Goal: Task Accomplishment & Management: Manage account settings

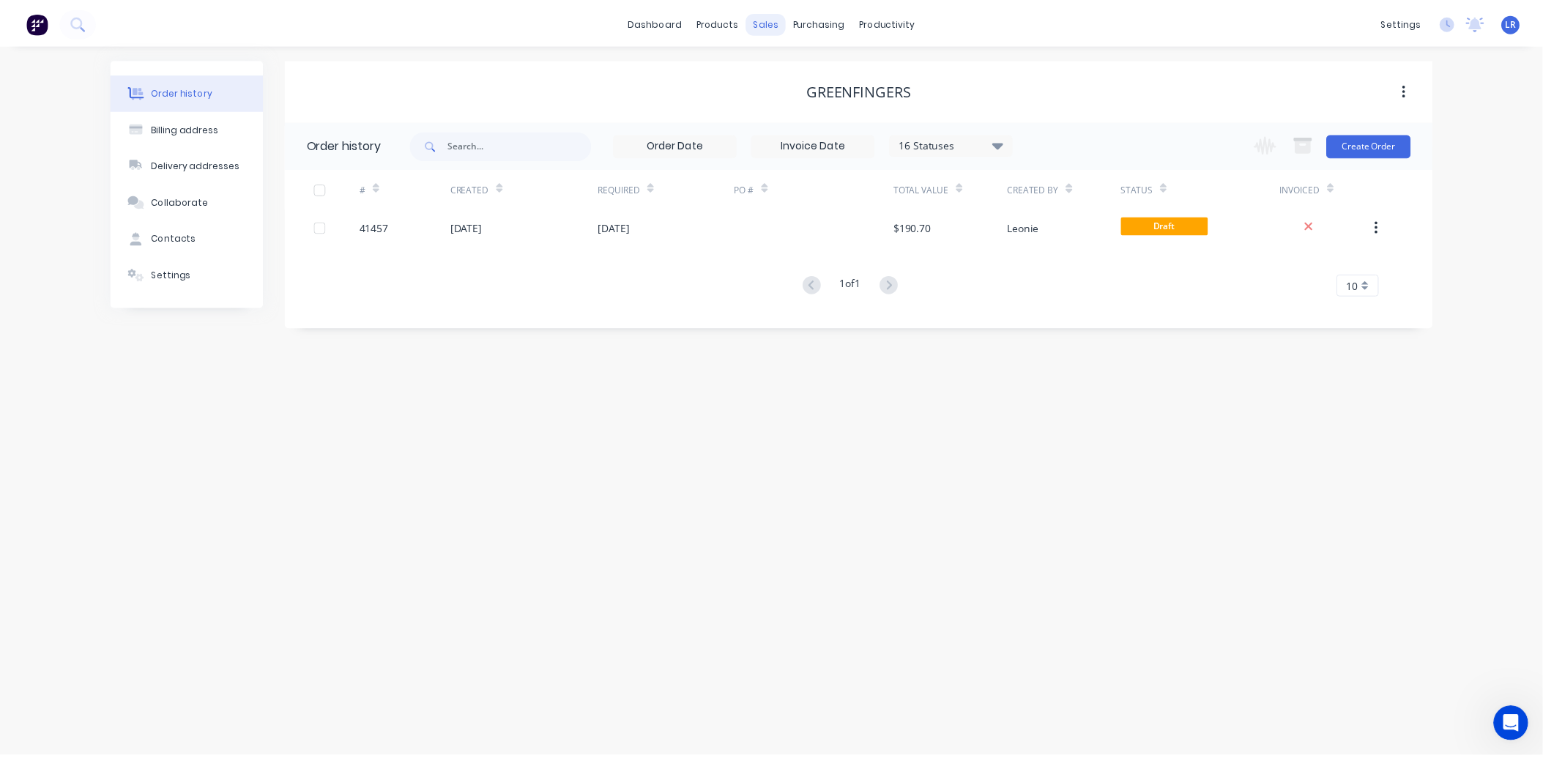
scroll to position [604, 0]
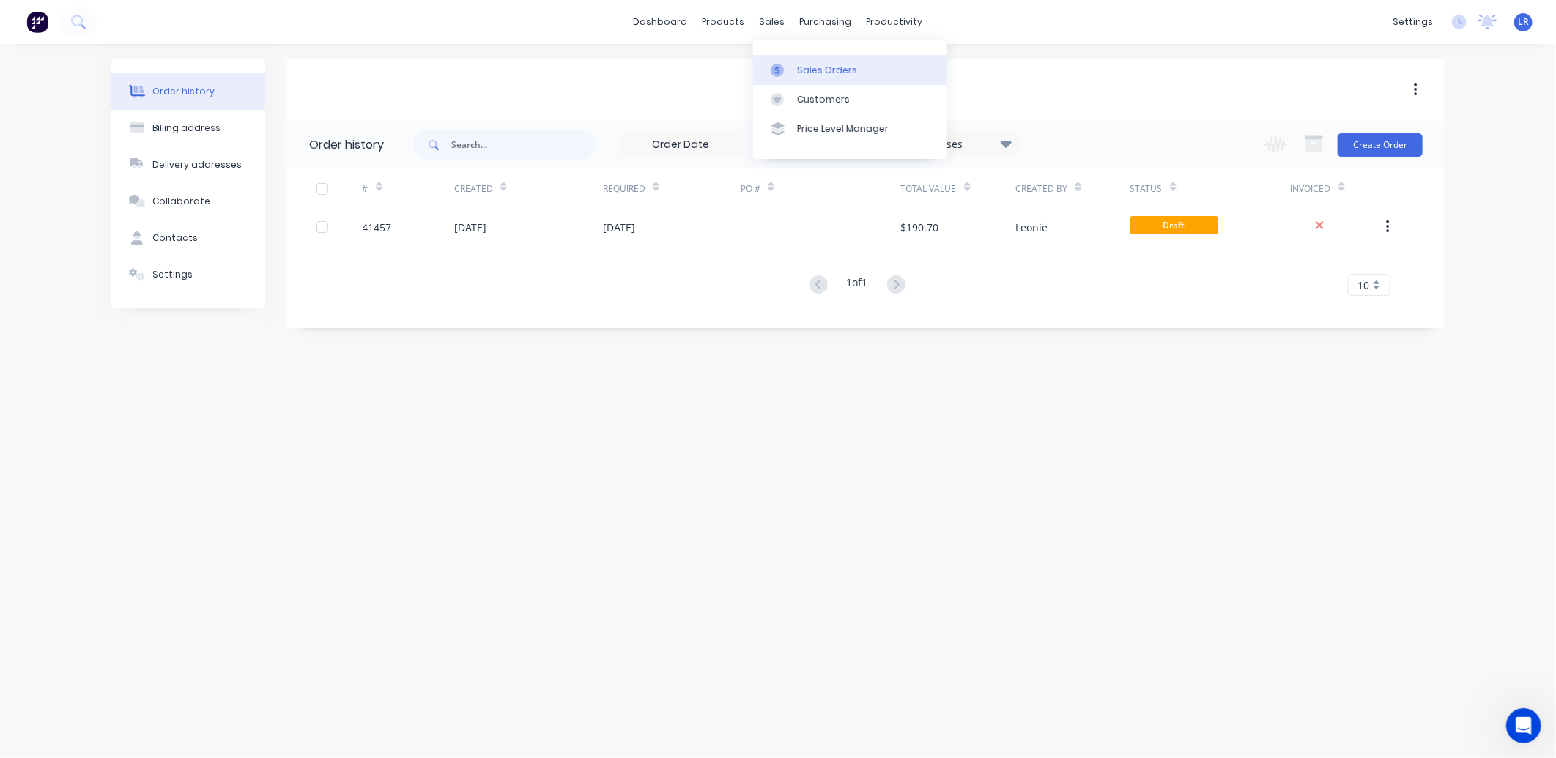
click at [812, 67] on div "Sales Orders" at bounding box center [827, 70] width 60 height 13
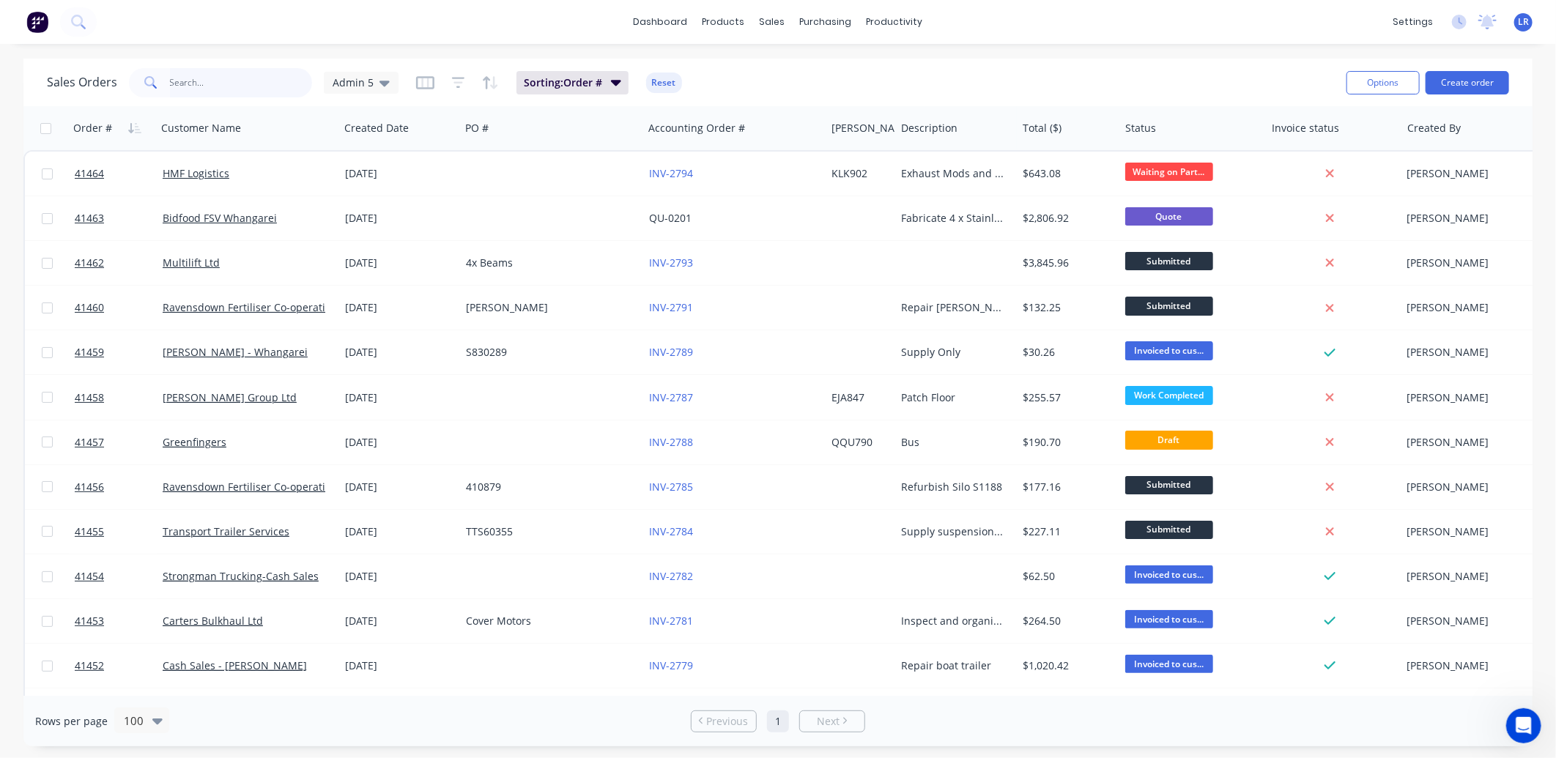
click at [192, 81] on input "text" at bounding box center [241, 82] width 143 height 29
type input "ravensdown"
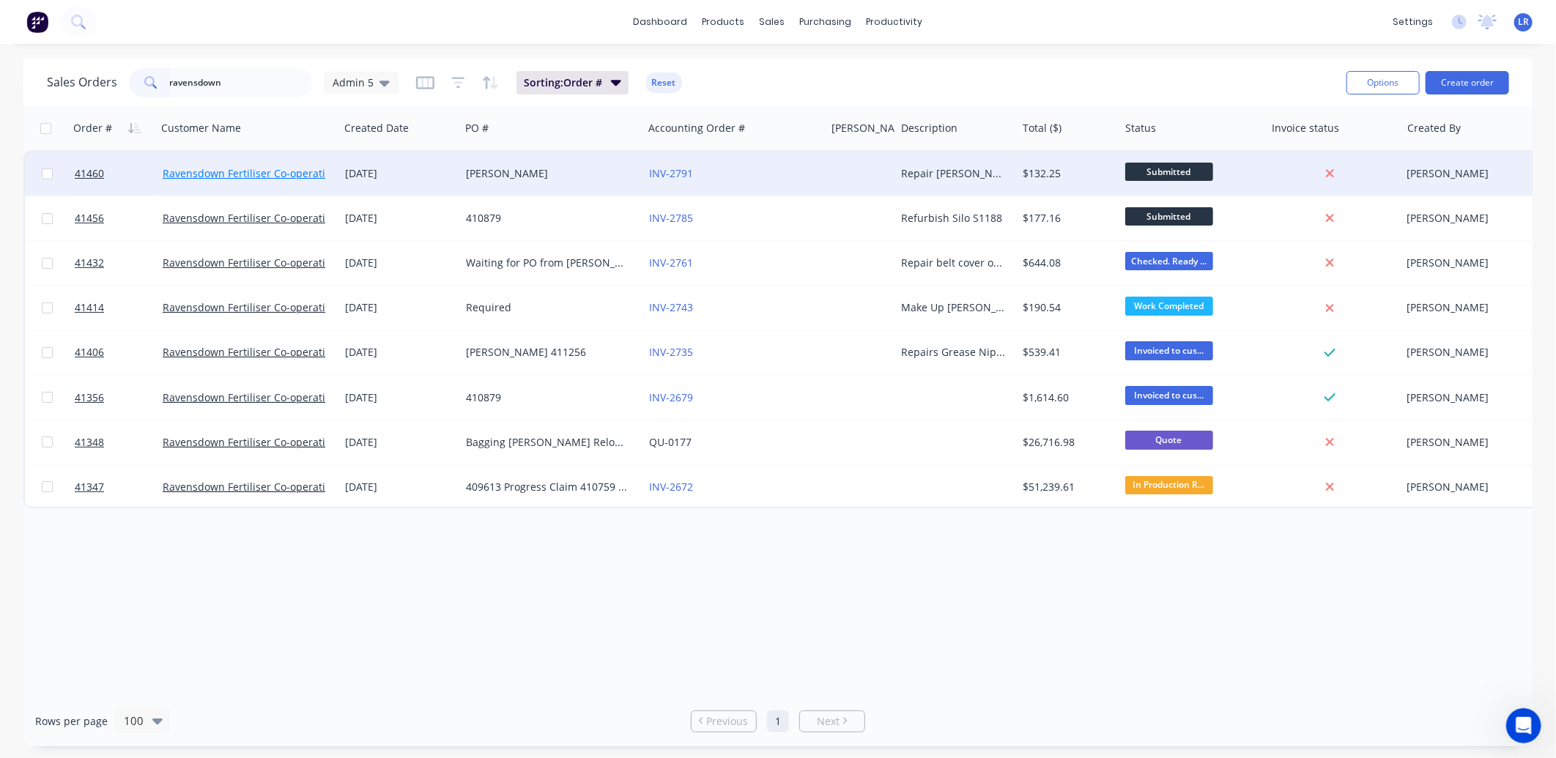
click at [281, 172] on link "Ravensdown Fertiliser Co-operative" at bounding box center [250, 173] width 174 height 14
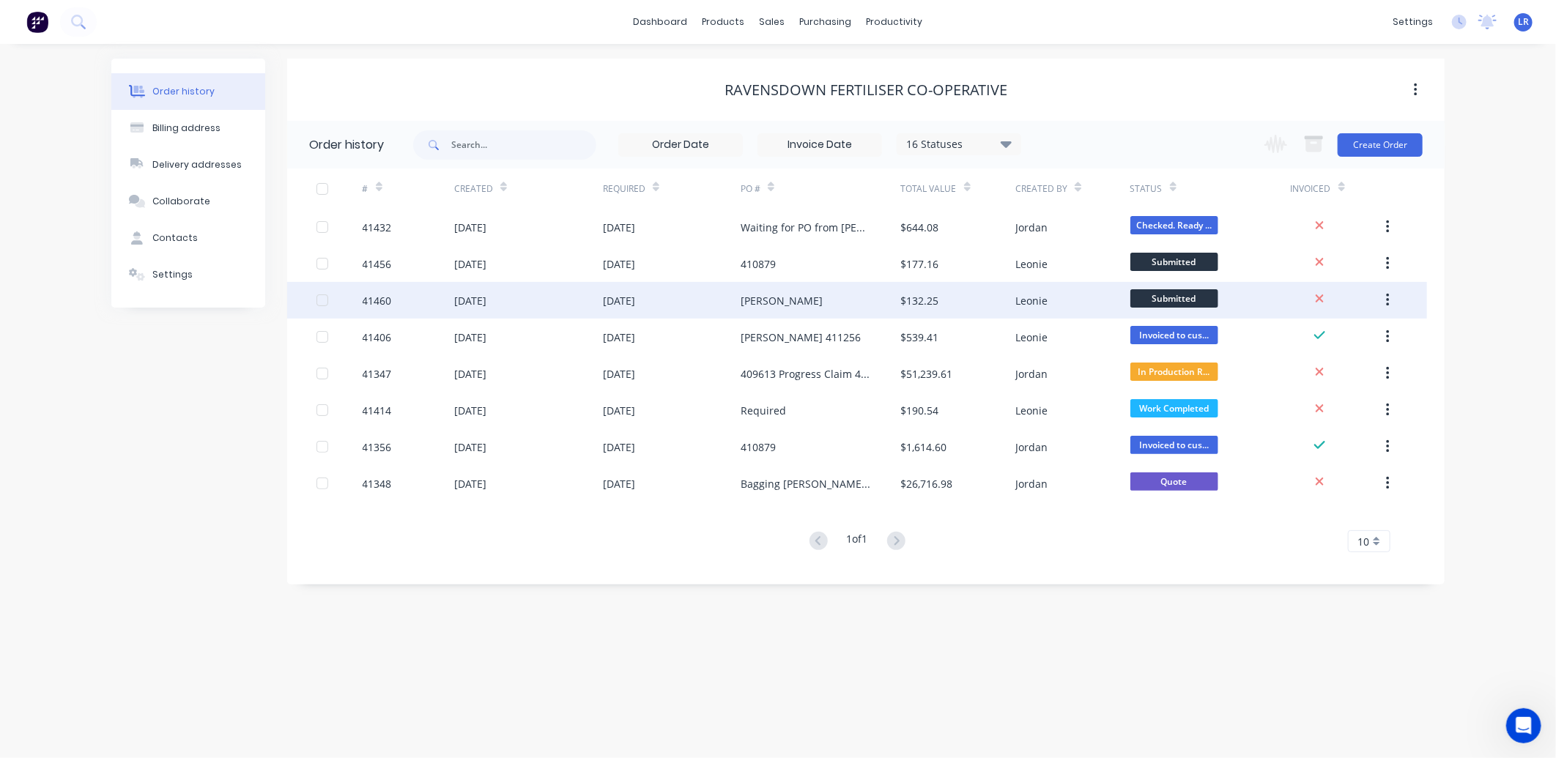
click at [464, 298] on div "[DATE]" at bounding box center [470, 300] width 32 height 15
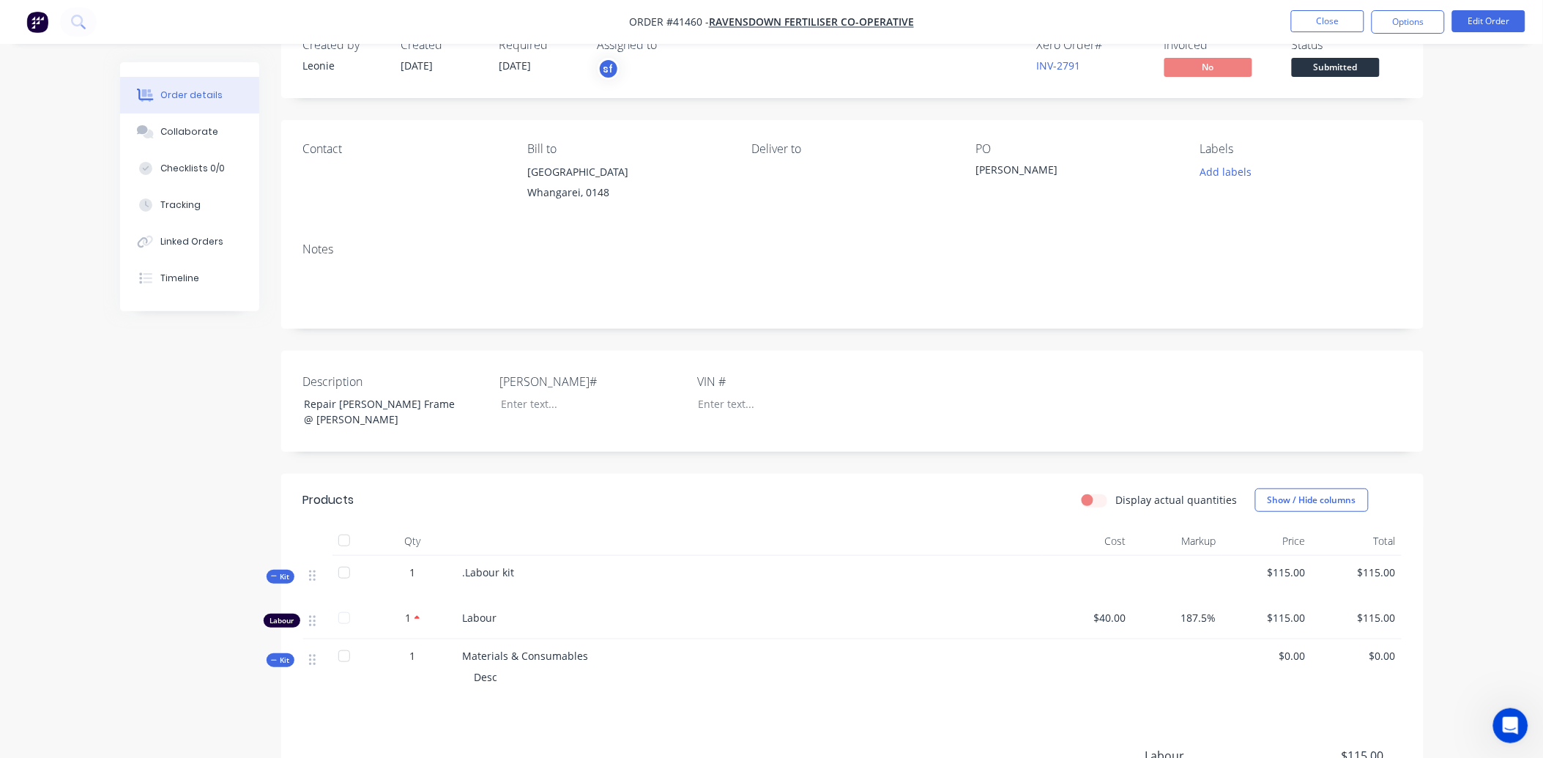
scroll to position [81, 0]
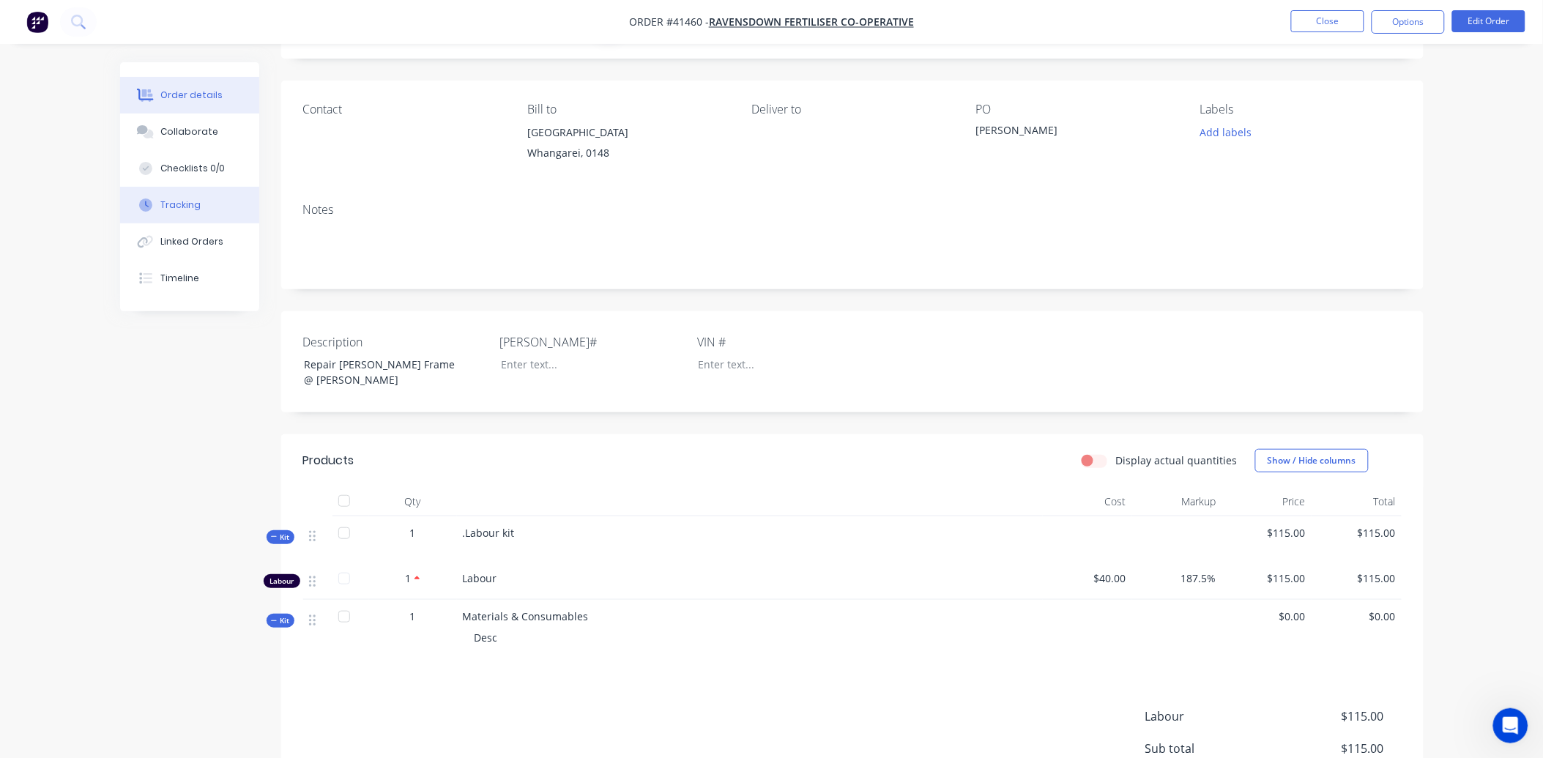
click at [194, 204] on div "Tracking" at bounding box center [180, 204] width 40 height 13
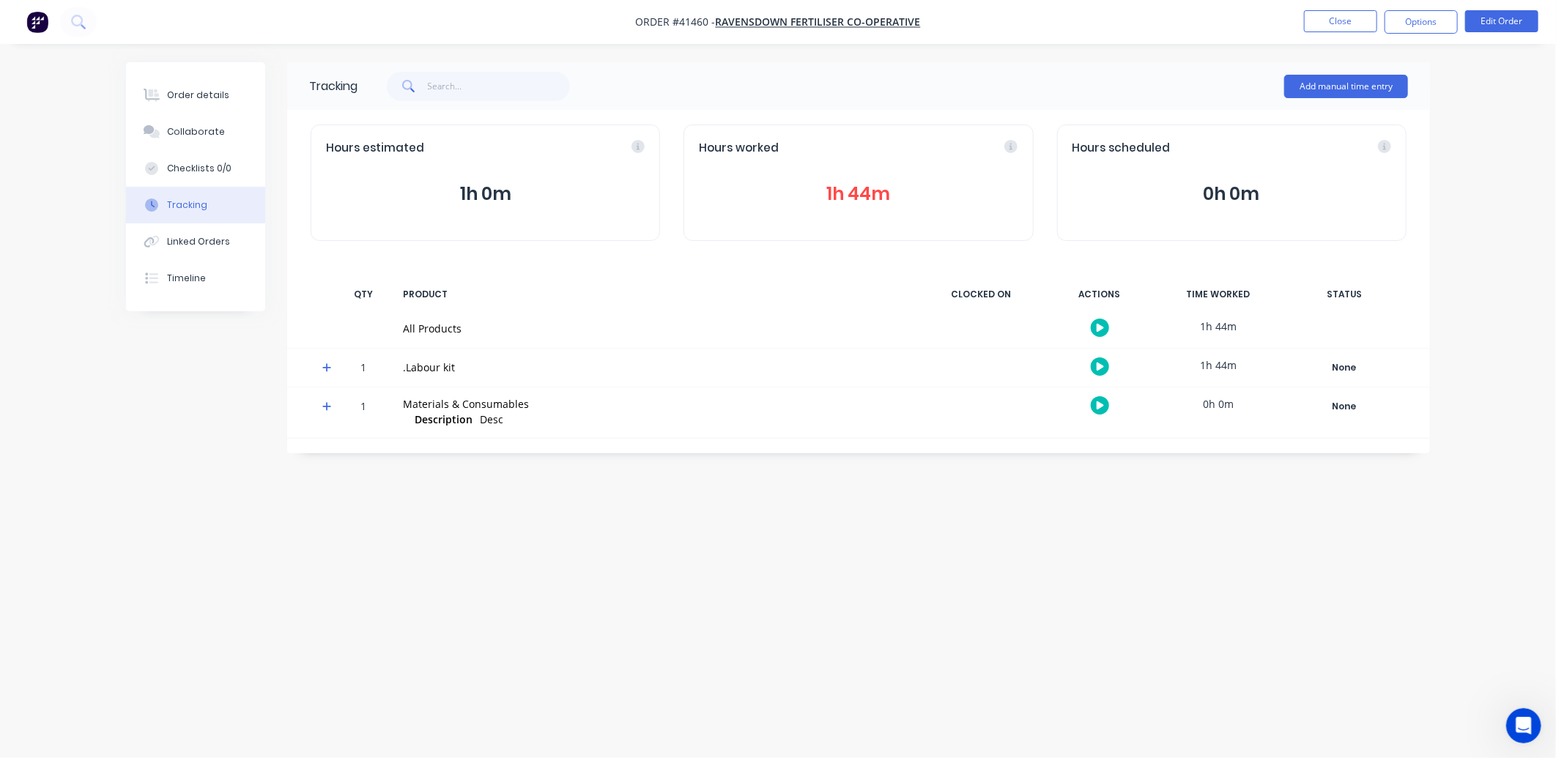
click at [857, 191] on button "1h 44m" at bounding box center [858, 194] width 319 height 28
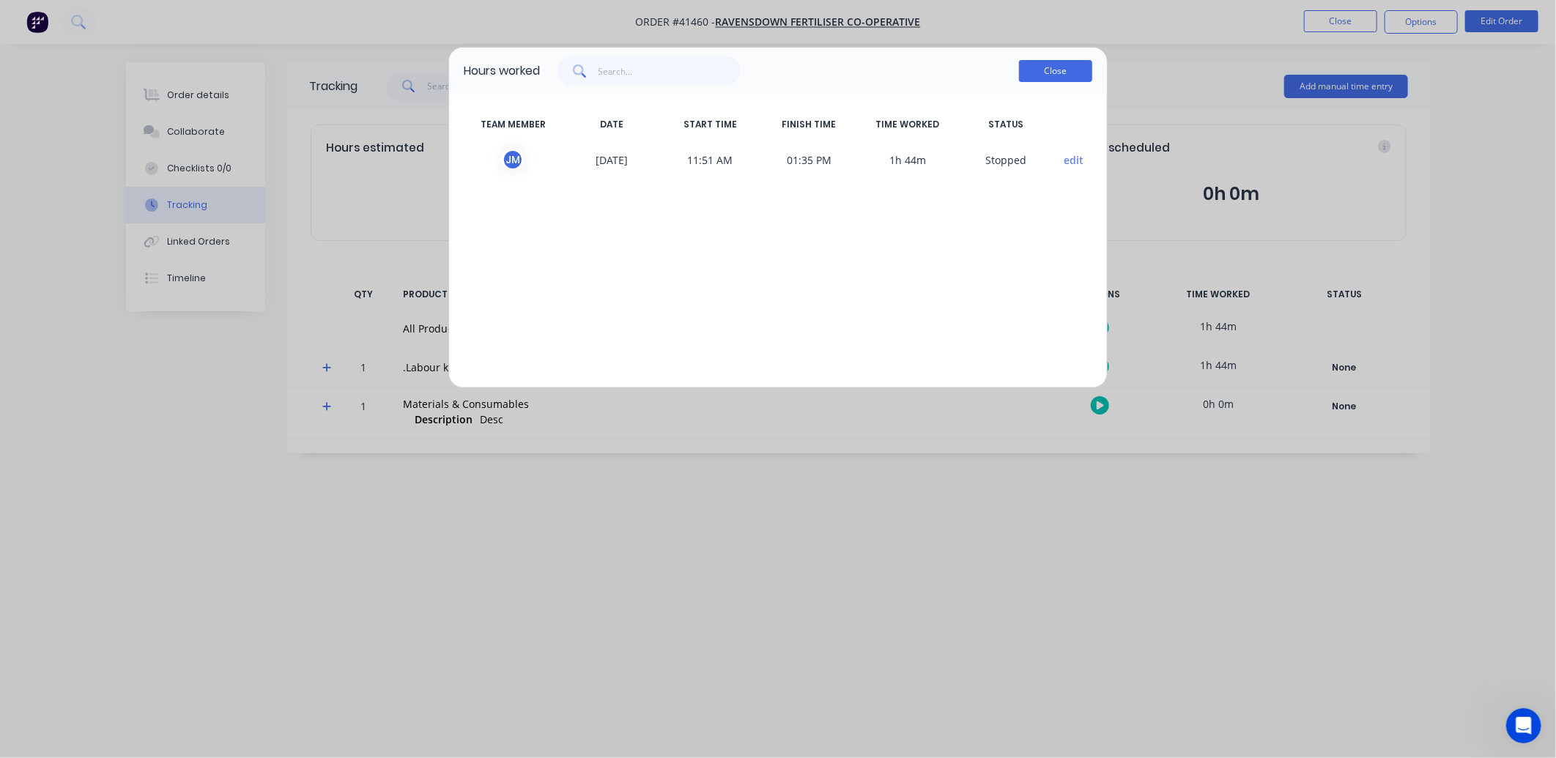
click at [1059, 64] on button "Close" at bounding box center [1055, 71] width 73 height 22
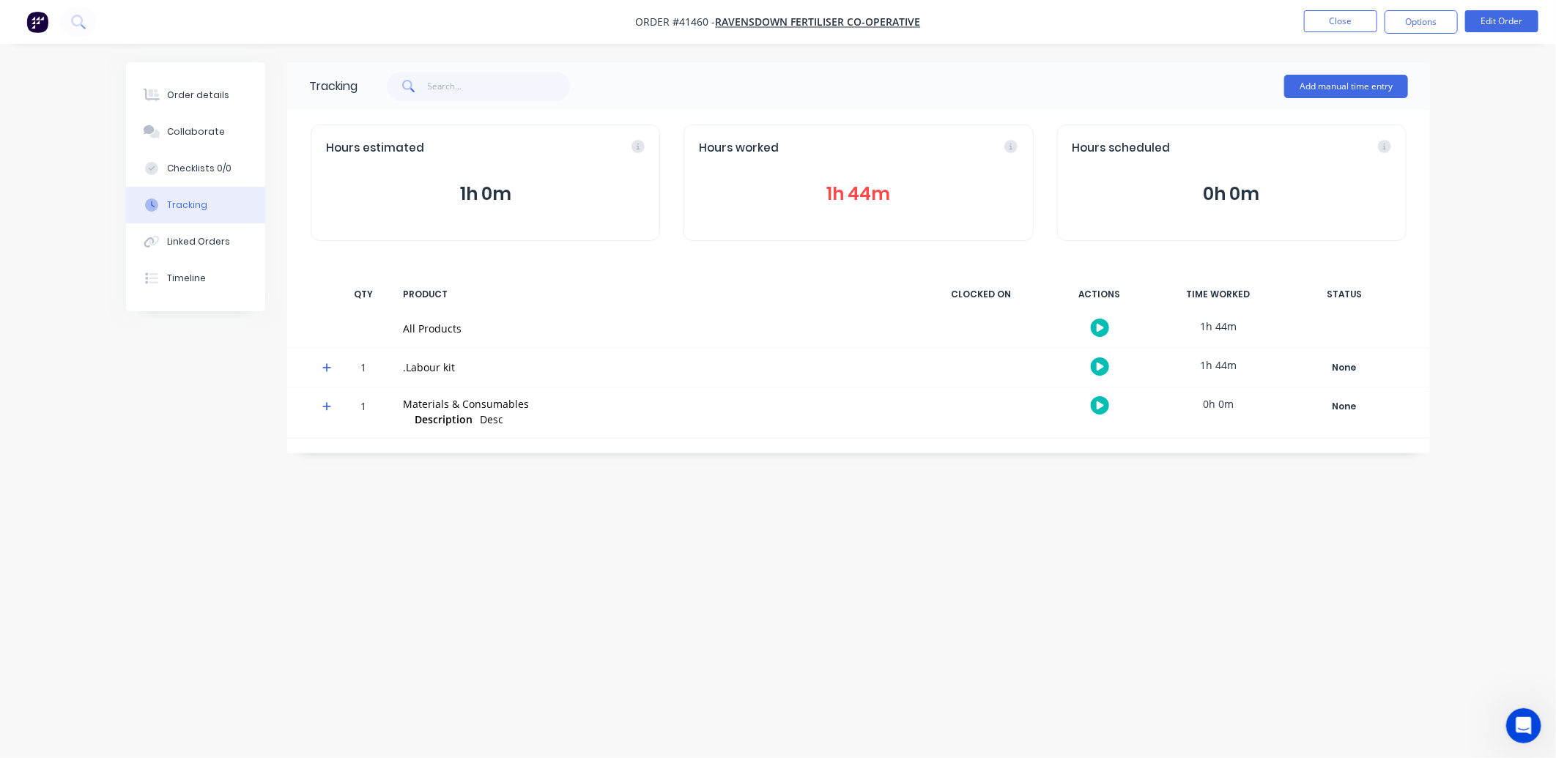
click at [864, 193] on button "1h 44m" at bounding box center [858, 194] width 319 height 28
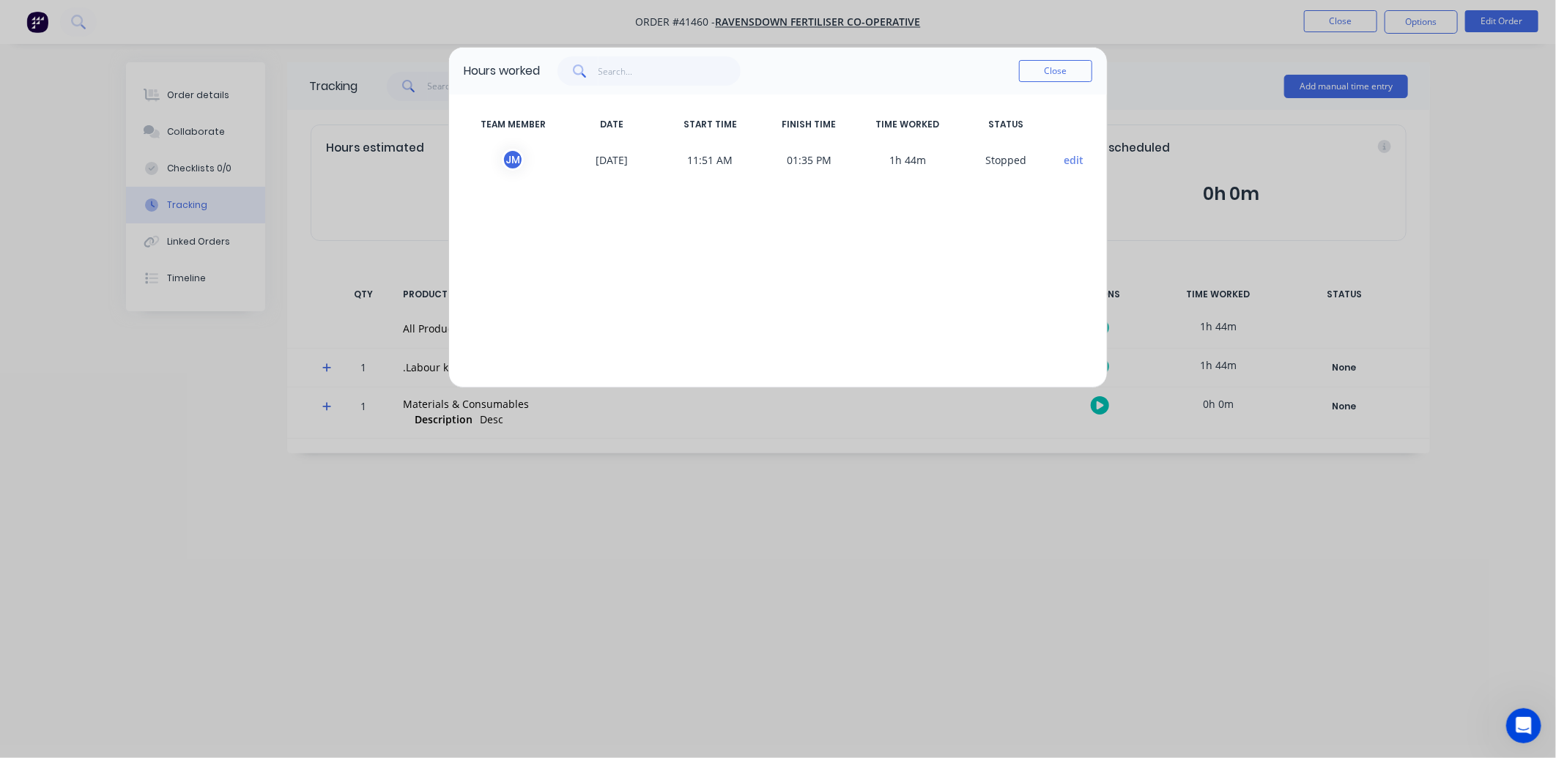
click at [1073, 155] on button "edit" at bounding box center [1074, 159] width 20 height 15
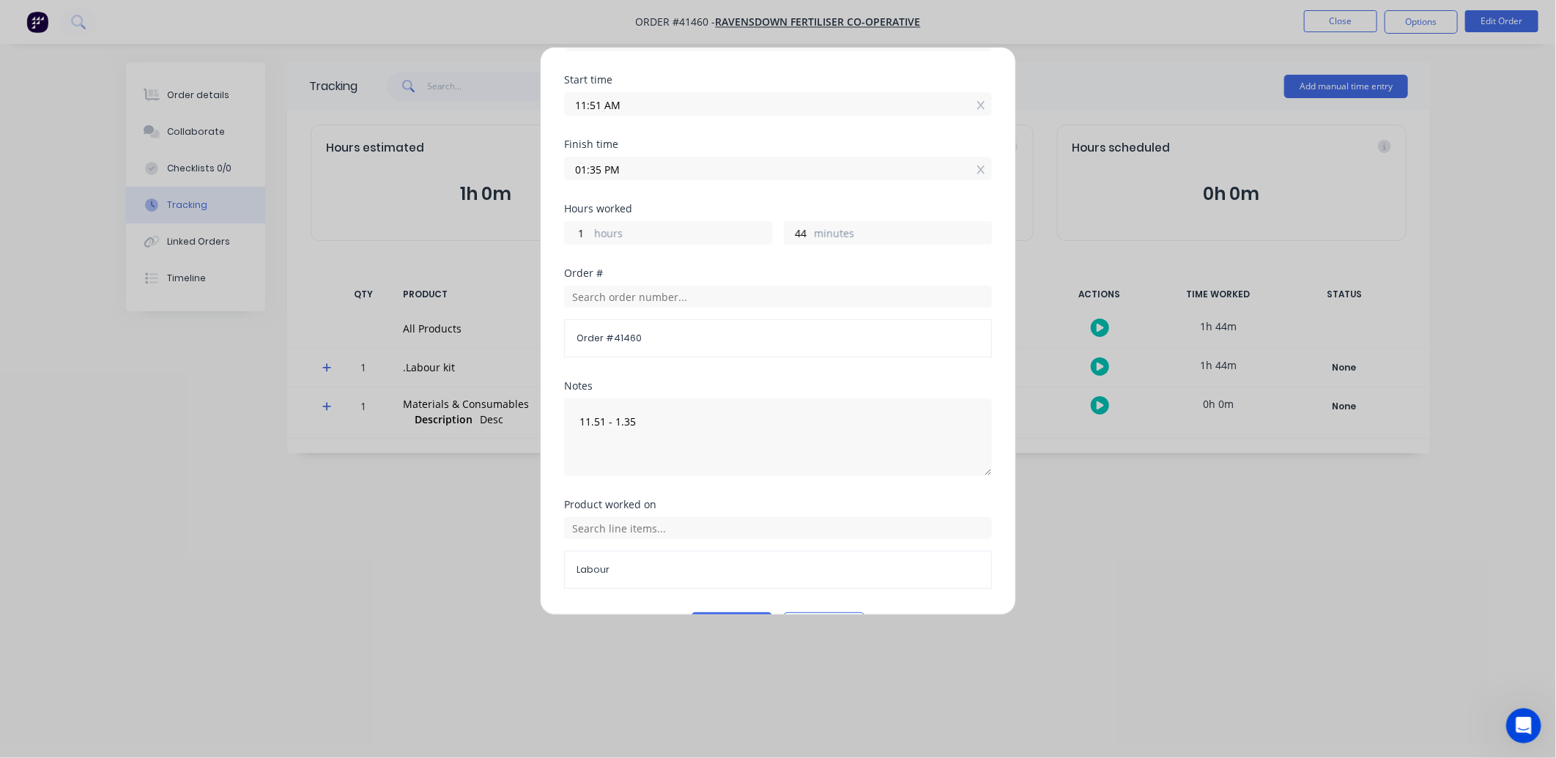
scroll to position [204, 0]
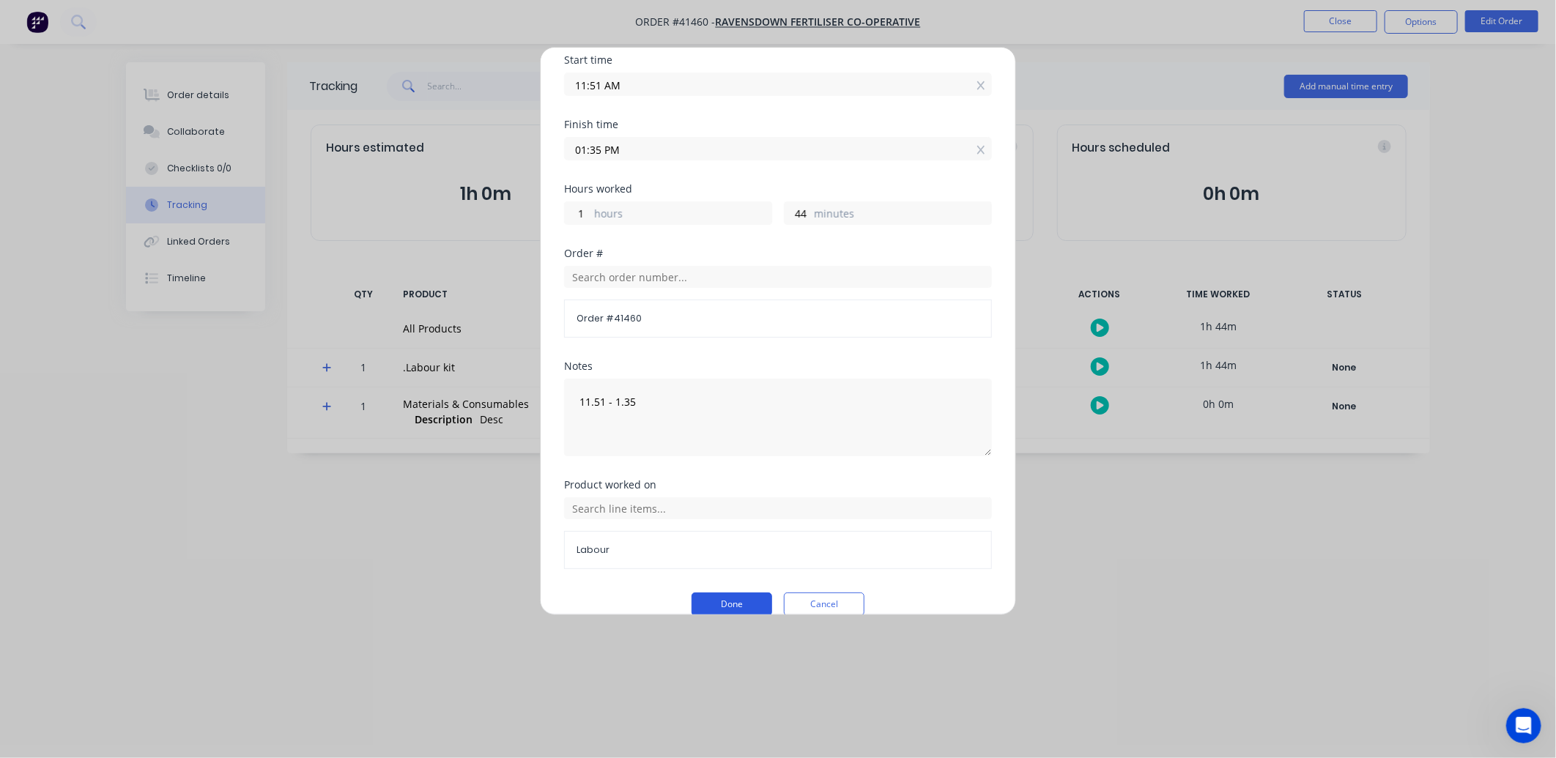
click at [755, 593] on button "Done" at bounding box center [731, 604] width 81 height 23
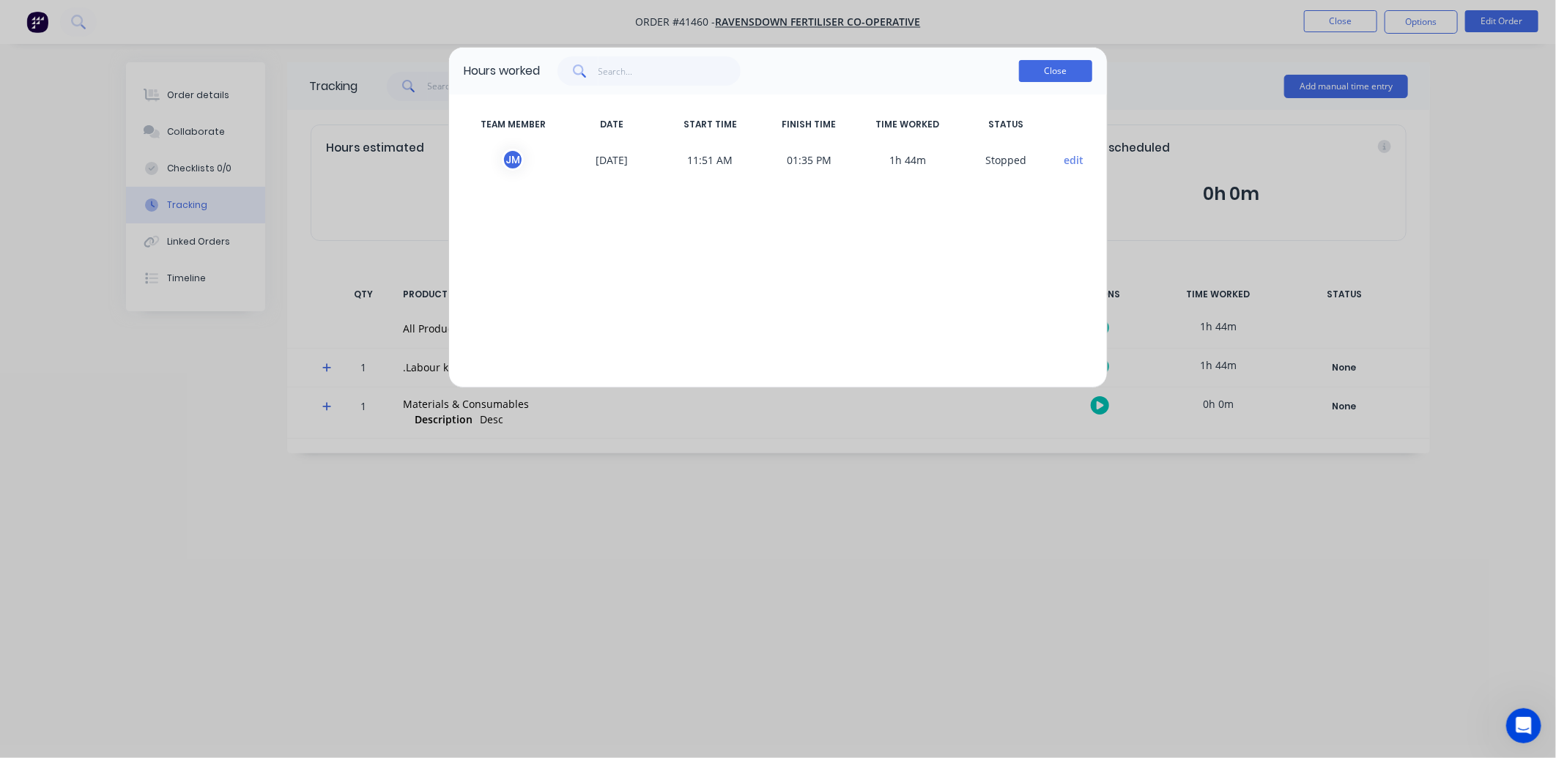
click at [1041, 68] on button "Close" at bounding box center [1055, 71] width 73 height 22
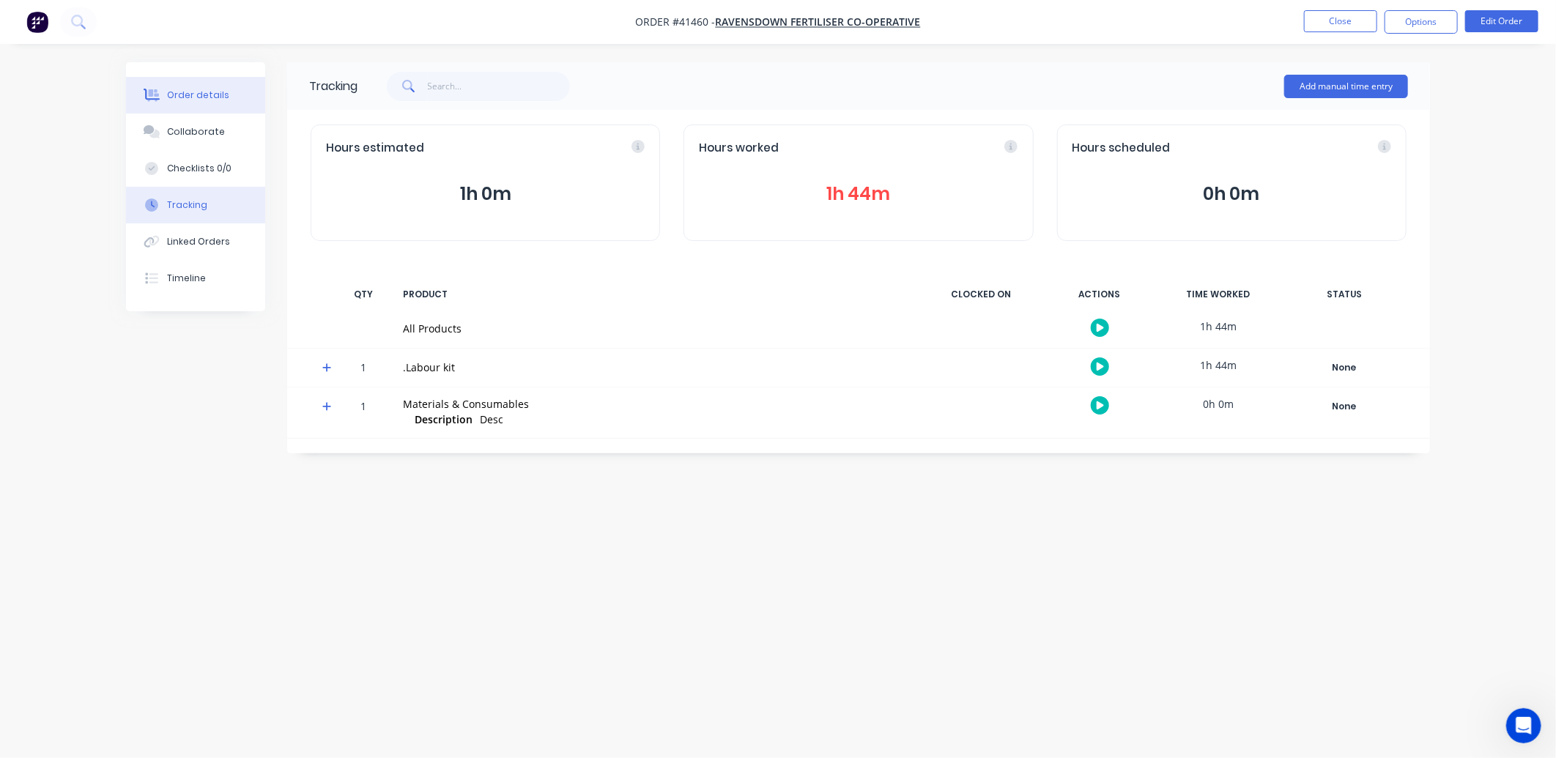
click at [220, 94] on div "Order details" at bounding box center [198, 95] width 62 height 13
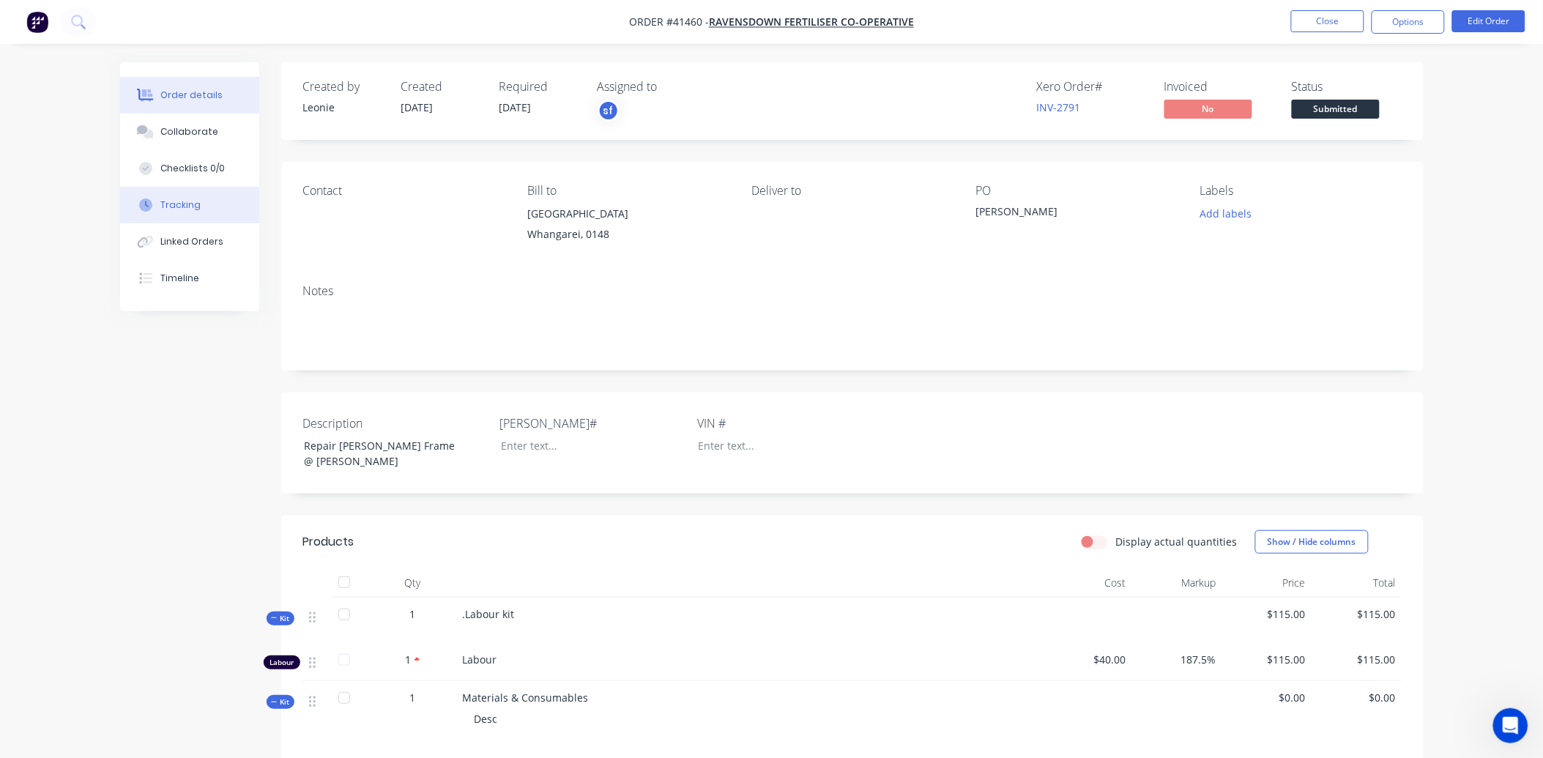
click at [180, 207] on div "Tracking" at bounding box center [180, 204] width 40 height 13
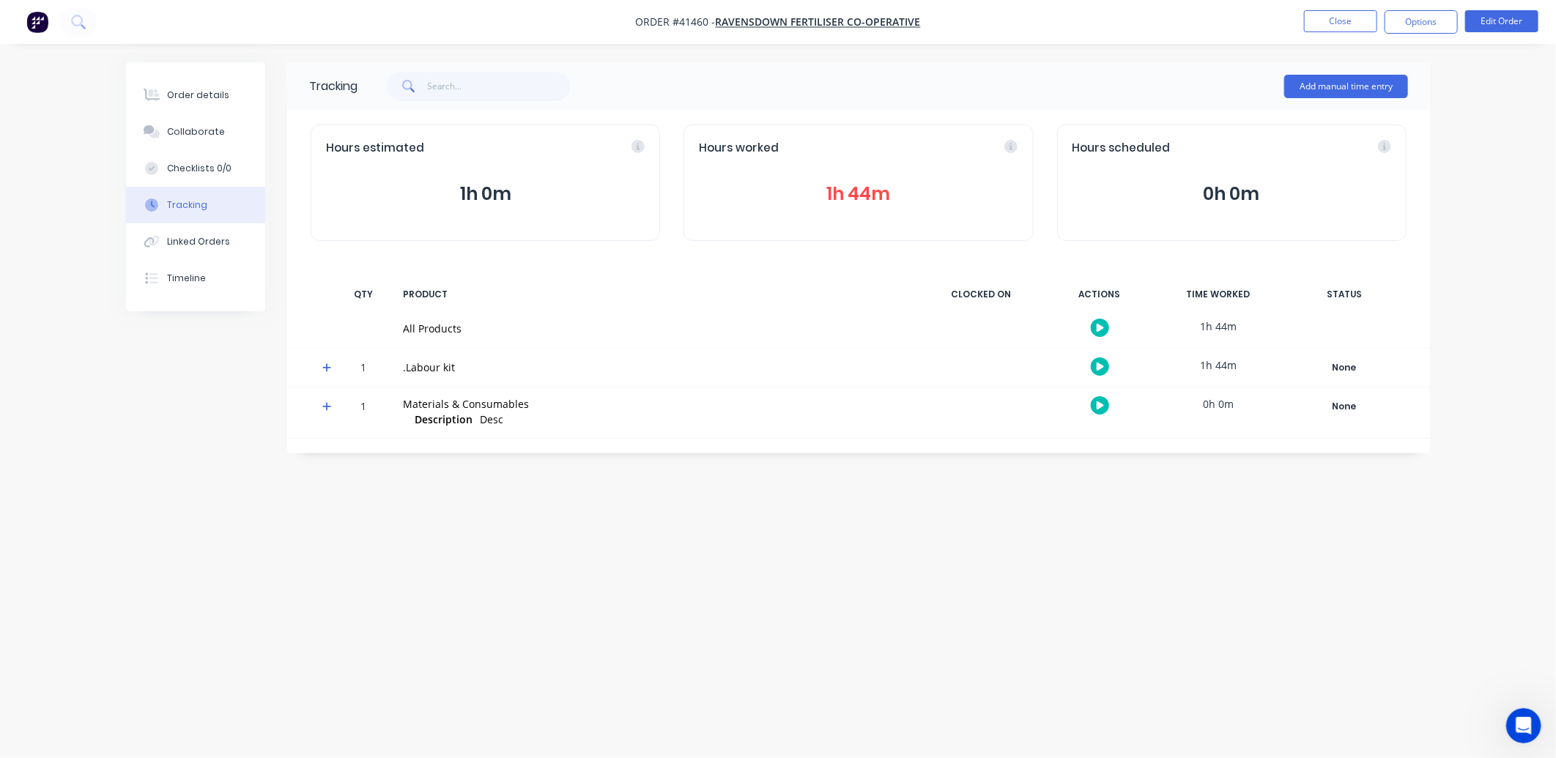
click at [866, 194] on button "1h 44m" at bounding box center [858, 194] width 319 height 28
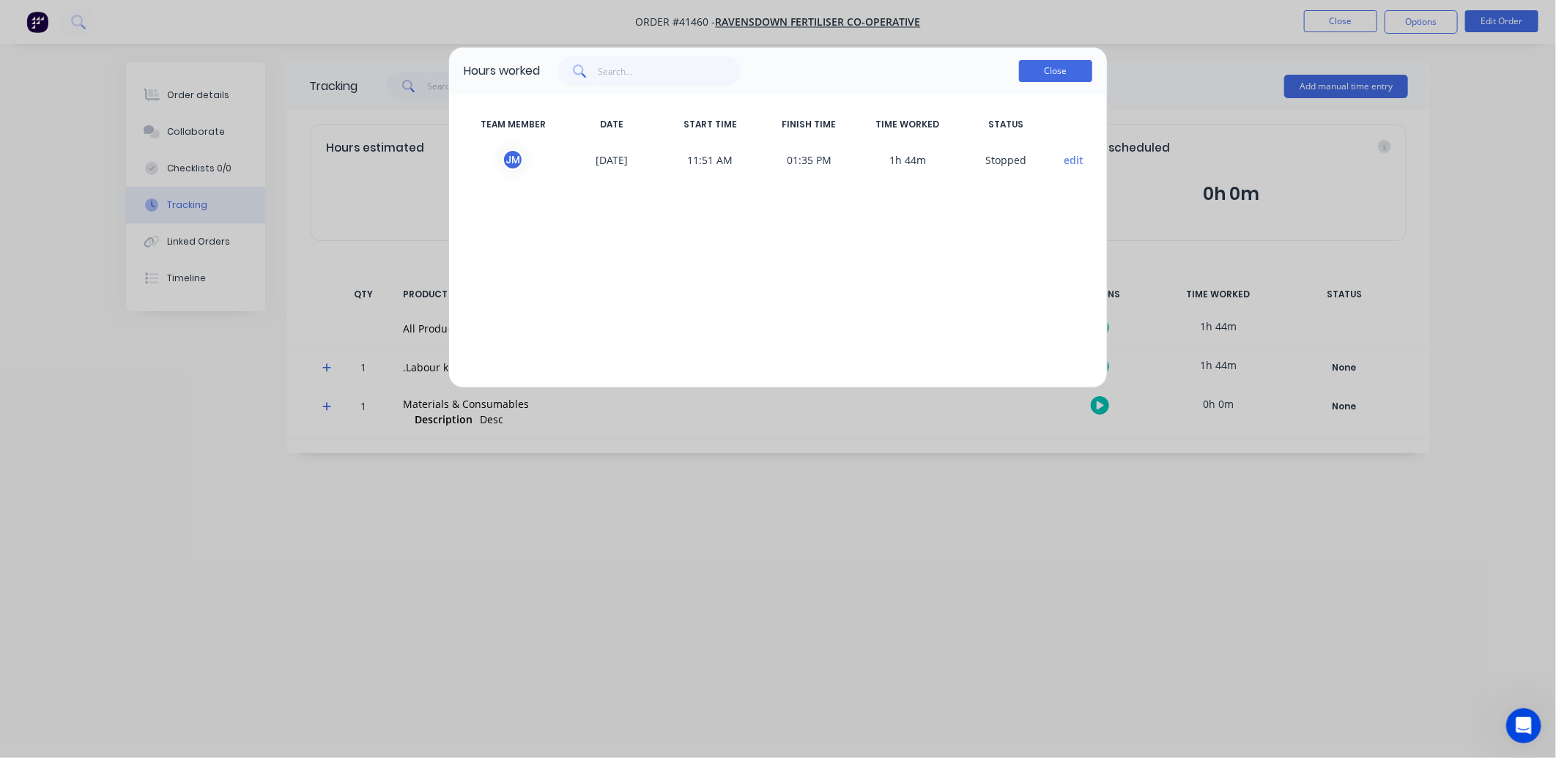
click at [1058, 69] on button "Close" at bounding box center [1055, 71] width 73 height 22
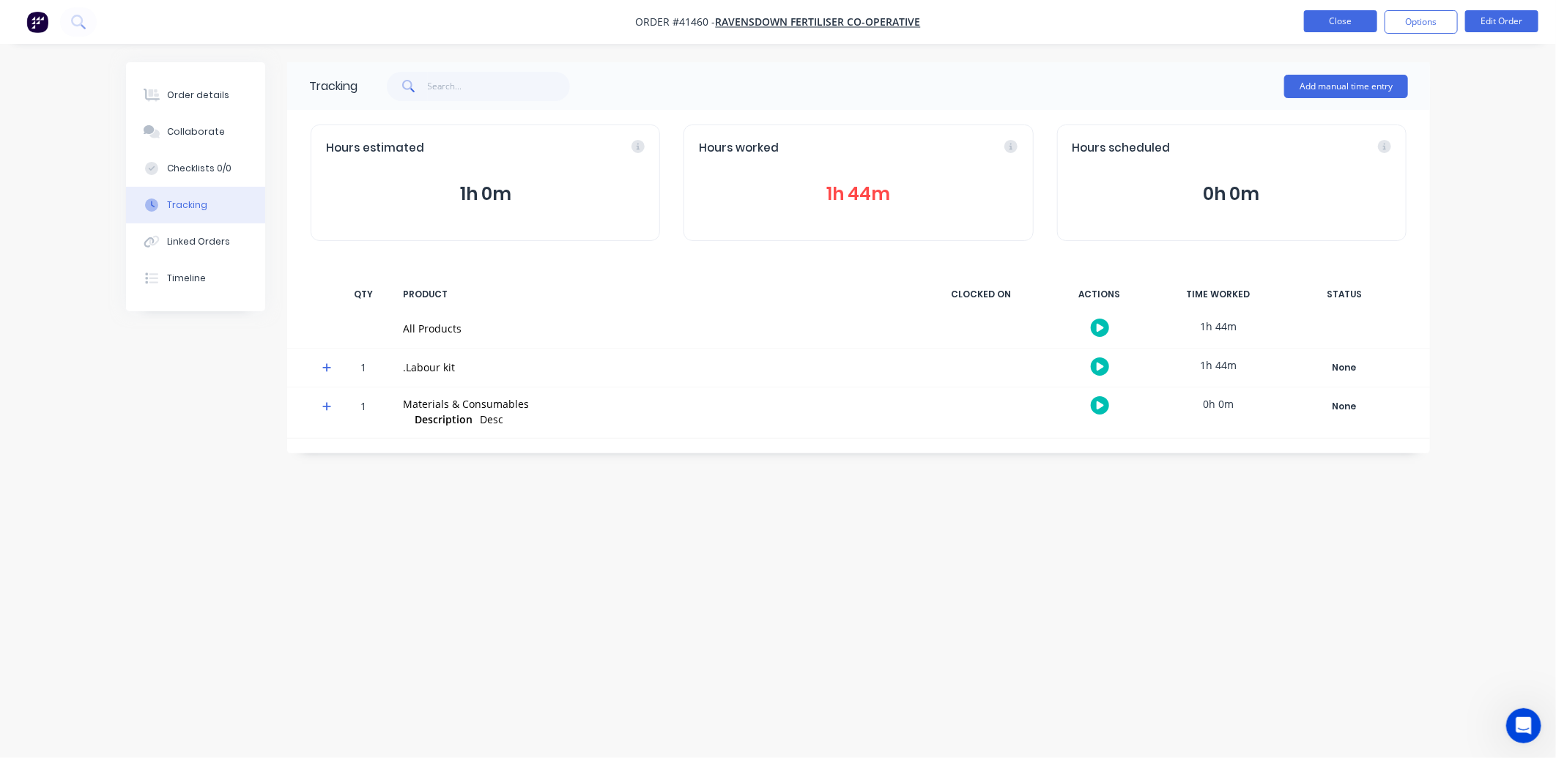
click at [1329, 21] on button "Close" at bounding box center [1340, 21] width 73 height 22
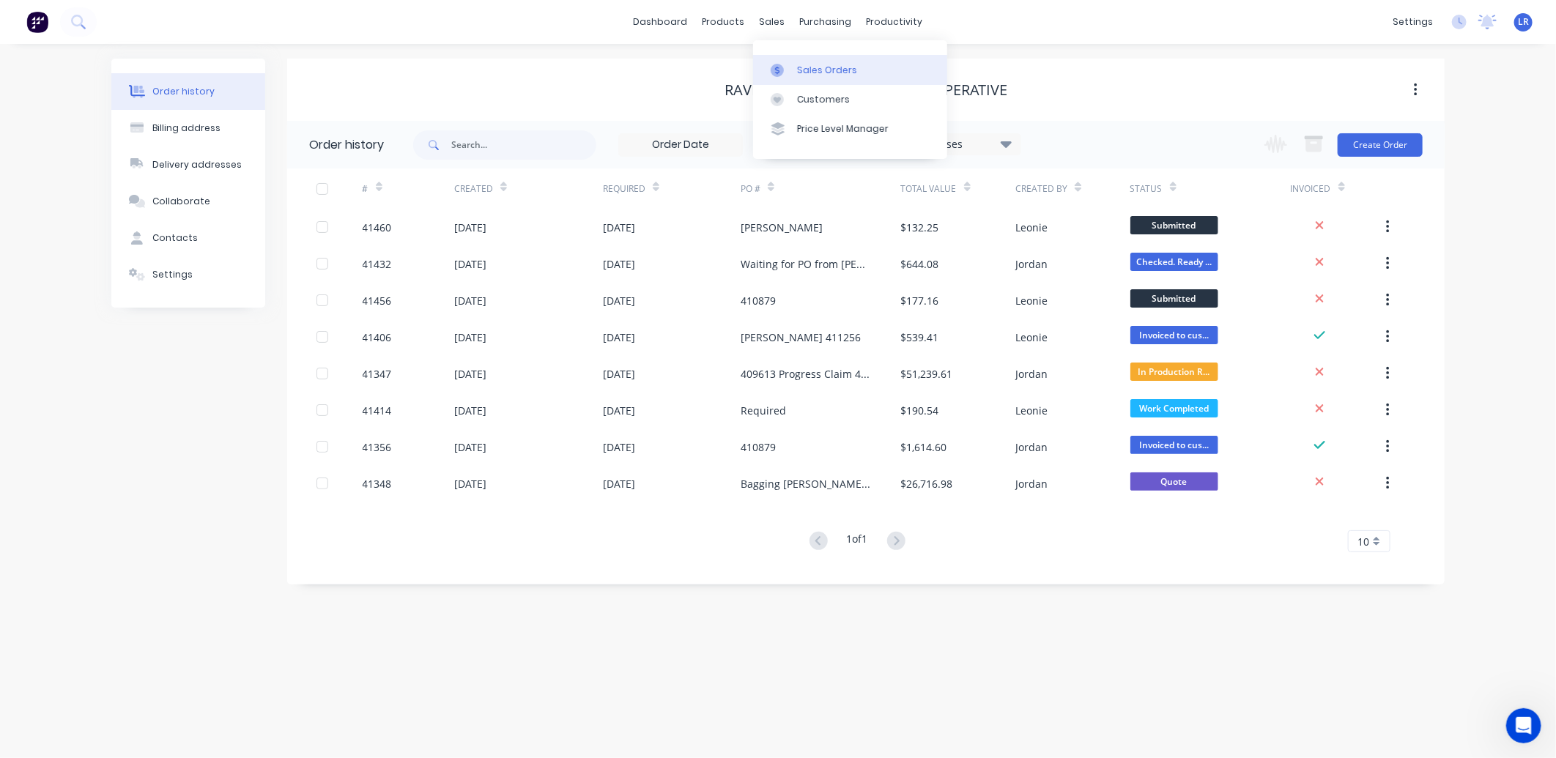
click at [801, 62] on link "Sales Orders" at bounding box center [850, 69] width 194 height 29
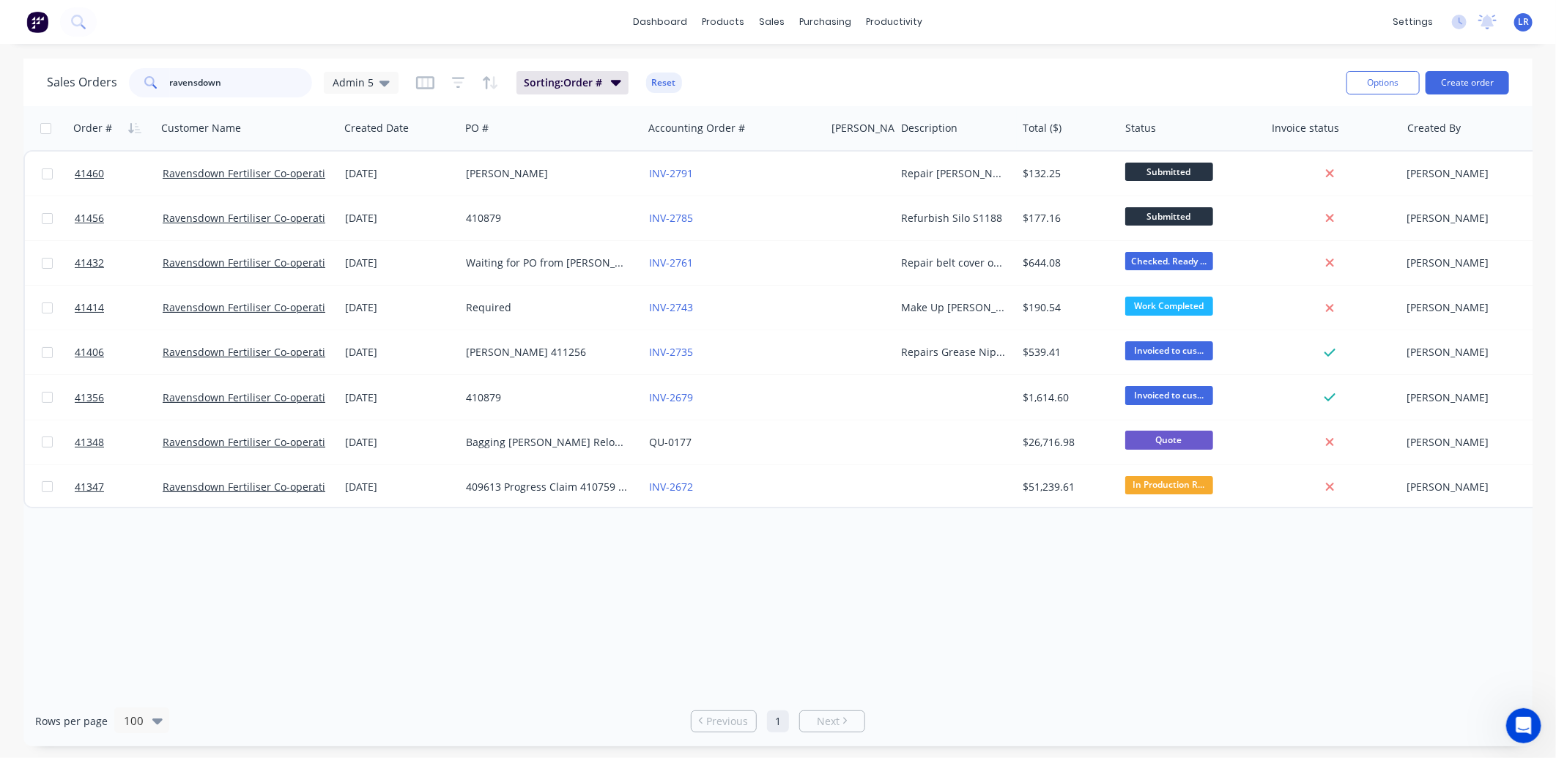
drag, startPoint x: 185, startPoint y: 83, endPoint x: 114, endPoint y: 86, distance: 70.3
click at [114, 86] on div "Sales Orders ravensdown Admin 5" at bounding box center [223, 82] width 352 height 29
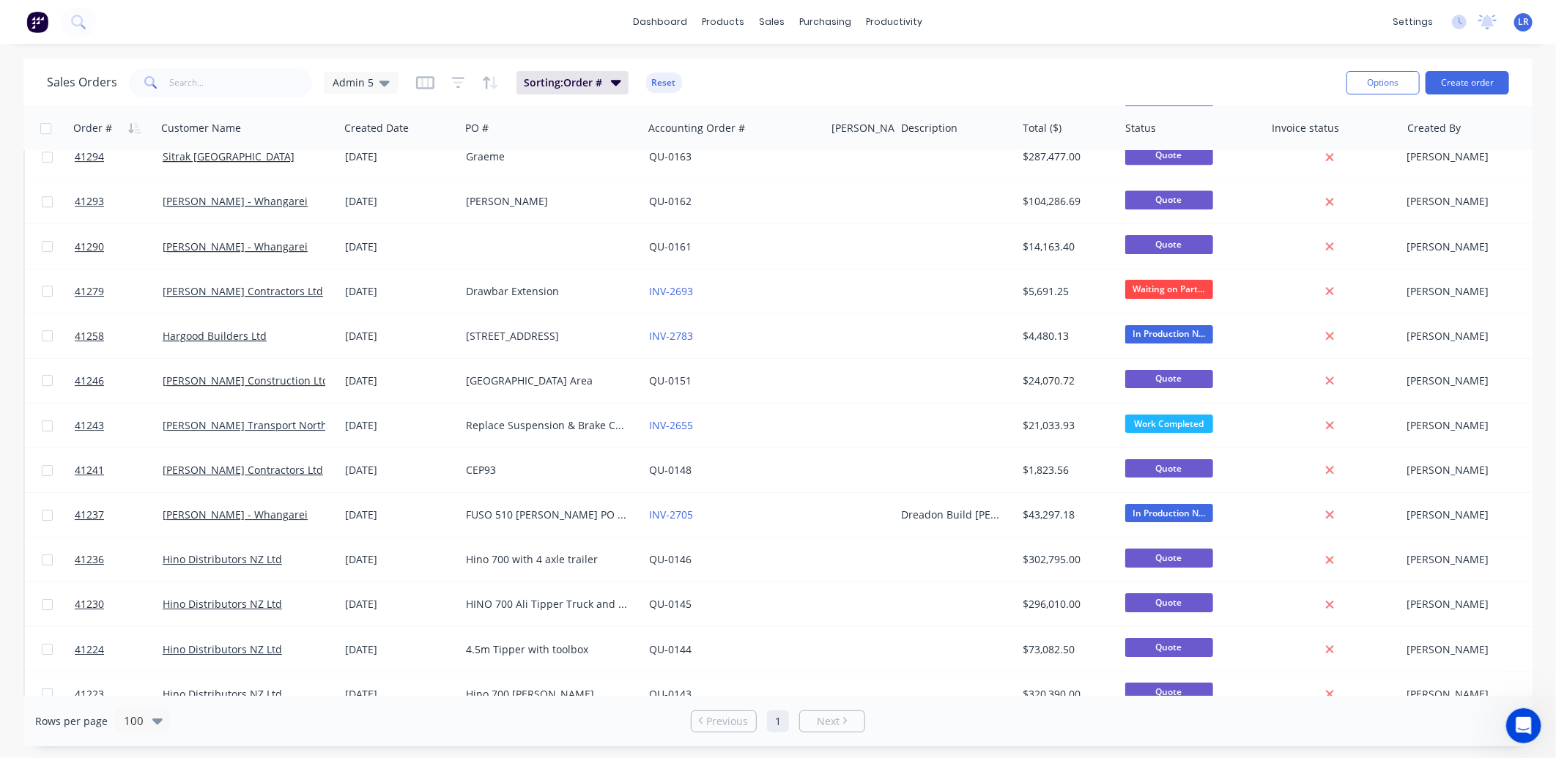
scroll to position [3255, 0]
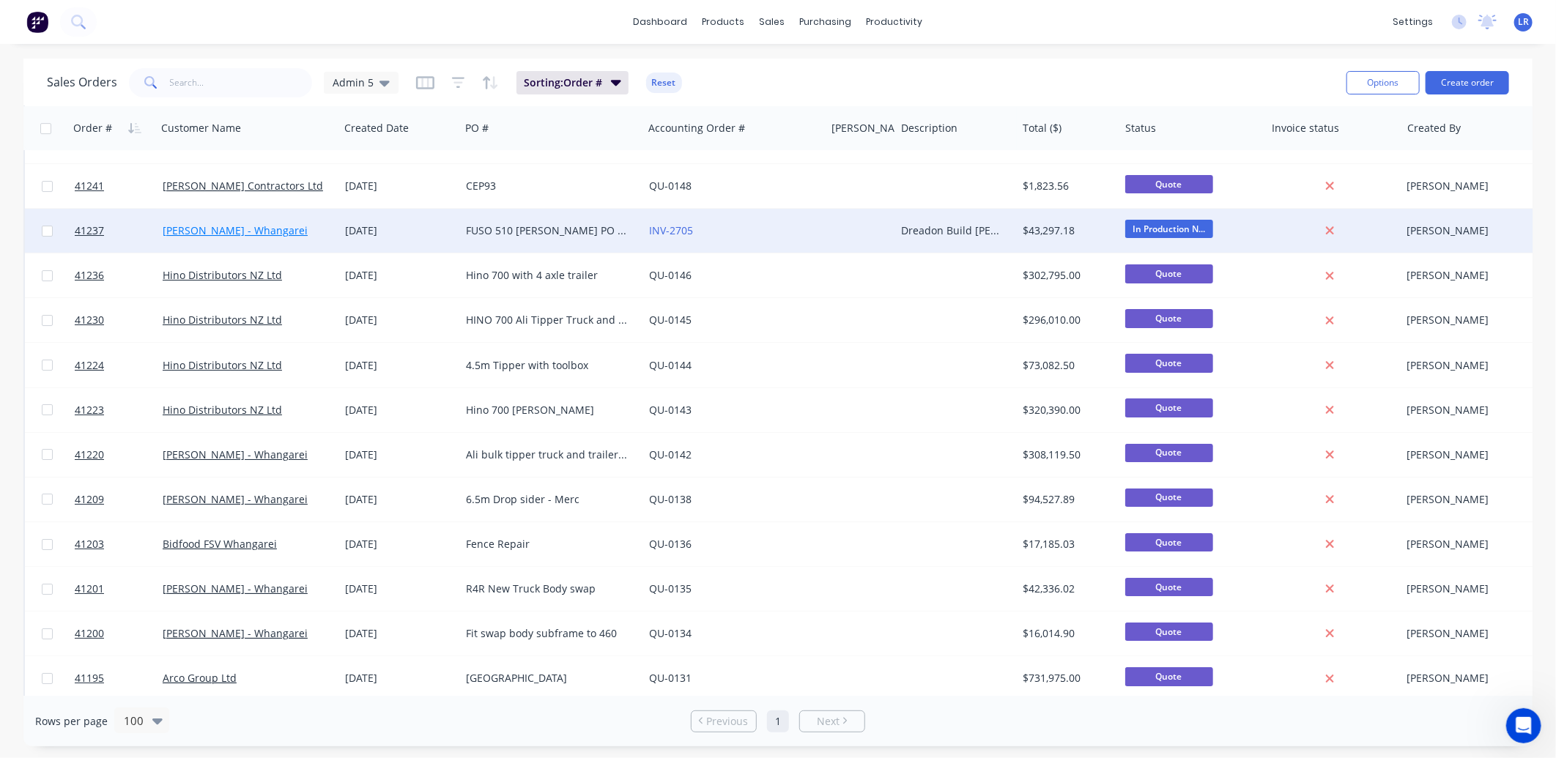
click at [256, 226] on link "[PERSON_NAME] - Whangarei" at bounding box center [235, 230] width 145 height 14
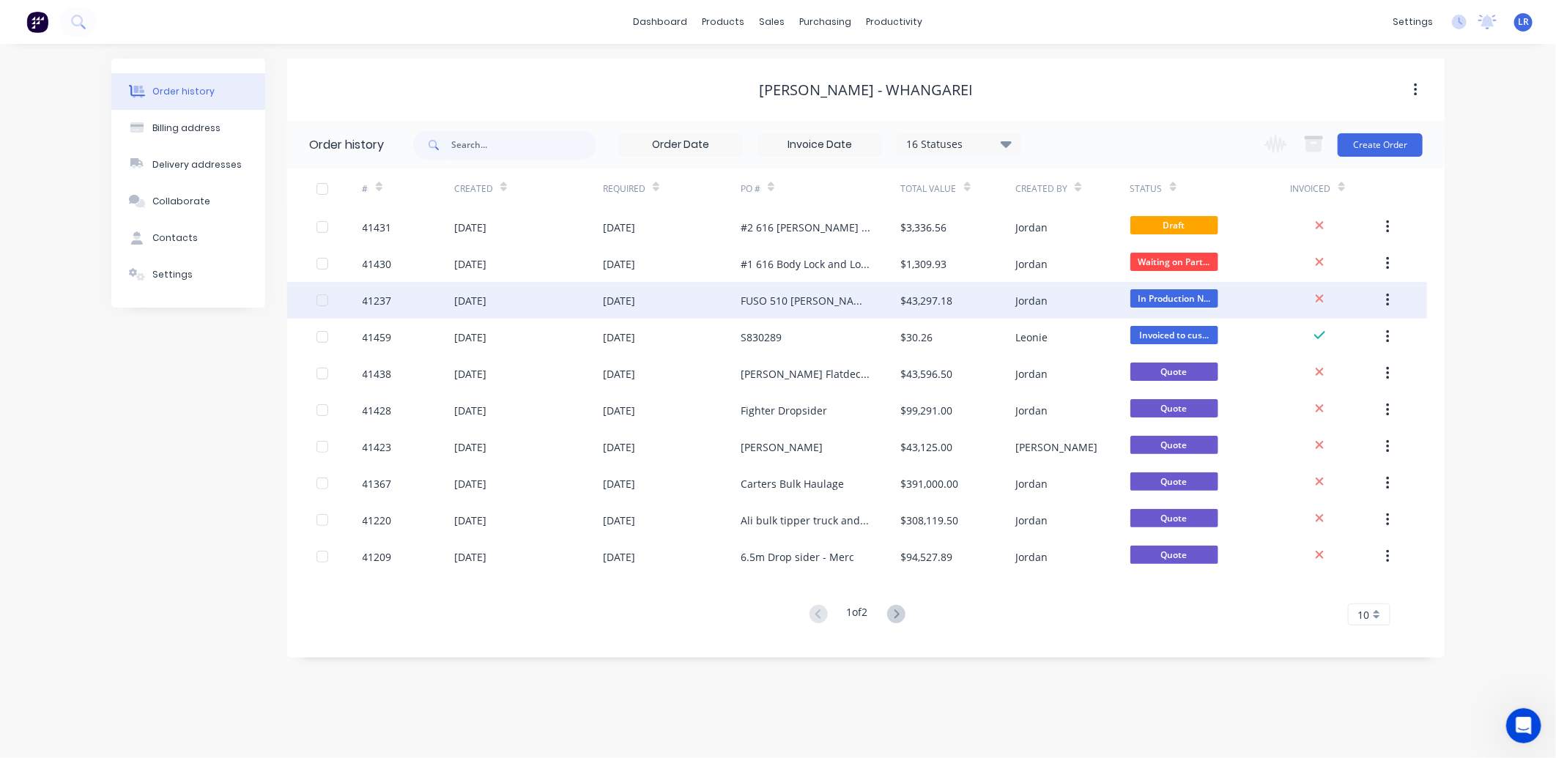
click at [438, 295] on div "41237" at bounding box center [409, 300] width 92 height 37
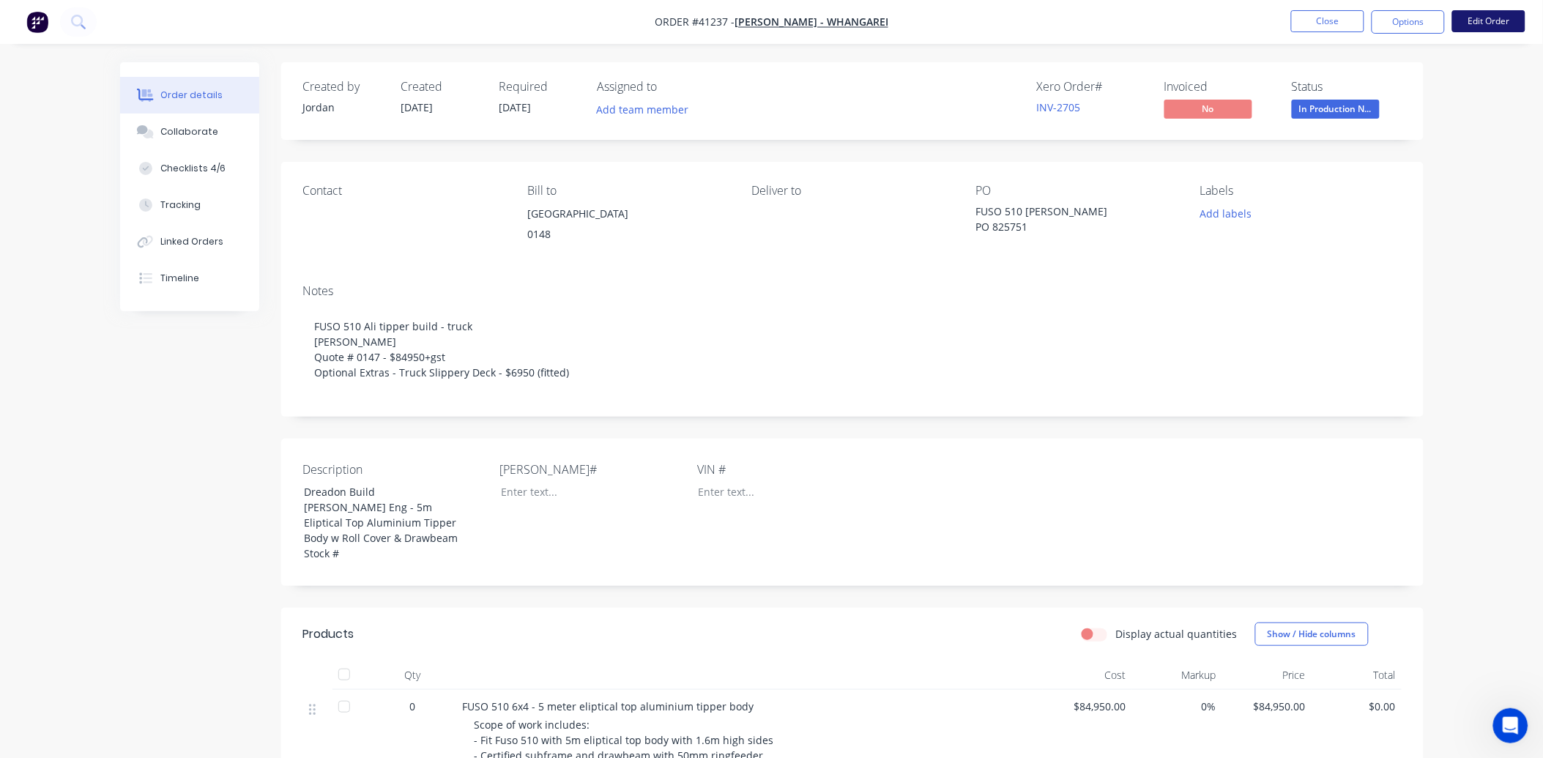
click at [1495, 18] on button "Edit Order" at bounding box center [1488, 21] width 73 height 22
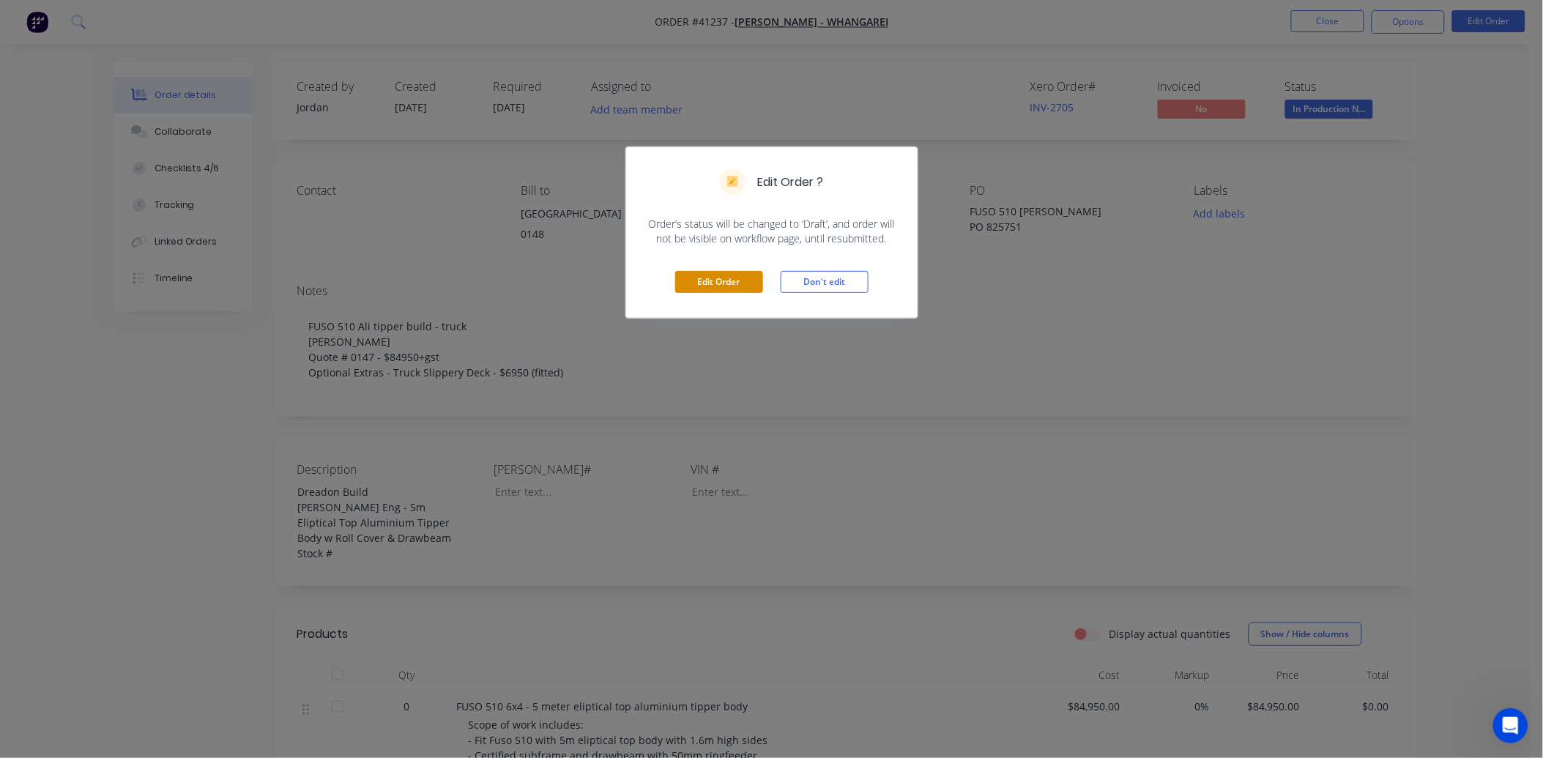
click at [702, 275] on button "Edit Order" at bounding box center [719, 282] width 88 height 22
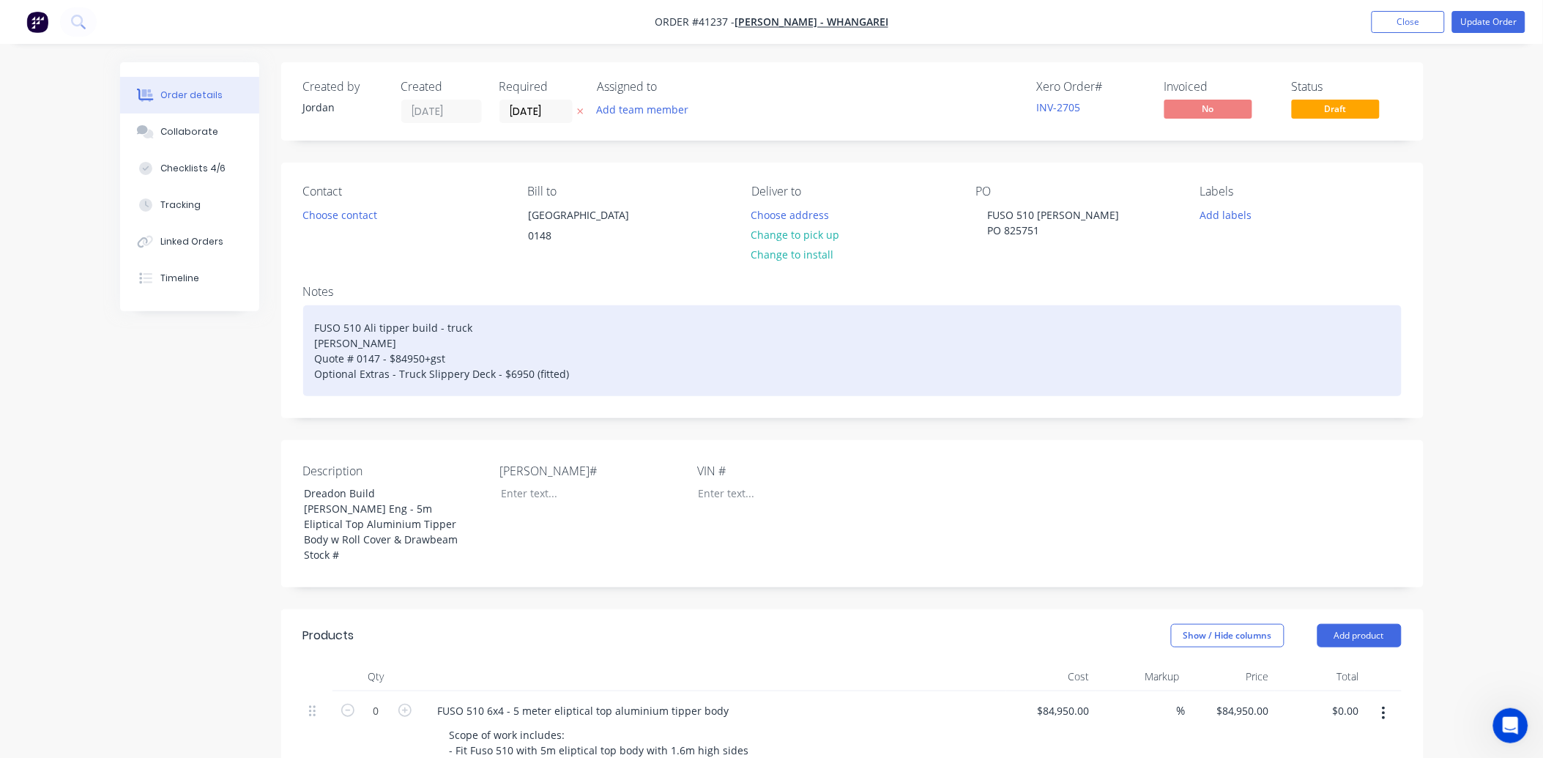
click at [581, 387] on div "FUSO 510 Ali tipper build - truck Daryl Norrish Quote # 0147 - $84950+gst Optio…" at bounding box center [852, 350] width 1099 height 91
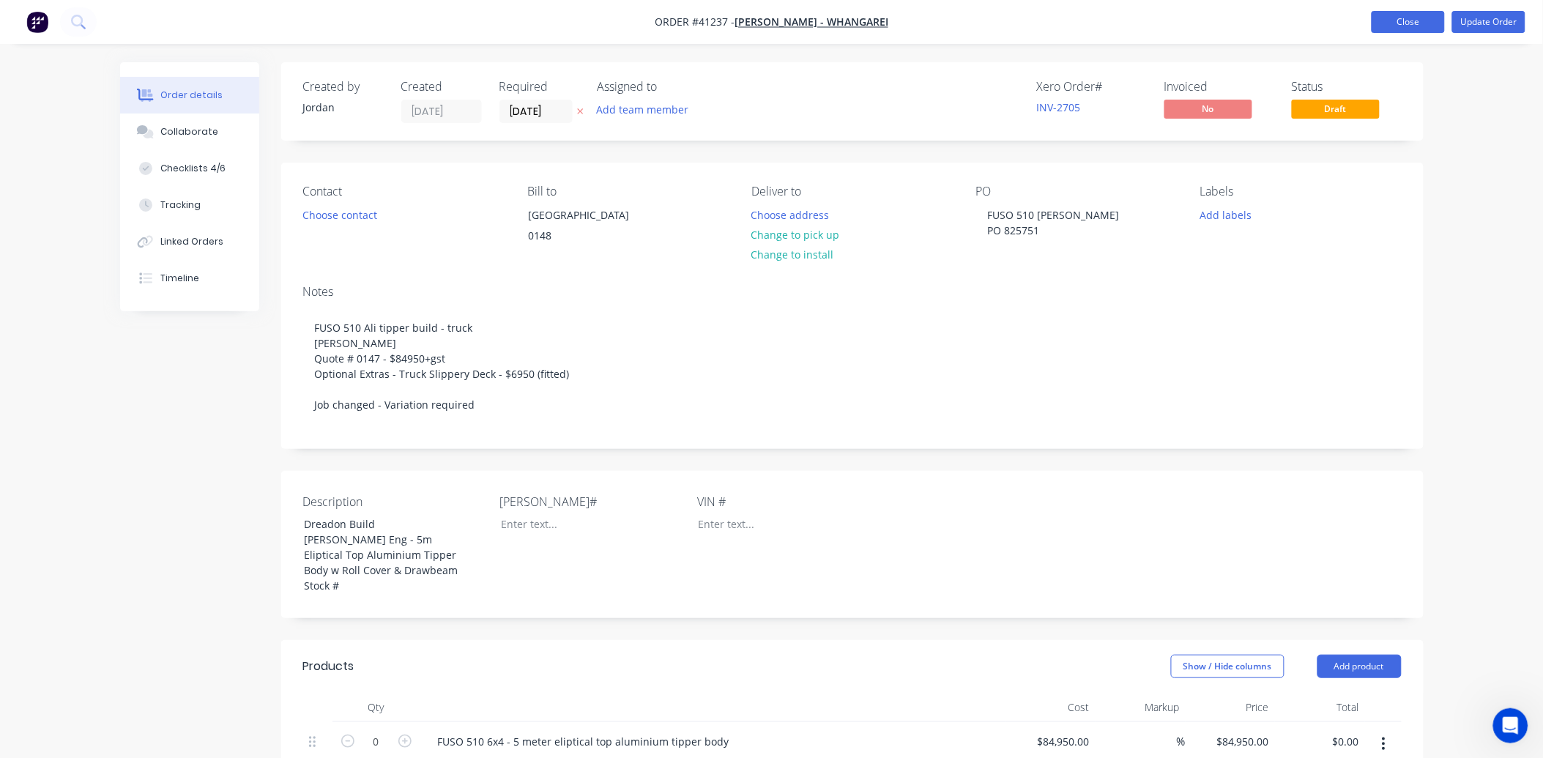
click at [1410, 15] on button "Close" at bounding box center [1408, 22] width 73 height 22
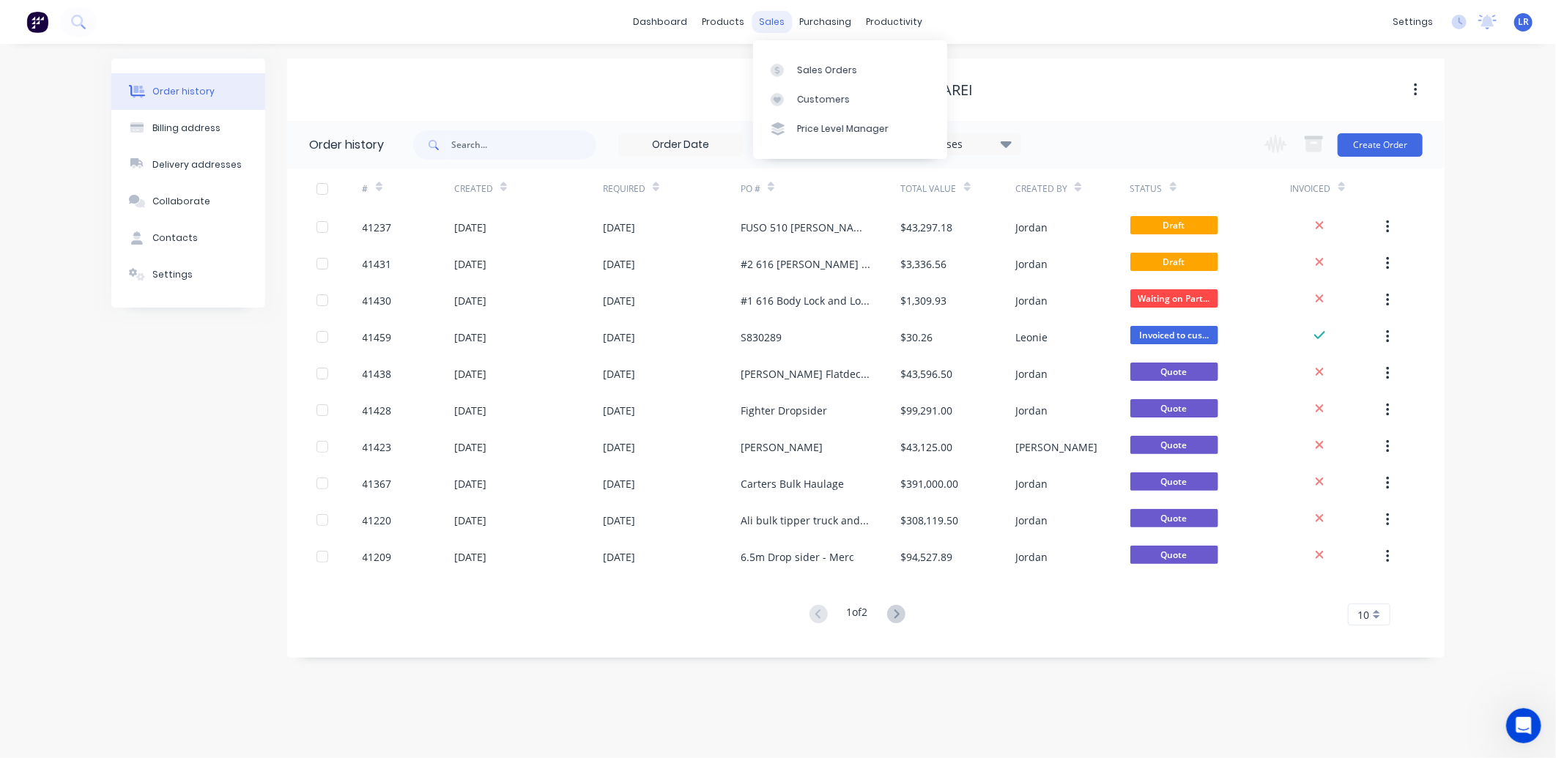
click at [772, 20] on div "sales" at bounding box center [772, 22] width 40 height 22
click at [825, 67] on div "Sales Orders" at bounding box center [827, 70] width 60 height 13
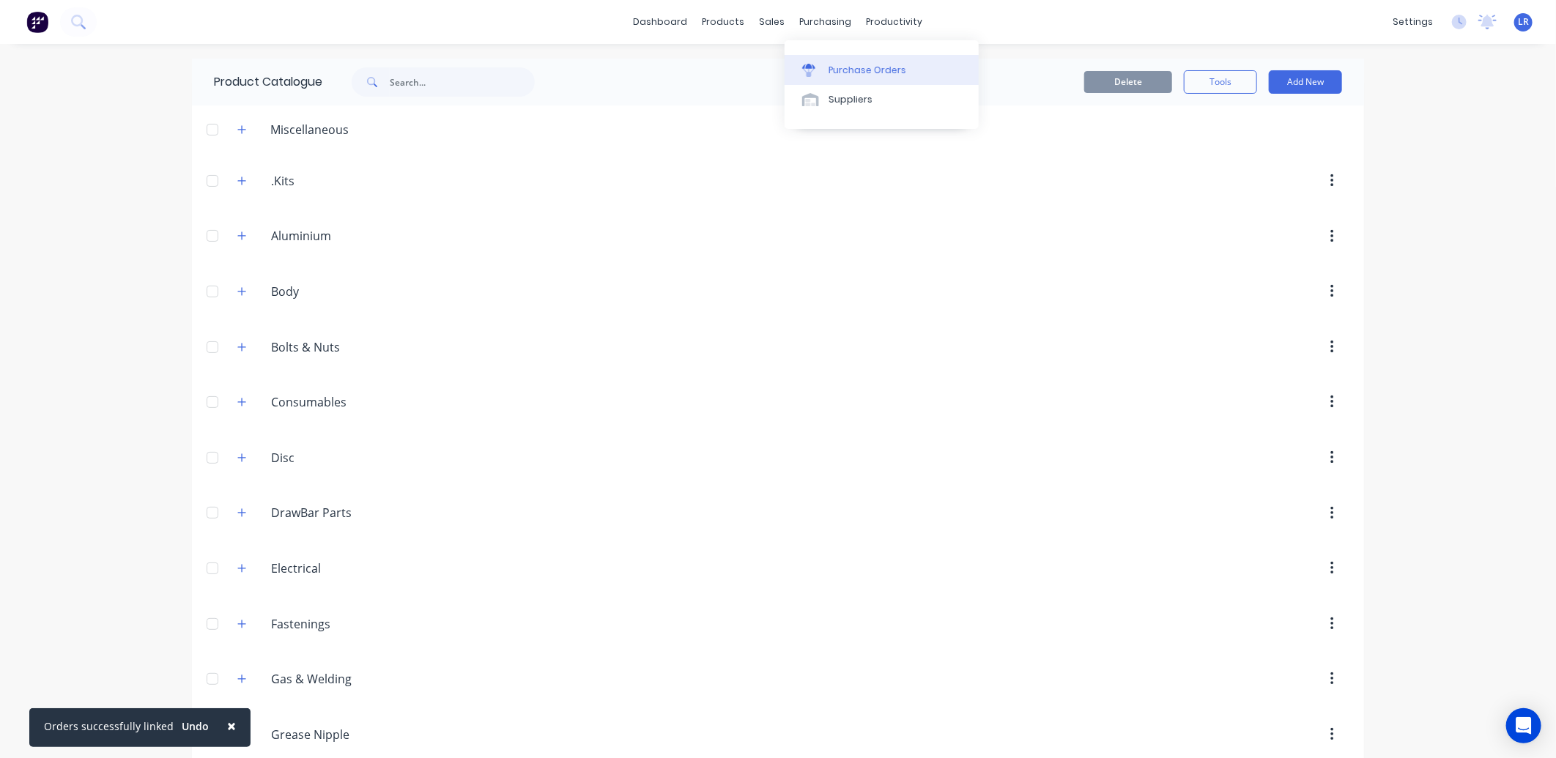
click at [844, 66] on div "Purchase Orders" at bounding box center [867, 70] width 78 height 13
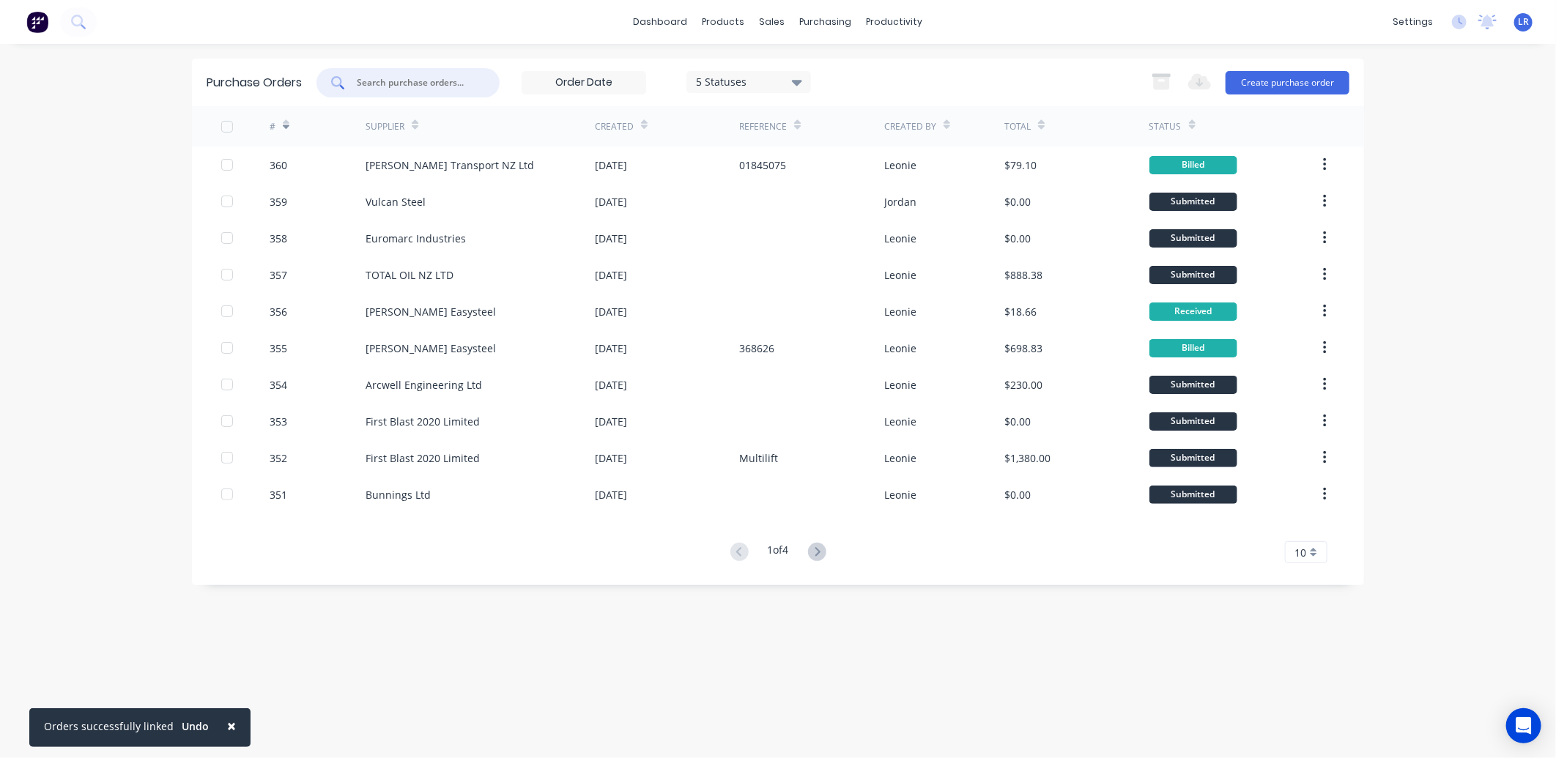
click at [374, 79] on input "text" at bounding box center [416, 82] width 122 height 15
type input "b-waka"
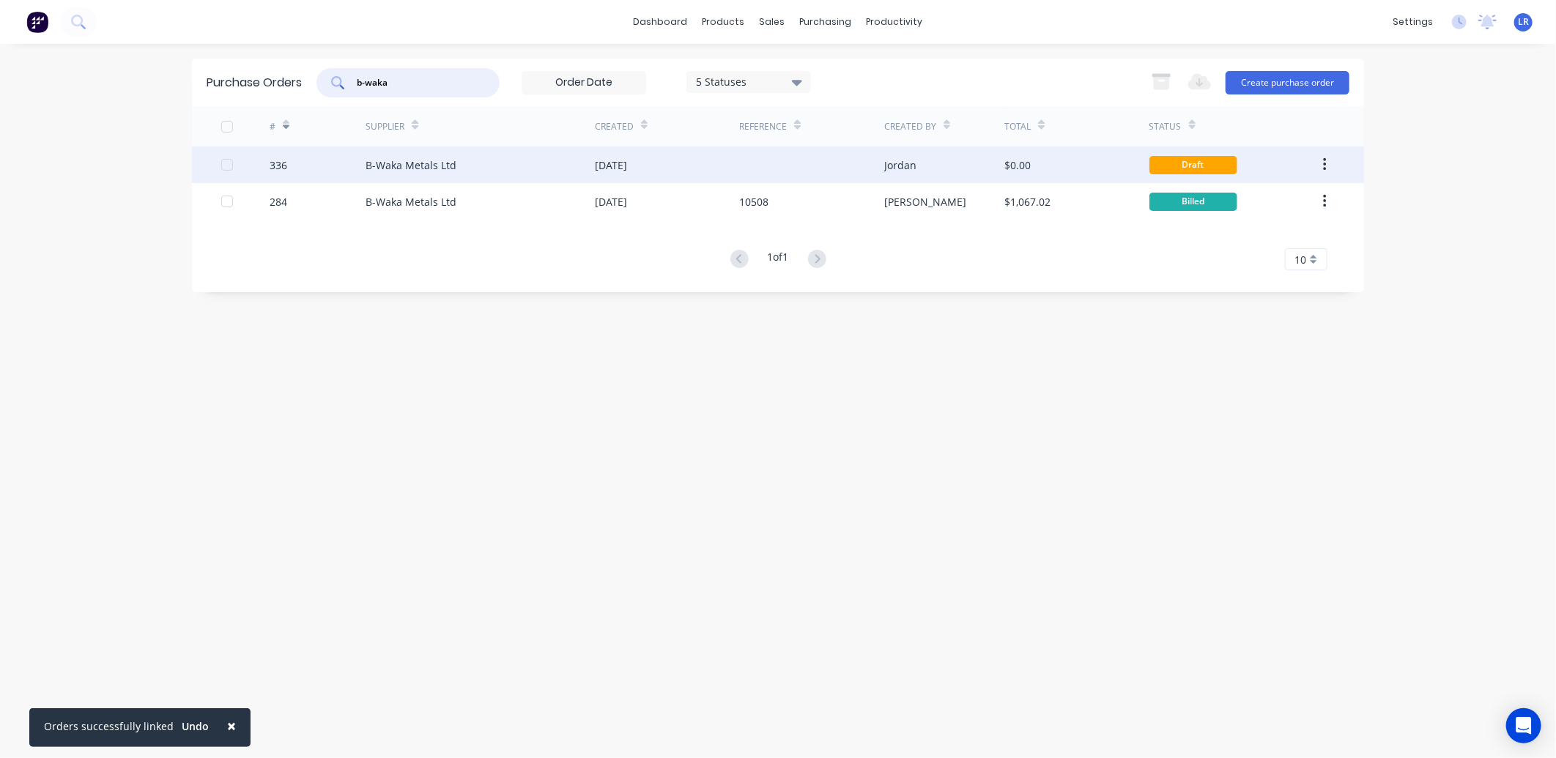
click at [441, 160] on div "B-Waka Metals Ltd" at bounding box center [410, 164] width 91 height 15
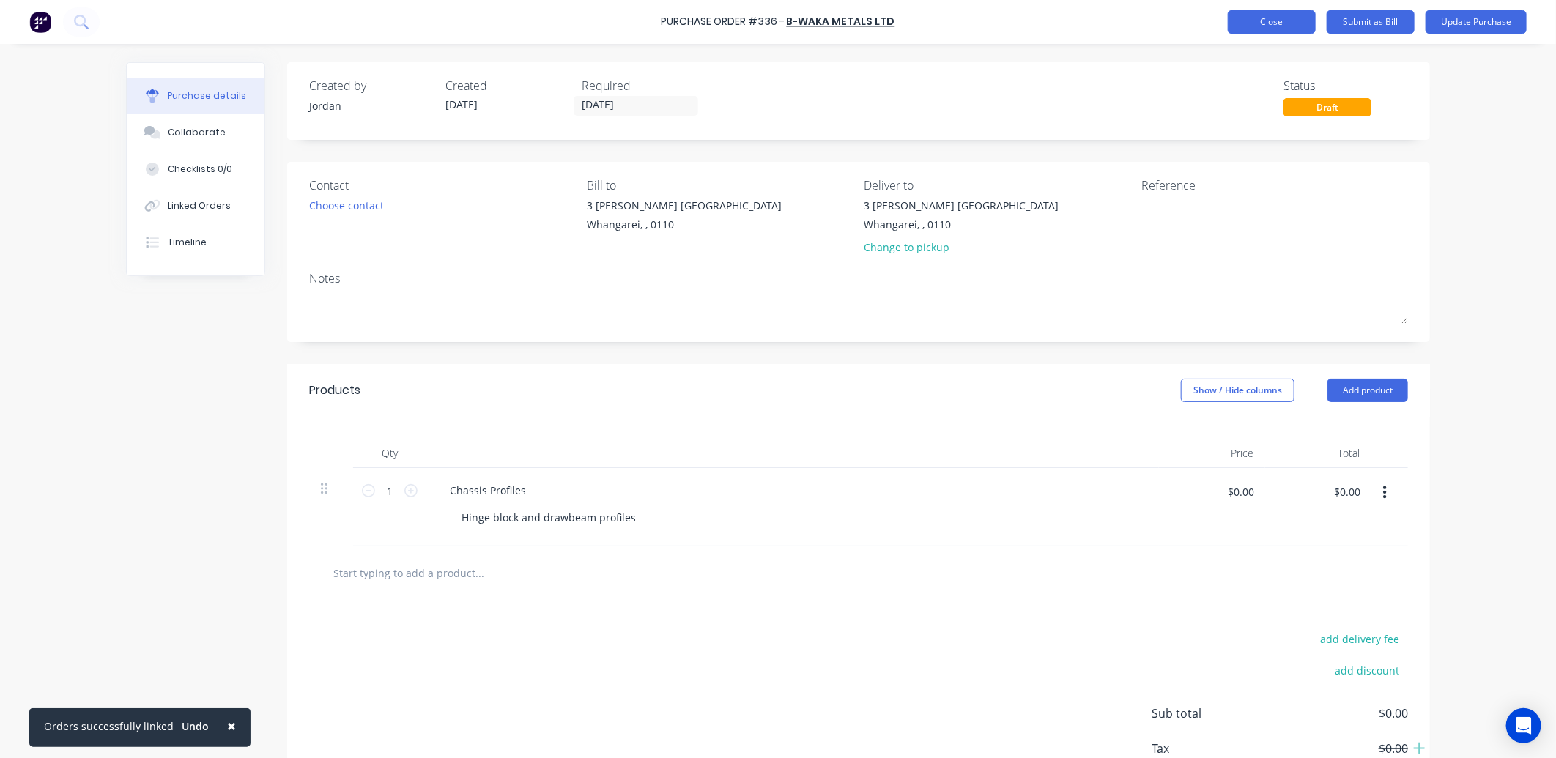
click at [1276, 25] on button "Close" at bounding box center [1272, 21] width 88 height 23
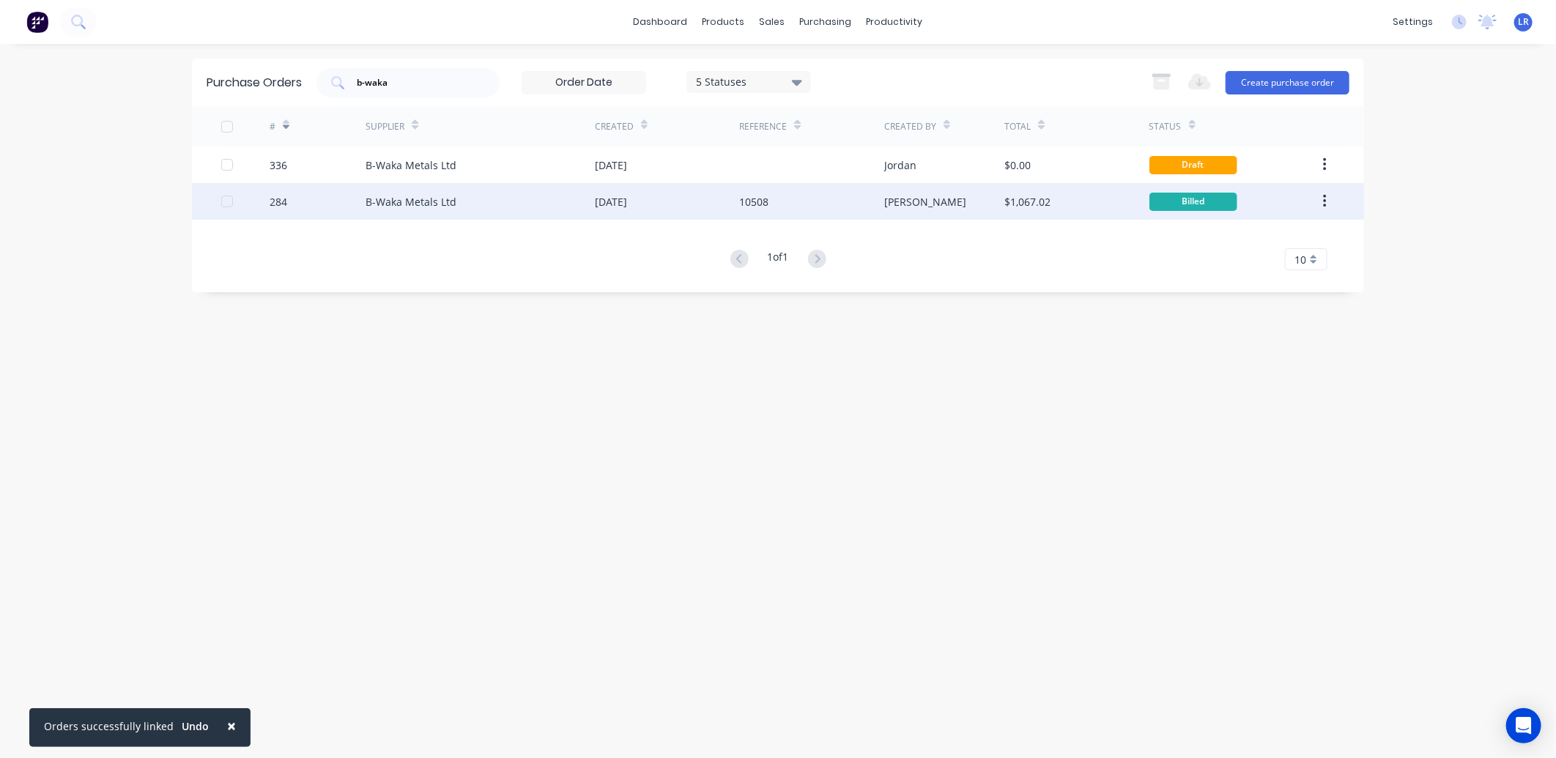
click at [433, 198] on div "B-Waka Metals Ltd" at bounding box center [410, 201] width 91 height 15
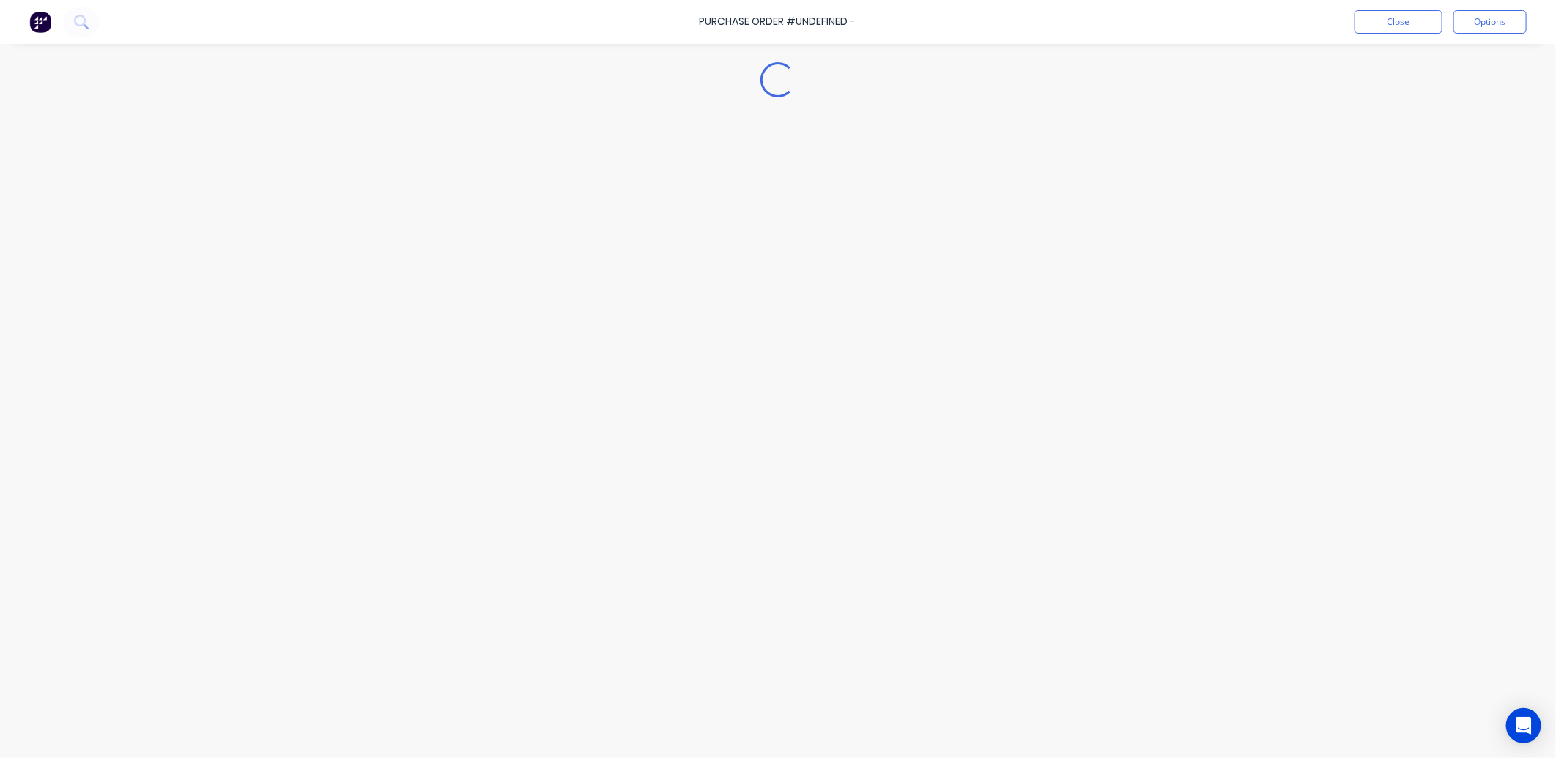
type textarea "x"
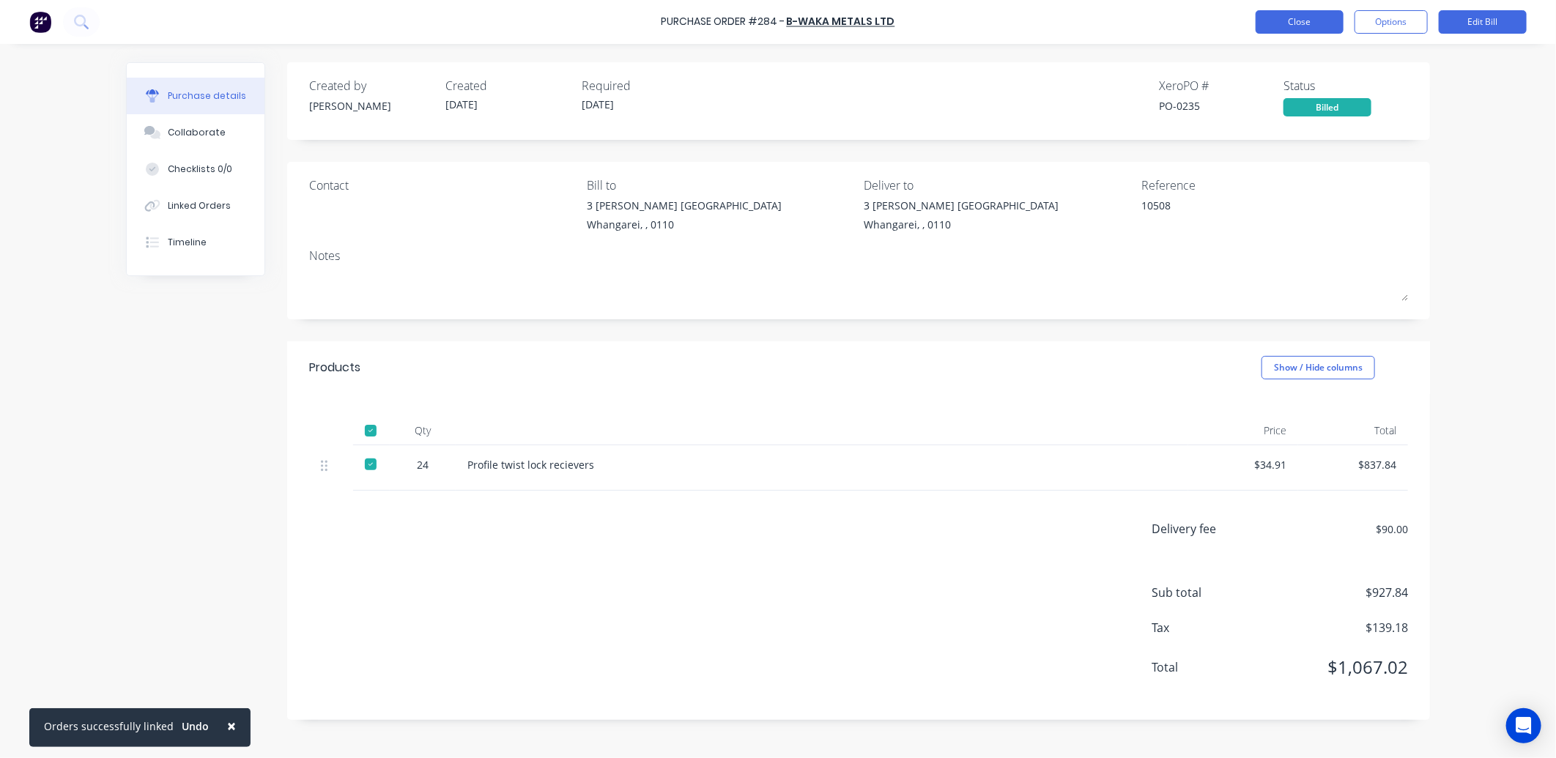
click at [1286, 12] on button "Close" at bounding box center [1299, 21] width 88 height 23
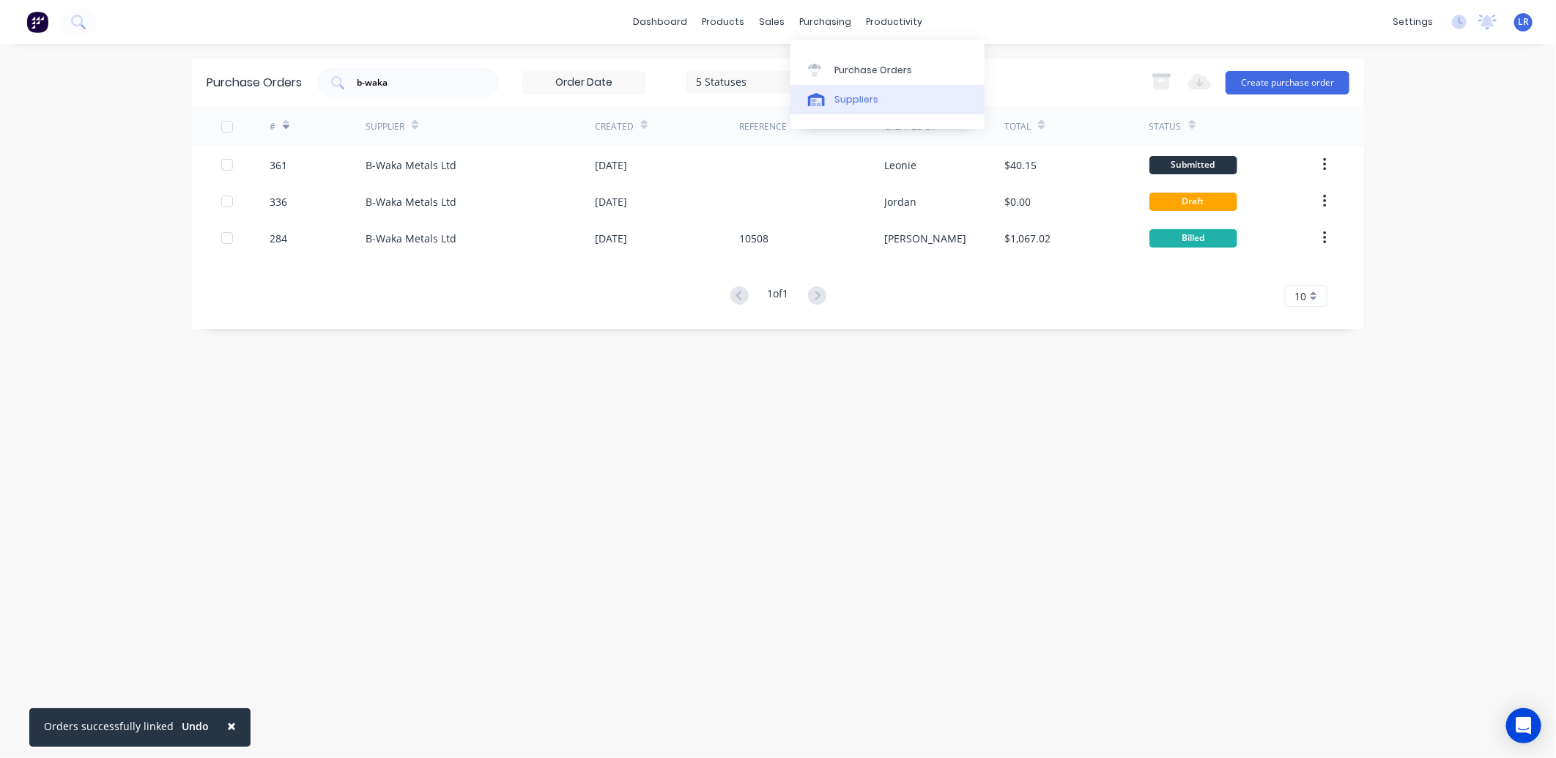
click at [831, 93] on link "Suppliers" at bounding box center [887, 99] width 194 height 29
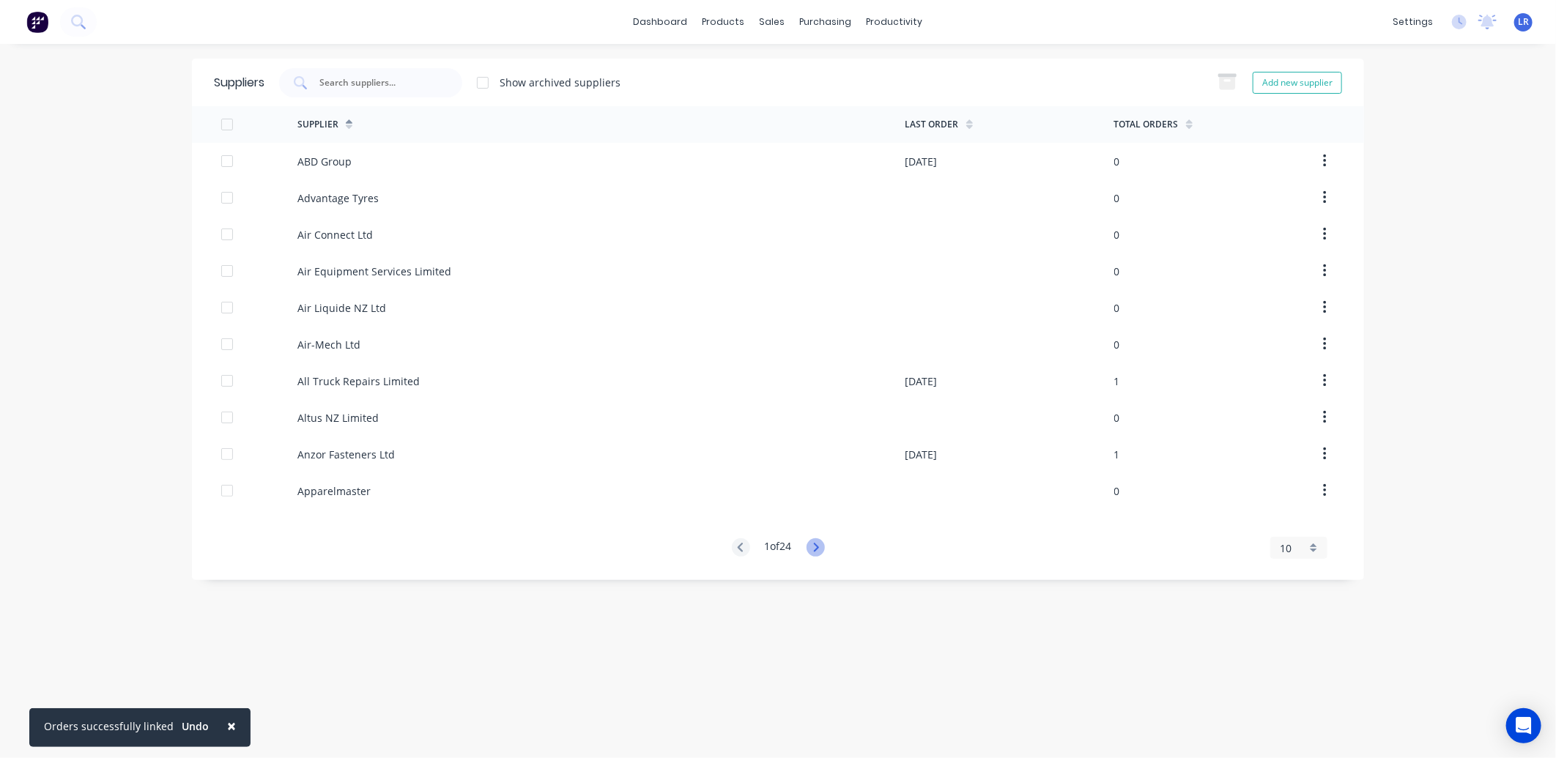
click at [822, 545] on icon at bounding box center [815, 547] width 18 height 18
click at [821, 544] on icon at bounding box center [815, 547] width 18 height 18
click at [737, 546] on icon at bounding box center [739, 547] width 5 height 9
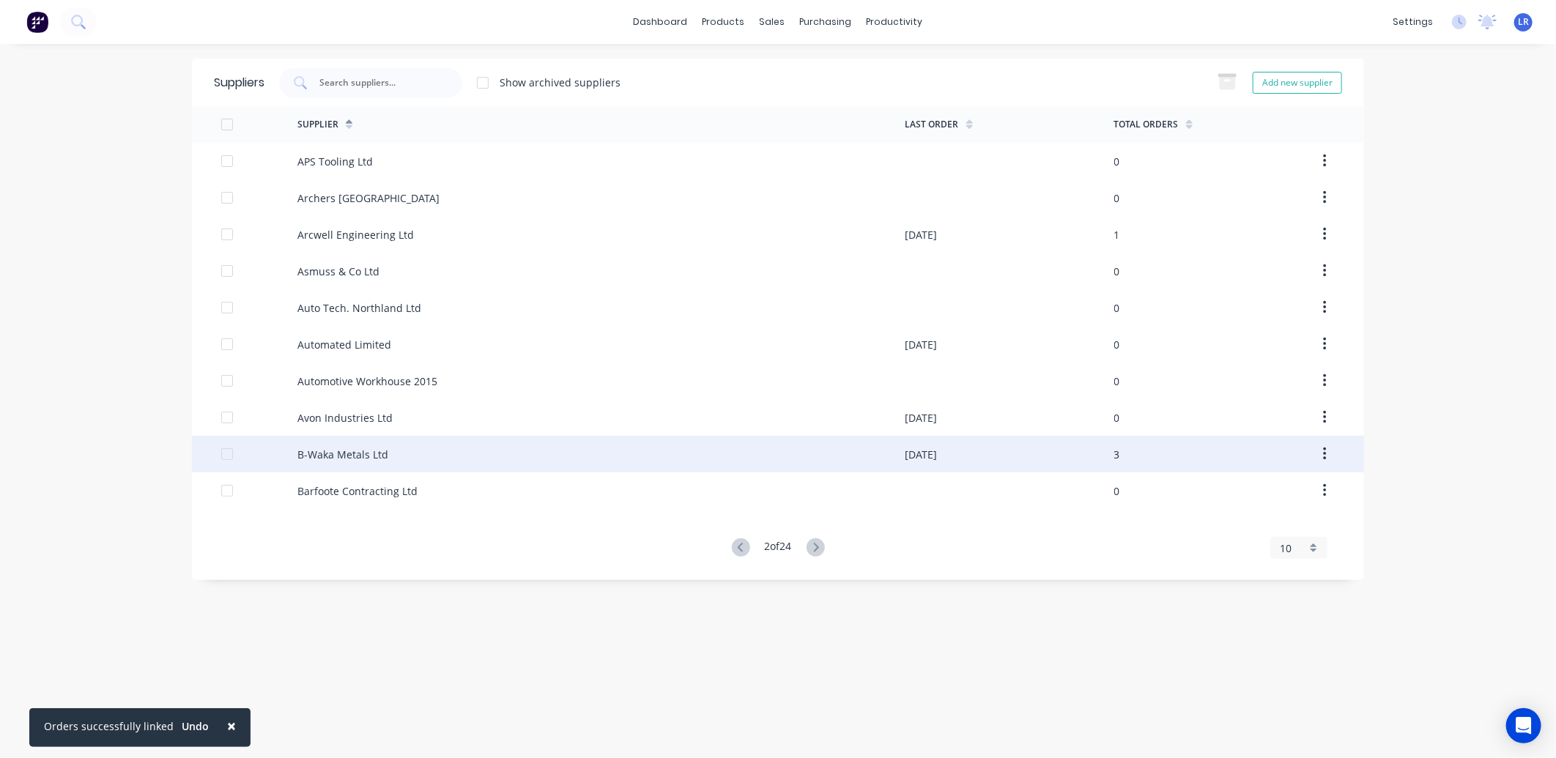
click at [391, 458] on div "B-Waka Metals Ltd" at bounding box center [601, 454] width 608 height 37
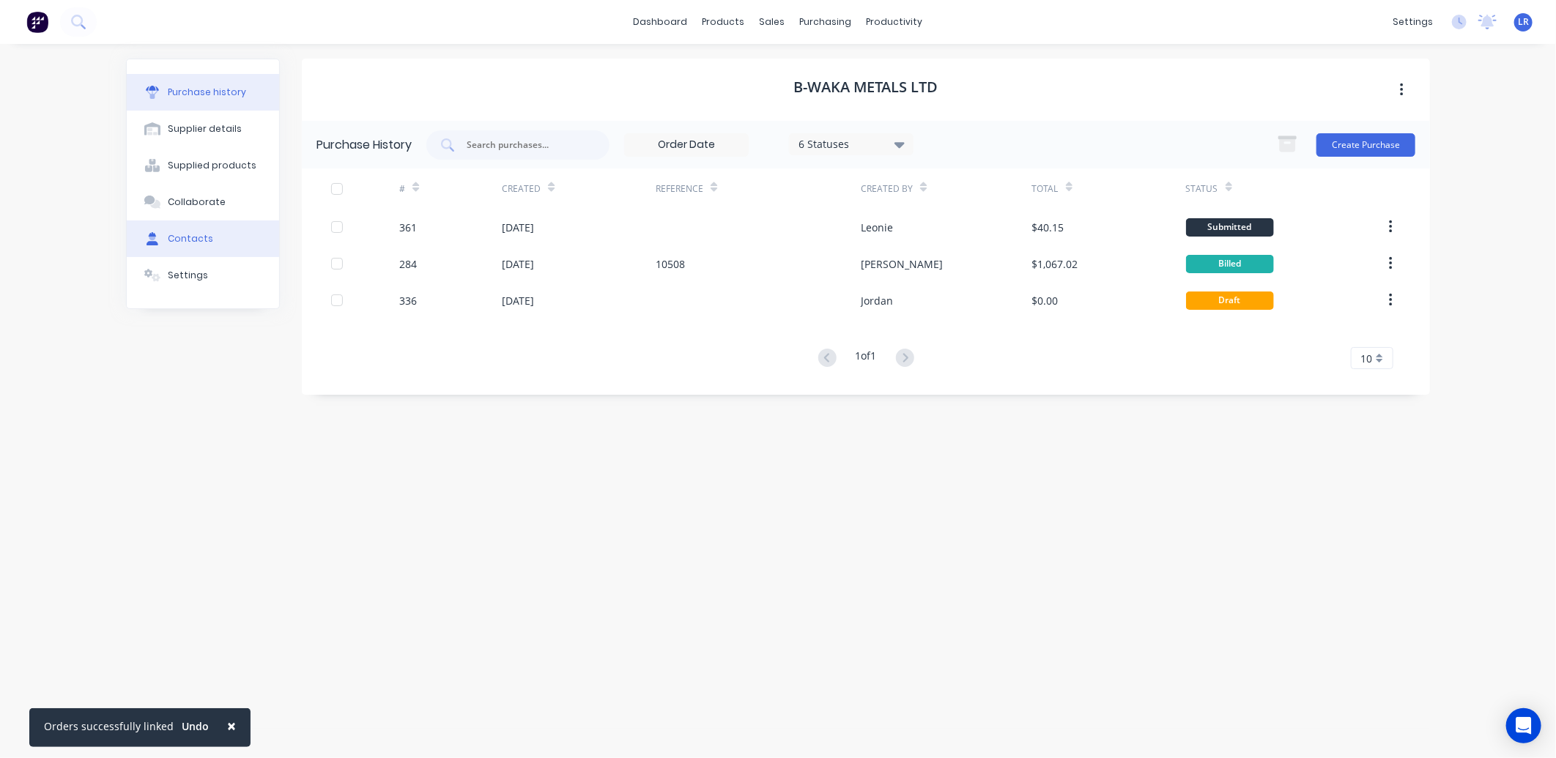
click at [196, 239] on div "Contacts" at bounding box center [190, 238] width 45 height 13
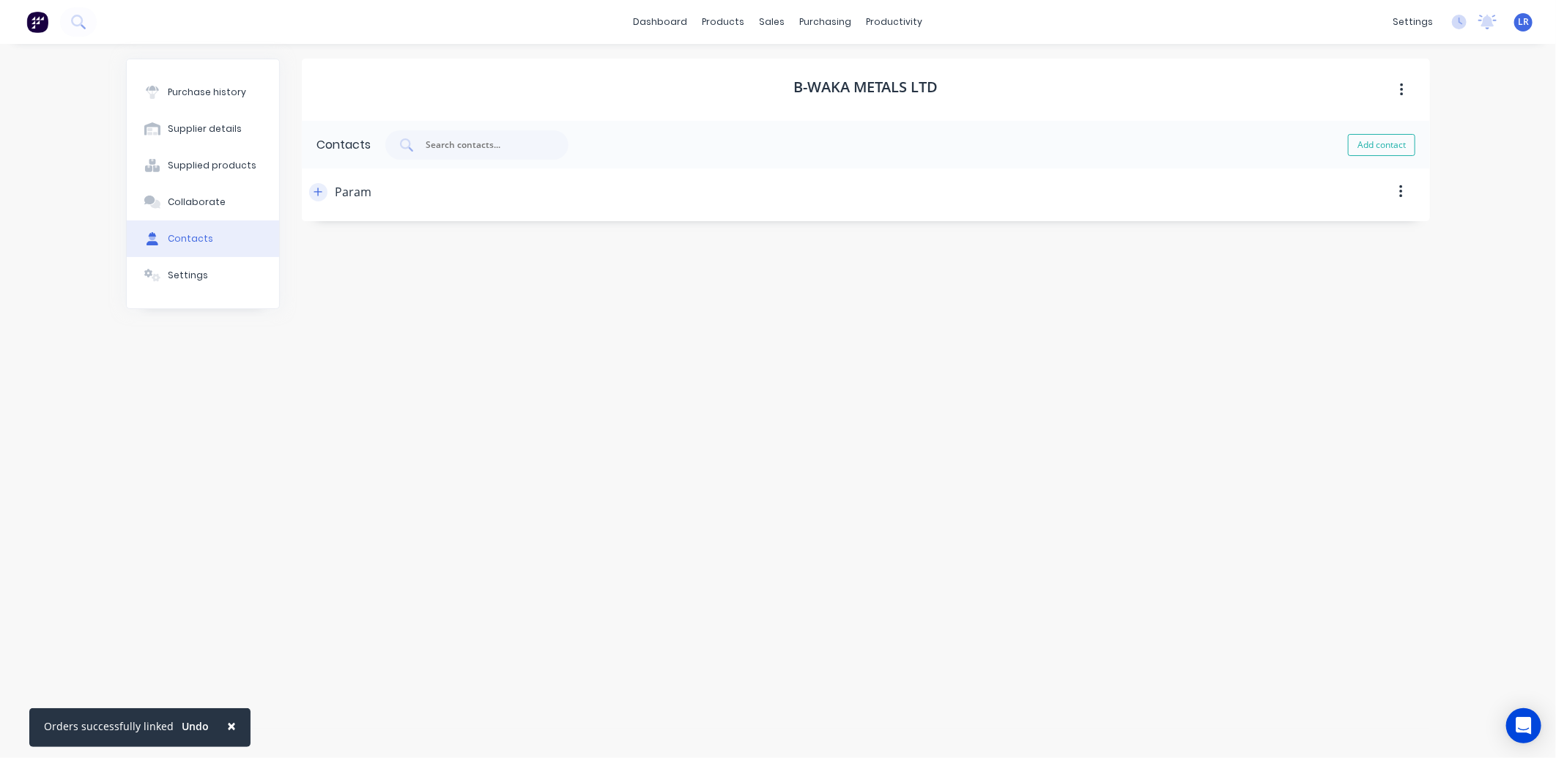
click at [319, 189] on icon "button" at bounding box center [317, 192] width 9 height 10
click at [201, 125] on div "Supplier details" at bounding box center [205, 128] width 74 height 13
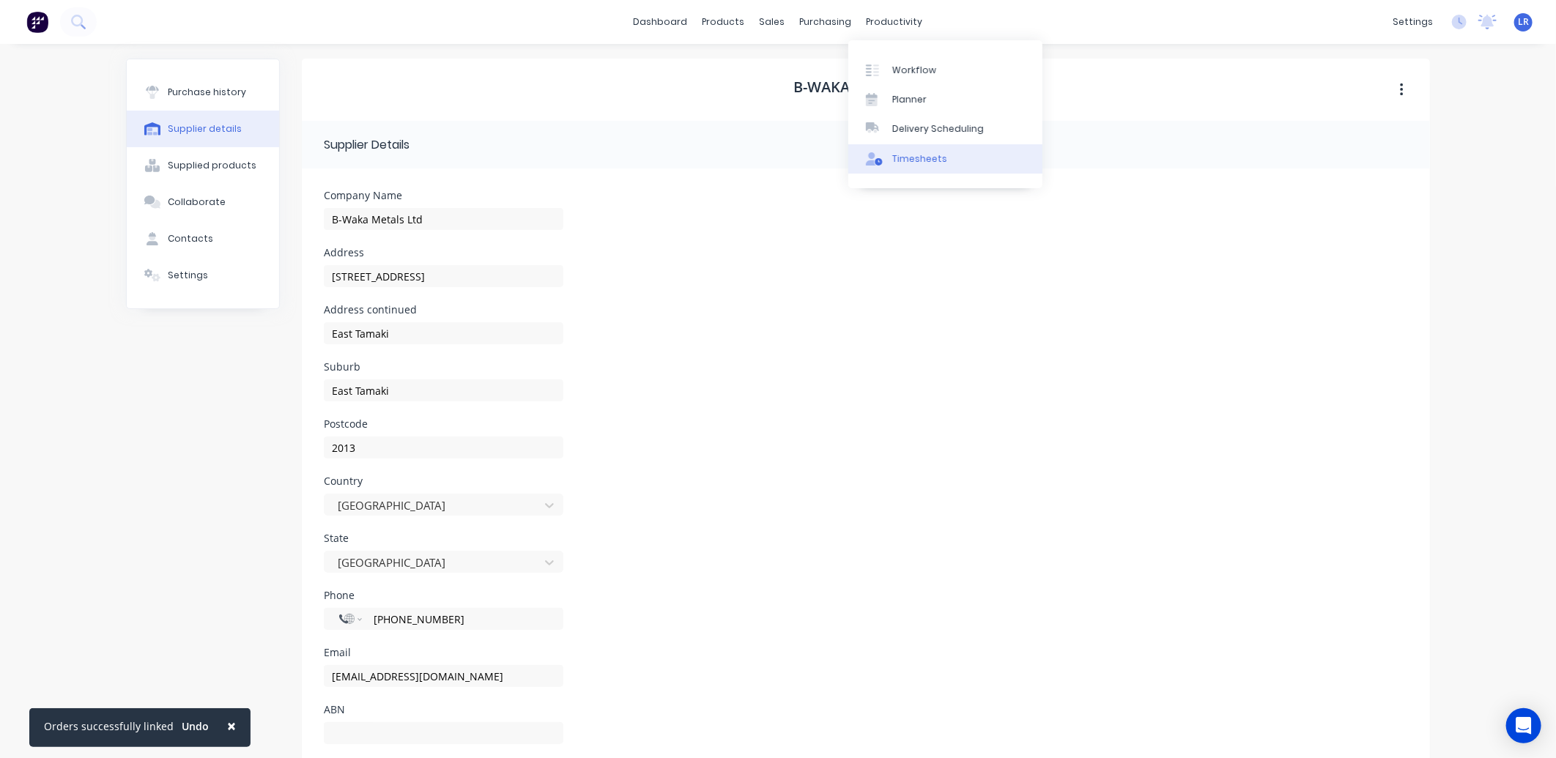
click at [920, 154] on div "Timesheets" at bounding box center [919, 158] width 55 height 13
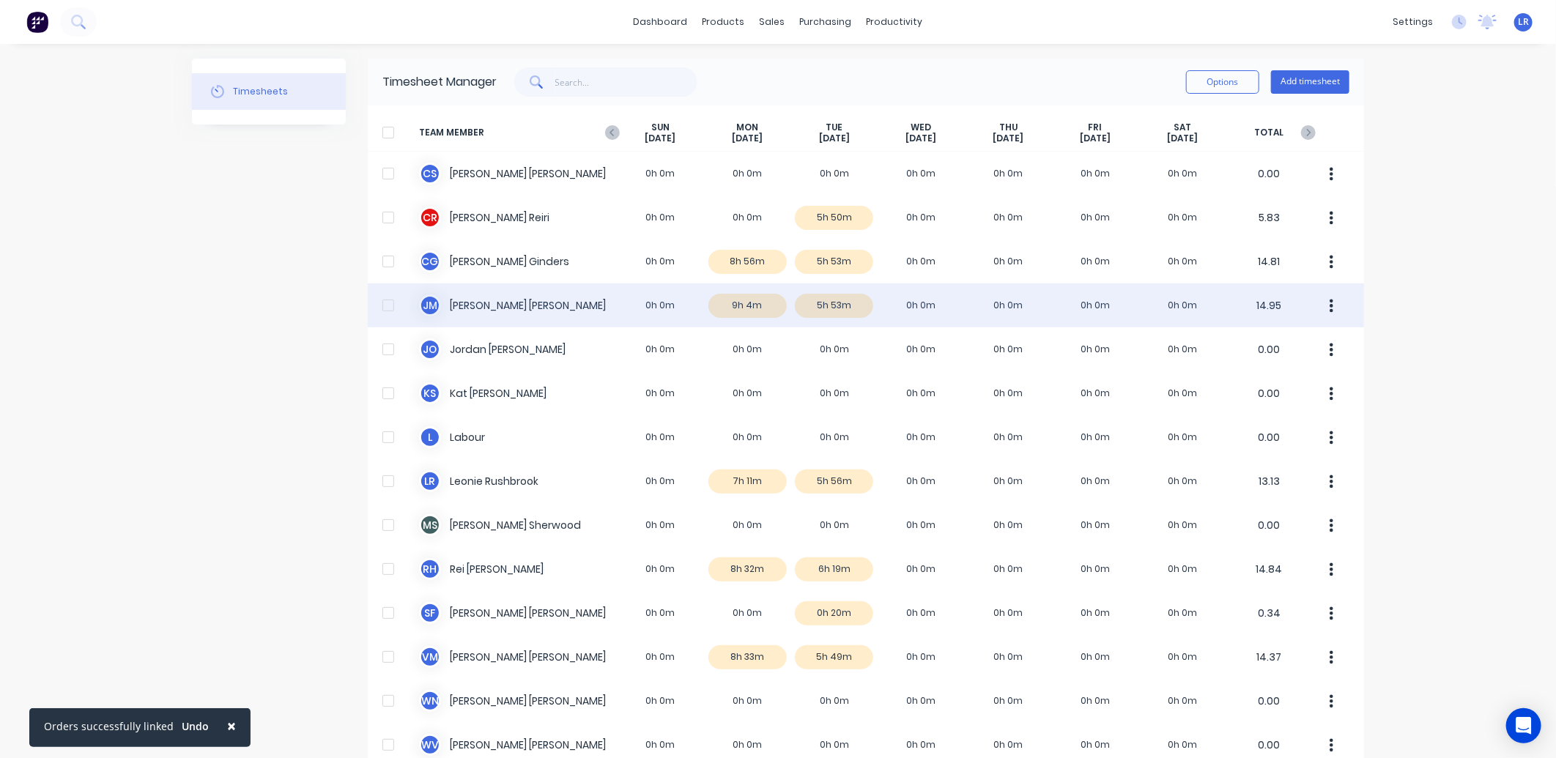
click at [743, 299] on div "J M Jamie Macrae 0h 0m 9h 4m 5h 53m 0h 0m 0h 0m 0h 0m 0h 0m 14.95" at bounding box center [866, 305] width 996 height 44
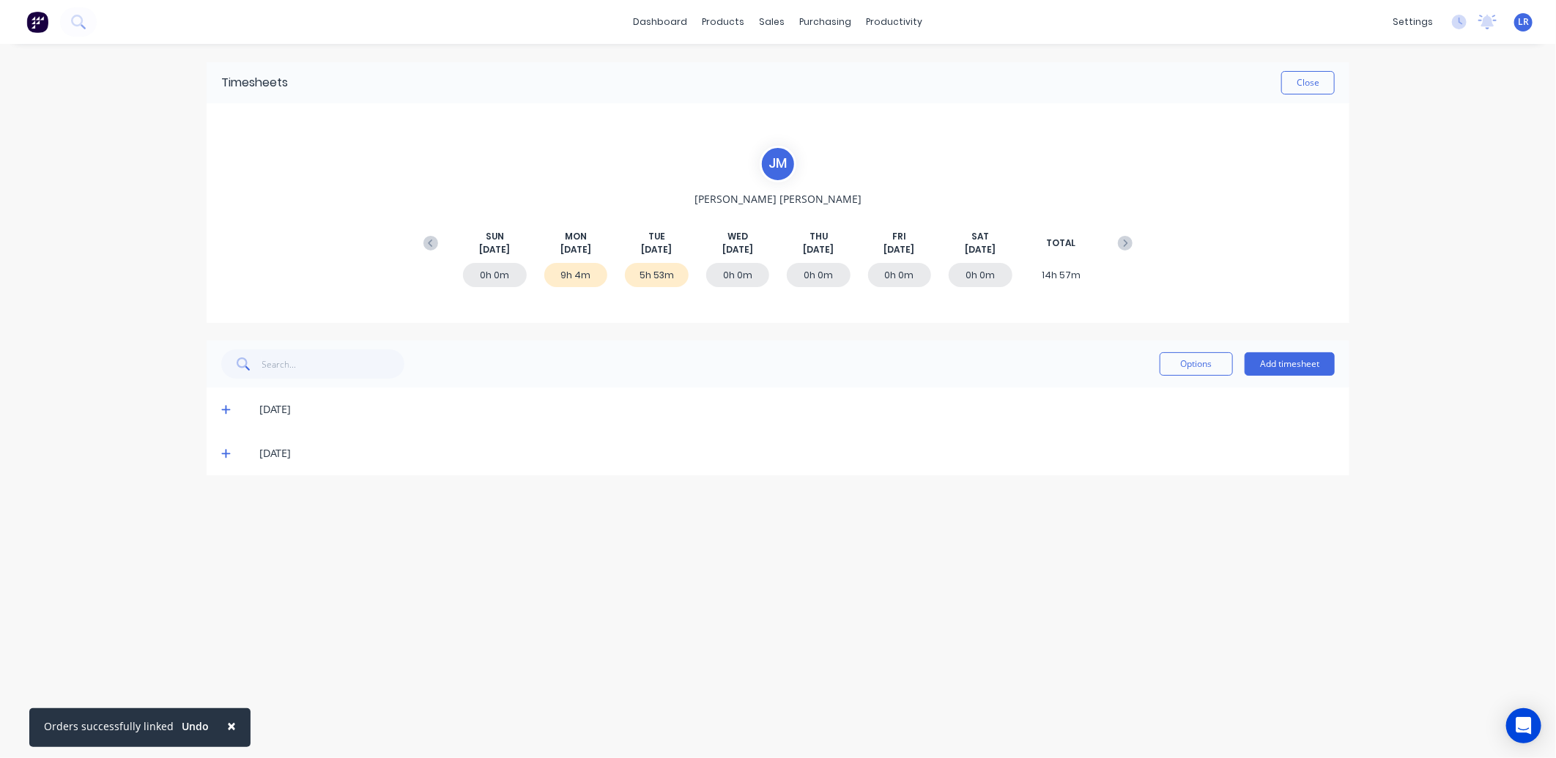
click at [226, 406] on icon at bounding box center [225, 410] width 9 height 9
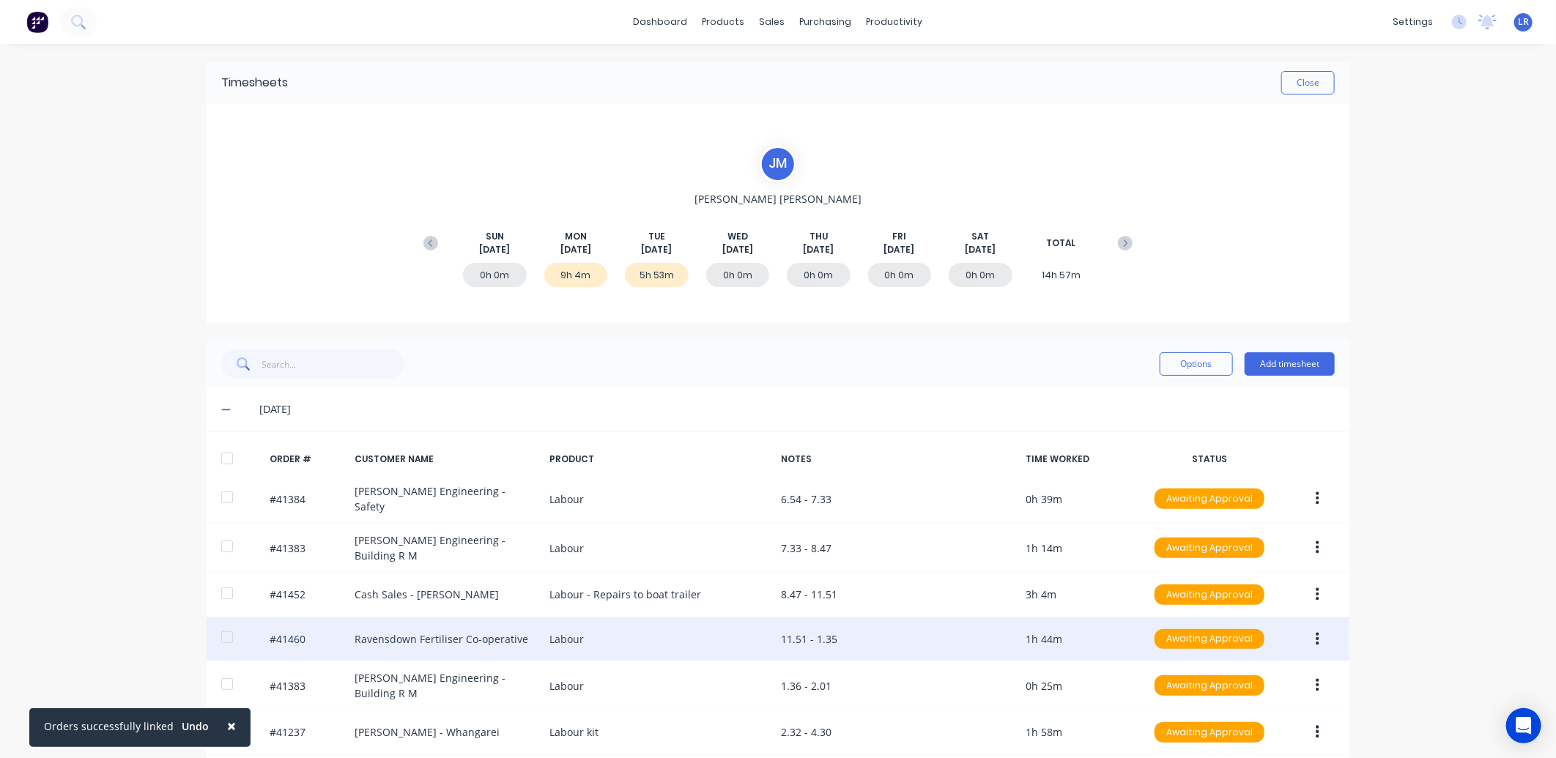
click at [1315, 632] on icon "button" at bounding box center [1317, 638] width 4 height 13
click at [1230, 726] on div "Edit" at bounding box center [1264, 736] width 113 height 21
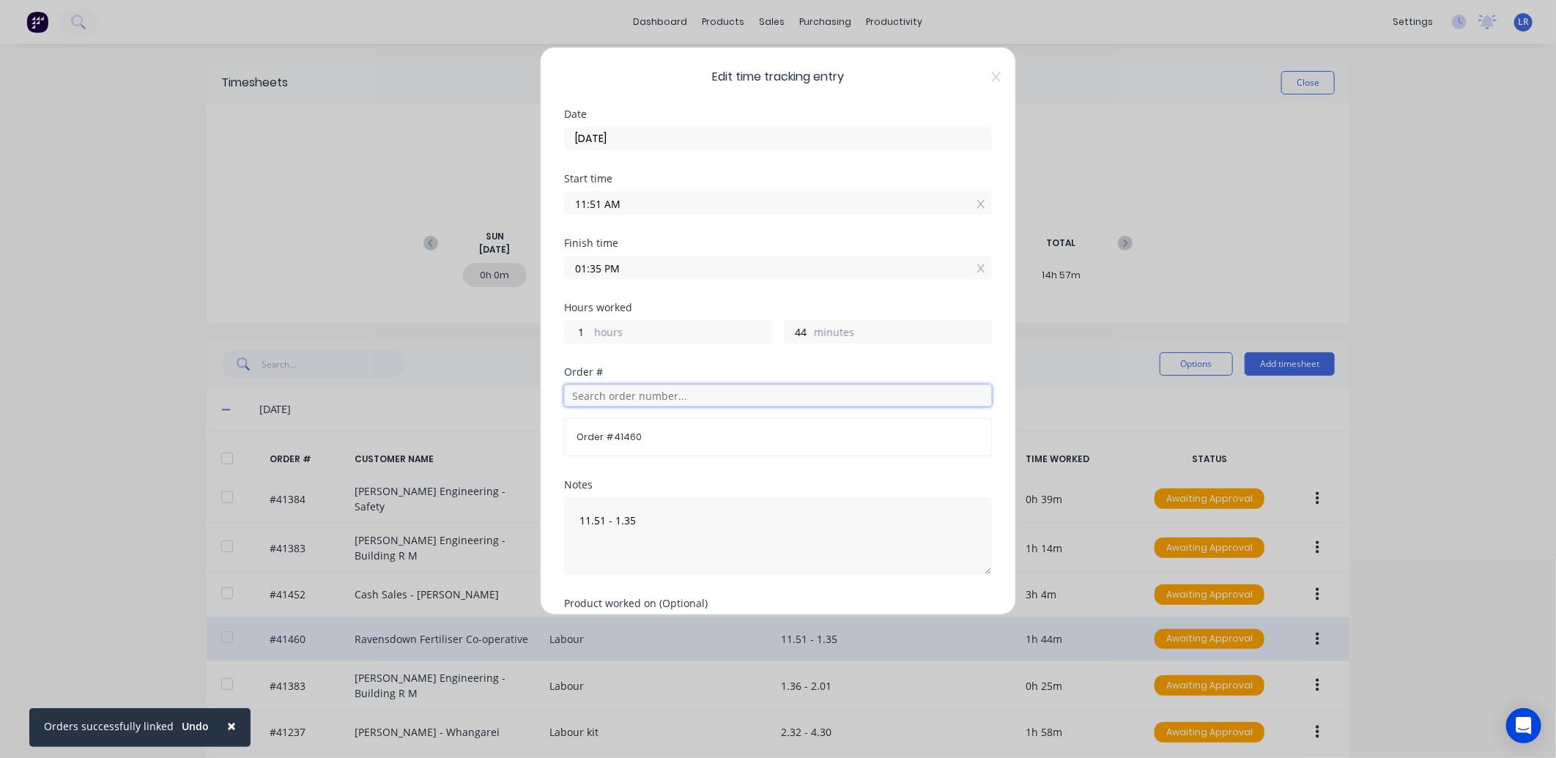
click at [598, 392] on input "text" at bounding box center [778, 396] width 428 height 22
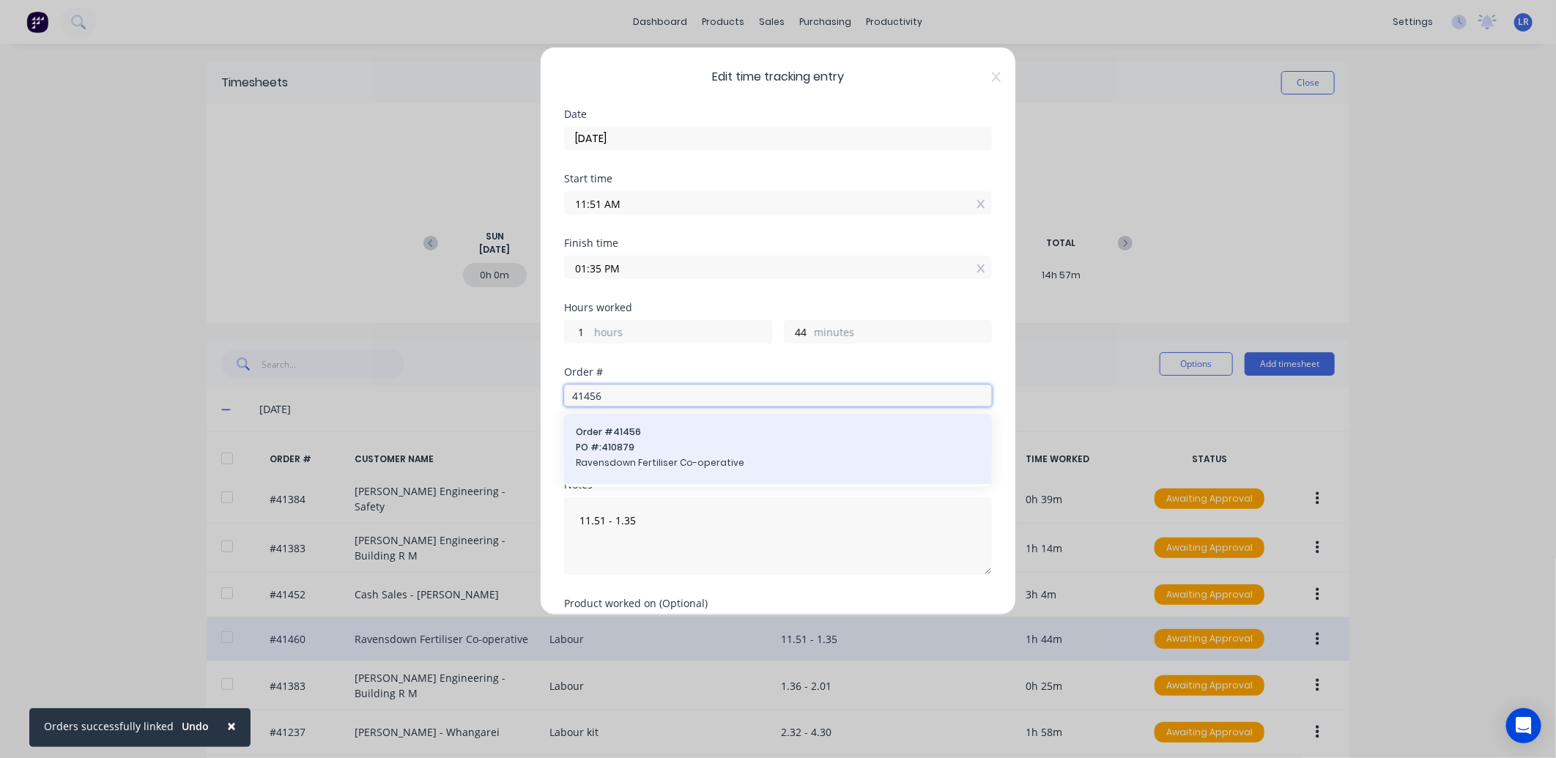
type input "41456"
click at [637, 445] on span "PO #: 410879" at bounding box center [778, 447] width 404 height 13
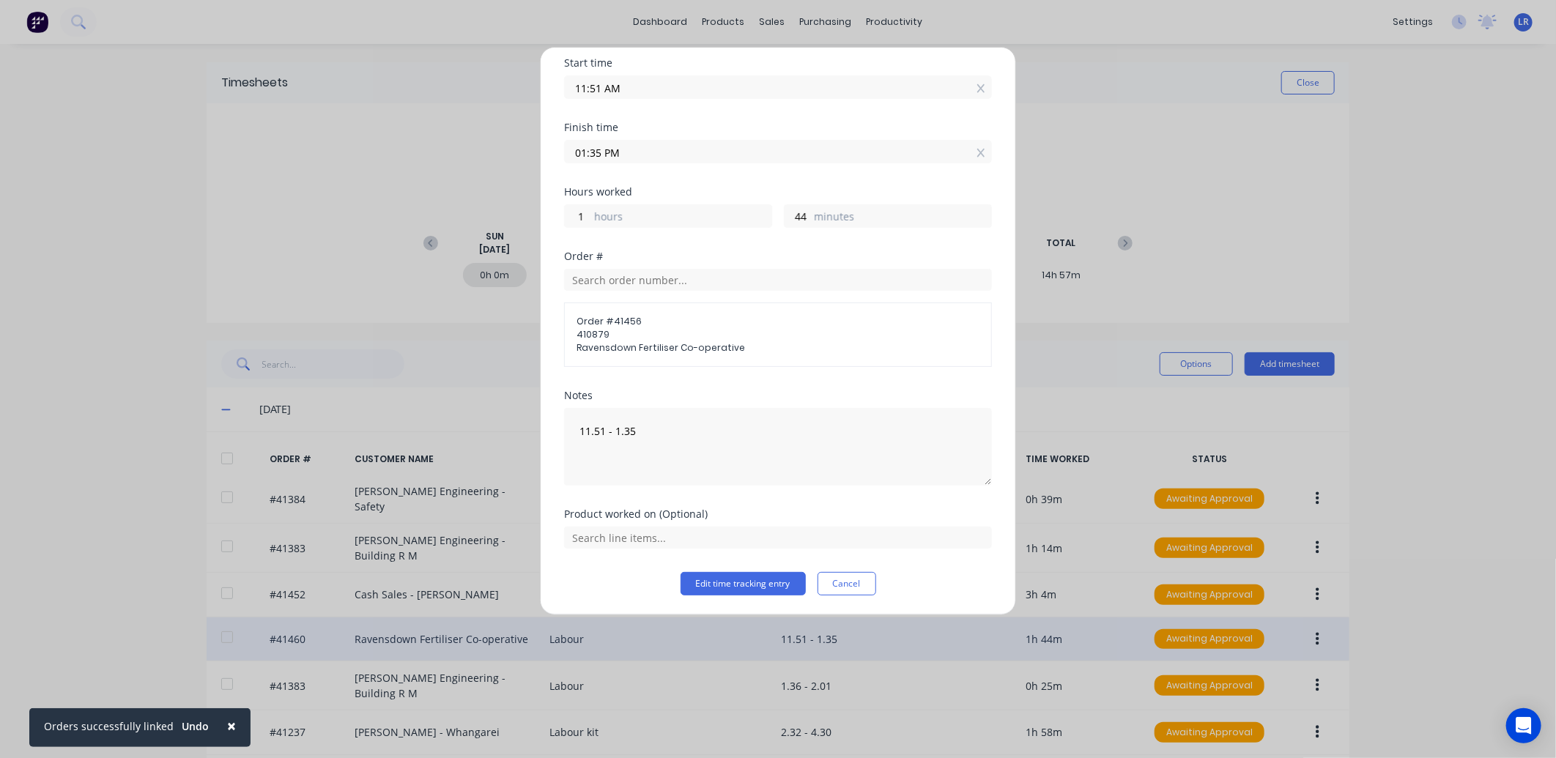
scroll to position [117, 0]
click at [745, 579] on button "Edit time tracking entry" at bounding box center [742, 582] width 125 height 23
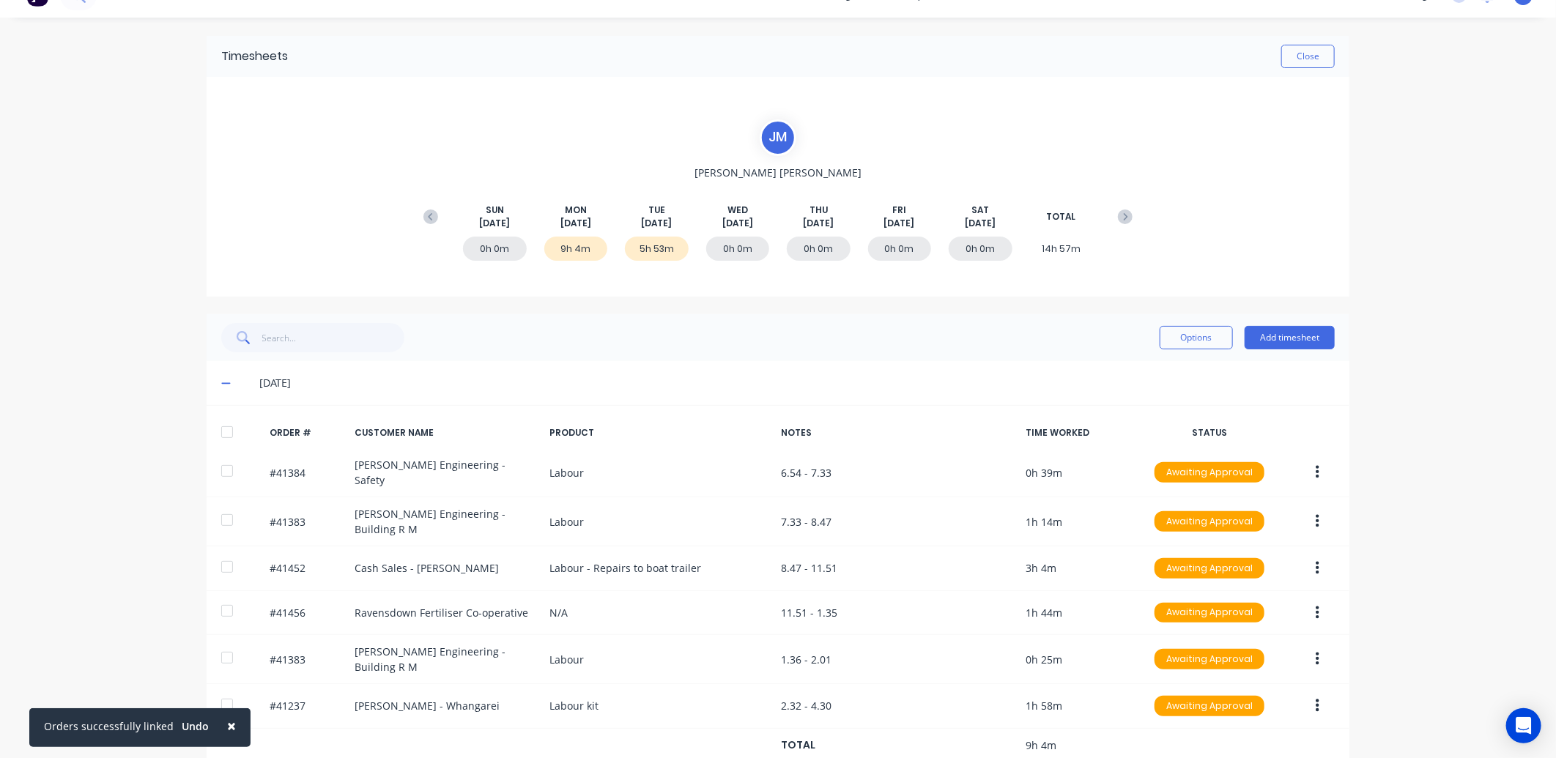
scroll to position [0, 0]
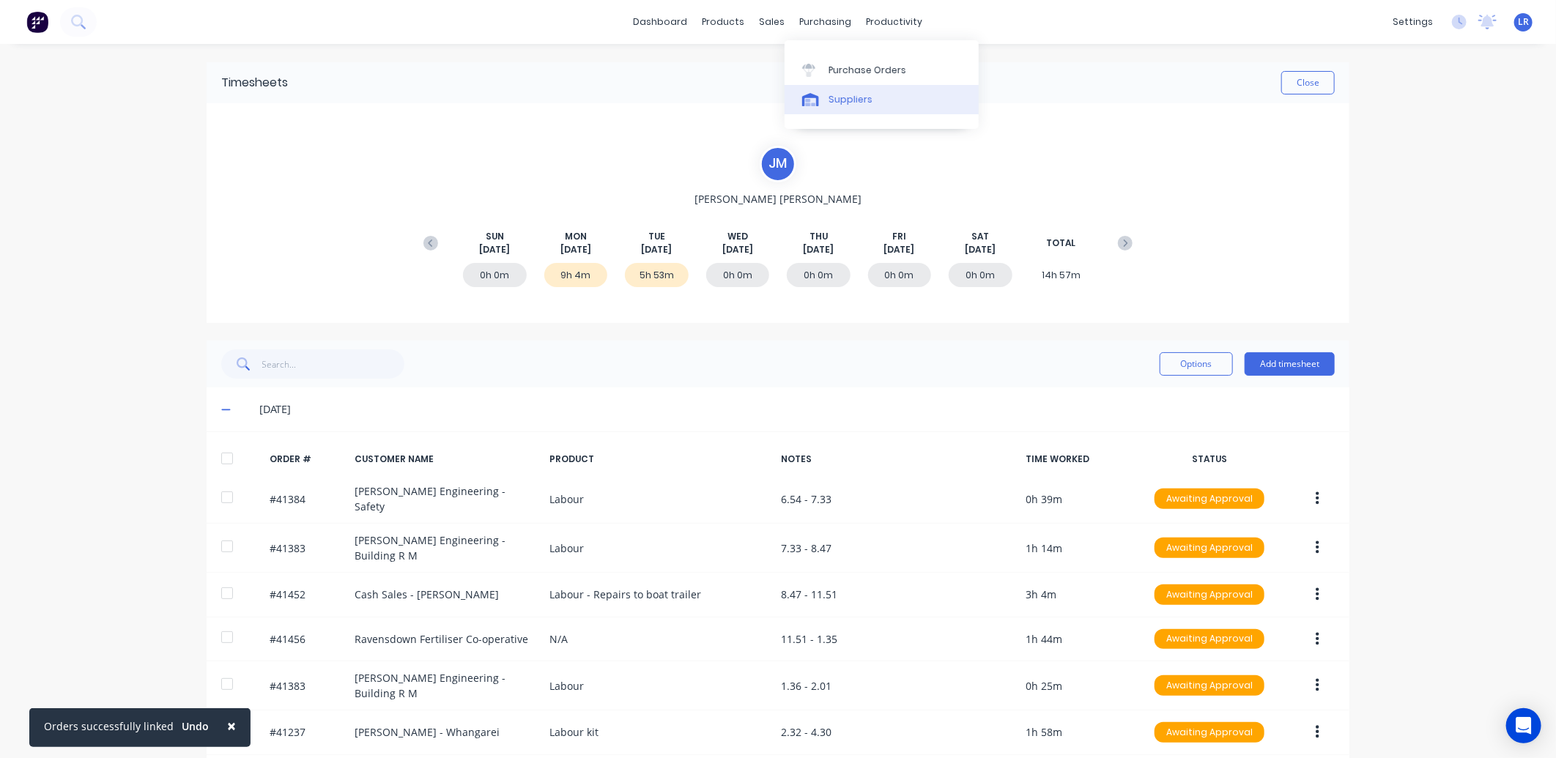
click at [839, 97] on div "Suppliers" at bounding box center [850, 99] width 44 height 13
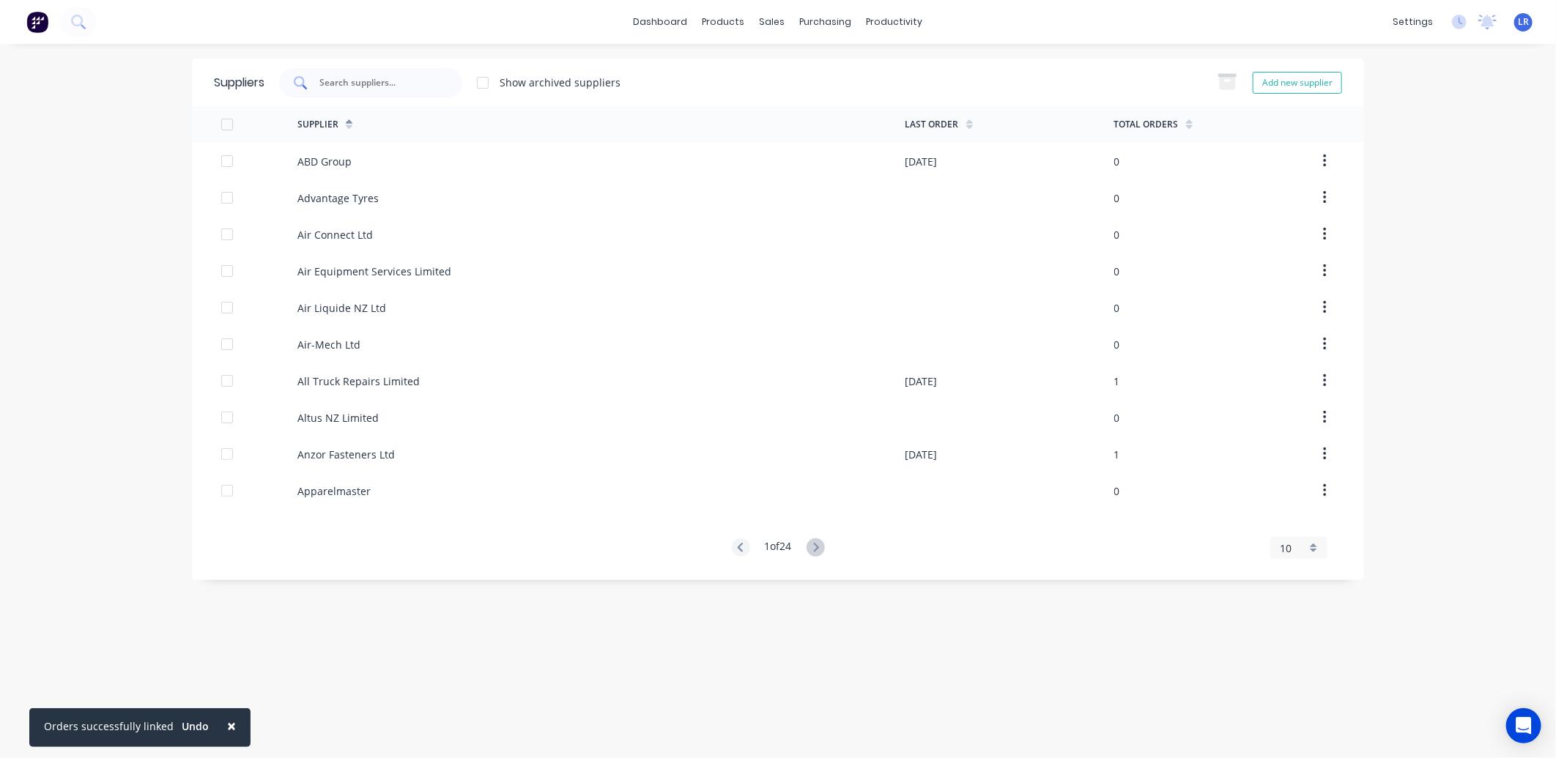
click at [316, 78] on div at bounding box center [370, 82] width 183 height 29
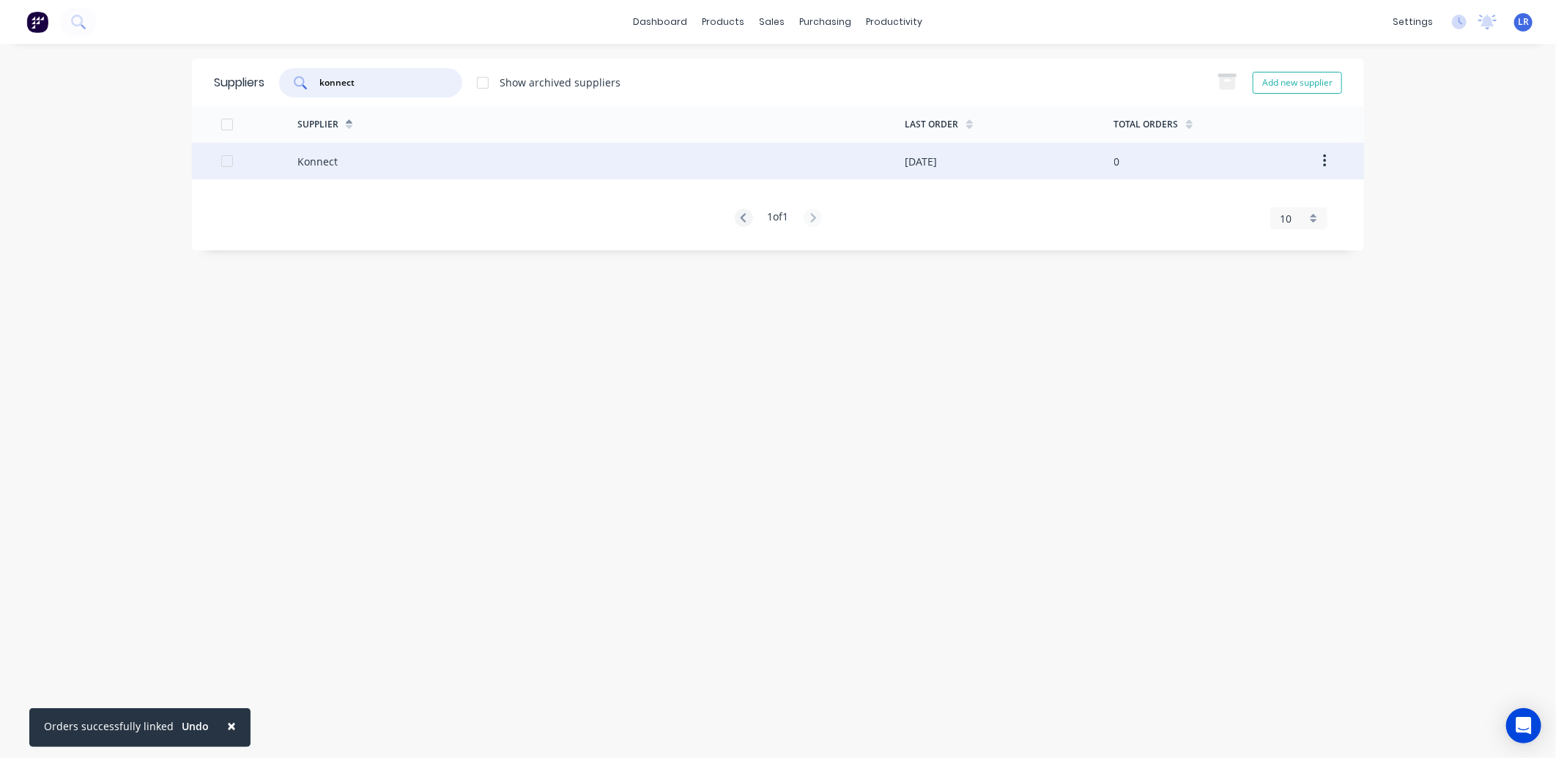
type input "konnect"
click at [327, 159] on div "Konnect" at bounding box center [317, 161] width 40 height 15
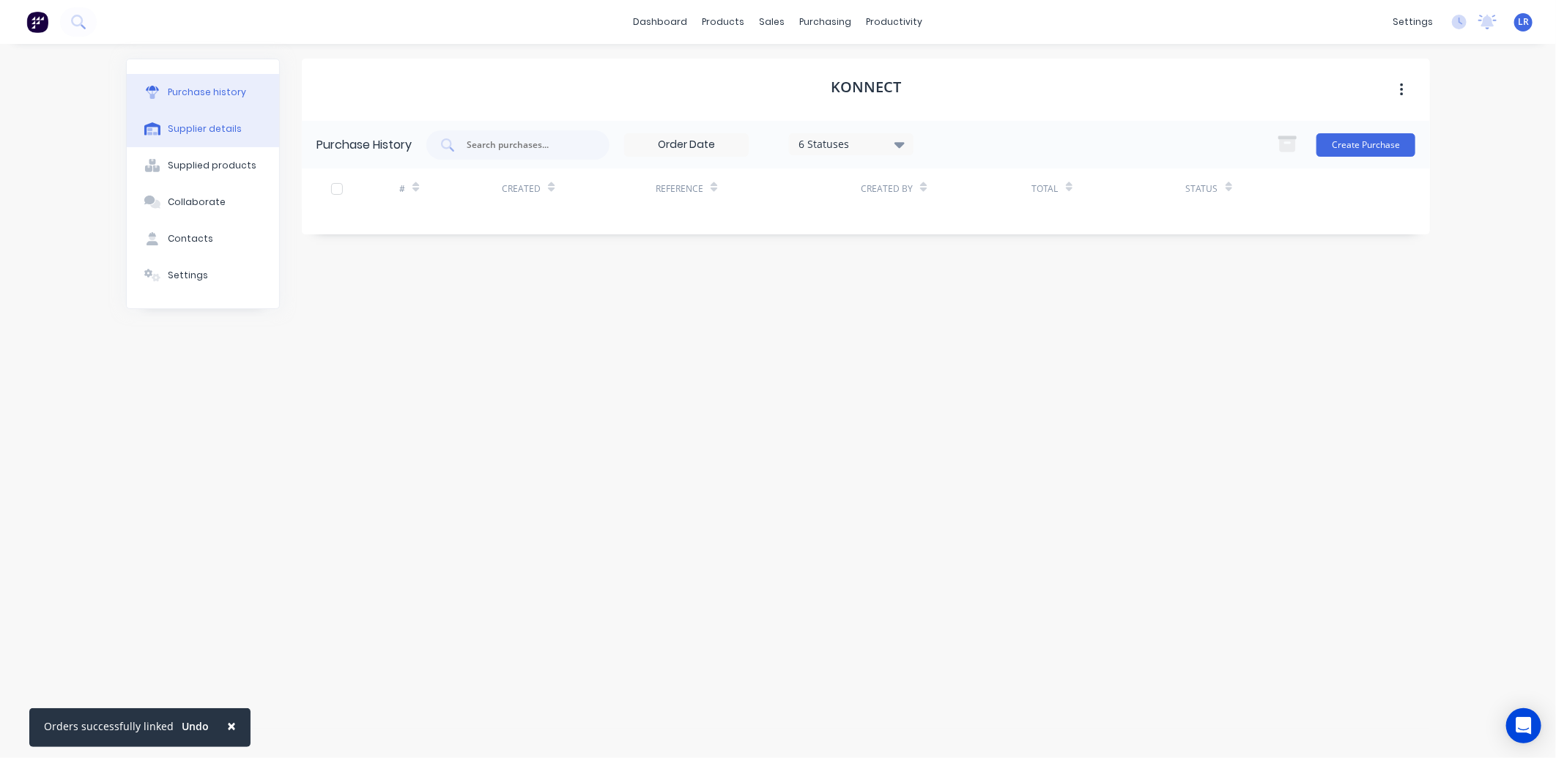
click at [228, 125] on div "Supplier details" at bounding box center [205, 128] width 74 height 13
select select "NZ"
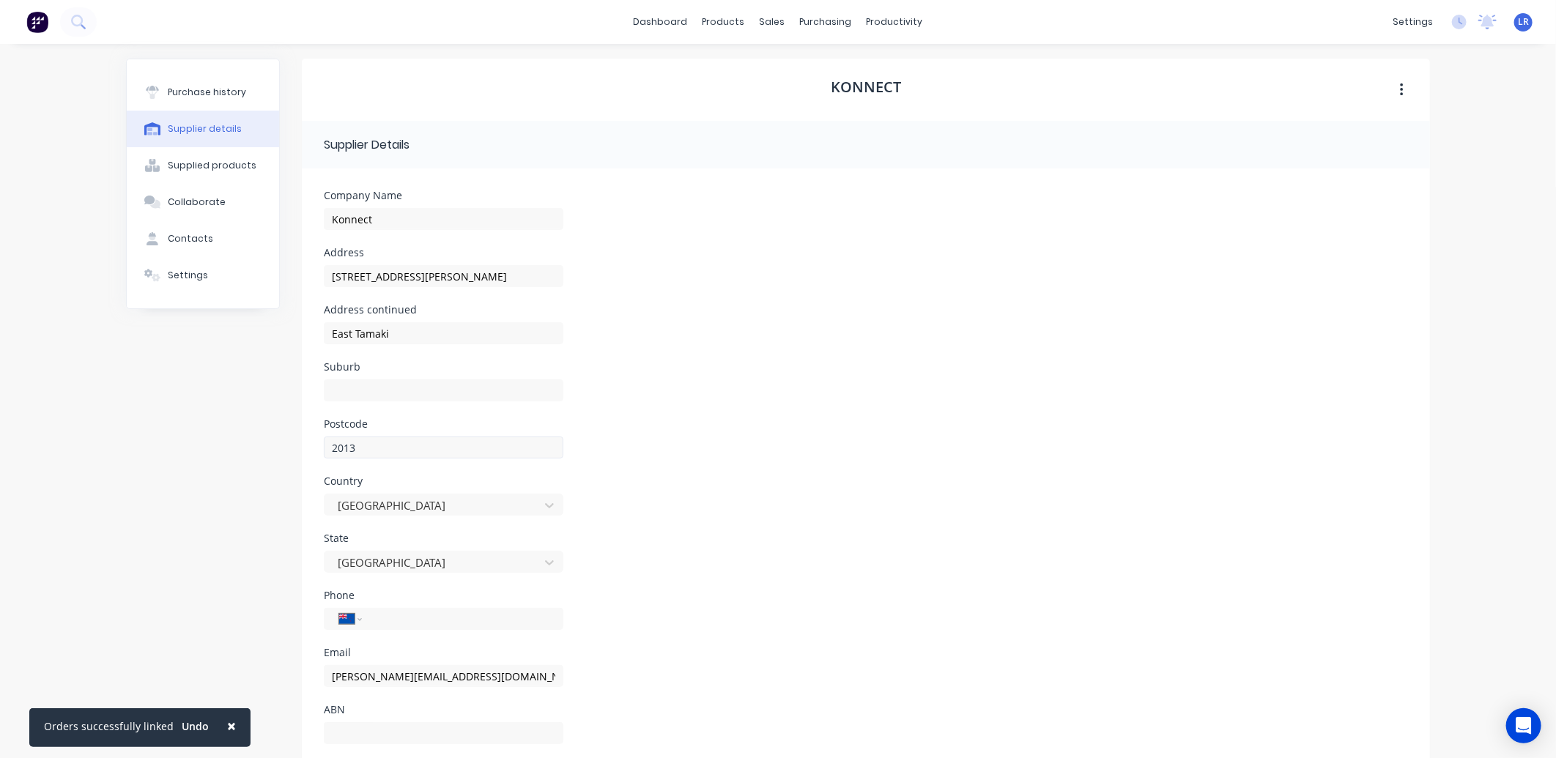
scroll to position [40, 0]
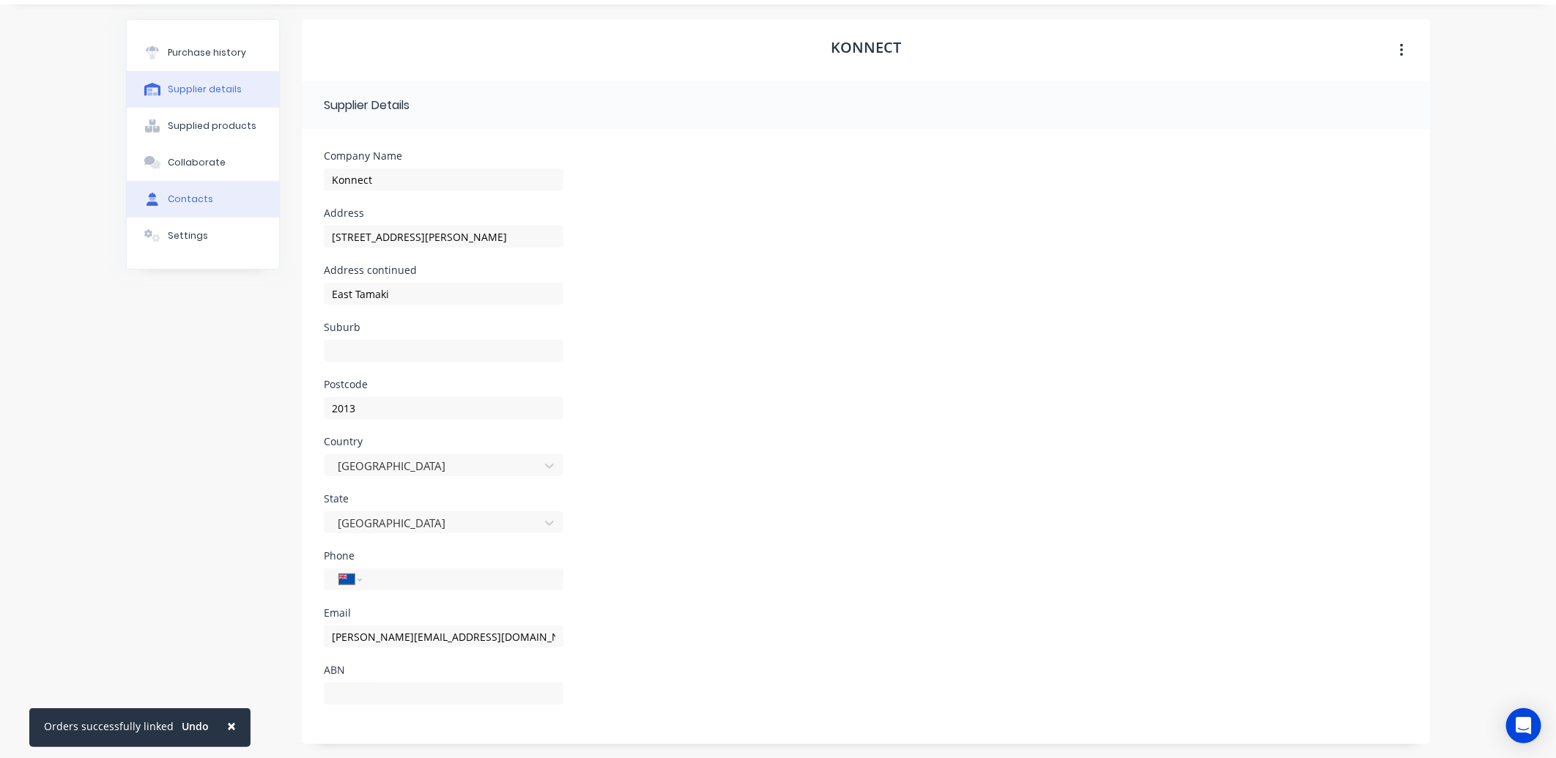
click at [187, 187] on button "Contacts" at bounding box center [203, 199] width 152 height 37
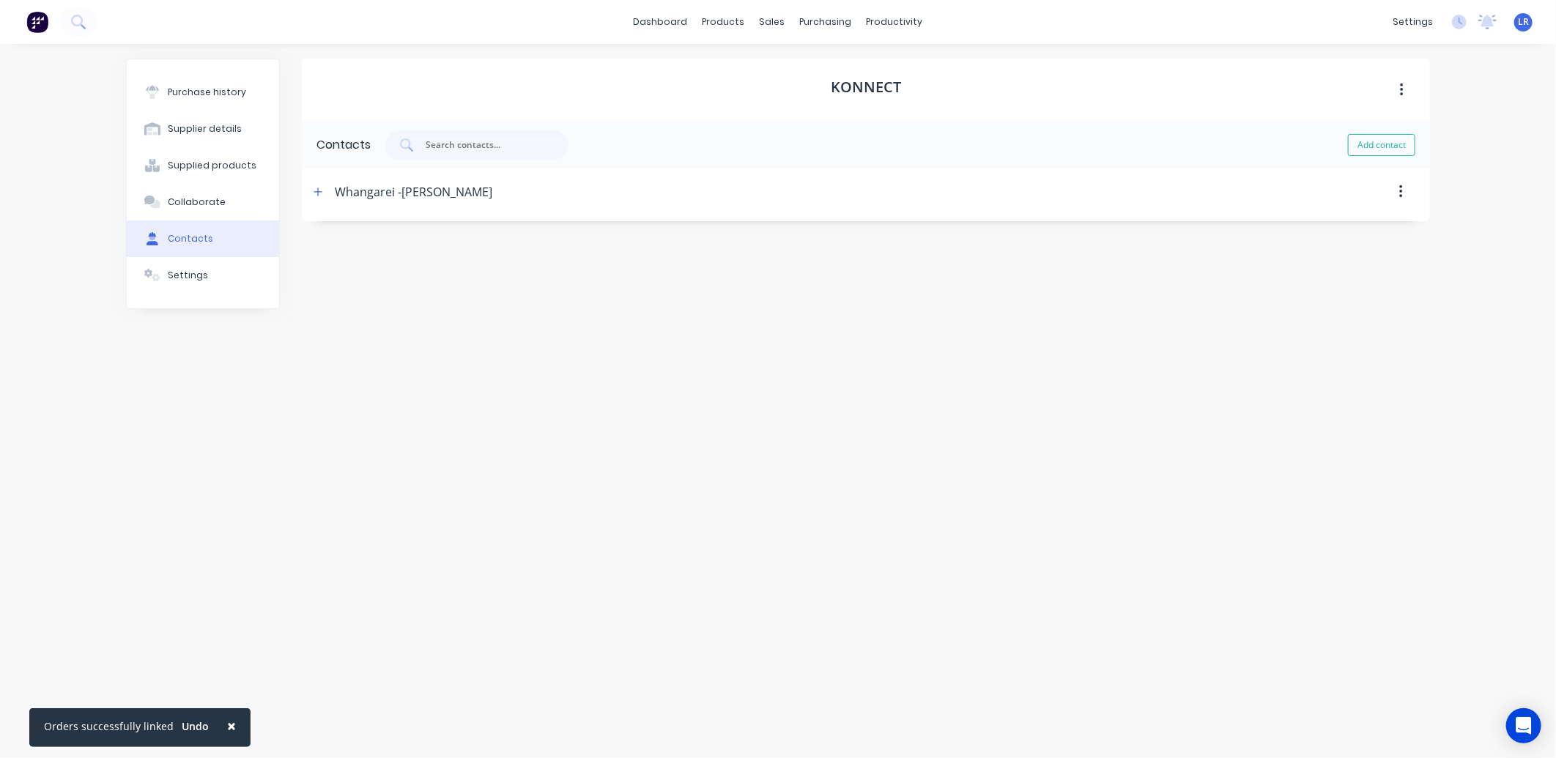
click at [368, 193] on div "Whangarei -Kathryn" at bounding box center [413, 191] width 157 height 47
click at [318, 191] on icon "button" at bounding box center [318, 191] width 8 height 8
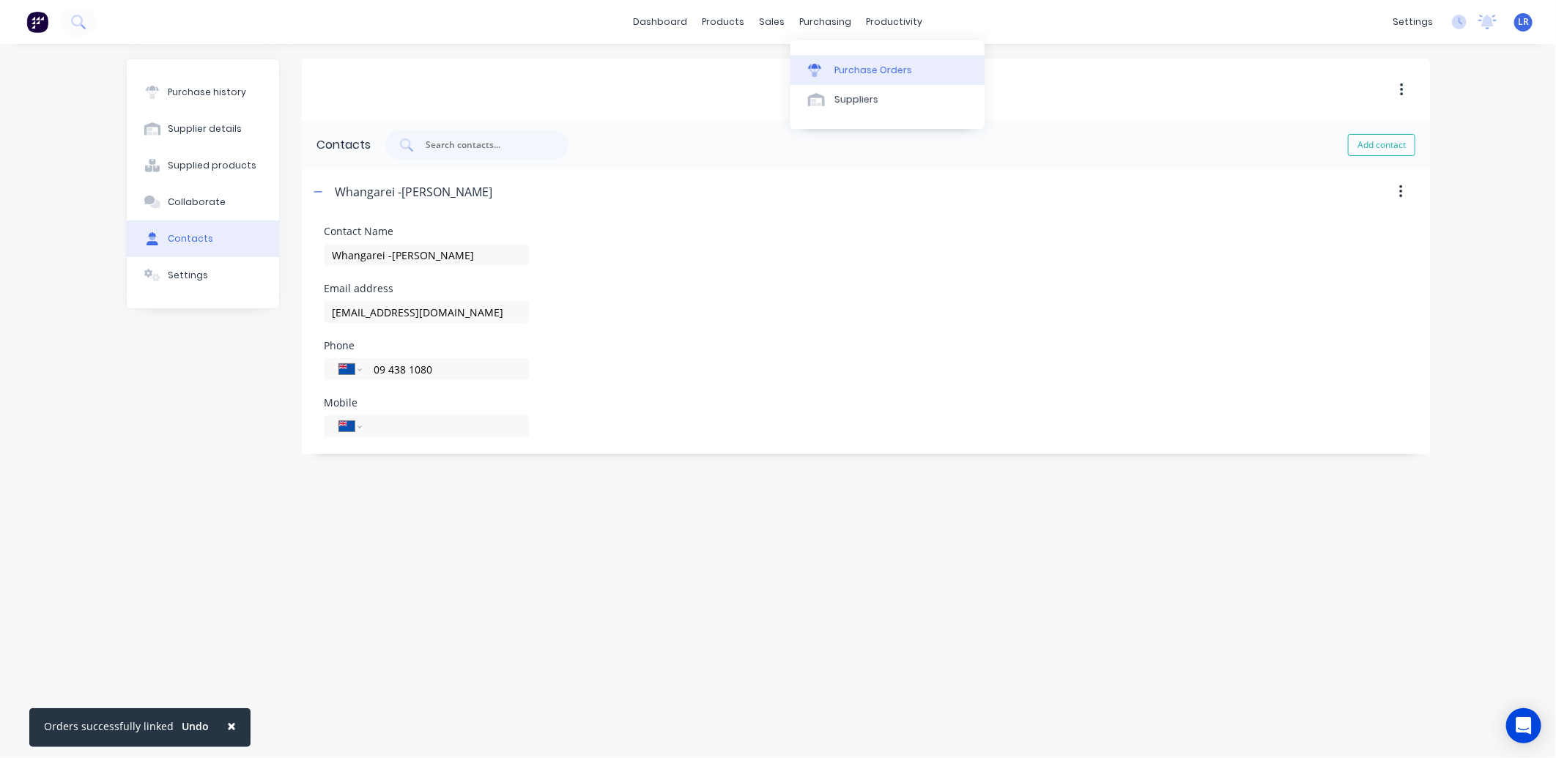
click at [840, 66] on div "Purchase Orders" at bounding box center [873, 70] width 78 height 13
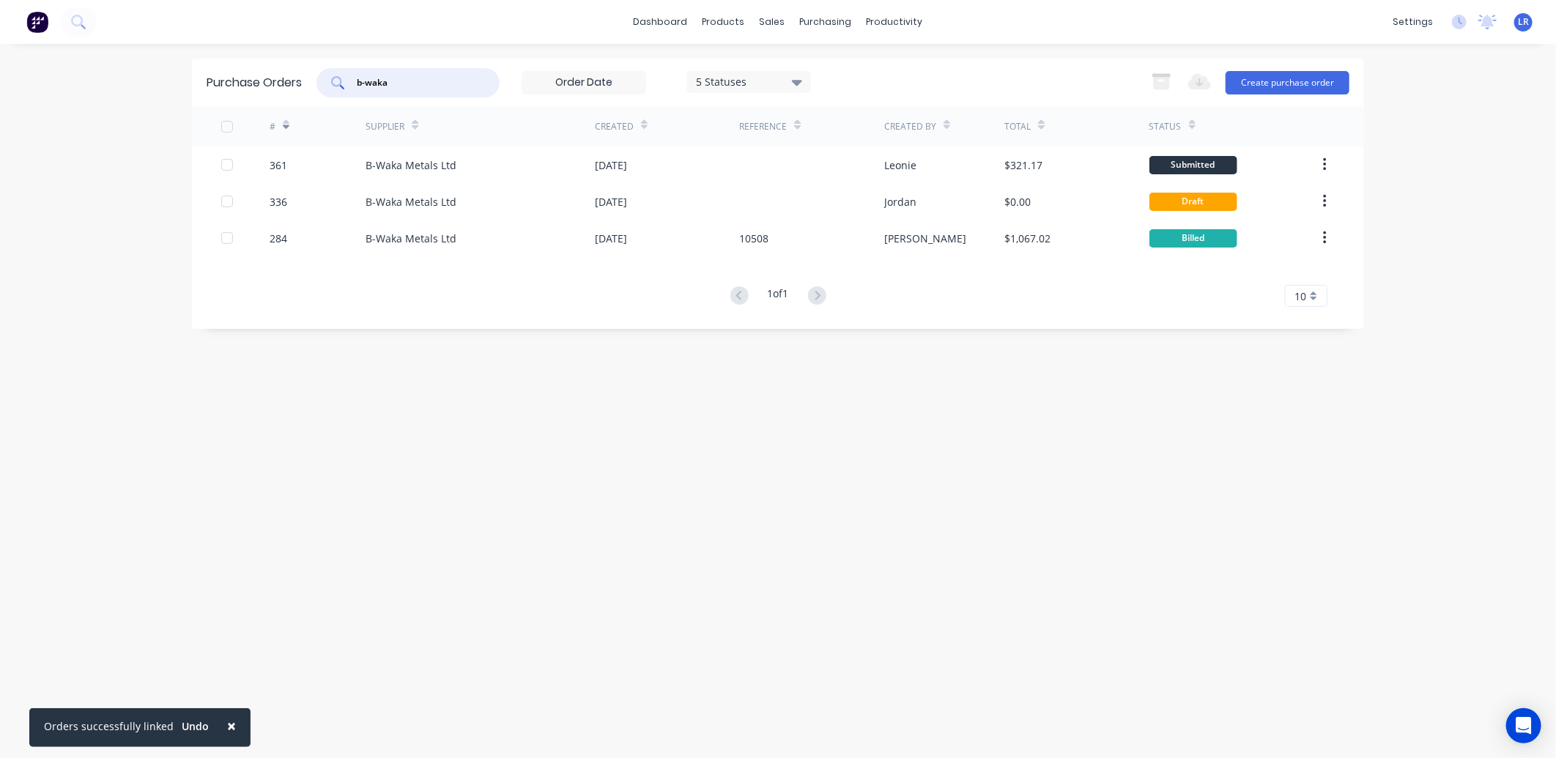
drag, startPoint x: 394, startPoint y: 78, endPoint x: 348, endPoint y: 81, distance: 46.2
click at [348, 81] on div "b-waka" at bounding box center [407, 82] width 183 height 29
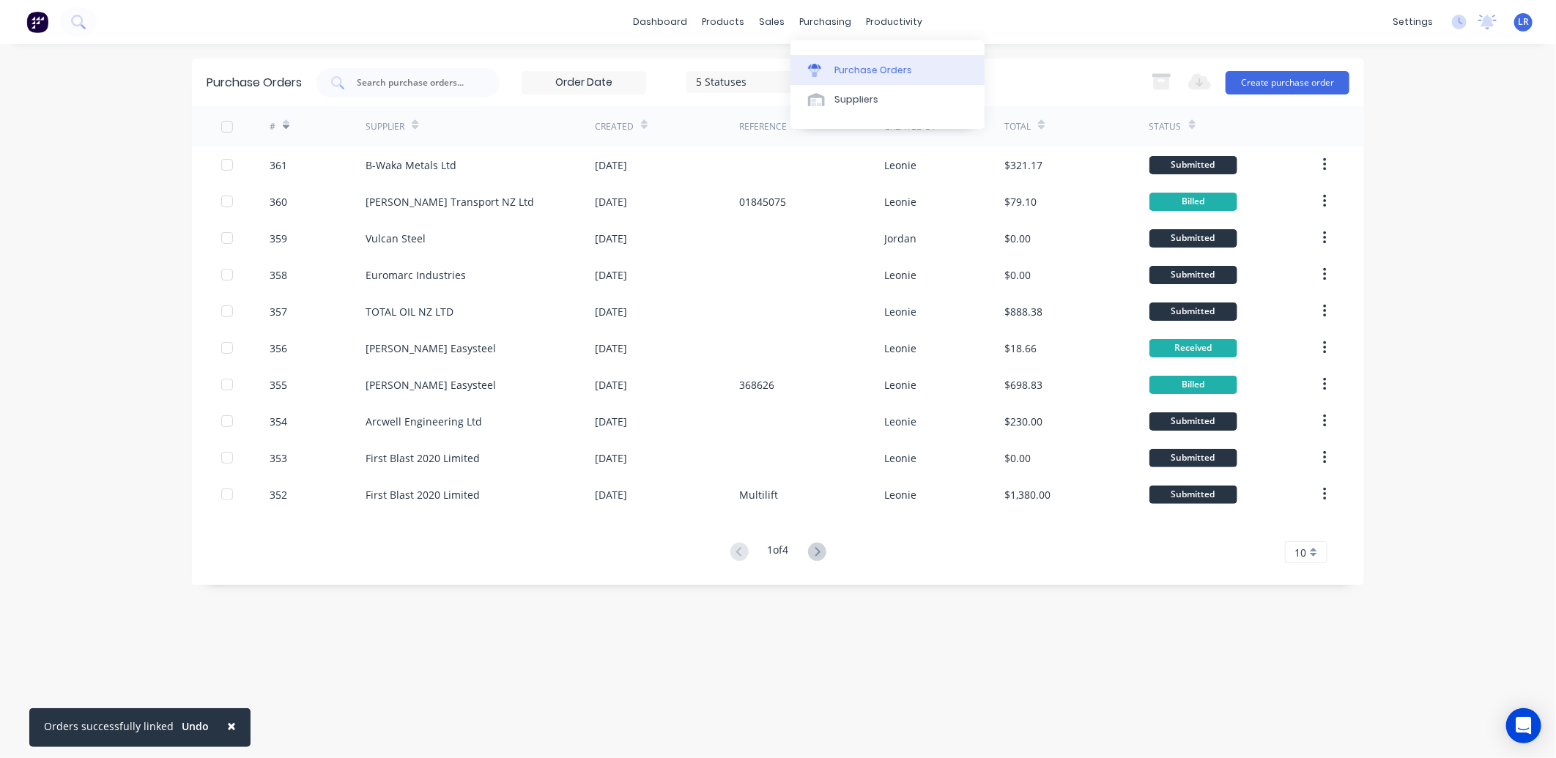
click at [850, 66] on div "Purchase Orders" at bounding box center [873, 70] width 78 height 13
click at [1286, 76] on button "Create purchase order" at bounding box center [1287, 82] width 124 height 23
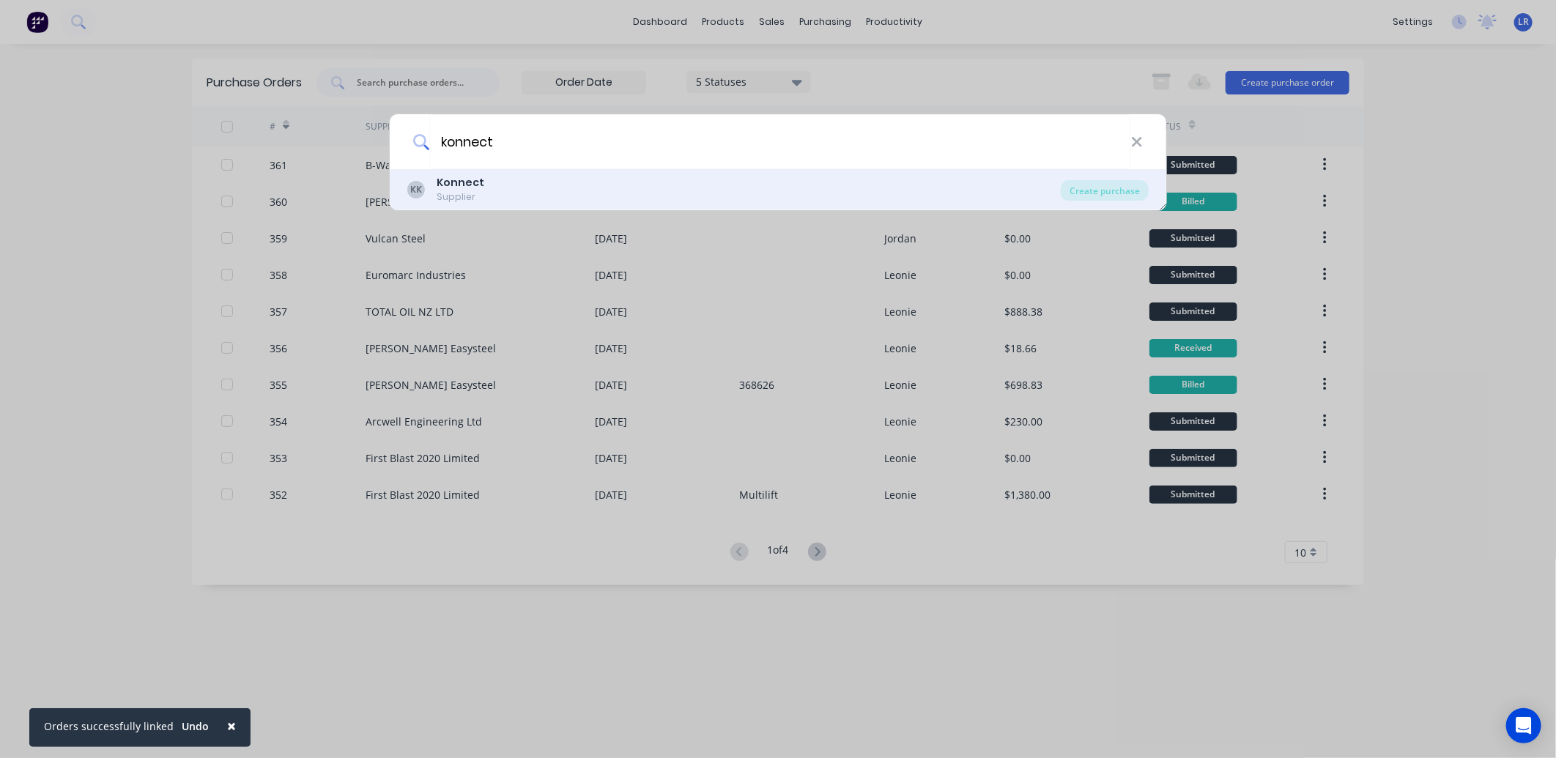
type input "konnect"
click at [462, 187] on b "Konnect" at bounding box center [461, 182] width 48 height 15
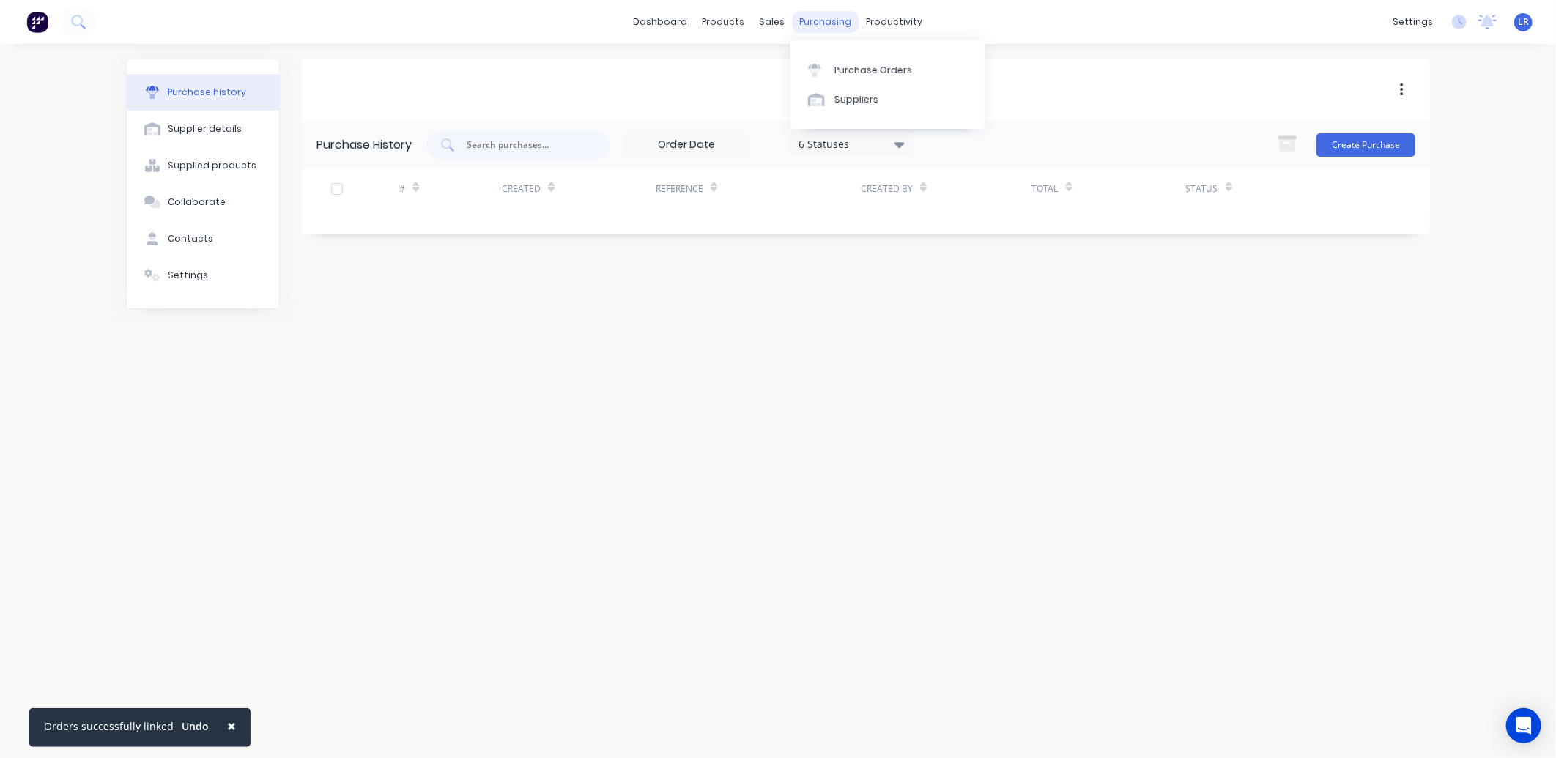
click at [815, 17] on div "purchasing" at bounding box center [825, 22] width 67 height 22
click at [850, 98] on div "Suppliers" at bounding box center [856, 99] width 44 height 13
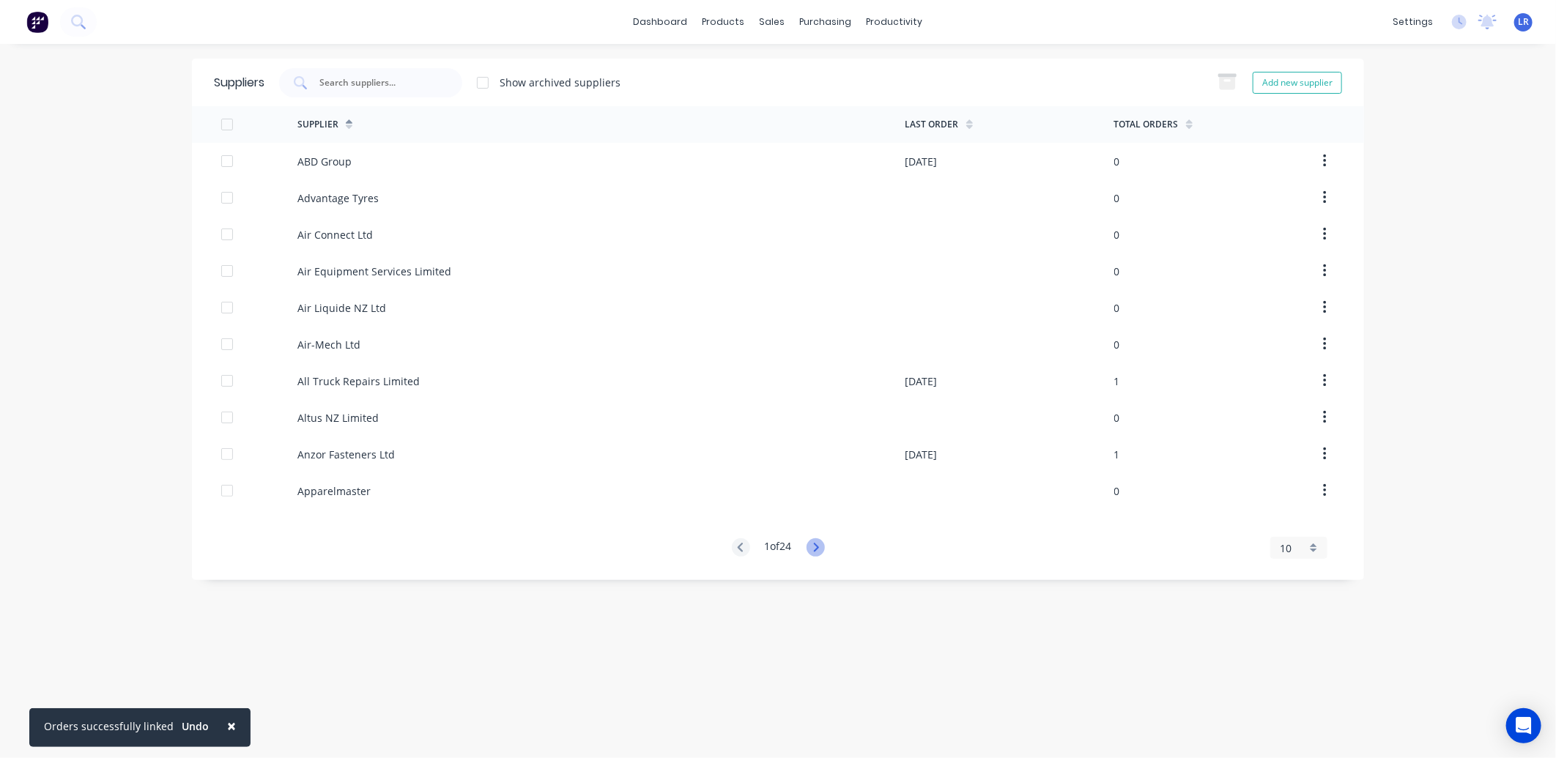
click at [814, 543] on icon at bounding box center [815, 547] width 18 height 18
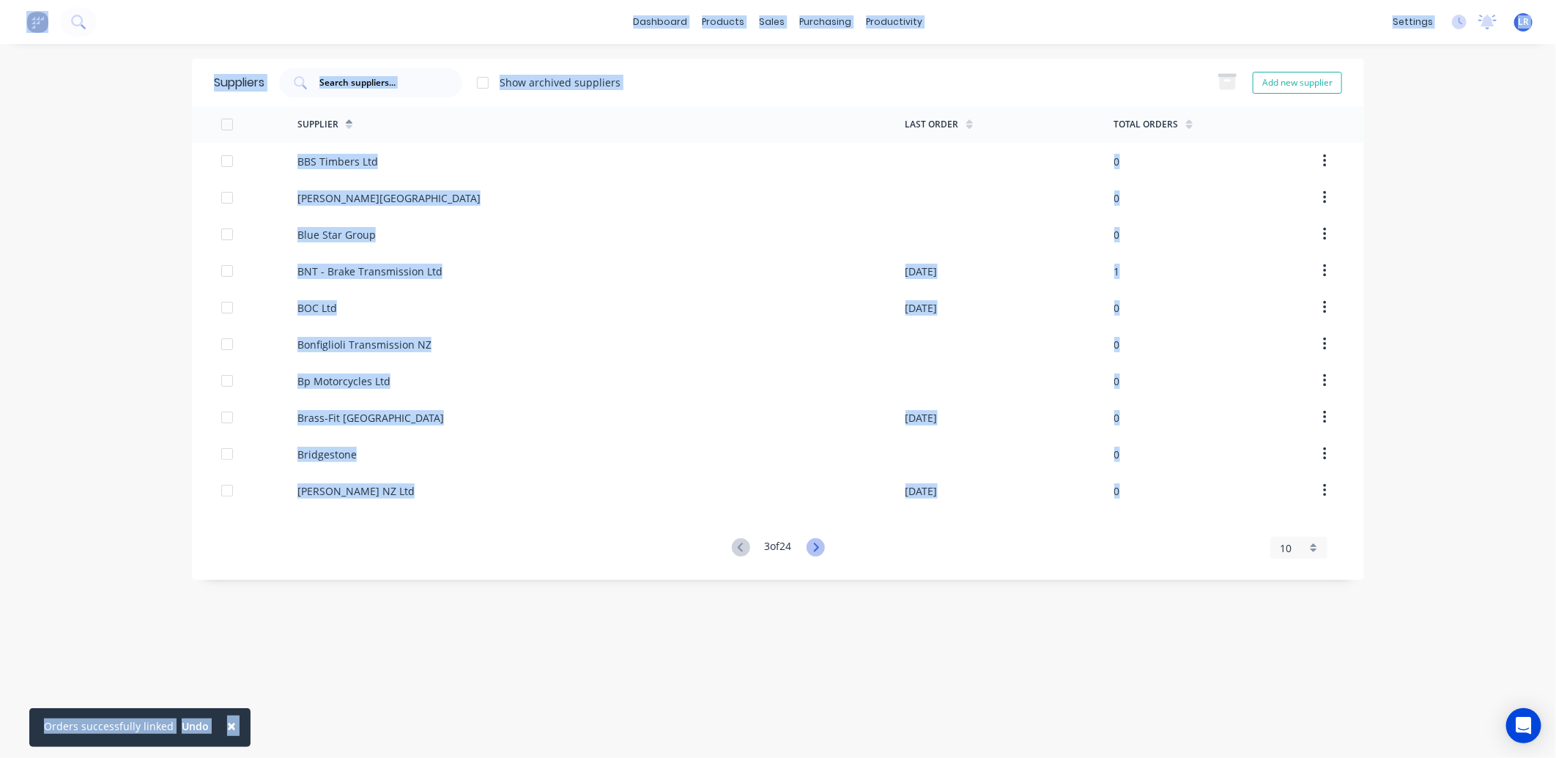
click at [814, 543] on icon at bounding box center [815, 547] width 18 height 18
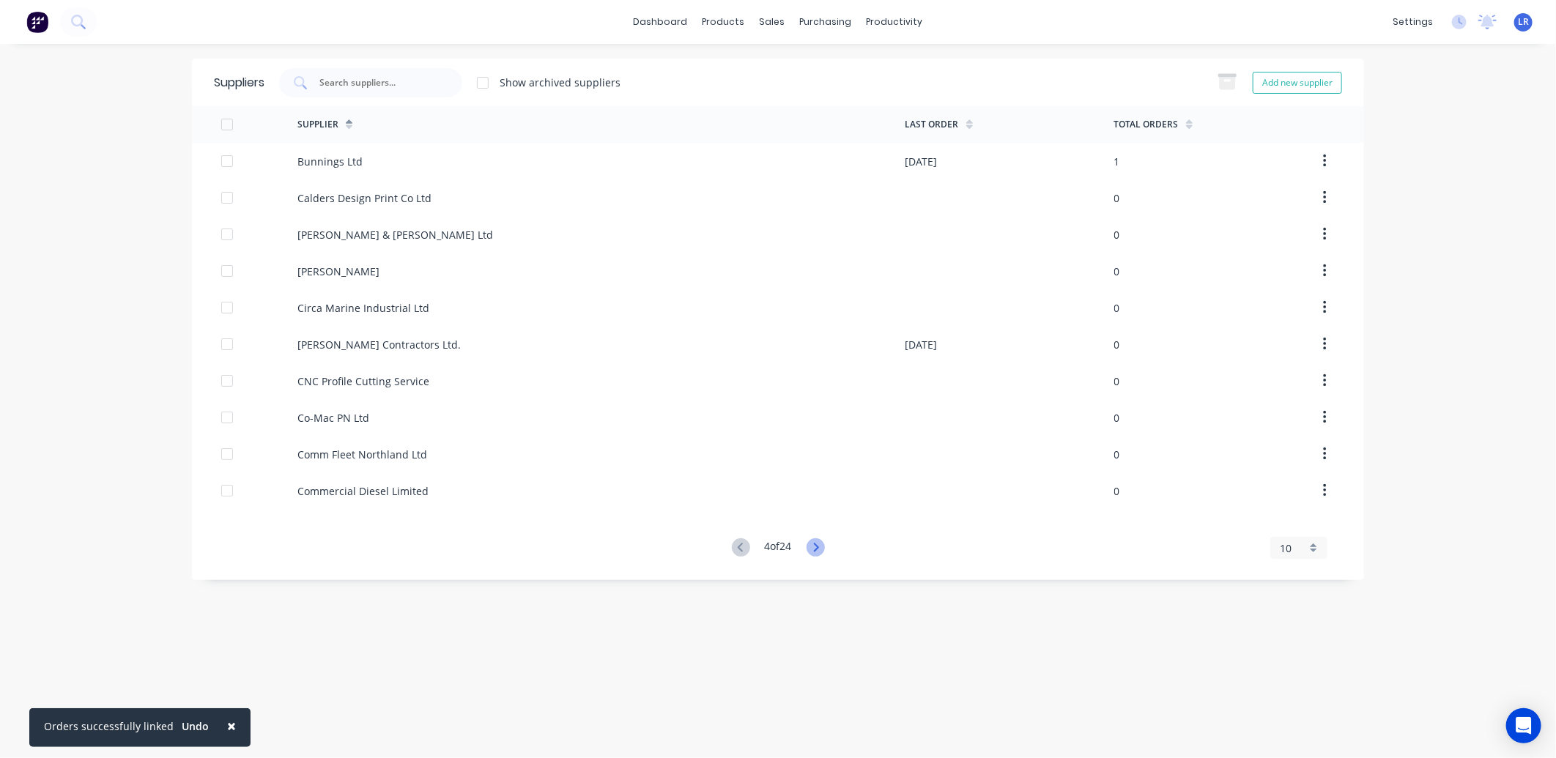
click at [814, 543] on icon at bounding box center [815, 547] width 18 height 18
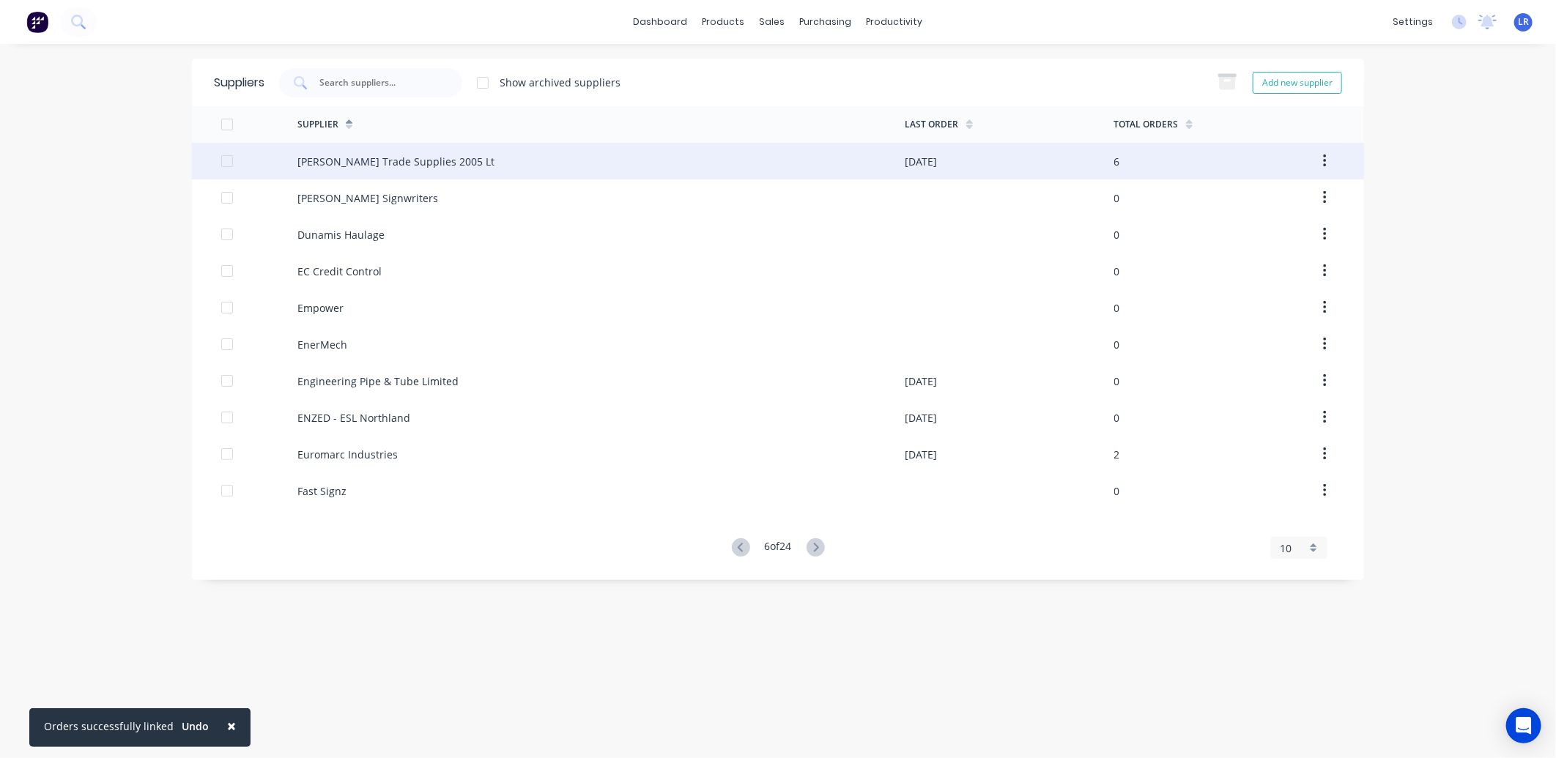
click at [369, 160] on div "Donovan Trade Supplies 2005 Lt" at bounding box center [395, 161] width 197 height 15
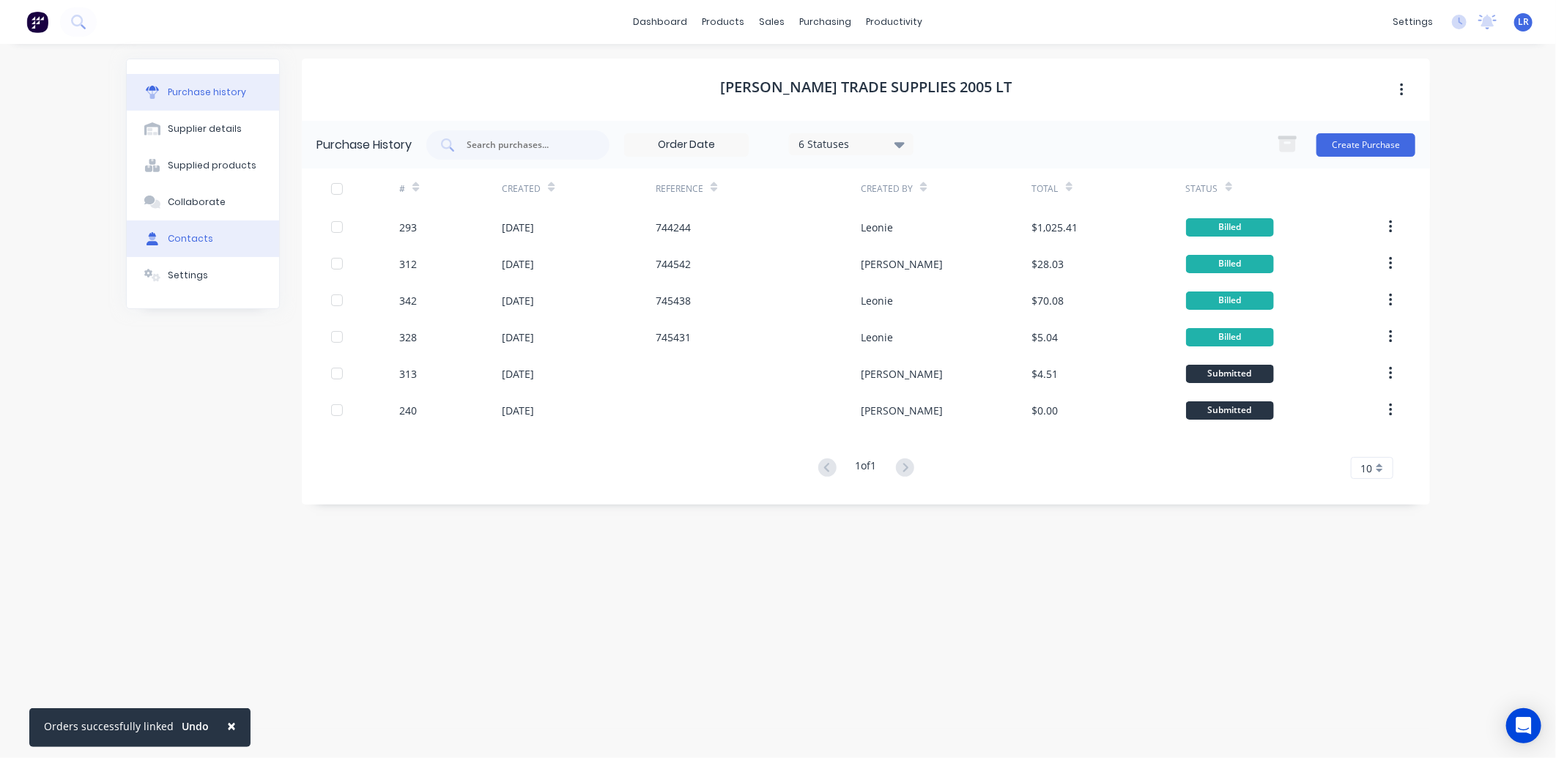
click at [205, 240] on div "Contacts" at bounding box center [190, 238] width 45 height 13
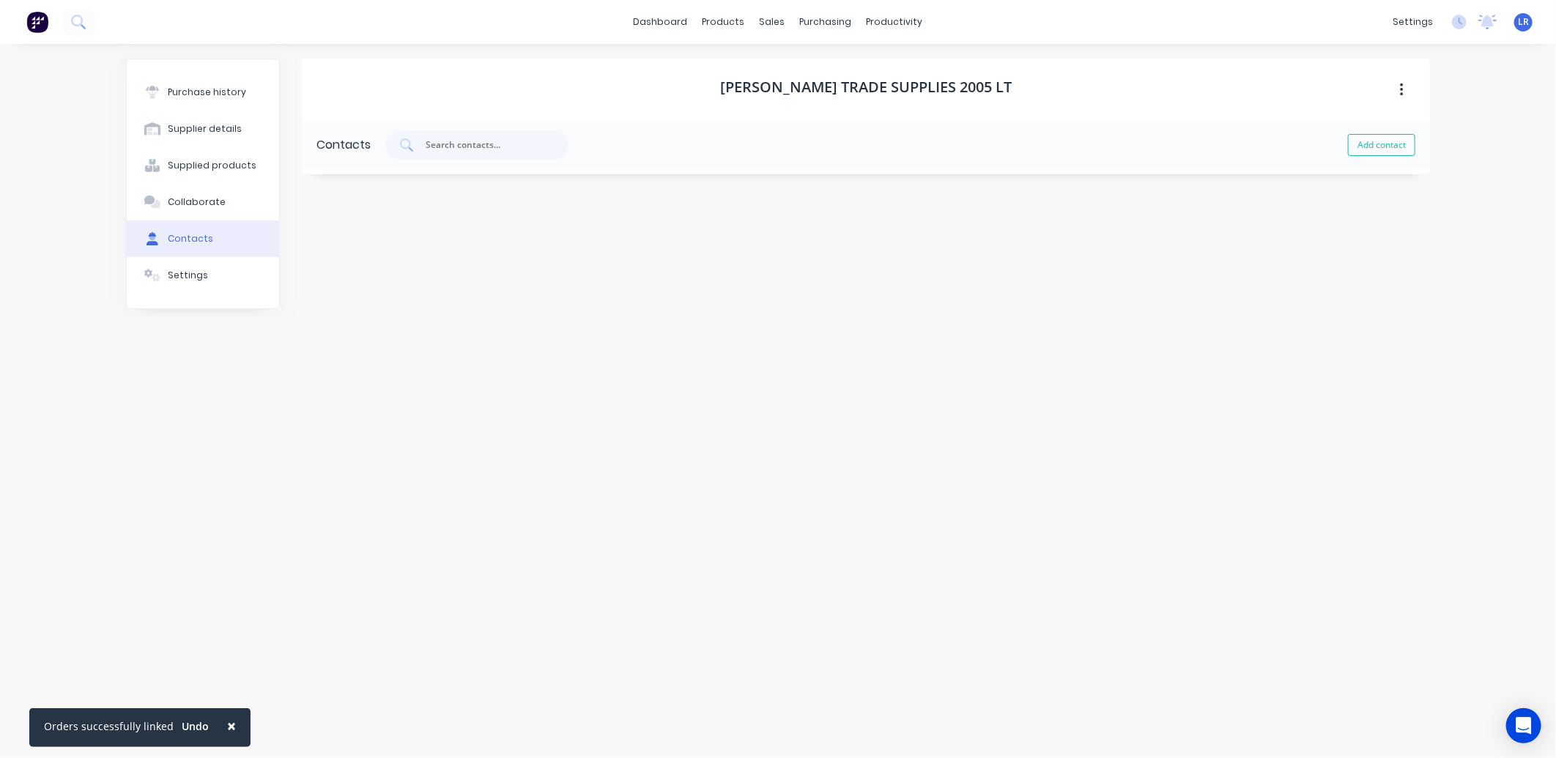
select select "NZ"
click at [320, 236] on icon "button" at bounding box center [317, 239] width 9 height 10
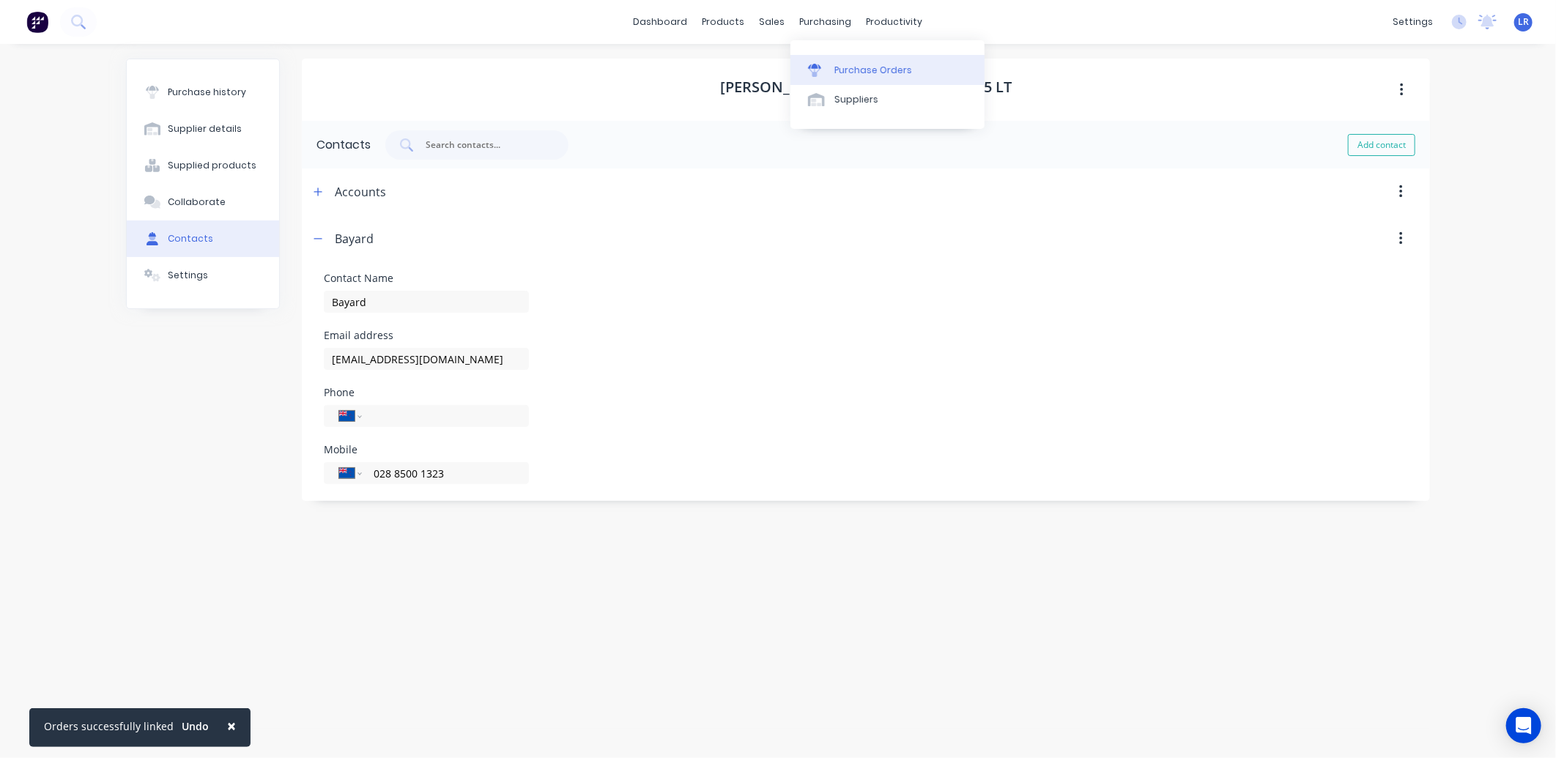
click at [866, 70] on div "Purchase Orders" at bounding box center [873, 70] width 78 height 13
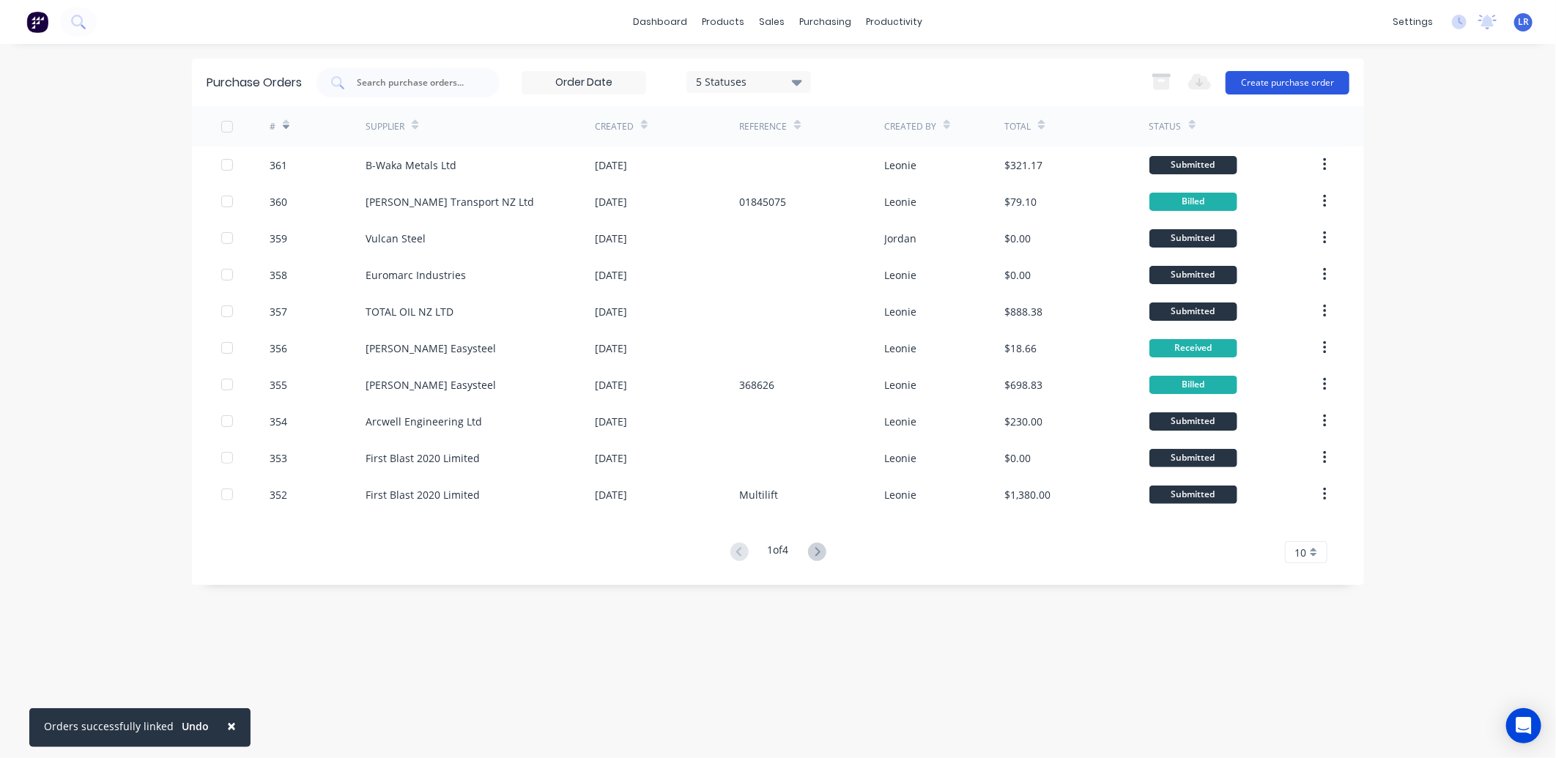
click at [1283, 78] on button "Create purchase order" at bounding box center [1287, 82] width 124 height 23
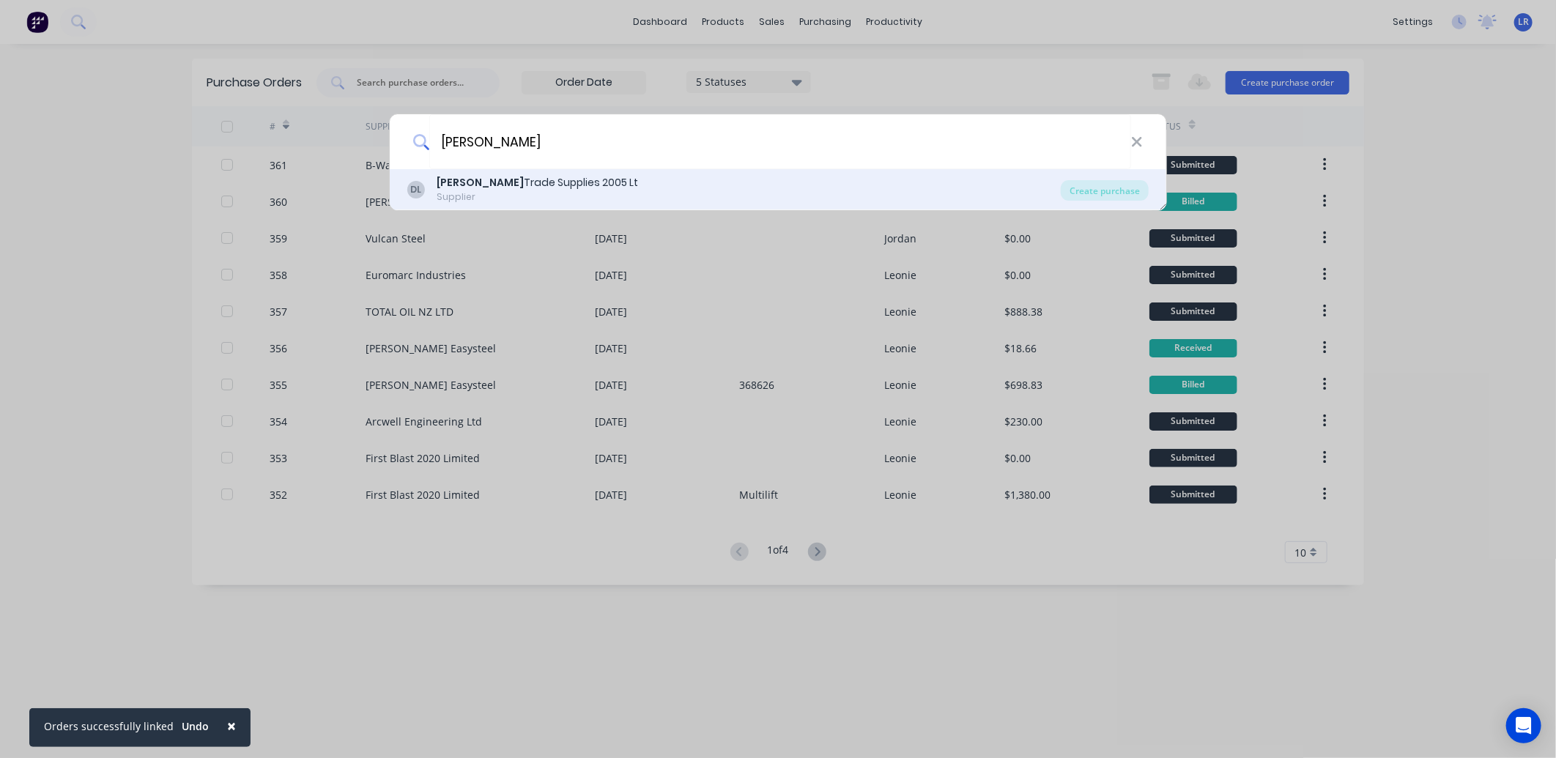
type input "donovan"
click at [447, 193] on div "Supplier" at bounding box center [537, 196] width 201 height 13
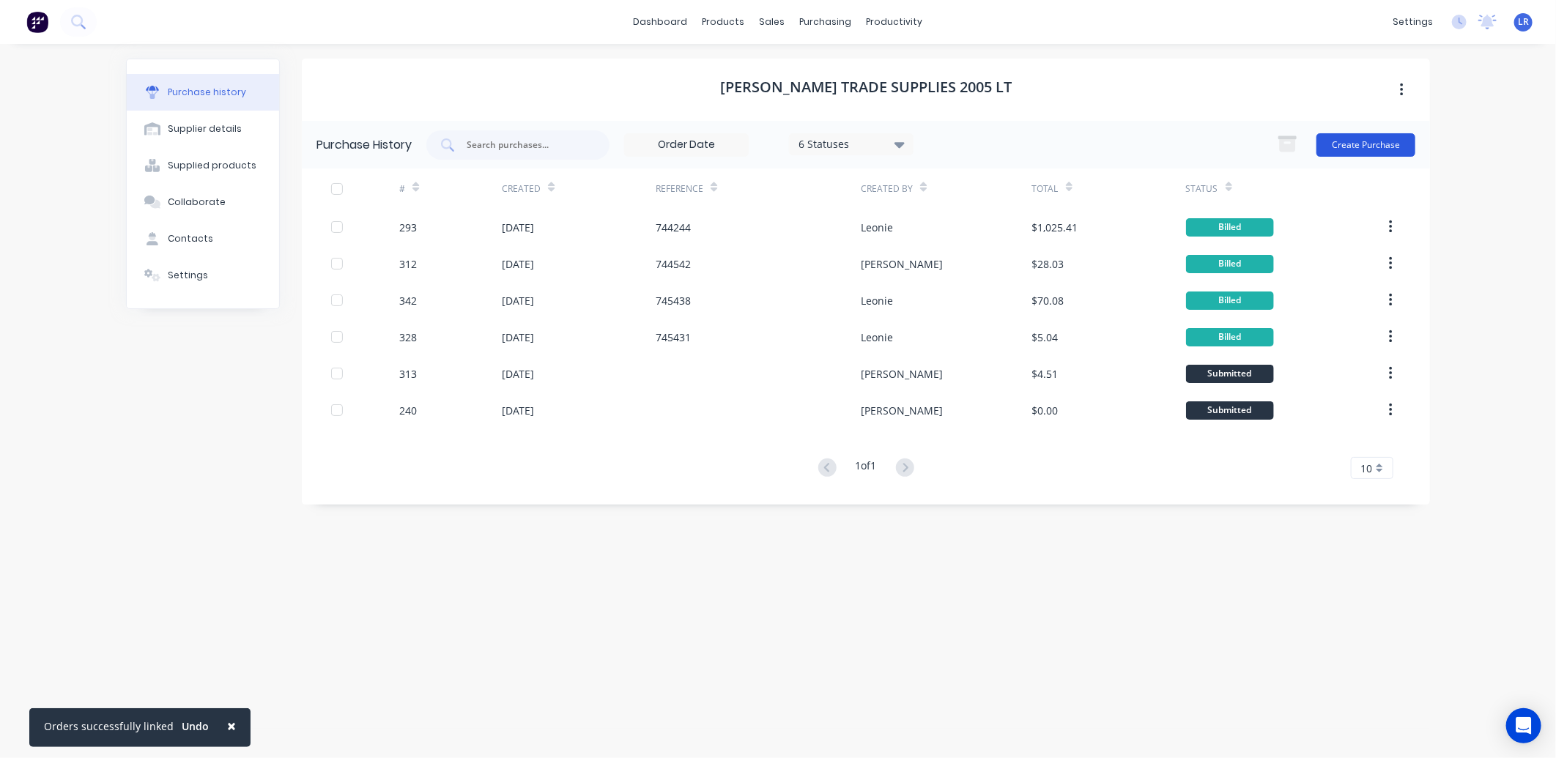
click at [1370, 144] on button "Create Purchase" at bounding box center [1365, 144] width 99 height 23
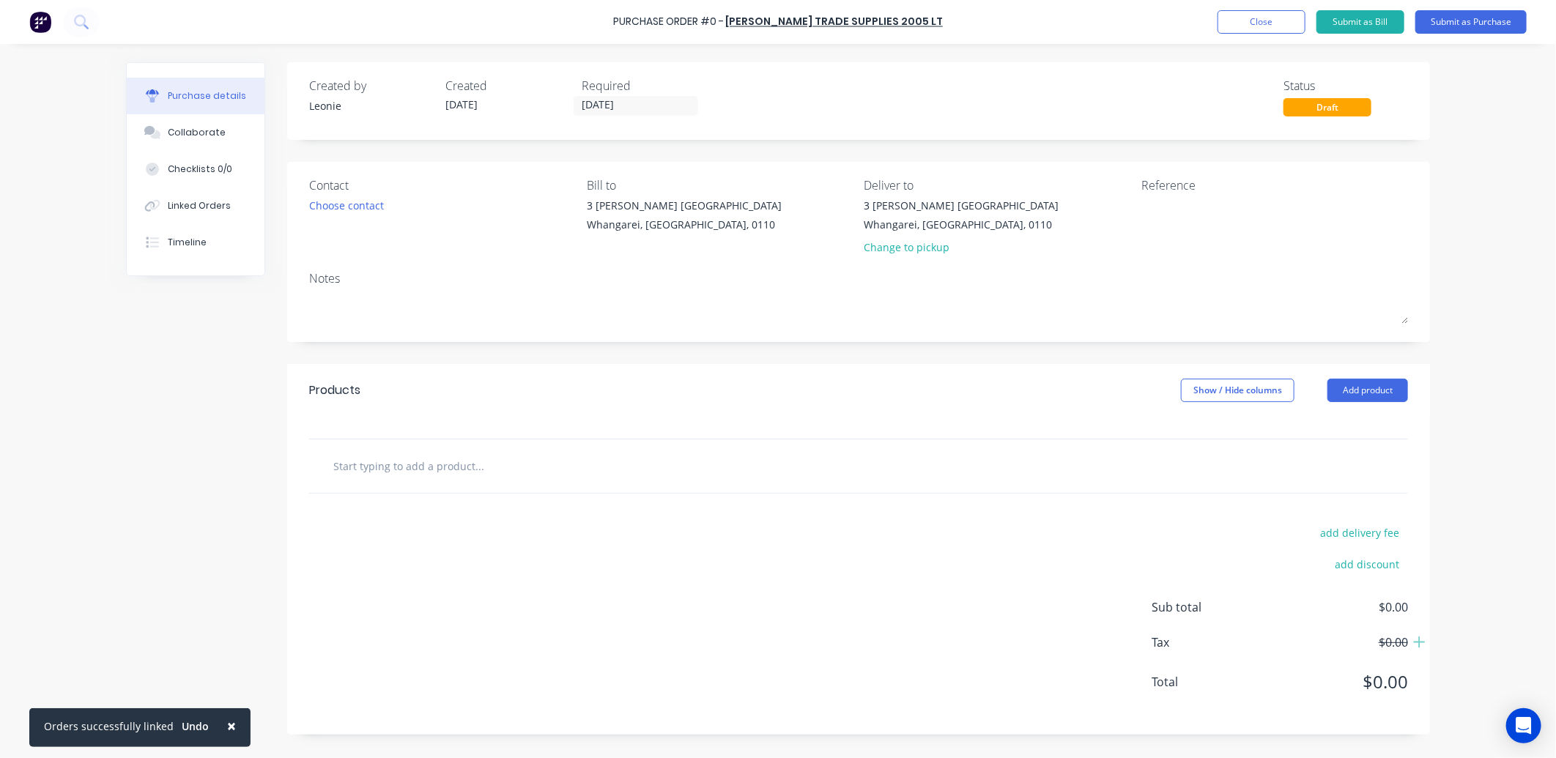
click at [368, 467] on input "text" at bounding box center [479, 465] width 293 height 29
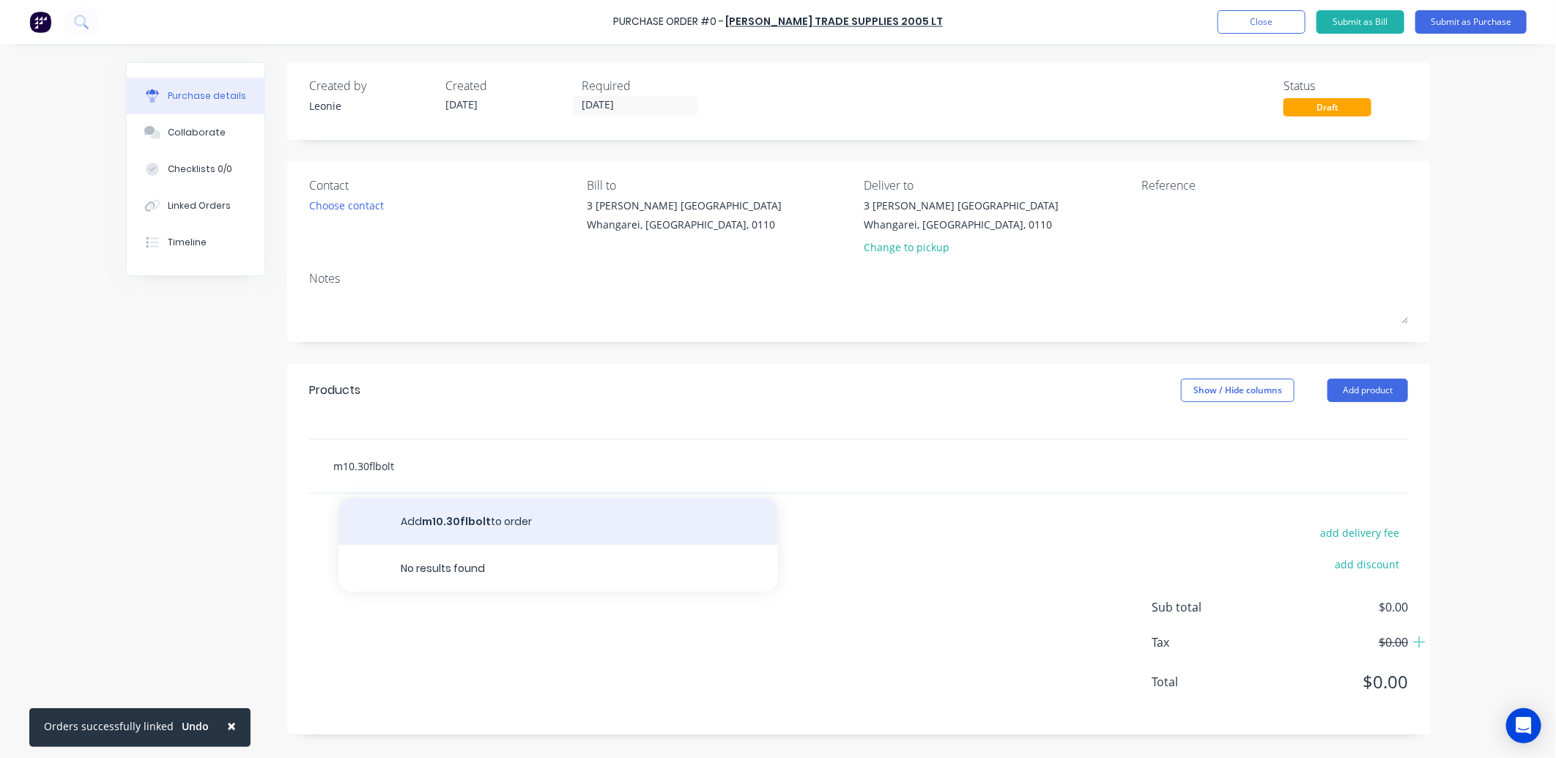
type input "m10.30flbolt"
click at [486, 518] on button "Add m10.30flbolt to order" at bounding box center [557, 521] width 439 height 47
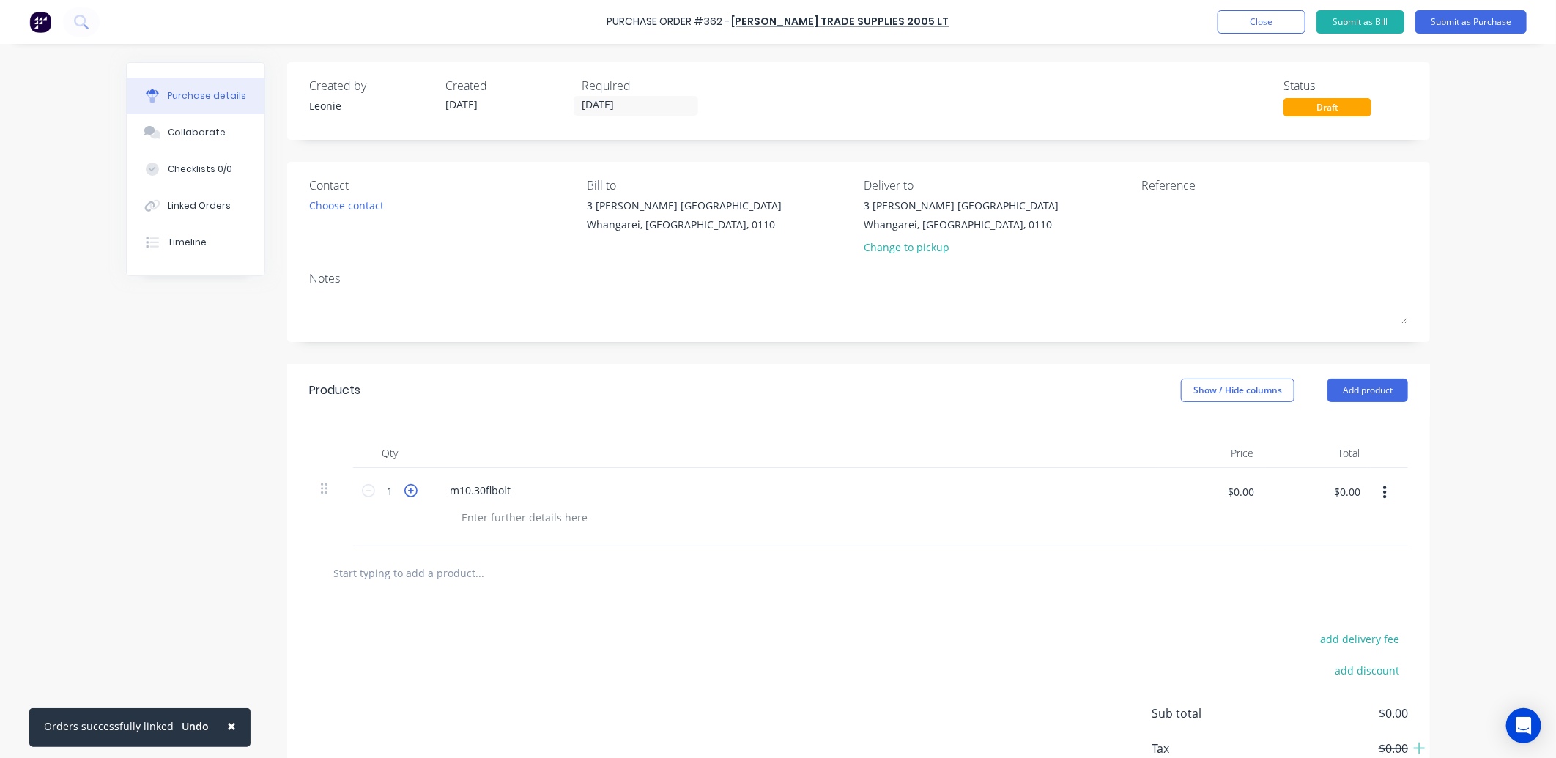
click at [404, 486] on icon at bounding box center [410, 490] width 13 height 13
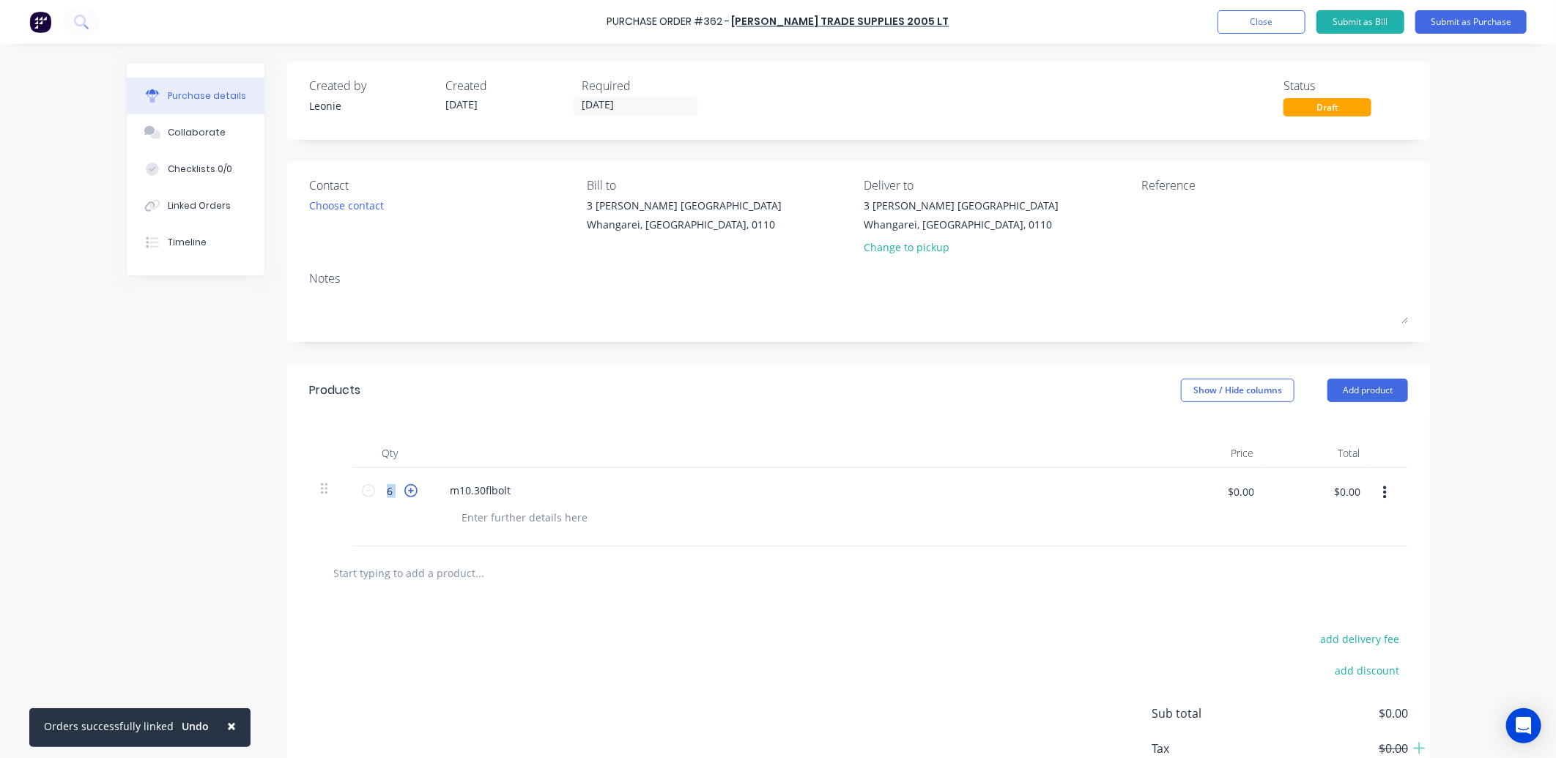
click at [404, 486] on icon at bounding box center [410, 490] width 13 height 13
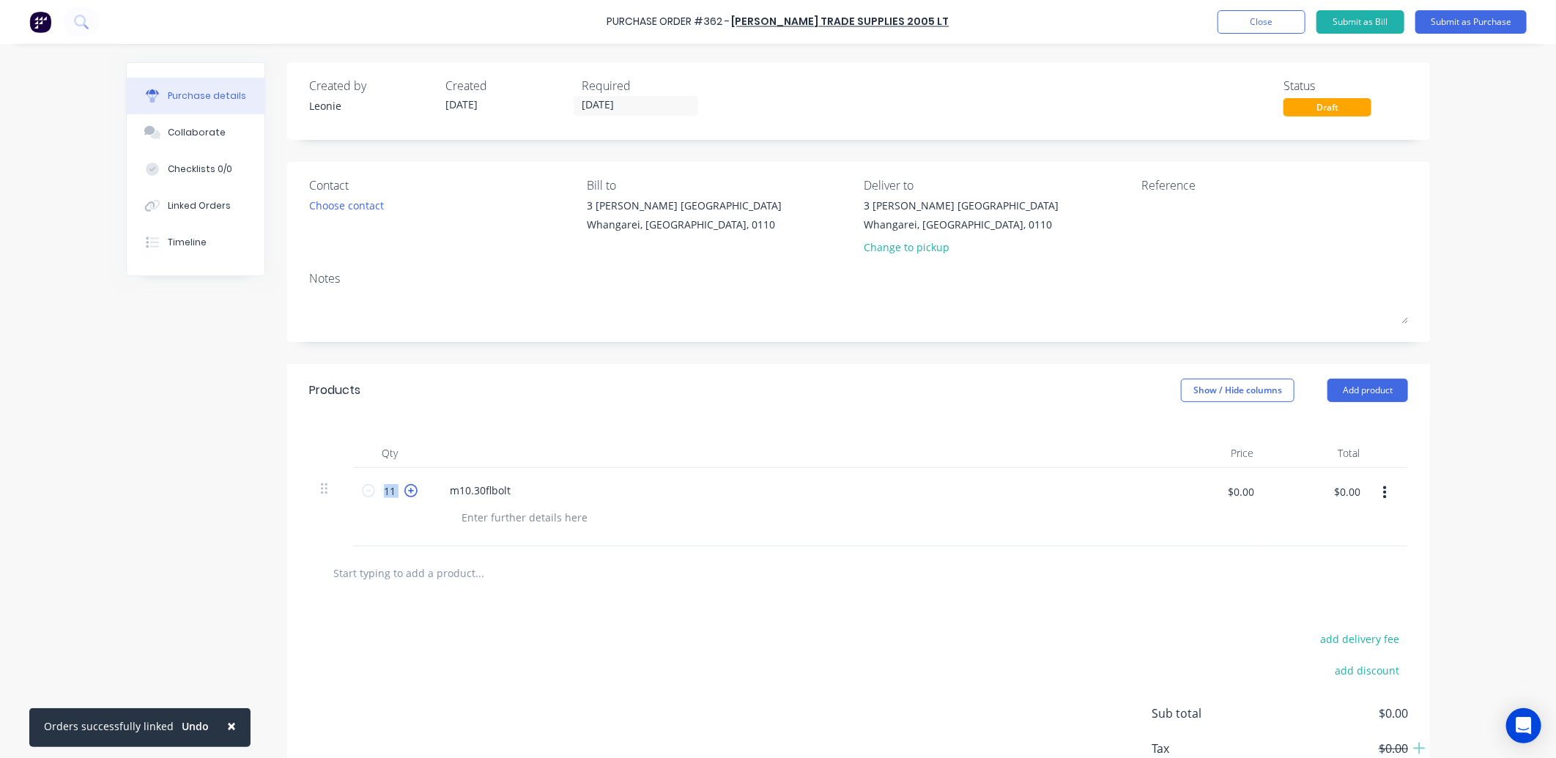
click at [404, 486] on icon at bounding box center [410, 490] width 13 height 13
type input "12"
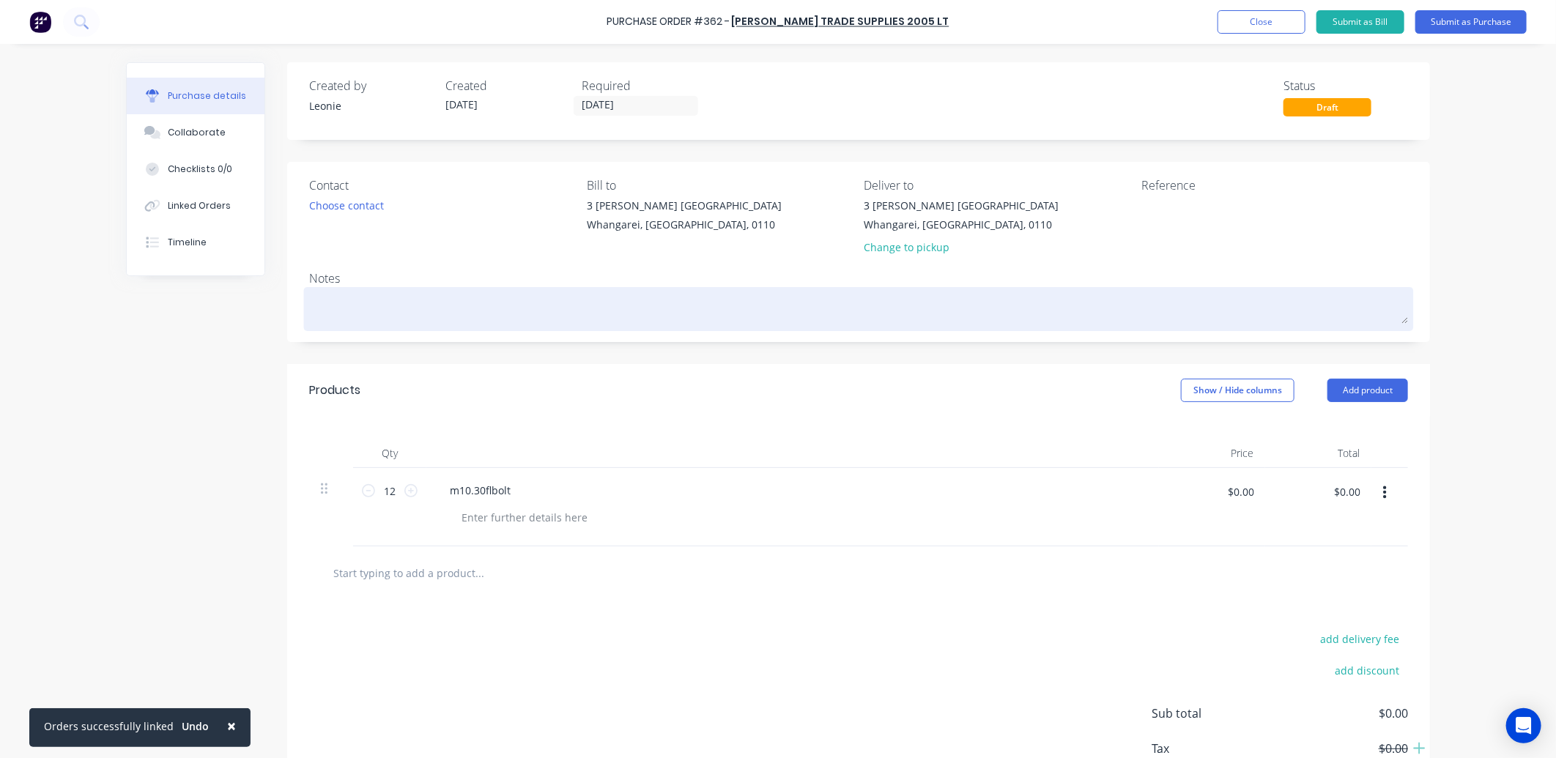
click at [321, 296] on textarea at bounding box center [858, 307] width 1099 height 33
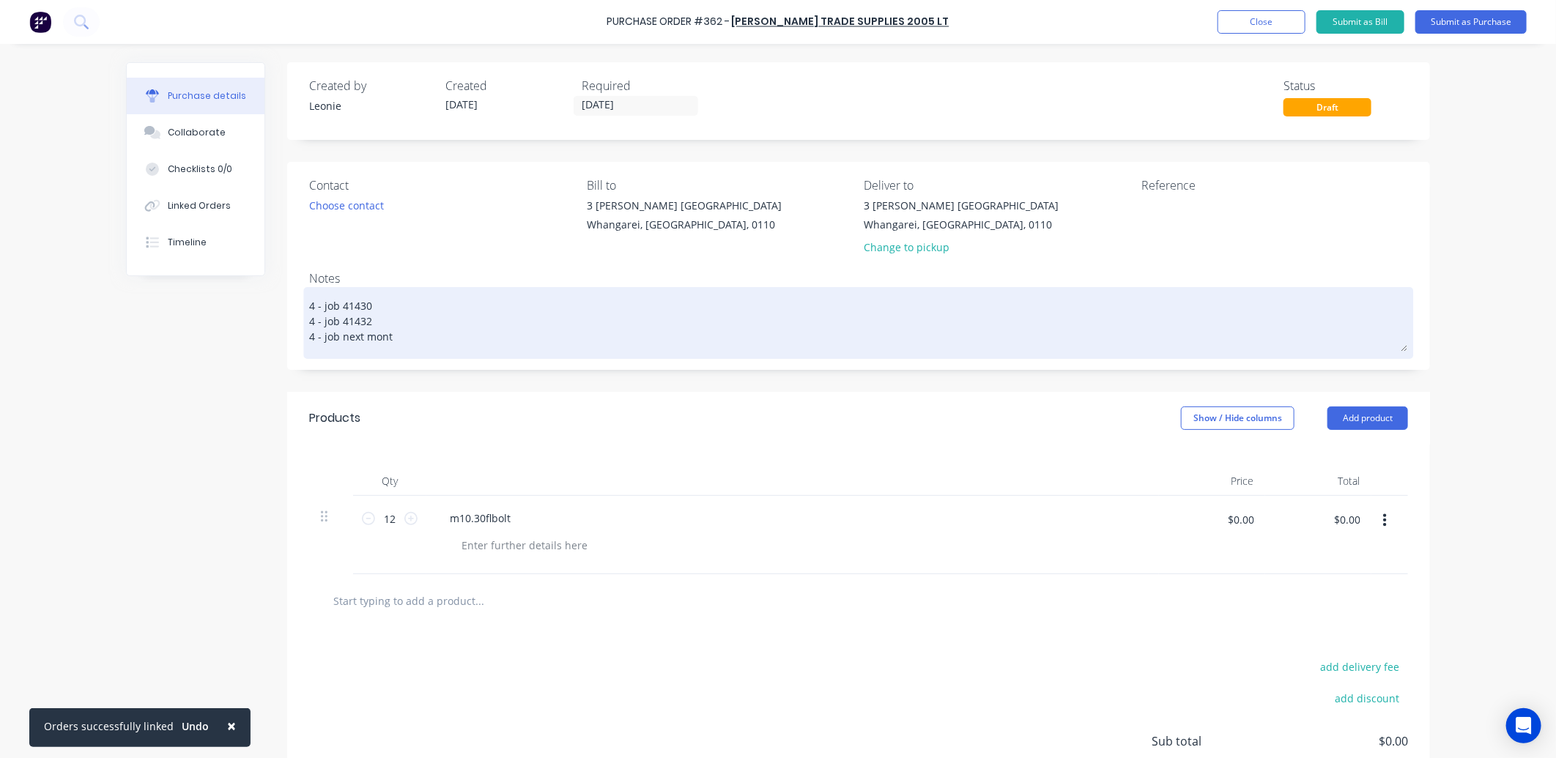
type textarea "4 - job 41430 4 - job 41432 4 - job next month"
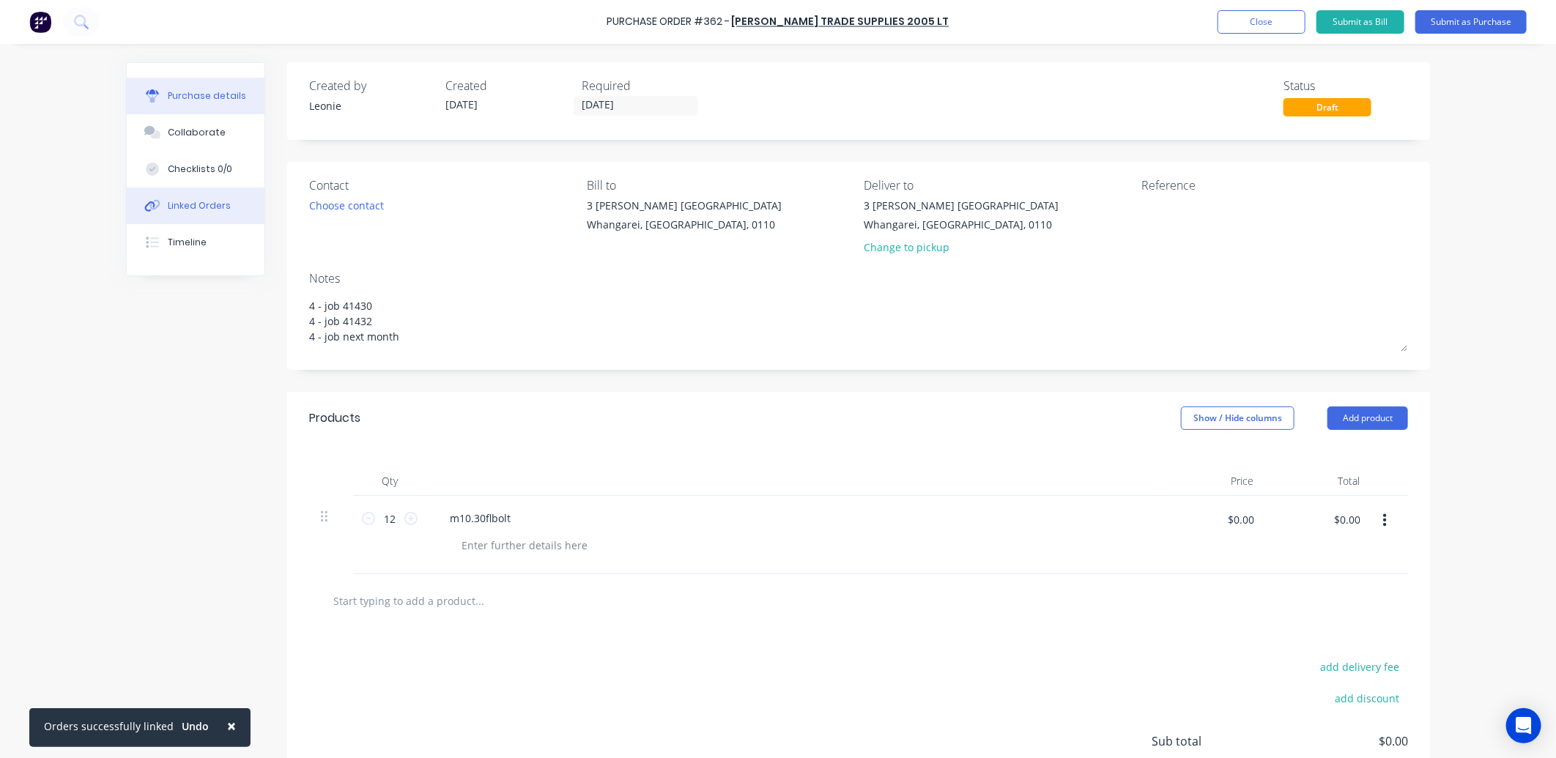
click at [185, 201] on div "Linked Orders" at bounding box center [199, 205] width 63 height 13
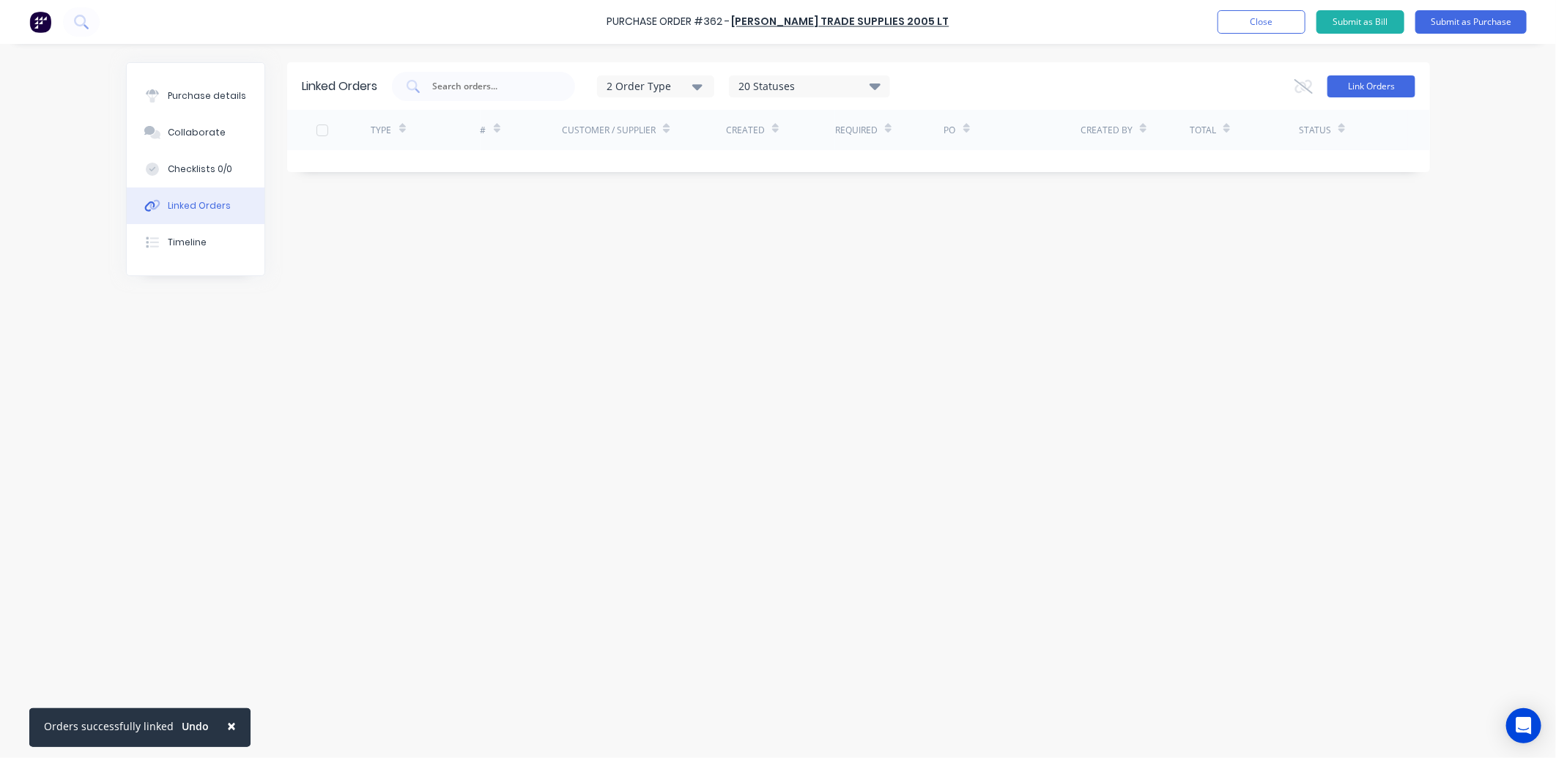
click at [1367, 86] on button "Link Orders" at bounding box center [1371, 86] width 88 height 22
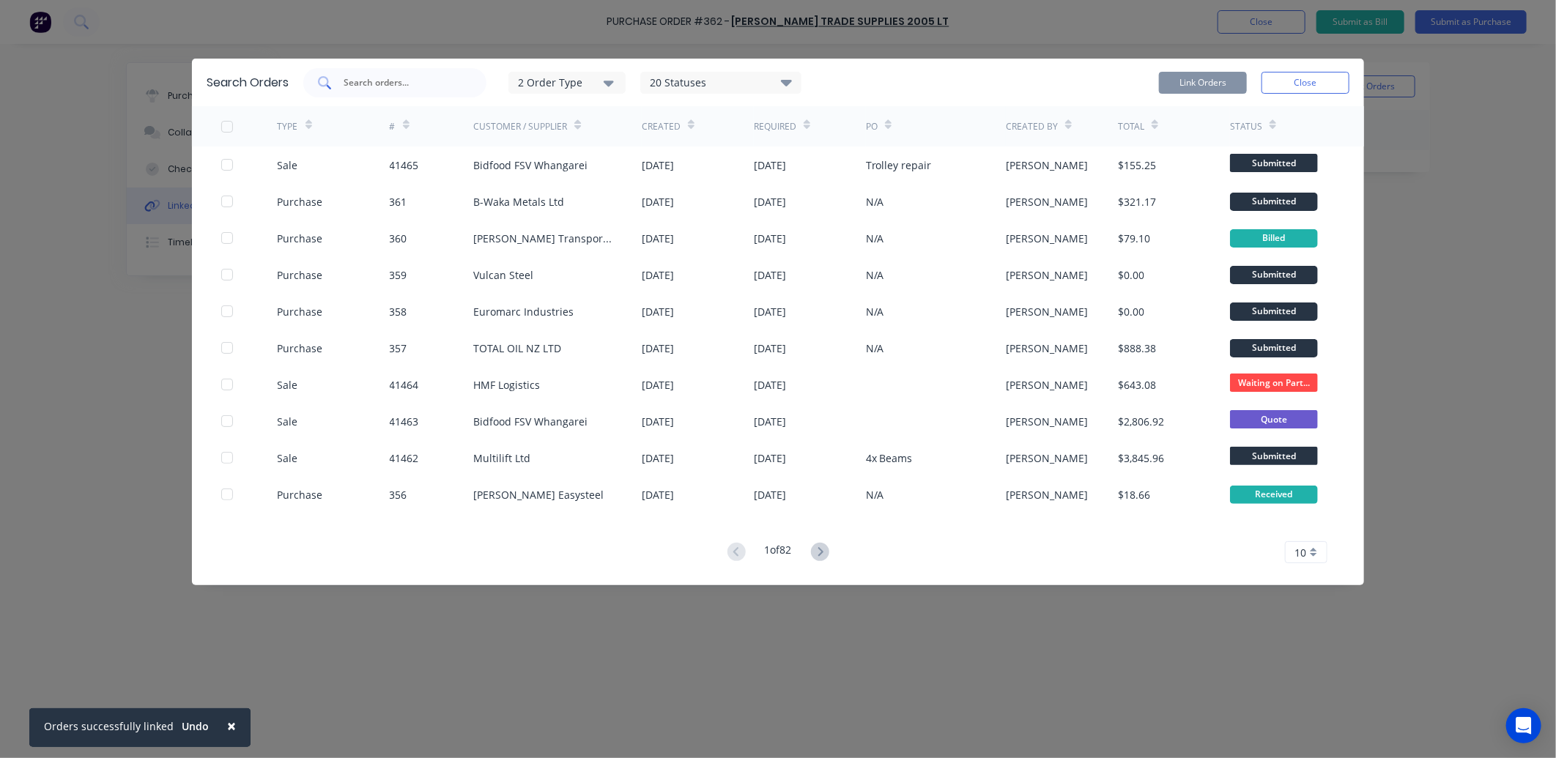
click at [366, 85] on input "text" at bounding box center [403, 82] width 122 height 15
type input "41430"
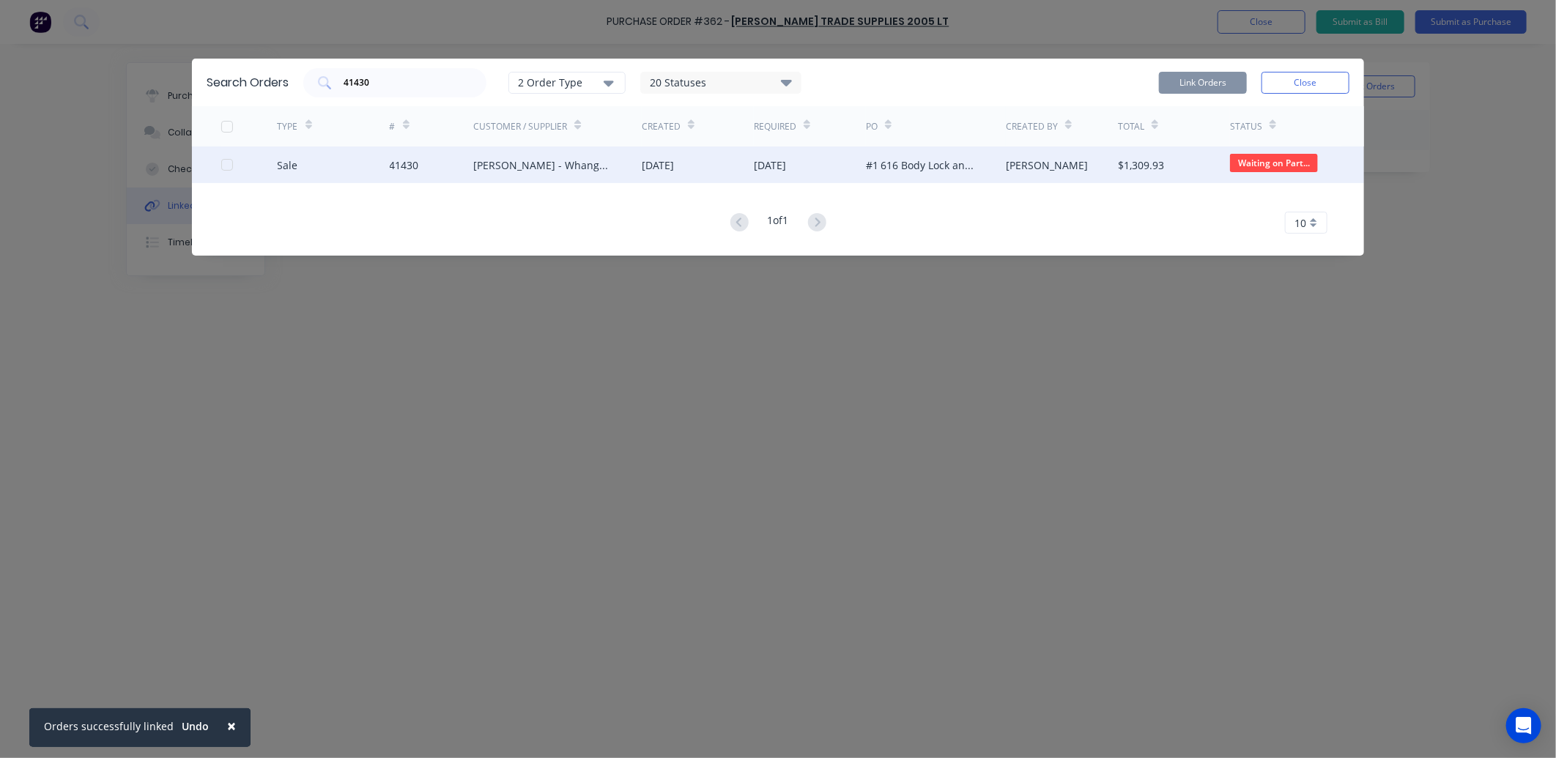
click at [225, 162] on div at bounding box center [226, 164] width 29 height 29
click at [1217, 81] on button "Link Orders" at bounding box center [1203, 83] width 88 height 22
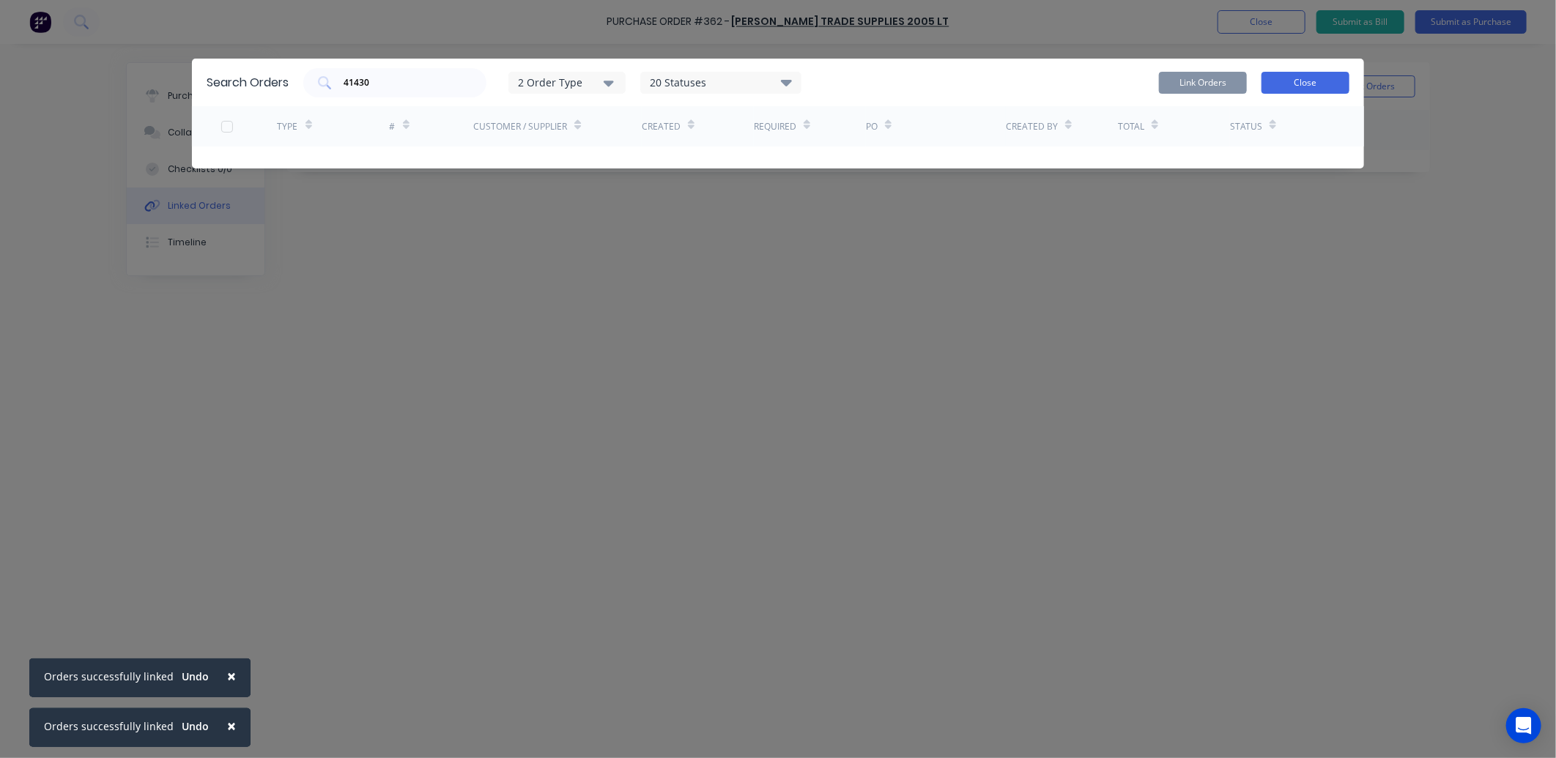
click at [1306, 78] on button "Close" at bounding box center [1305, 83] width 88 height 22
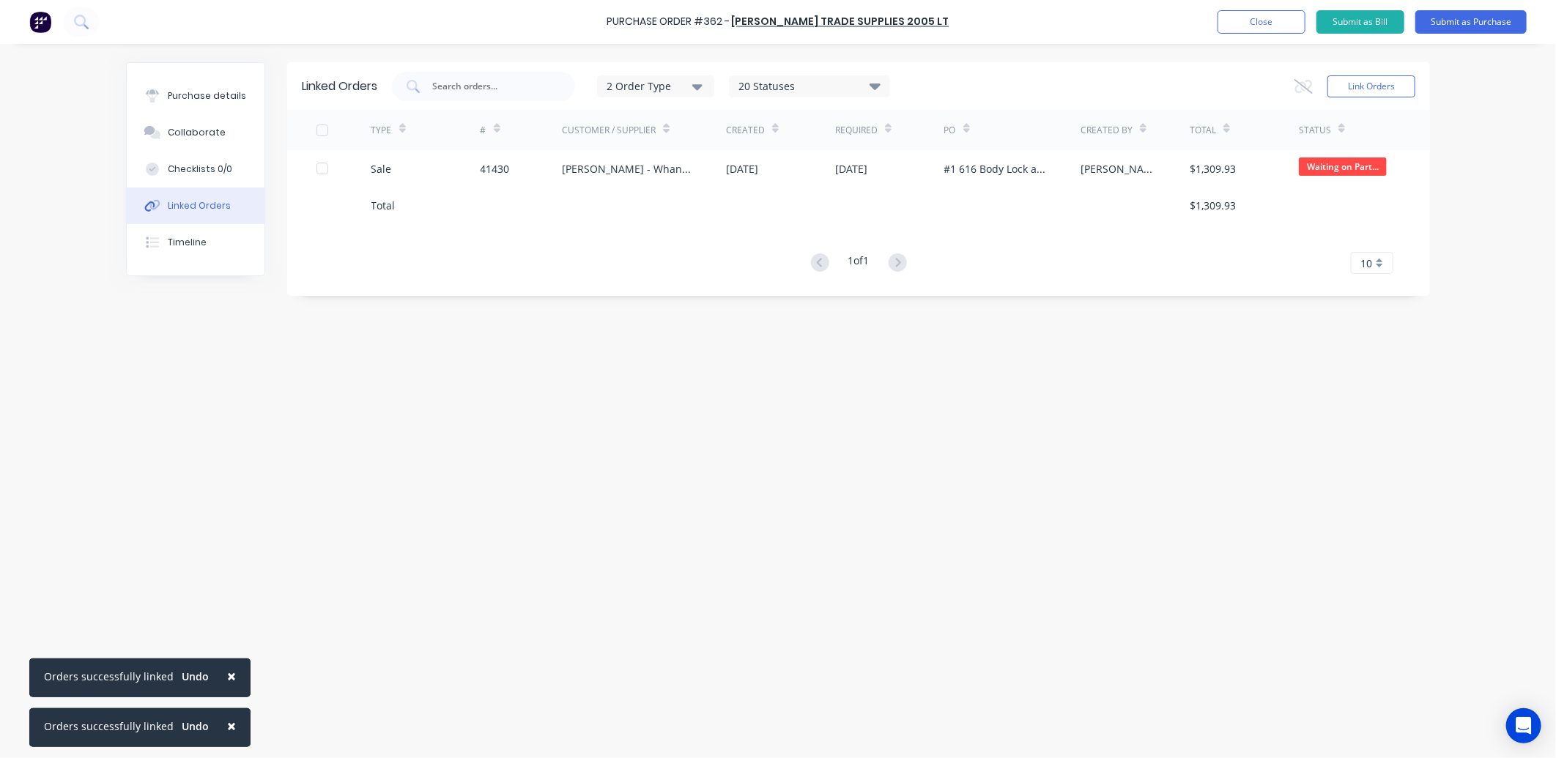
click at [229, 205] on button "Linked Orders" at bounding box center [196, 205] width 138 height 37
click at [1374, 79] on button "Link Orders" at bounding box center [1371, 86] width 88 height 22
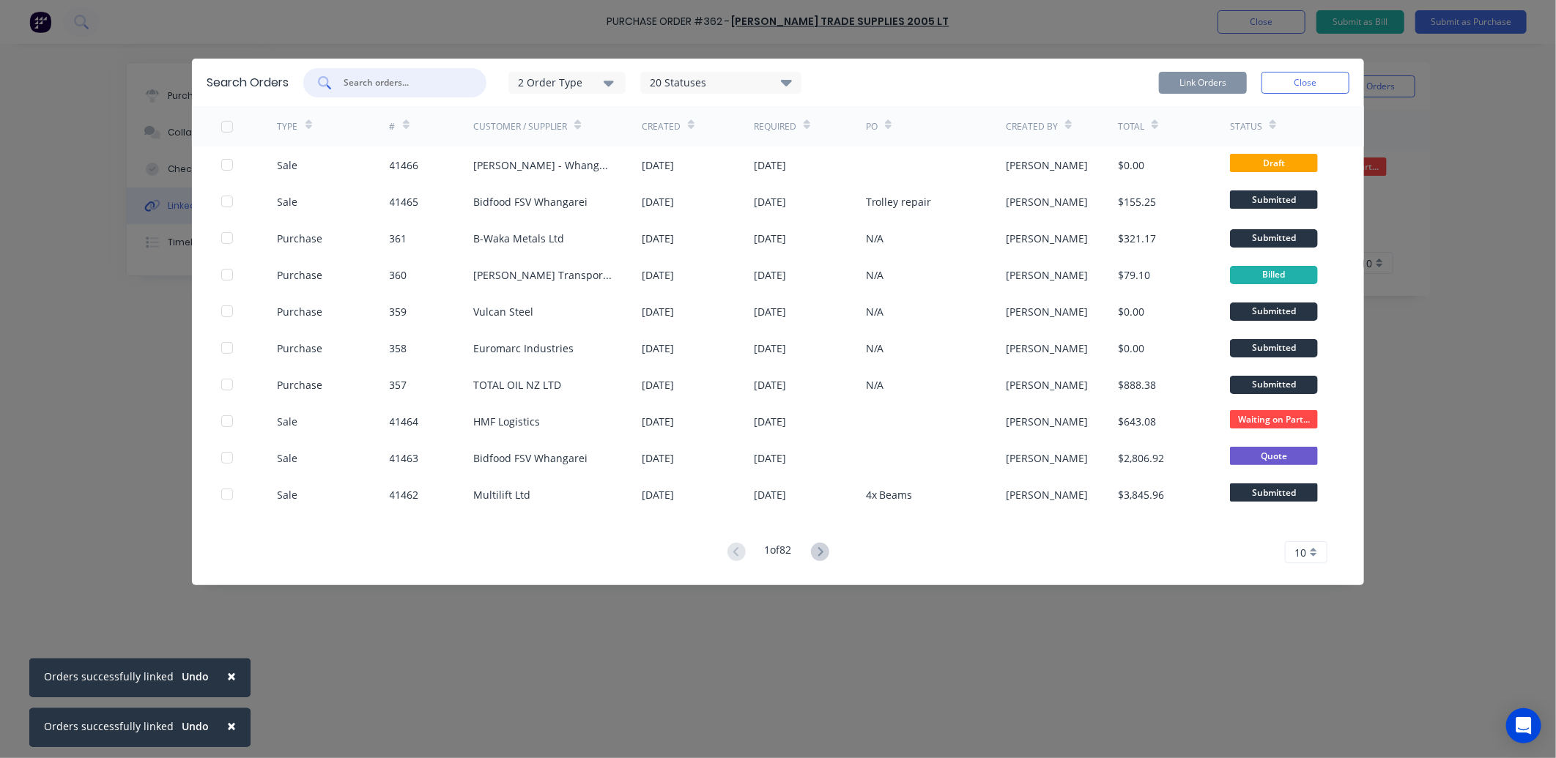
click at [370, 82] on input "text" at bounding box center [403, 82] width 122 height 15
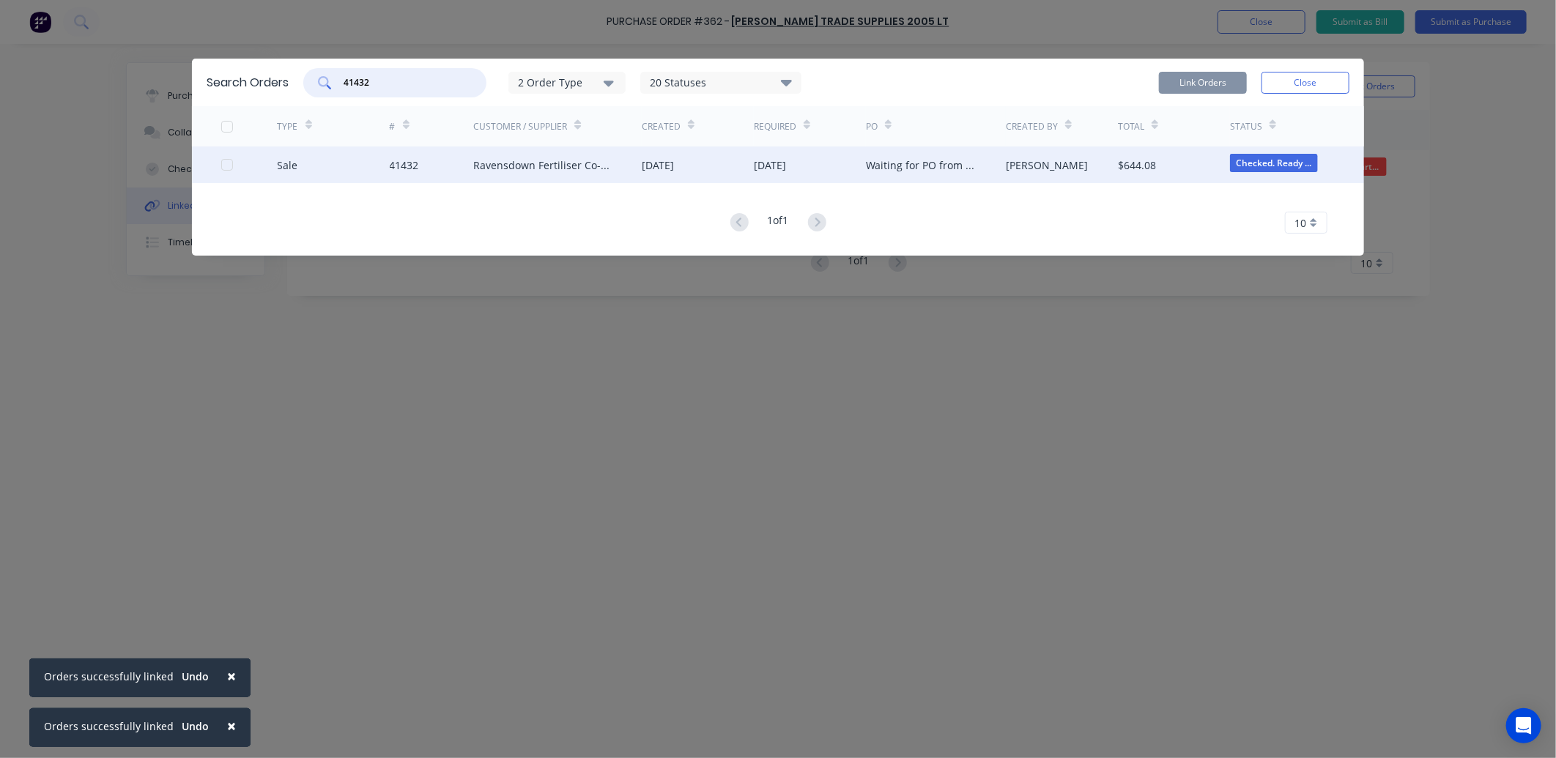
type input "41432"
click at [233, 163] on div at bounding box center [249, 164] width 56 height 37
click at [207, 163] on div "Sale 41432 Ravensdown Fertiliser Co-operative 15 Aug 2025 15 Aug 2025 Waiting f…" at bounding box center [778, 164] width 1172 height 37
click at [222, 158] on div at bounding box center [226, 164] width 29 height 29
click at [1207, 72] on button "Link Orders" at bounding box center [1203, 83] width 88 height 22
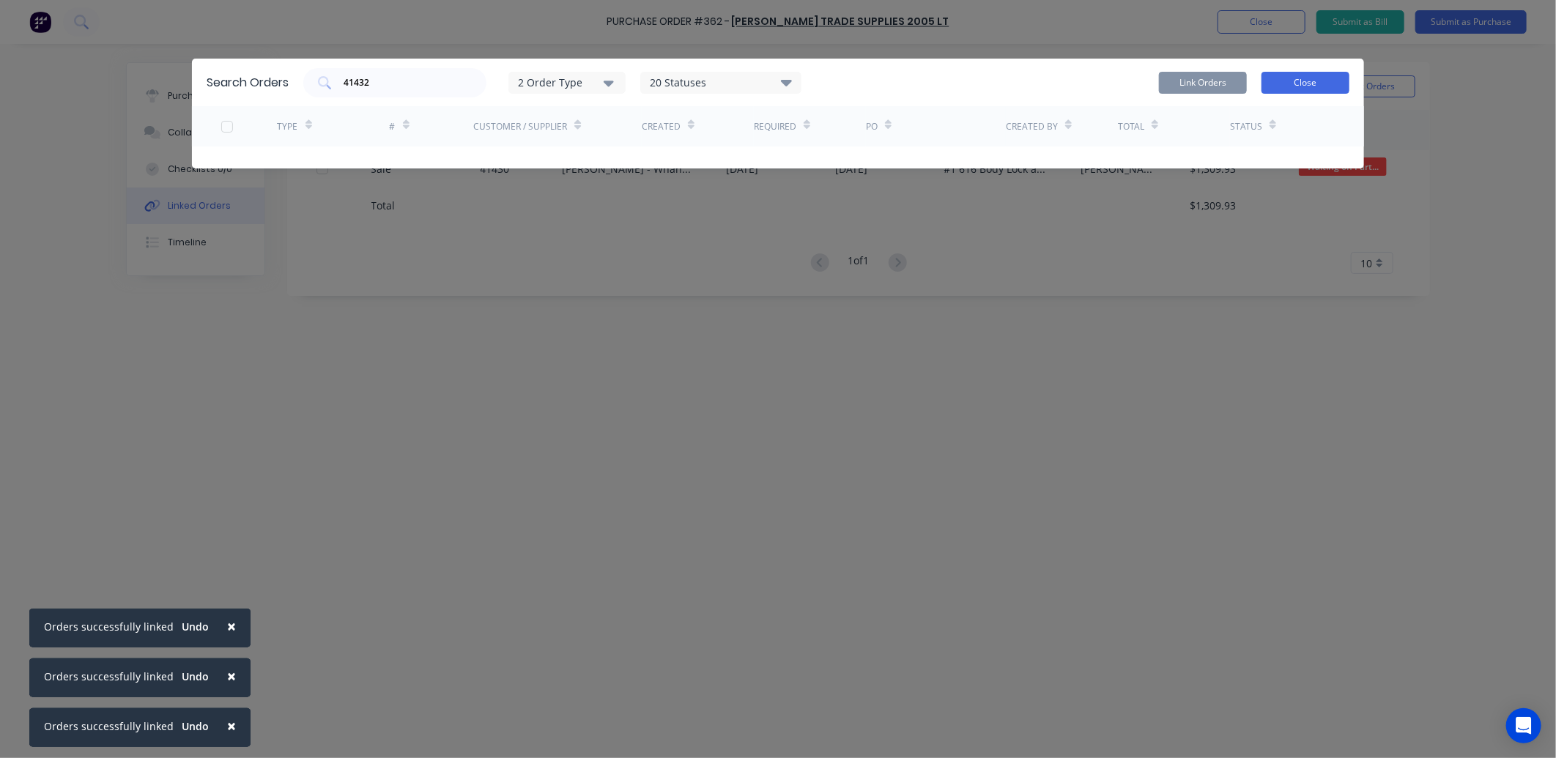
click at [1307, 75] on button "Close" at bounding box center [1305, 83] width 88 height 22
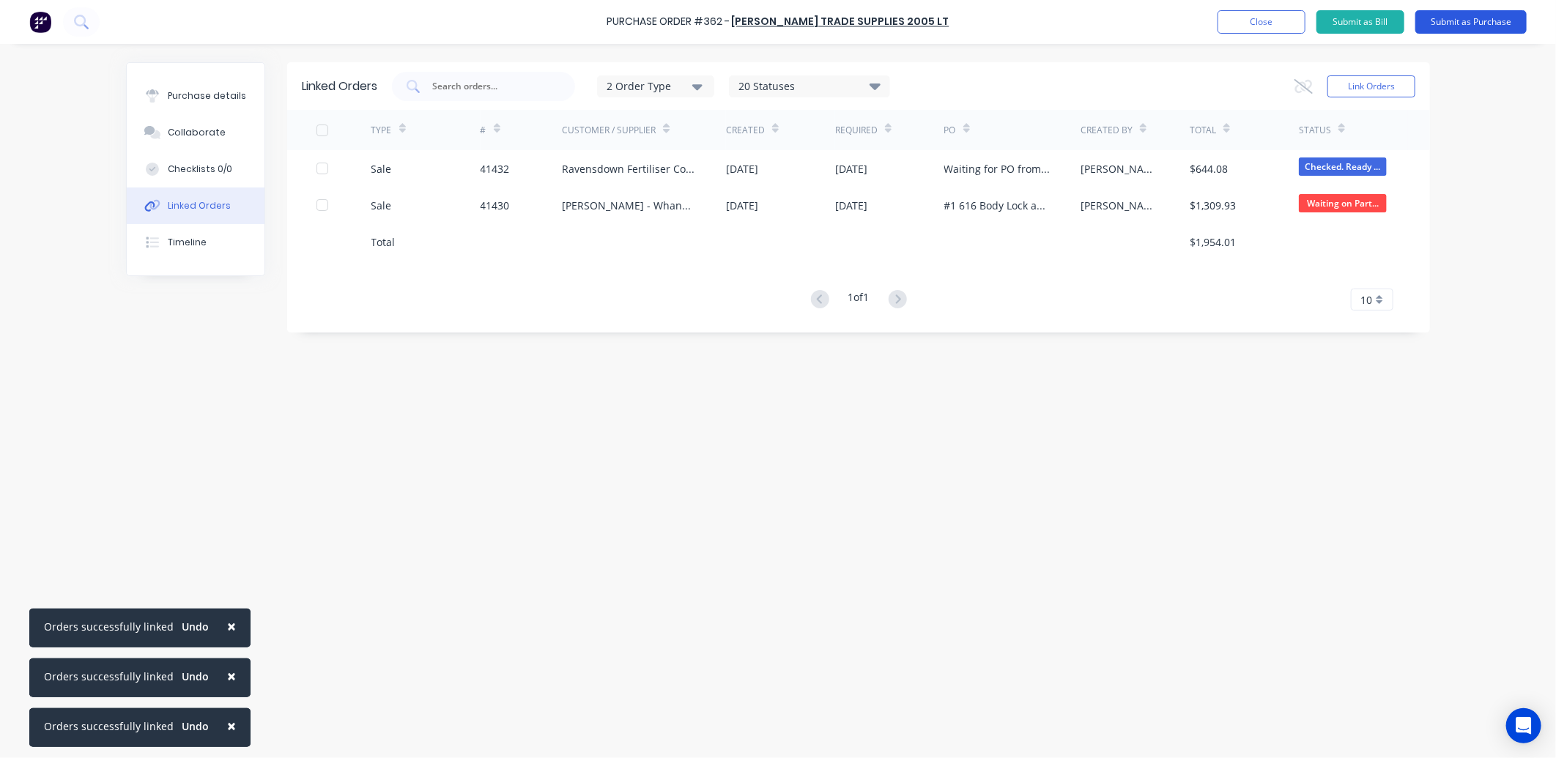
click at [1474, 21] on button "Submit as Purchase" at bounding box center [1470, 21] width 111 height 23
click at [1411, 20] on button "Options" at bounding box center [1390, 21] width 73 height 23
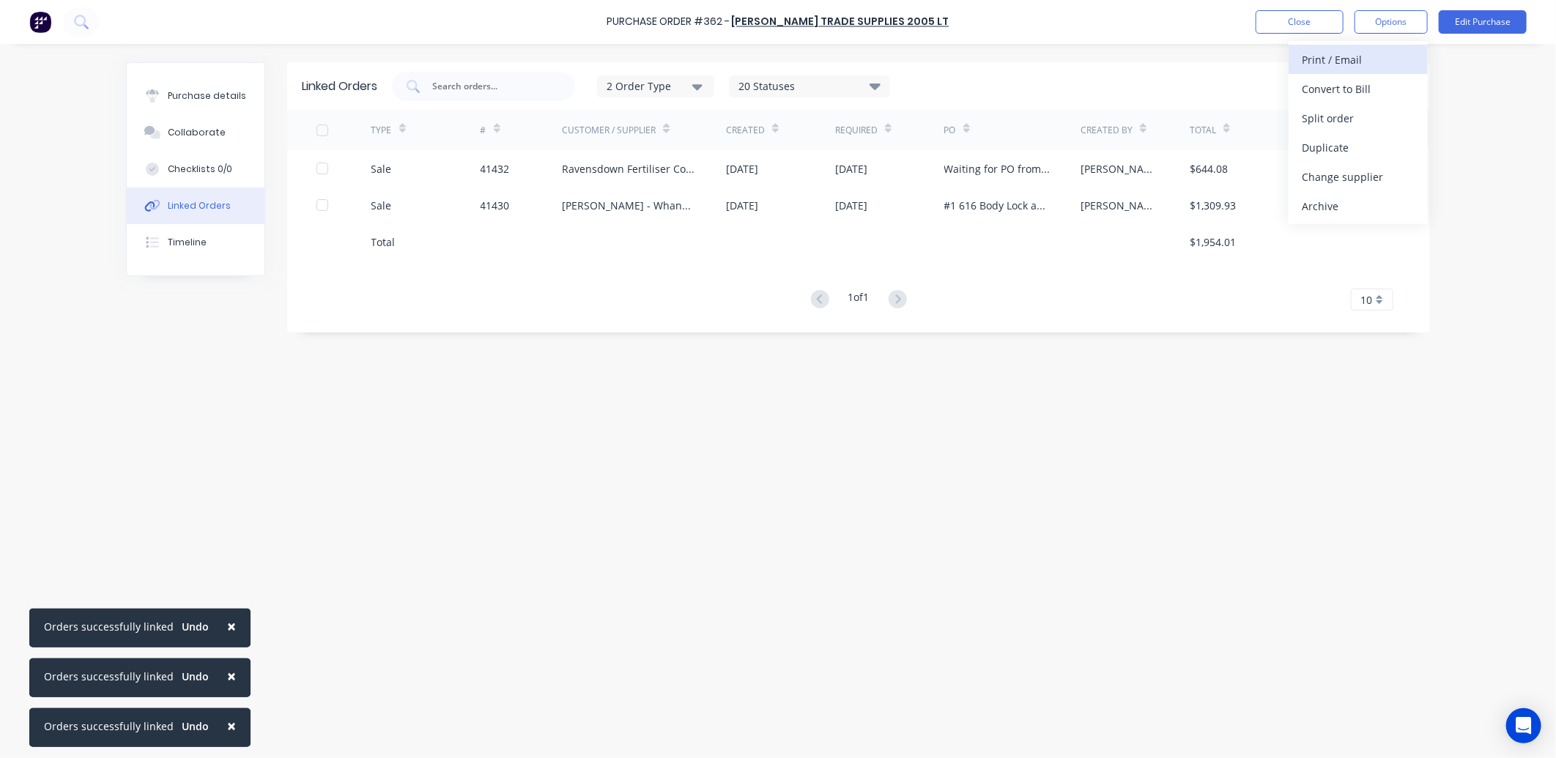
click at [1371, 57] on div "Print / Email" at bounding box center [1357, 59] width 113 height 21
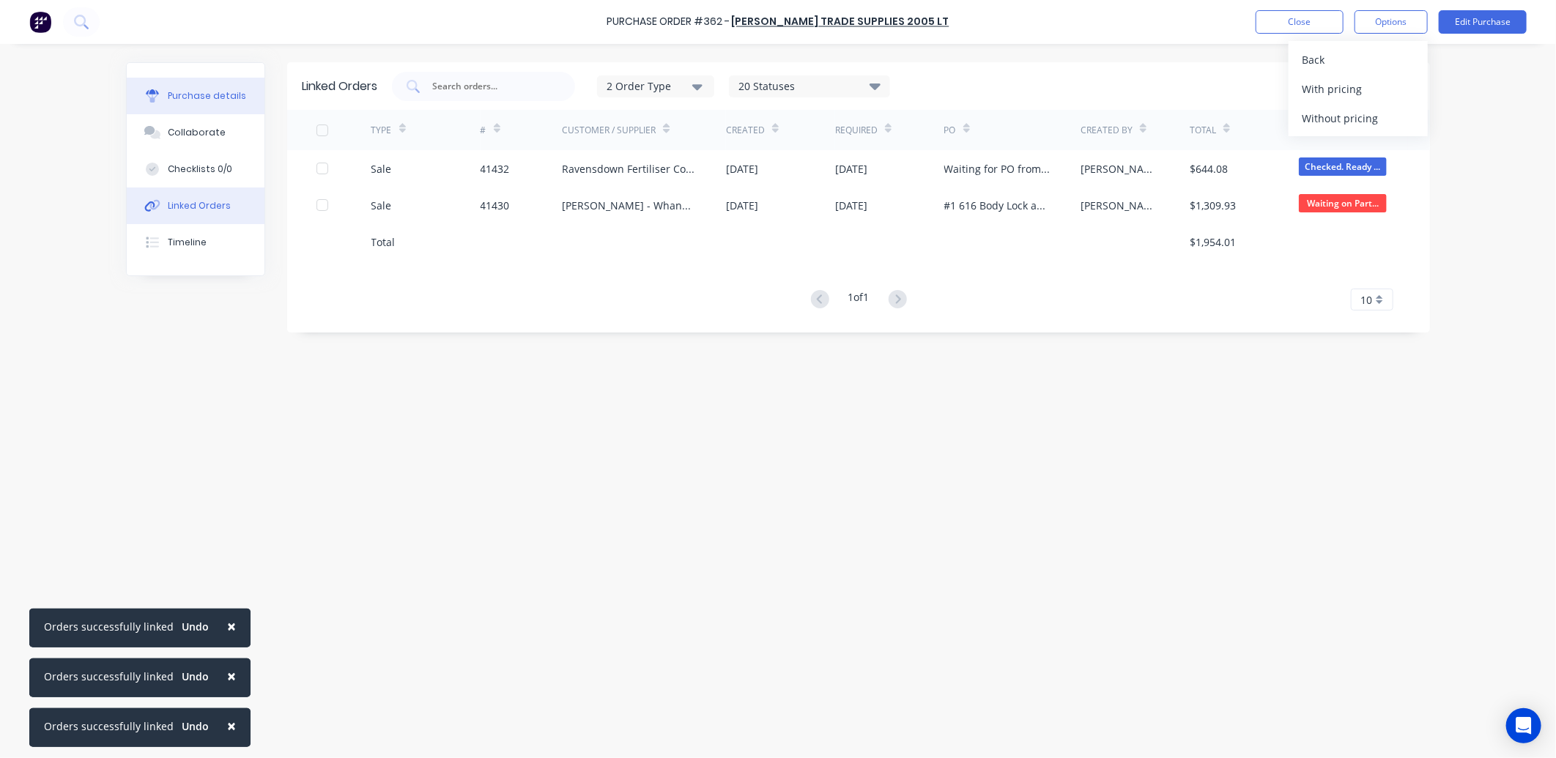
click at [232, 90] on div "Purchase details" at bounding box center [207, 95] width 78 height 13
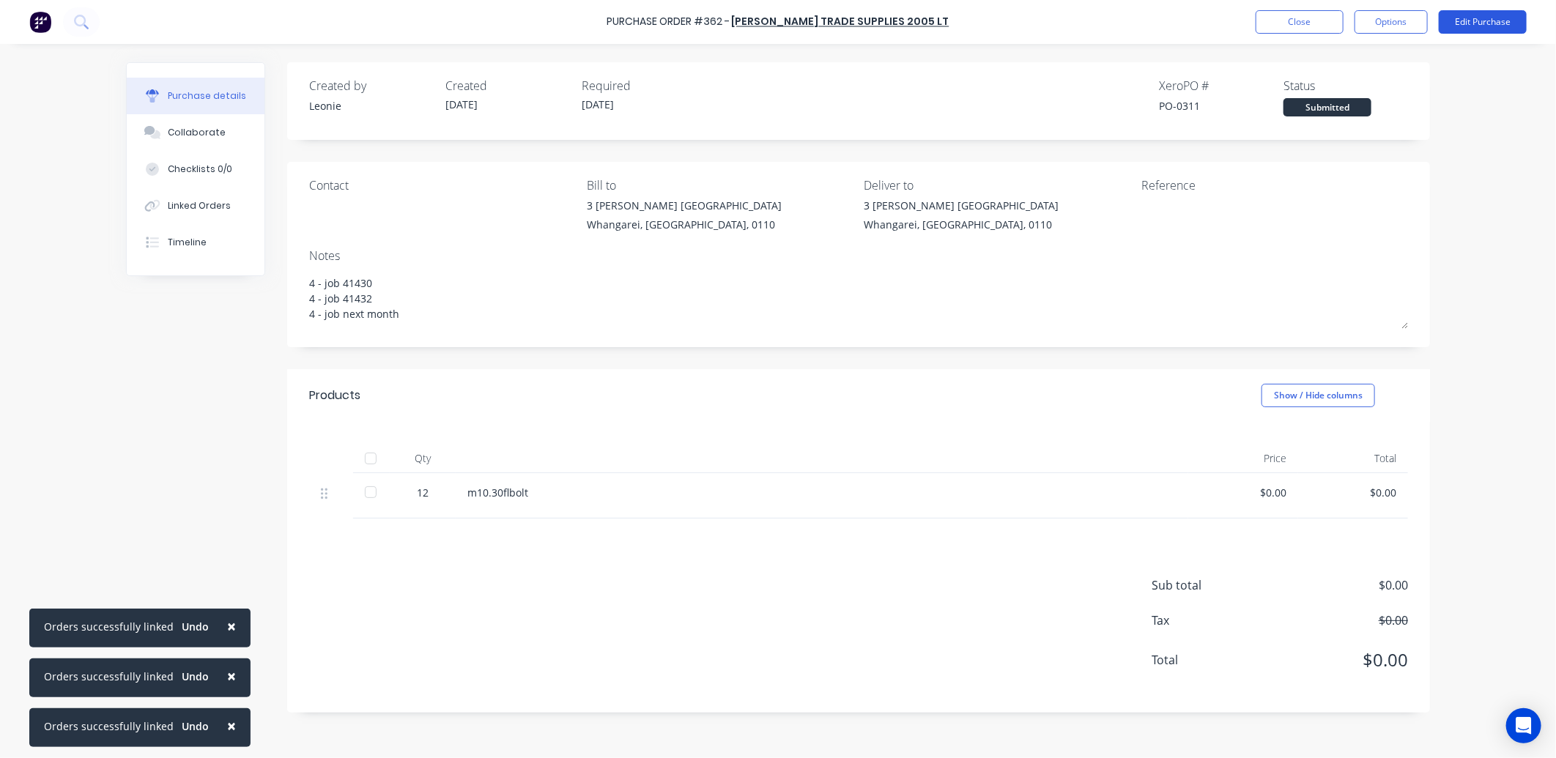
click at [1498, 18] on button "Edit Purchase" at bounding box center [1482, 21] width 88 height 23
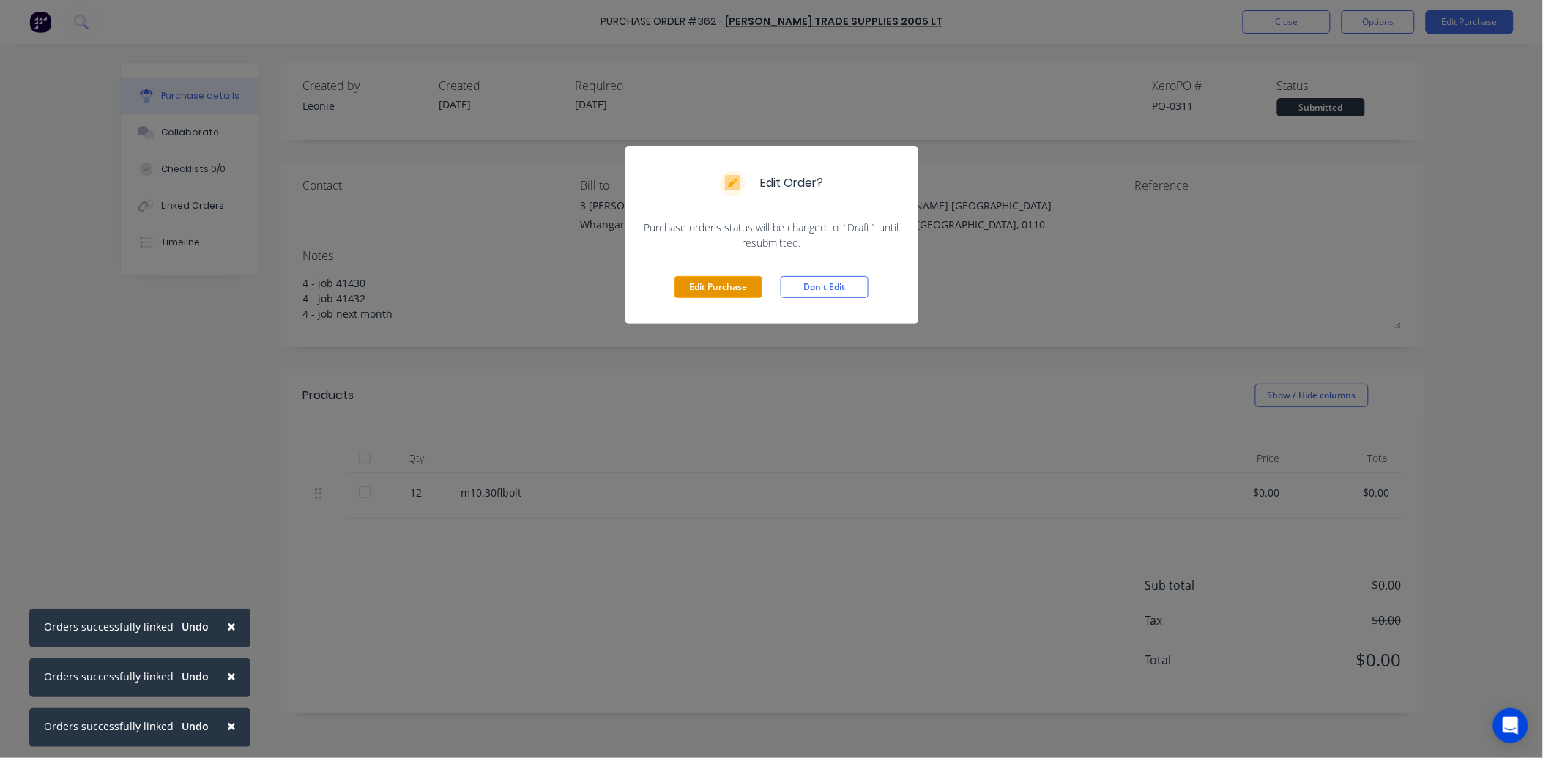
click at [708, 276] on button "Edit Purchase" at bounding box center [719, 287] width 88 height 22
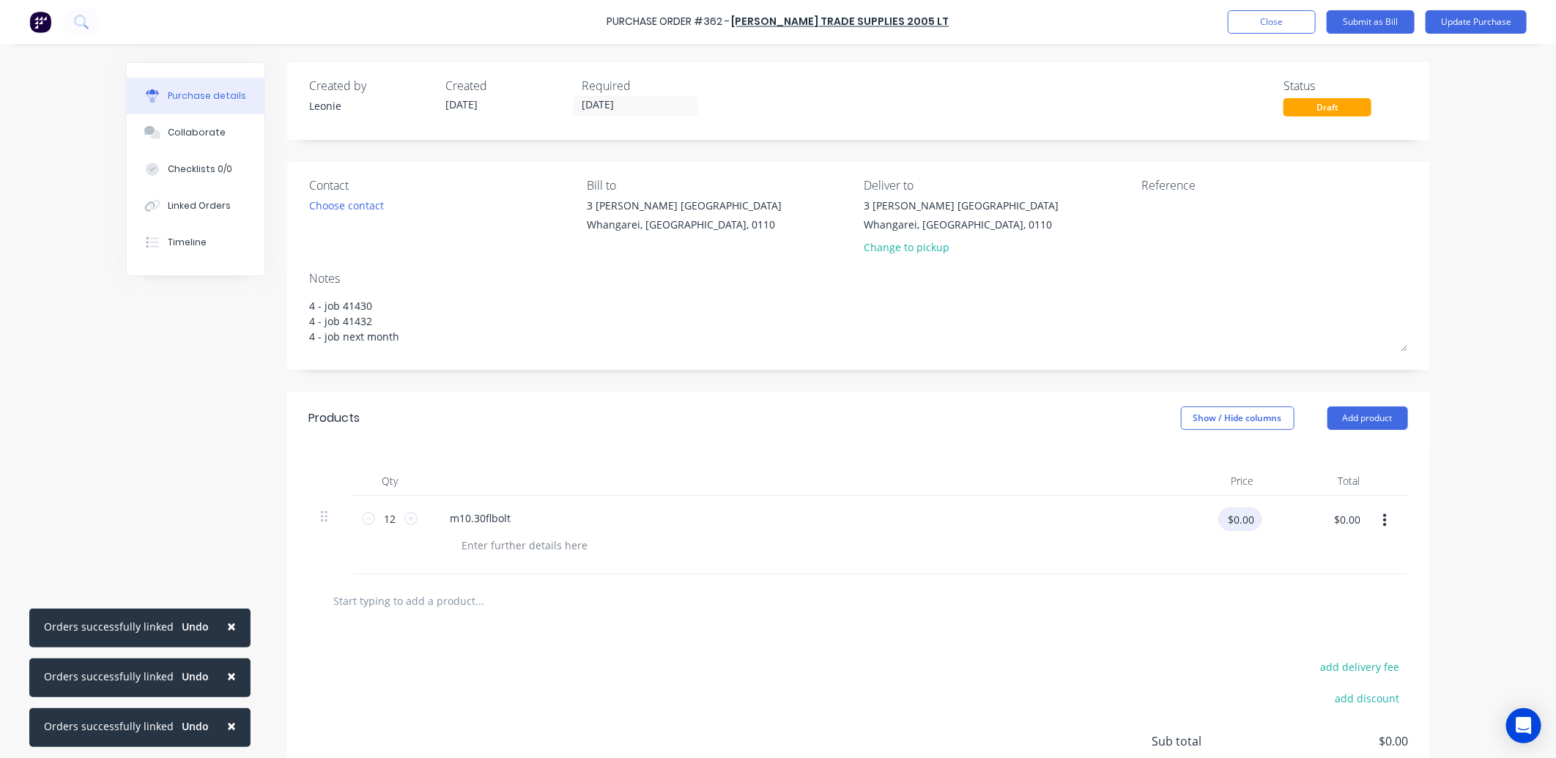
click at [1236, 524] on input "$0.00" at bounding box center [1240, 519] width 44 height 23
type input "$2.56"
type input "$30.72"
click at [1481, 18] on button "Update Purchase" at bounding box center [1475, 21] width 101 height 23
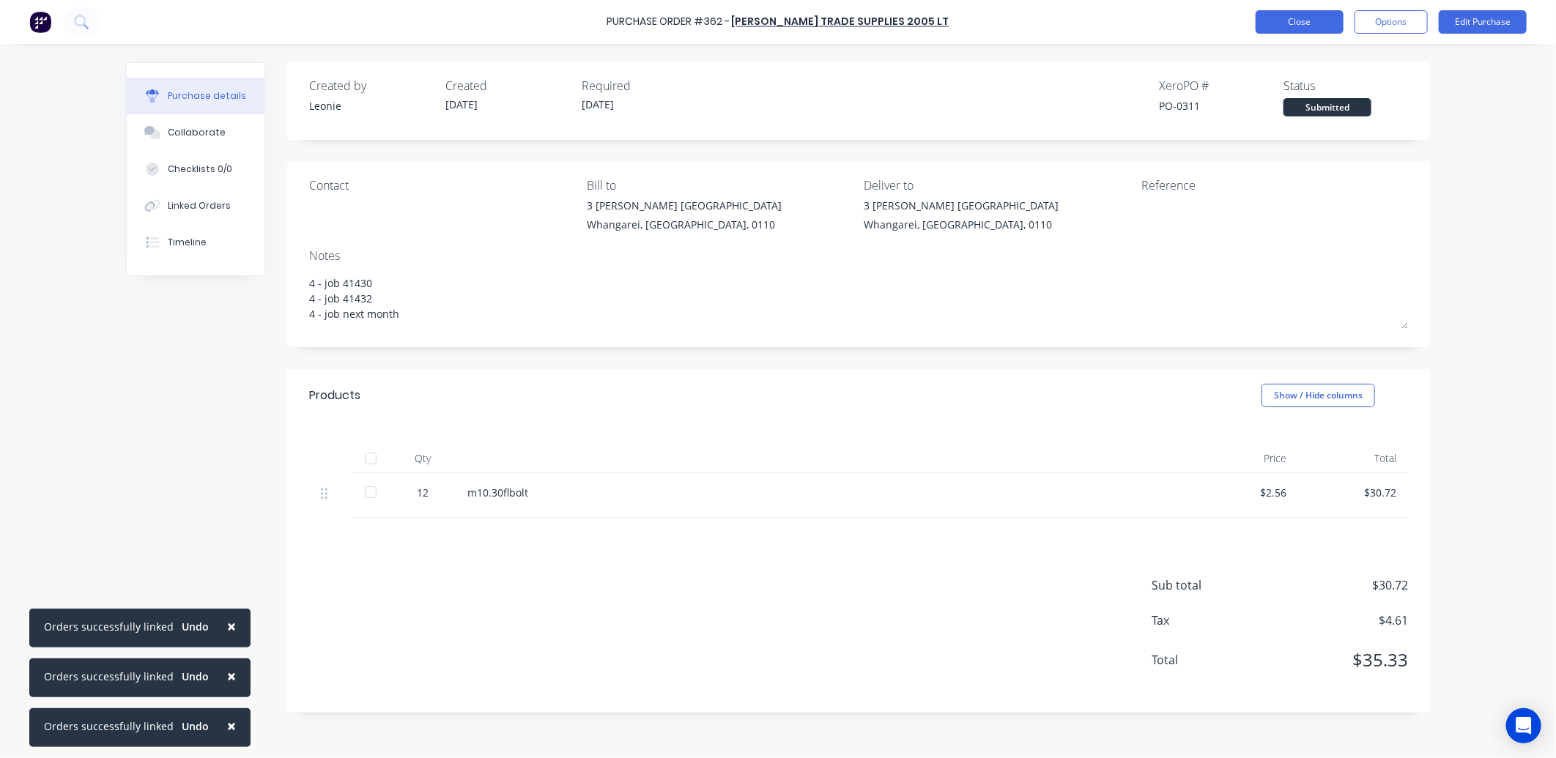
click at [1307, 19] on button "Close" at bounding box center [1299, 21] width 88 height 23
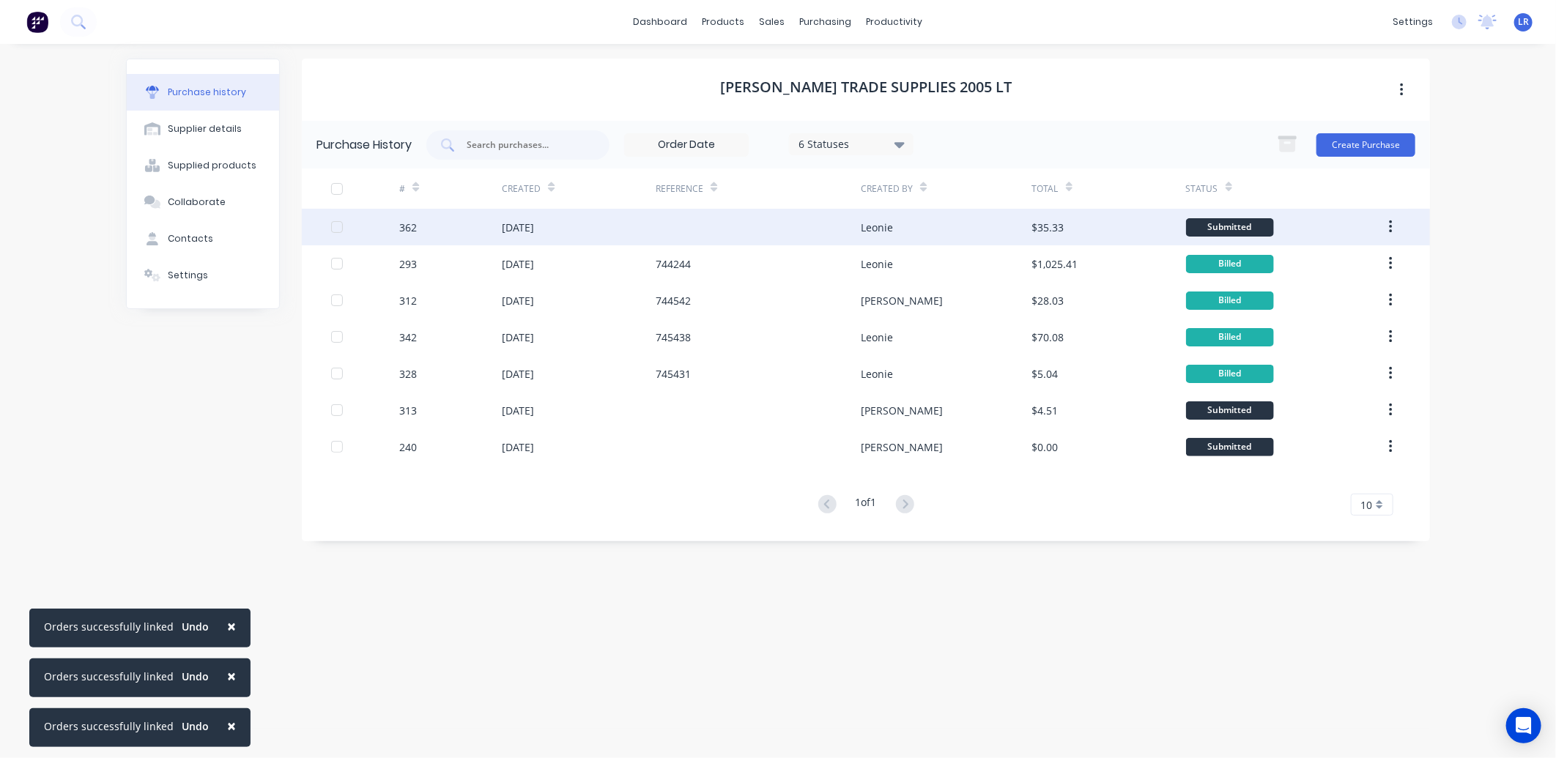
click at [562, 221] on div "[DATE]" at bounding box center [579, 227] width 154 height 37
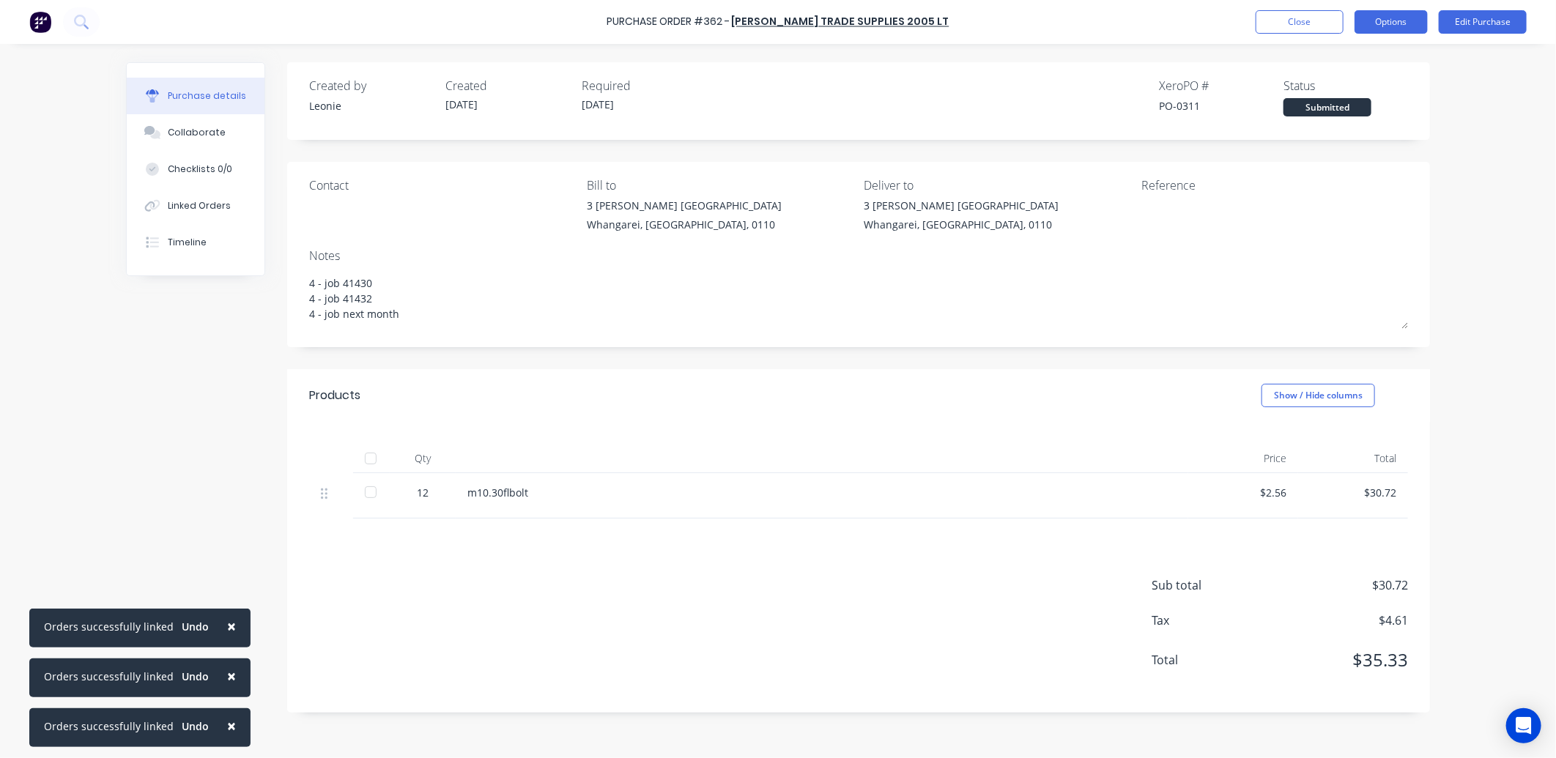
click at [1411, 21] on button "Options" at bounding box center [1390, 21] width 73 height 23
click at [1366, 53] on div "Print / Email" at bounding box center [1357, 59] width 113 height 21
click at [1342, 113] on div "Without pricing" at bounding box center [1357, 118] width 113 height 21
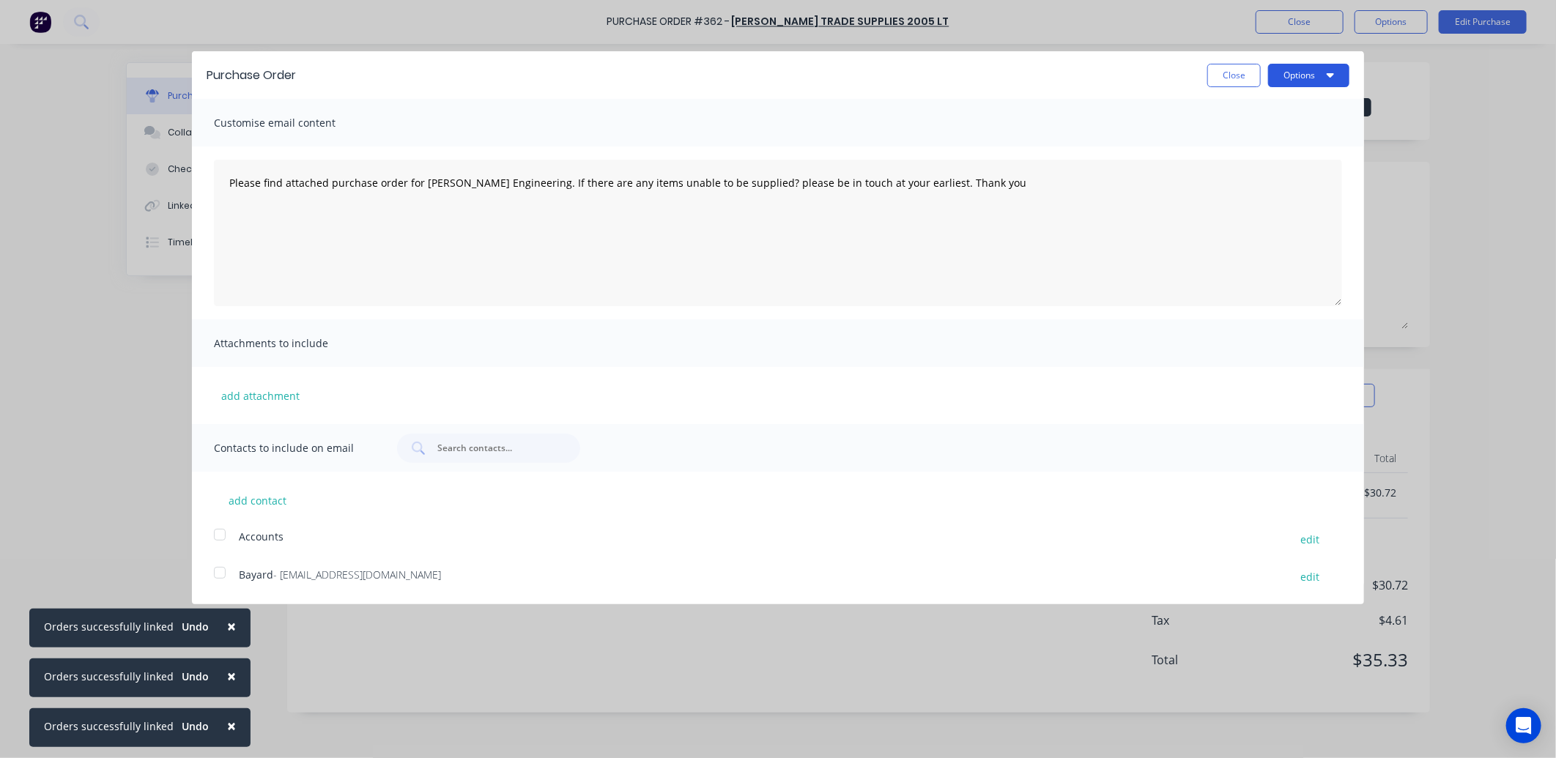
click at [1320, 75] on button "Options" at bounding box center [1308, 75] width 81 height 23
click at [1285, 108] on div "Print" at bounding box center [1279, 112] width 113 height 21
click at [1240, 75] on button "Close" at bounding box center [1233, 75] width 53 height 23
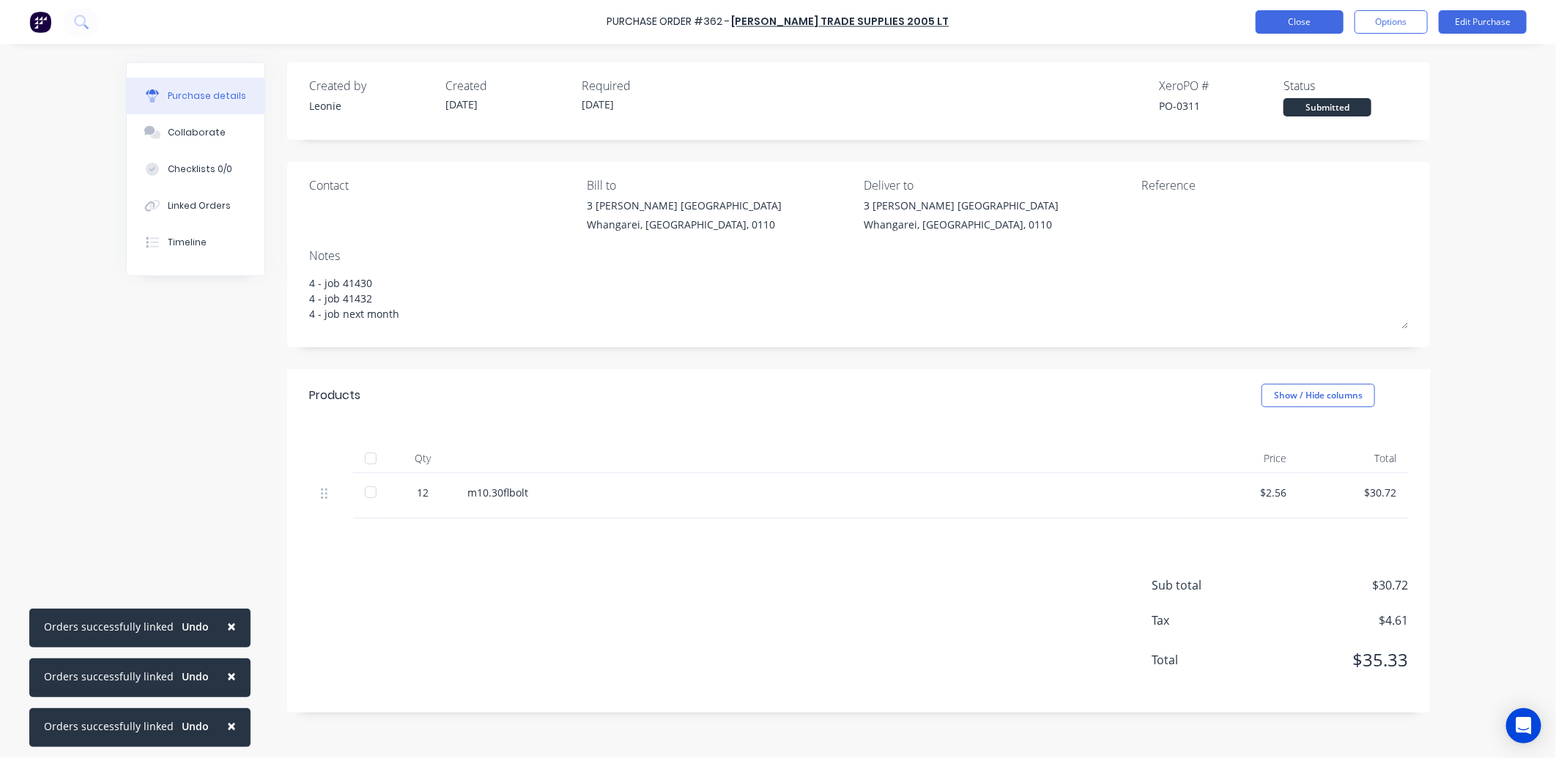
click at [1280, 18] on button "Close" at bounding box center [1299, 21] width 88 height 23
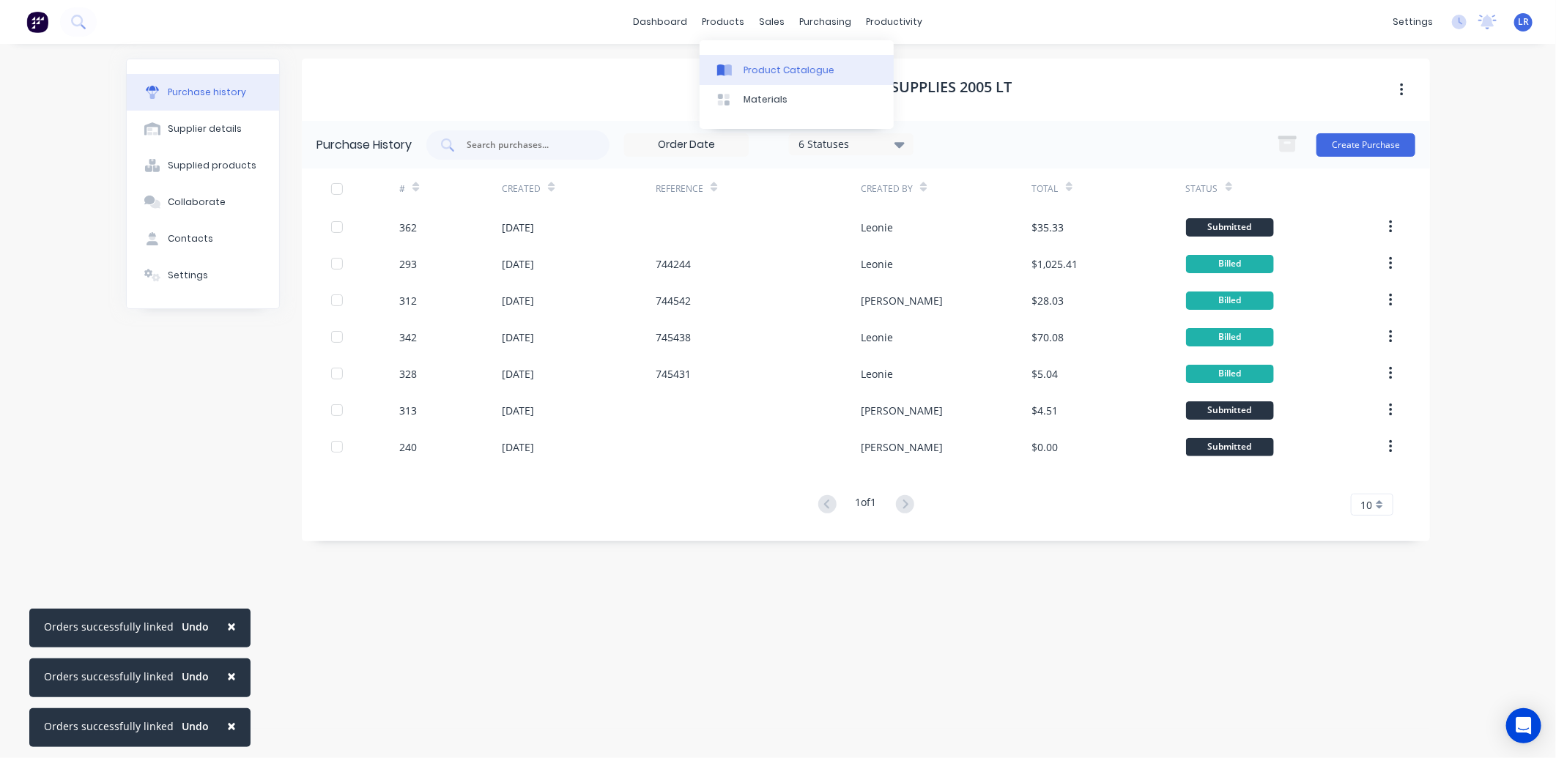
click at [754, 64] on div "Product Catalogue" at bounding box center [788, 70] width 91 height 13
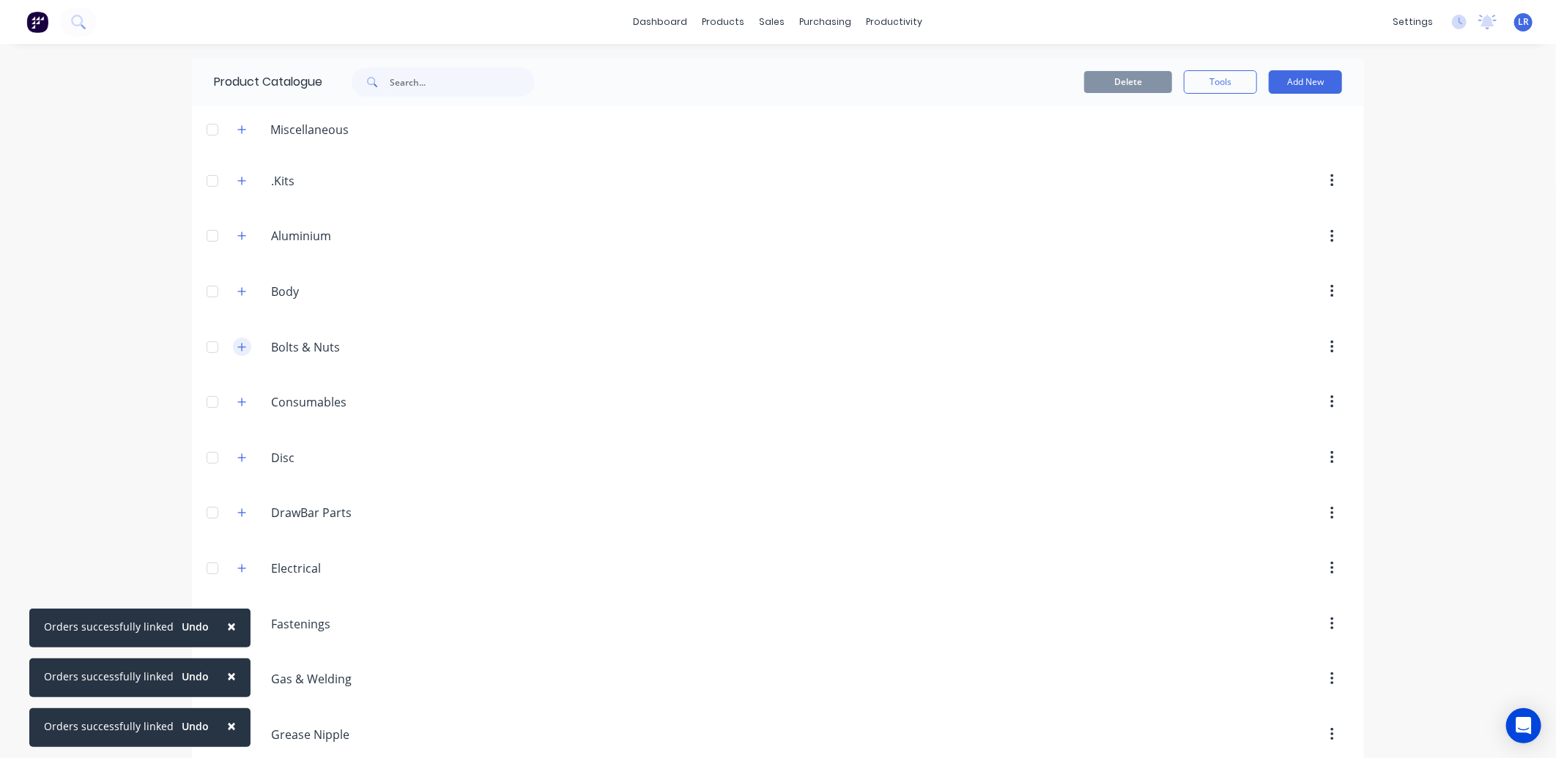
click at [239, 349] on icon "button" at bounding box center [241, 347] width 9 height 10
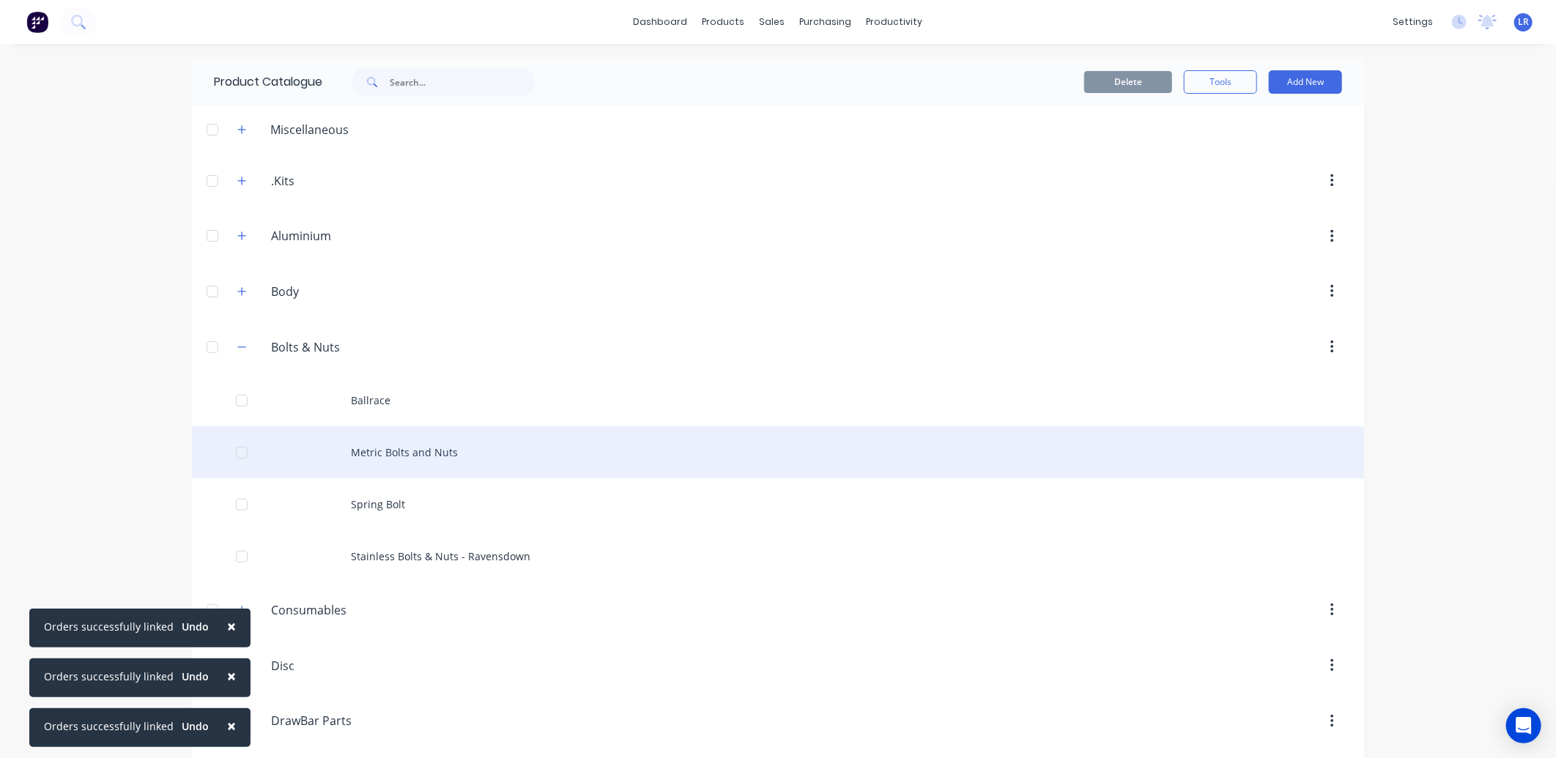
click at [414, 450] on div "Metric Bolts and Nuts" at bounding box center [778, 452] width 1172 height 52
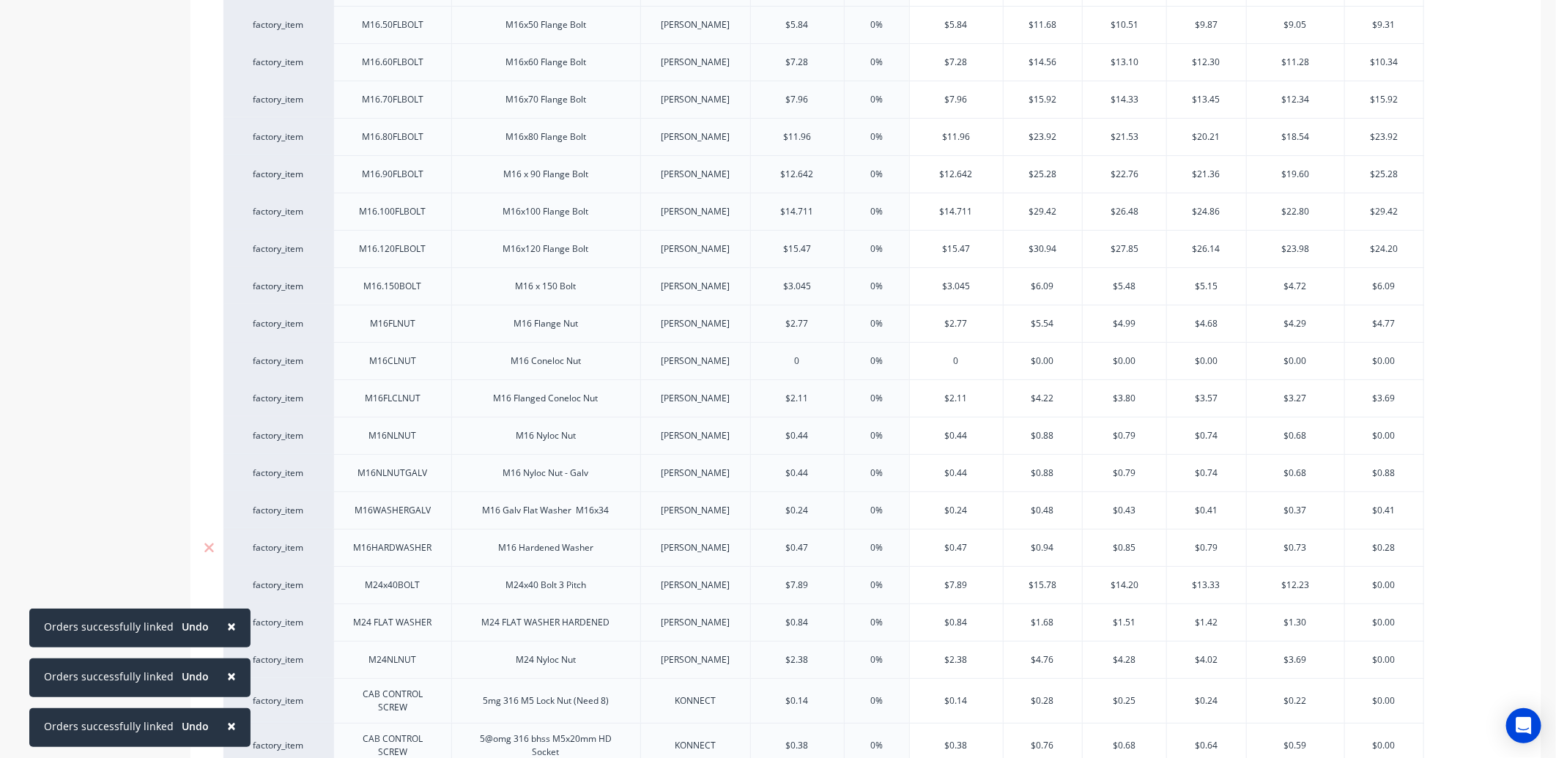
scroll to position [3687, 0]
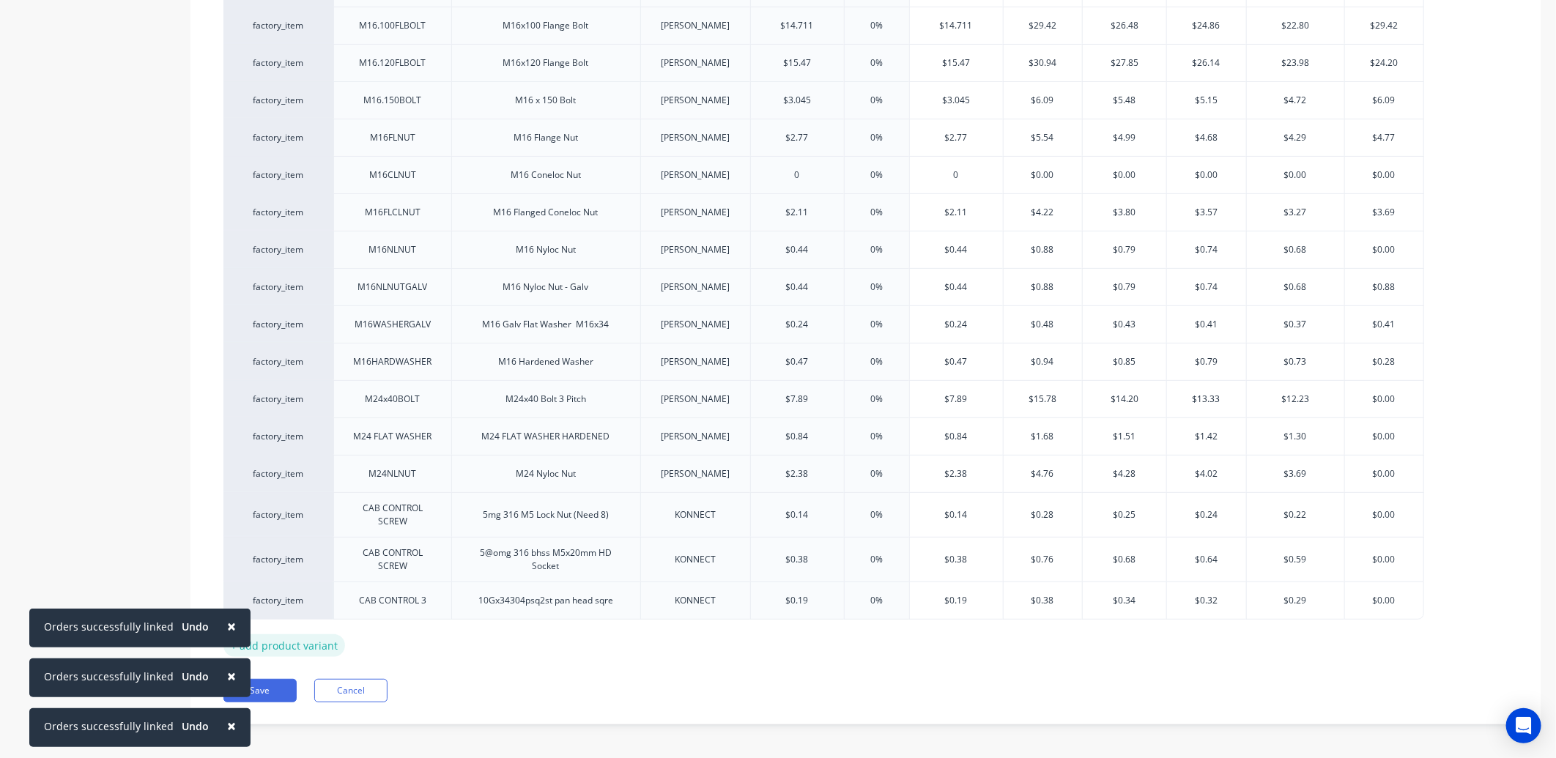
click at [274, 635] on div "+ add product variant" at bounding box center [284, 645] width 122 height 23
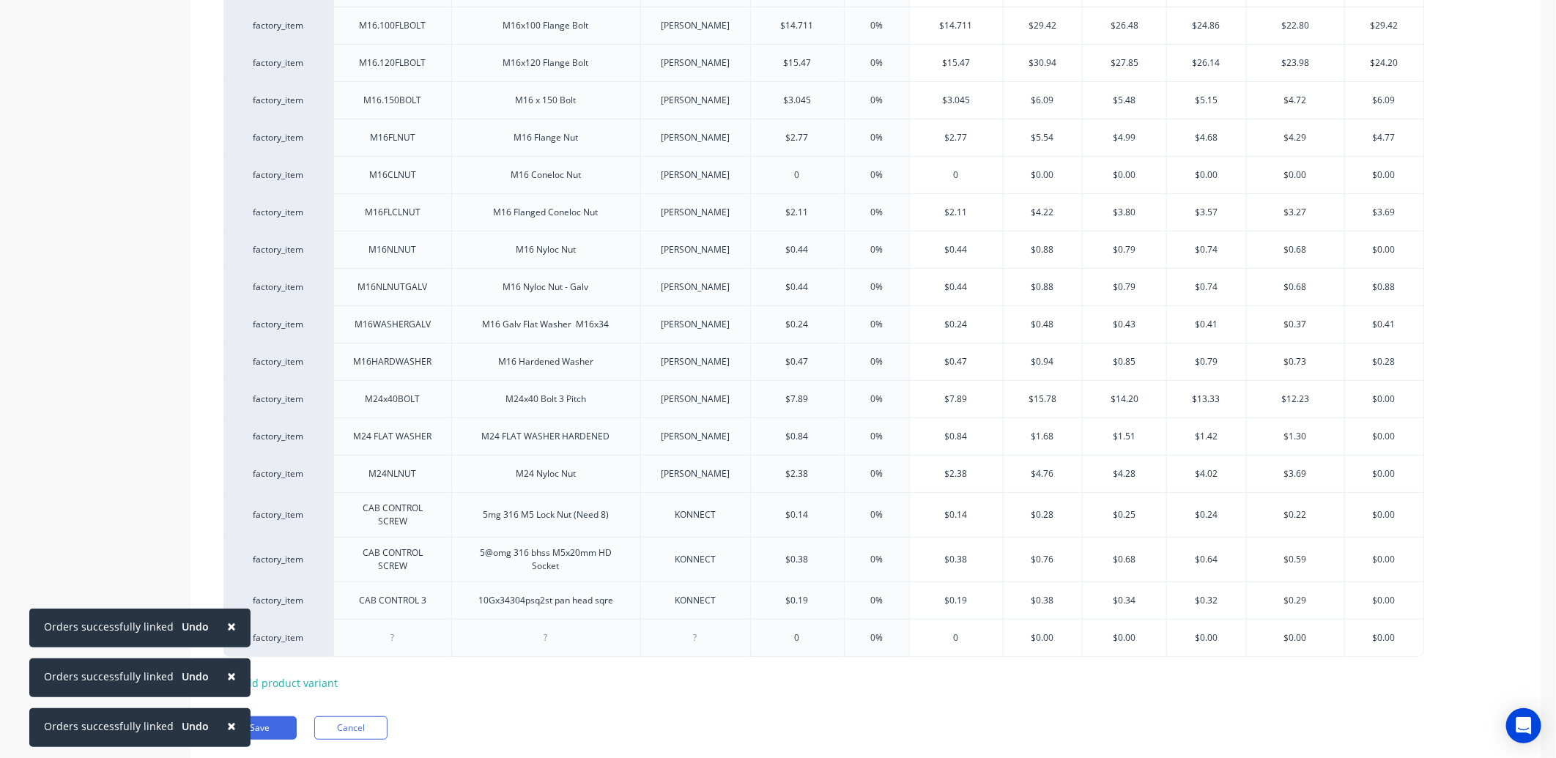
click at [393, 634] on div at bounding box center [392, 637] width 73 height 19
click at [509, 631] on div at bounding box center [545, 637] width 73 height 19
click at [532, 631] on div at bounding box center [545, 637] width 73 height 19
drag, startPoint x: 696, startPoint y: 634, endPoint x: 699, endPoint y: 645, distance: 10.7
click at [696, 634] on div at bounding box center [694, 637] width 73 height 19
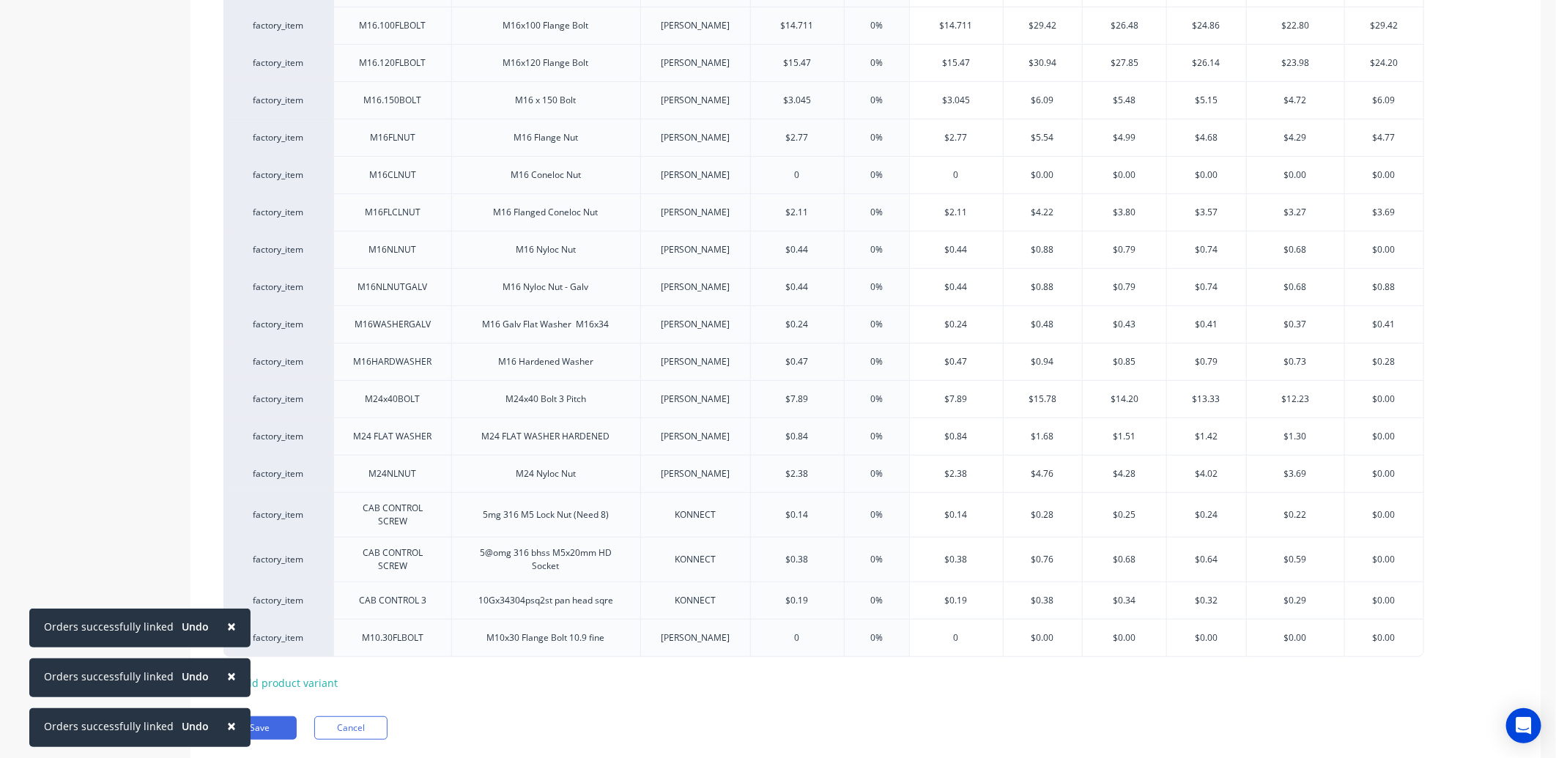
click at [809, 634] on input "text" at bounding box center [797, 637] width 93 height 13
type input "0"
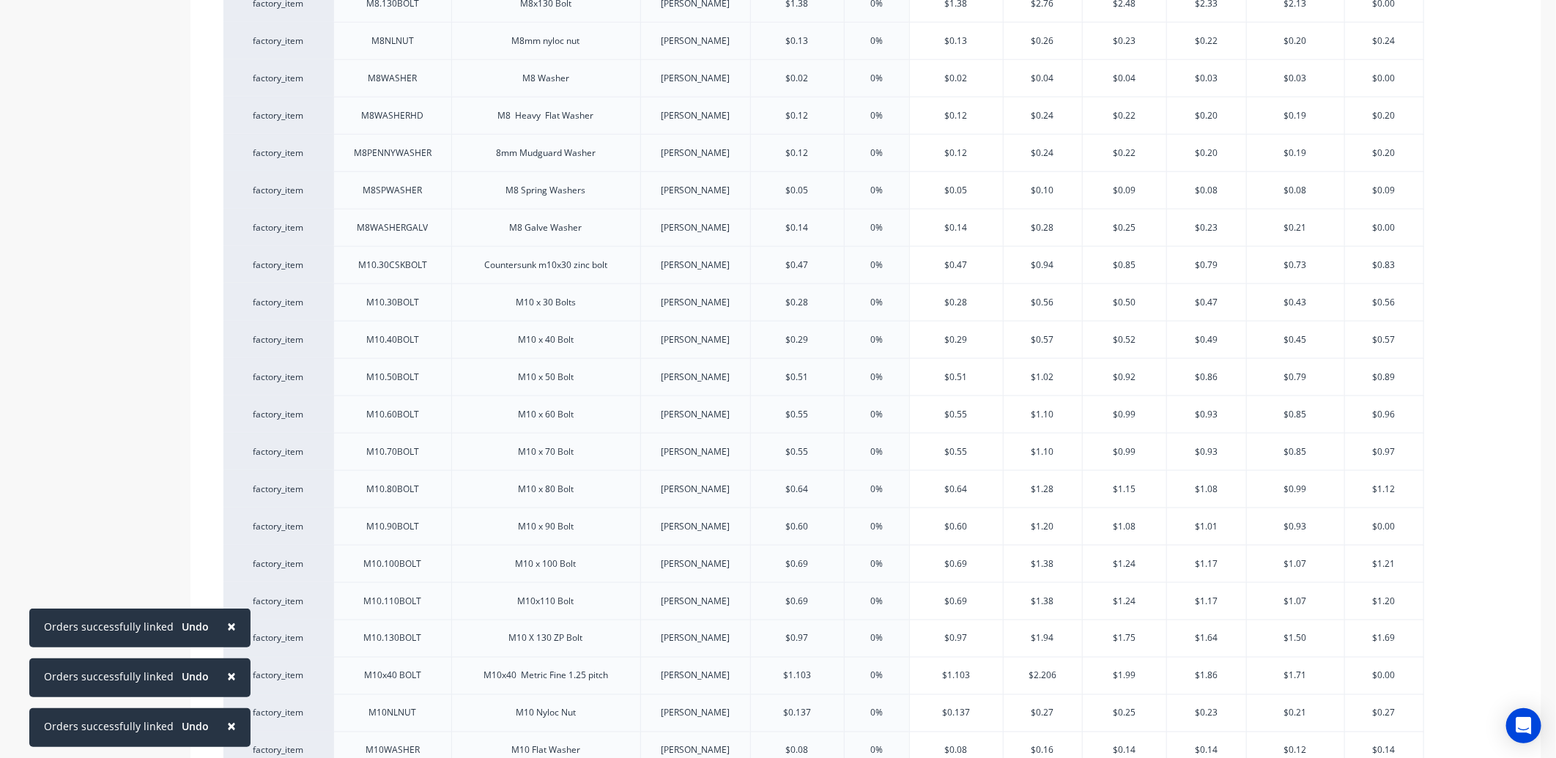
scroll to position [0, 0]
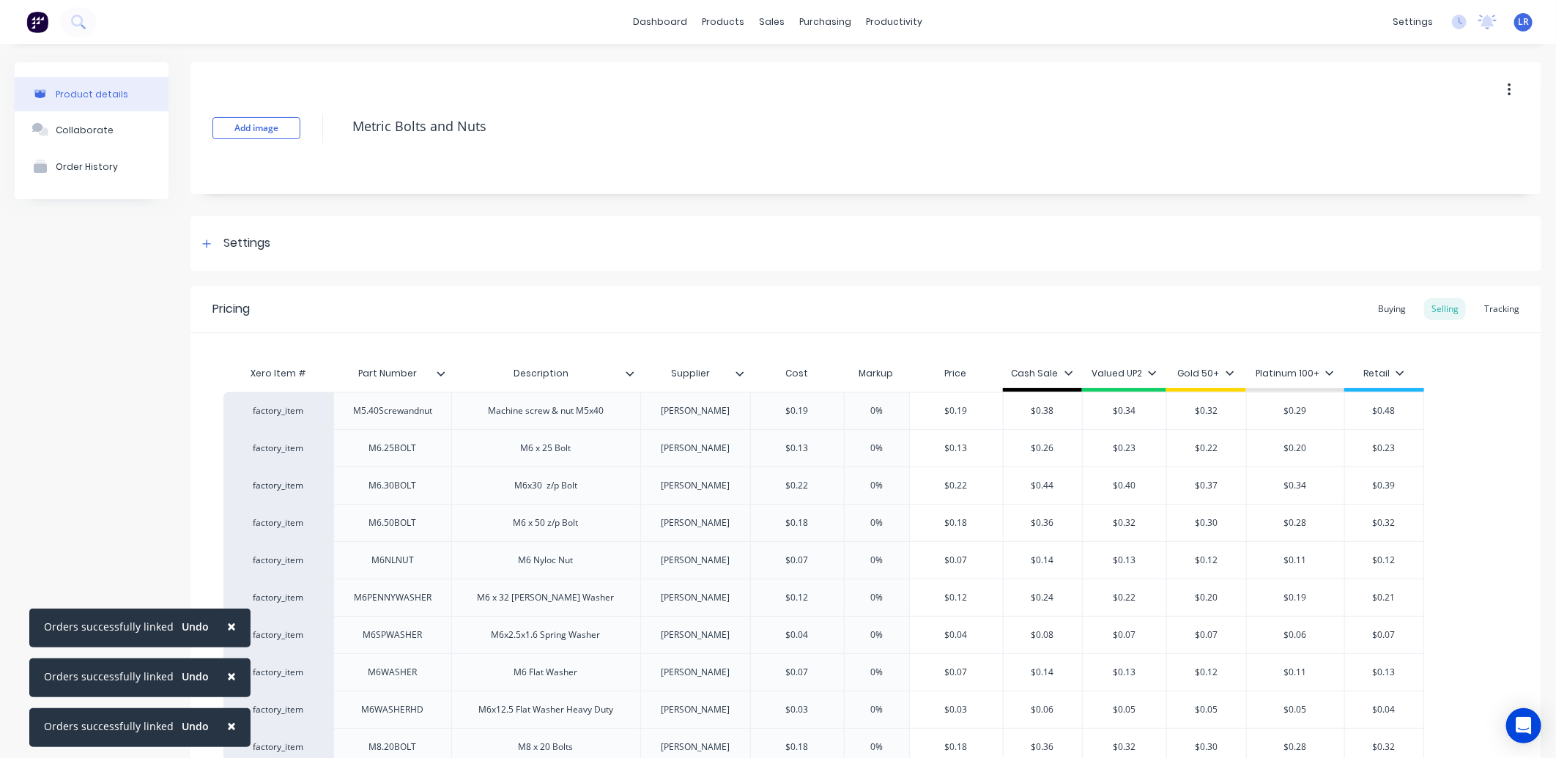
type input "2.56"
click at [1381, 297] on div "Pricing Buying Selling Tracking" at bounding box center [865, 310] width 1351 height 48
click at [1381, 301] on div "Buying" at bounding box center [1391, 309] width 42 height 22
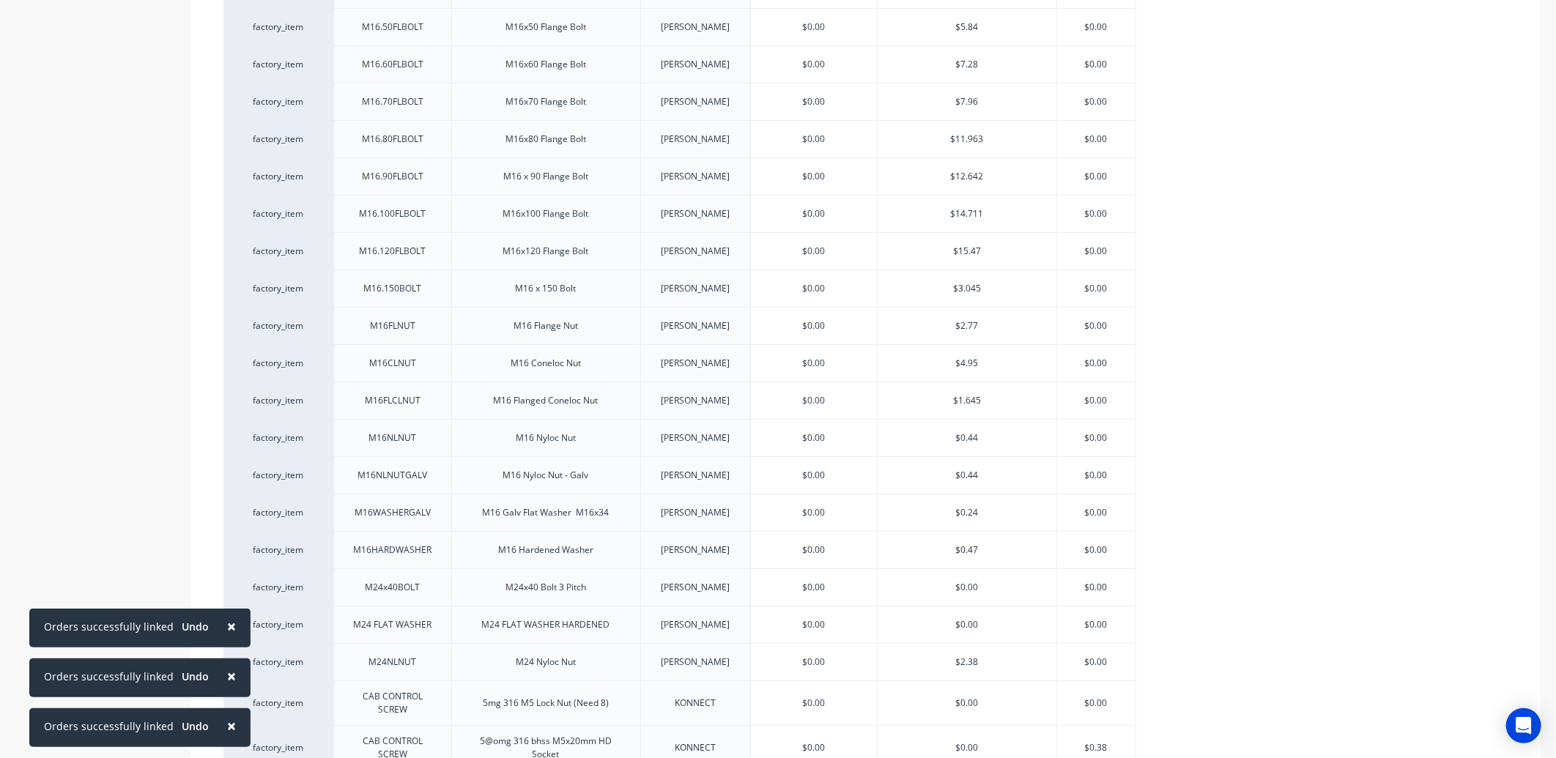
scroll to position [3721, 0]
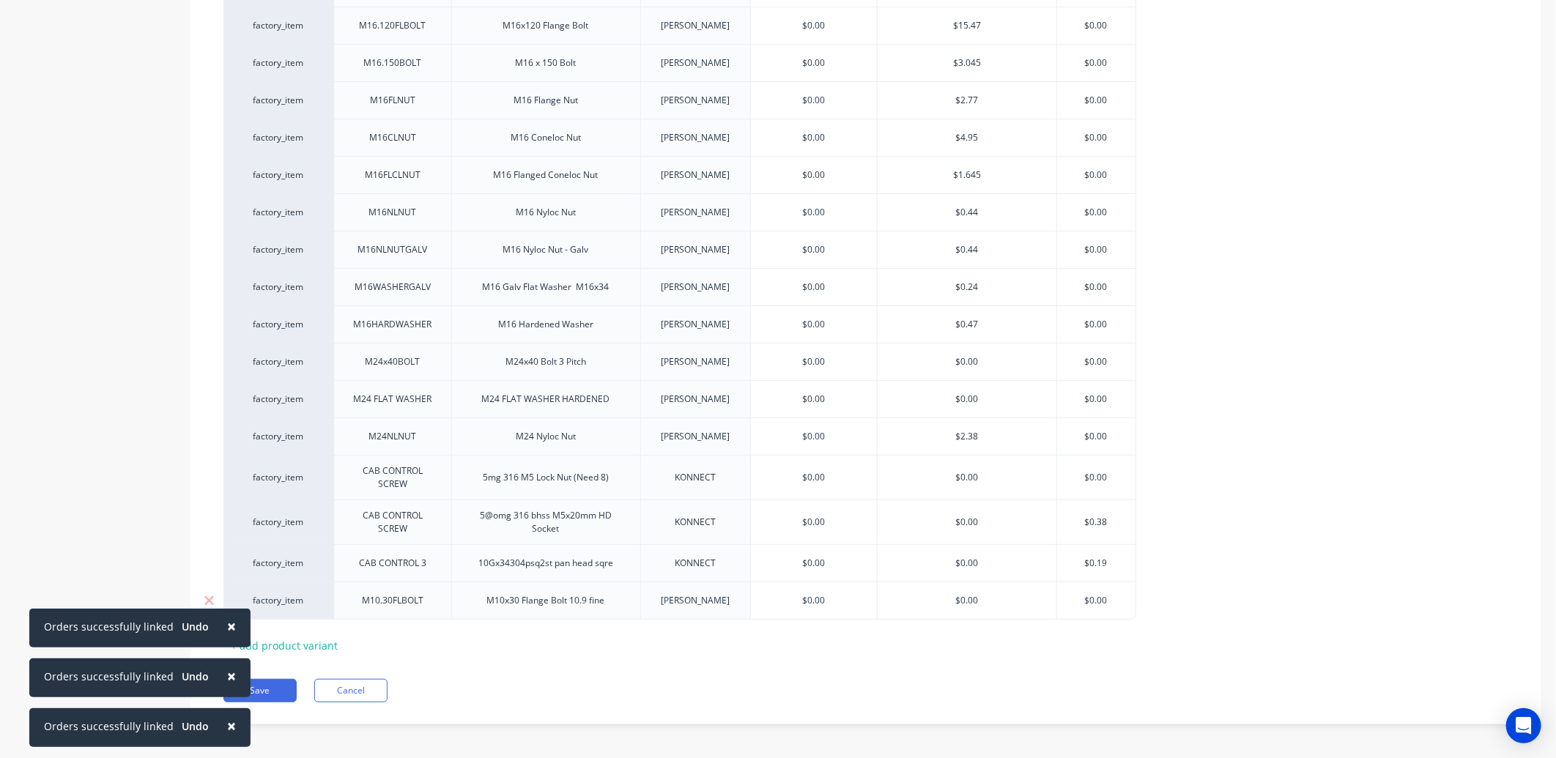
click at [825, 594] on input "$0.00" at bounding box center [814, 600] width 127 height 13
drag, startPoint x: 825, startPoint y: 589, endPoint x: 777, endPoint y: 601, distance: 49.7
click at [777, 601] on input "$0.00" at bounding box center [814, 600] width 127 height 13
type input "2.56"
click at [274, 680] on button "Save" at bounding box center [259, 690] width 73 height 23
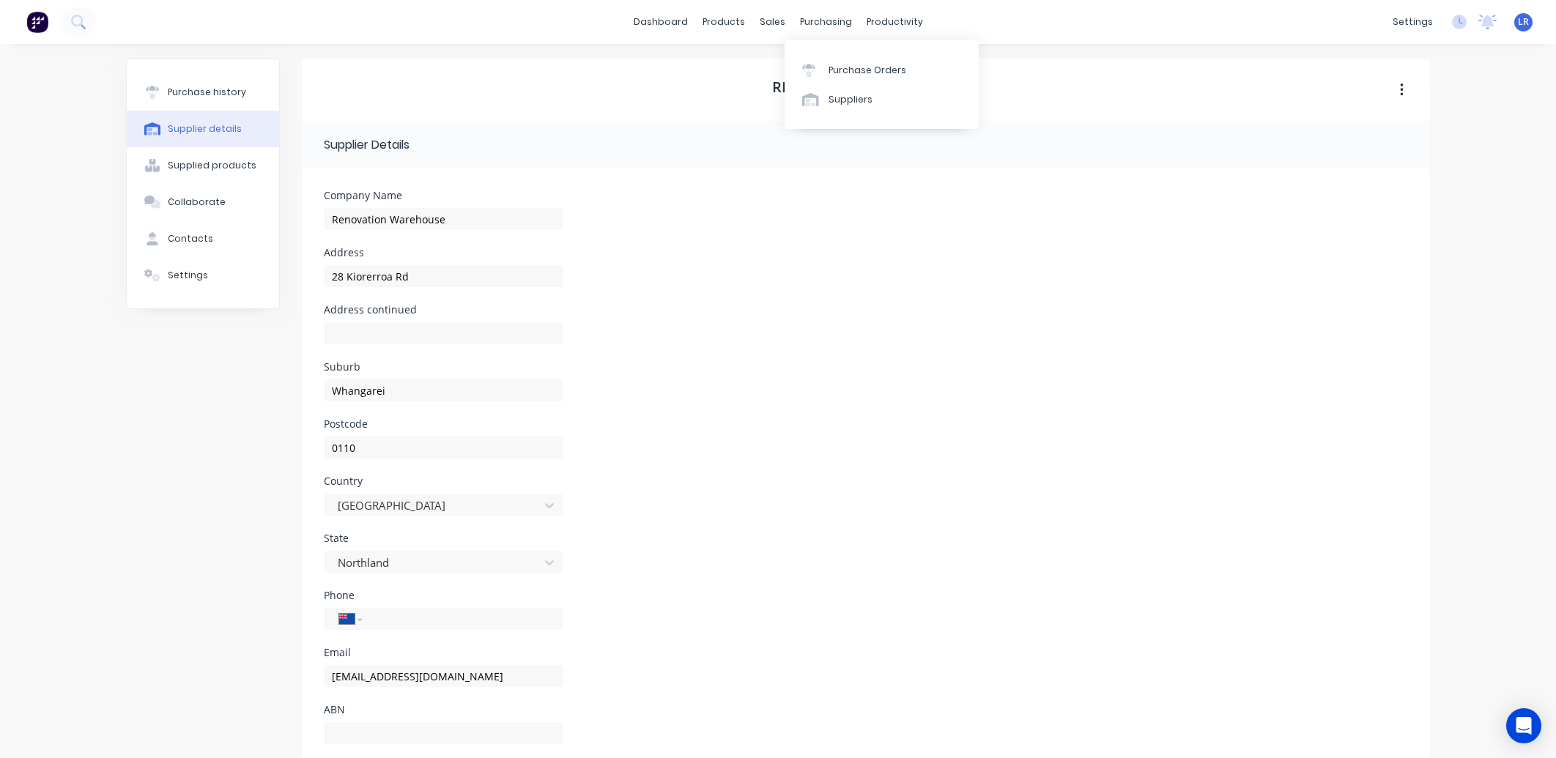
select select "NZ"
click at [839, 73] on div "Purchase Orders" at bounding box center [867, 70] width 78 height 13
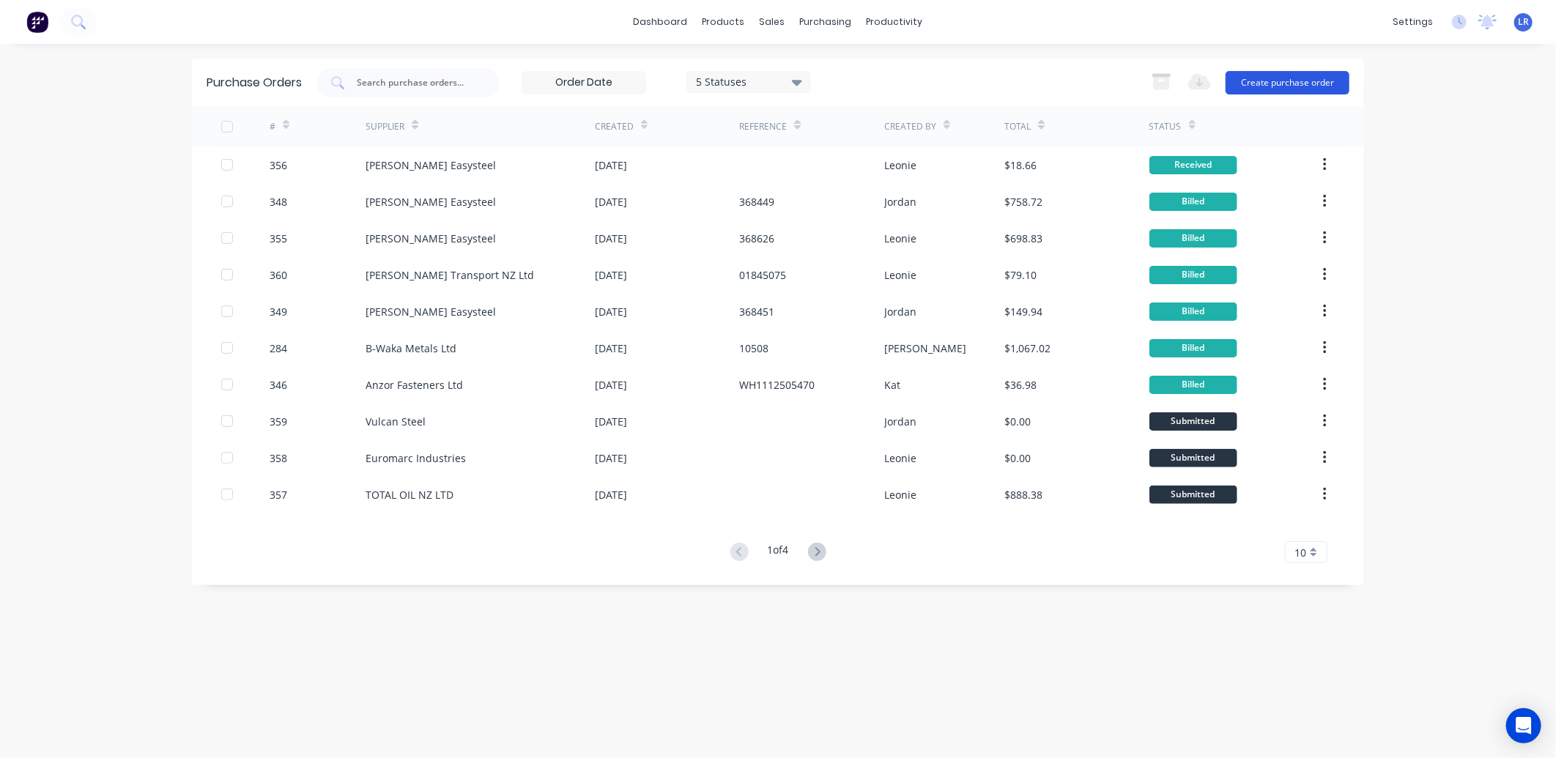
click at [1248, 78] on button "Create purchase order" at bounding box center [1287, 82] width 124 height 23
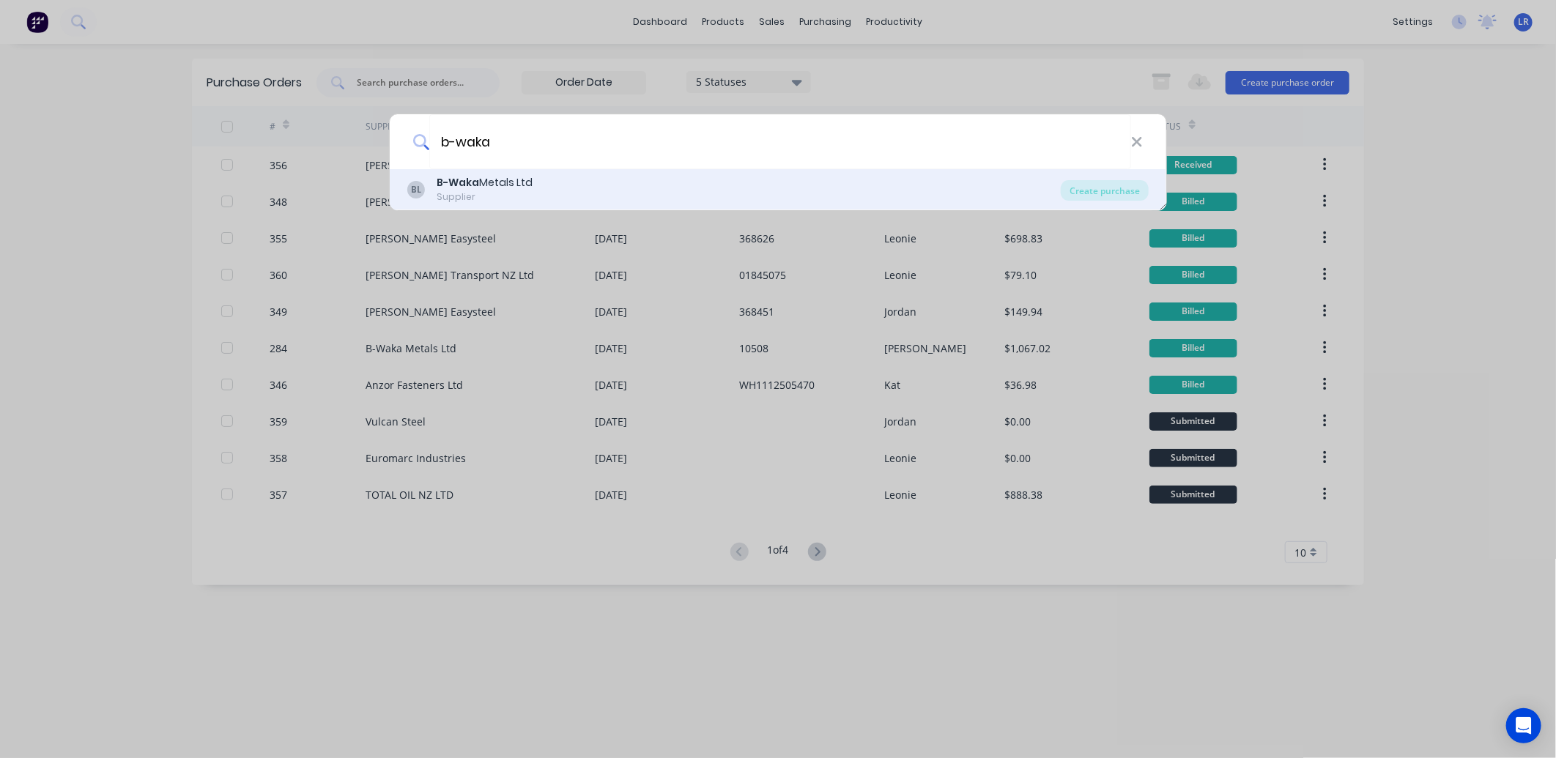
type input "b-waka"
click at [501, 188] on div "B-Waka Metals Ltd" at bounding box center [485, 182] width 96 height 15
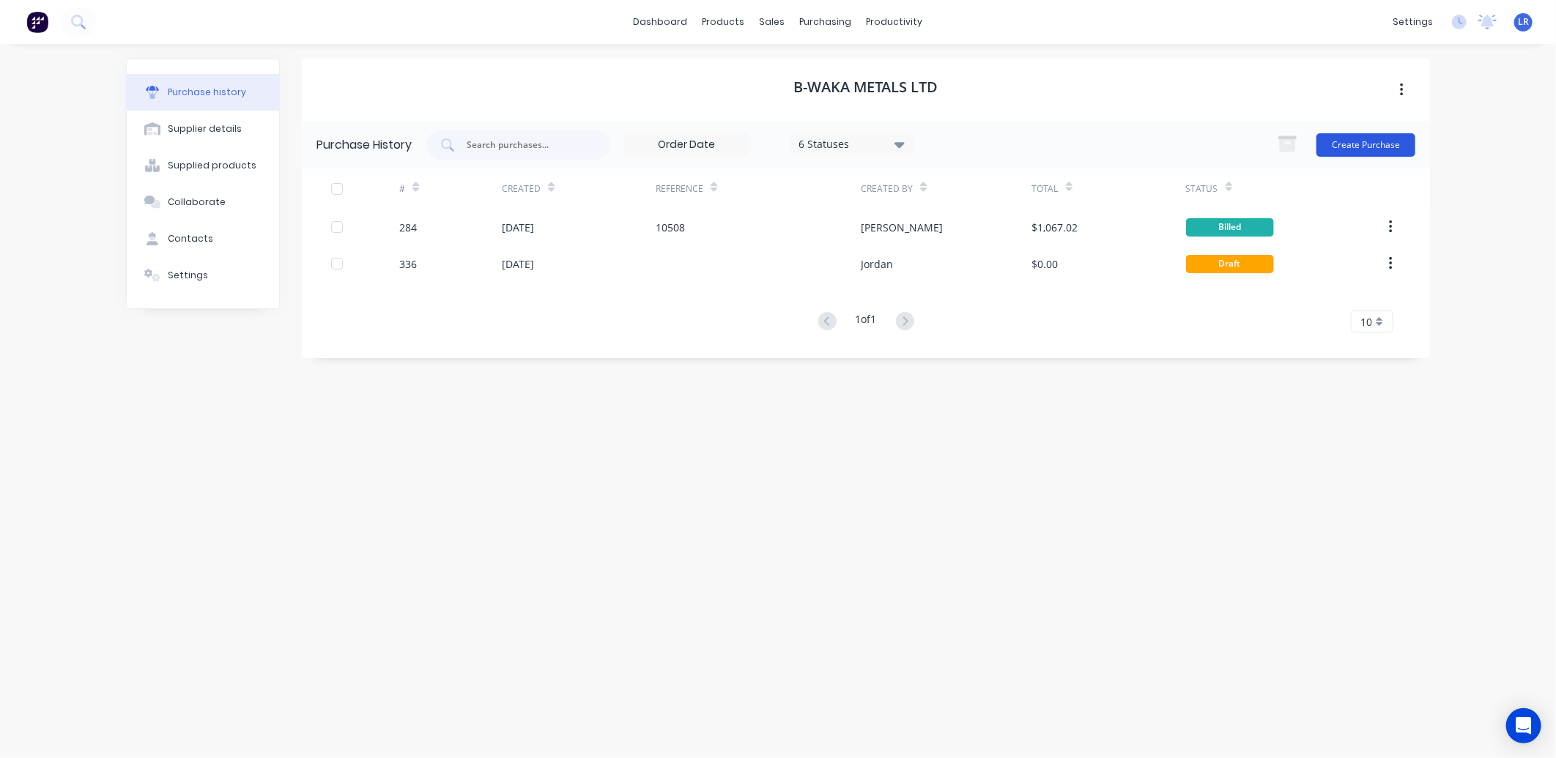
click at [1343, 140] on button "Create Purchase" at bounding box center [1365, 144] width 99 height 23
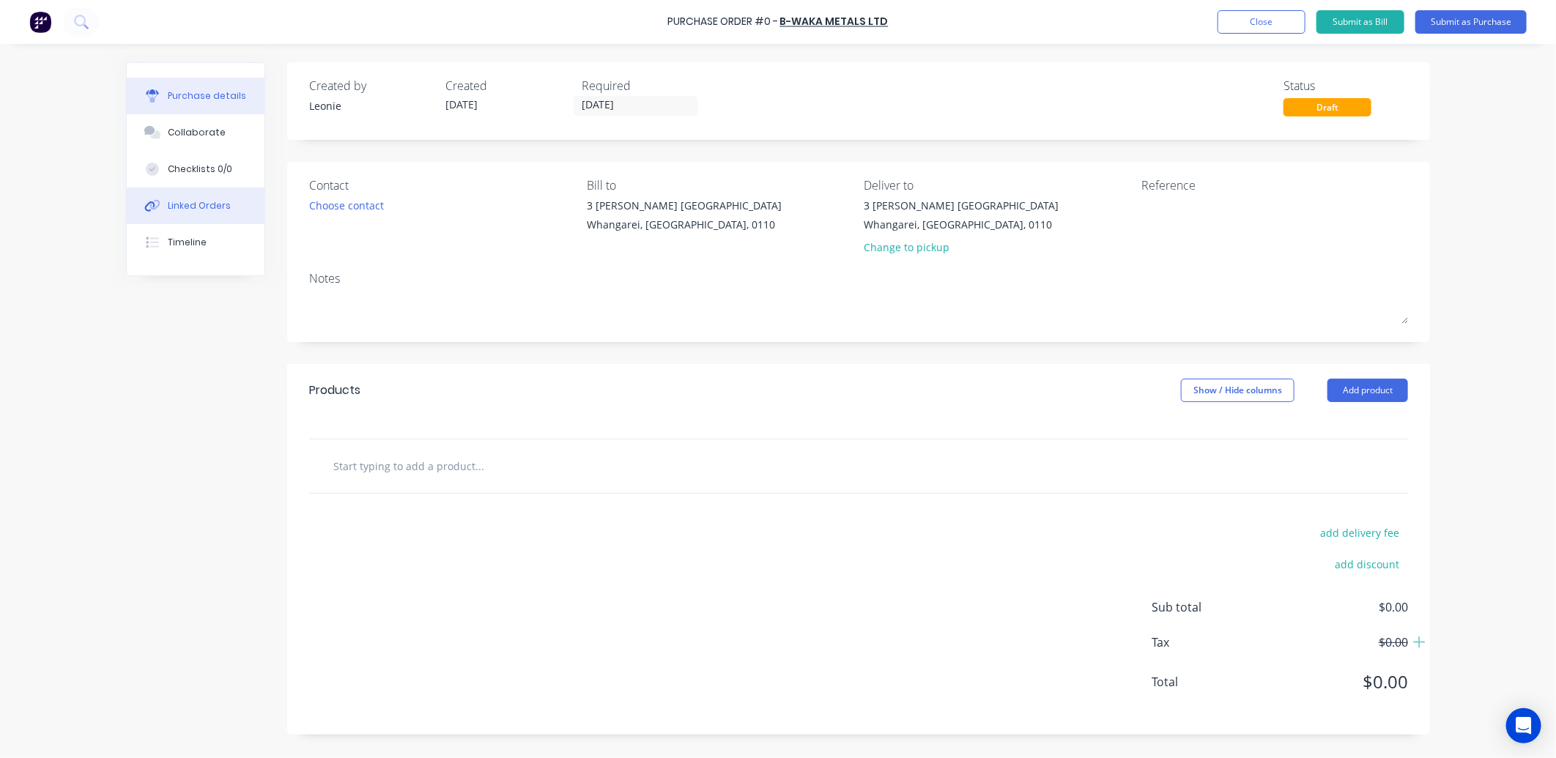
click at [169, 201] on div "Linked Orders" at bounding box center [199, 205] width 63 height 13
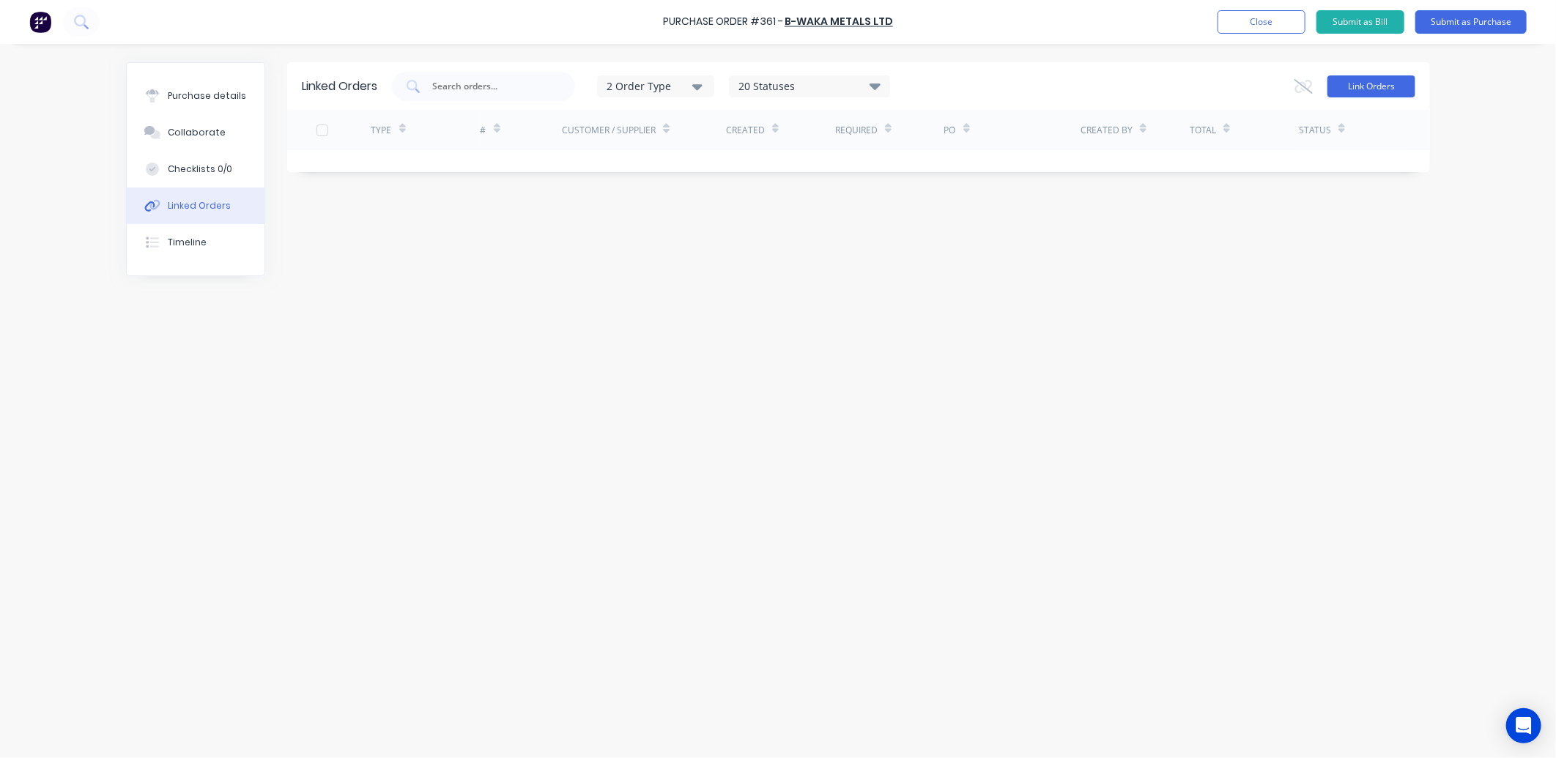
click at [1381, 82] on button "Link Orders" at bounding box center [1371, 86] width 88 height 22
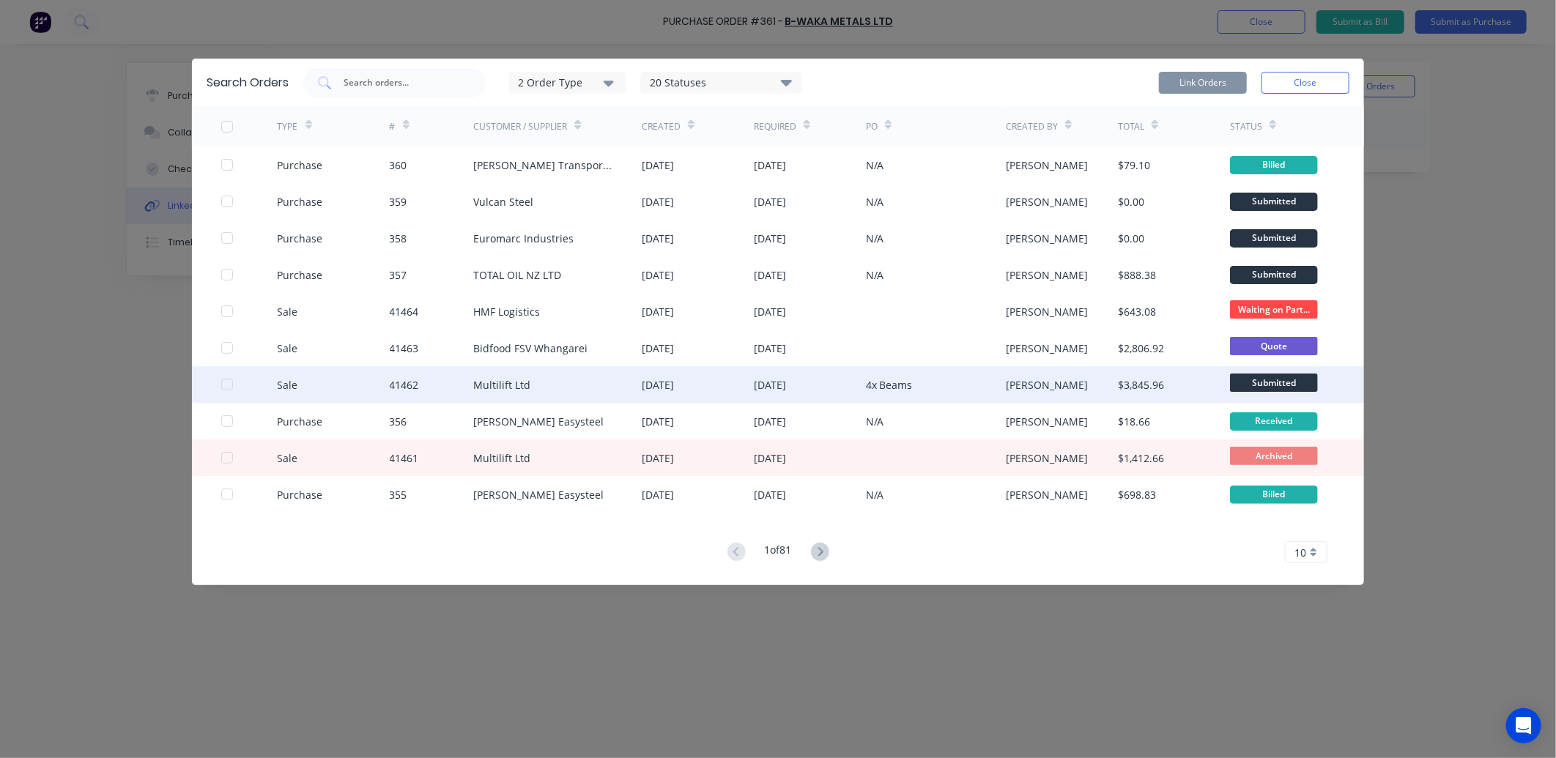
click at [427, 385] on div "41462" at bounding box center [432, 384] width 84 height 37
click at [227, 383] on div at bounding box center [226, 384] width 29 height 29
click at [1199, 83] on button "Link Orders" at bounding box center [1203, 83] width 88 height 22
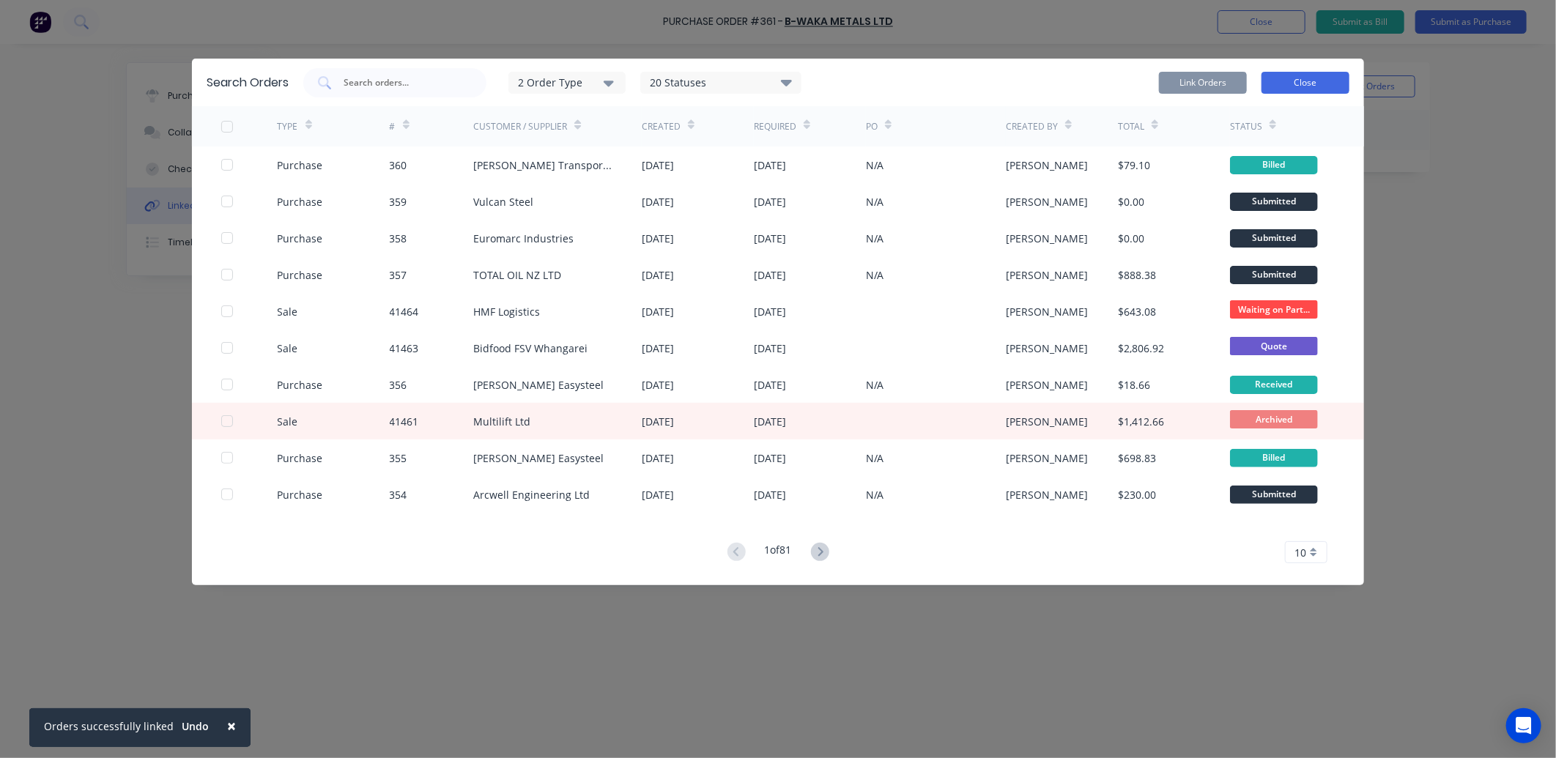
click at [1293, 77] on button "Close" at bounding box center [1305, 83] width 88 height 22
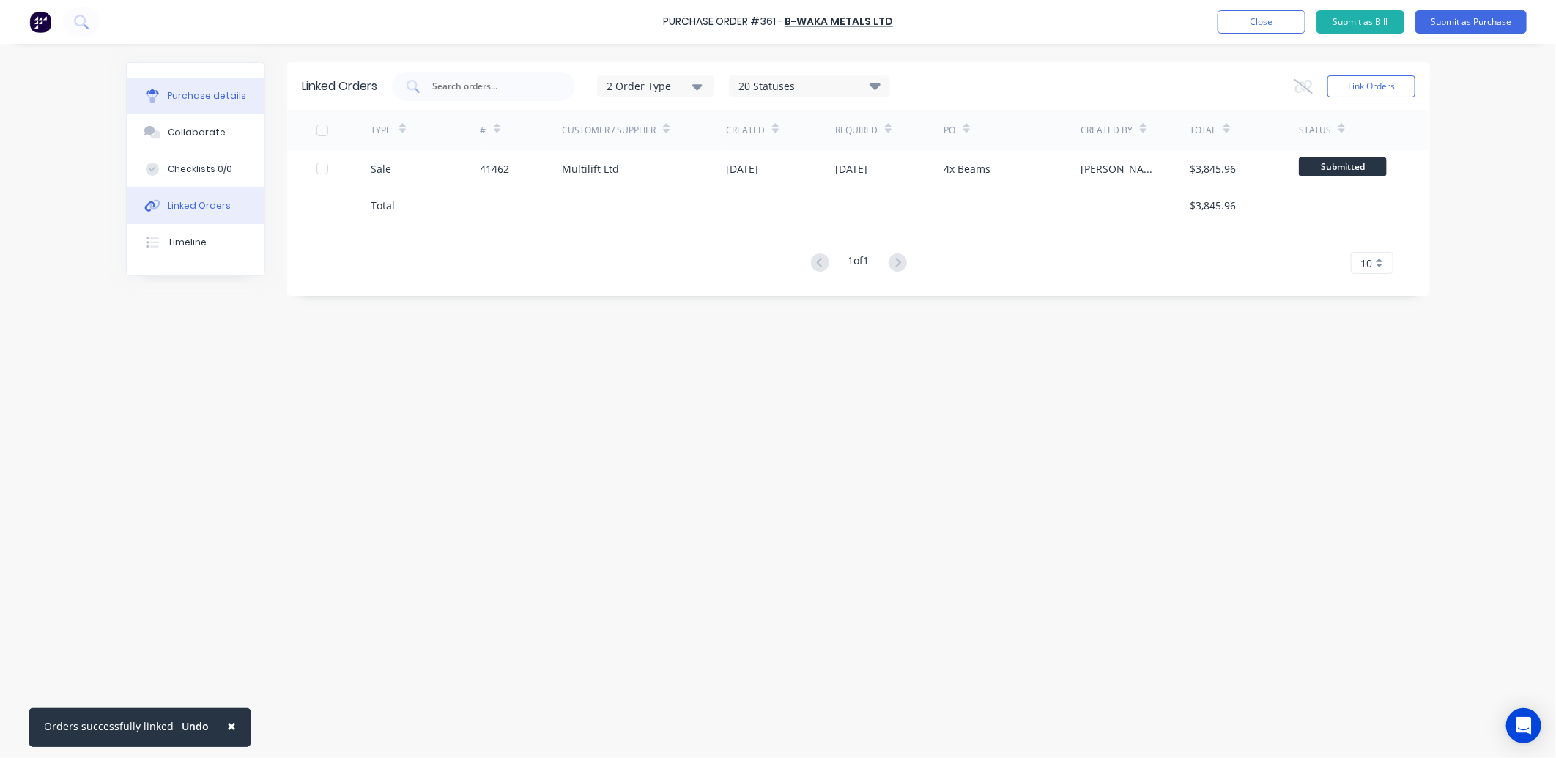
click at [226, 89] on div "Purchase details" at bounding box center [207, 95] width 78 height 13
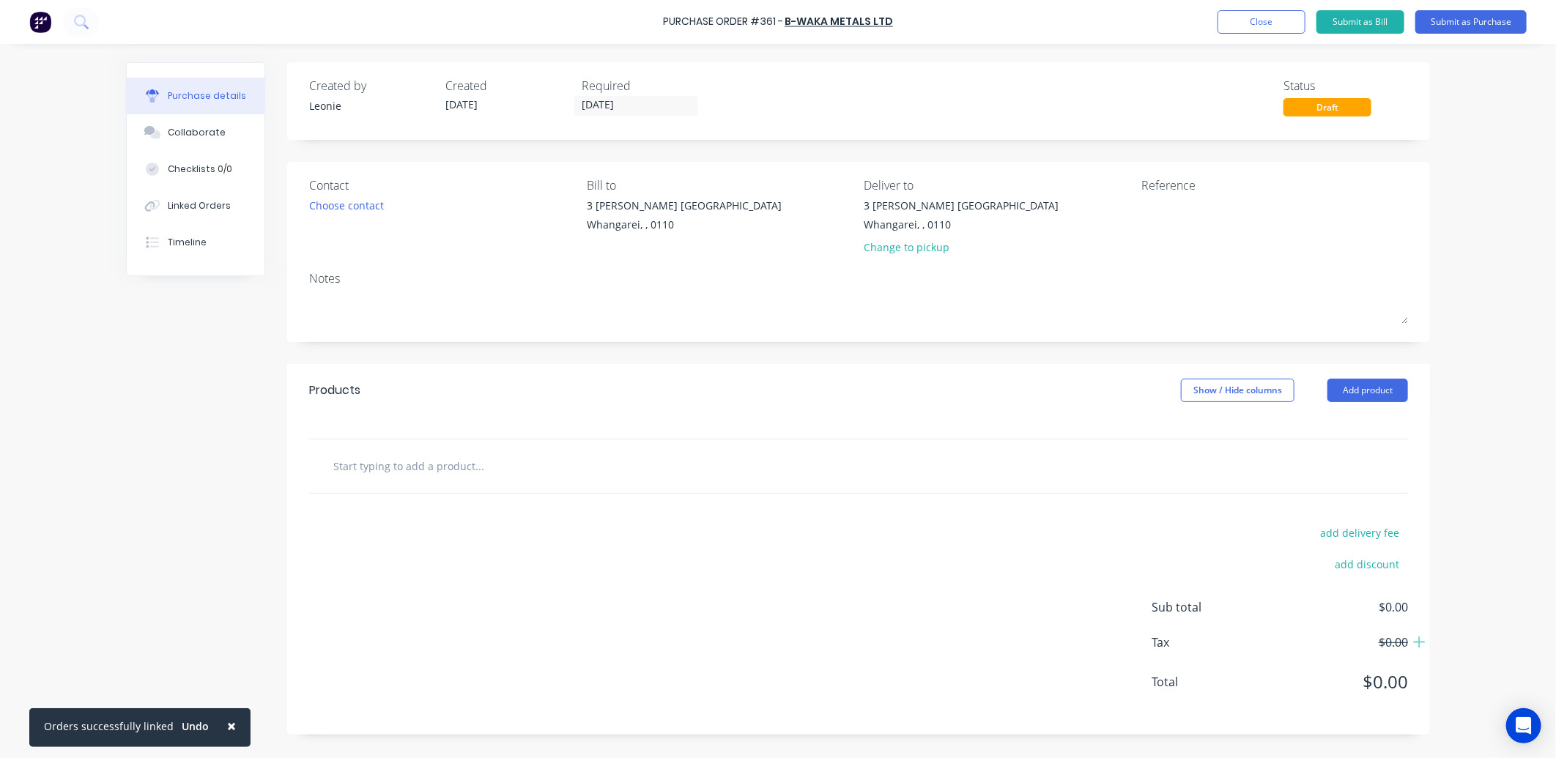
click at [352, 467] on input "text" at bounding box center [479, 465] width 293 height 29
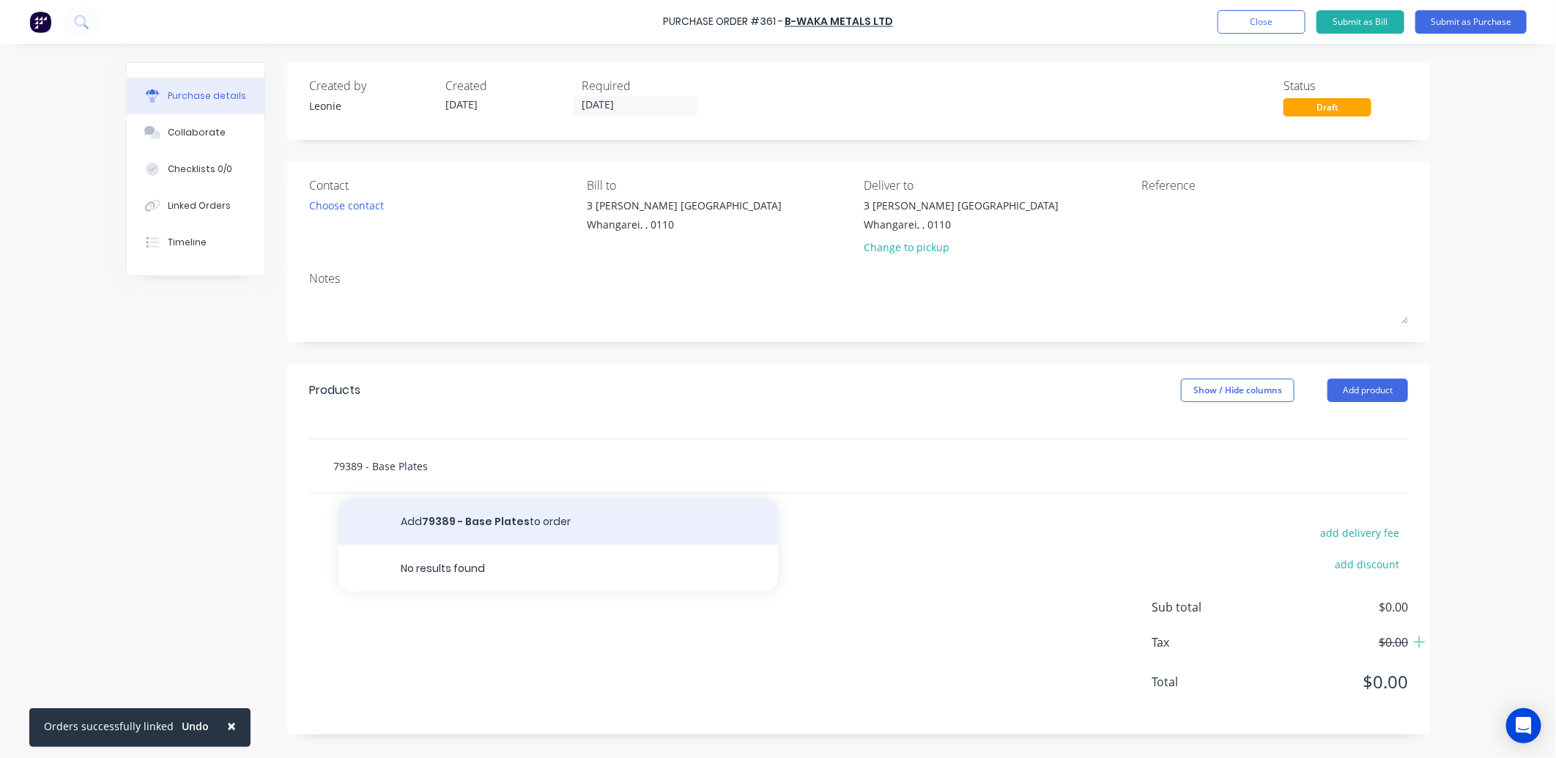
type input "79389 - Base Plates"
click at [522, 521] on button "Add 79389 - Base Plates to order" at bounding box center [557, 521] width 439 height 47
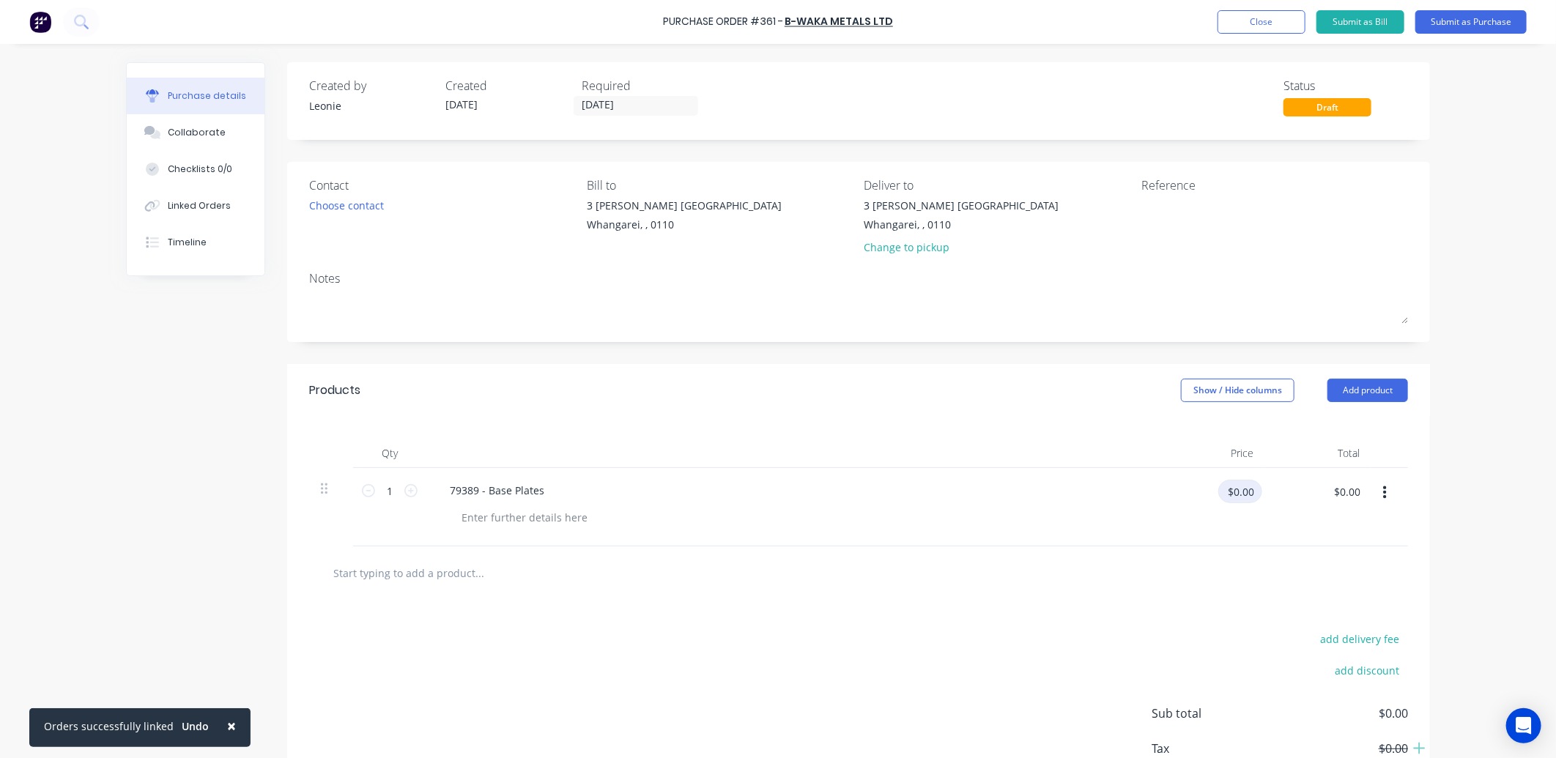
drag, startPoint x: 1251, startPoint y: 494, endPoint x: 1208, endPoint y: 494, distance: 42.5
click at [1208, 494] on div "$0.00 $0.00" at bounding box center [1216, 497] width 92 height 34
type input "$34.91"
click at [1366, 385] on button "Add product" at bounding box center [1367, 390] width 81 height 23
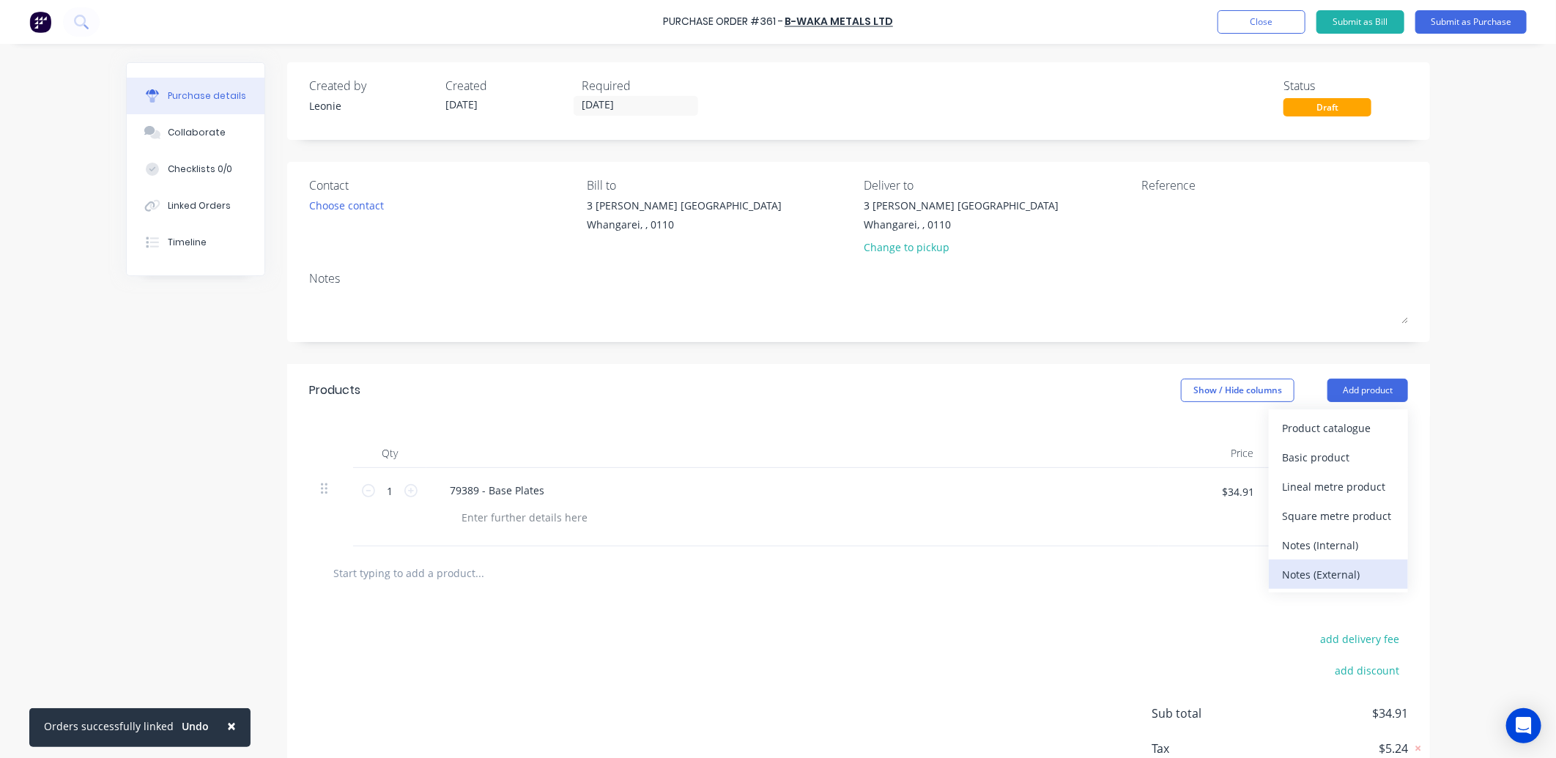
click at [1329, 572] on div "Notes (External)" at bounding box center [1338, 574] width 113 height 21
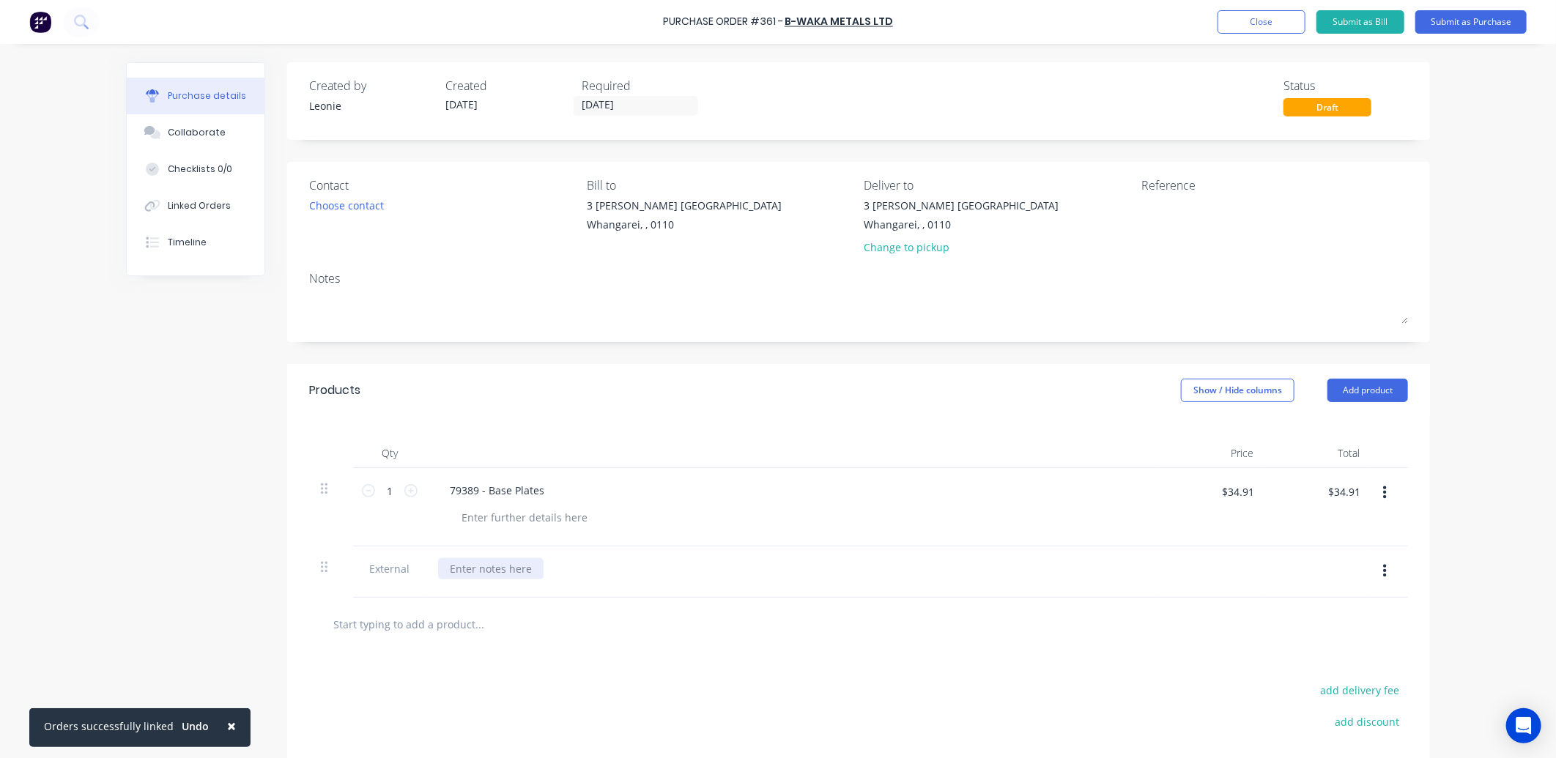
click at [463, 572] on div at bounding box center [490, 568] width 105 height 21
click at [1447, 15] on button "Submit as Purchase" at bounding box center [1470, 21] width 111 height 23
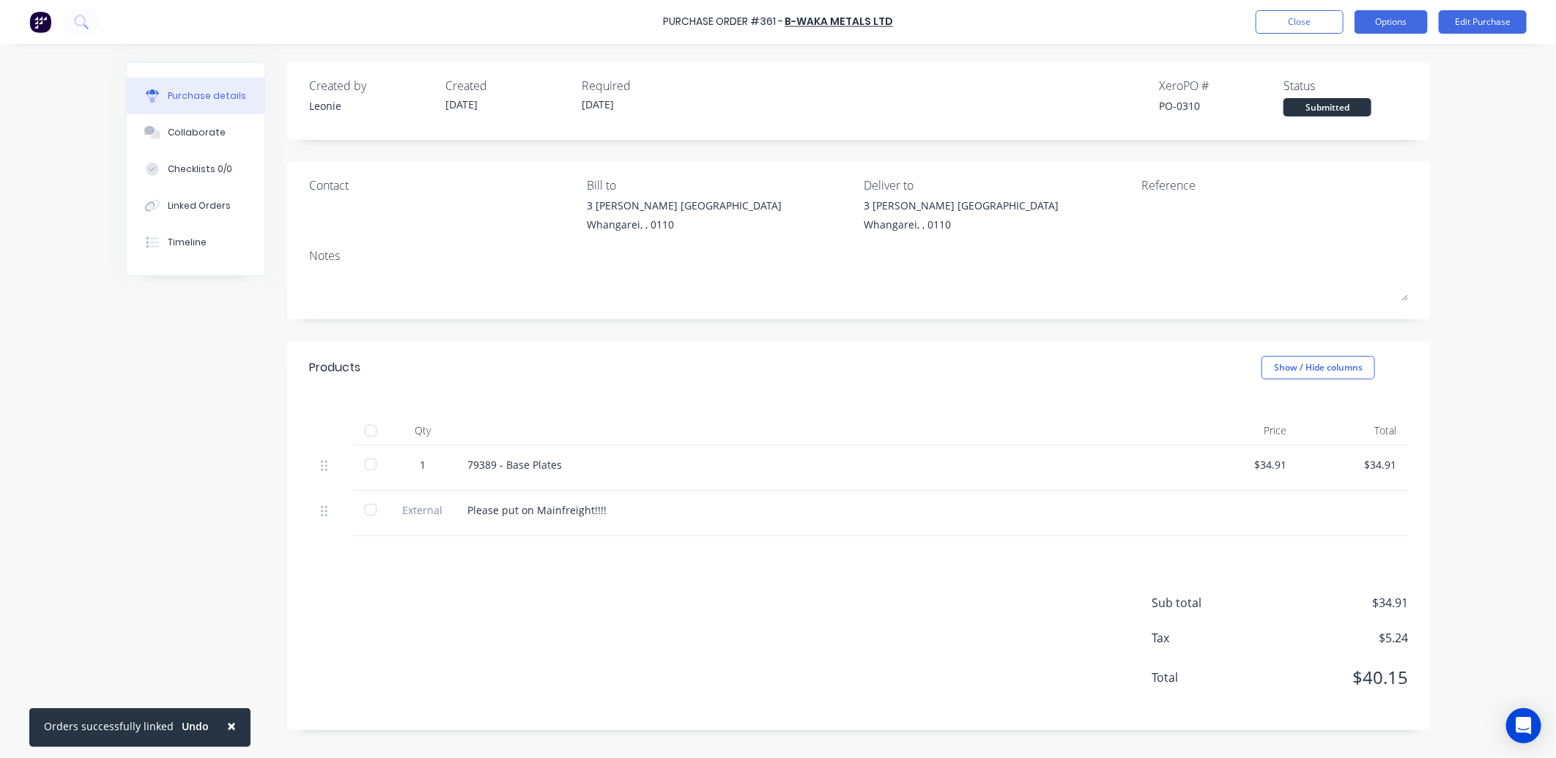
click at [1393, 23] on button "Options" at bounding box center [1390, 21] width 73 height 23
click at [1355, 54] on div "Print / Email" at bounding box center [1357, 59] width 113 height 21
click at [1351, 82] on div "With pricing" at bounding box center [1357, 88] width 113 height 21
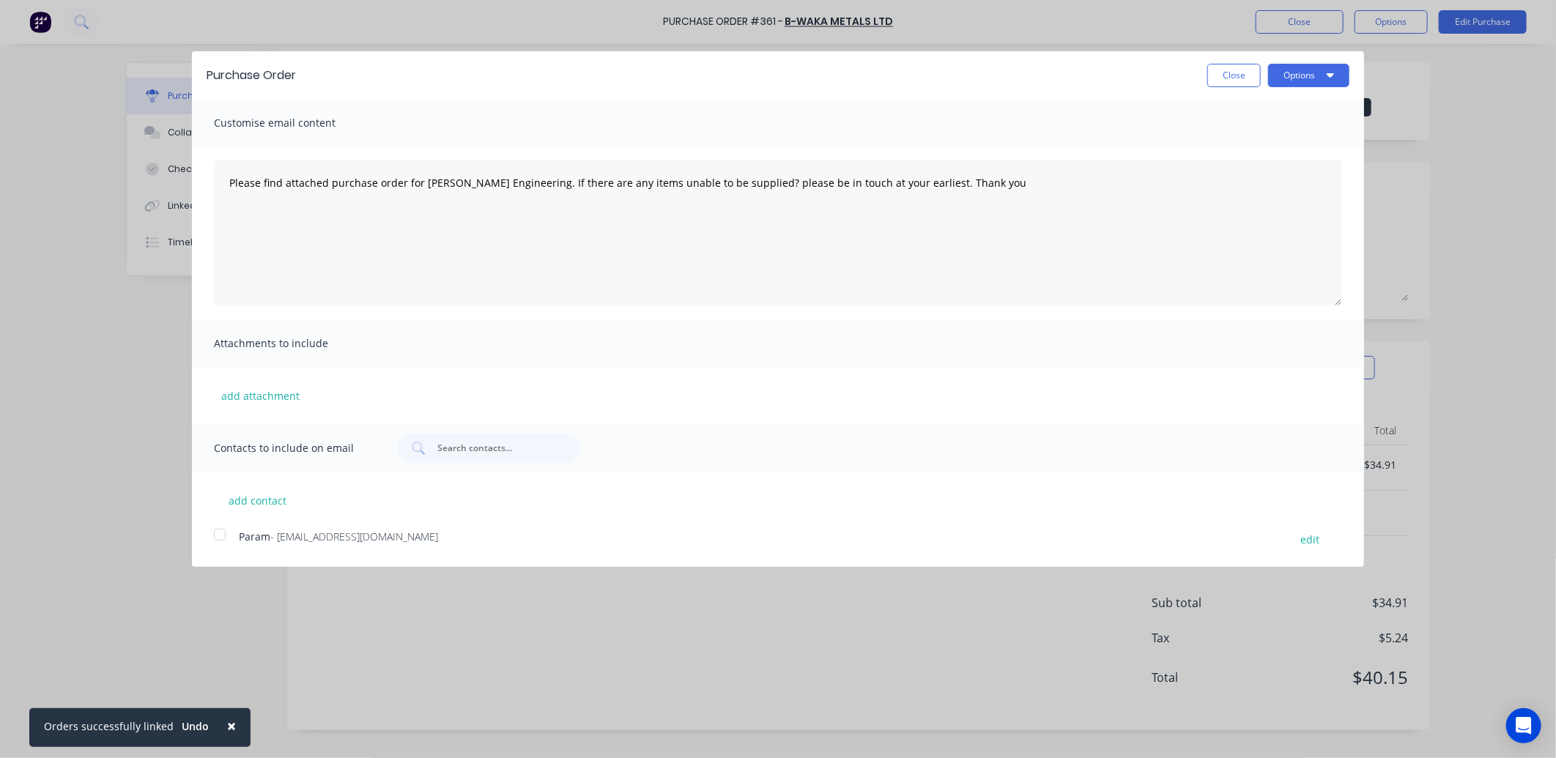
click at [221, 533] on div at bounding box center [219, 534] width 29 height 29
click at [1304, 71] on button "Options" at bounding box center [1308, 75] width 81 height 23
click at [1251, 142] on div "Email" at bounding box center [1279, 141] width 113 height 21
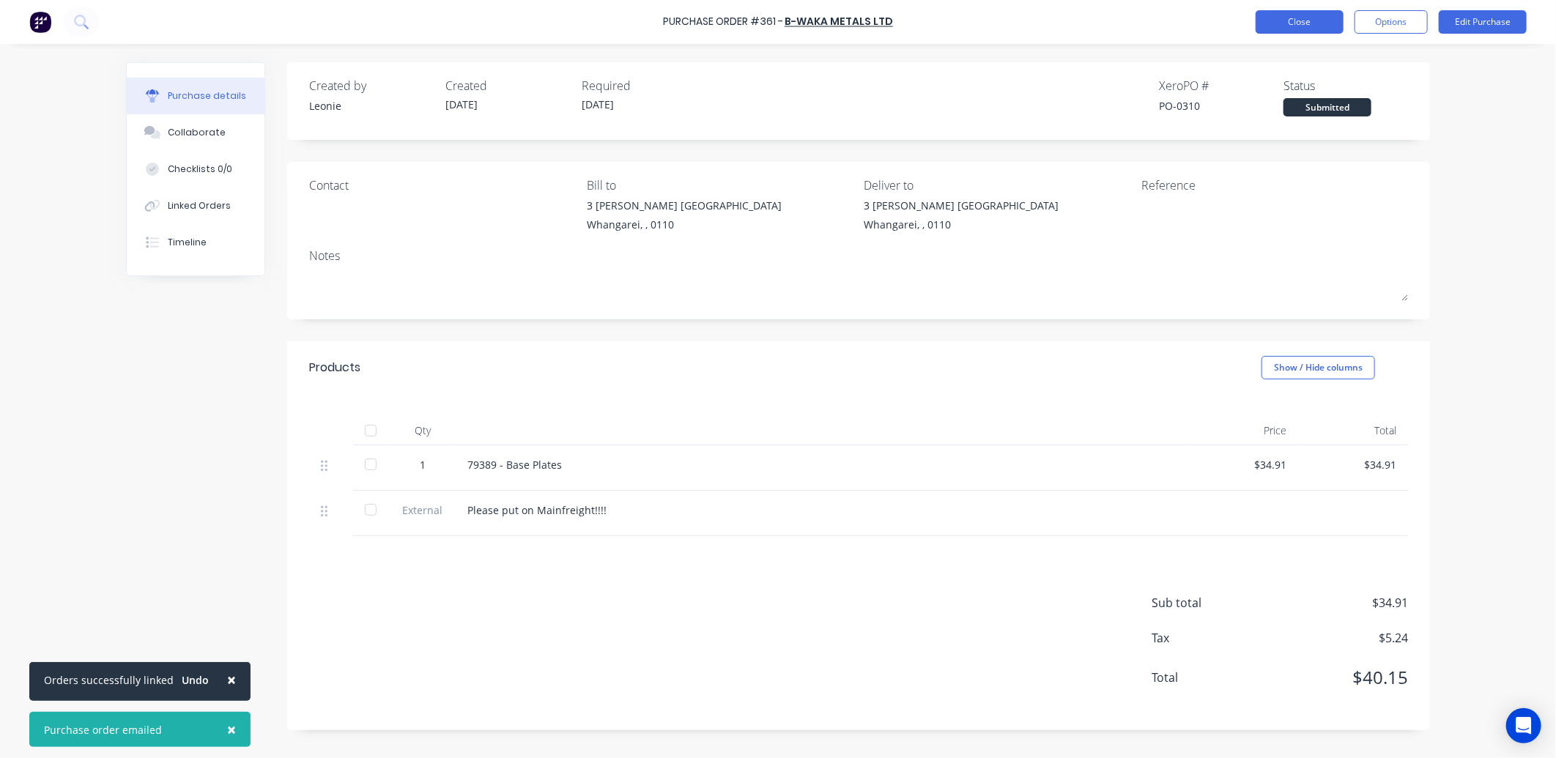
click at [1315, 17] on button "Close" at bounding box center [1299, 21] width 88 height 23
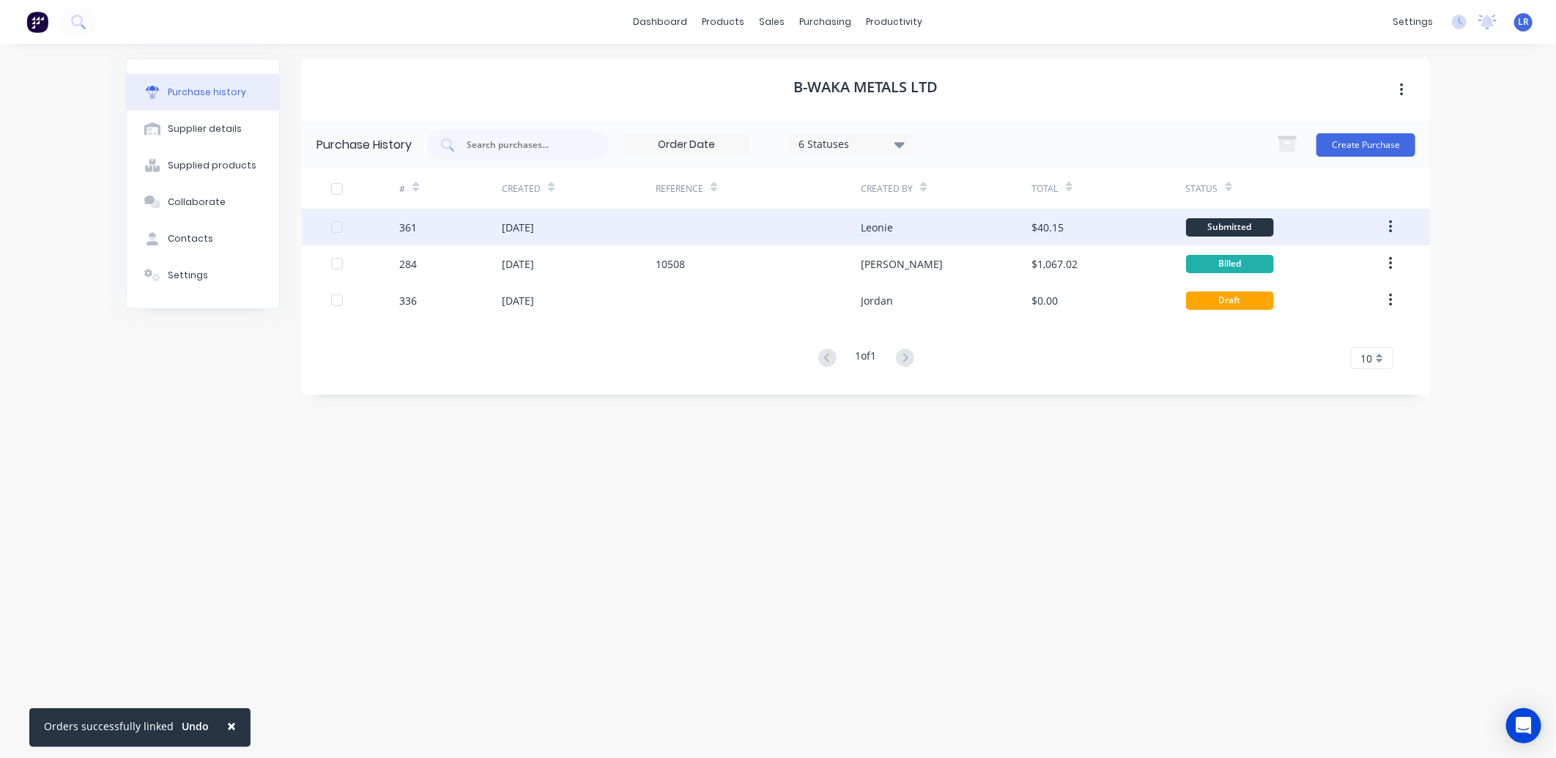
click at [534, 221] on div "[DATE]" at bounding box center [518, 227] width 32 height 15
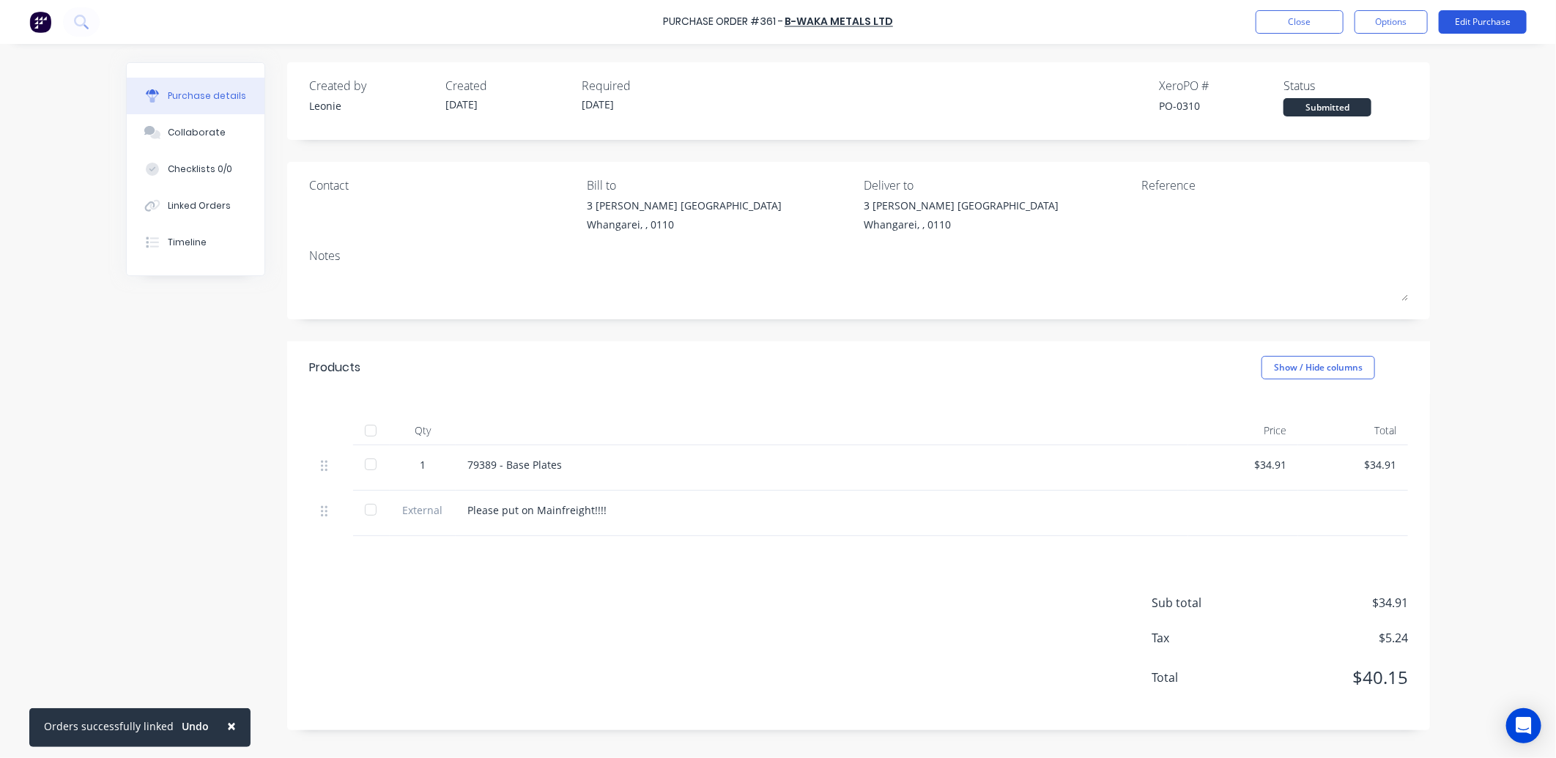
click at [1485, 21] on button "Edit Purchase" at bounding box center [1482, 21] width 88 height 23
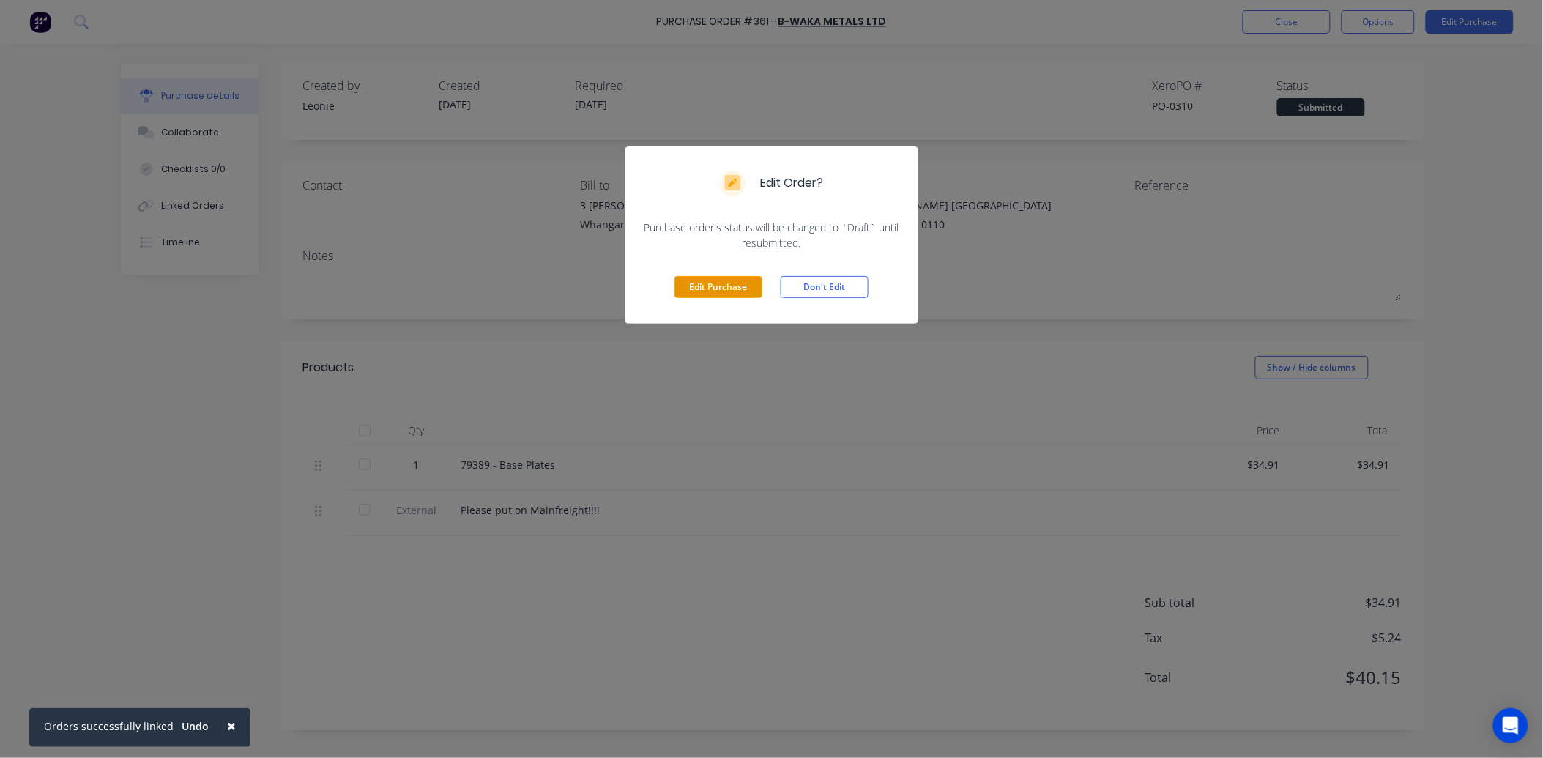
click at [722, 289] on button "Edit Purchase" at bounding box center [719, 287] width 88 height 22
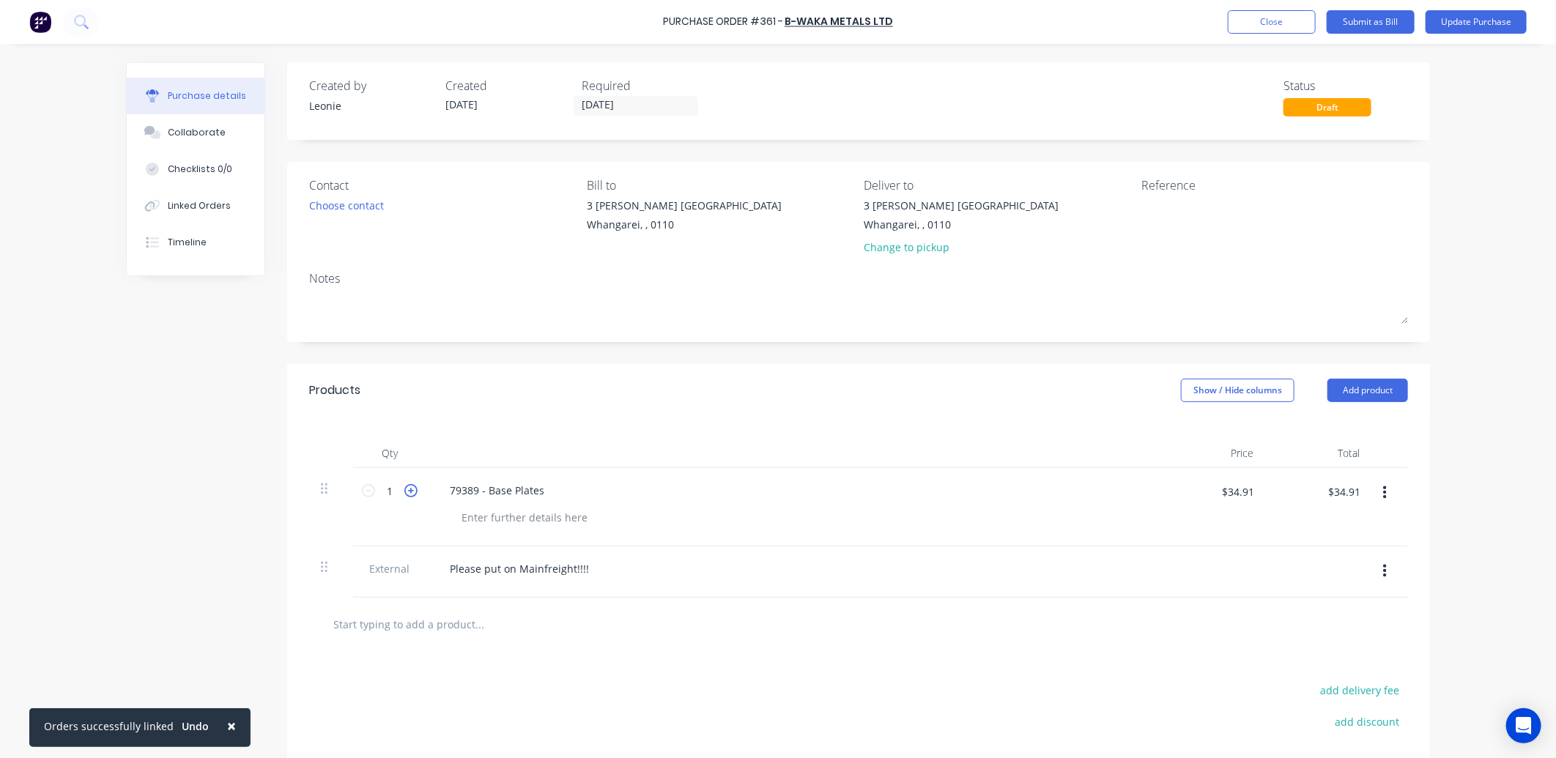
click at [404, 487] on icon at bounding box center [410, 490] width 13 height 13
type input "2"
type input "$69.82"
click at [404, 487] on icon at bounding box center [410, 490] width 13 height 13
type input "3"
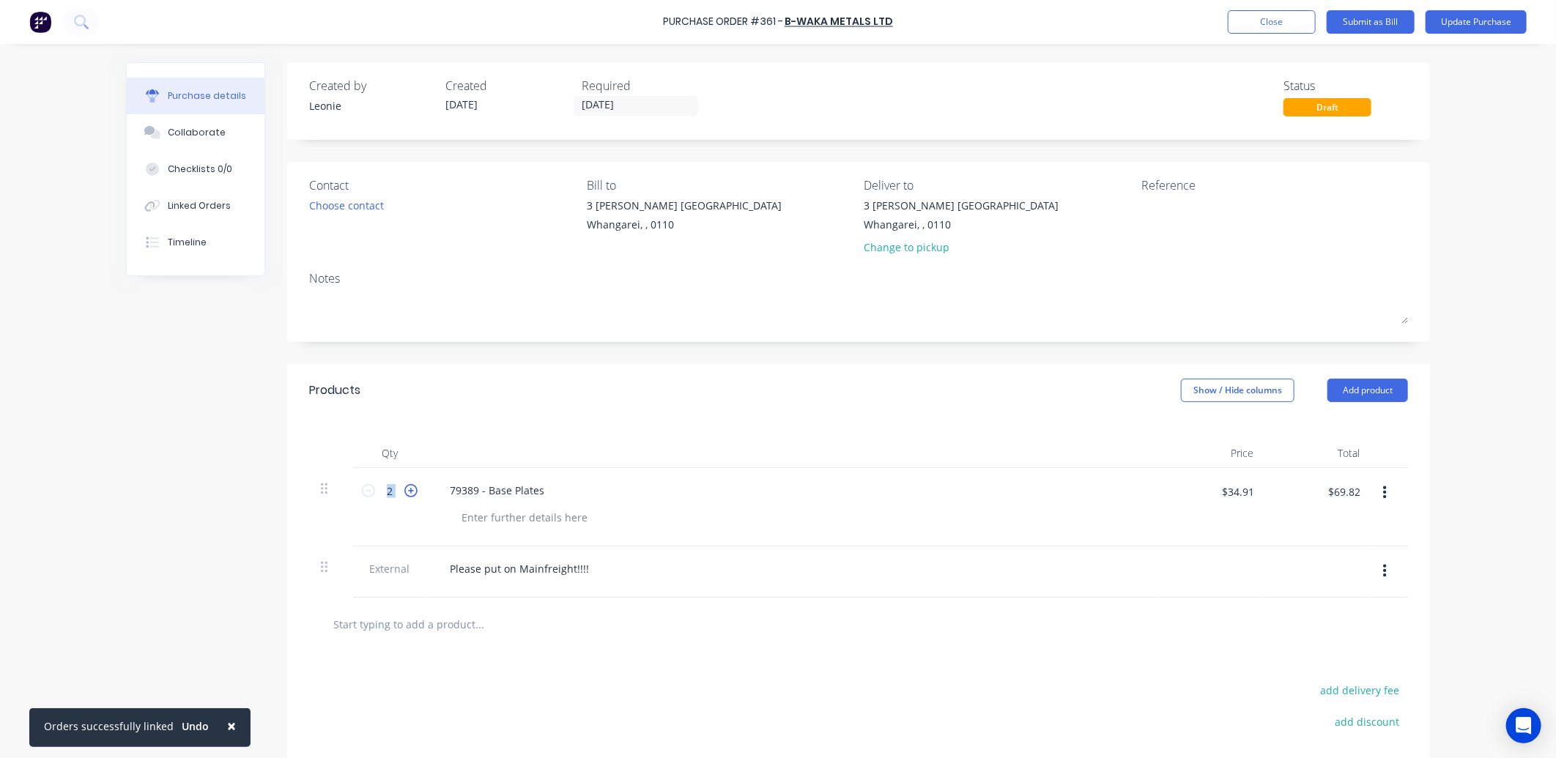
type input "$104.73"
click at [404, 487] on icon at bounding box center [410, 490] width 13 height 13
type input "4"
type input "$139.64"
click at [404, 487] on icon at bounding box center [410, 490] width 13 height 13
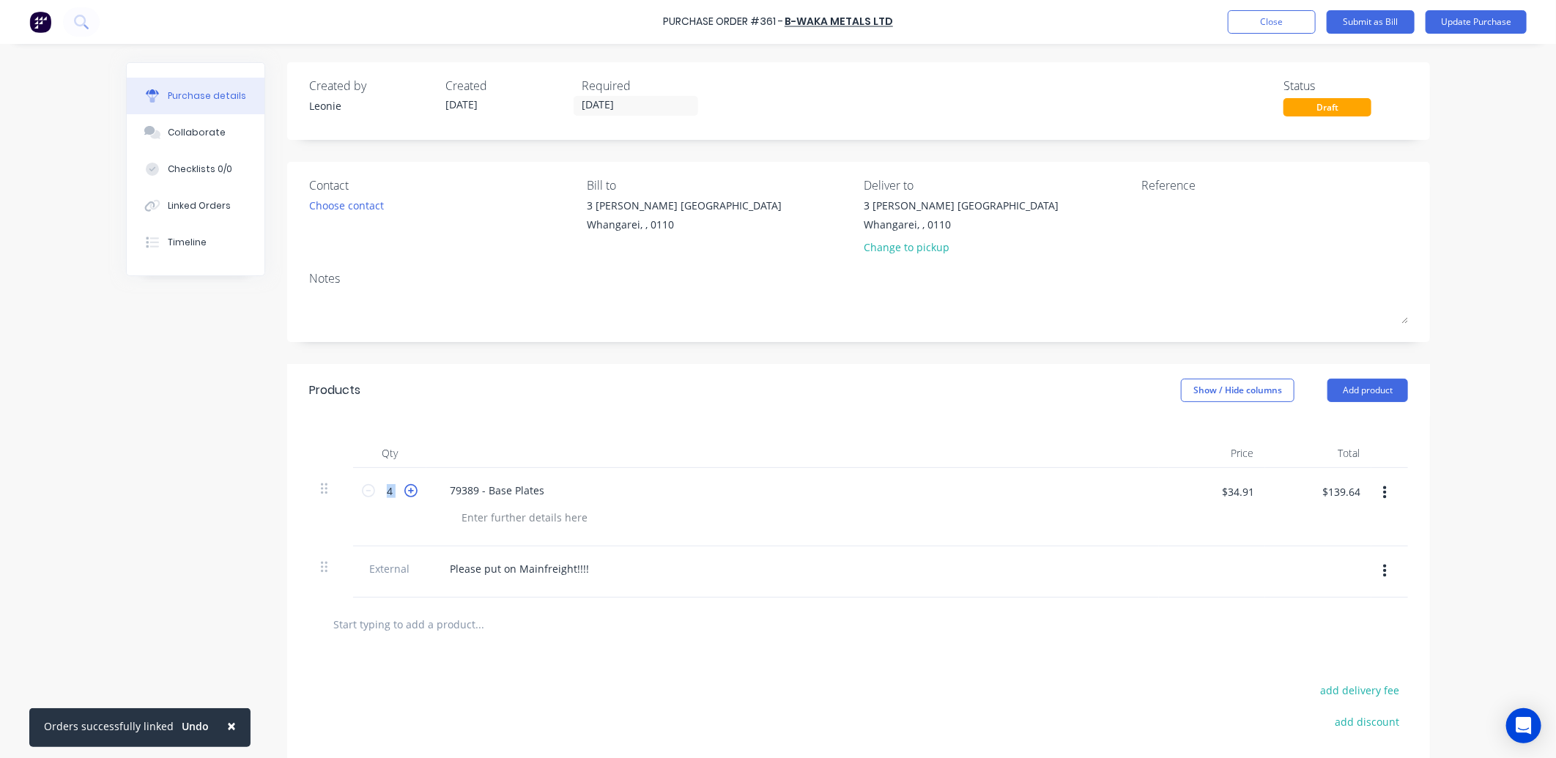
type input "5"
type input "$174.55"
click at [404, 487] on icon at bounding box center [410, 490] width 13 height 13
type input "6"
type input "$209.46"
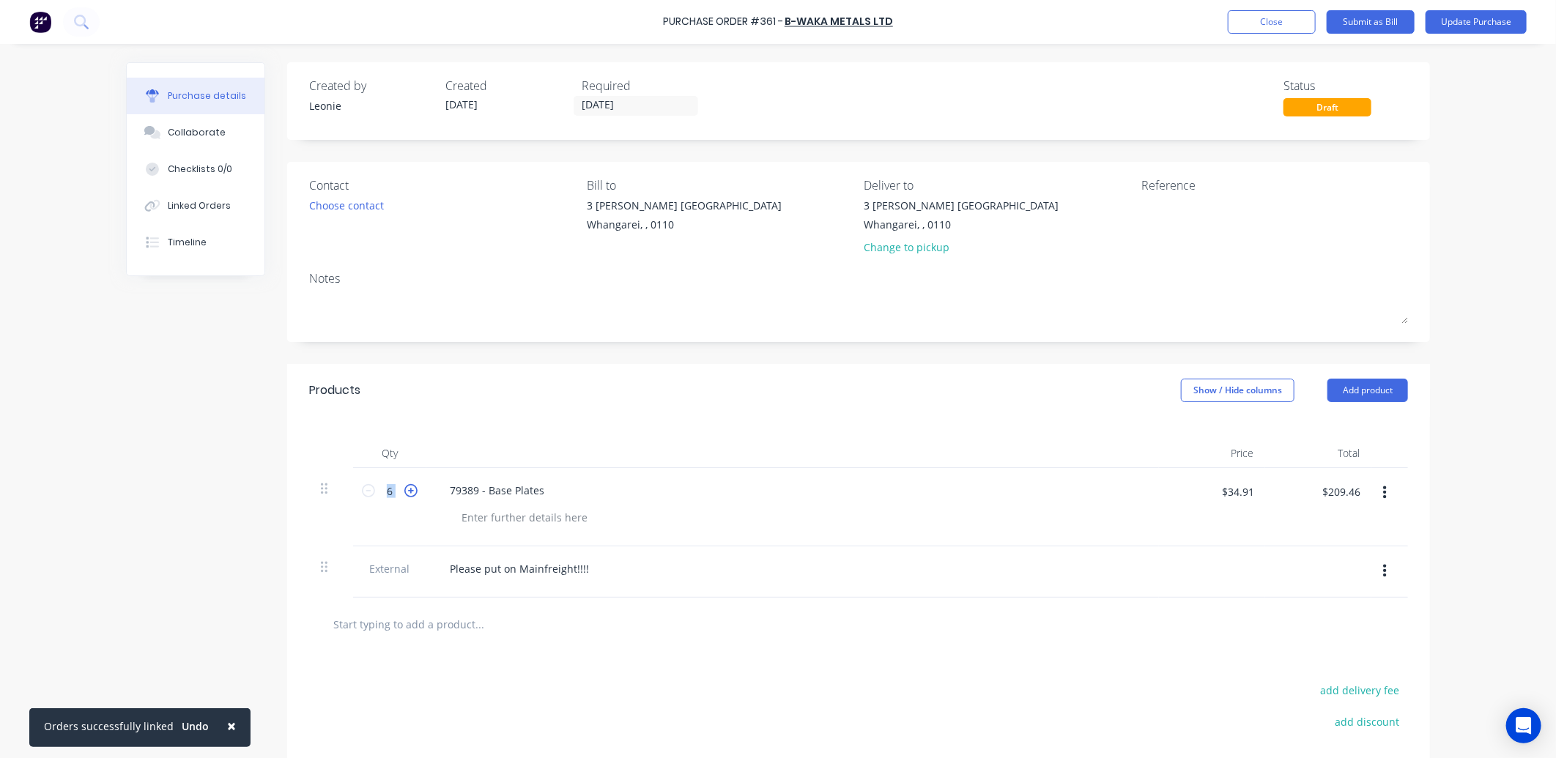
click at [404, 487] on icon at bounding box center [410, 490] width 13 height 13
type input "7"
type input "$244.37"
click at [404, 487] on icon at bounding box center [410, 490] width 13 height 13
type input "8"
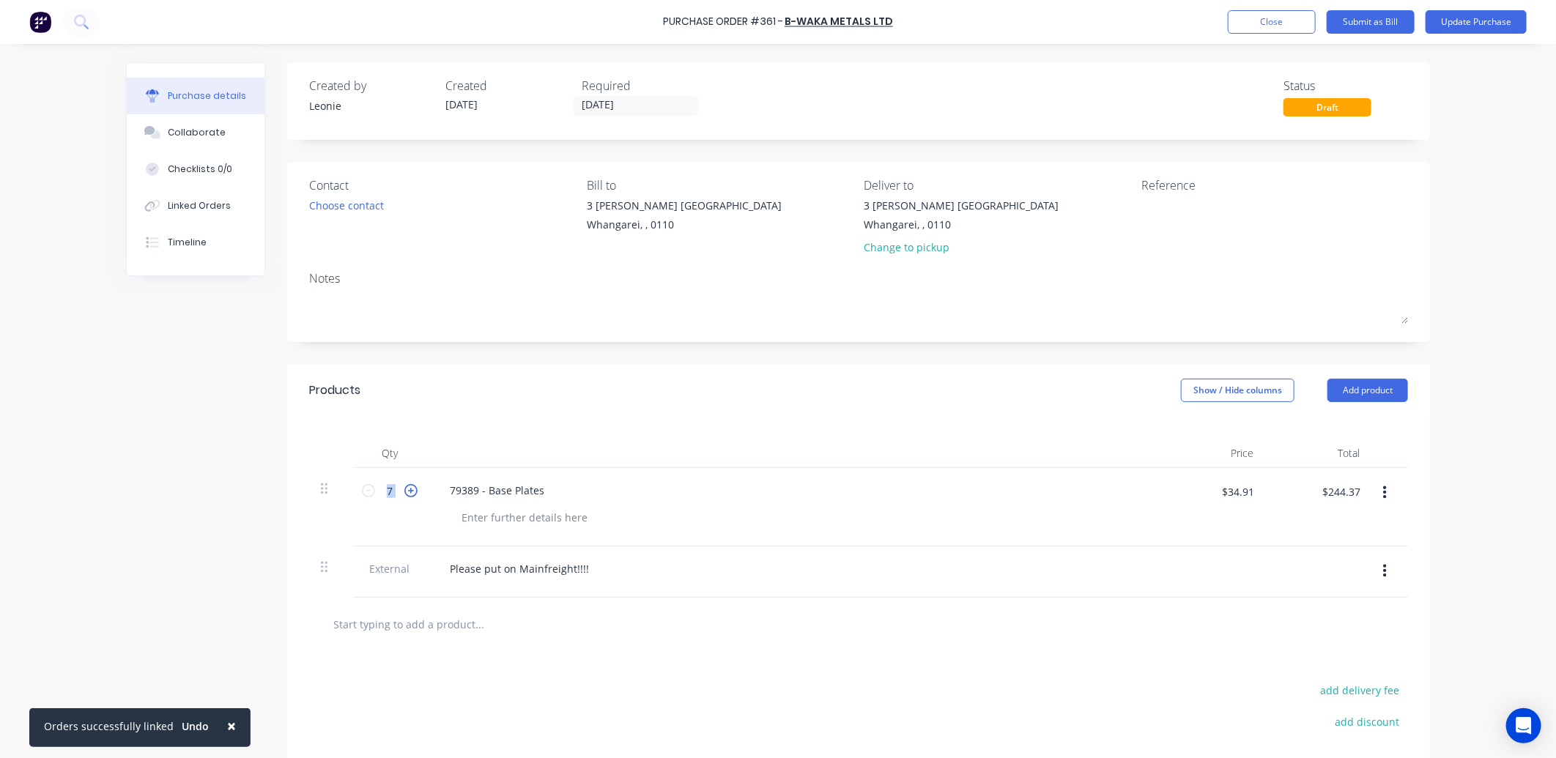
type input "$279.28"
click at [1485, 17] on button "Update Purchase" at bounding box center [1475, 21] width 101 height 23
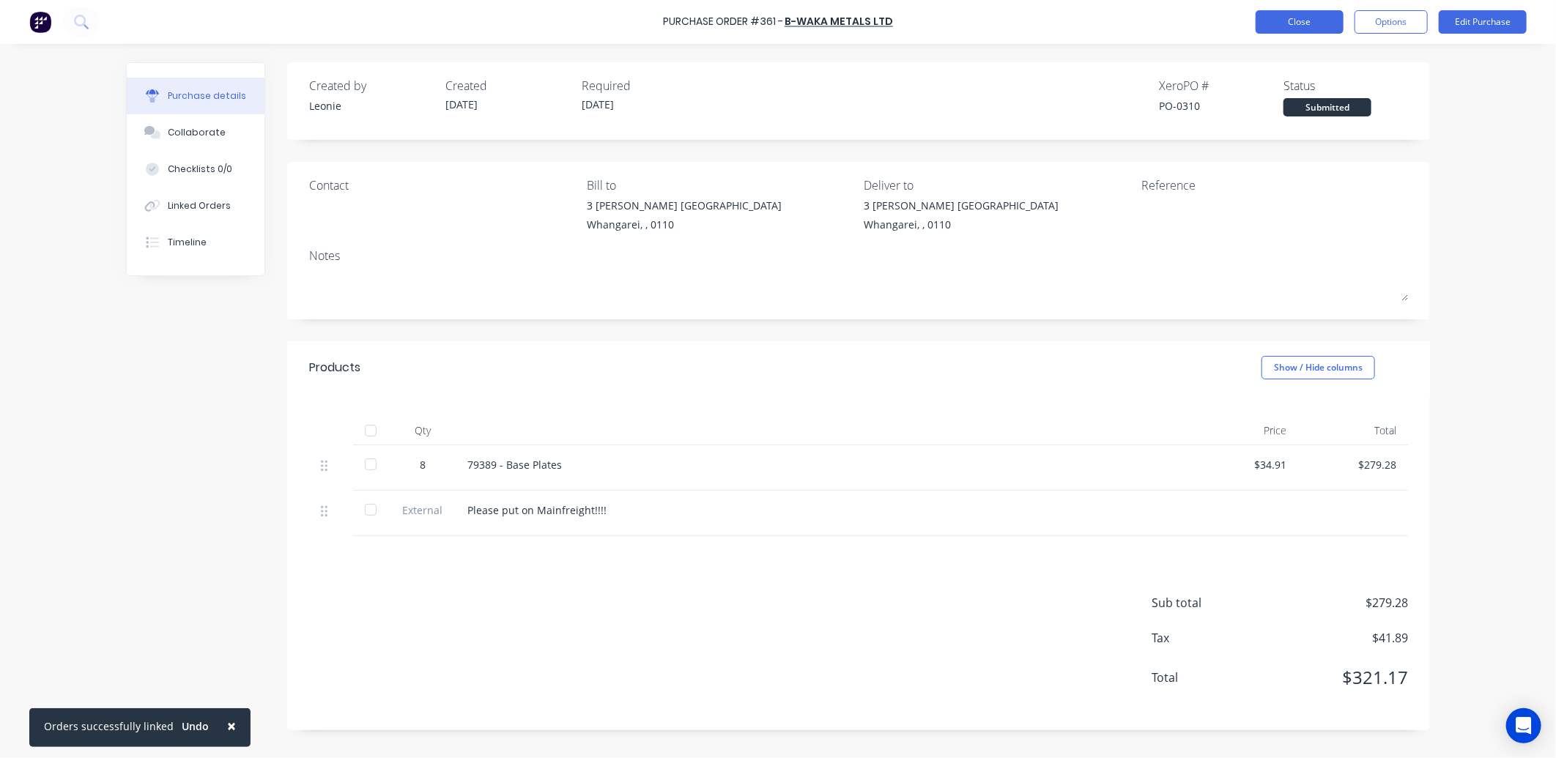
click at [1318, 22] on button "Close" at bounding box center [1299, 21] width 88 height 23
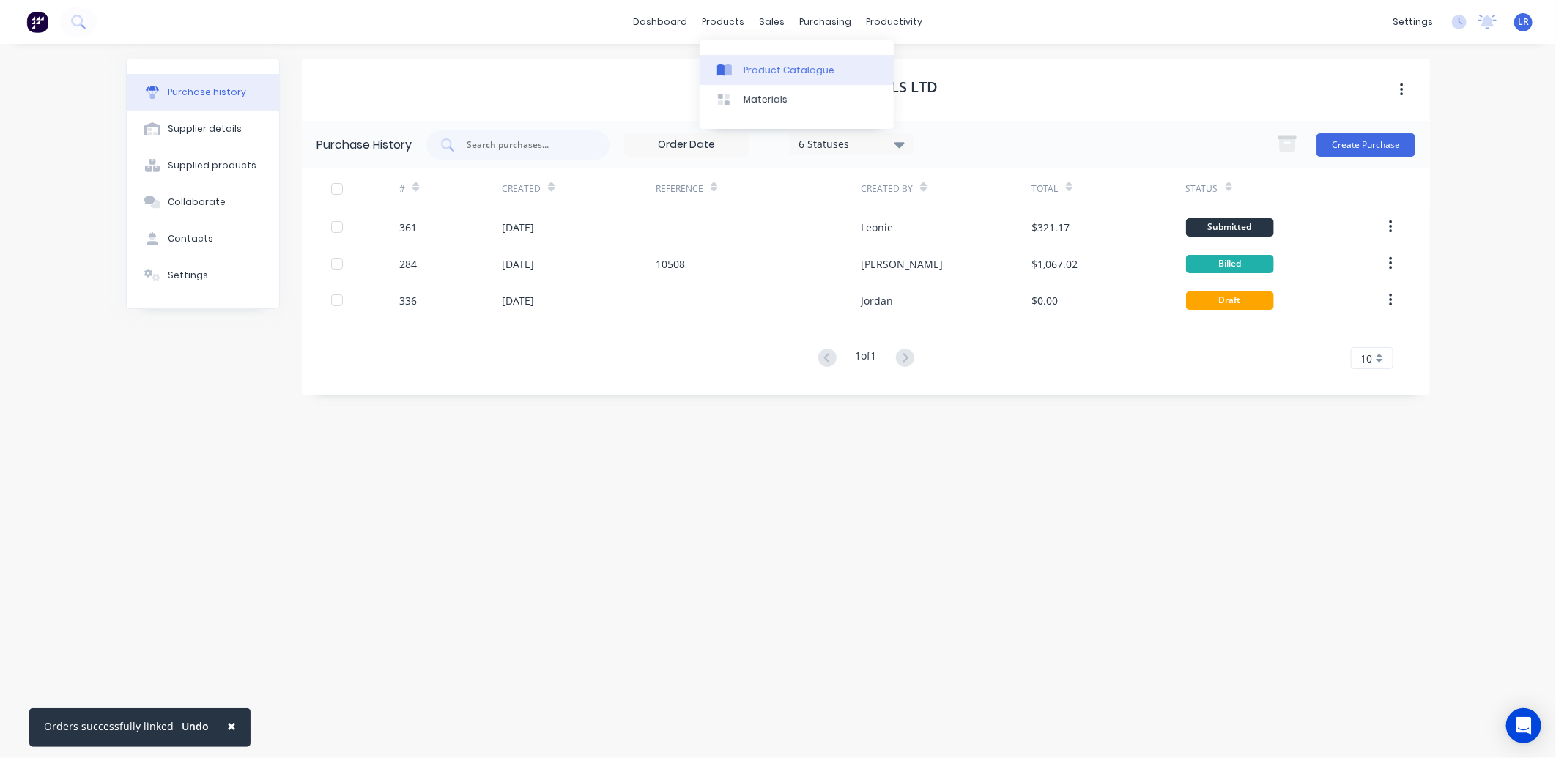
click at [750, 67] on div "Product Catalogue" at bounding box center [788, 70] width 91 height 13
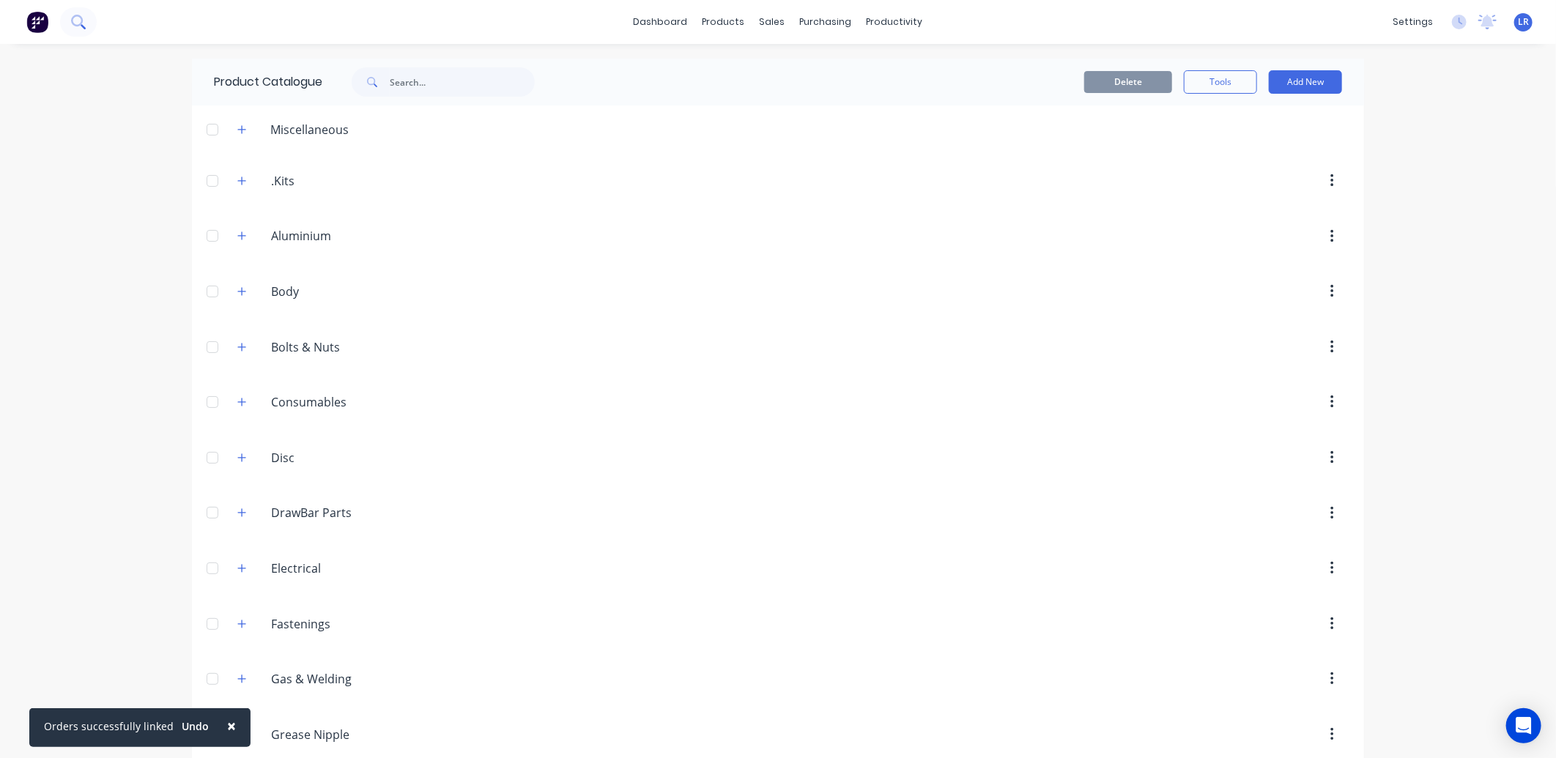
click at [82, 15] on icon at bounding box center [78, 22] width 14 height 14
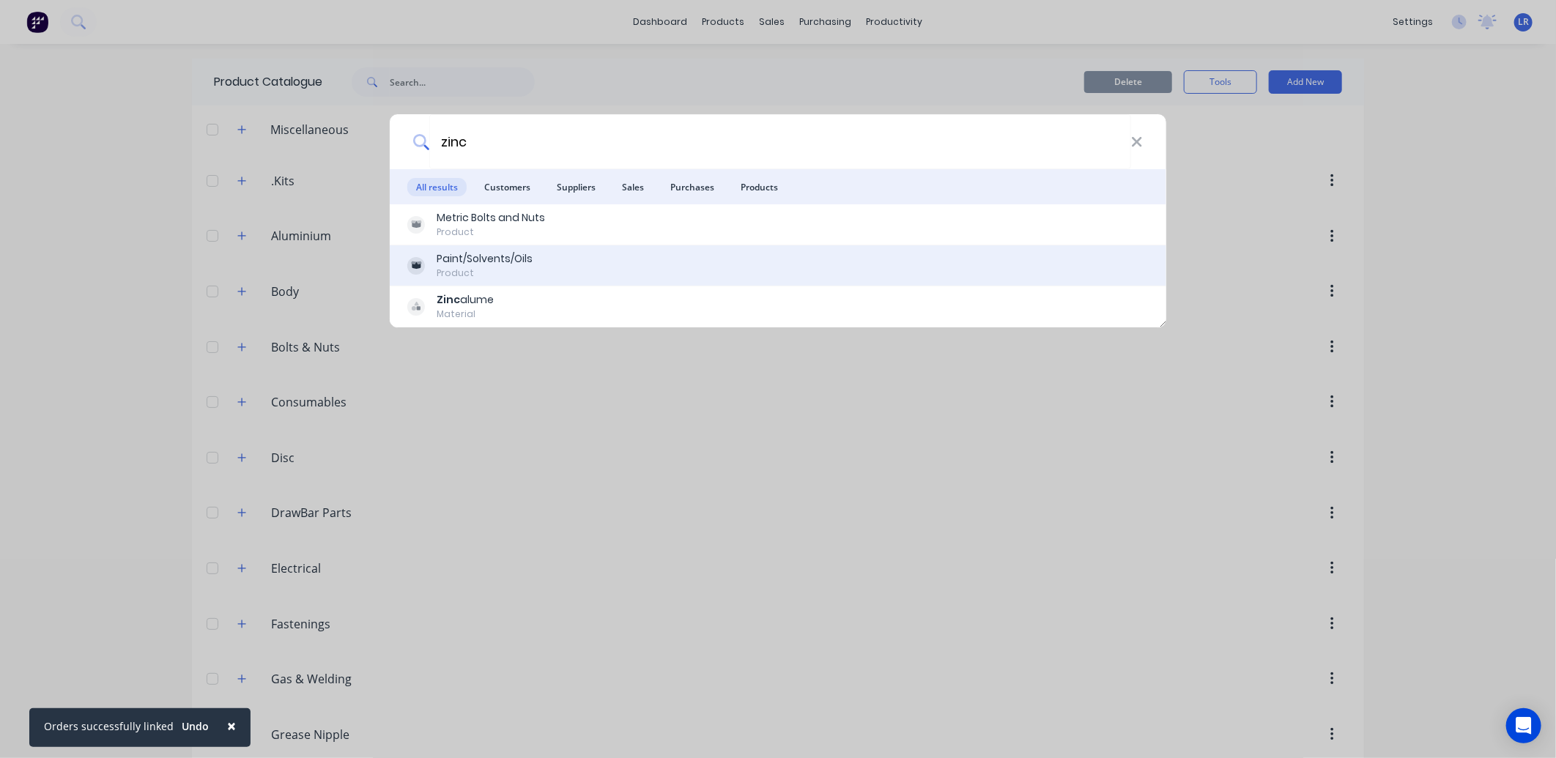
type input "zinc"
click at [449, 260] on div "Paint/Solvents/Oils" at bounding box center [485, 258] width 96 height 15
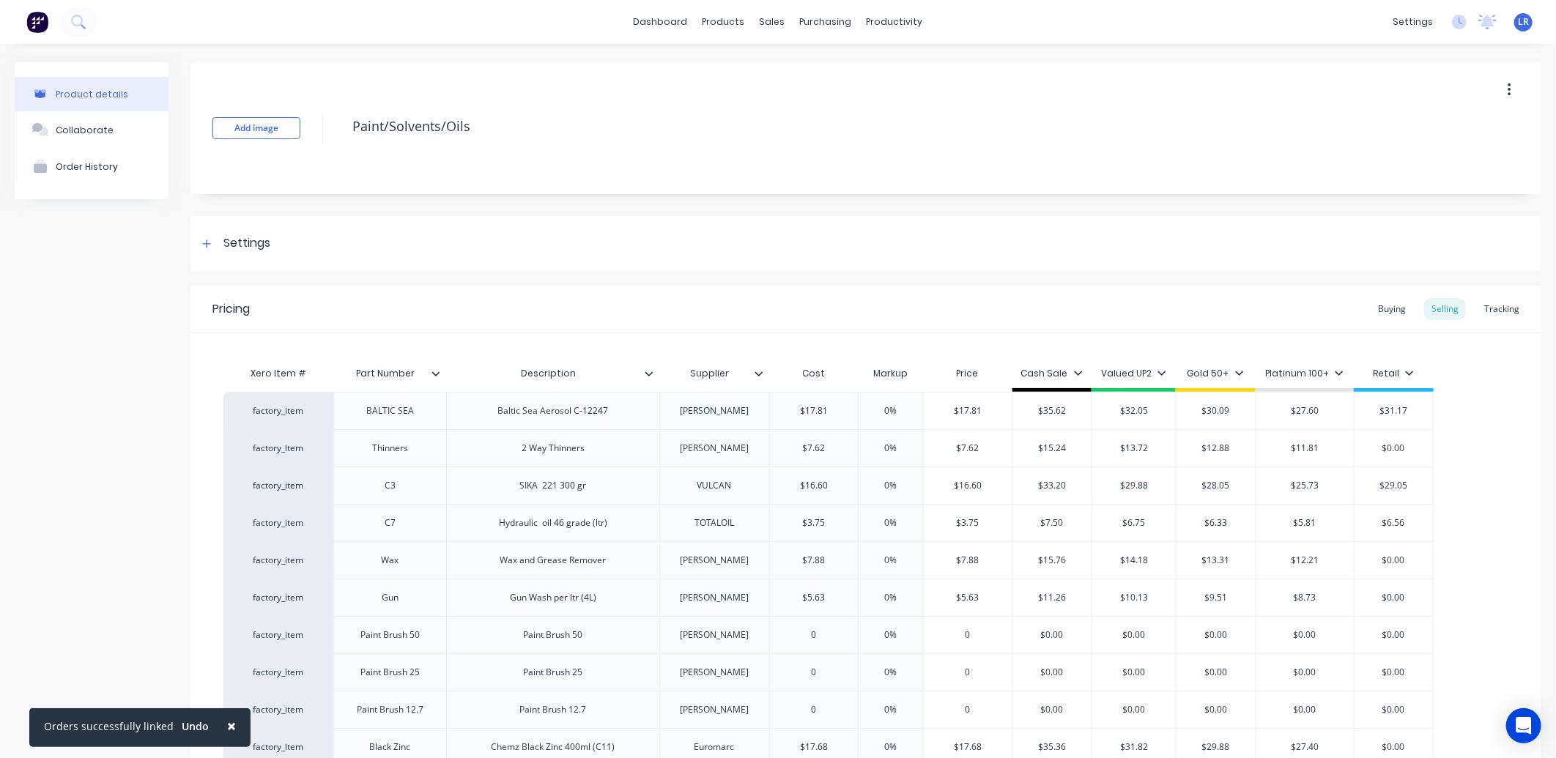
type textarea "x"
click at [836, 98] on div "Suppliers" at bounding box center [850, 99] width 44 height 13
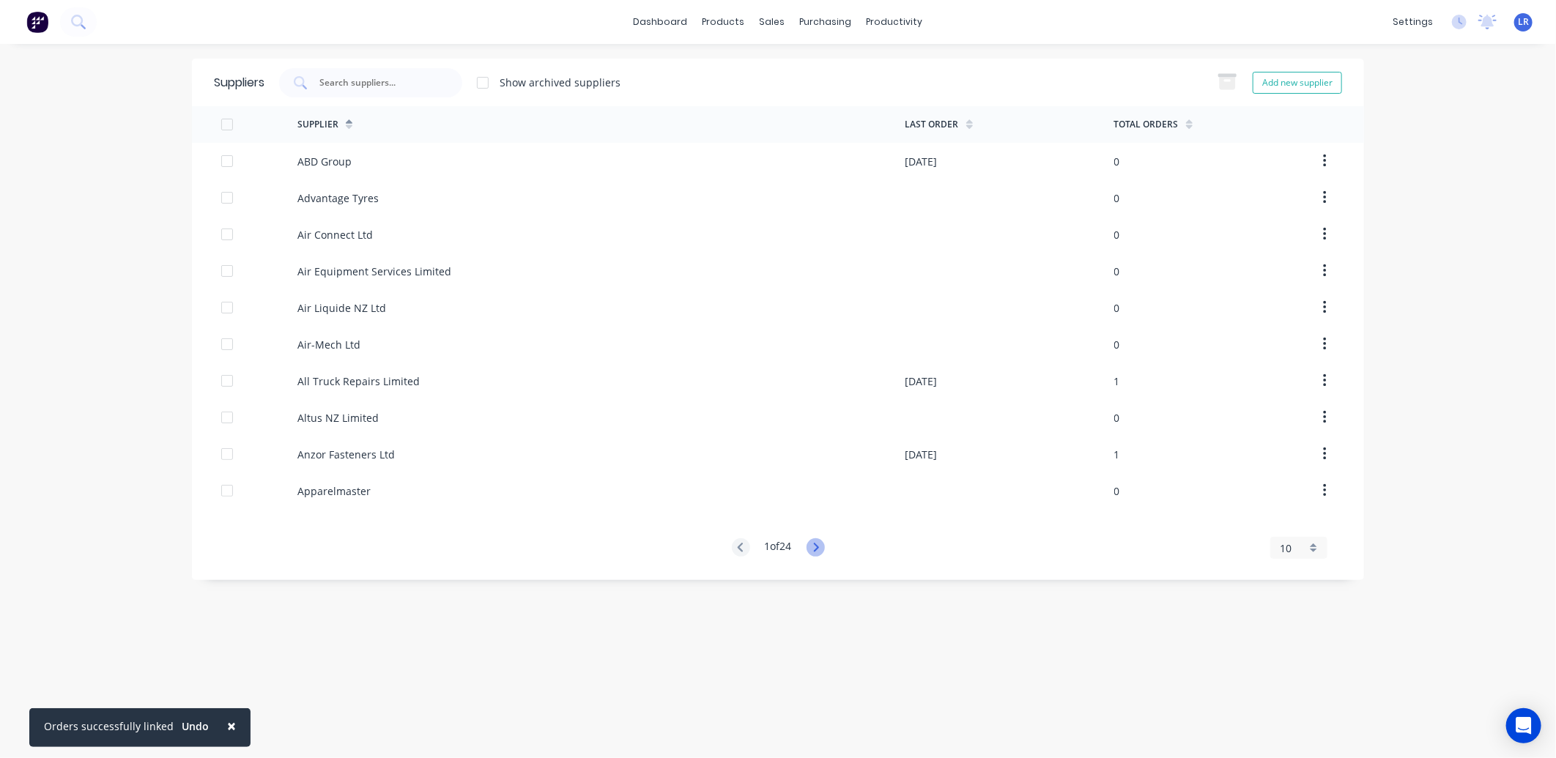
click at [815, 546] on icon at bounding box center [815, 547] width 18 height 18
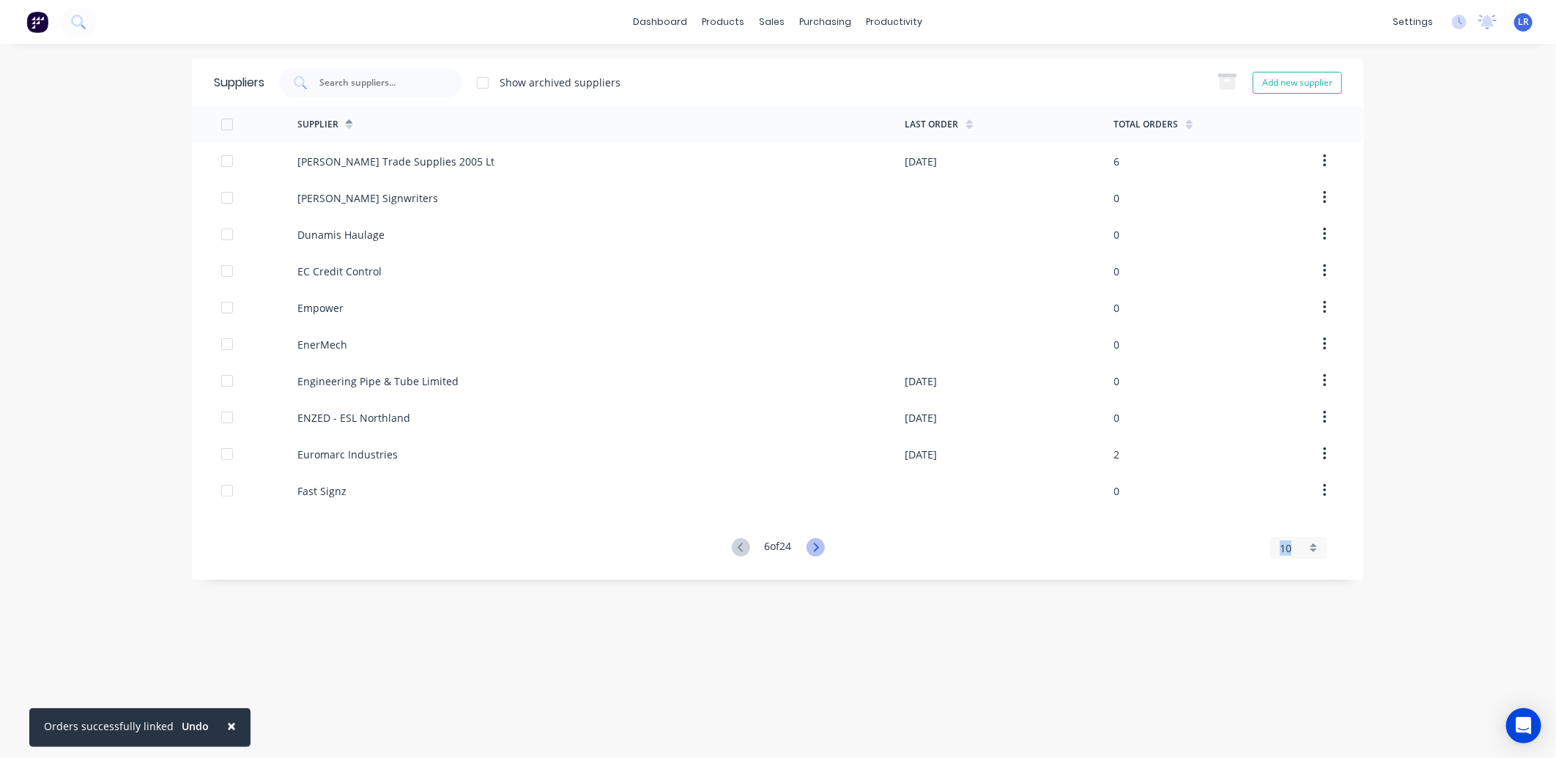
click at [815, 546] on icon at bounding box center [815, 547] width 18 height 18
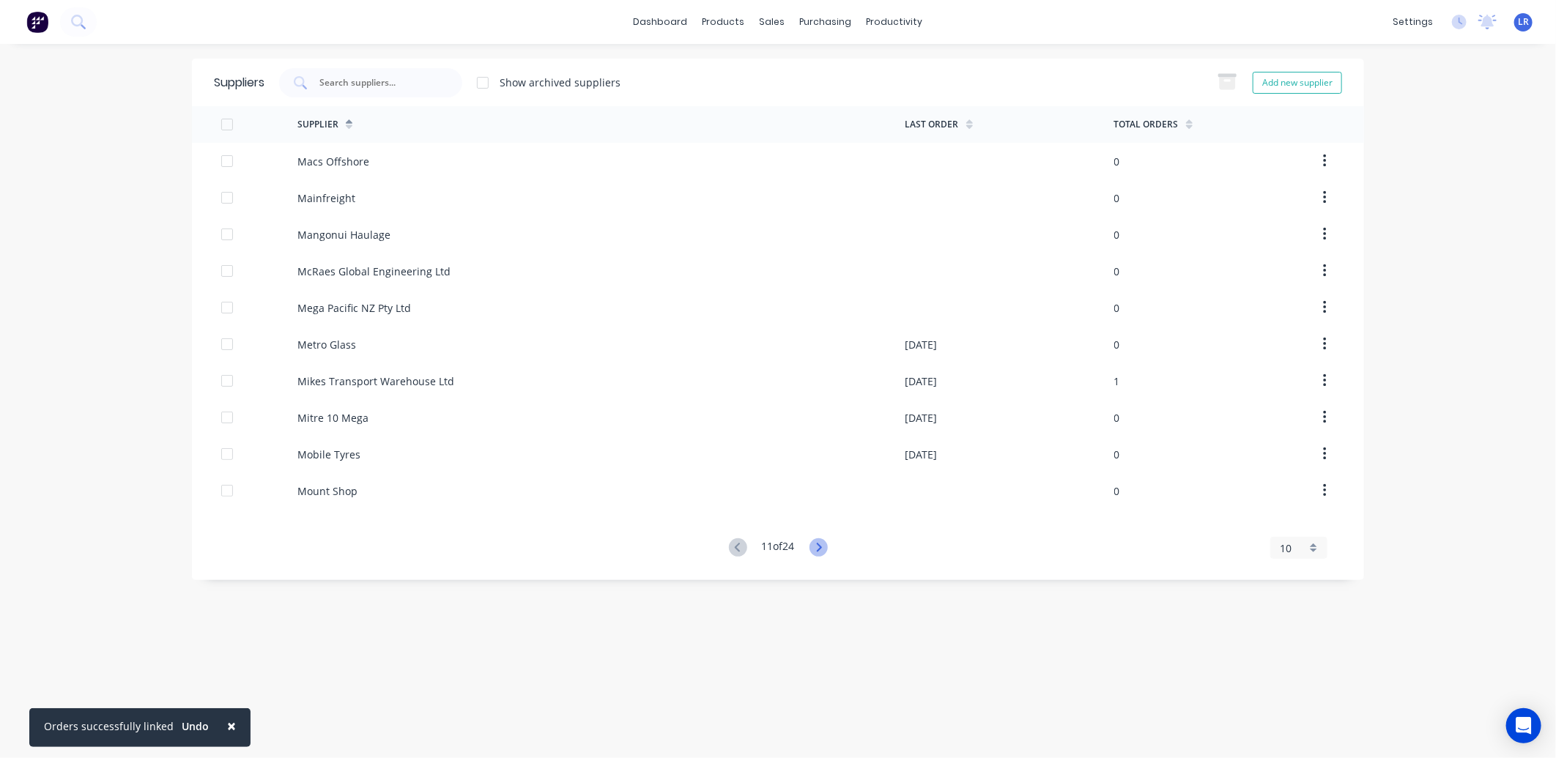
click at [815, 546] on icon at bounding box center [818, 547] width 18 height 18
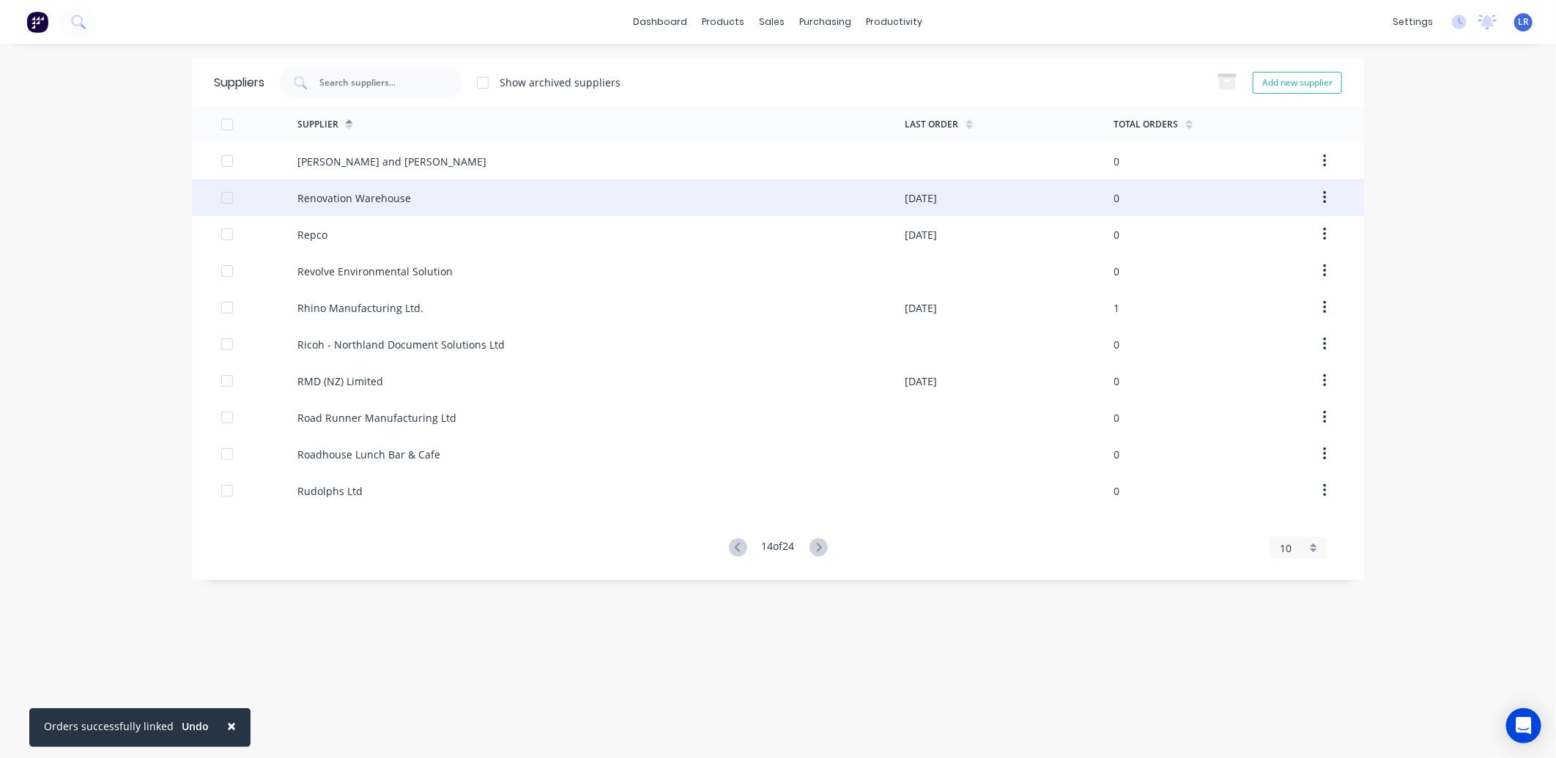
click at [347, 199] on div "Renovation Warehouse" at bounding box center [354, 197] width 114 height 15
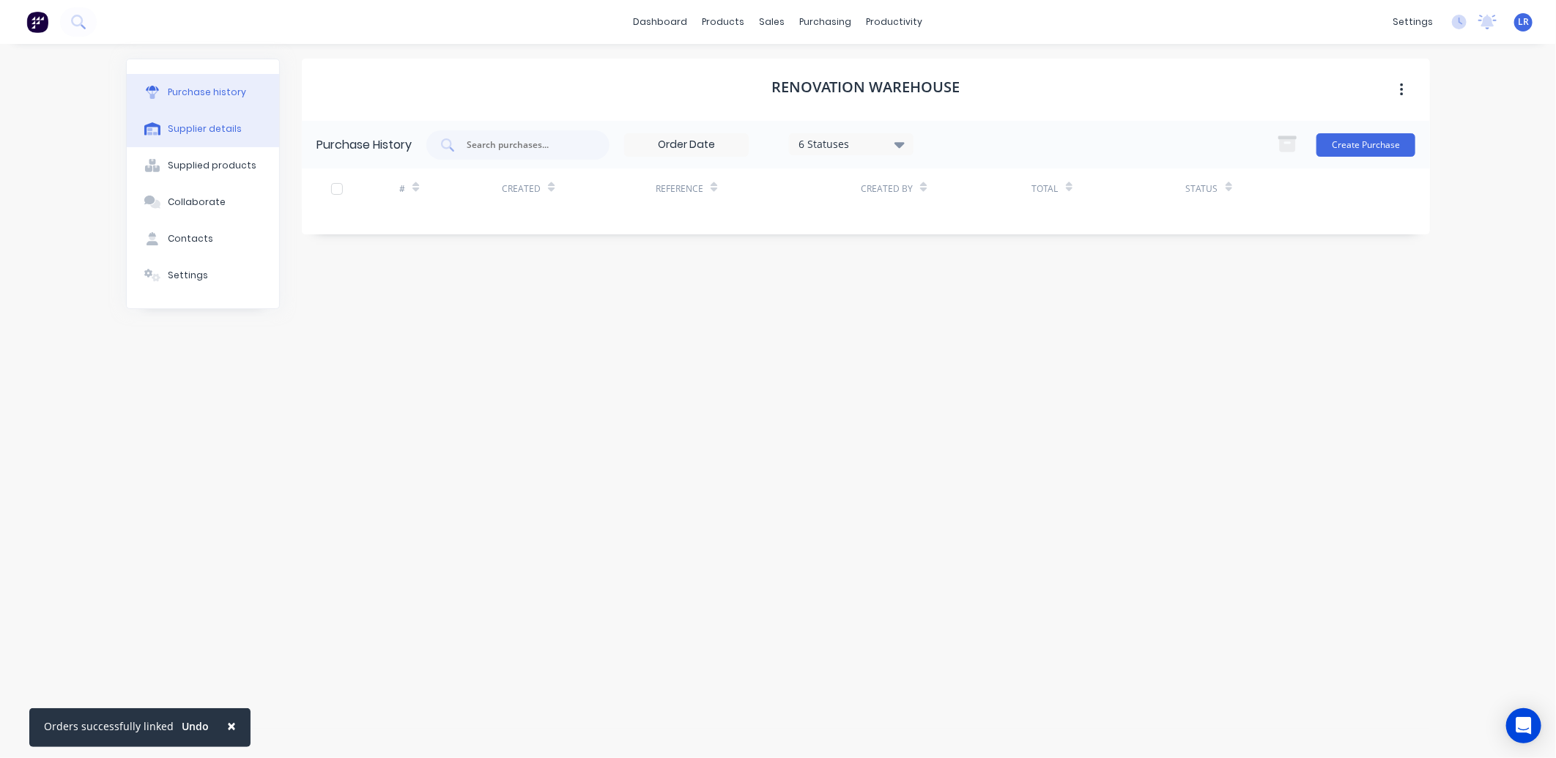
click at [196, 128] on div "Supplier details" at bounding box center [205, 128] width 74 height 13
select select "NZ"
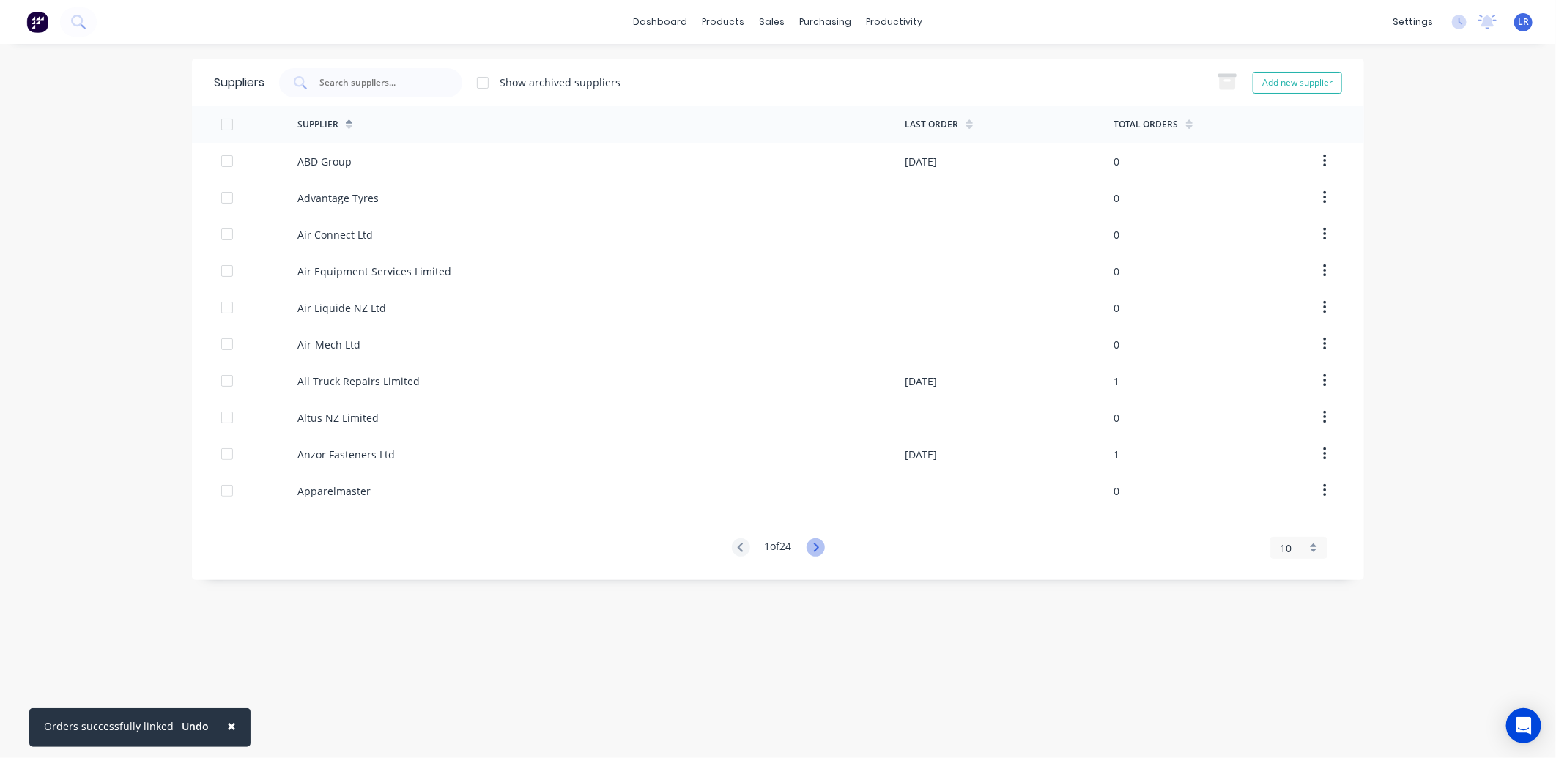
click at [817, 546] on icon at bounding box center [815, 547] width 18 height 18
click at [816, 546] on icon at bounding box center [815, 547] width 18 height 18
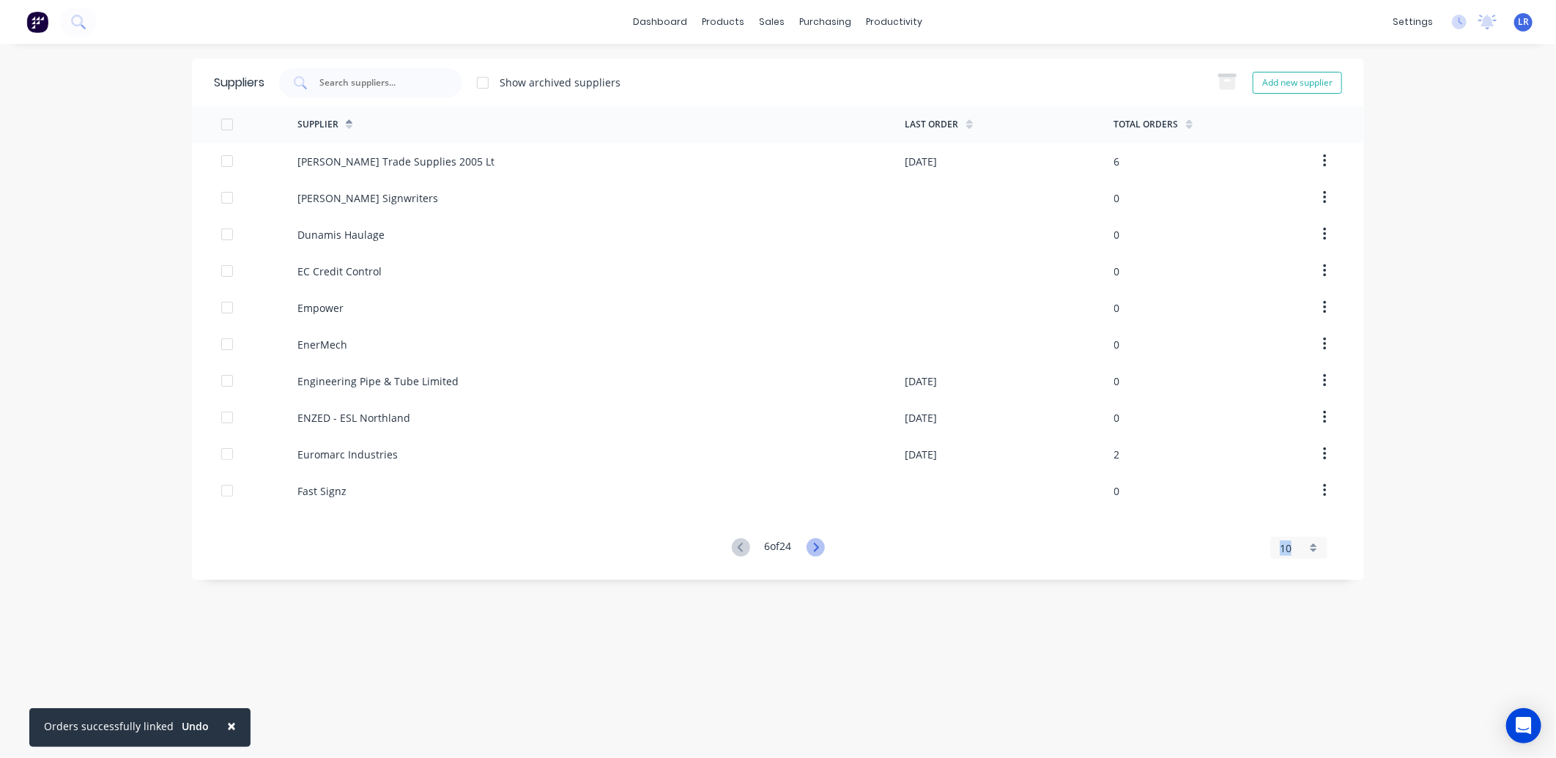
click at [816, 546] on icon at bounding box center [815, 547] width 18 height 18
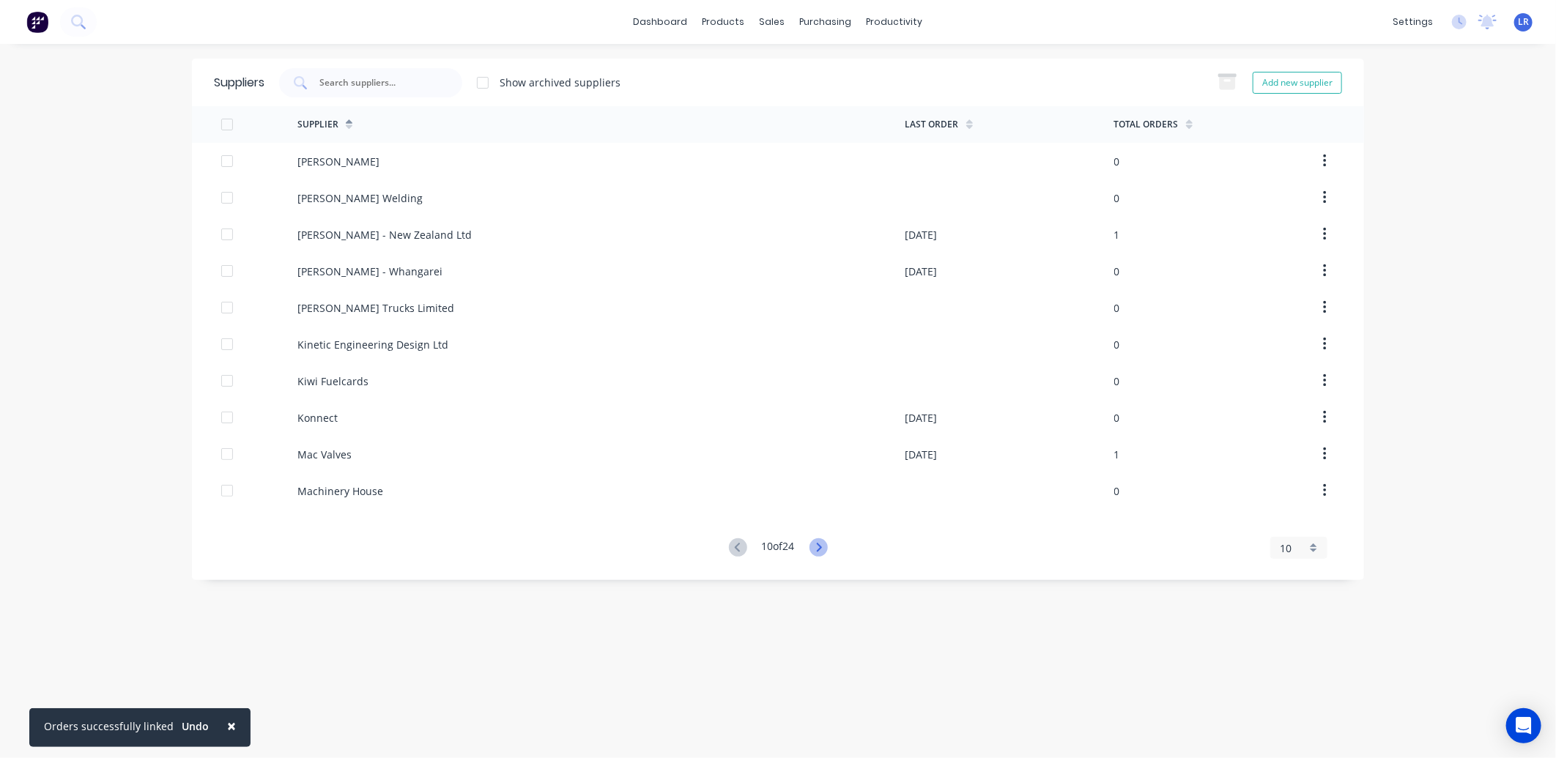
click at [816, 546] on icon at bounding box center [818, 547] width 18 height 18
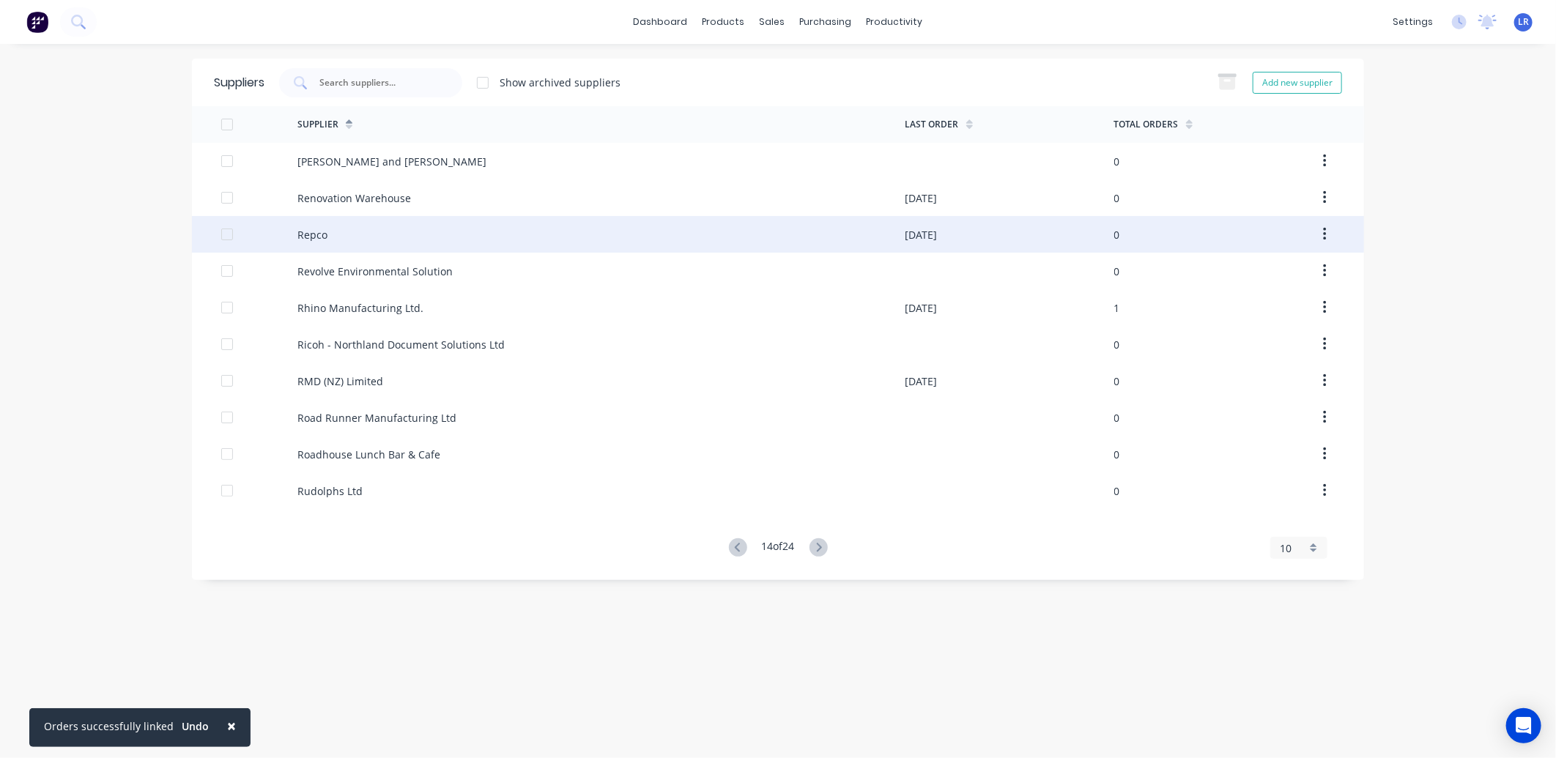
click at [332, 237] on div "Repco" at bounding box center [601, 234] width 608 height 37
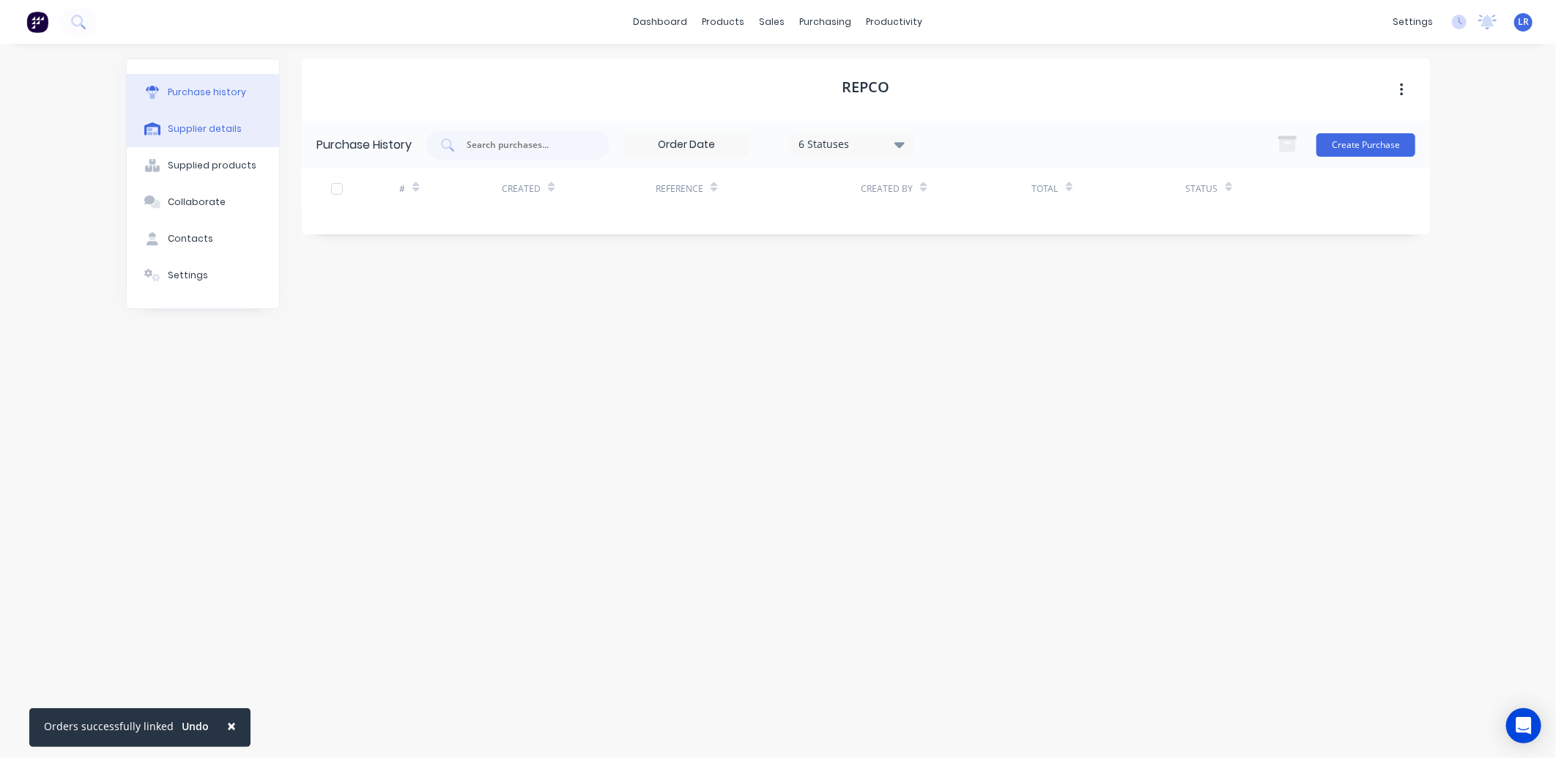
click at [218, 125] on div "Supplier details" at bounding box center [205, 128] width 74 height 13
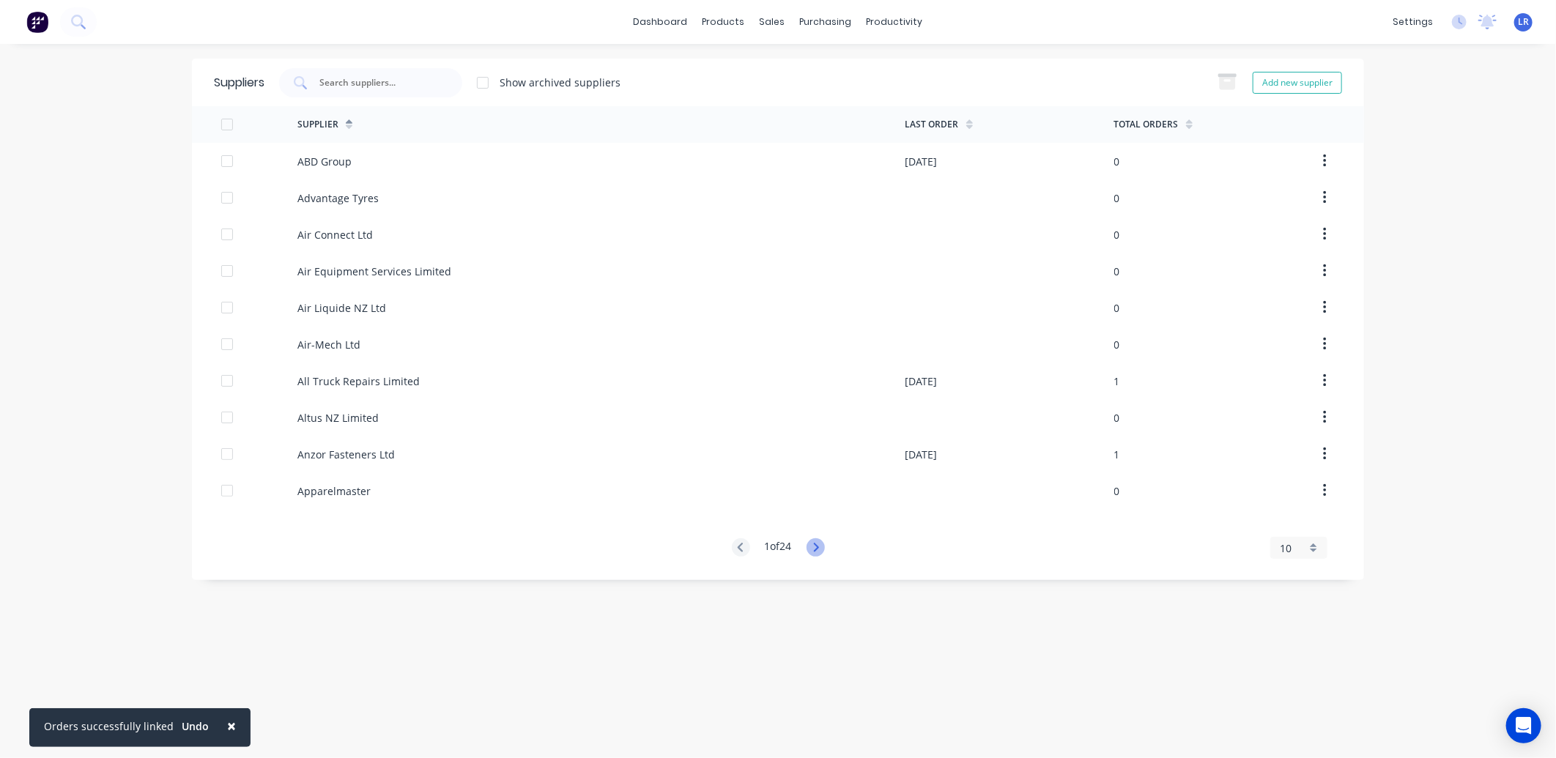
click at [824, 548] on icon at bounding box center [815, 547] width 18 height 18
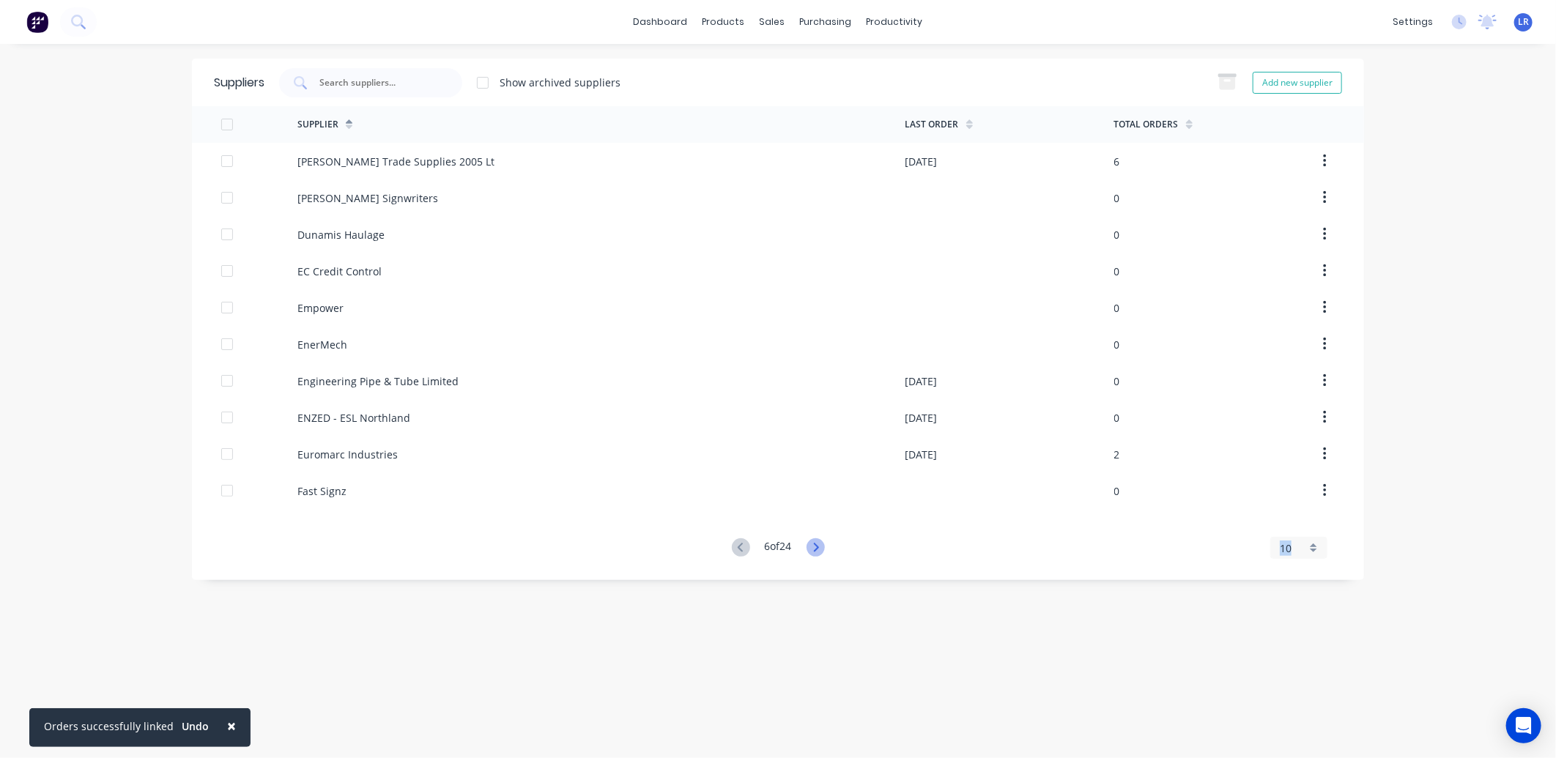
click at [824, 548] on icon at bounding box center [815, 547] width 18 height 18
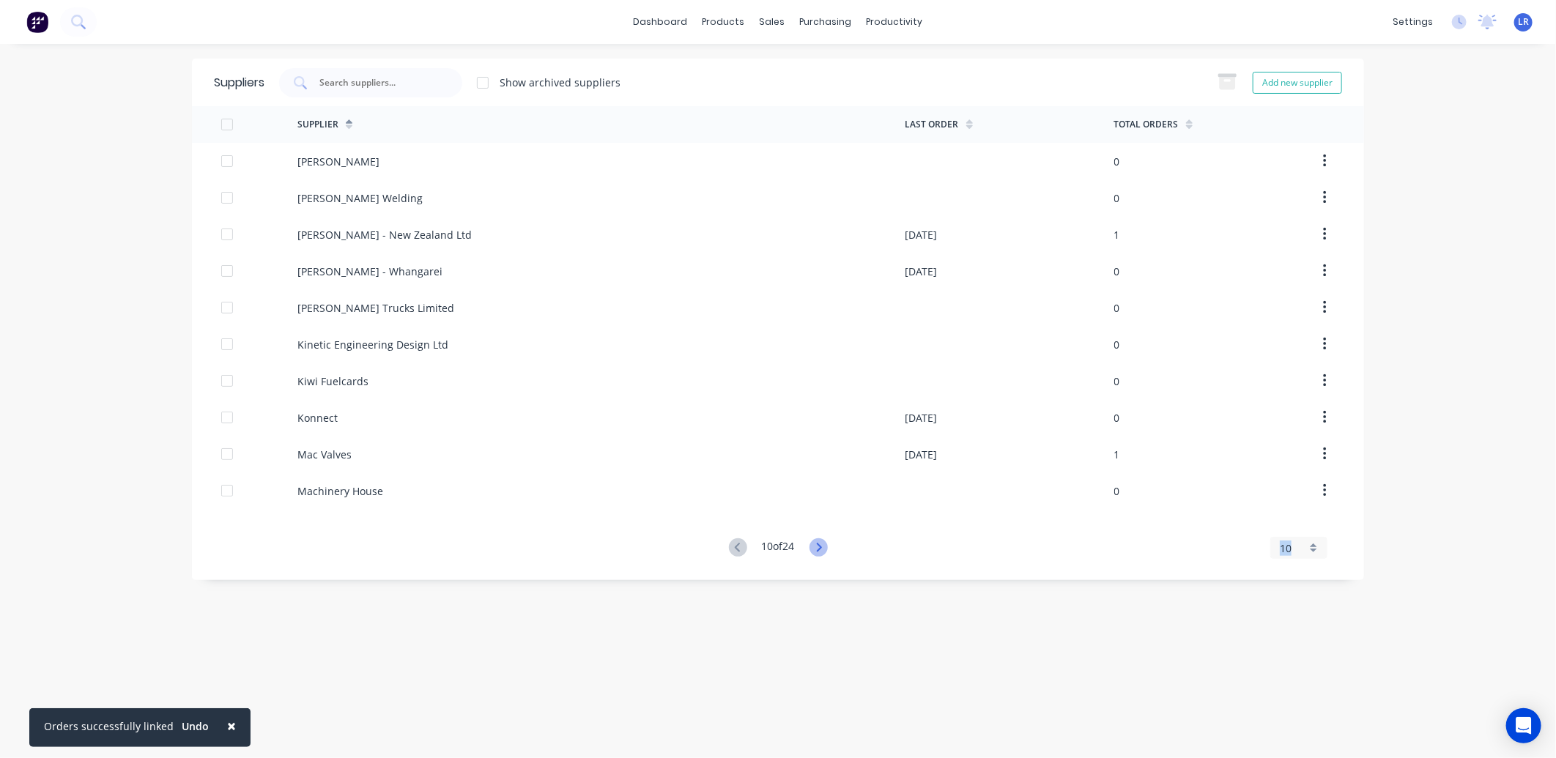
click at [824, 548] on icon at bounding box center [818, 547] width 18 height 18
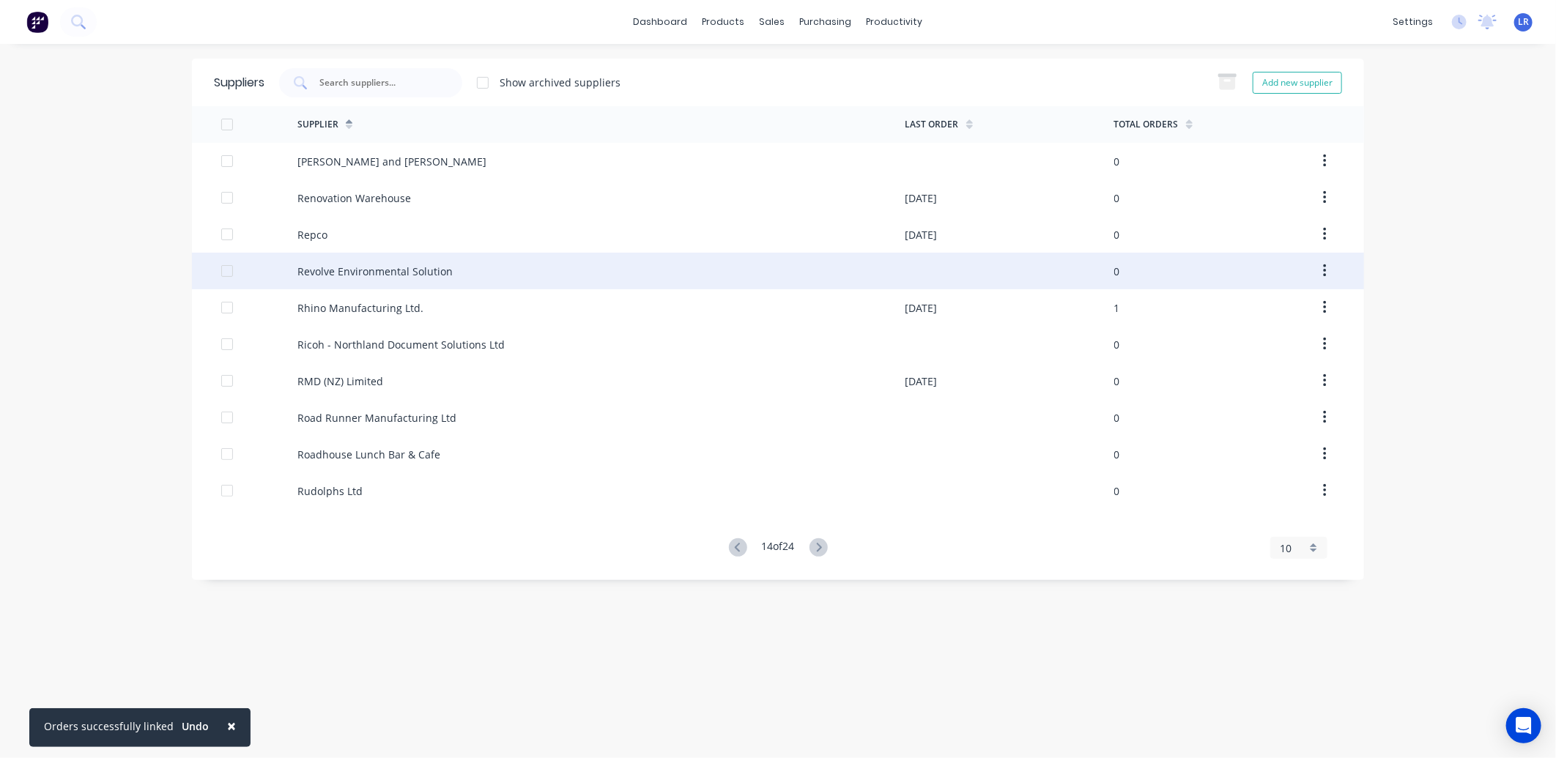
click at [368, 272] on div "Revolve Environmental Solution" at bounding box center [374, 271] width 155 height 15
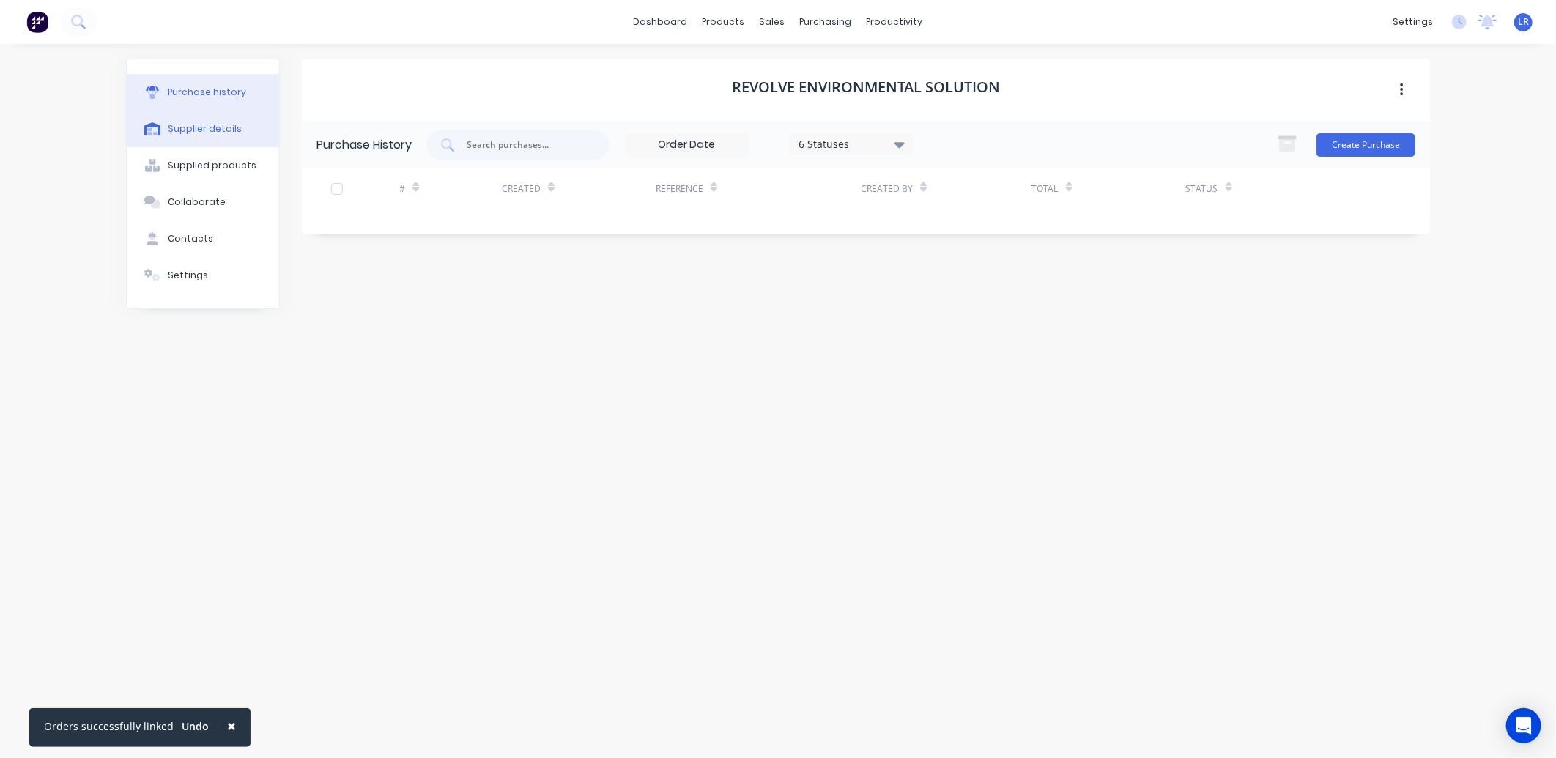
click at [184, 127] on div "Supplier details" at bounding box center [205, 128] width 74 height 13
select select "NZ"
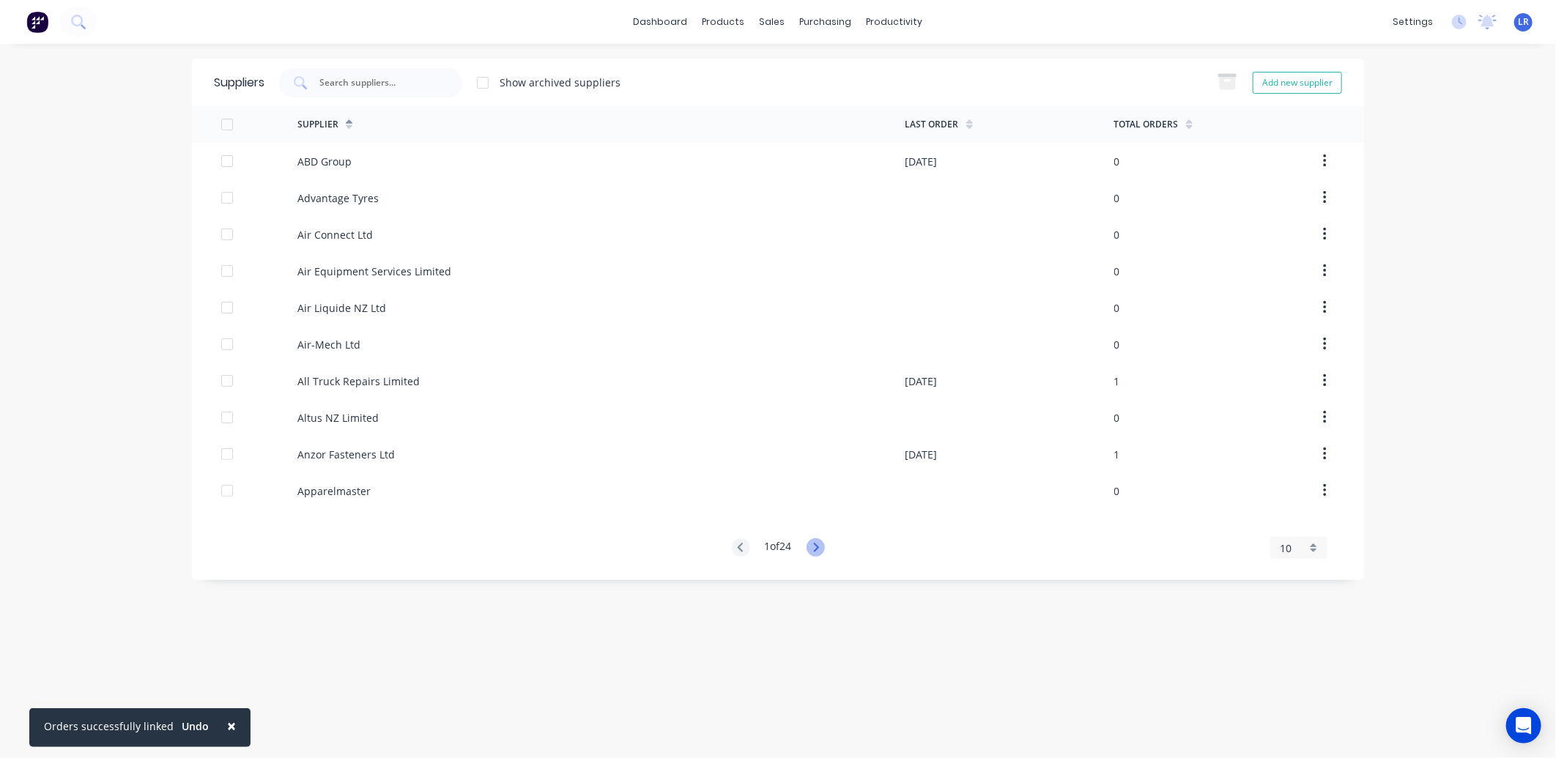
click at [818, 548] on icon at bounding box center [815, 547] width 5 height 9
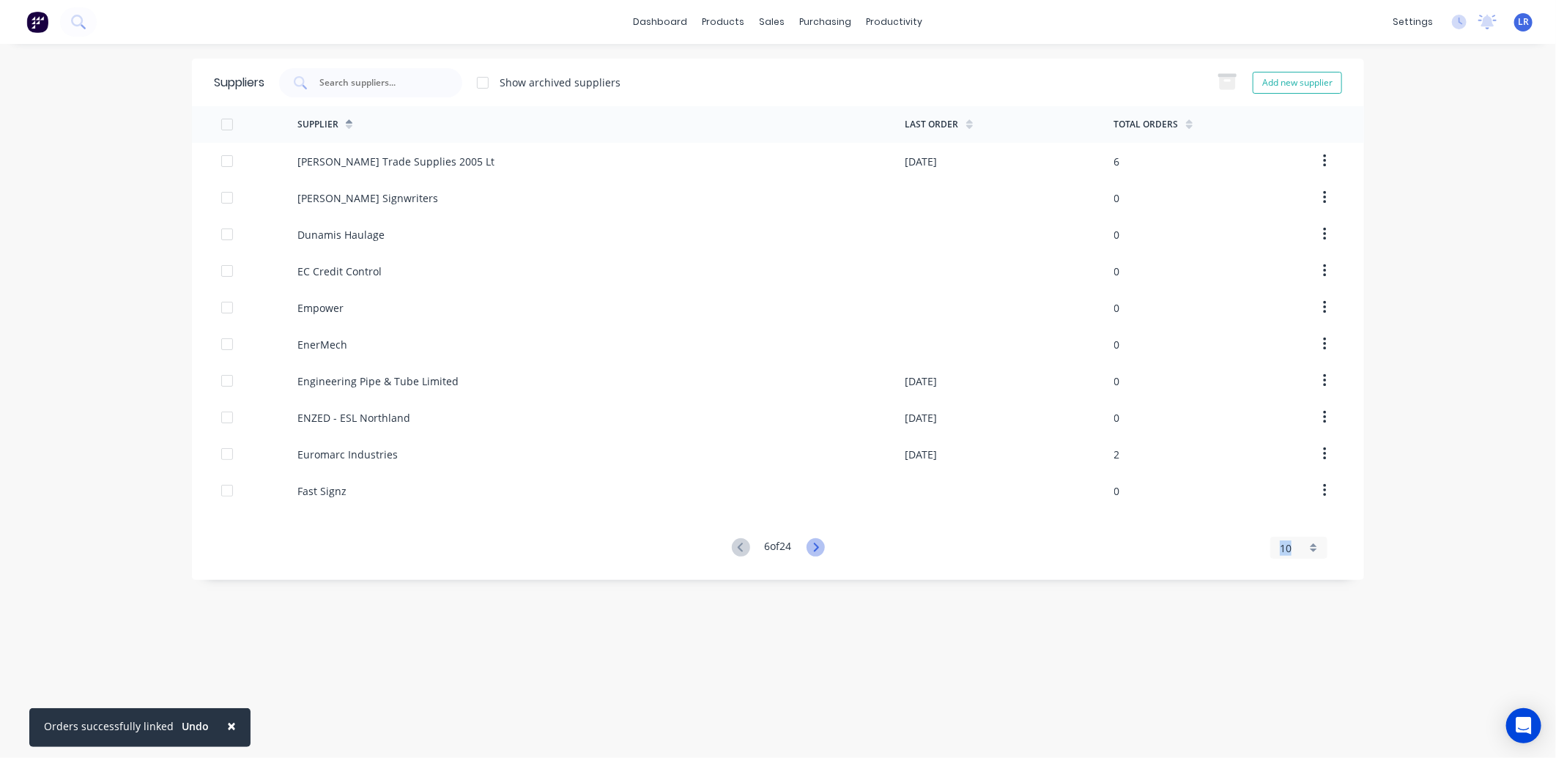
click at [818, 548] on icon at bounding box center [815, 547] width 5 height 9
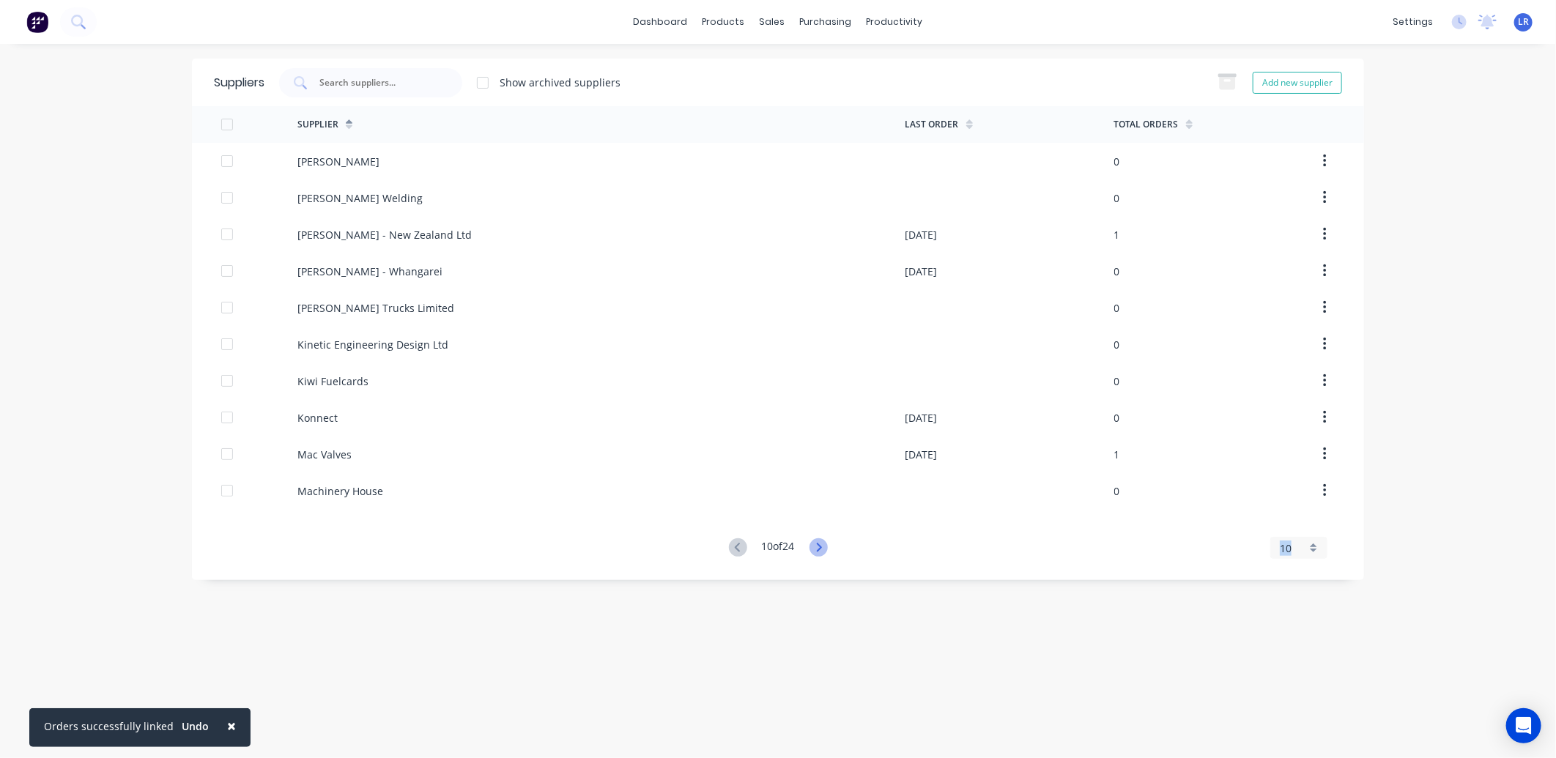
click at [819, 548] on icon at bounding box center [818, 547] width 18 height 18
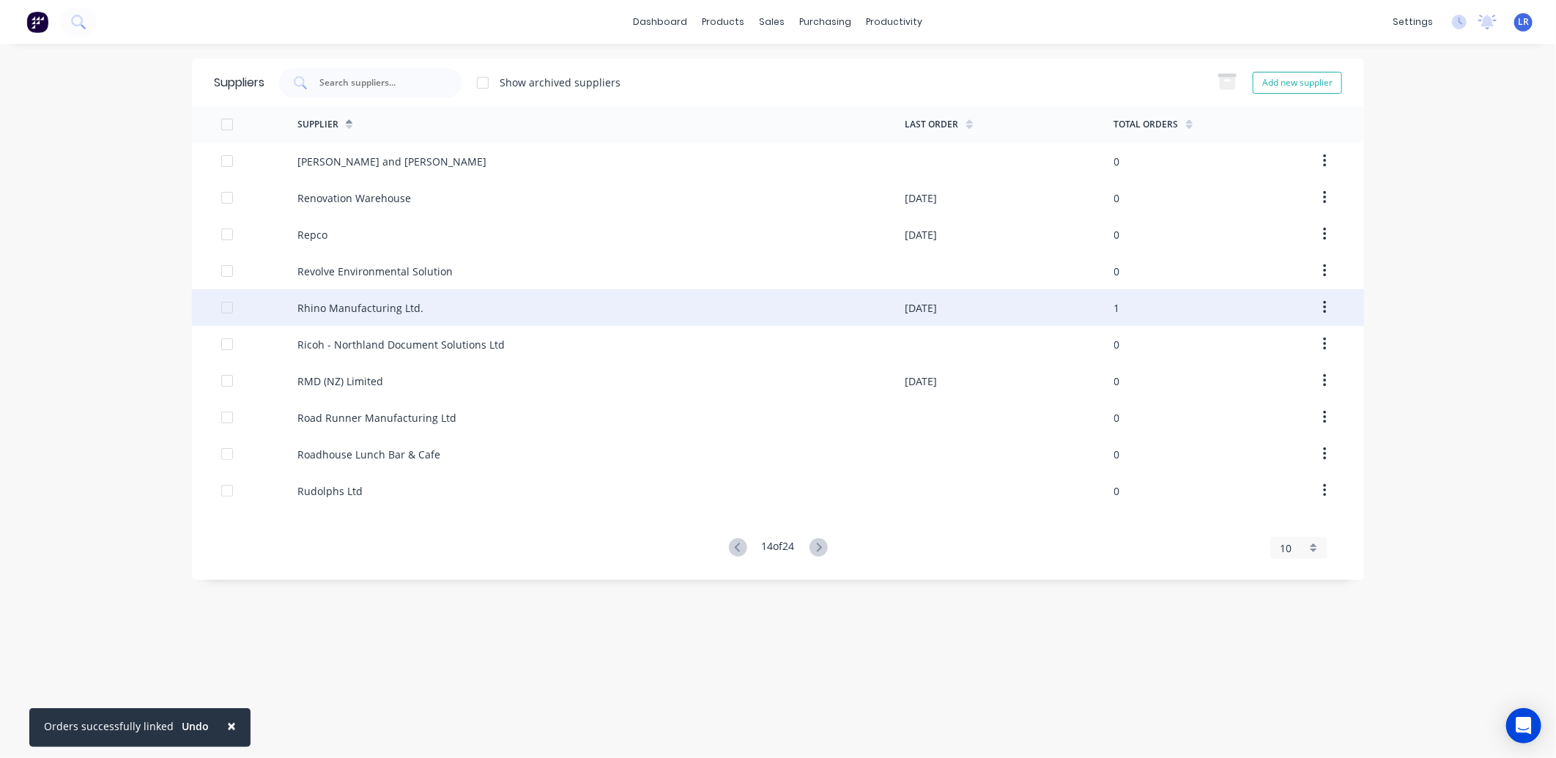
click at [393, 304] on div "Rhino Manufacturing Ltd." at bounding box center [360, 307] width 126 height 15
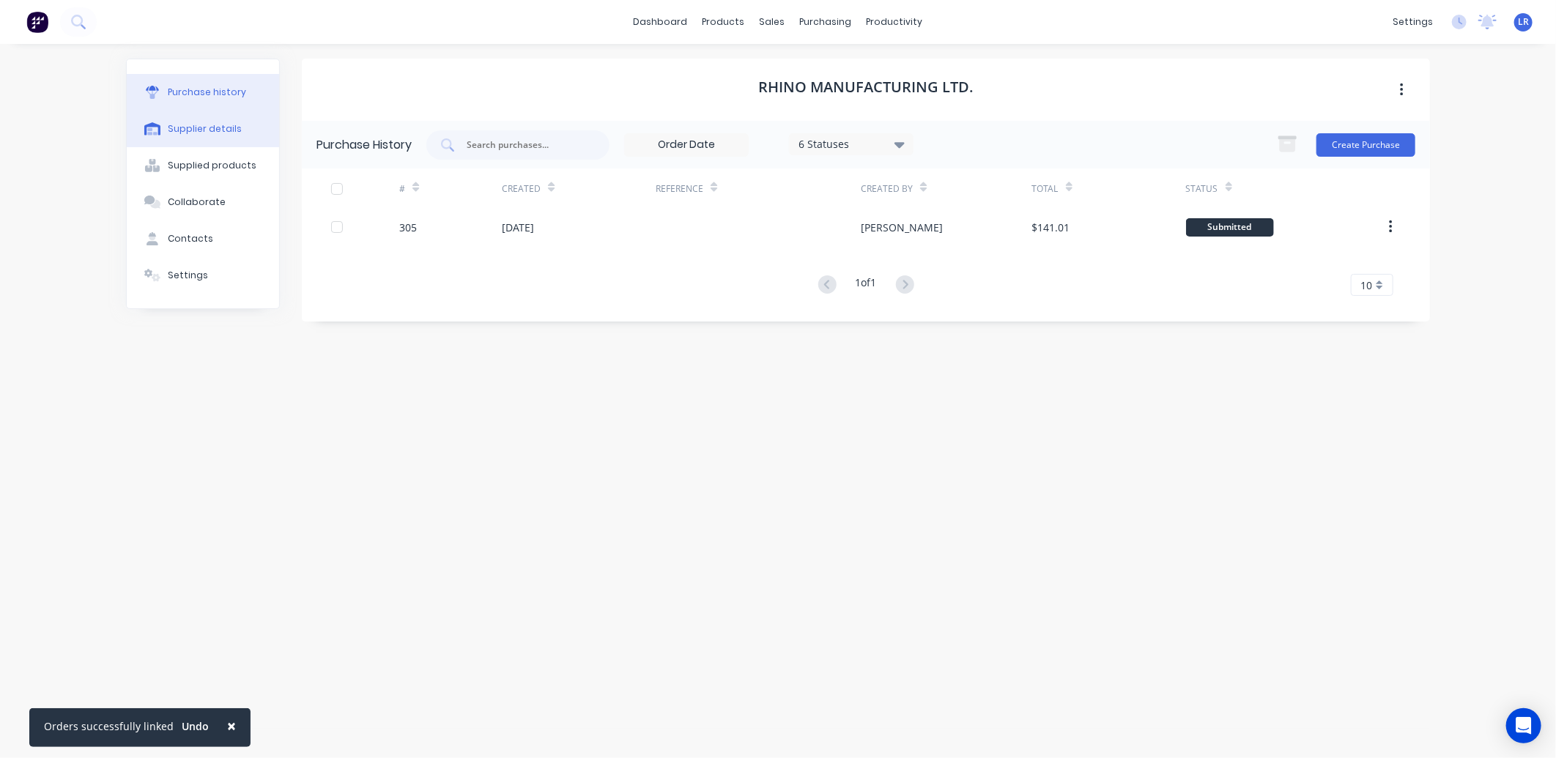
click at [189, 119] on button "Supplier details" at bounding box center [203, 129] width 152 height 37
select select "NZ"
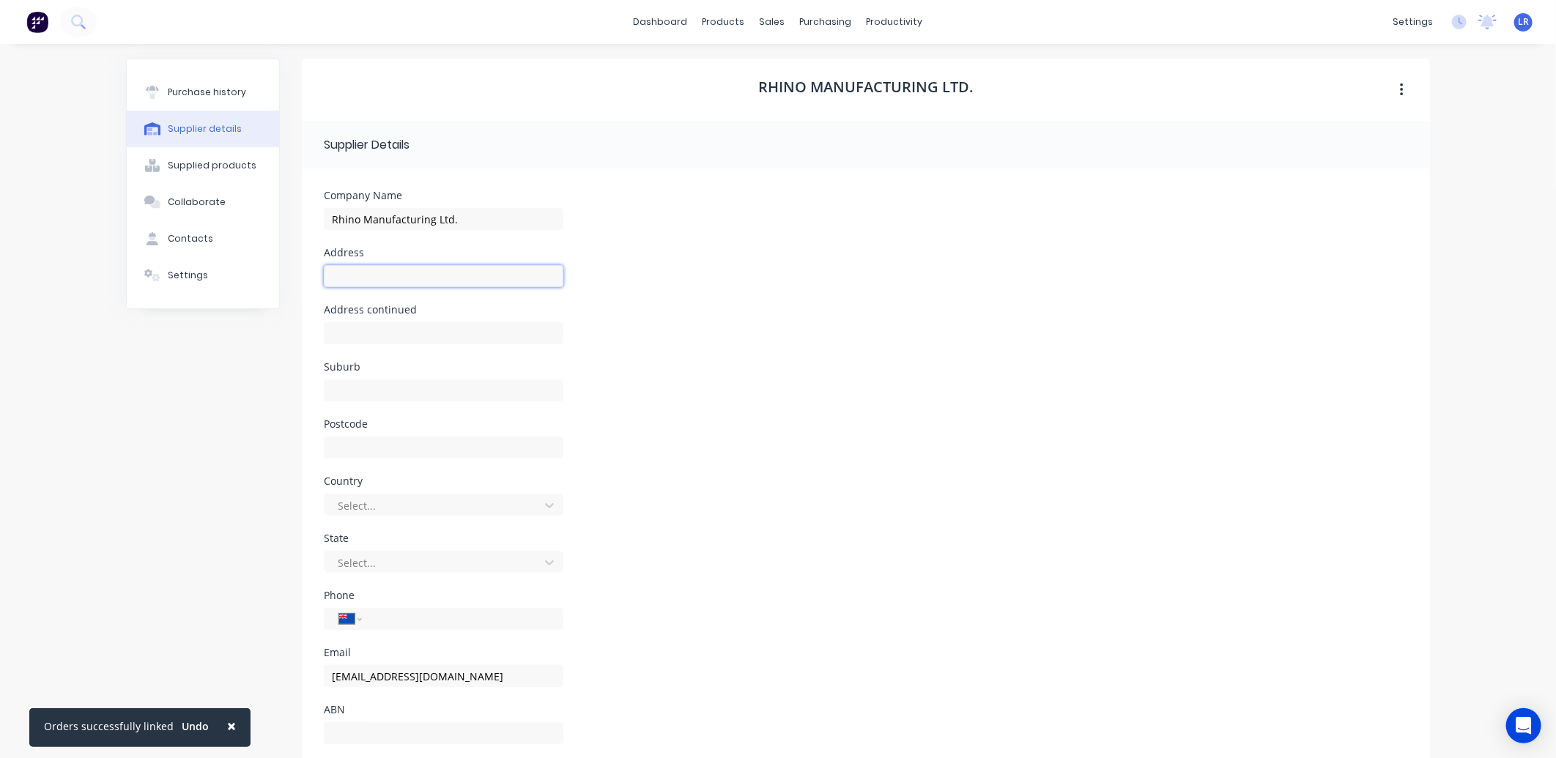
click at [324, 266] on input at bounding box center [443, 276] width 239 height 22
type input "PO Box 426"
click at [338, 392] on input at bounding box center [443, 390] width 239 height 22
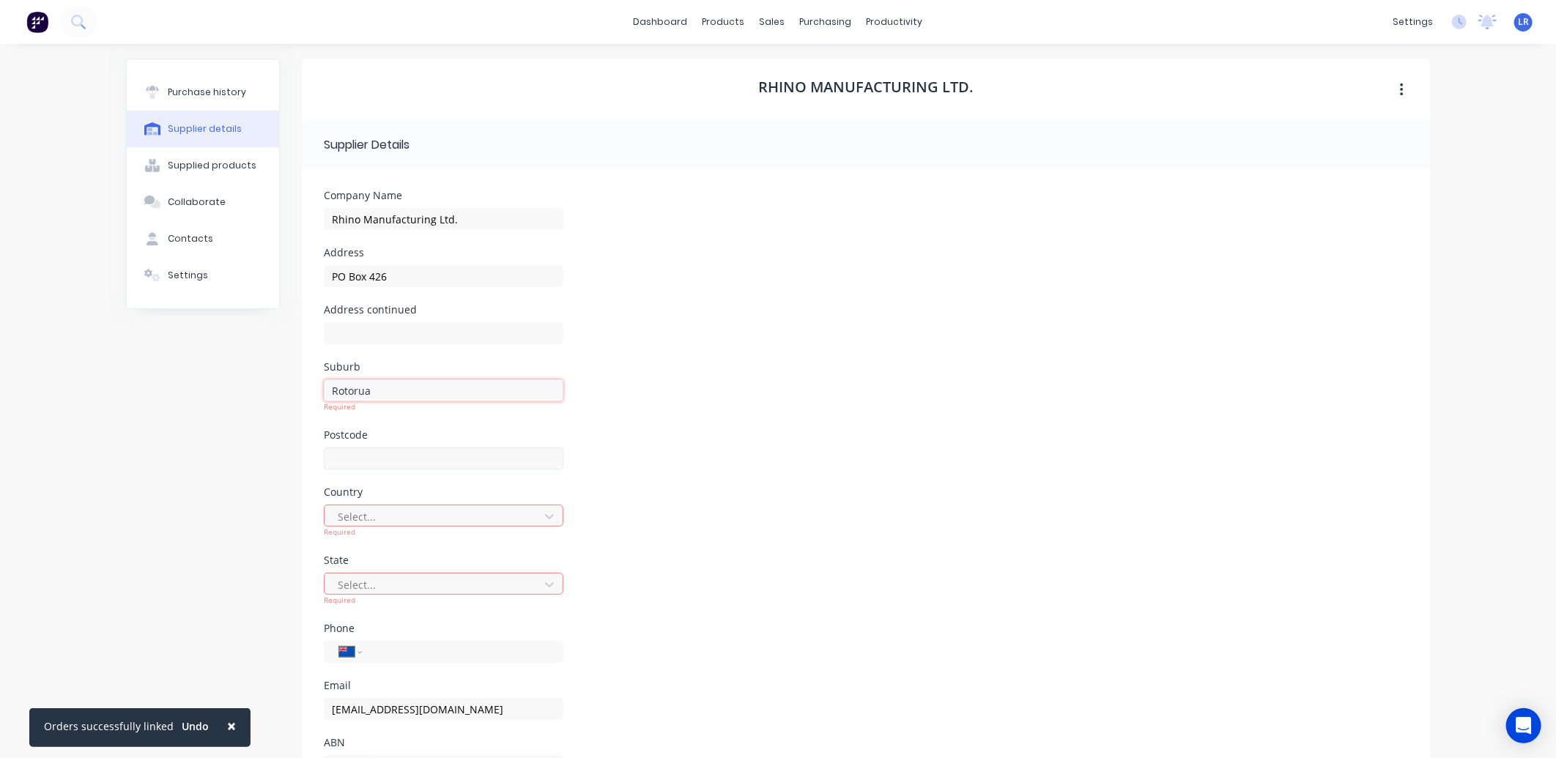
type input "Rotorua"
click at [334, 459] on div at bounding box center [443, 454] width 239 height 43
type input "3040"
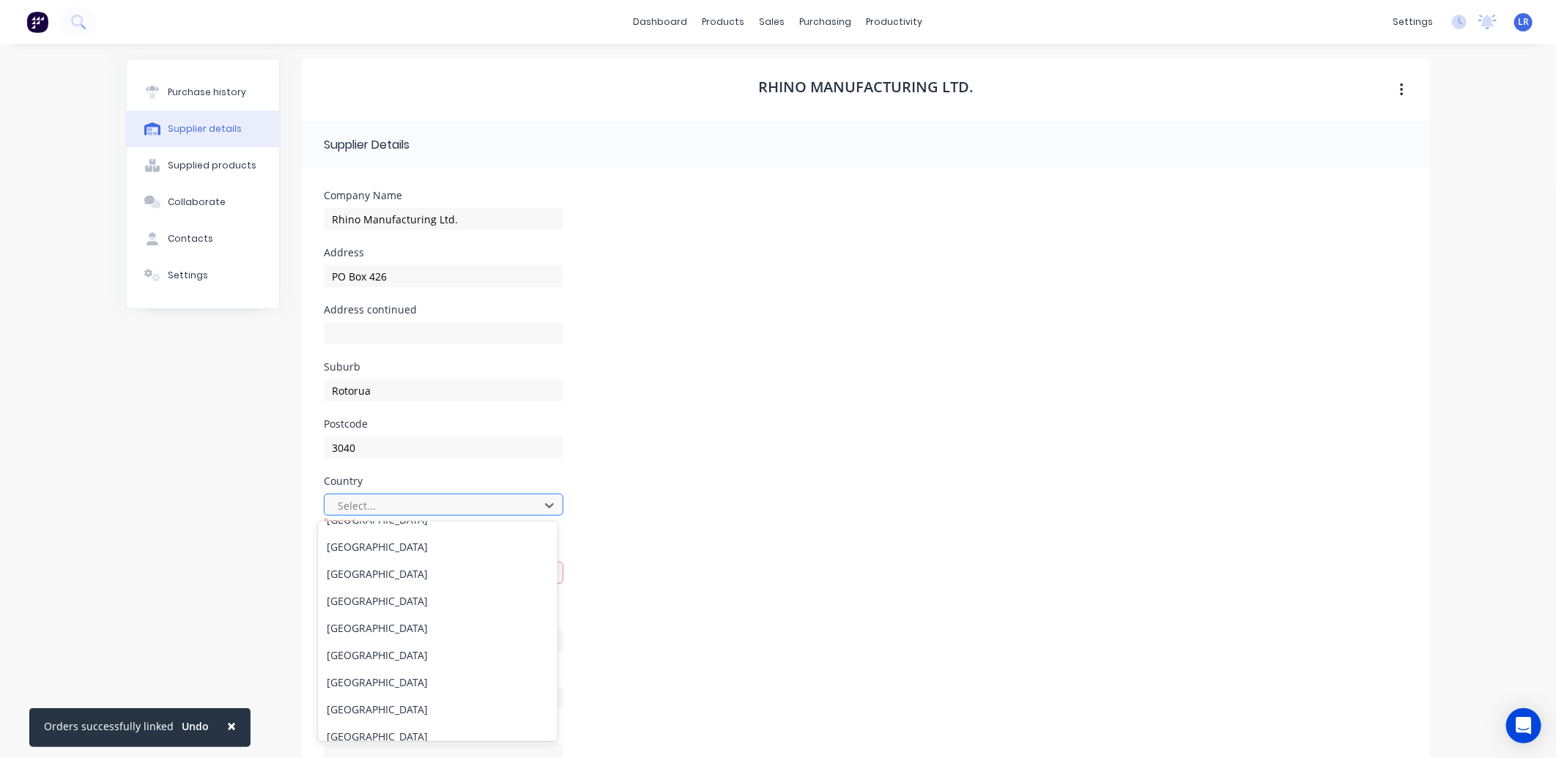
scroll to position [4231, 0]
click at [412, 606] on div "New Zealand" at bounding box center [437, 615] width 239 height 27
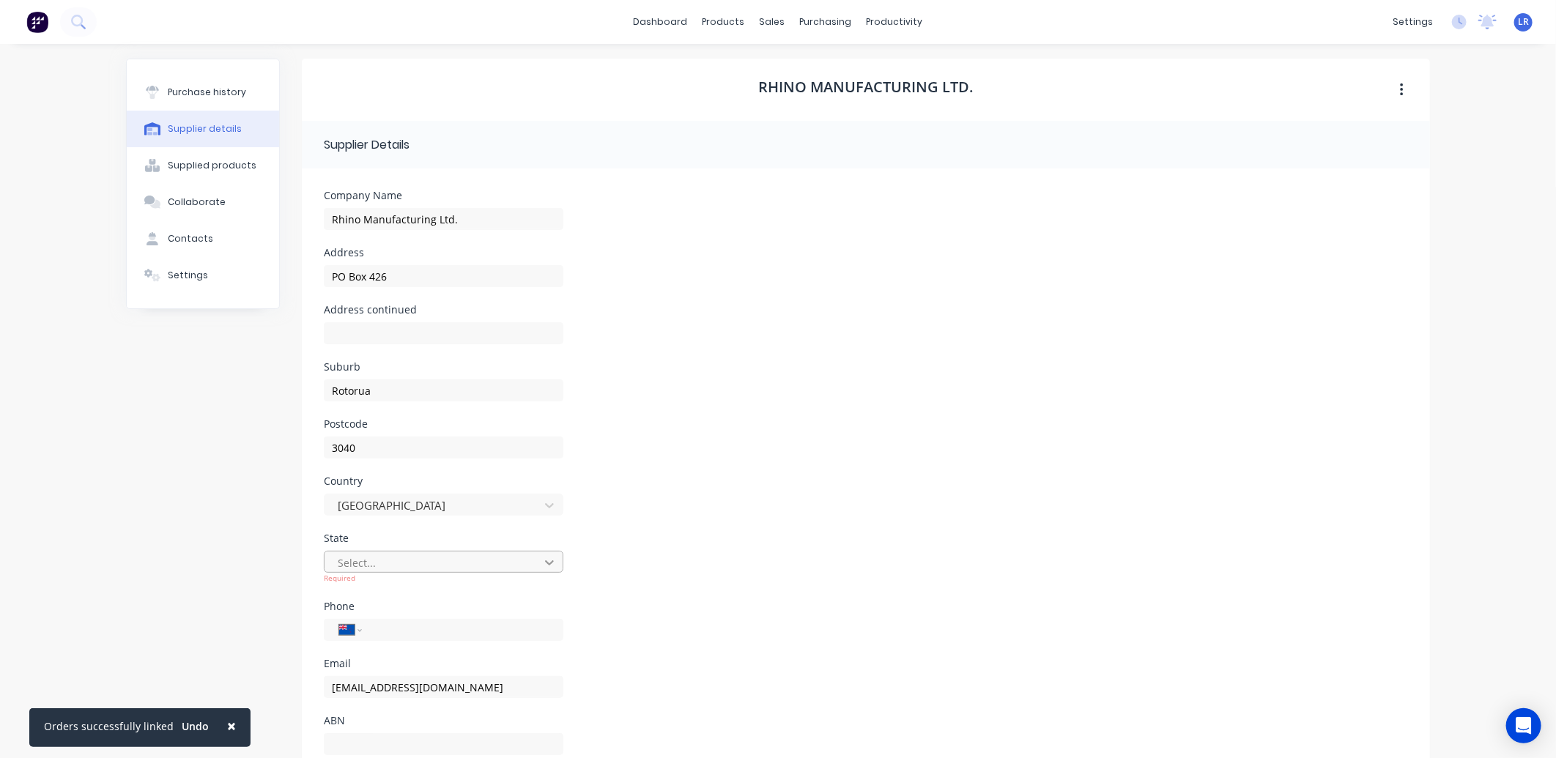
click at [546, 555] on icon at bounding box center [549, 562] width 15 height 15
click at [396, 677] on div "Bay of Plenty" at bounding box center [437, 676] width 239 height 27
click at [349, 617] on select "International Afghanistan Åland Islands Albania Algeria American Samoa Andorra …" at bounding box center [350, 619] width 22 height 21
click at [339, 609] on select "International Afghanistan Åland Islands Albania Algeria American Samoa Andorra …" at bounding box center [350, 619] width 22 height 21
click at [372, 620] on input "tel" at bounding box center [460, 619] width 176 height 17
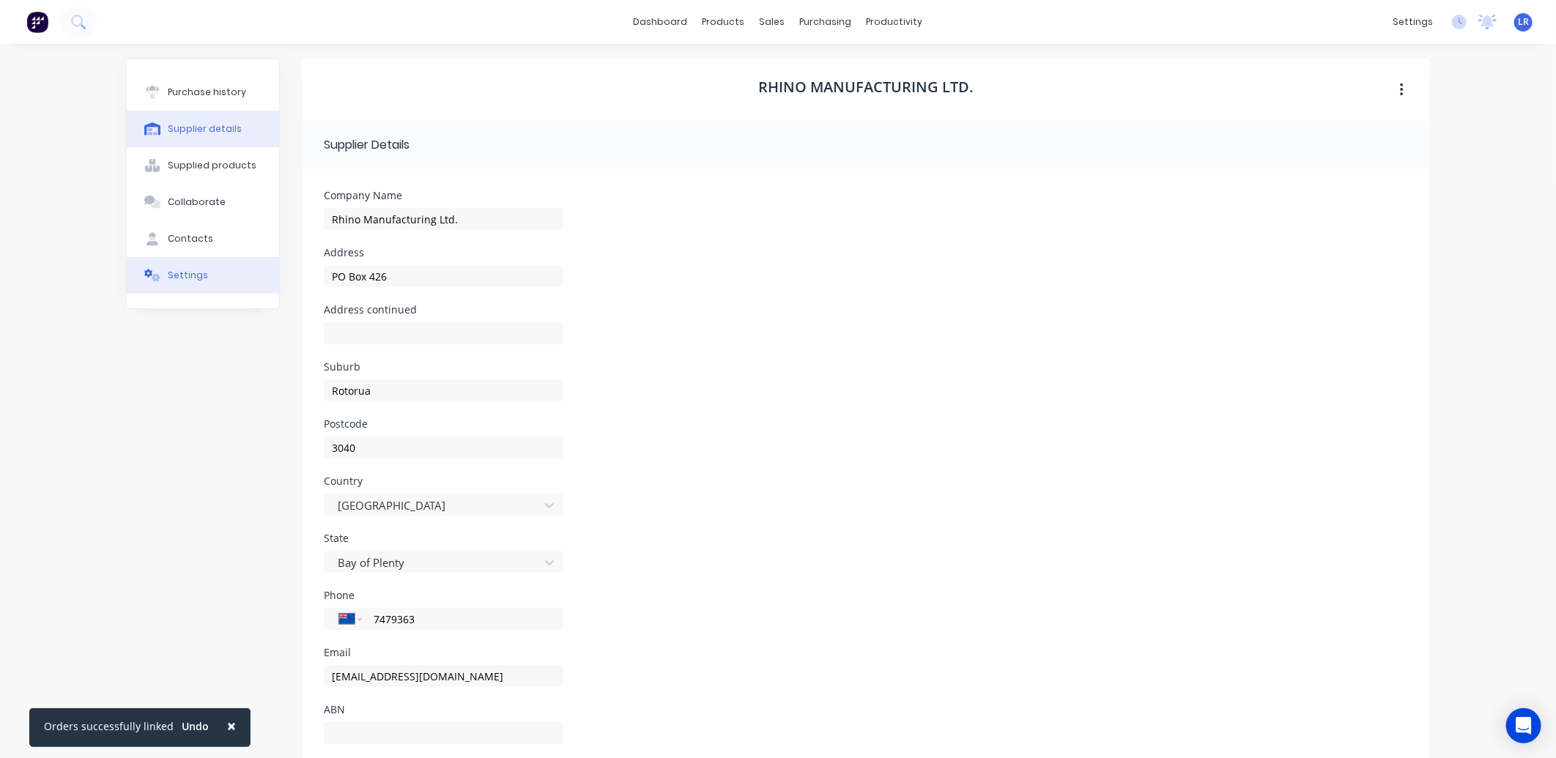
type input "7479363"
click at [198, 277] on button "Settings" at bounding box center [203, 275] width 152 height 37
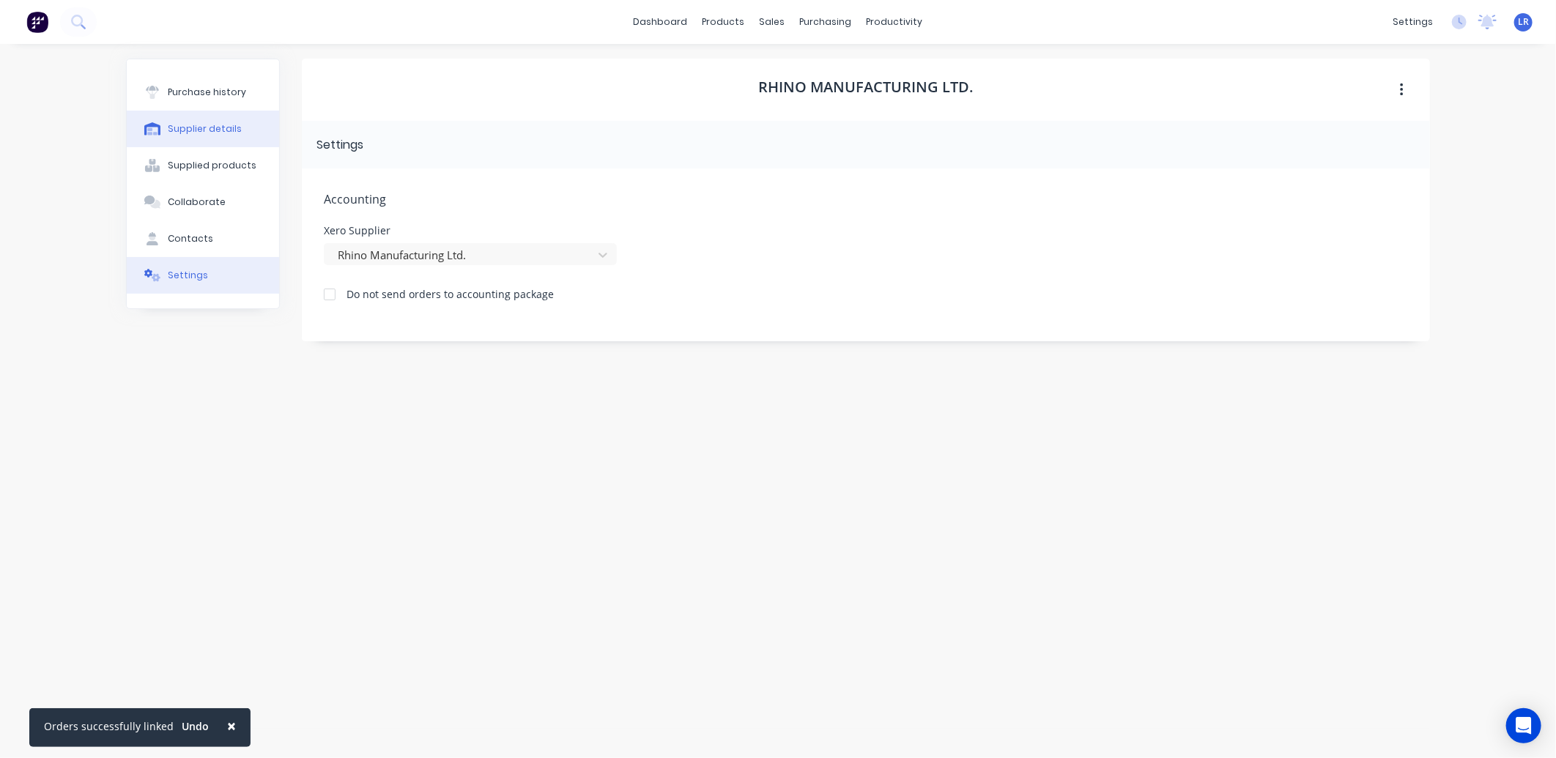
click at [222, 122] on div "Supplier details" at bounding box center [205, 128] width 74 height 13
select select "NZ"
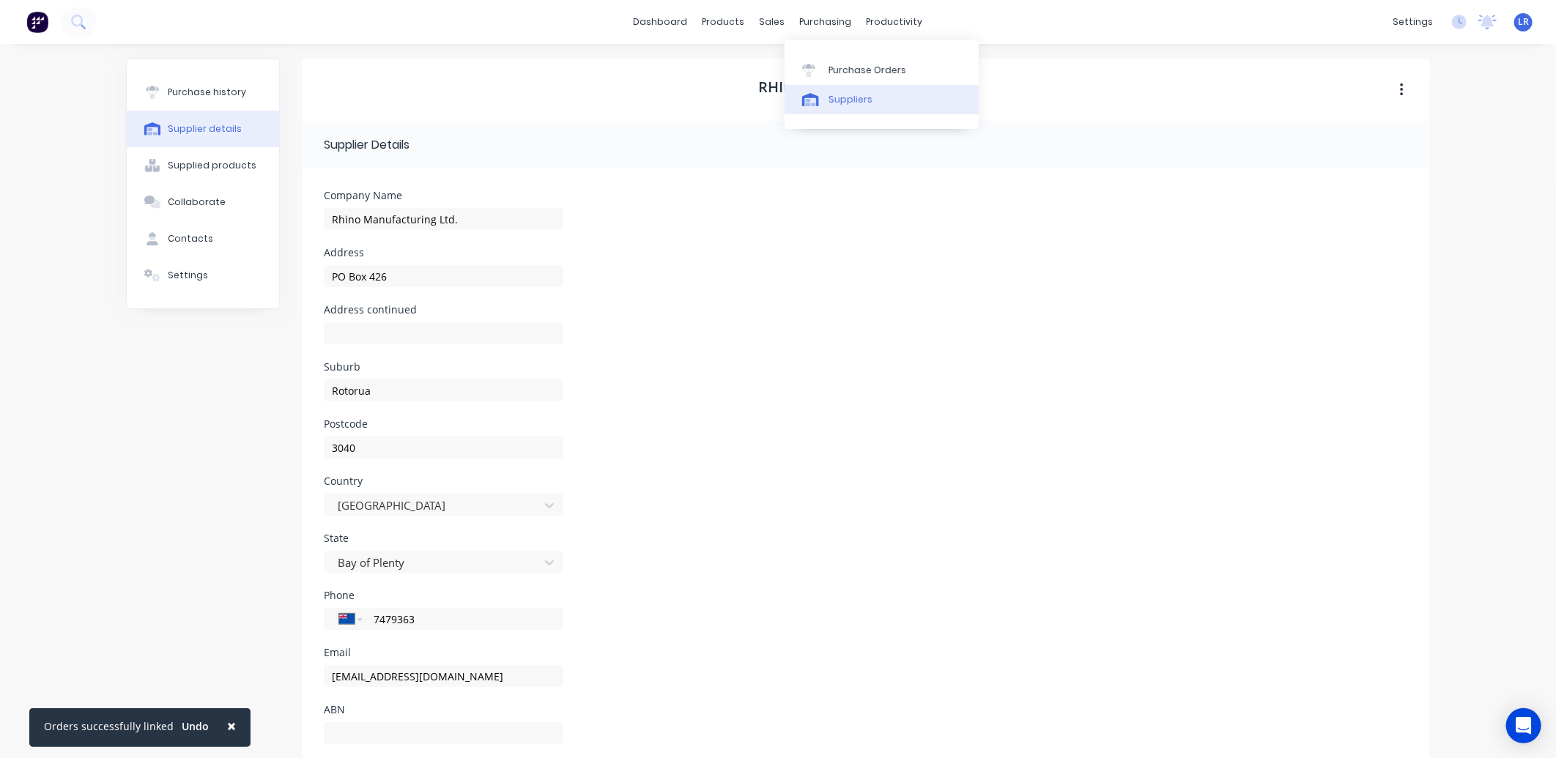
click at [857, 93] on div "Suppliers" at bounding box center [850, 99] width 44 height 13
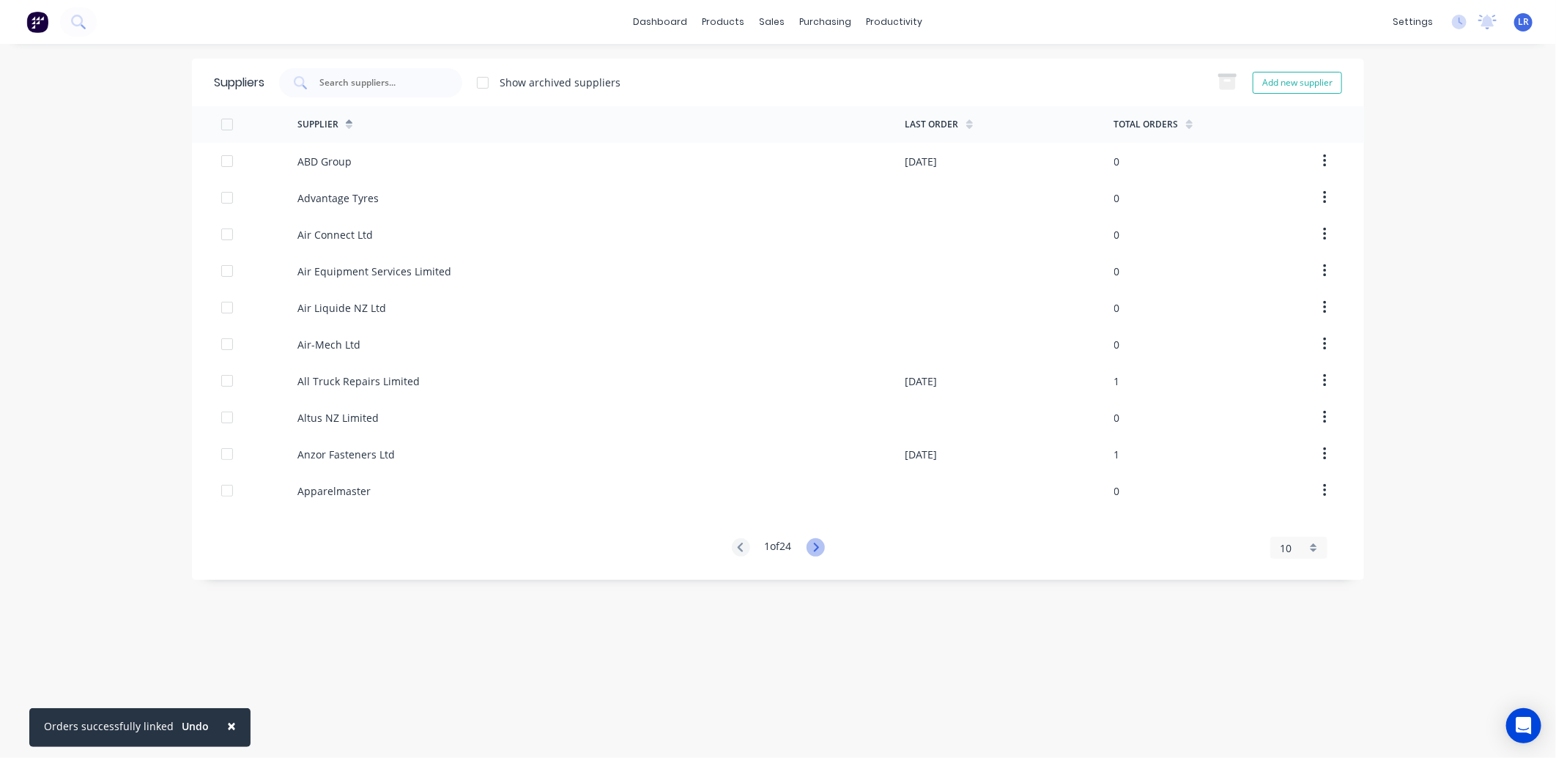
click at [822, 546] on icon at bounding box center [815, 547] width 18 height 18
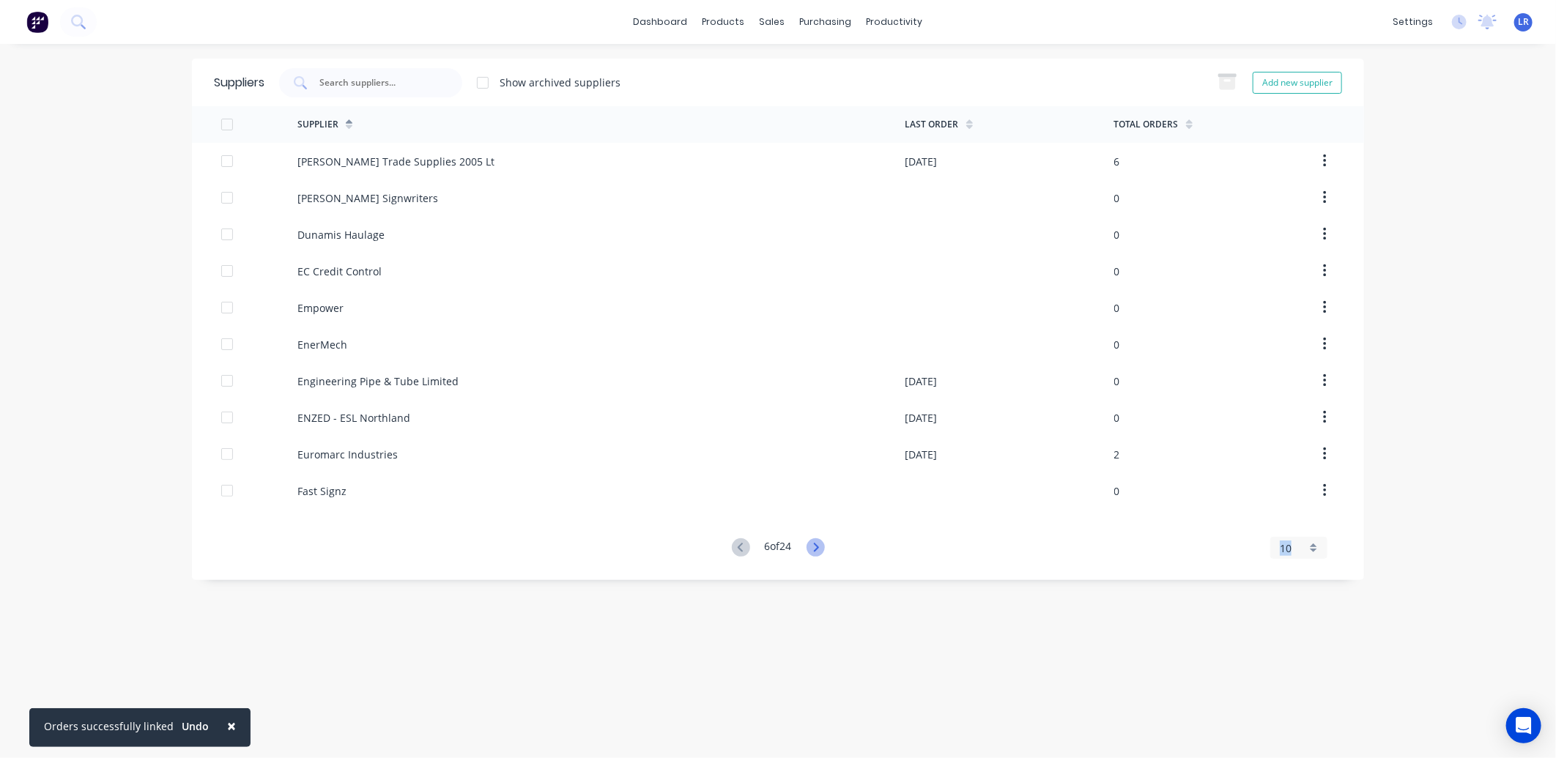
click at [822, 546] on icon at bounding box center [815, 547] width 18 height 18
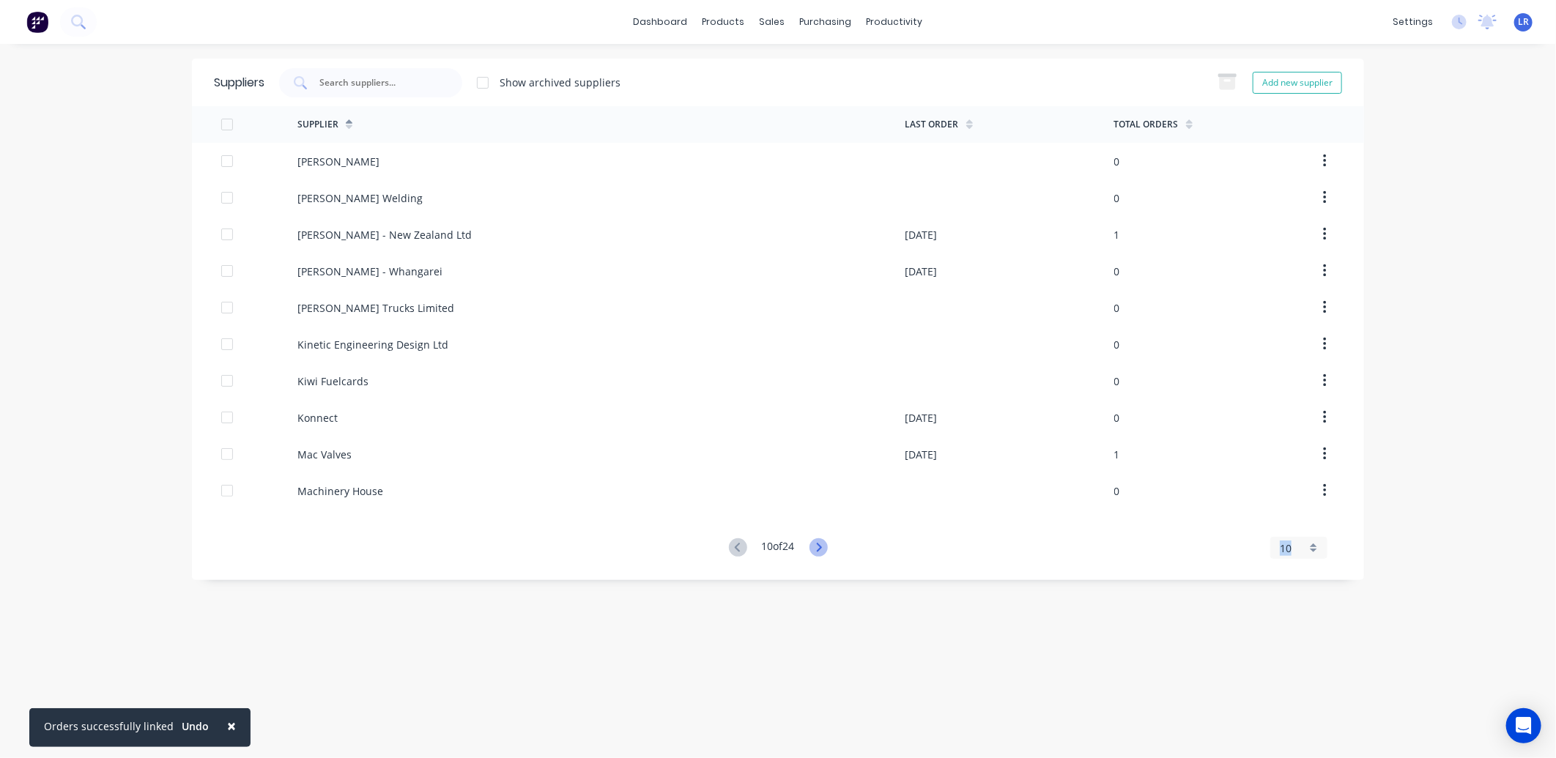
click at [821, 546] on icon at bounding box center [818, 547] width 5 height 9
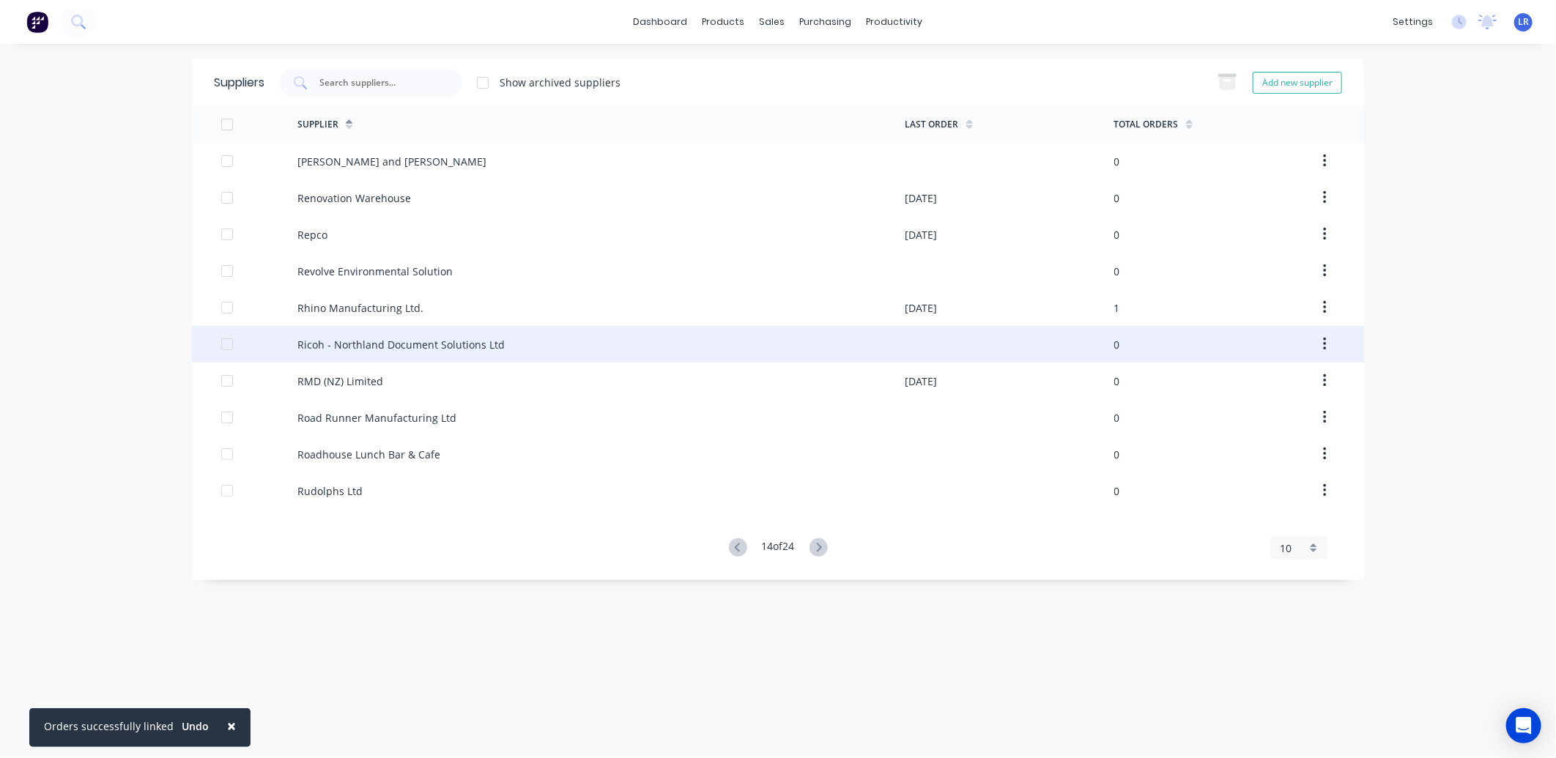
click at [461, 343] on div "Ricoh - Northland Document Solutions Ltd" at bounding box center [400, 344] width 207 height 15
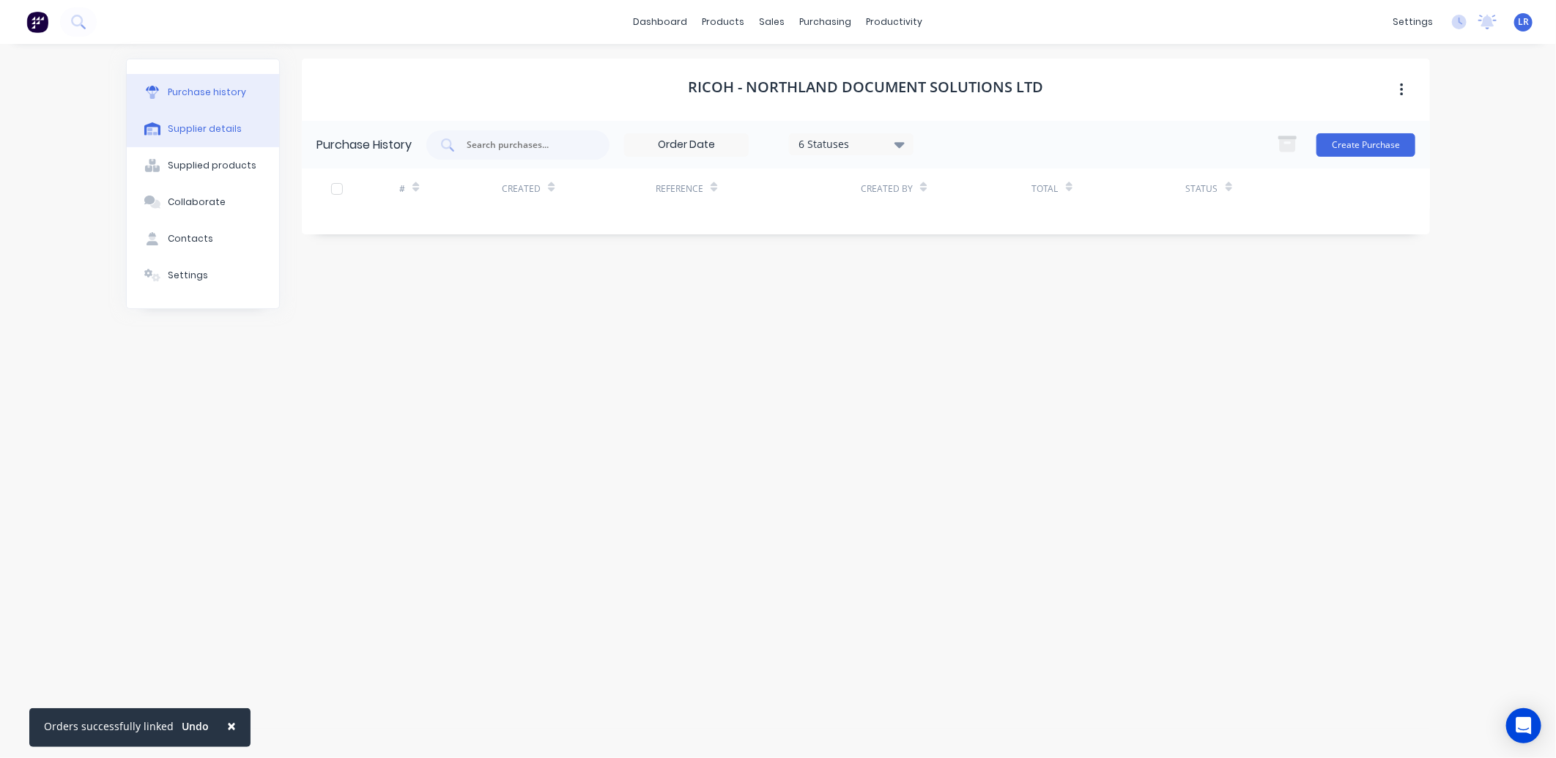
click at [228, 122] on div "Supplier details" at bounding box center [205, 128] width 74 height 13
select select "NZ"
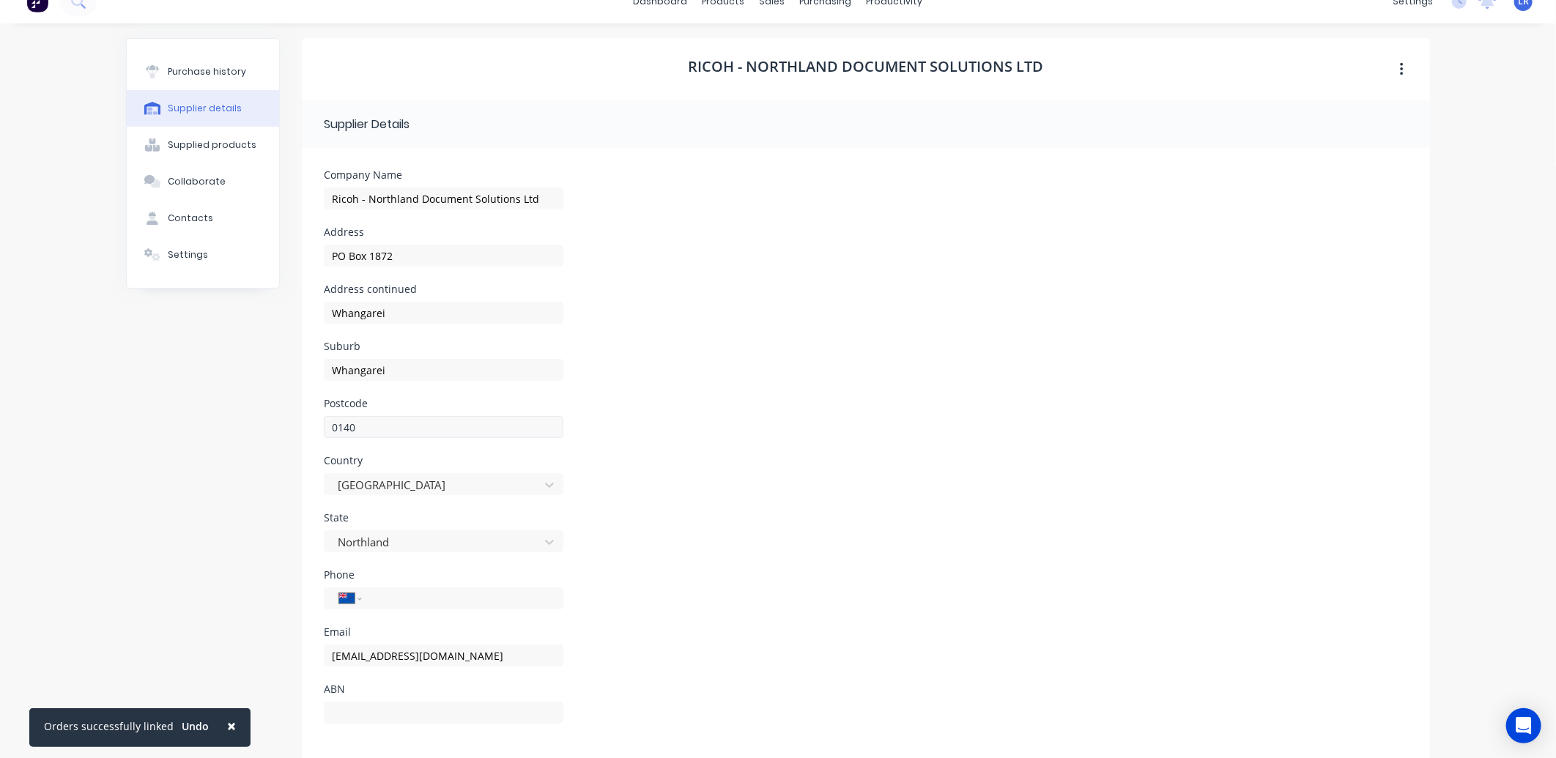
scroll to position [40, 0]
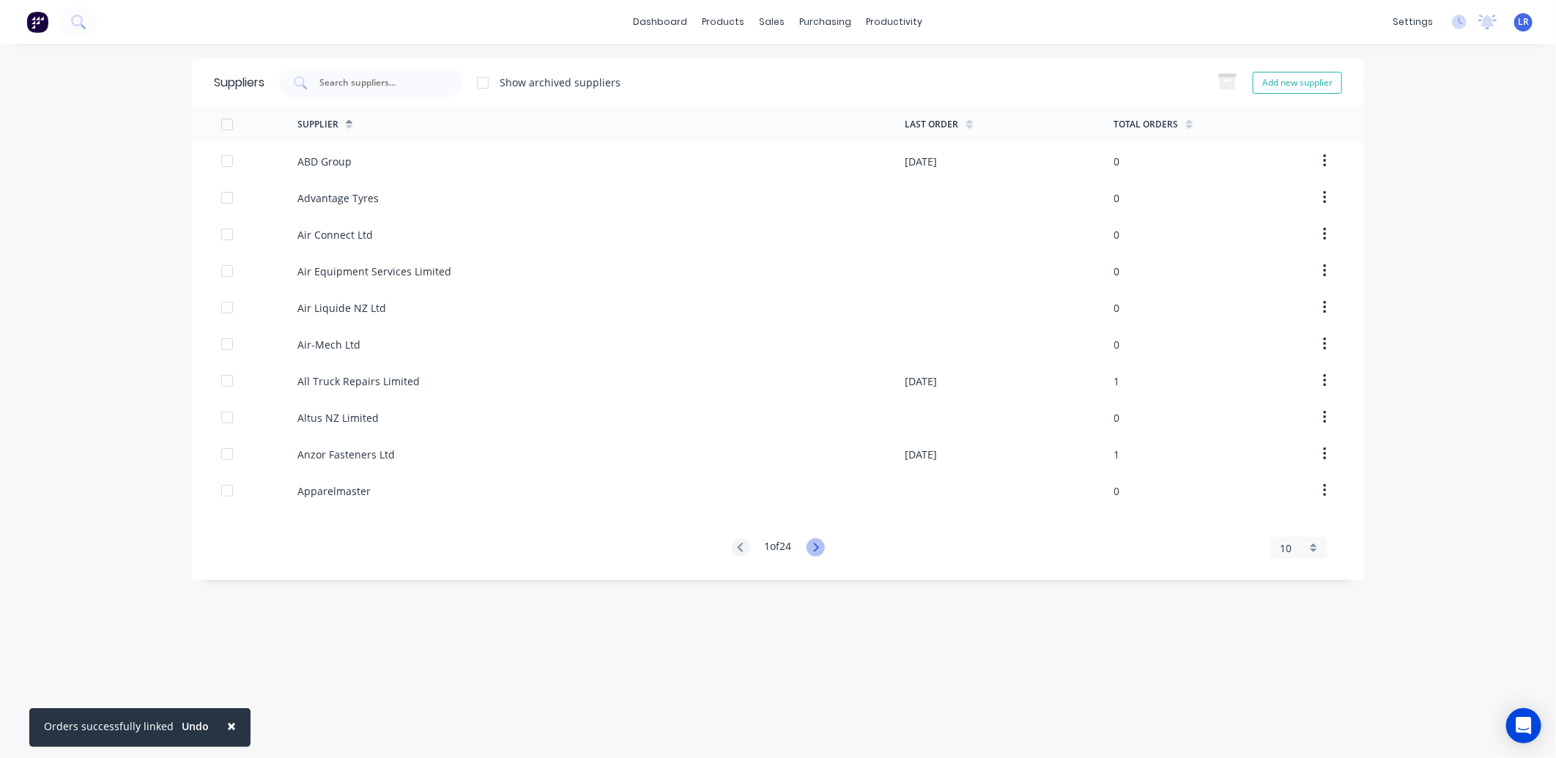
click at [824, 546] on icon at bounding box center [815, 547] width 18 height 18
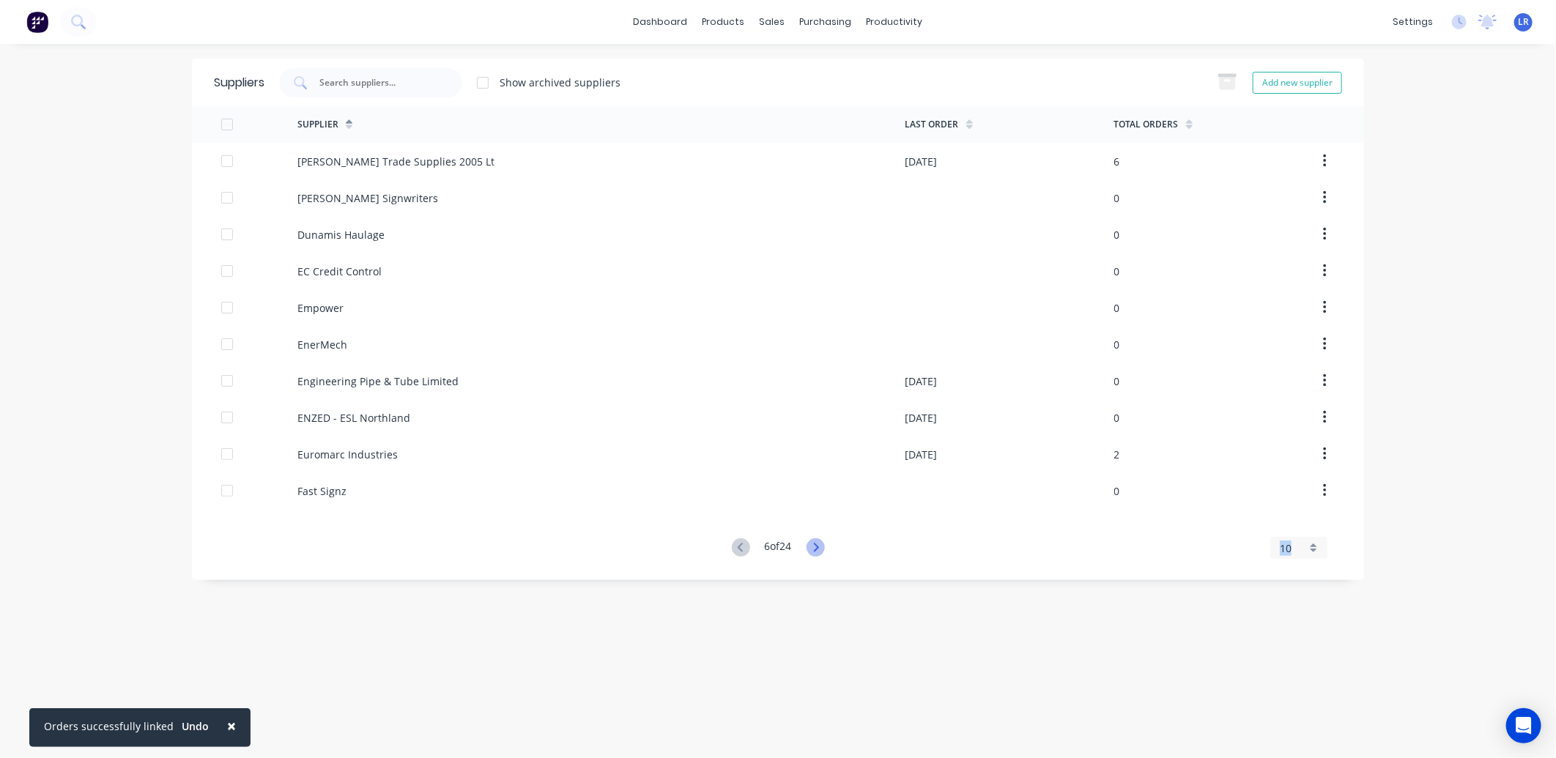
click at [824, 546] on icon at bounding box center [815, 547] width 18 height 18
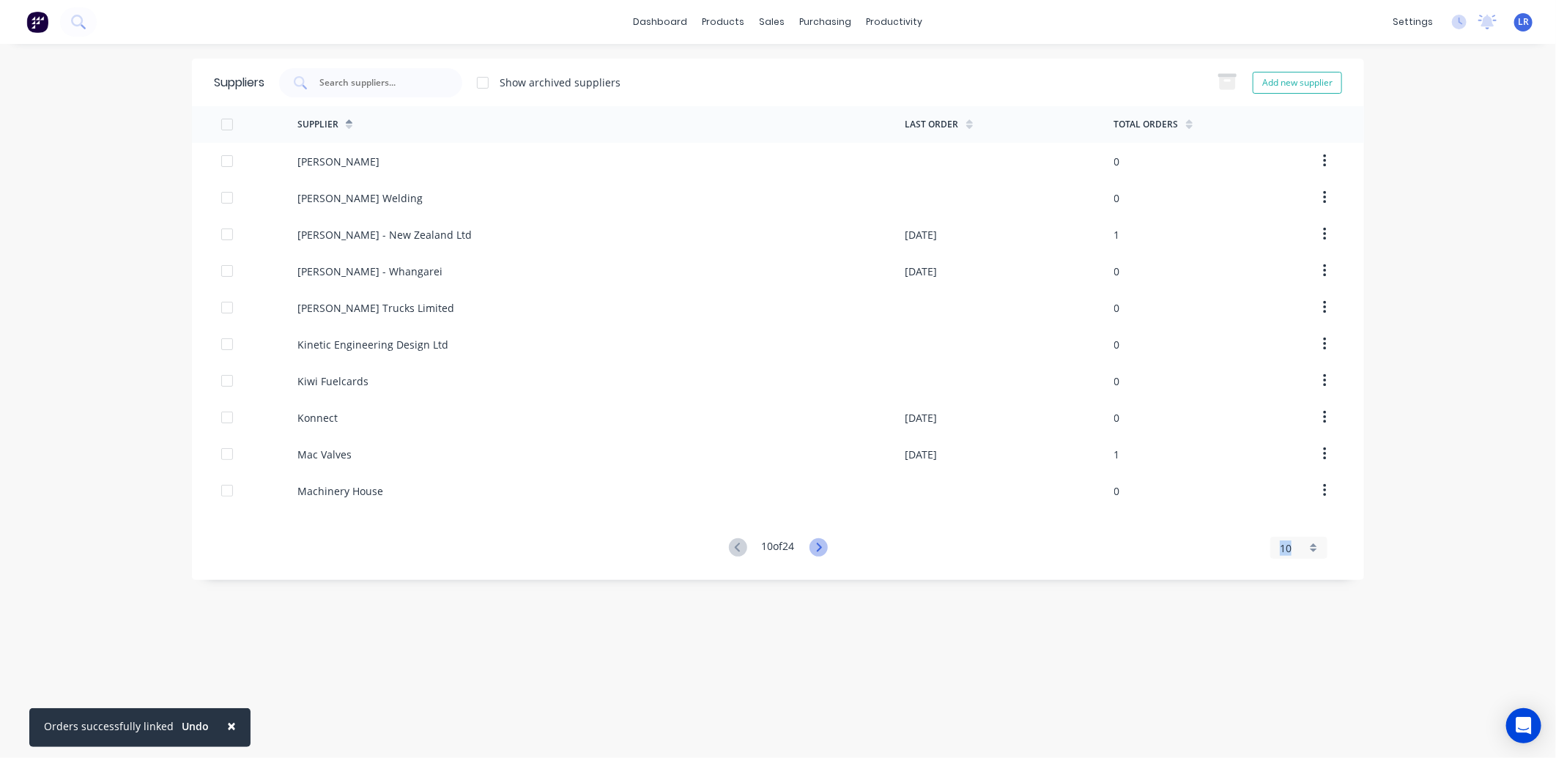
click at [824, 546] on icon at bounding box center [818, 547] width 18 height 18
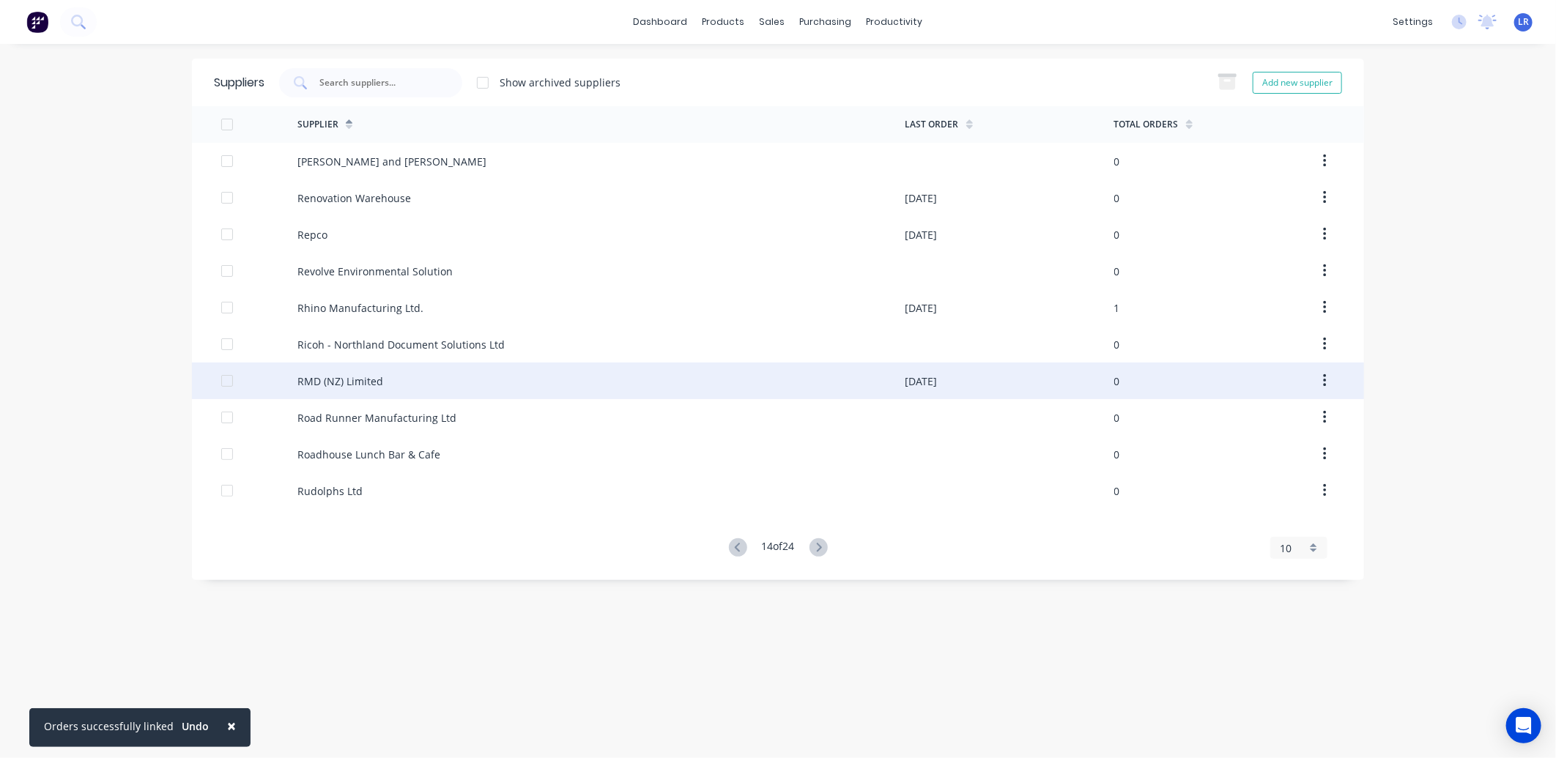
click at [362, 384] on div "RMD (NZ) Limited" at bounding box center [340, 381] width 86 height 15
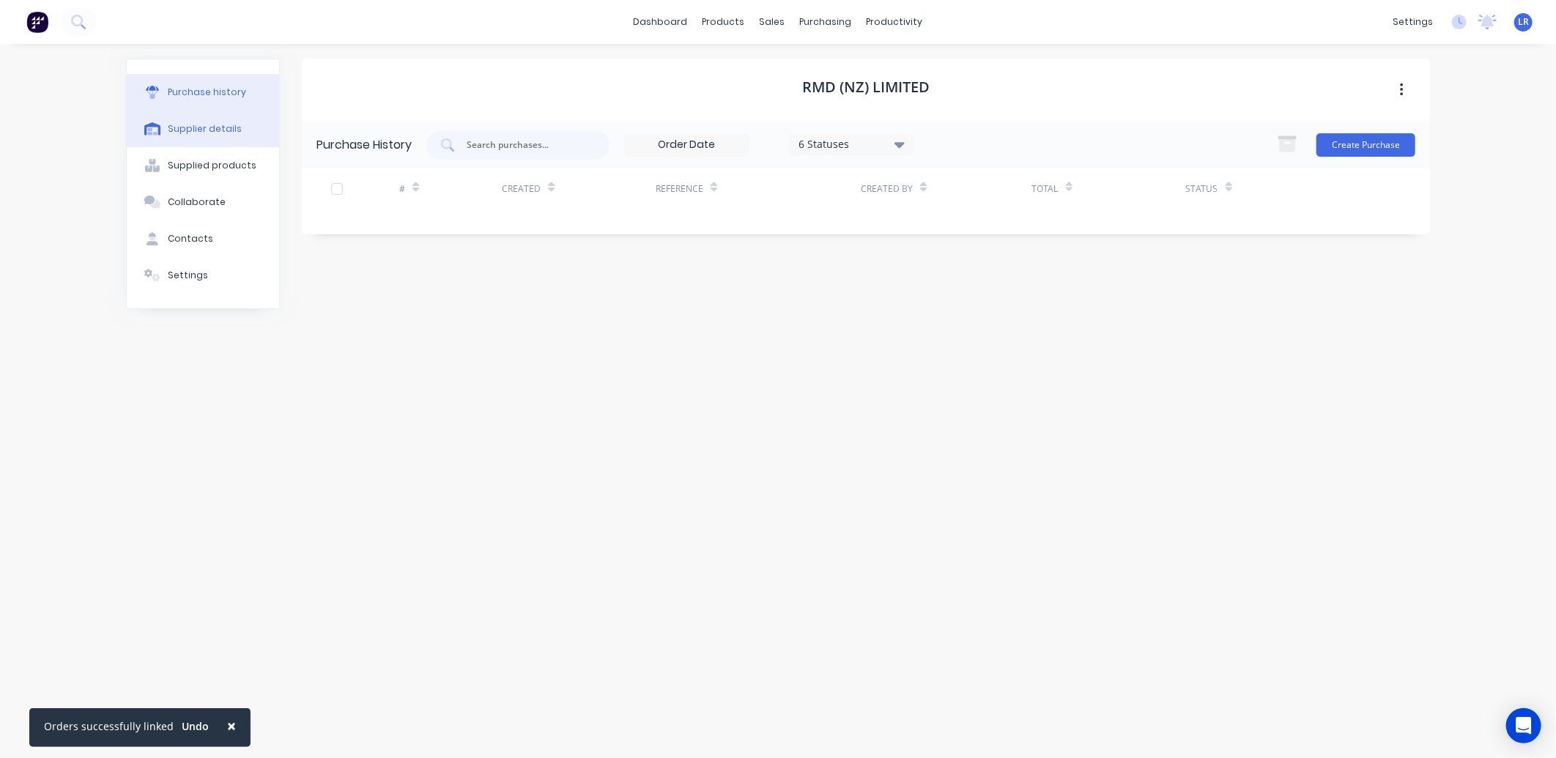
click at [192, 129] on div "Supplier details" at bounding box center [205, 128] width 74 height 13
select select "NZ"
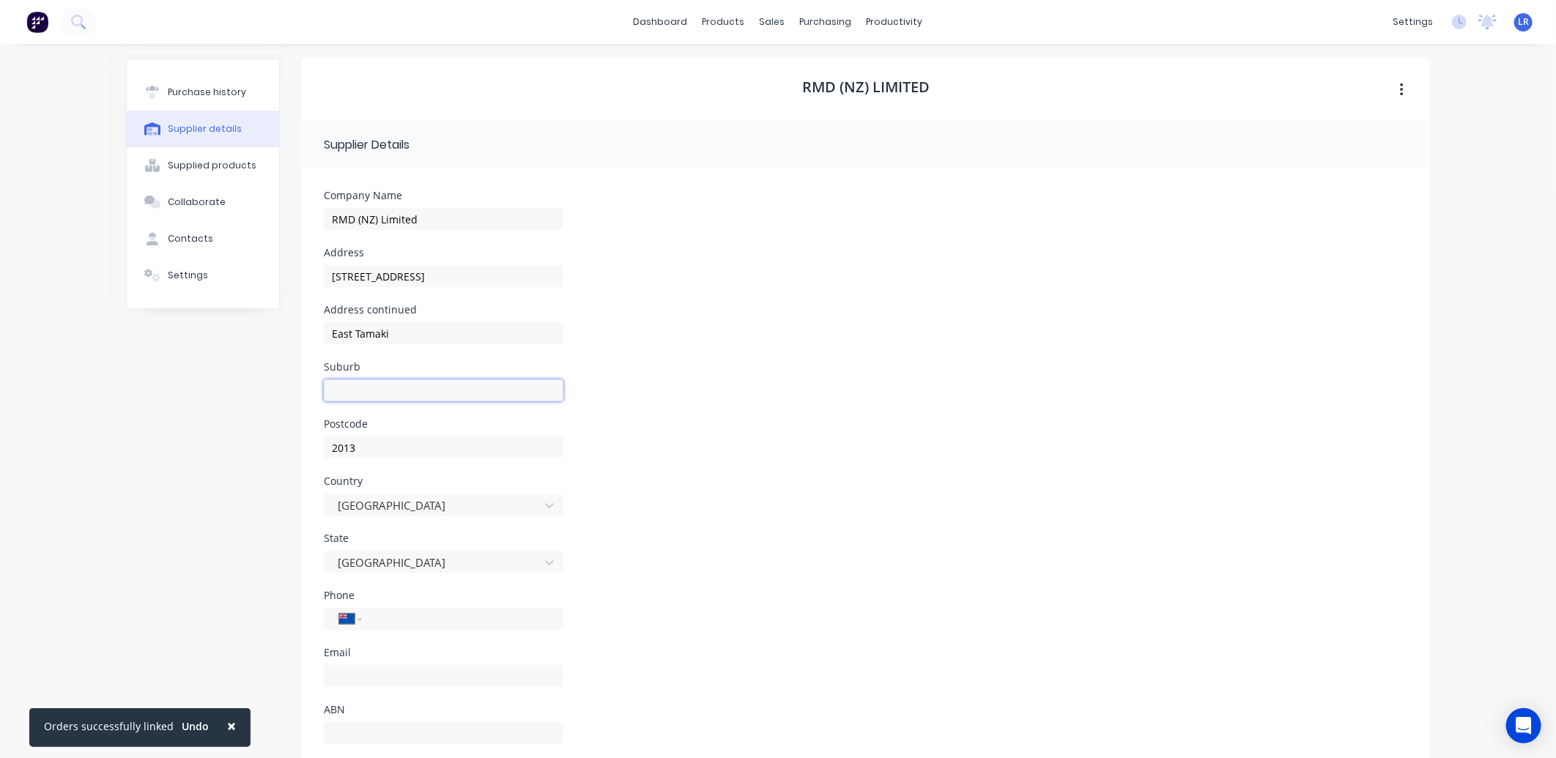
click at [360, 393] on input at bounding box center [443, 390] width 239 height 22
type input "Auckland"
drag, startPoint x: 729, startPoint y: 335, endPoint x: 749, endPoint y: 349, distance: 23.6
click at [733, 340] on div "Address continued East Tamaki" at bounding box center [866, 333] width 1084 height 57
click at [340, 675] on input at bounding box center [443, 676] width 239 height 22
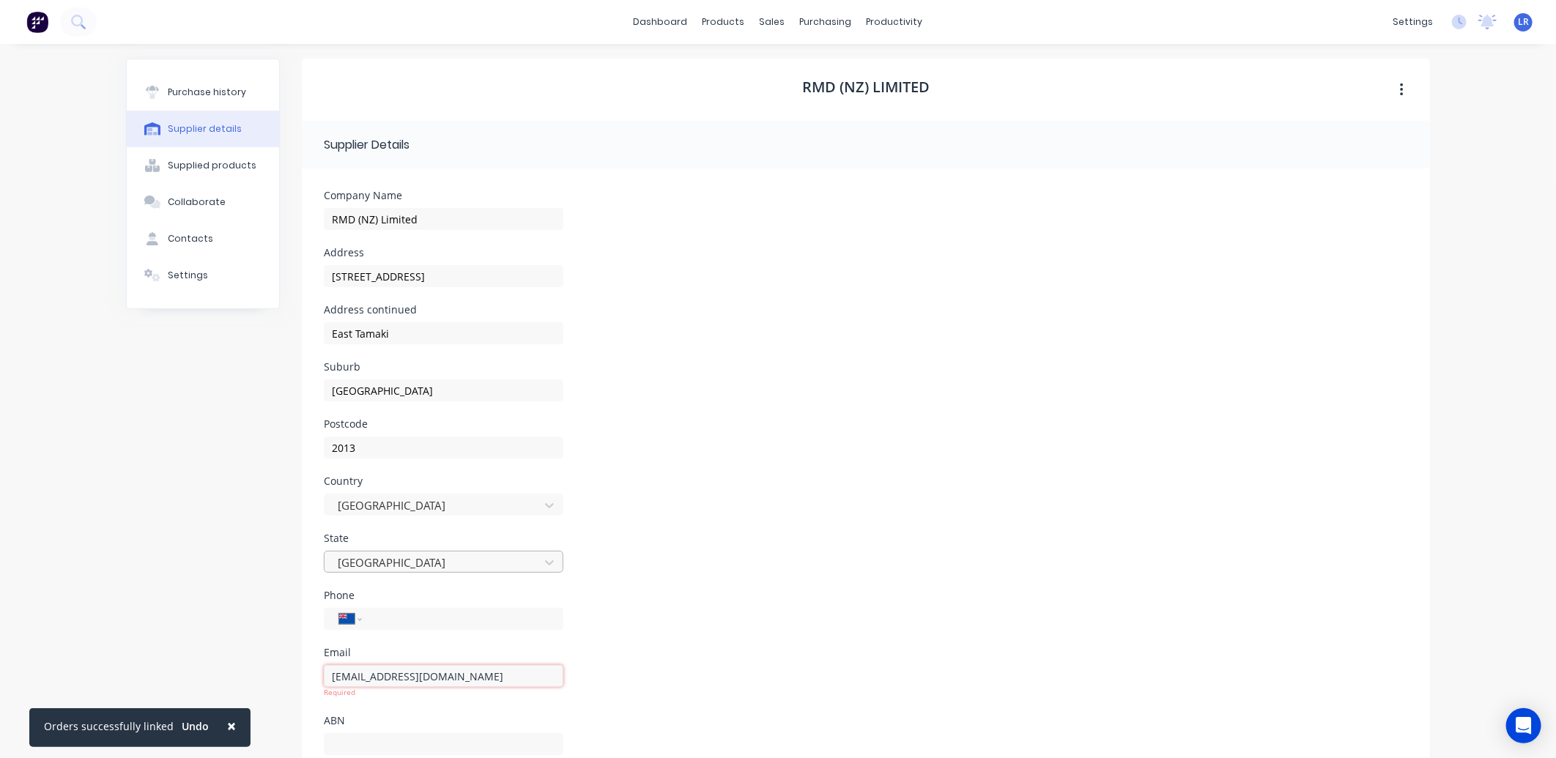
scroll to position [50, 0]
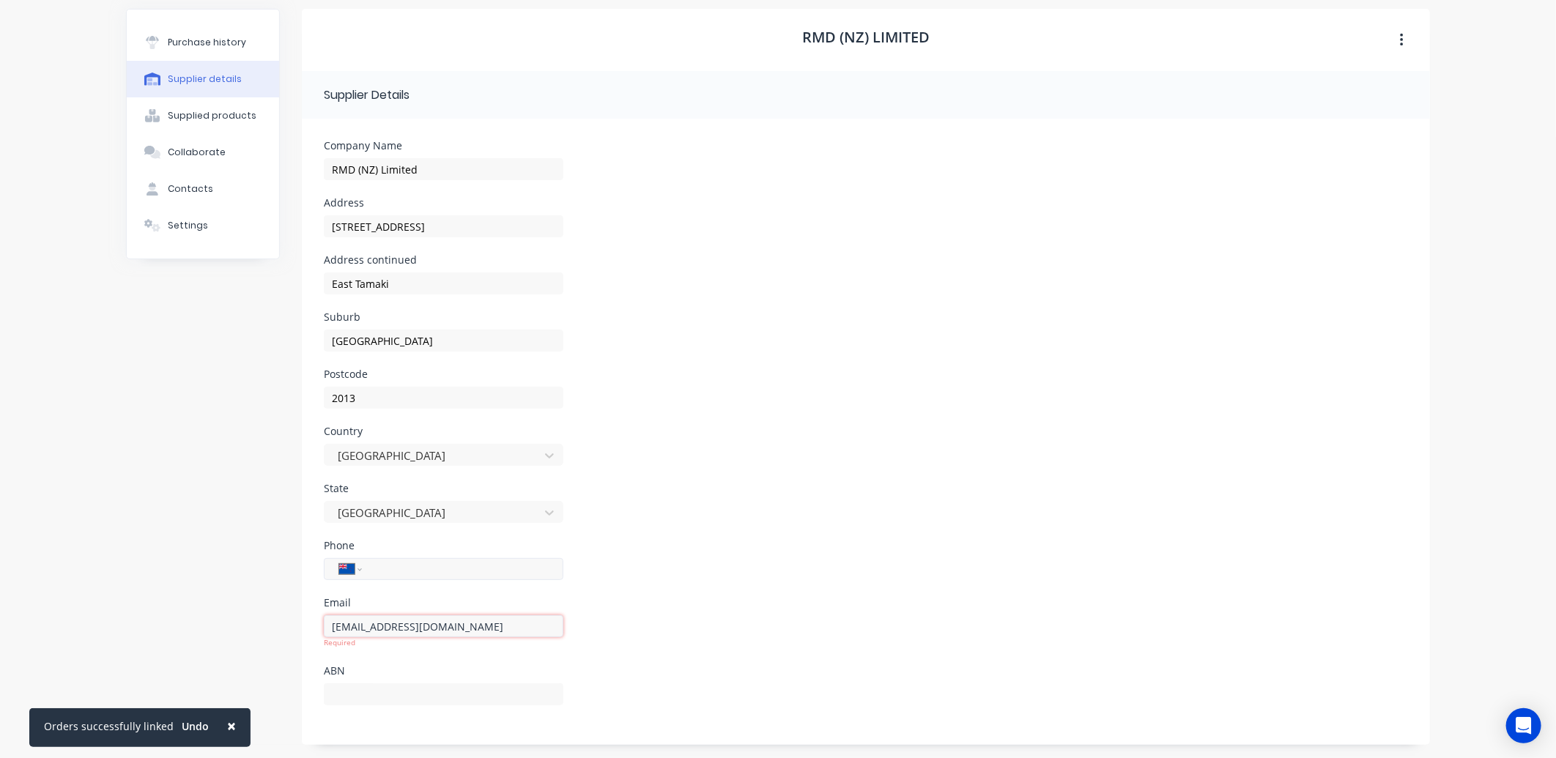
type input "rmd.auckland@altrad-rmd.com"
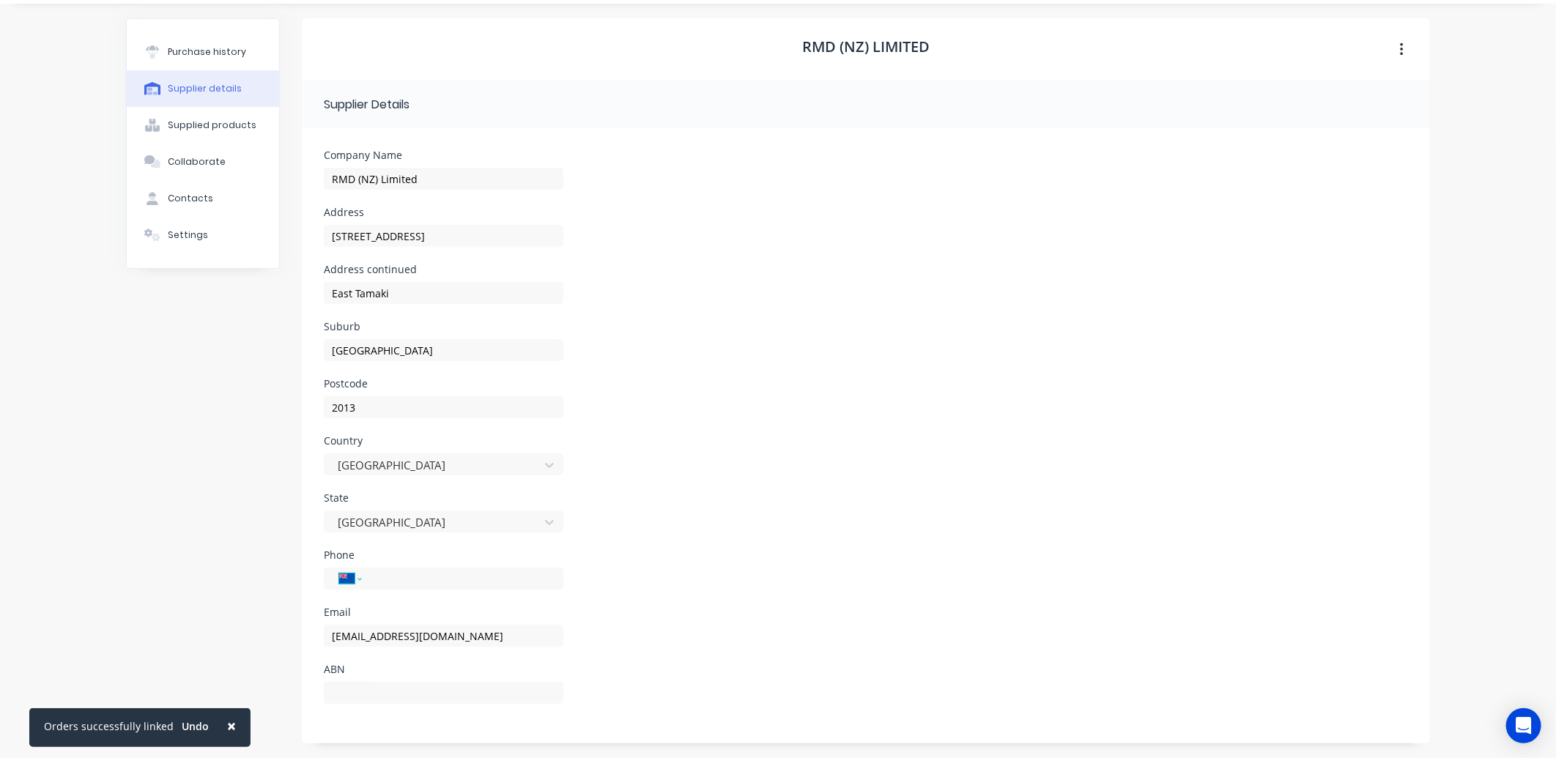
click at [352, 565] on div "International Afghanistan Åland Islands Albania Algeria American Samoa Andorra …" at bounding box center [443, 585] width 239 height 43
click at [339, 569] on select "International Afghanistan Åland Islands Albania Algeria American Samoa Andorra …" at bounding box center [350, 579] width 22 height 21
click at [352, 577] on select "International Afghanistan Åland Islands Albania Algeria American Samoa Andorra …" at bounding box center [350, 579] width 22 height 21
select select "NZ"
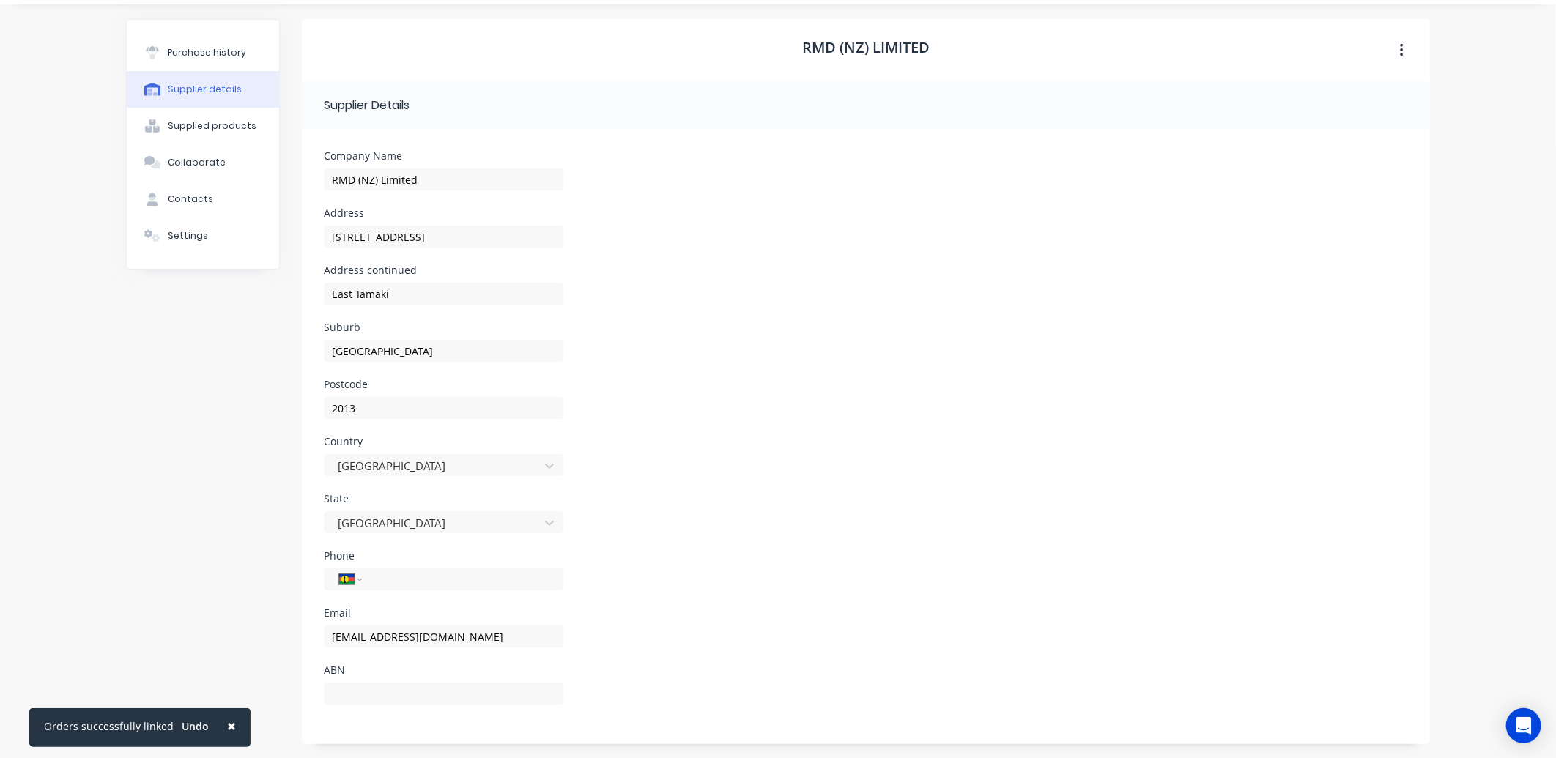
click at [339, 569] on select "International Afghanistan Åland Islands Albania Algeria American Samoa Andorra …" at bounding box center [350, 579] width 22 height 21
type input "09 259 0353"
click at [186, 234] on div "Settings" at bounding box center [188, 235] width 40 height 13
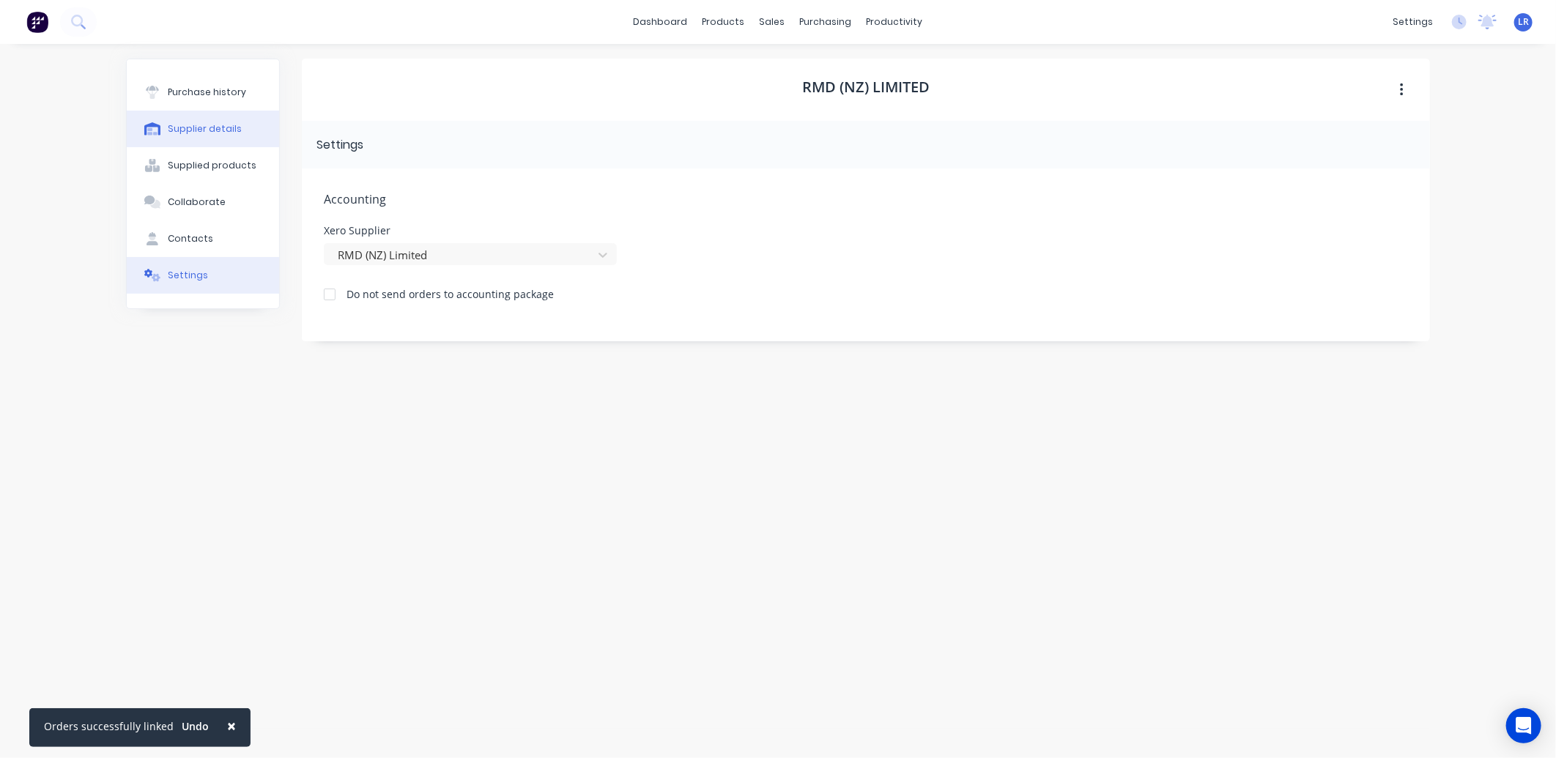
click at [218, 127] on div "Supplier details" at bounding box center [205, 128] width 74 height 13
select select "NZ"
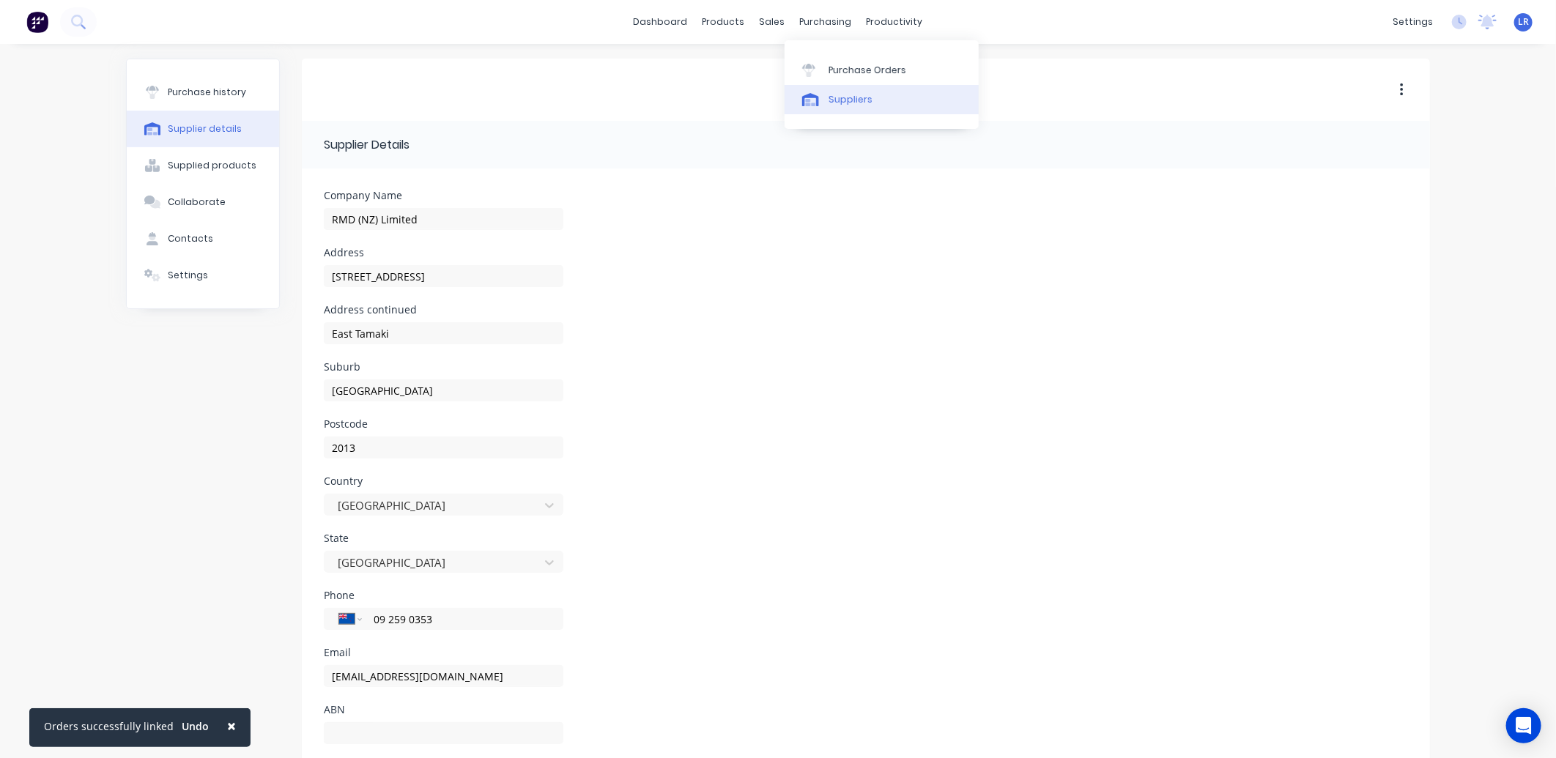
click at [844, 97] on div "Suppliers" at bounding box center [850, 99] width 44 height 13
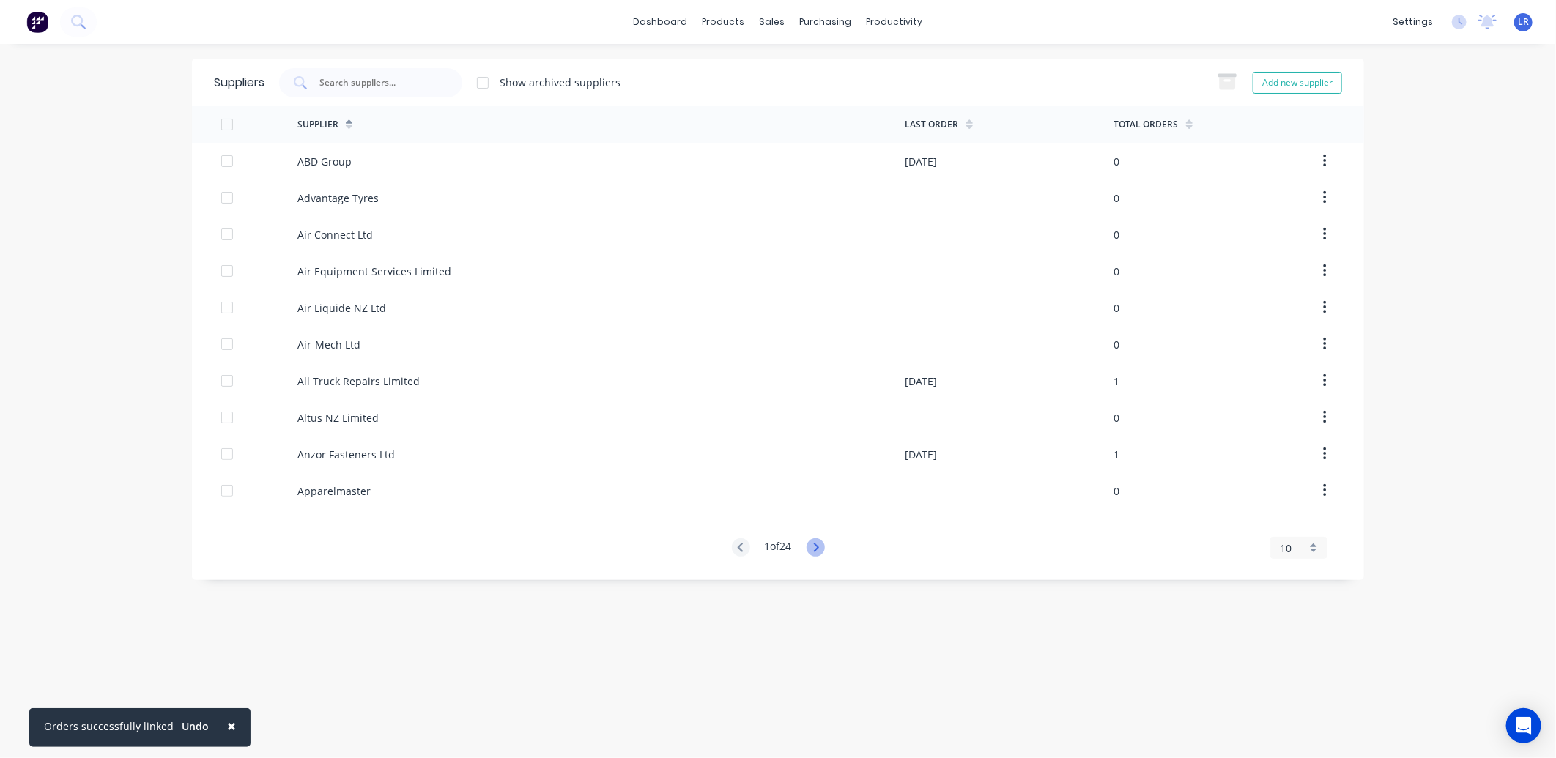
click at [817, 547] on icon at bounding box center [815, 547] width 18 height 18
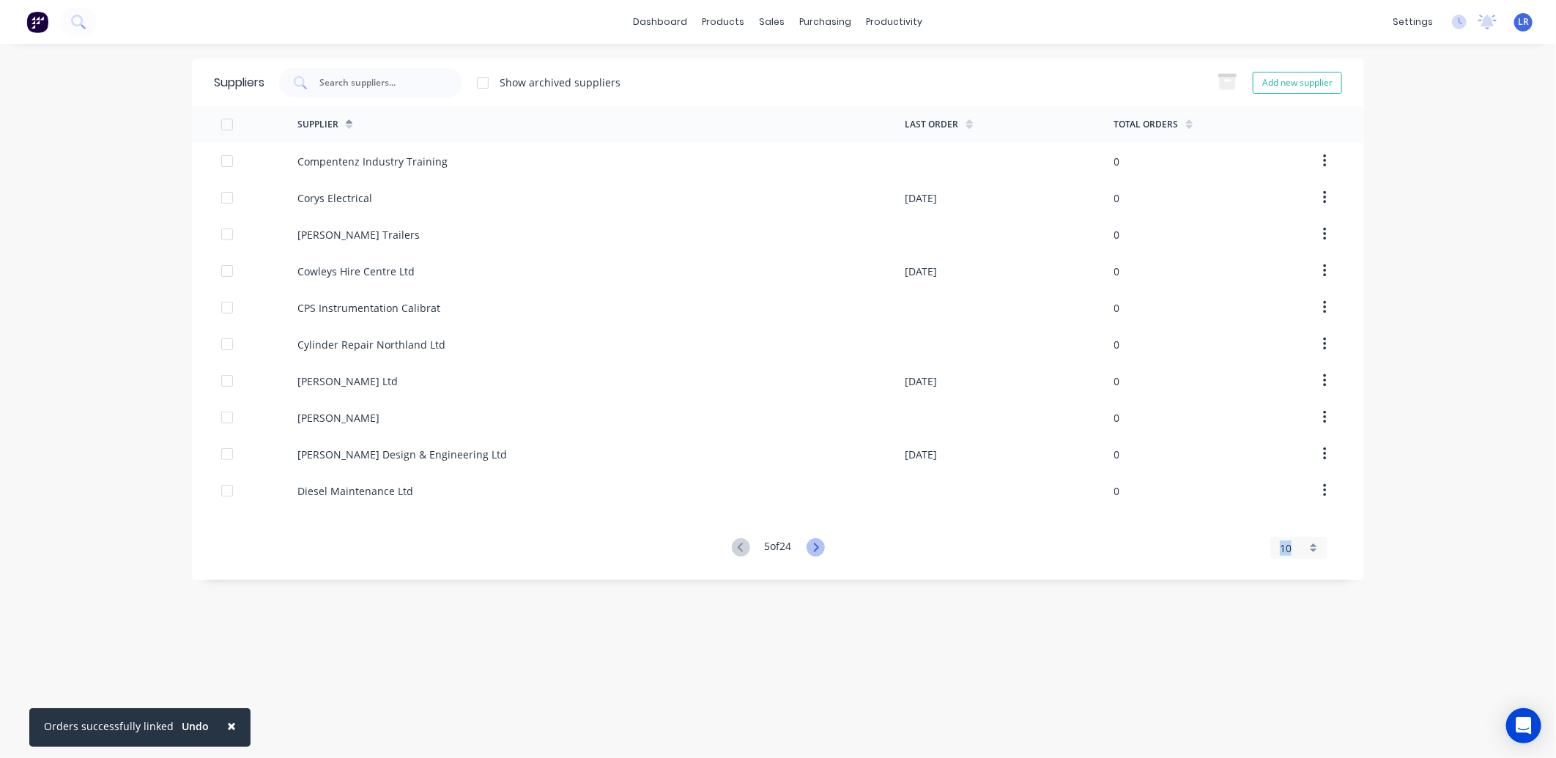
click at [817, 547] on icon at bounding box center [815, 547] width 18 height 18
click at [817, 548] on icon at bounding box center [815, 547] width 18 height 18
click at [817, 548] on icon at bounding box center [818, 547] width 18 height 18
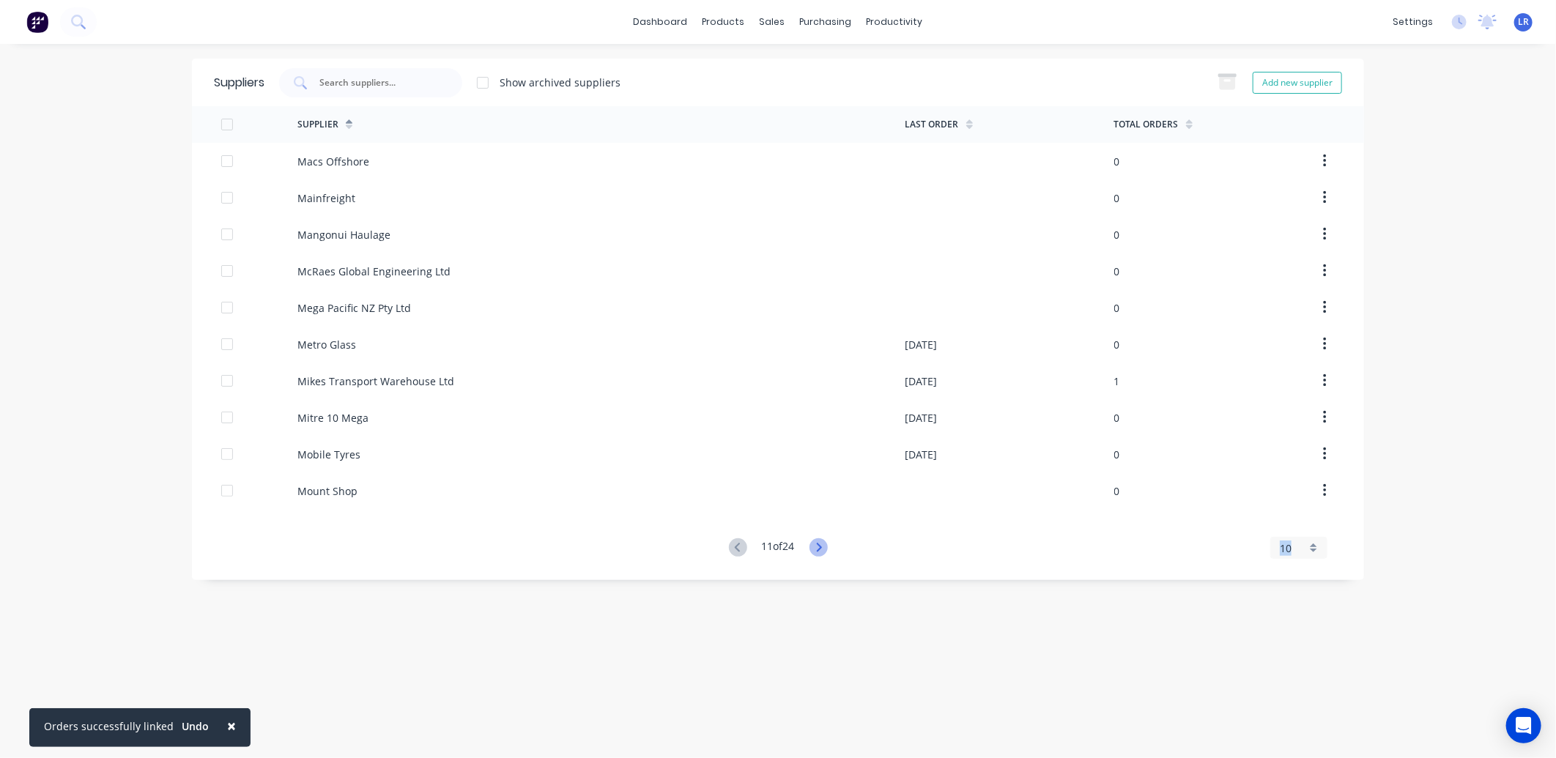
click at [817, 548] on icon at bounding box center [818, 547] width 18 height 18
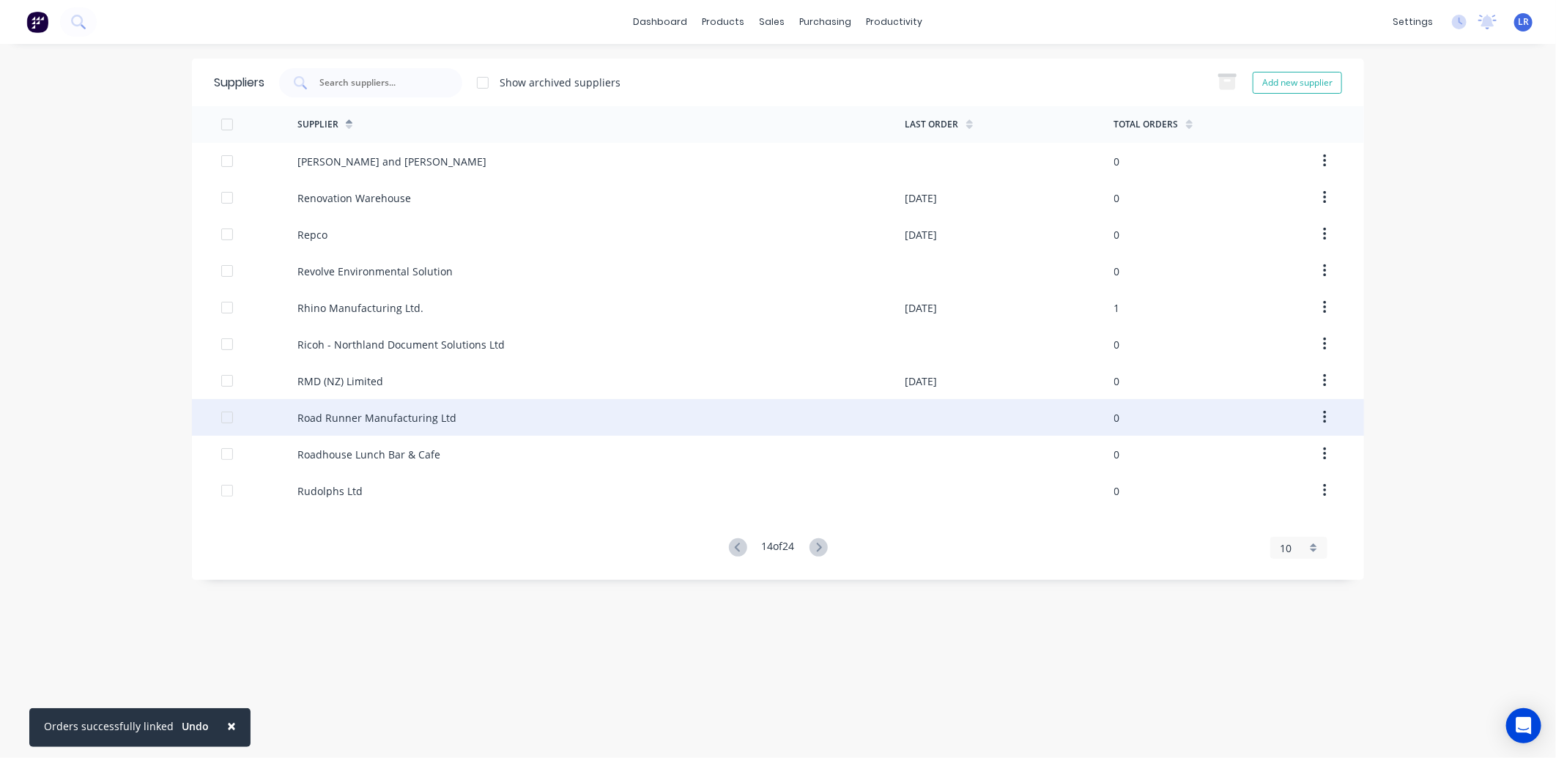
click at [359, 417] on div "Road Runner Manufacturing Ltd" at bounding box center [376, 417] width 159 height 15
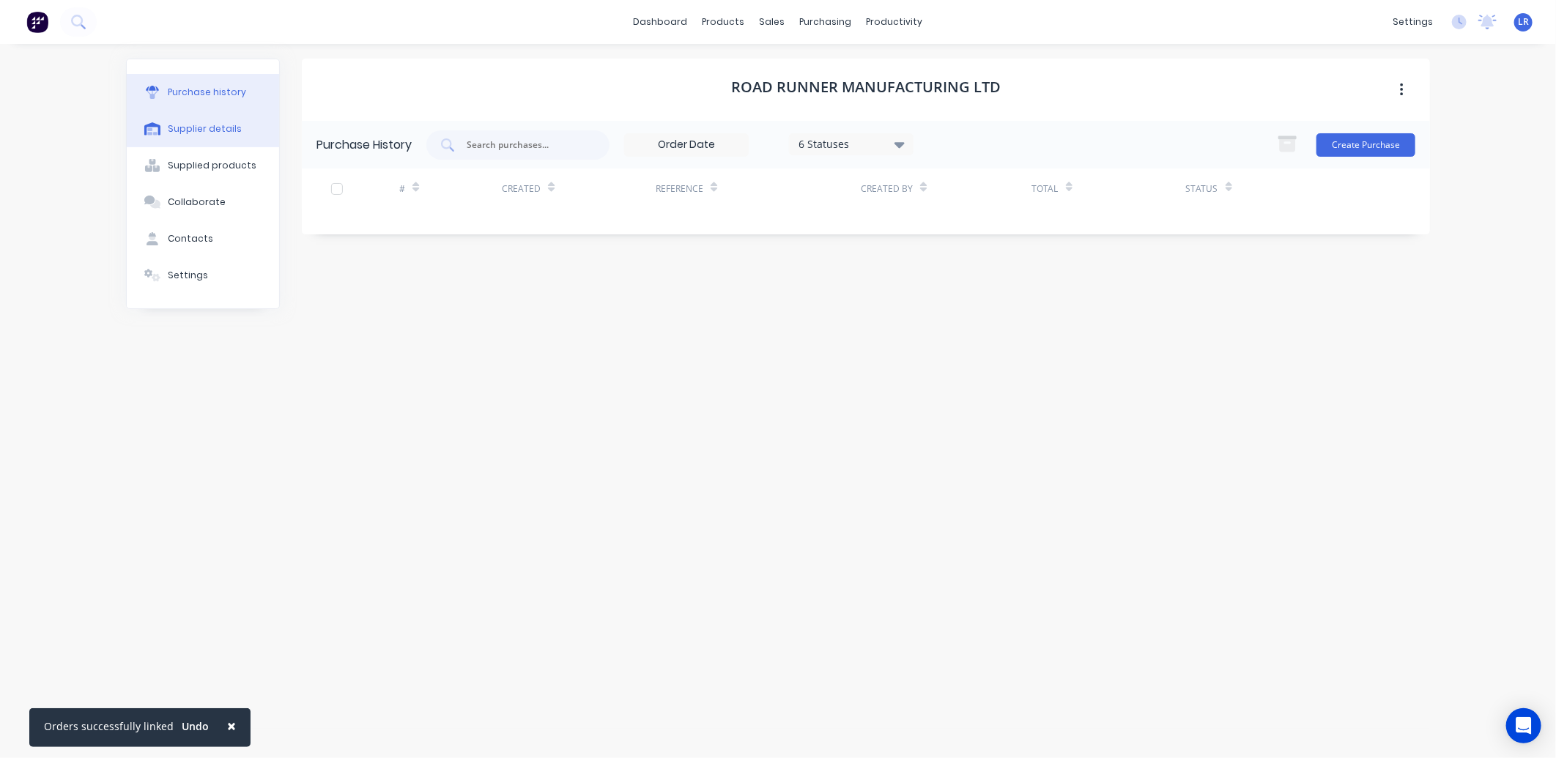
click at [213, 120] on button "Supplier details" at bounding box center [203, 129] width 152 height 37
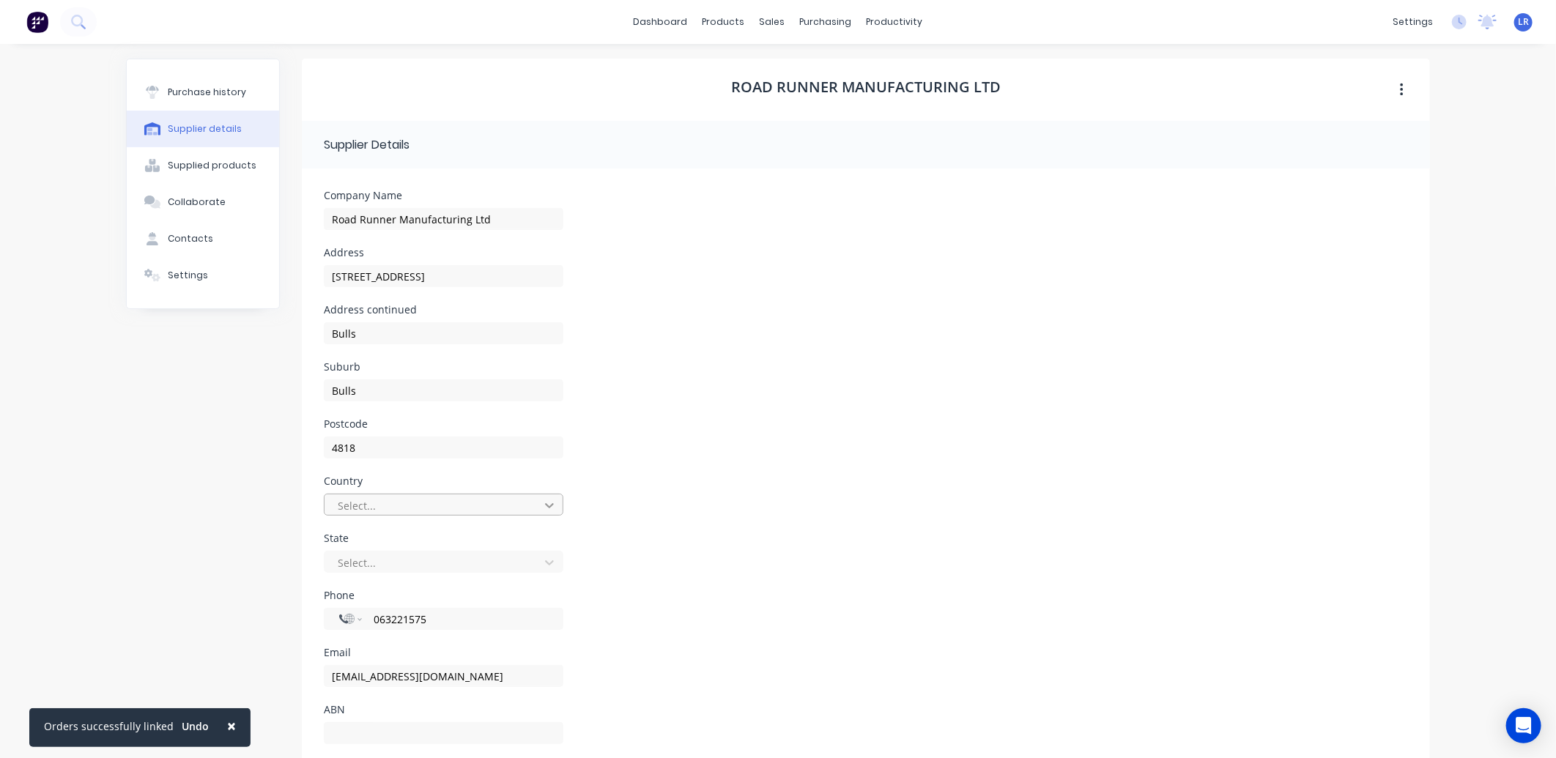
click at [545, 508] on icon at bounding box center [549, 505] width 9 height 5
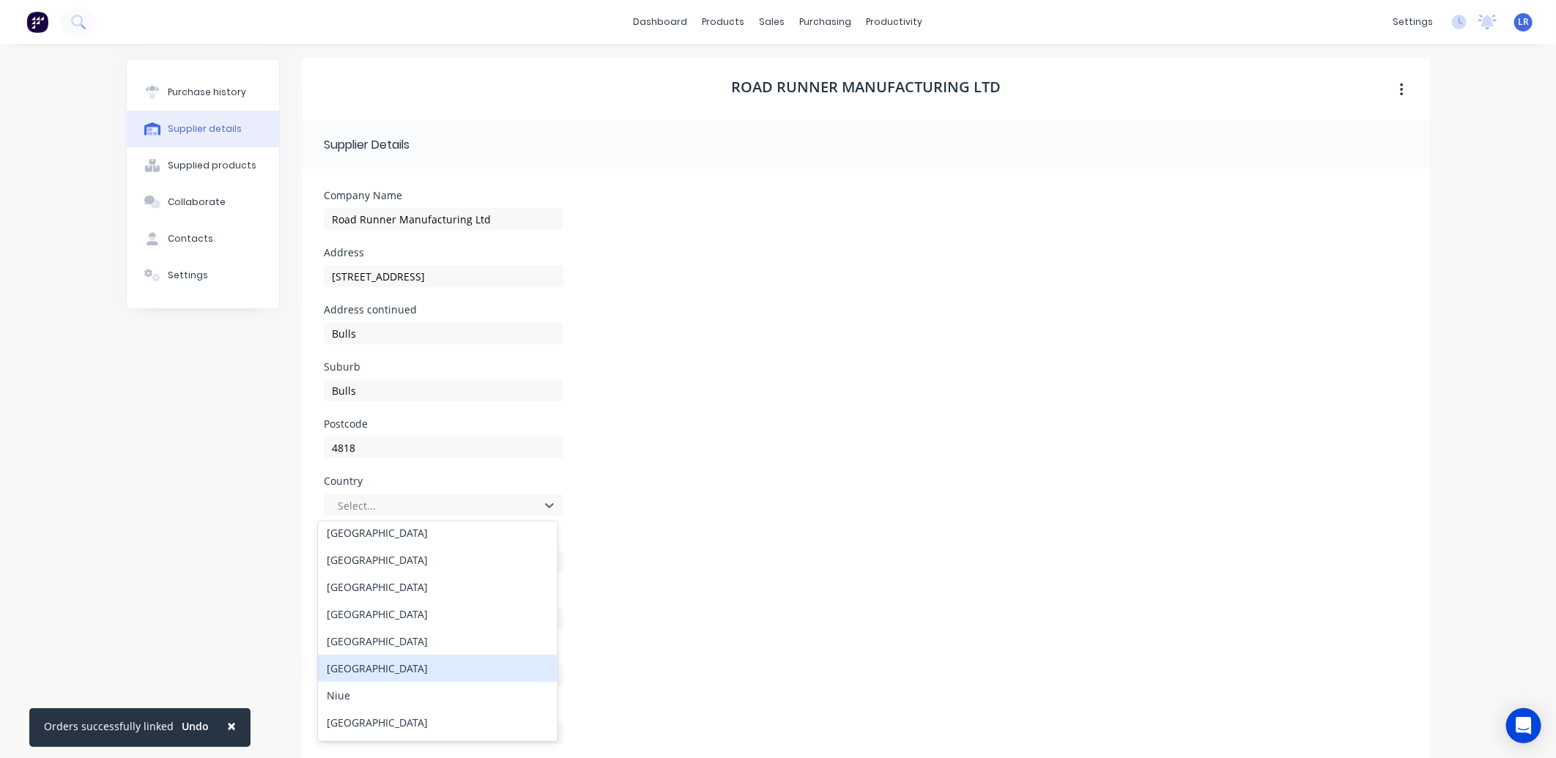
scroll to position [4231, 0]
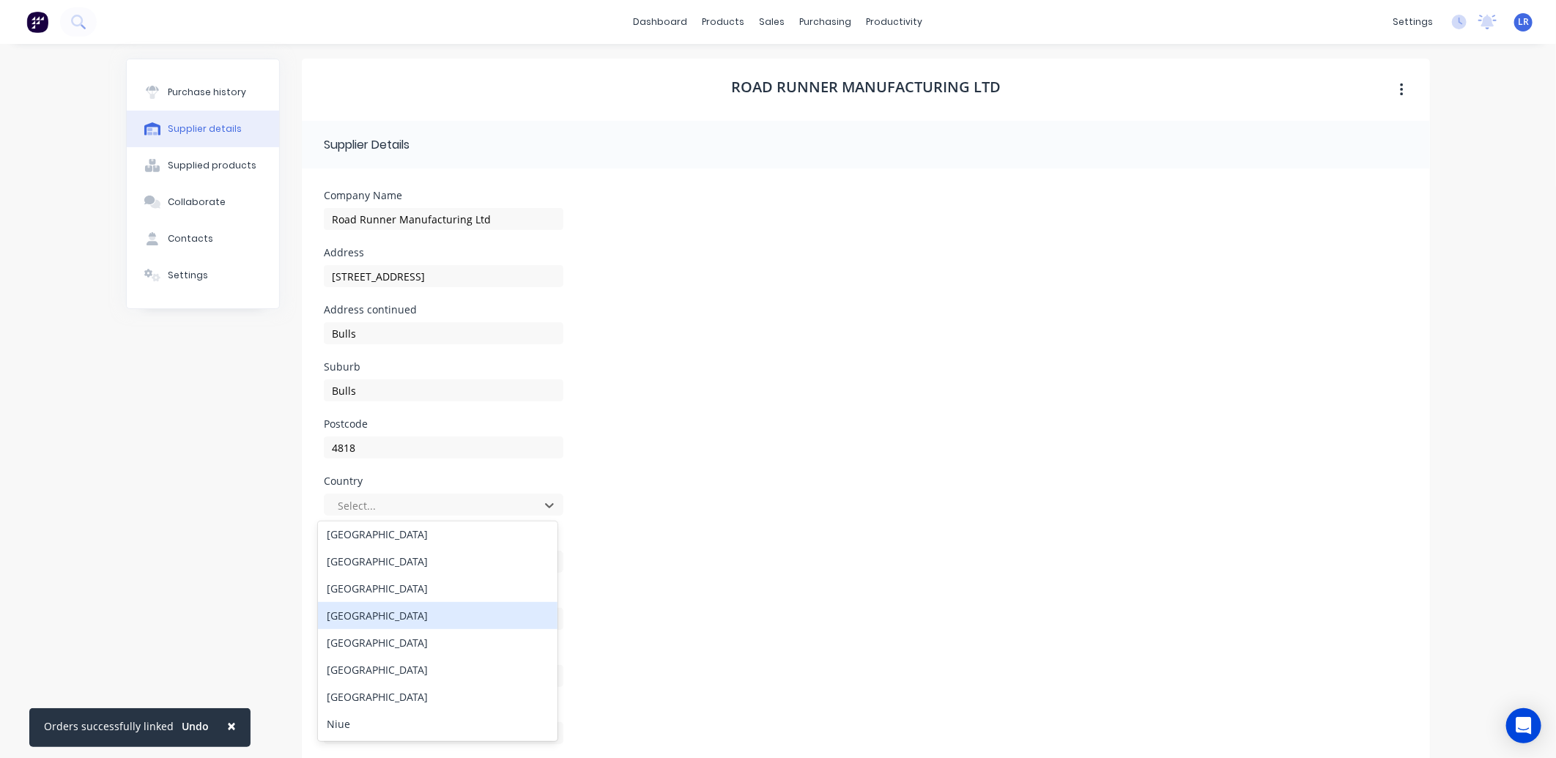
click at [411, 609] on div "New Zealand" at bounding box center [437, 615] width 239 height 27
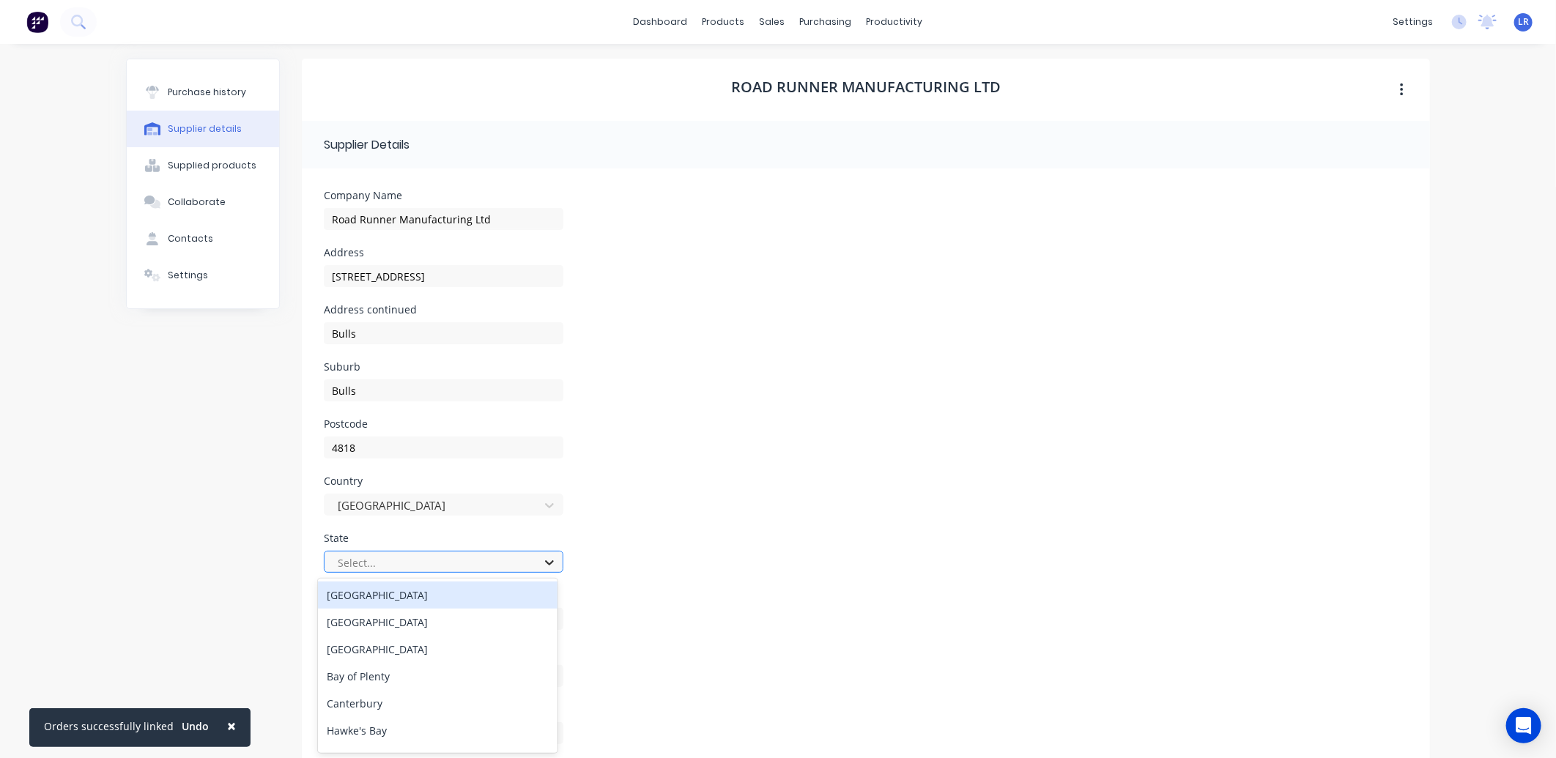
click at [548, 565] on icon at bounding box center [549, 562] width 15 height 15
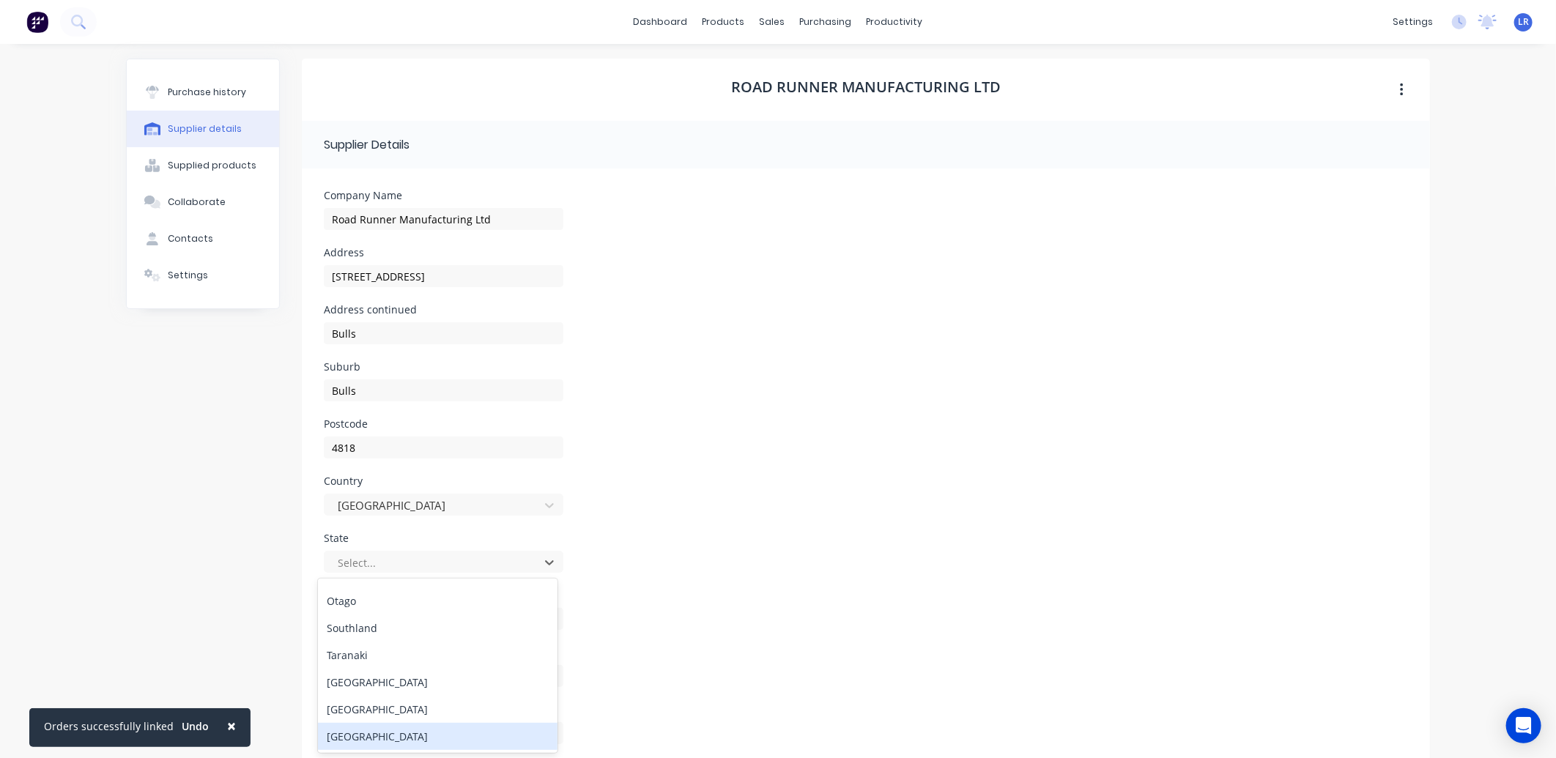
scroll to position [183, 0]
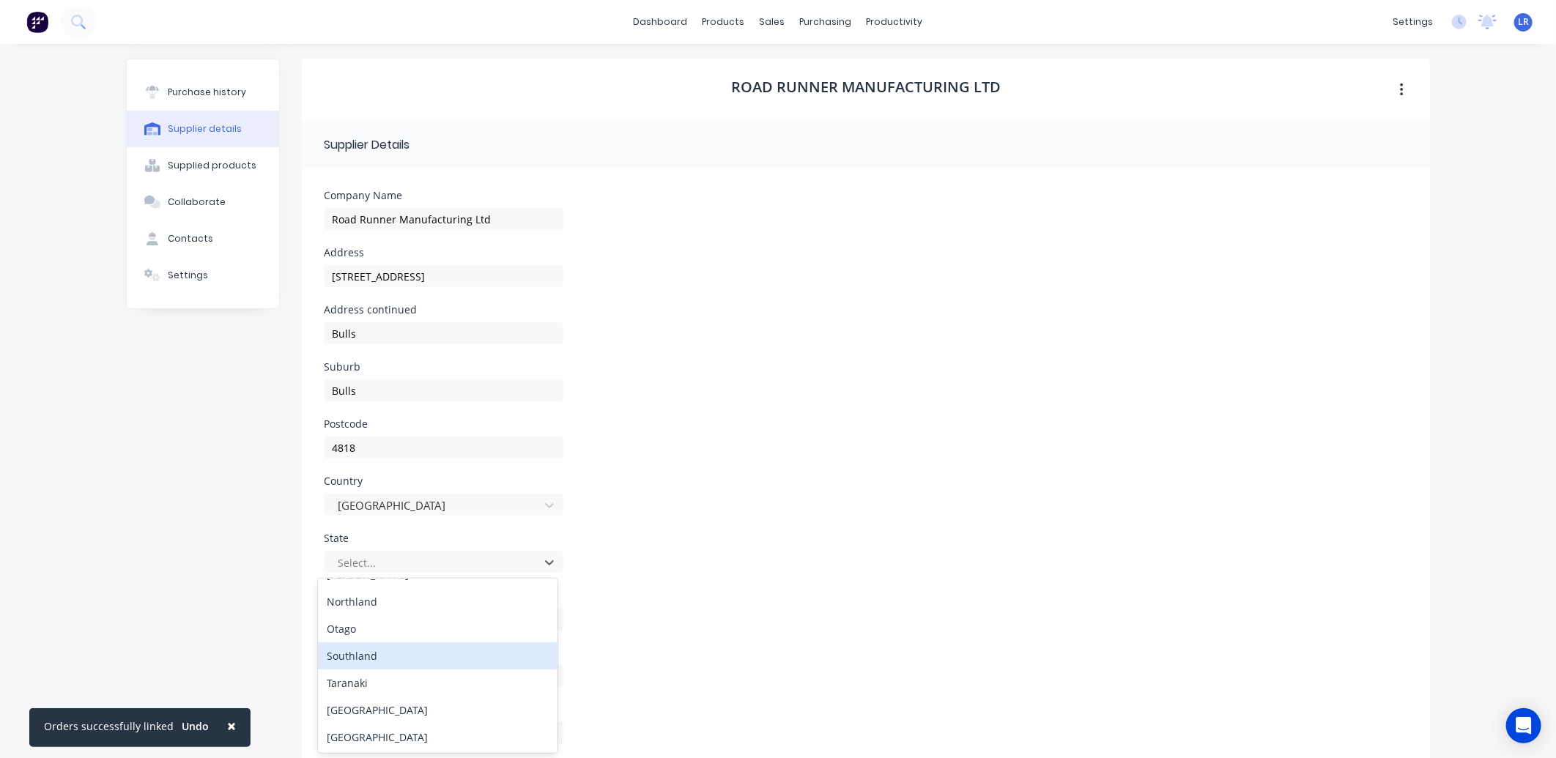
click at [371, 653] on div "Southland" at bounding box center [437, 655] width 239 height 27
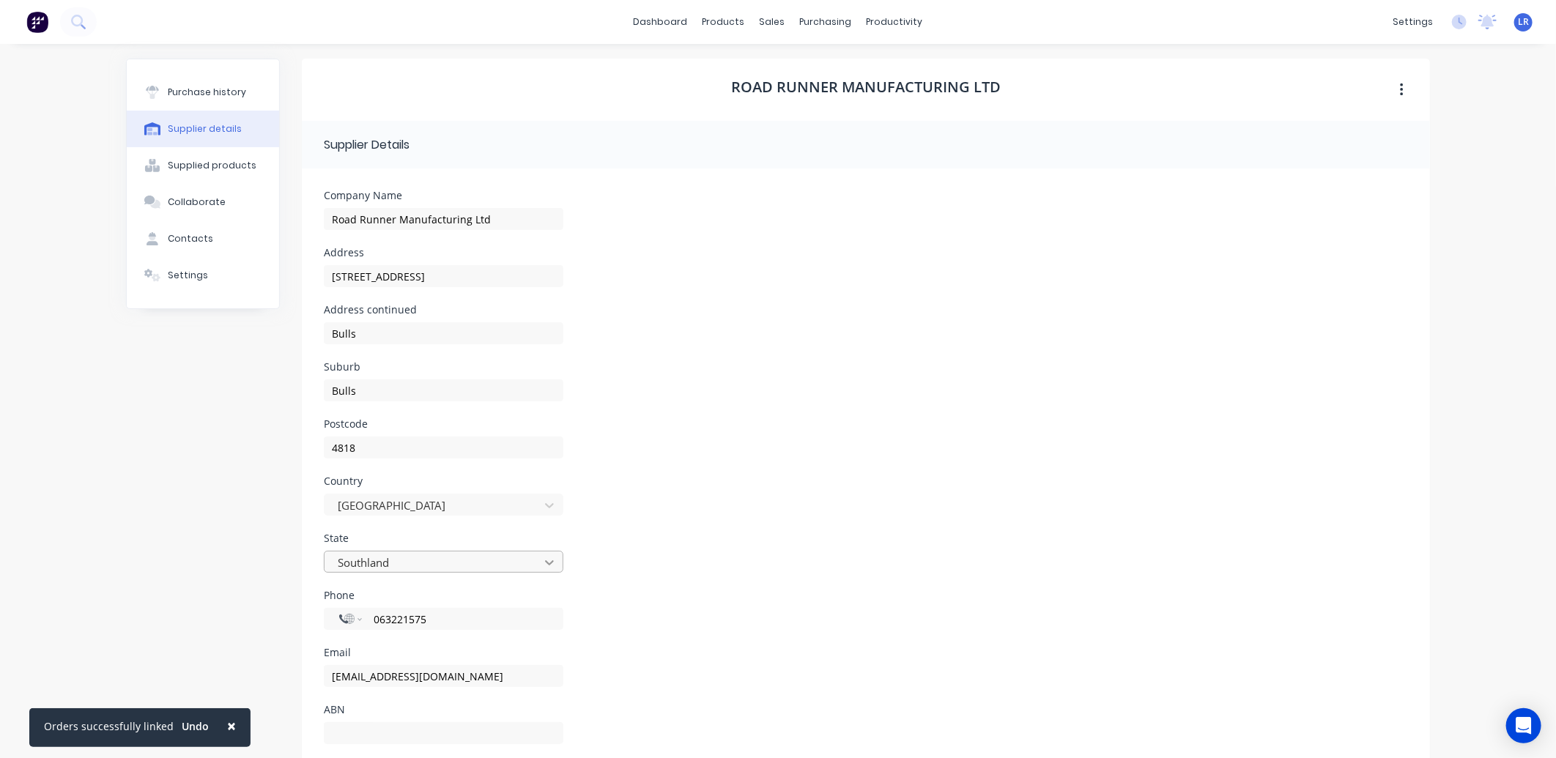
click at [546, 561] on icon at bounding box center [549, 562] width 9 height 5
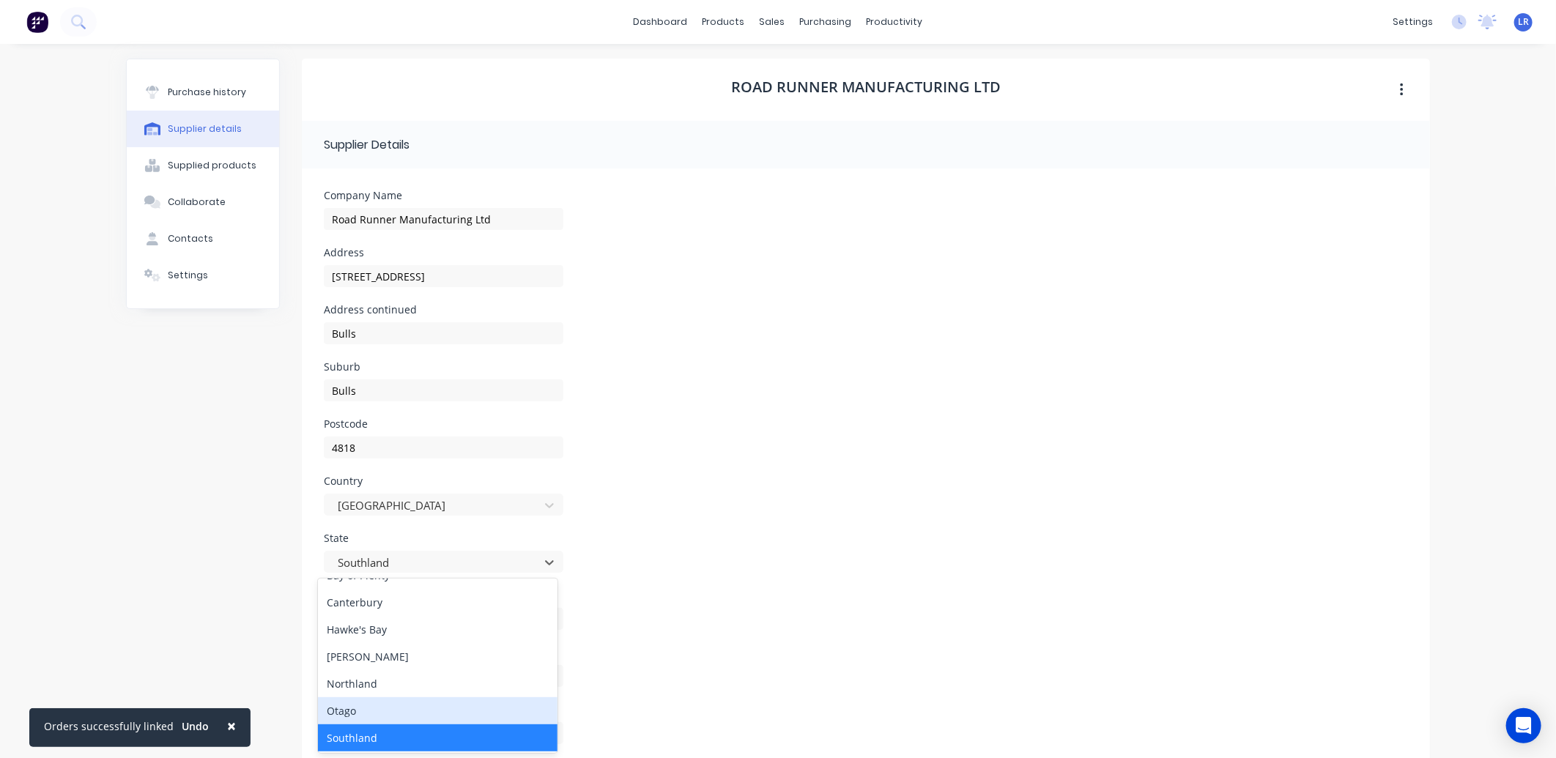
scroll to position [20, 0]
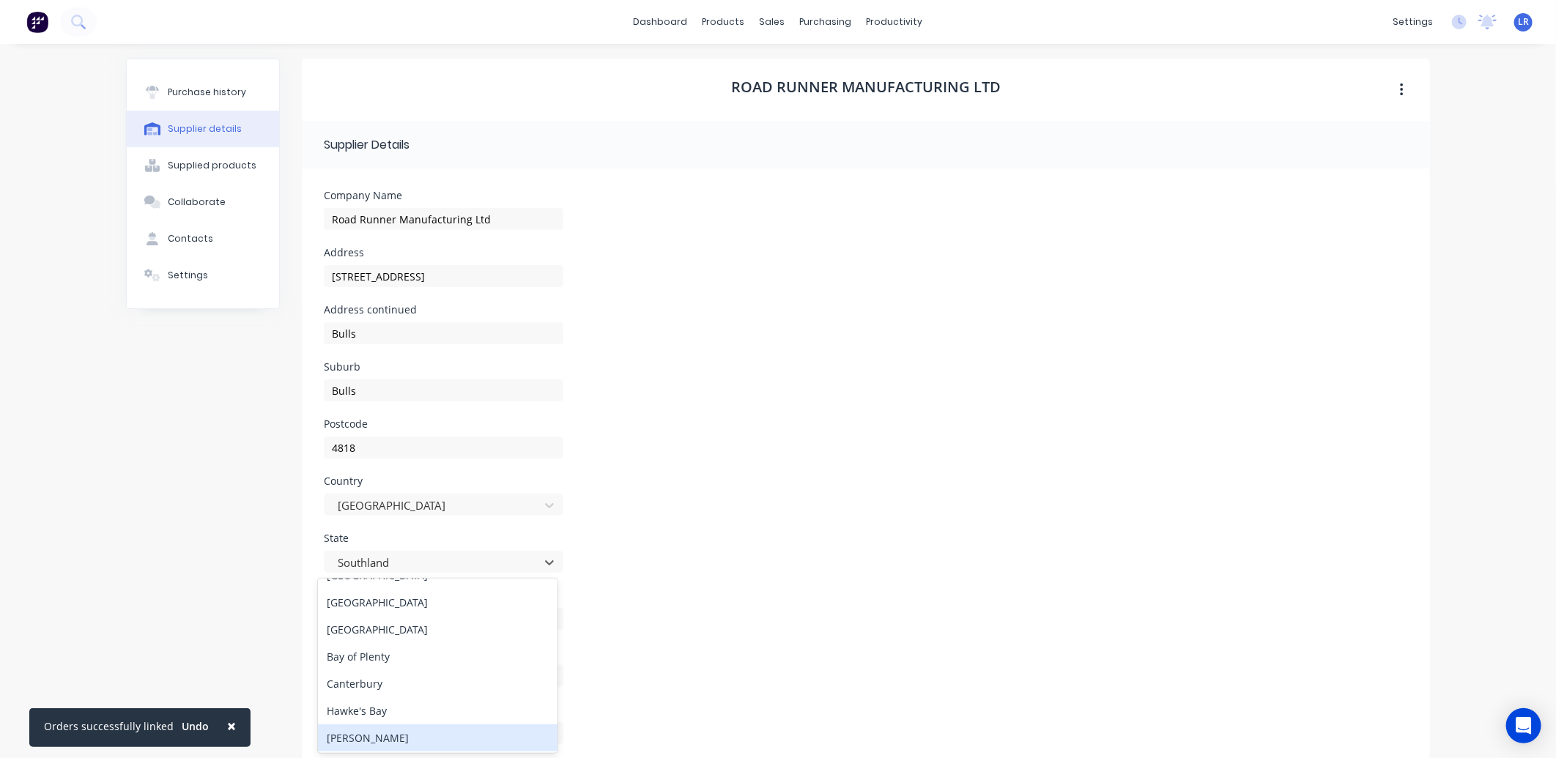
click at [401, 735] on div "Manawatu-Wanganui" at bounding box center [437, 737] width 239 height 27
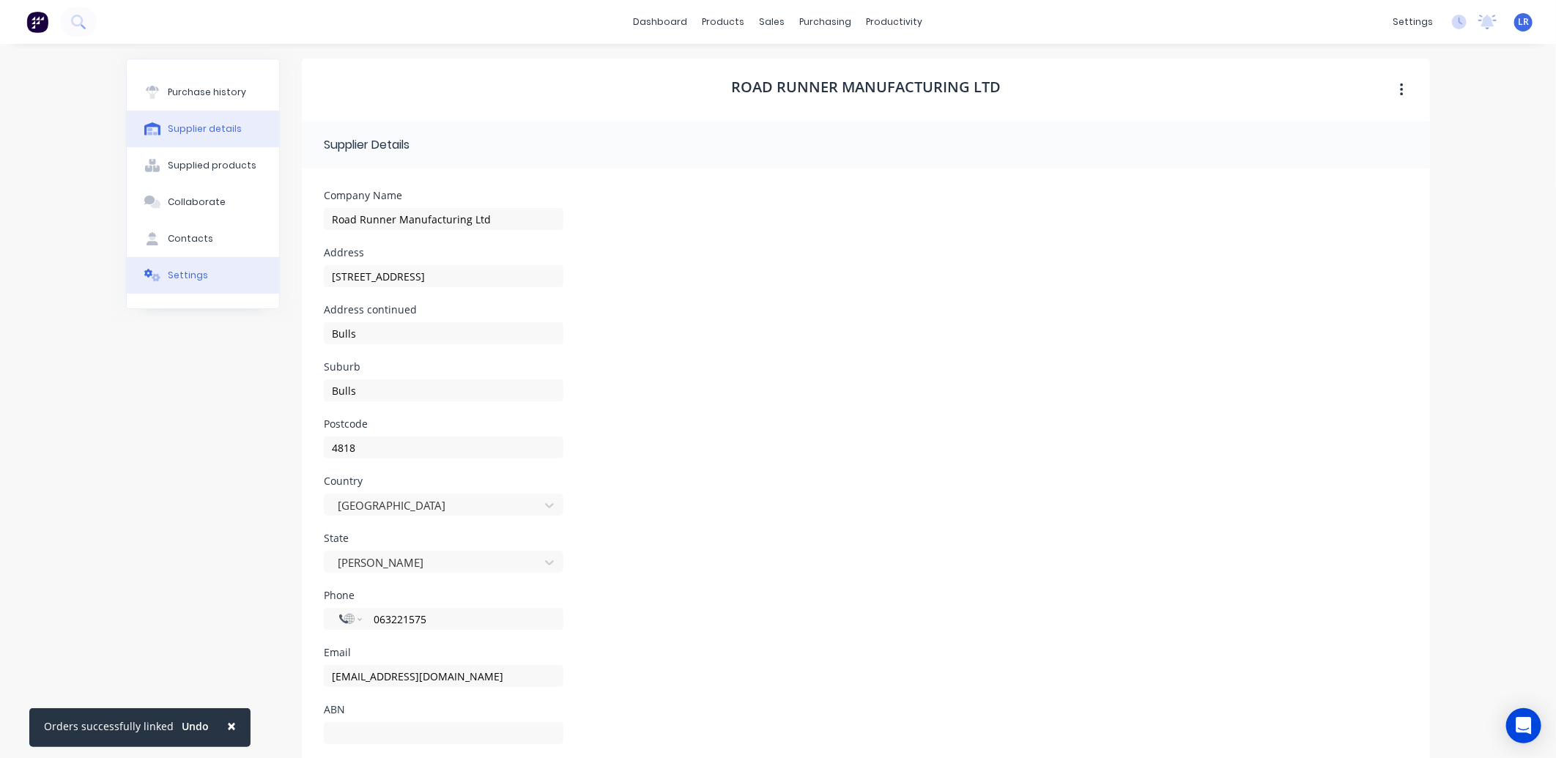
click at [179, 266] on button "Settings" at bounding box center [203, 275] width 152 height 37
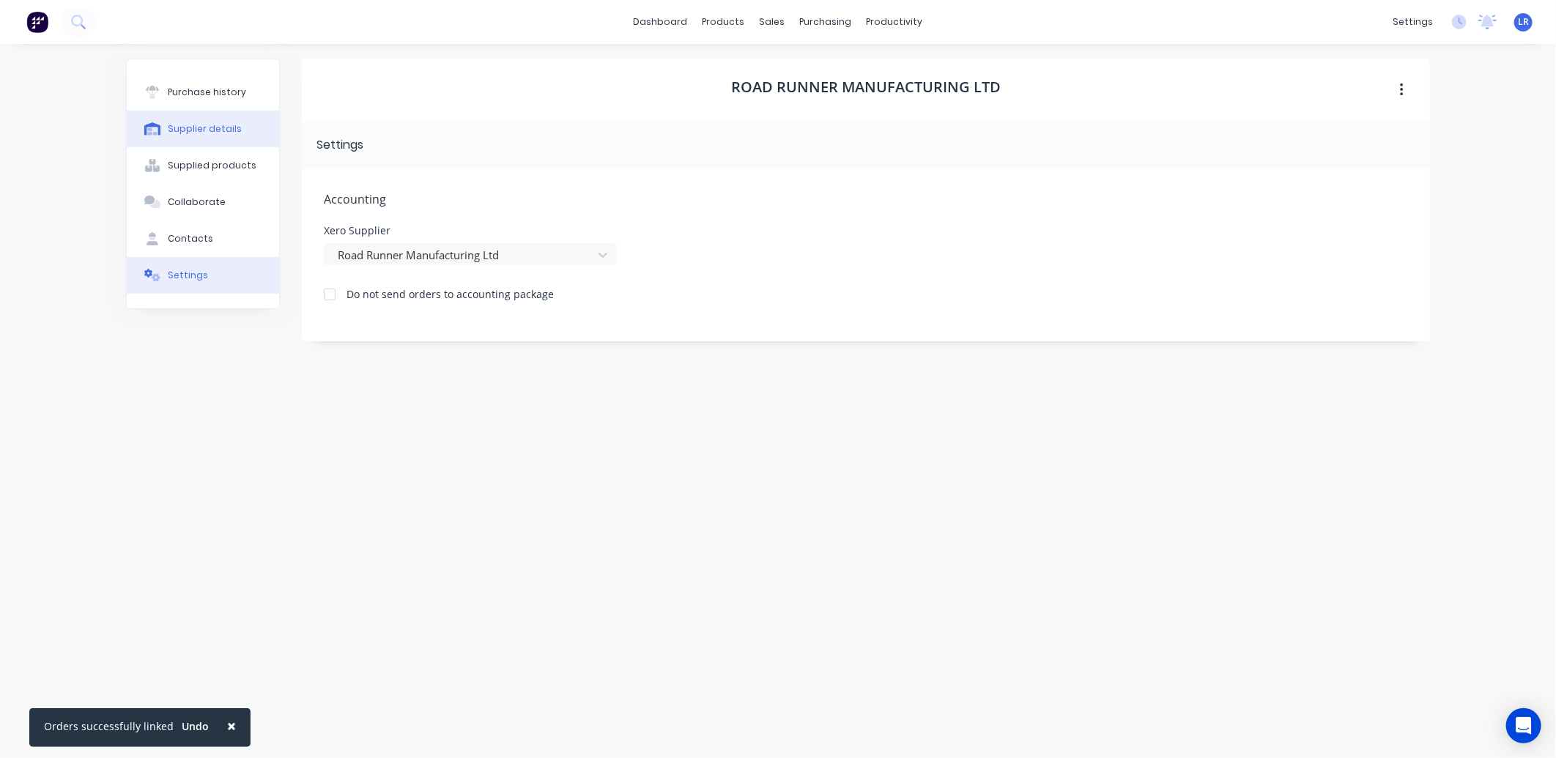
click at [210, 127] on div "Supplier details" at bounding box center [205, 128] width 74 height 13
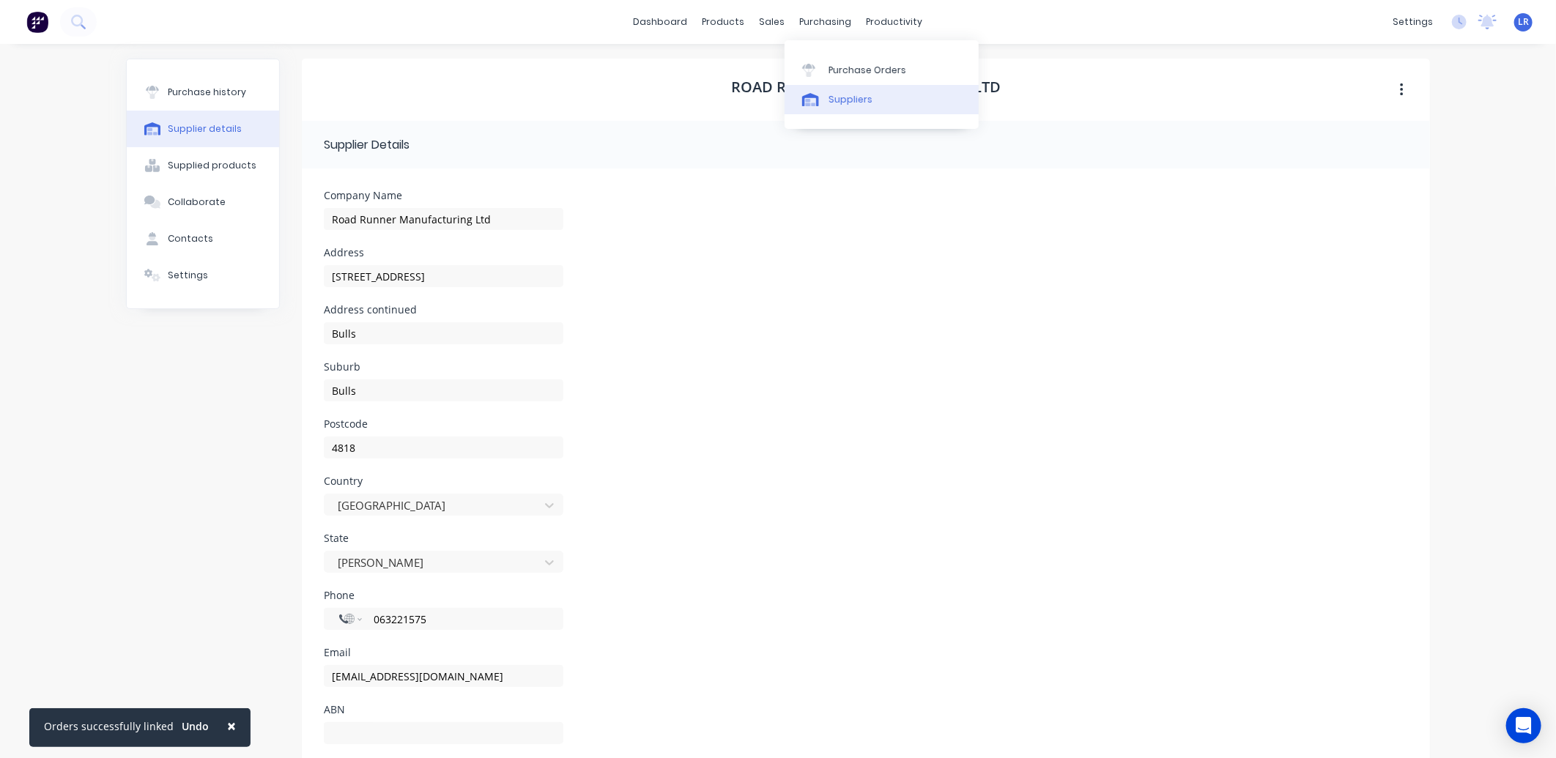
click at [855, 94] on div "Suppliers" at bounding box center [850, 99] width 44 height 13
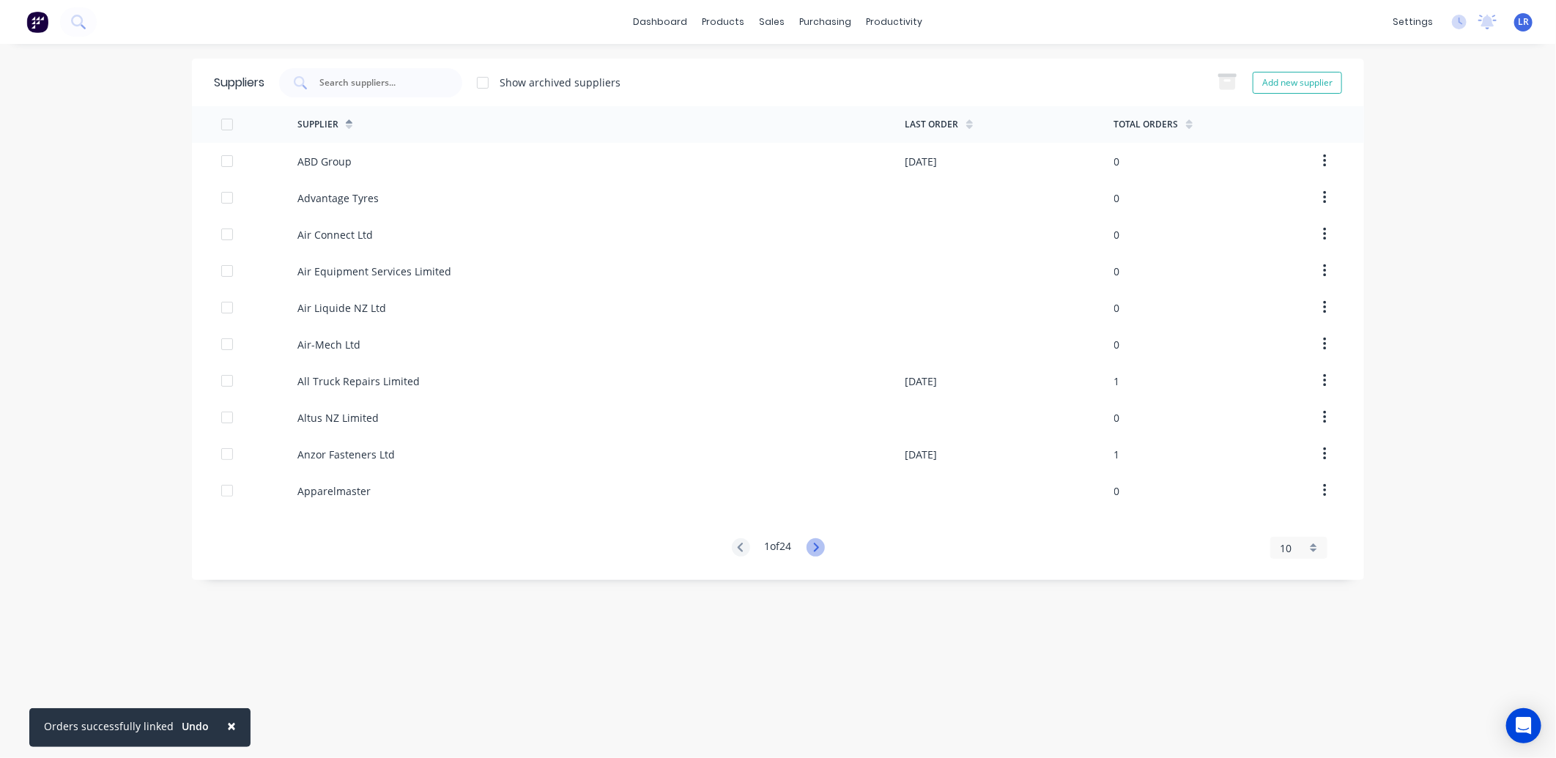
click at [821, 543] on icon at bounding box center [815, 547] width 18 height 18
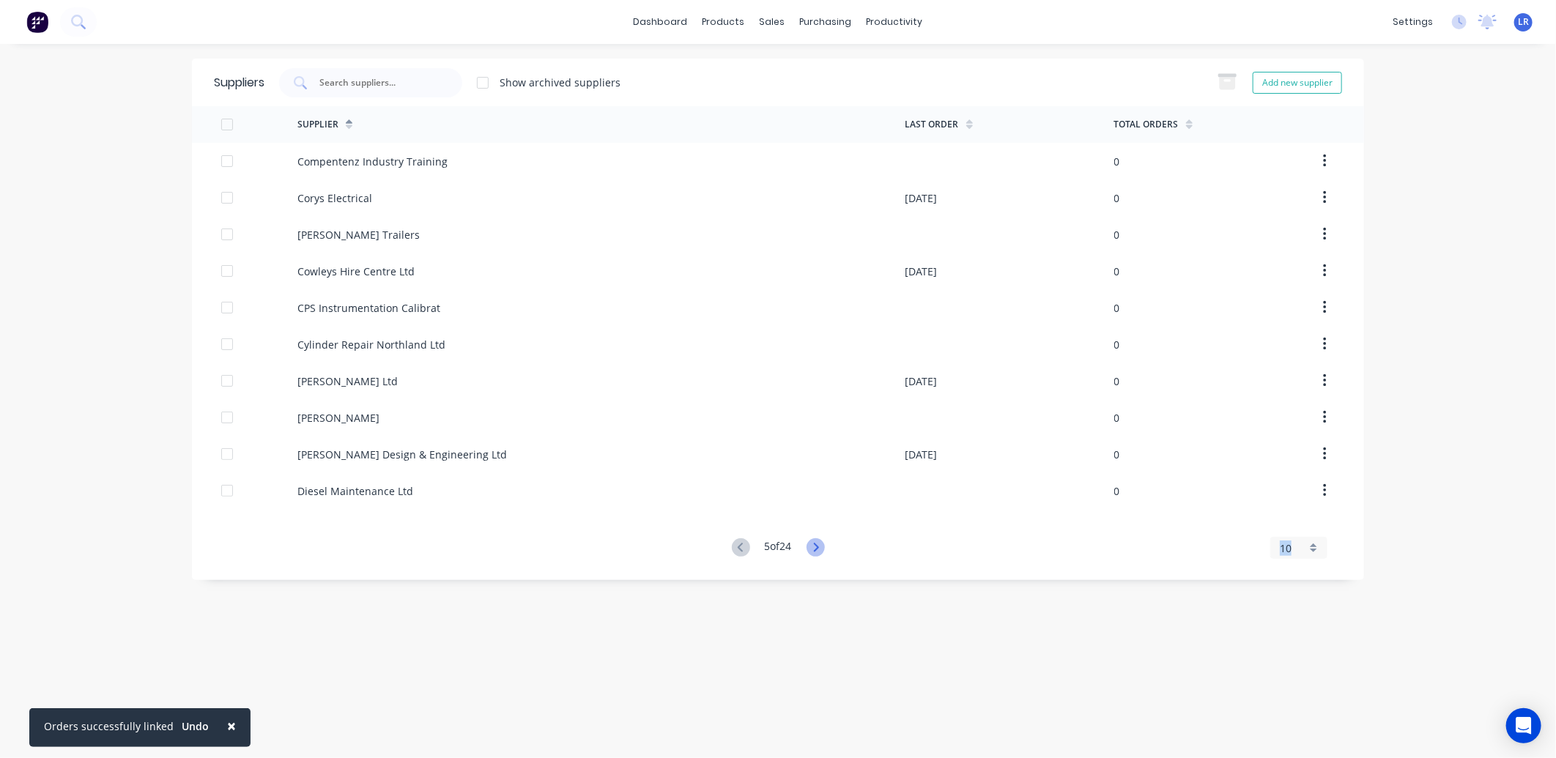
click at [821, 543] on icon at bounding box center [815, 547] width 18 height 18
click at [820, 544] on icon at bounding box center [818, 547] width 5 height 9
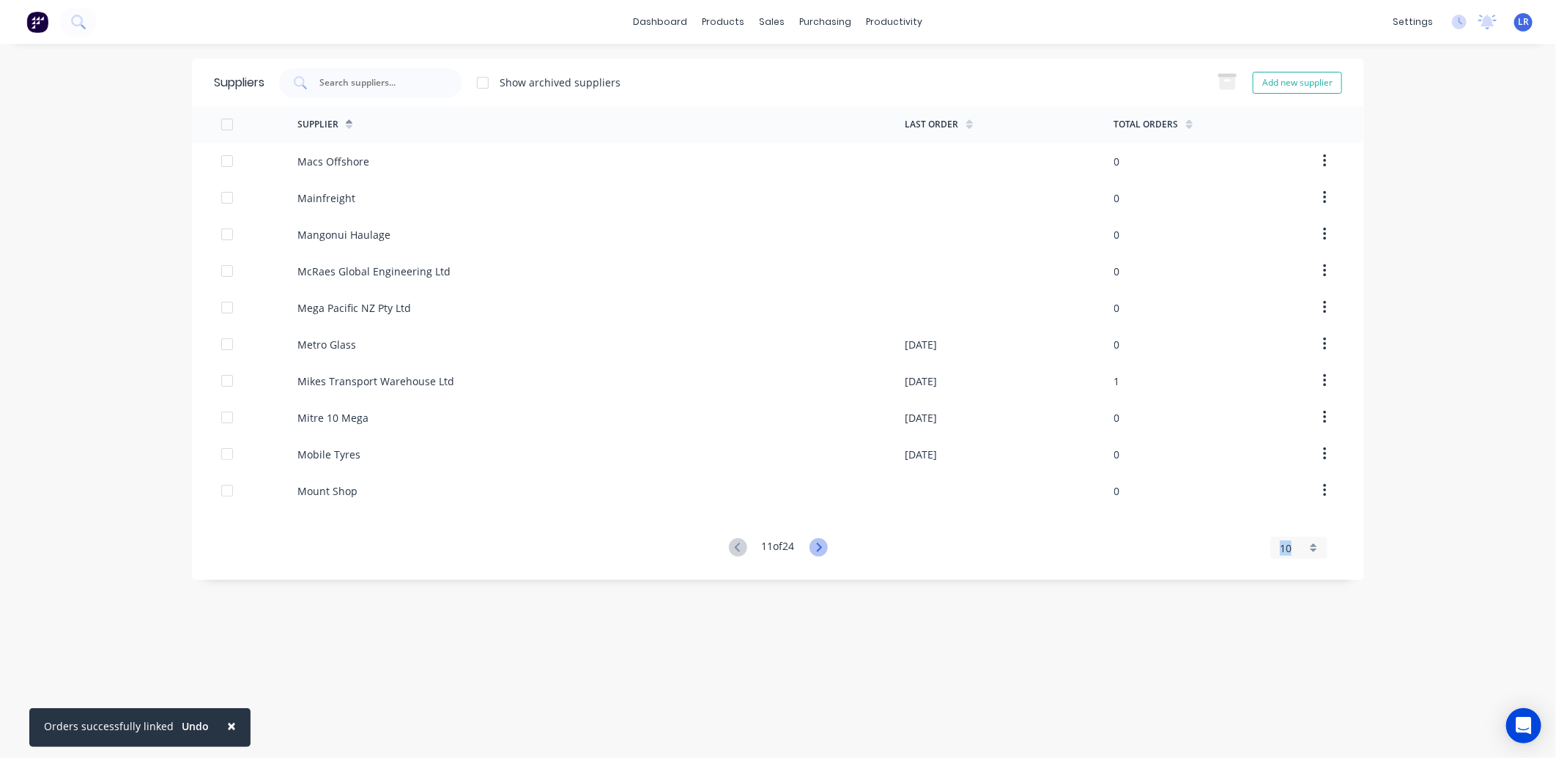
click at [820, 544] on icon at bounding box center [818, 547] width 5 height 9
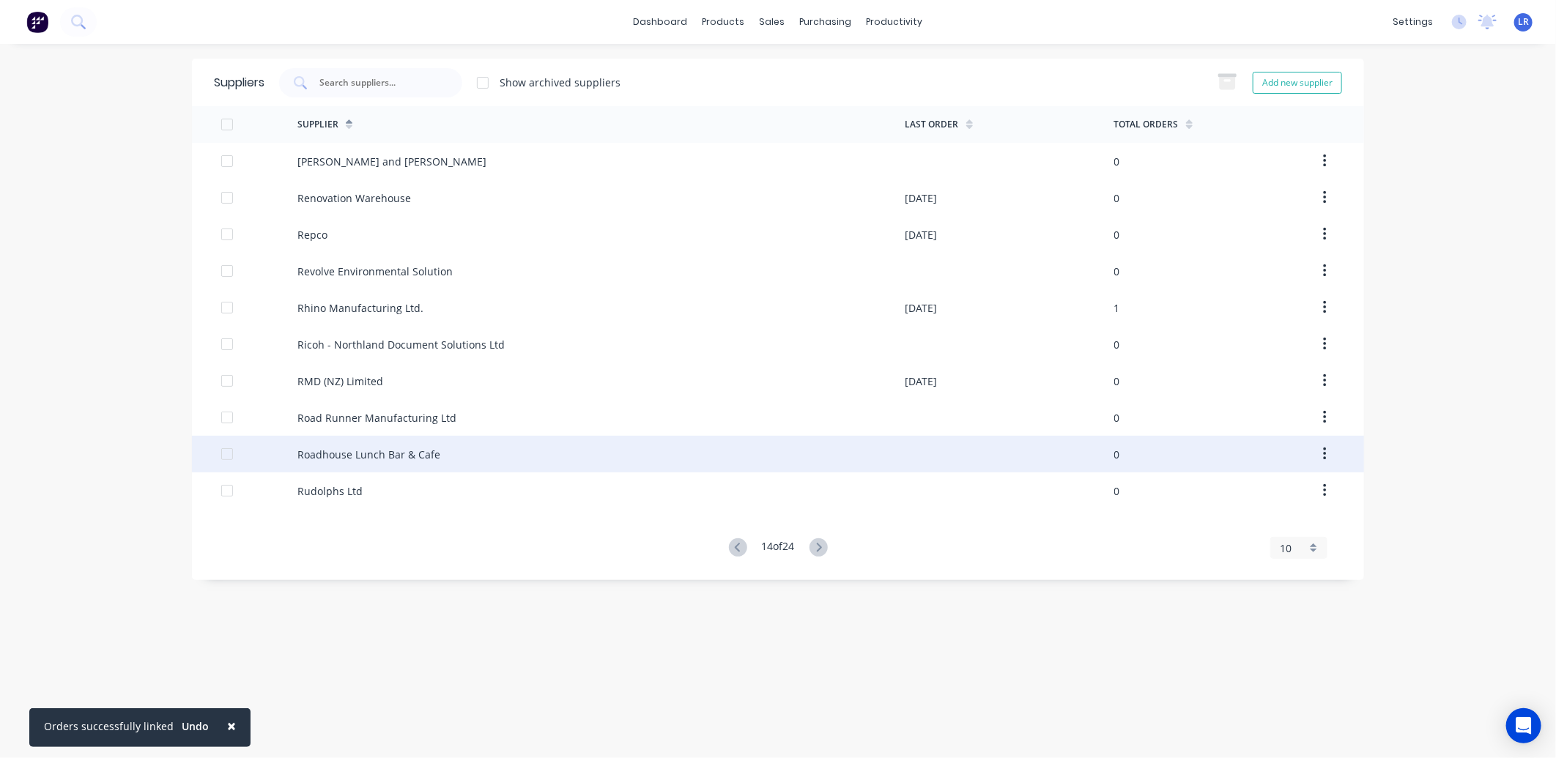
click at [357, 453] on div "Roadhouse Lunch Bar & Cafe" at bounding box center [368, 454] width 143 height 15
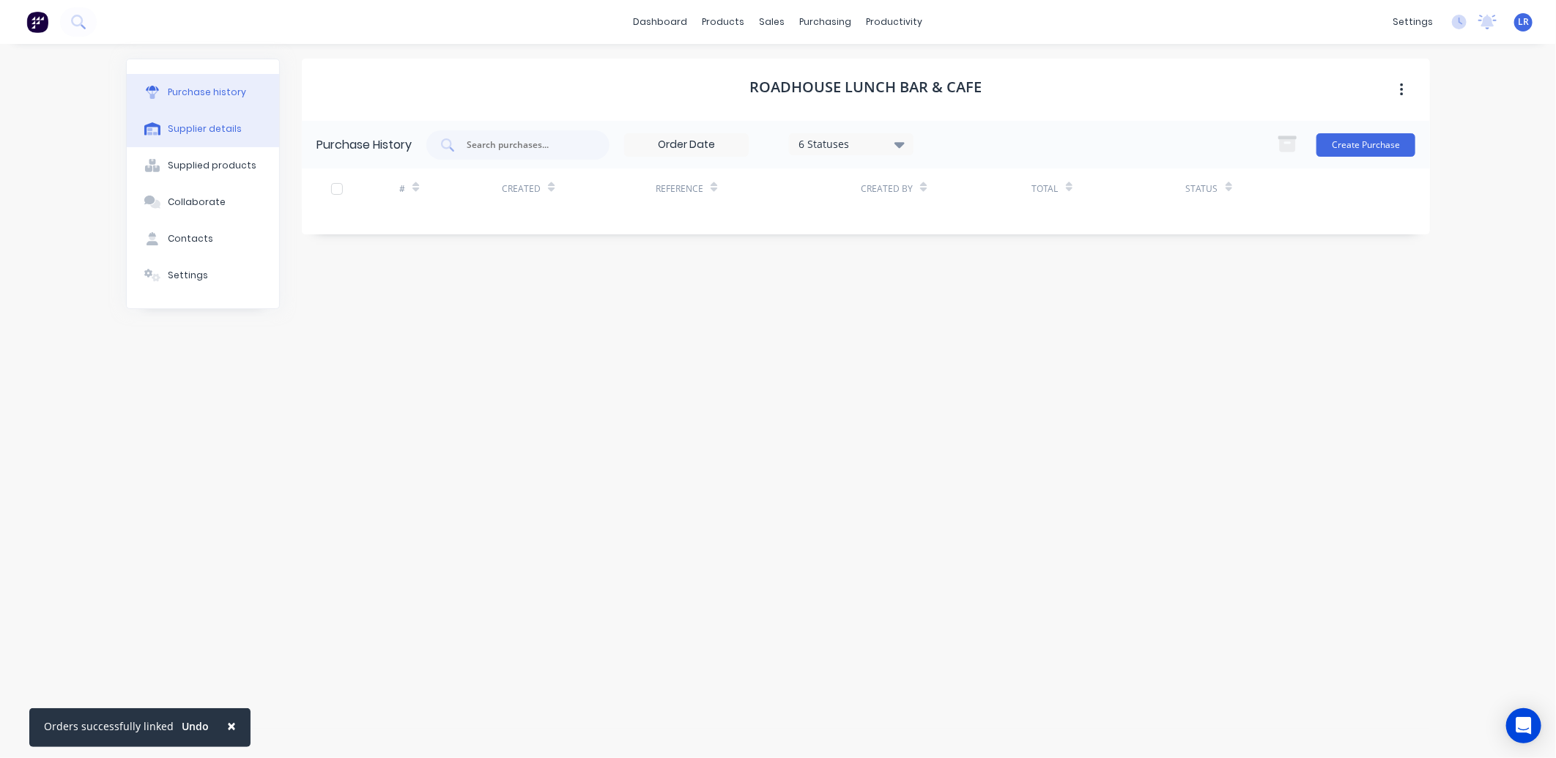
click at [205, 125] on div "Supplier details" at bounding box center [205, 128] width 74 height 13
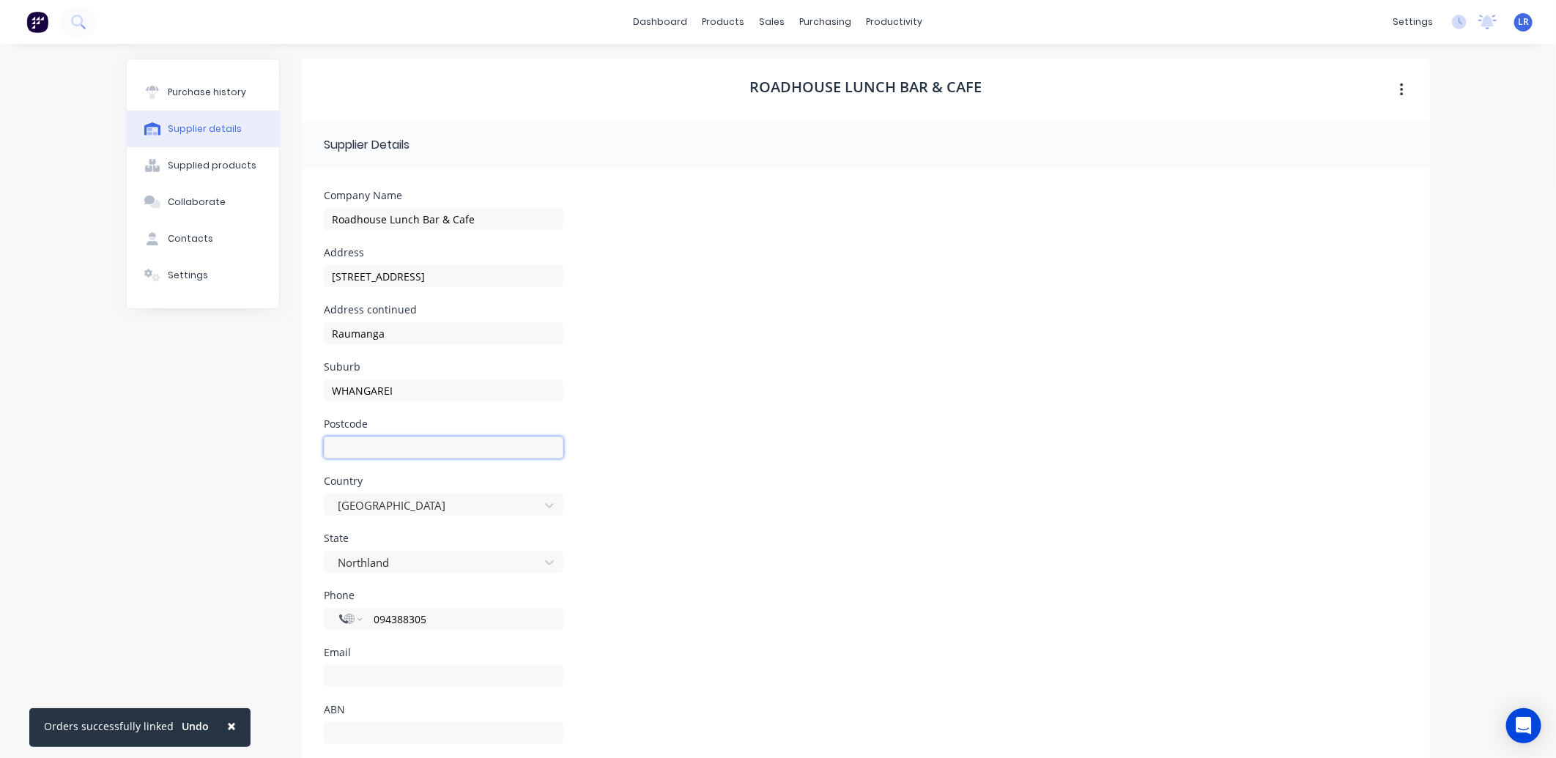
click at [345, 445] on input at bounding box center [443, 448] width 239 height 22
type input "0110"
click at [659, 526] on div "Country New Zealand" at bounding box center [866, 504] width 1084 height 57
click at [345, 681] on input at bounding box center [443, 676] width 239 height 22
type input "accounts@roadhouse.co.nz"
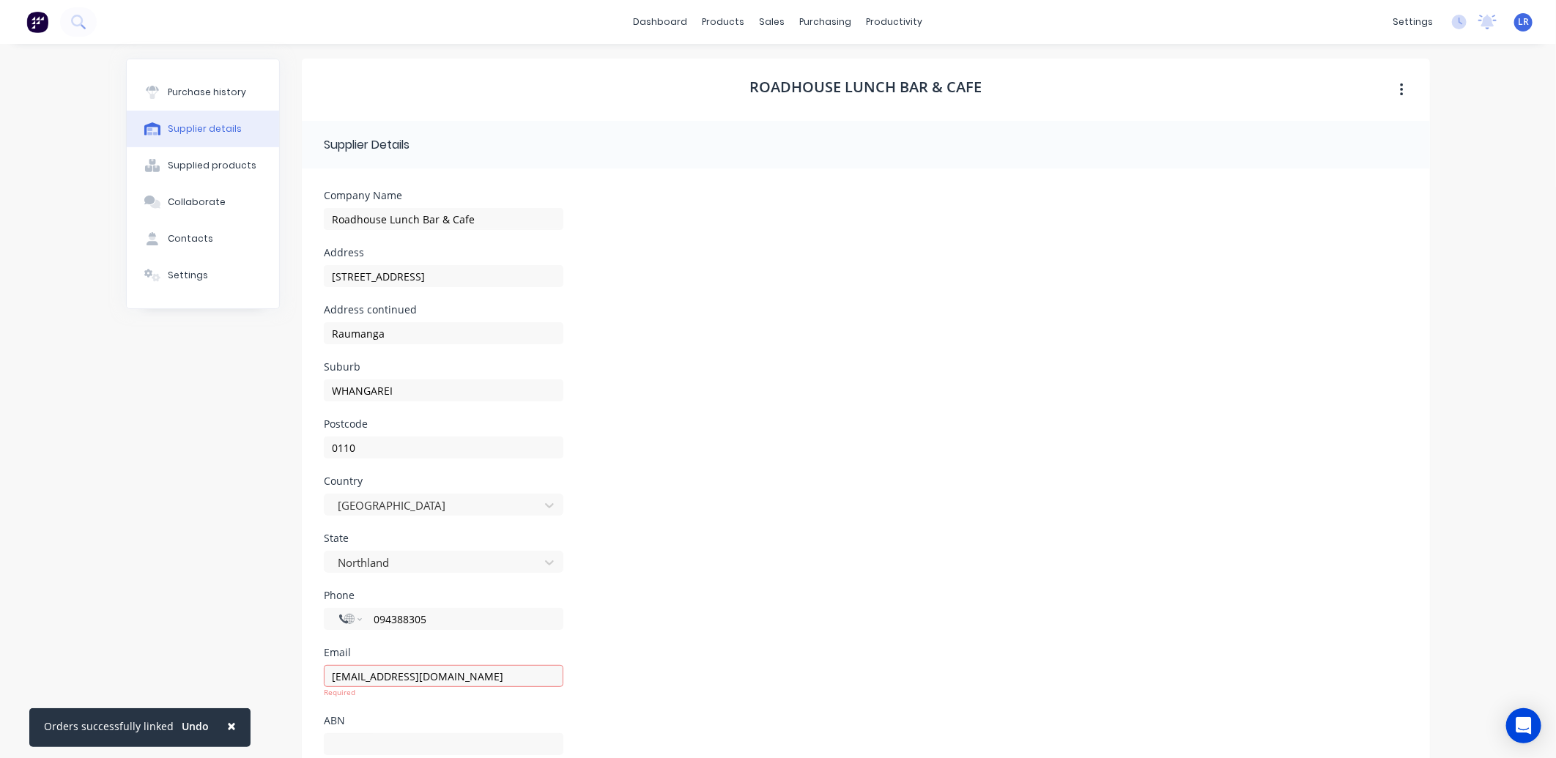
click at [757, 538] on div "State Northland" at bounding box center [866, 561] width 1084 height 57
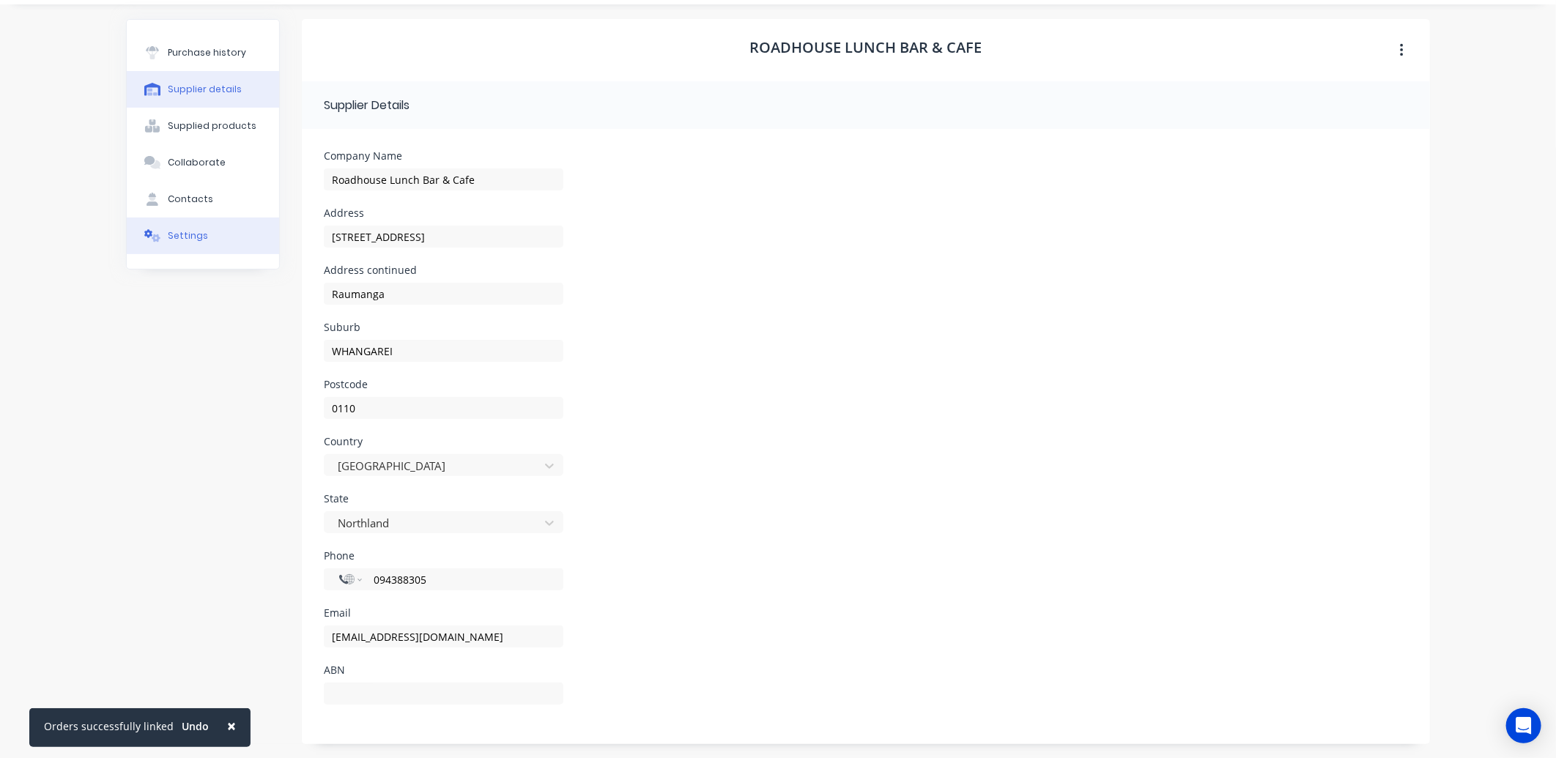
click at [173, 237] on div "Settings" at bounding box center [188, 235] width 40 height 13
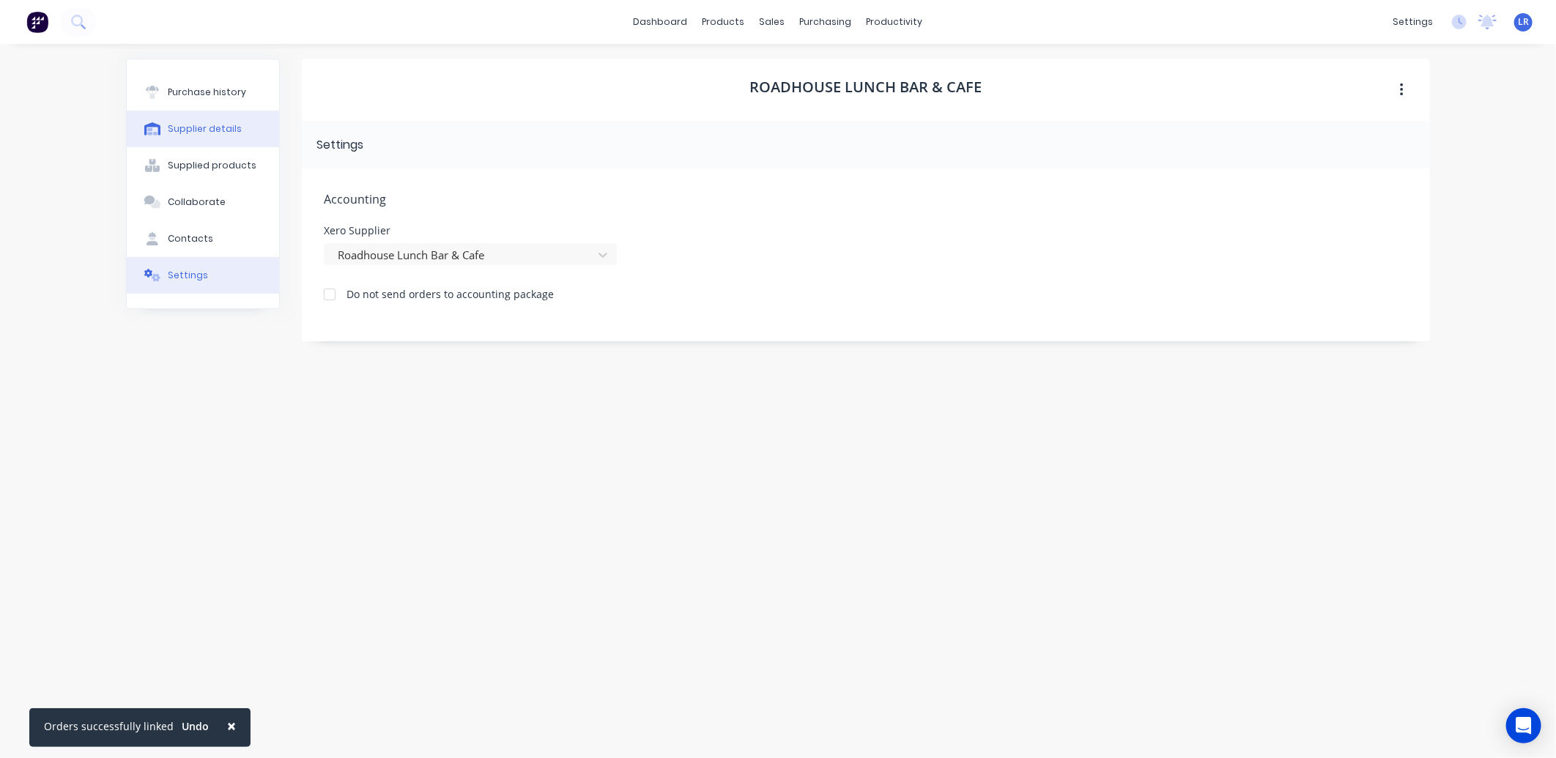
click at [205, 123] on div "Supplier details" at bounding box center [205, 128] width 74 height 13
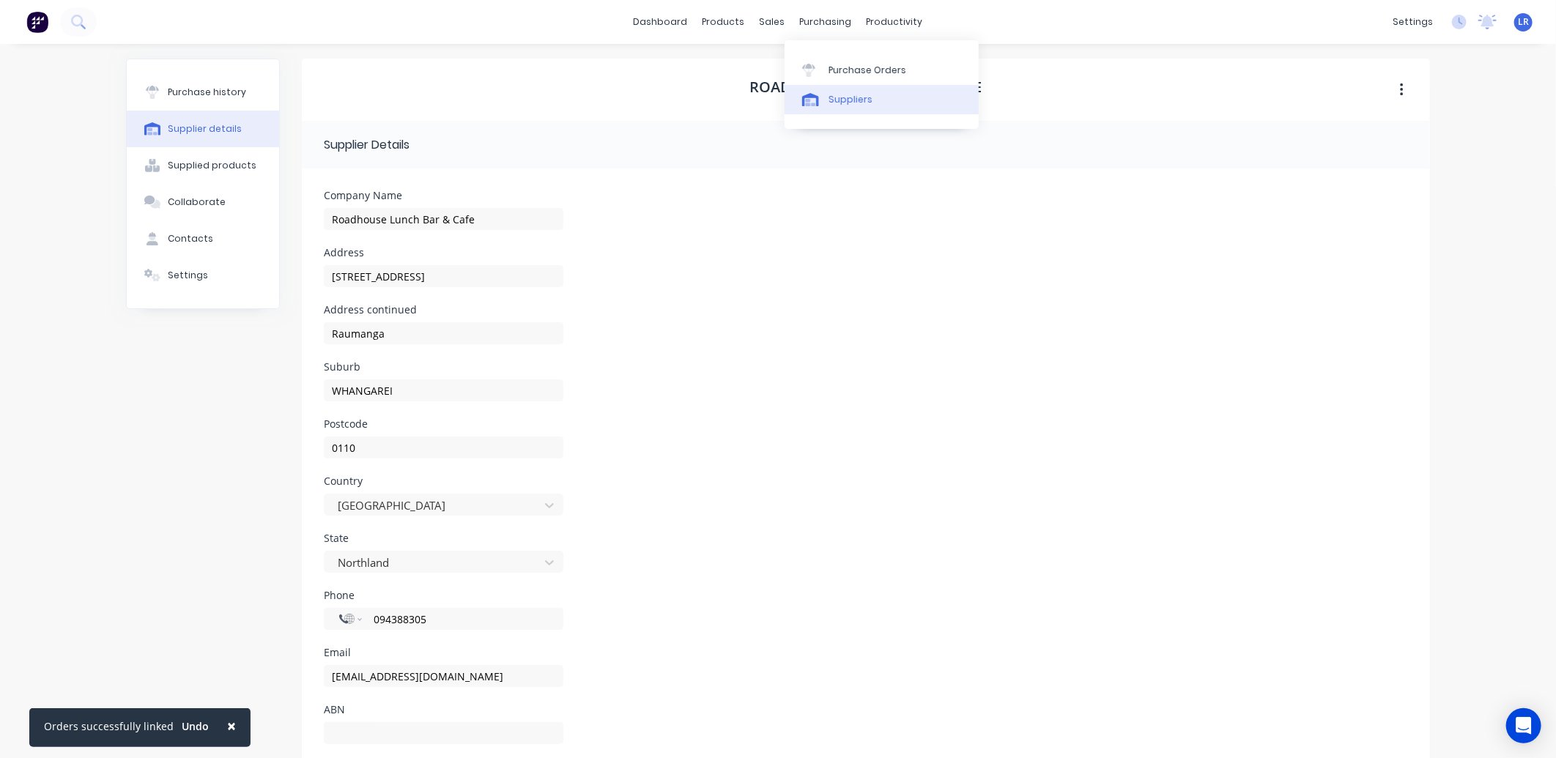
click at [864, 97] on div "Suppliers" at bounding box center [850, 99] width 44 height 13
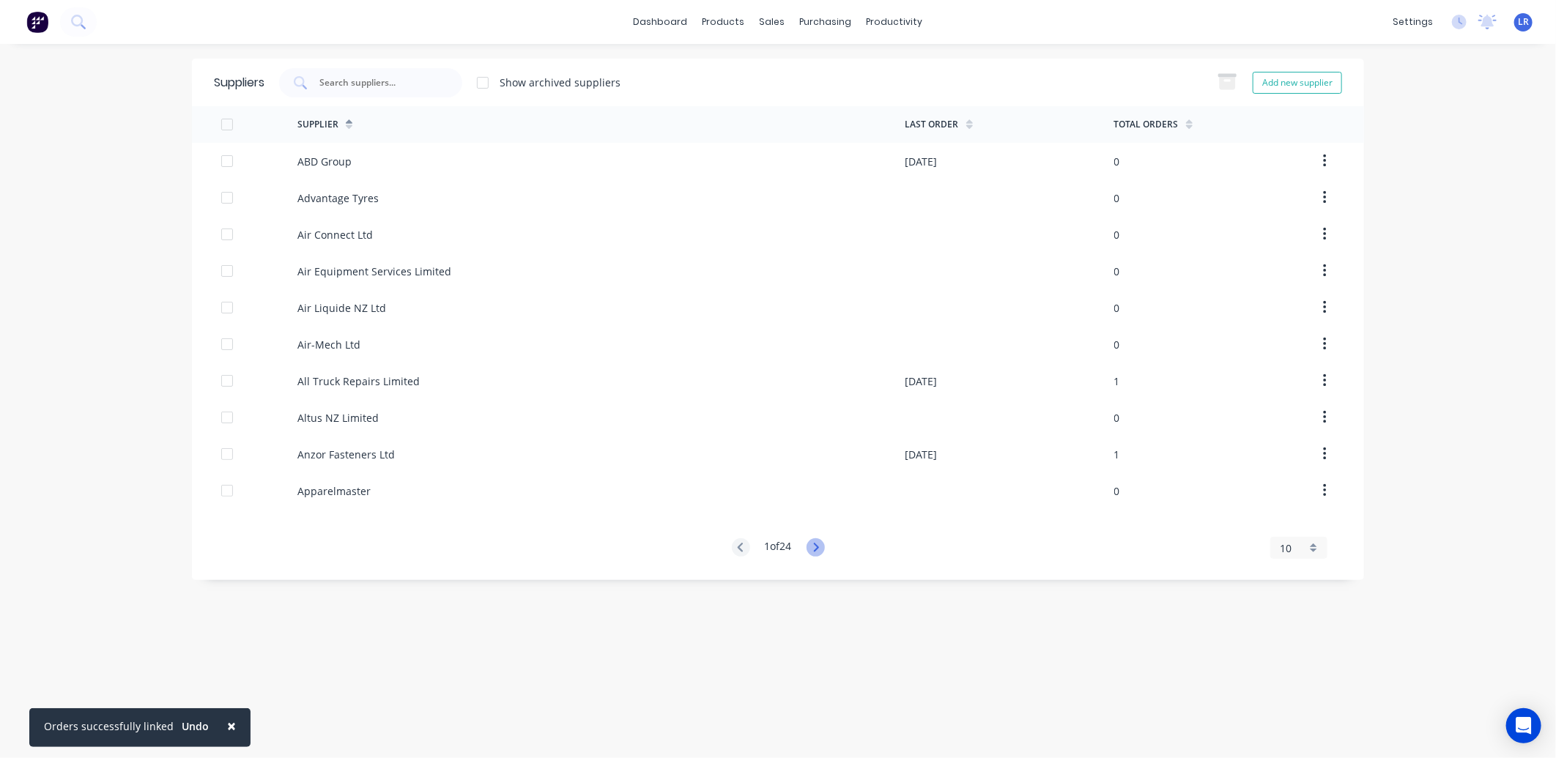
click at [820, 545] on icon at bounding box center [815, 547] width 18 height 18
click at [818, 545] on icon at bounding box center [815, 547] width 5 height 9
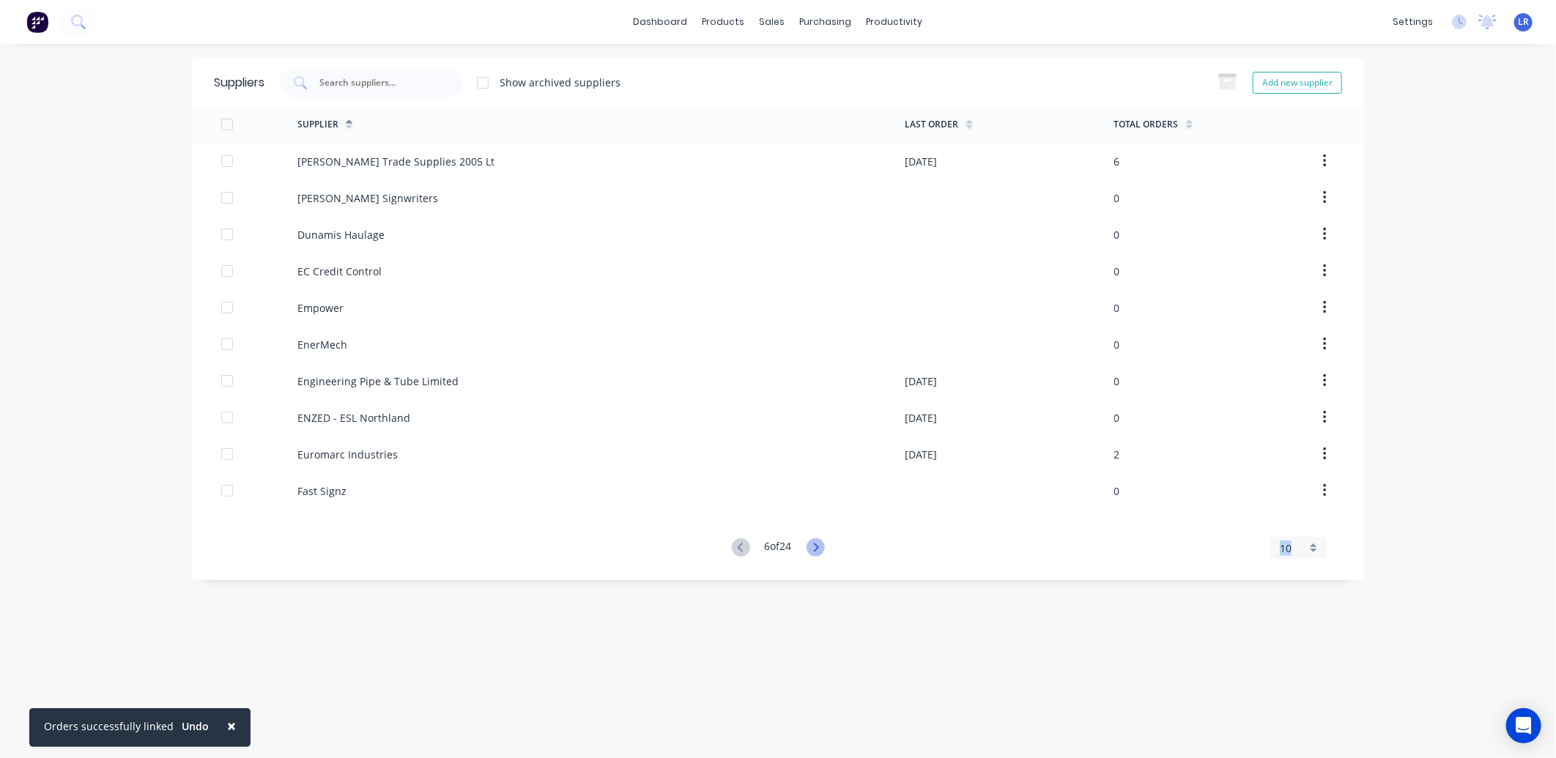
click at [818, 545] on icon at bounding box center [815, 547] width 5 height 9
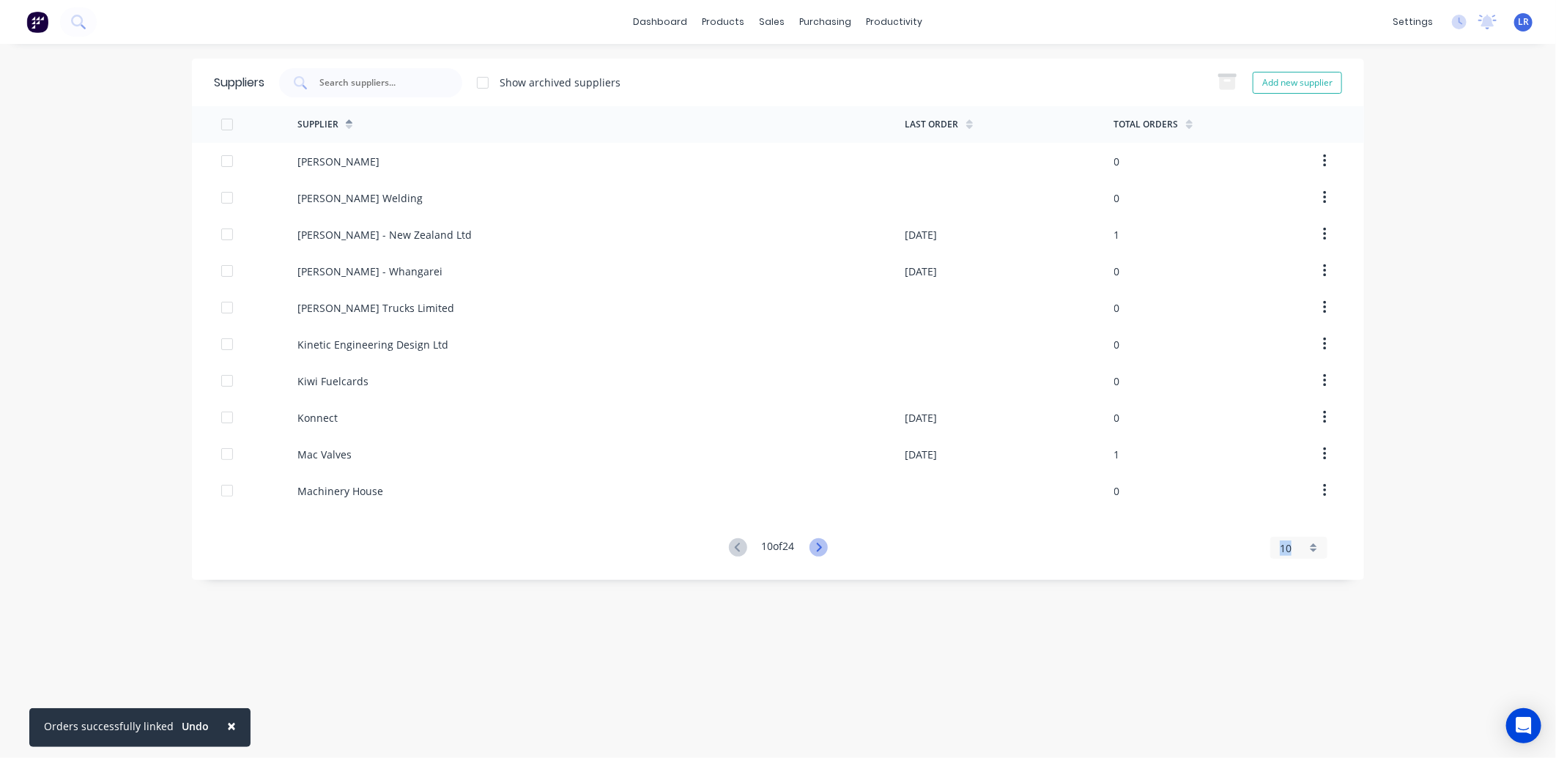
click at [819, 545] on icon at bounding box center [818, 547] width 18 height 18
click at [819, 546] on icon at bounding box center [818, 547] width 18 height 18
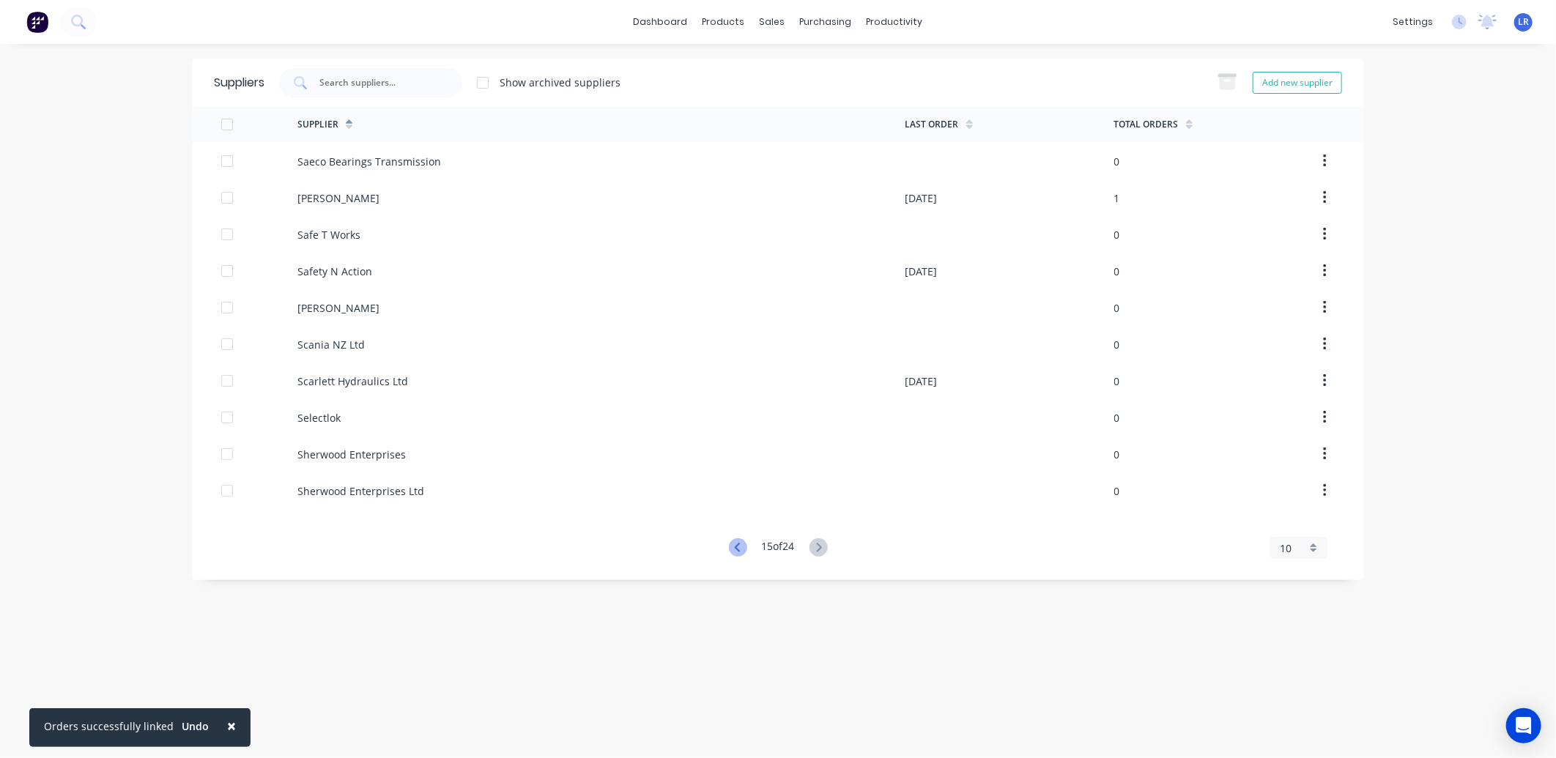
drag, startPoint x: 819, startPoint y: 546, endPoint x: 728, endPoint y: 548, distance: 90.8
click at [729, 548] on icon at bounding box center [738, 547] width 18 height 18
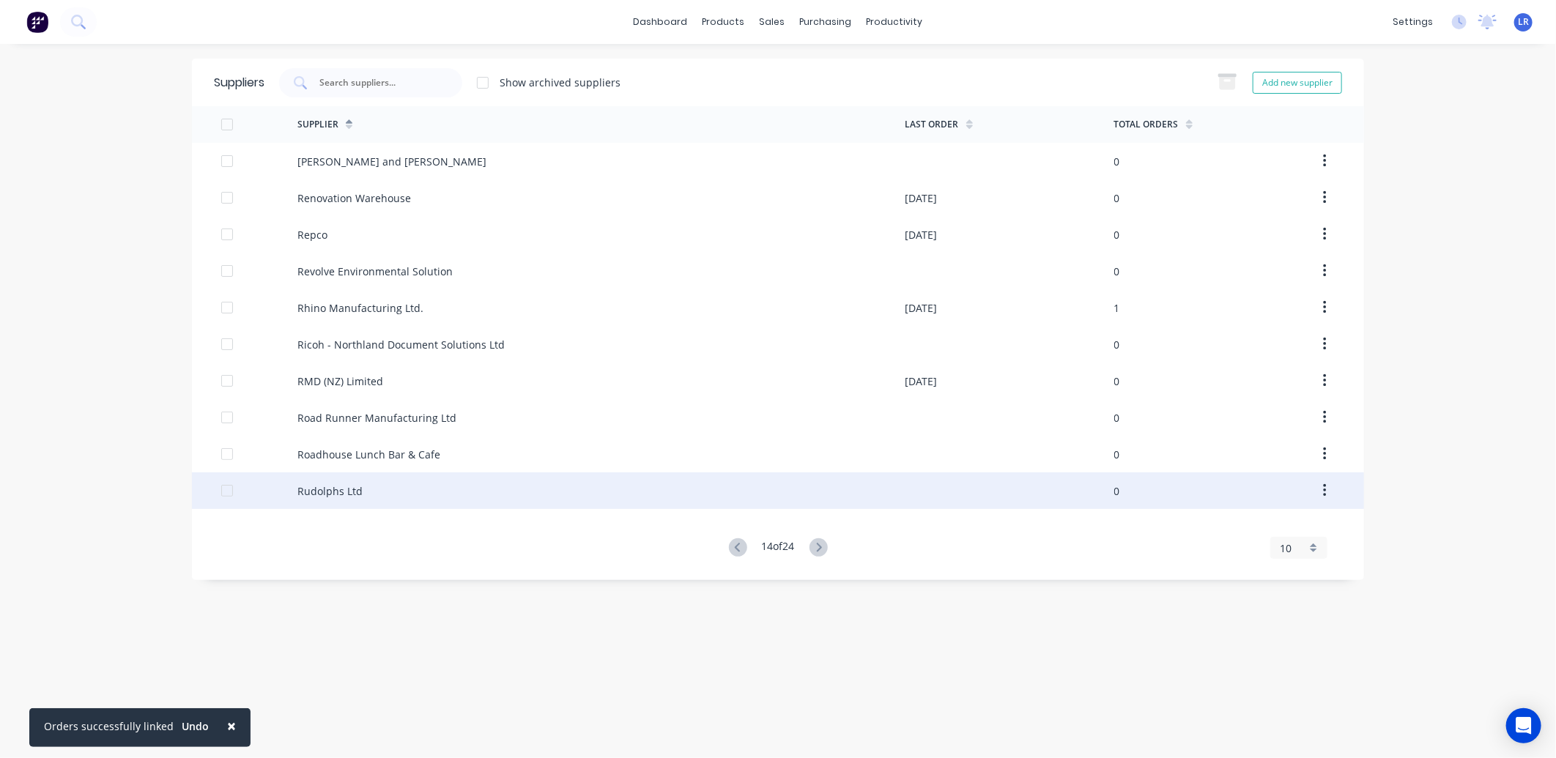
click at [346, 489] on div "Rudolphs Ltd" at bounding box center [329, 490] width 65 height 15
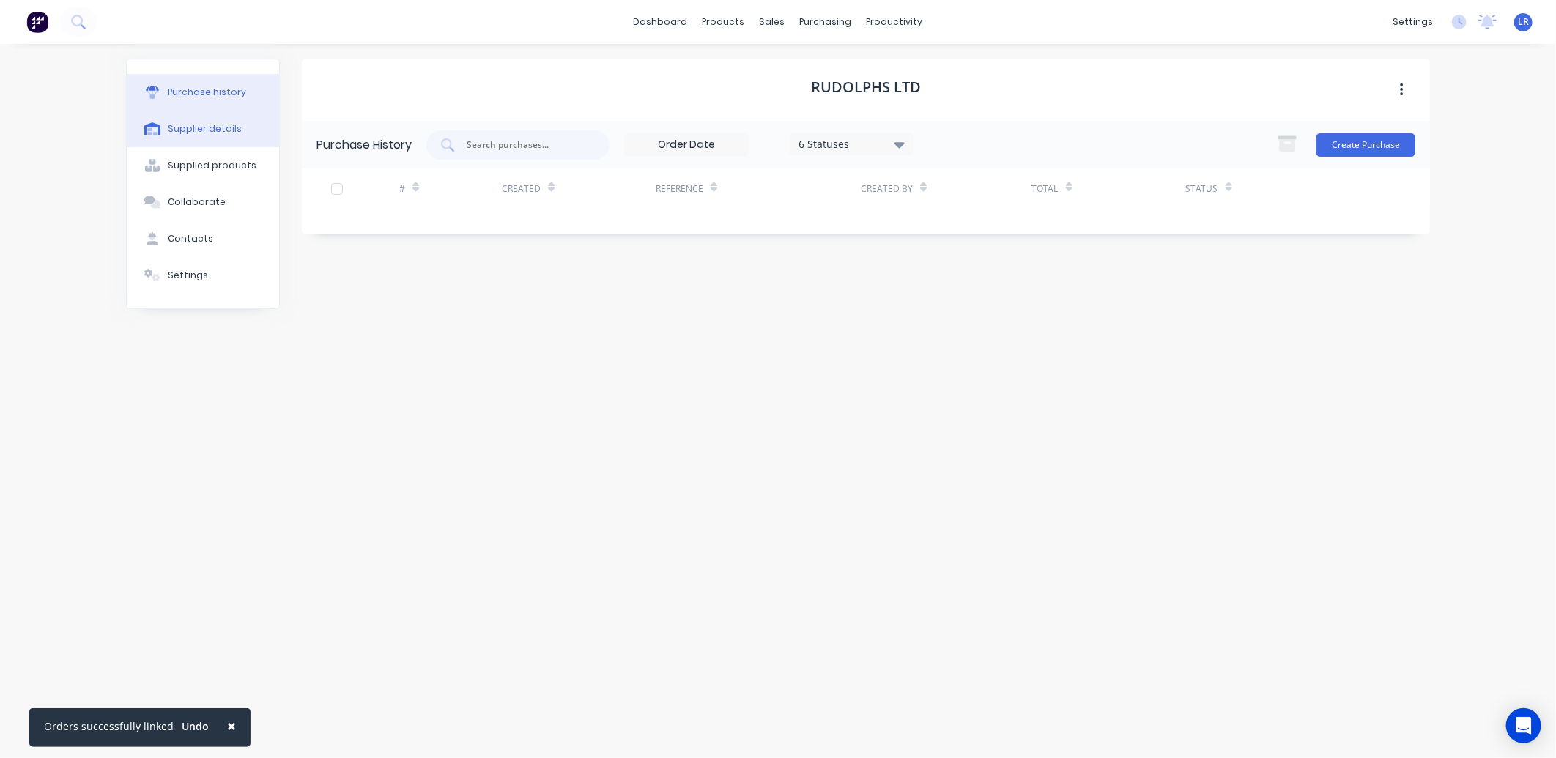
click at [174, 120] on button "Supplier details" at bounding box center [203, 129] width 152 height 37
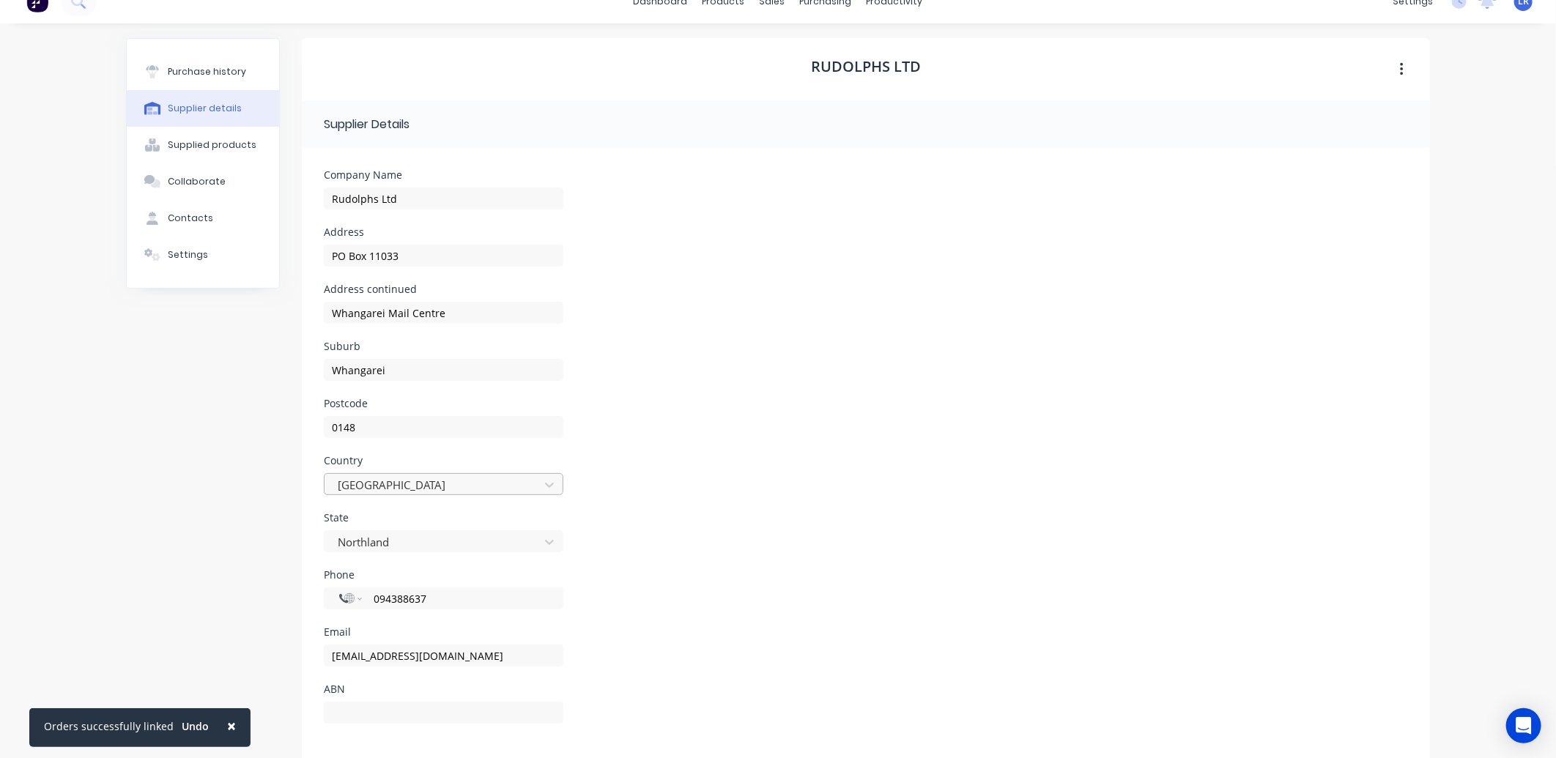
scroll to position [40, 0]
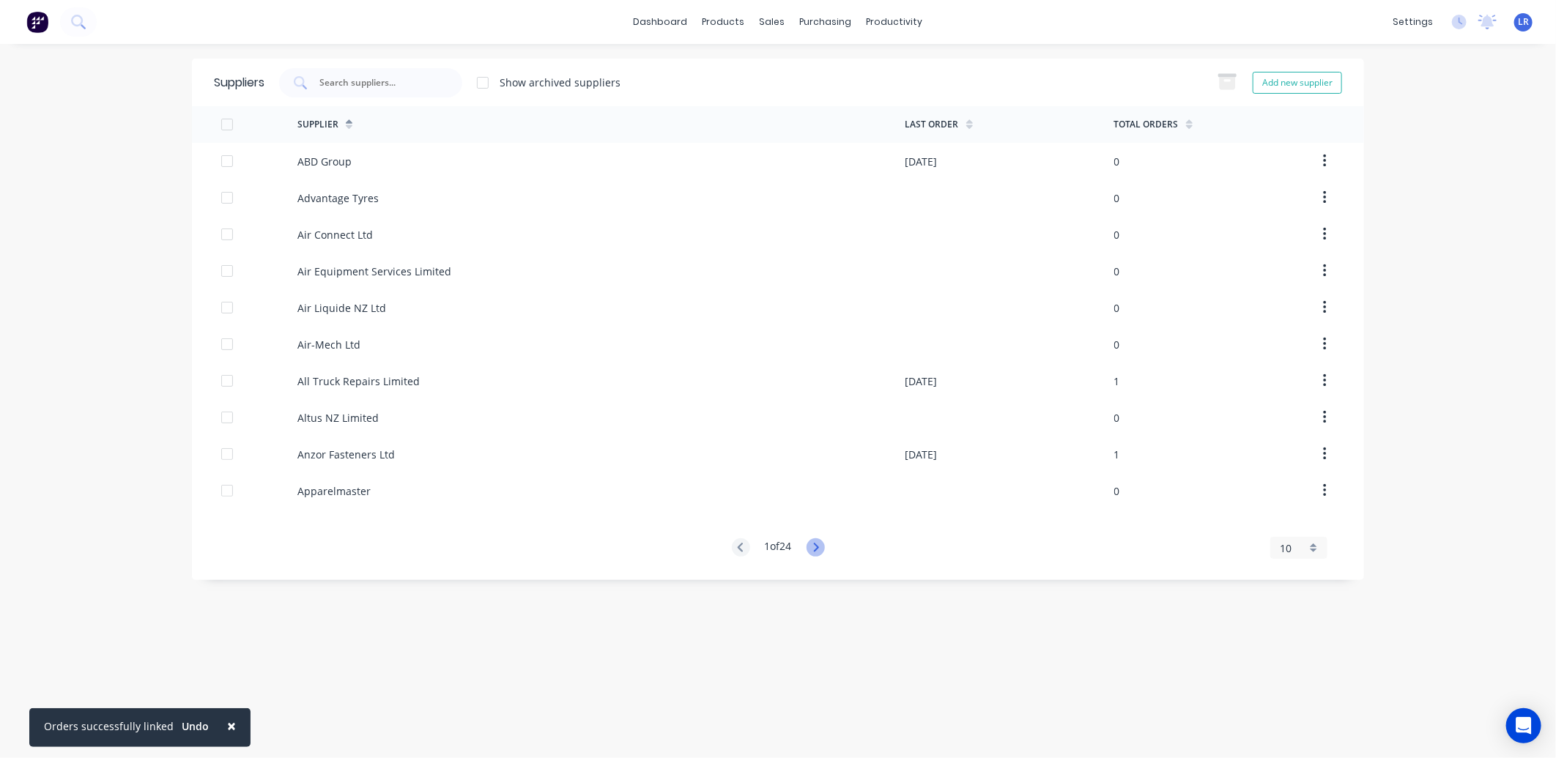
click at [814, 544] on icon at bounding box center [815, 547] width 18 height 18
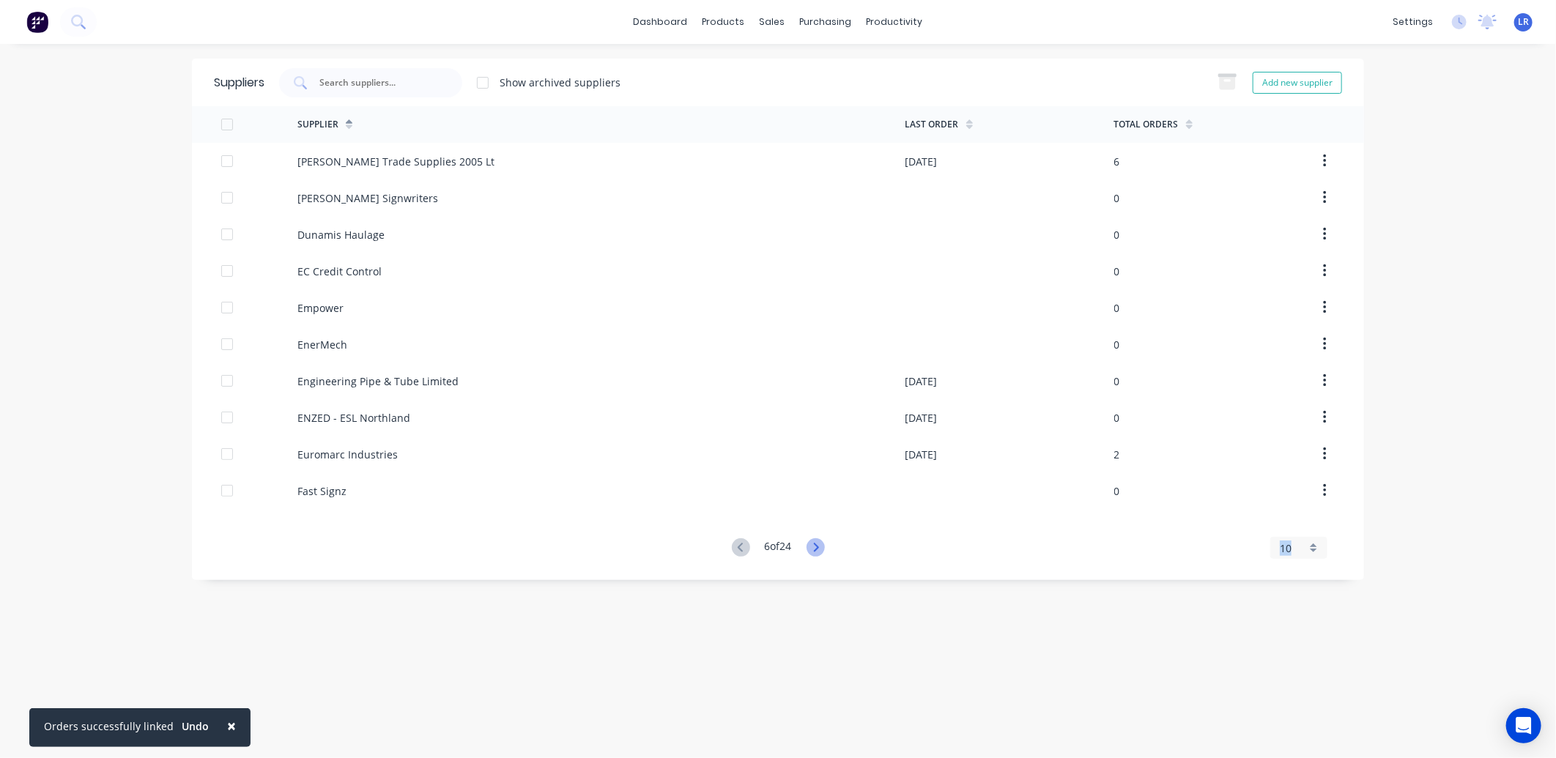
click at [814, 544] on icon at bounding box center [815, 547] width 18 height 18
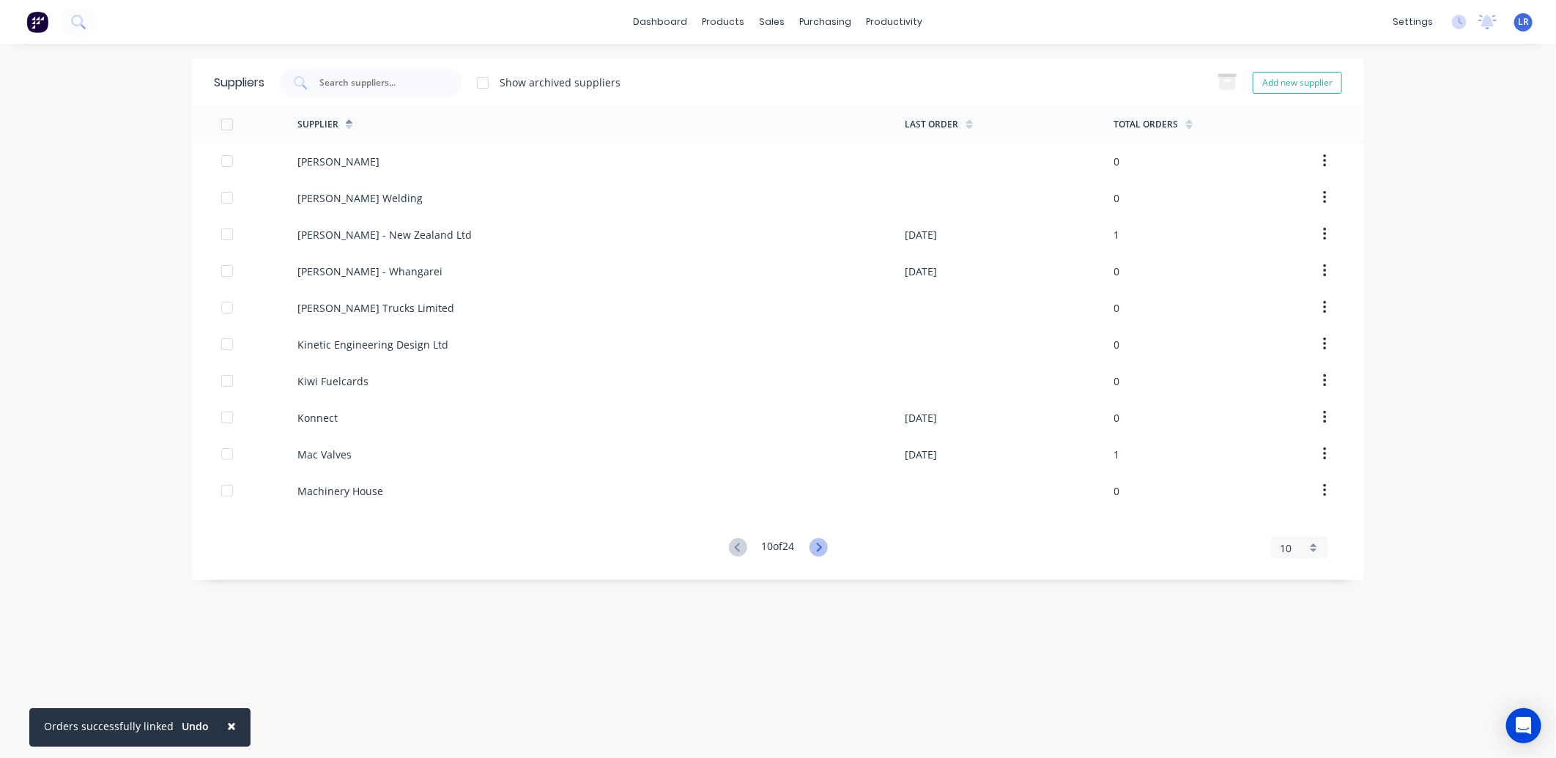
click at [814, 544] on icon at bounding box center [818, 547] width 18 height 18
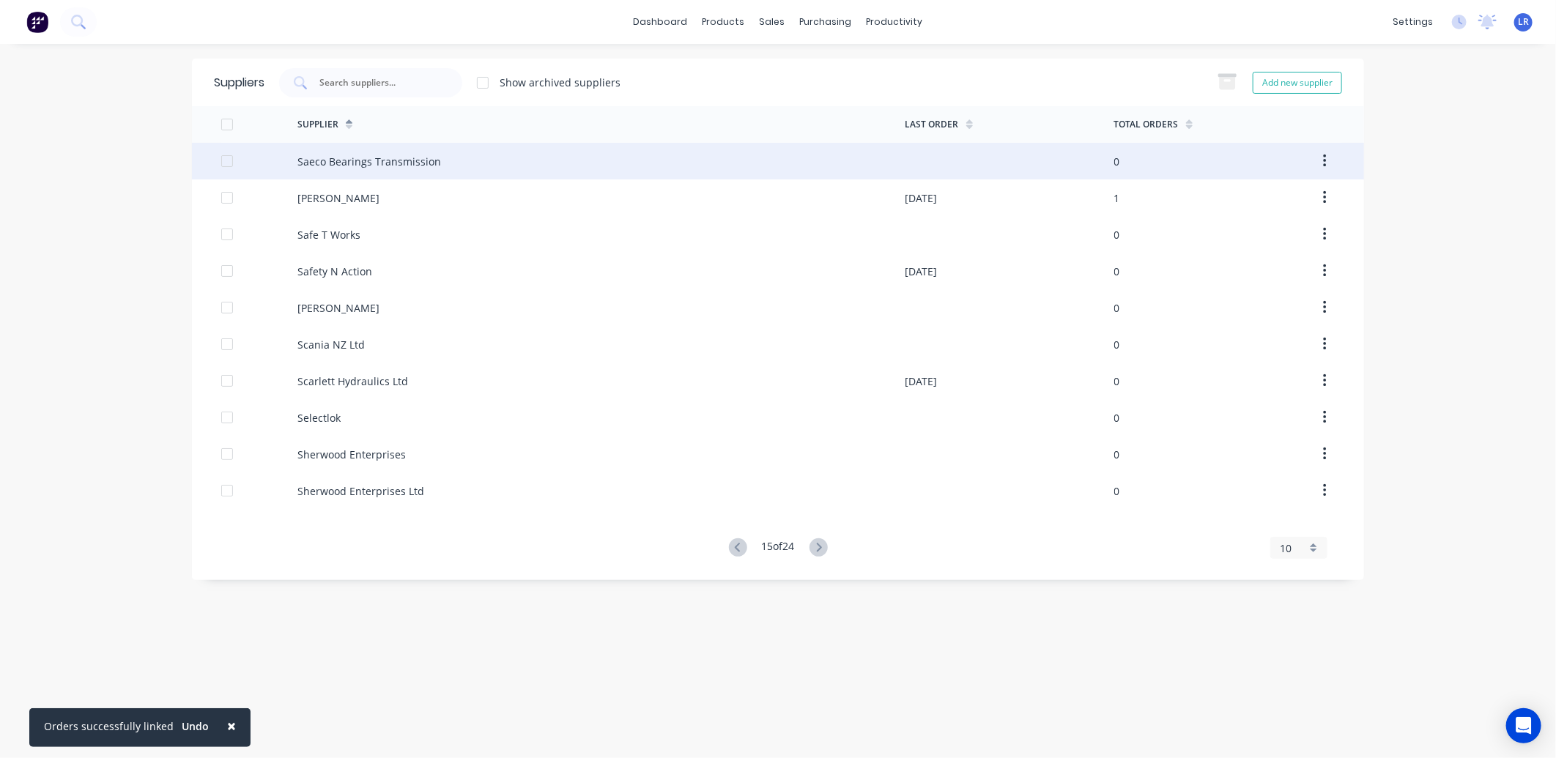
click at [414, 155] on div "Saeco Bearings Transmission" at bounding box center [369, 161] width 144 height 15
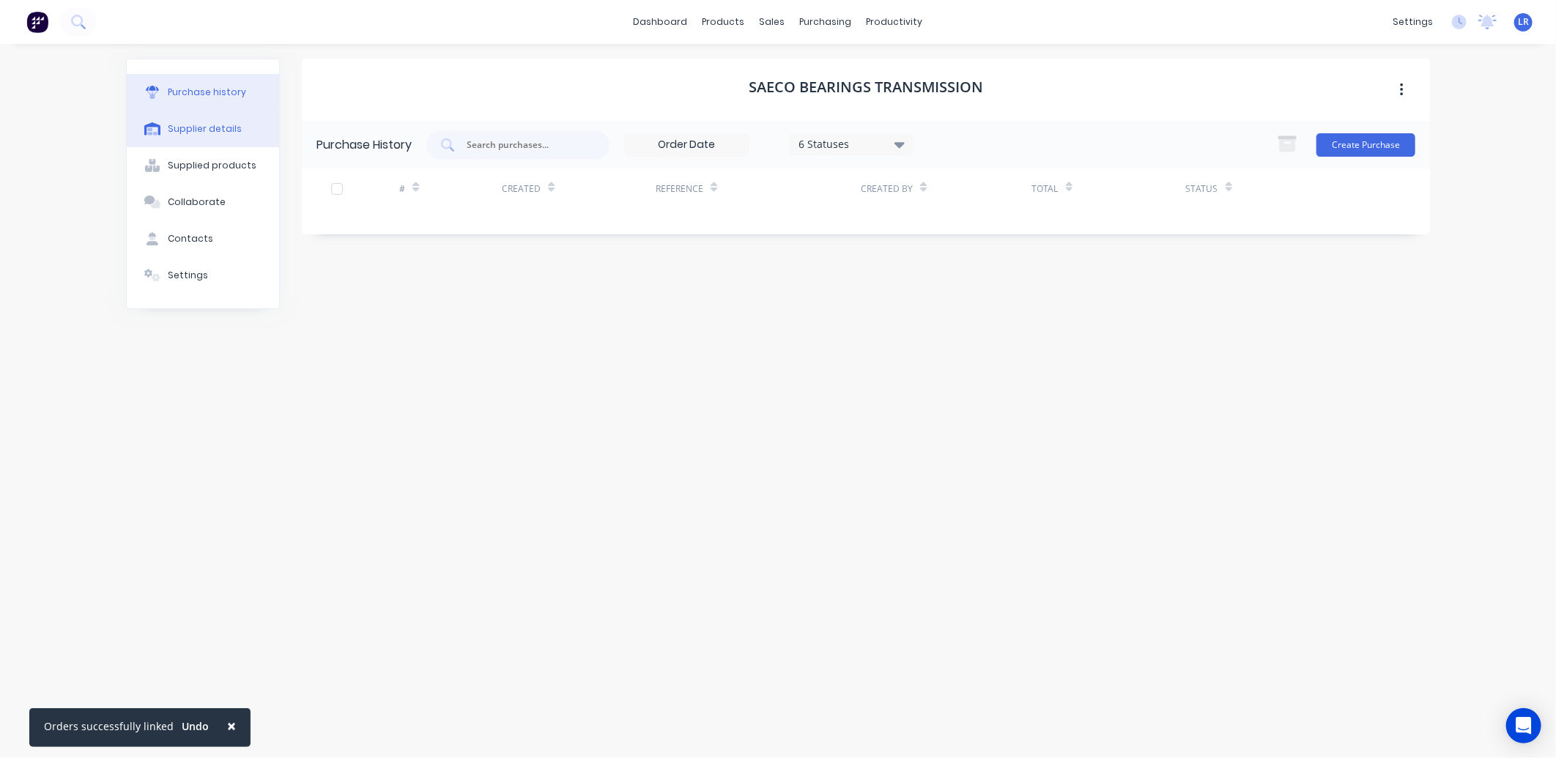
click at [238, 123] on button "Supplier details" at bounding box center [203, 129] width 152 height 37
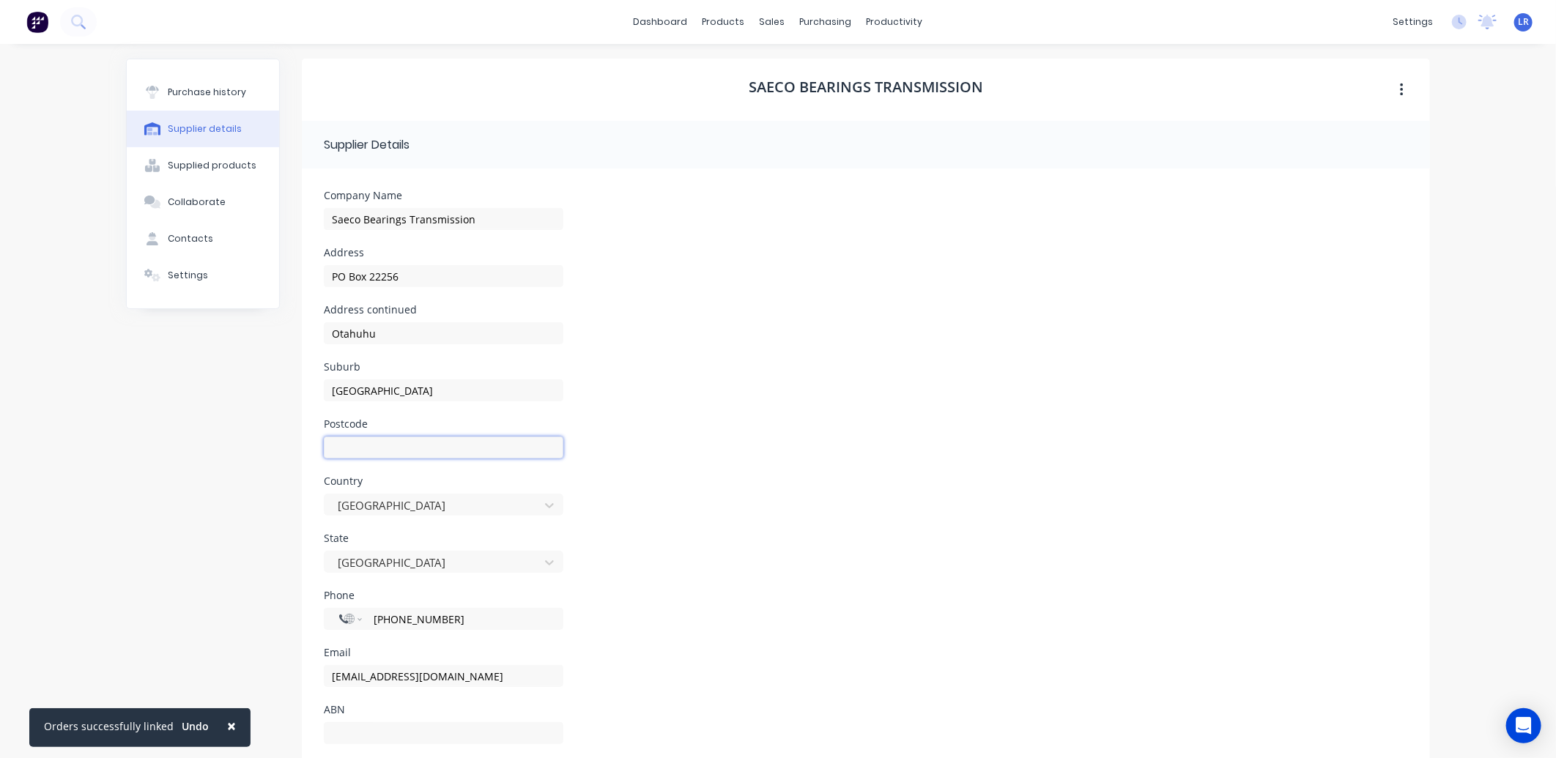
click at [353, 448] on input at bounding box center [443, 448] width 239 height 22
type input "1062"
click at [786, 407] on div "Suburb Auckland" at bounding box center [866, 390] width 1084 height 57
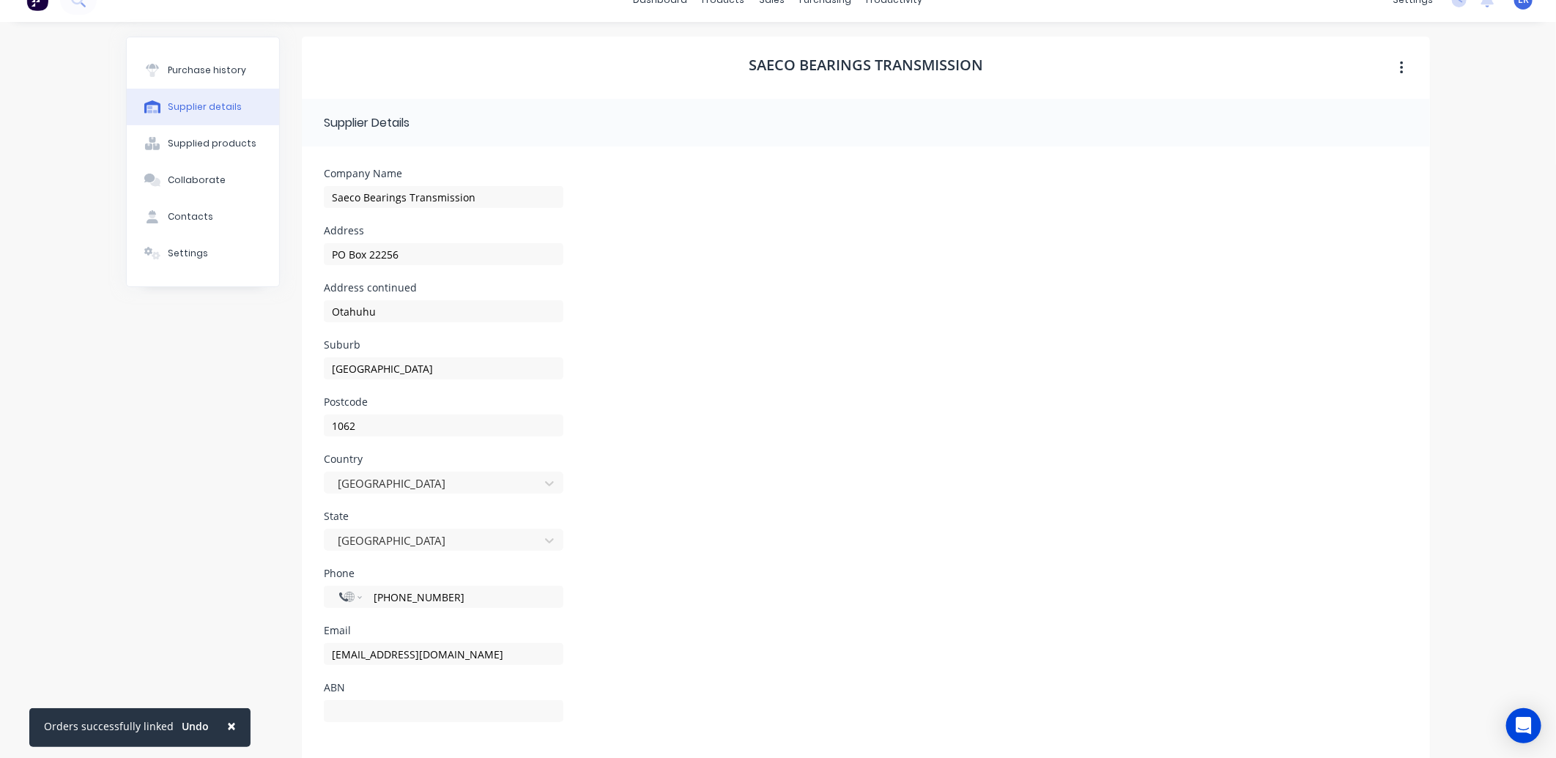
scroll to position [40, 0]
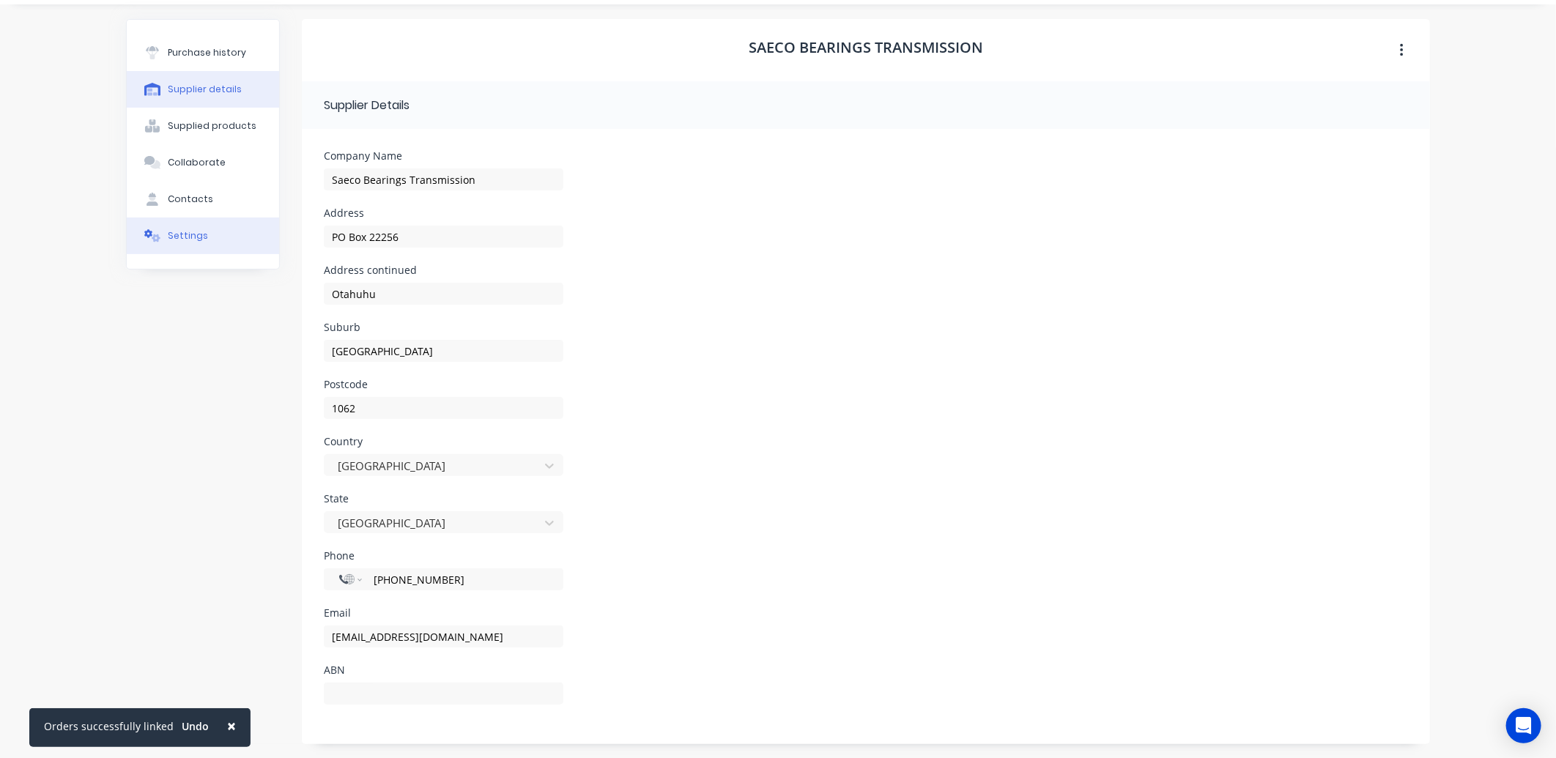
click at [189, 237] on div "Settings" at bounding box center [188, 235] width 40 height 13
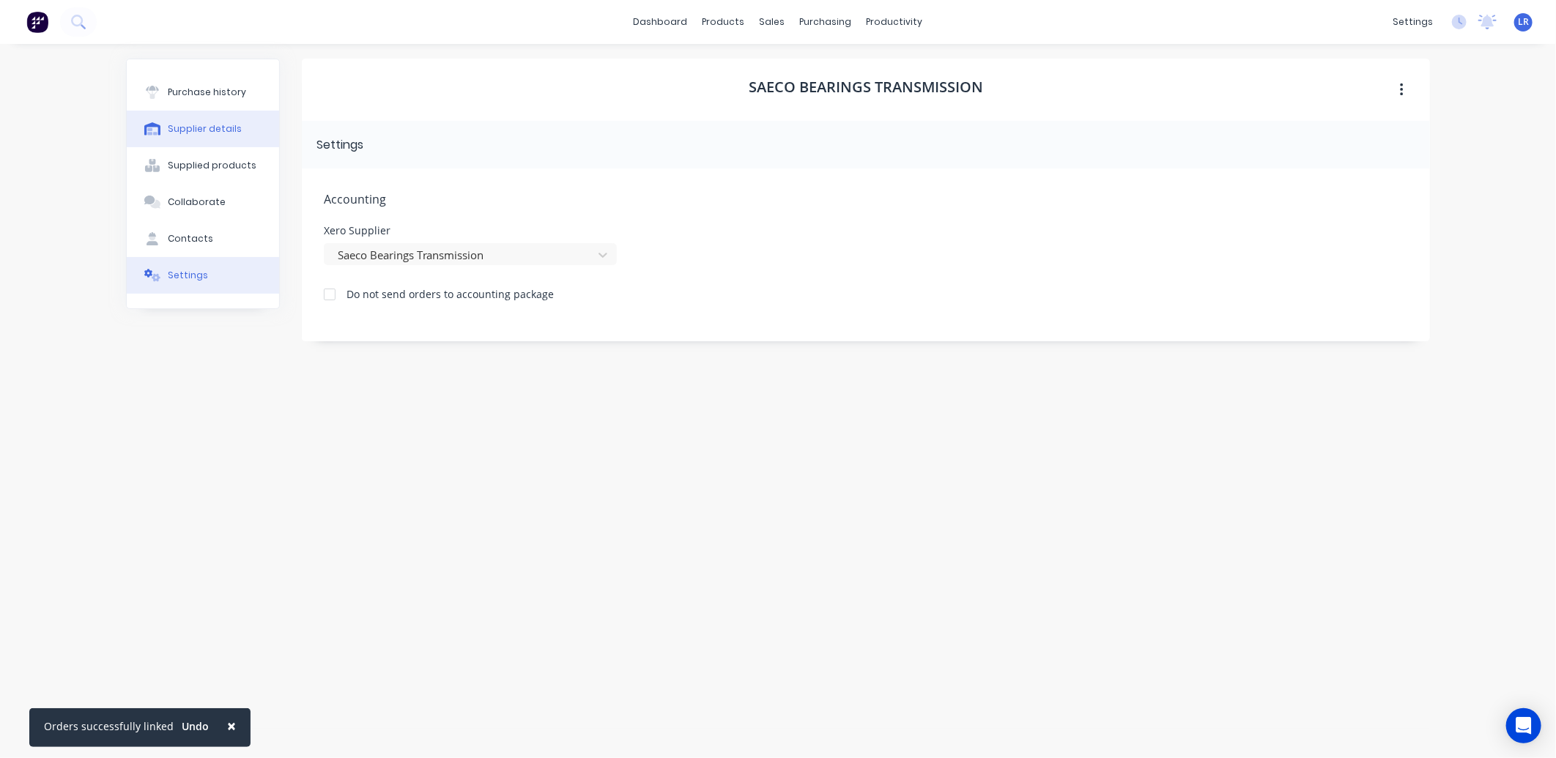
click at [211, 125] on div "Supplier details" at bounding box center [205, 128] width 74 height 13
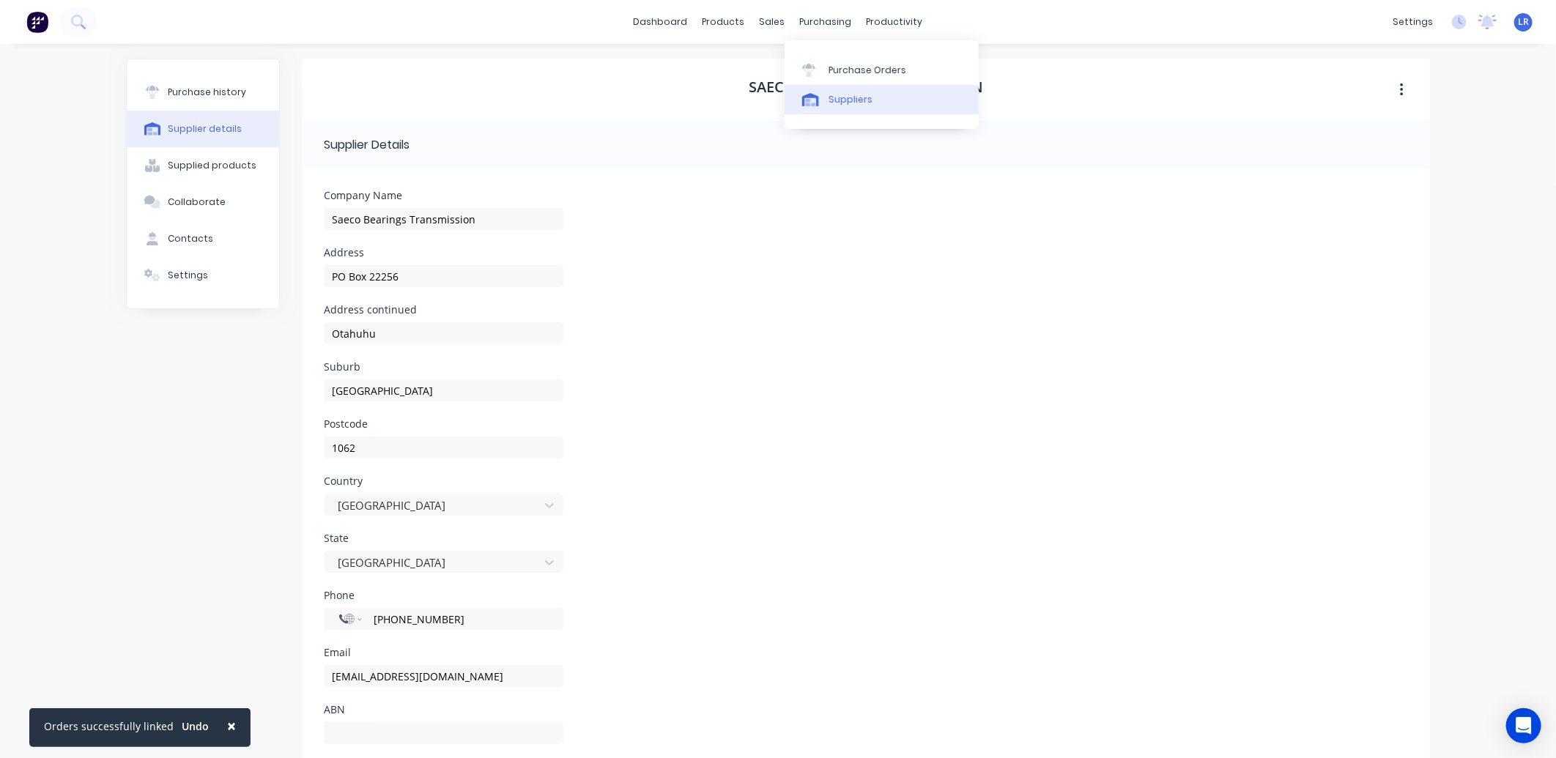
click at [846, 97] on div "Suppliers" at bounding box center [850, 99] width 44 height 13
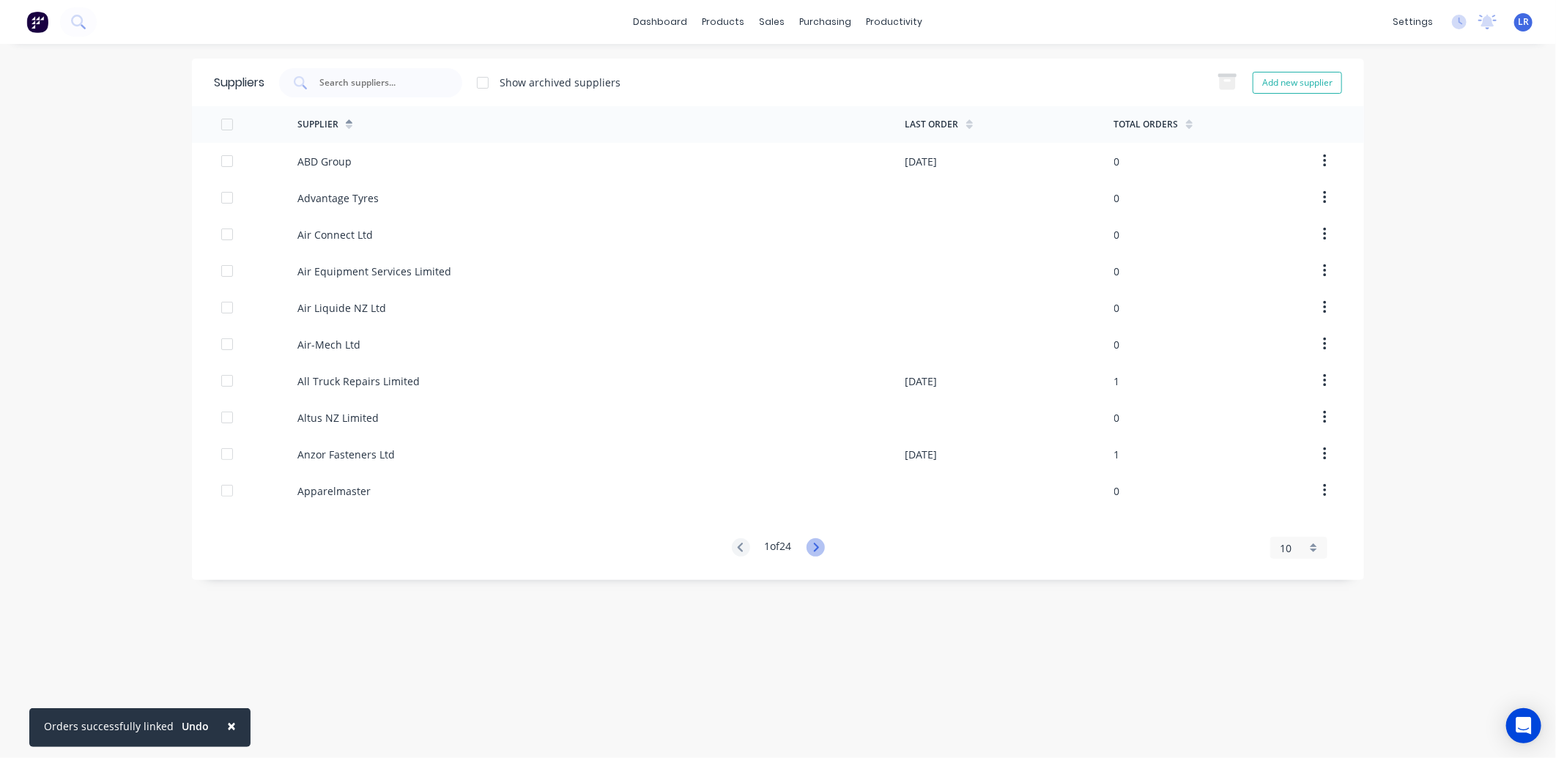
click at [822, 546] on icon at bounding box center [815, 547] width 18 height 18
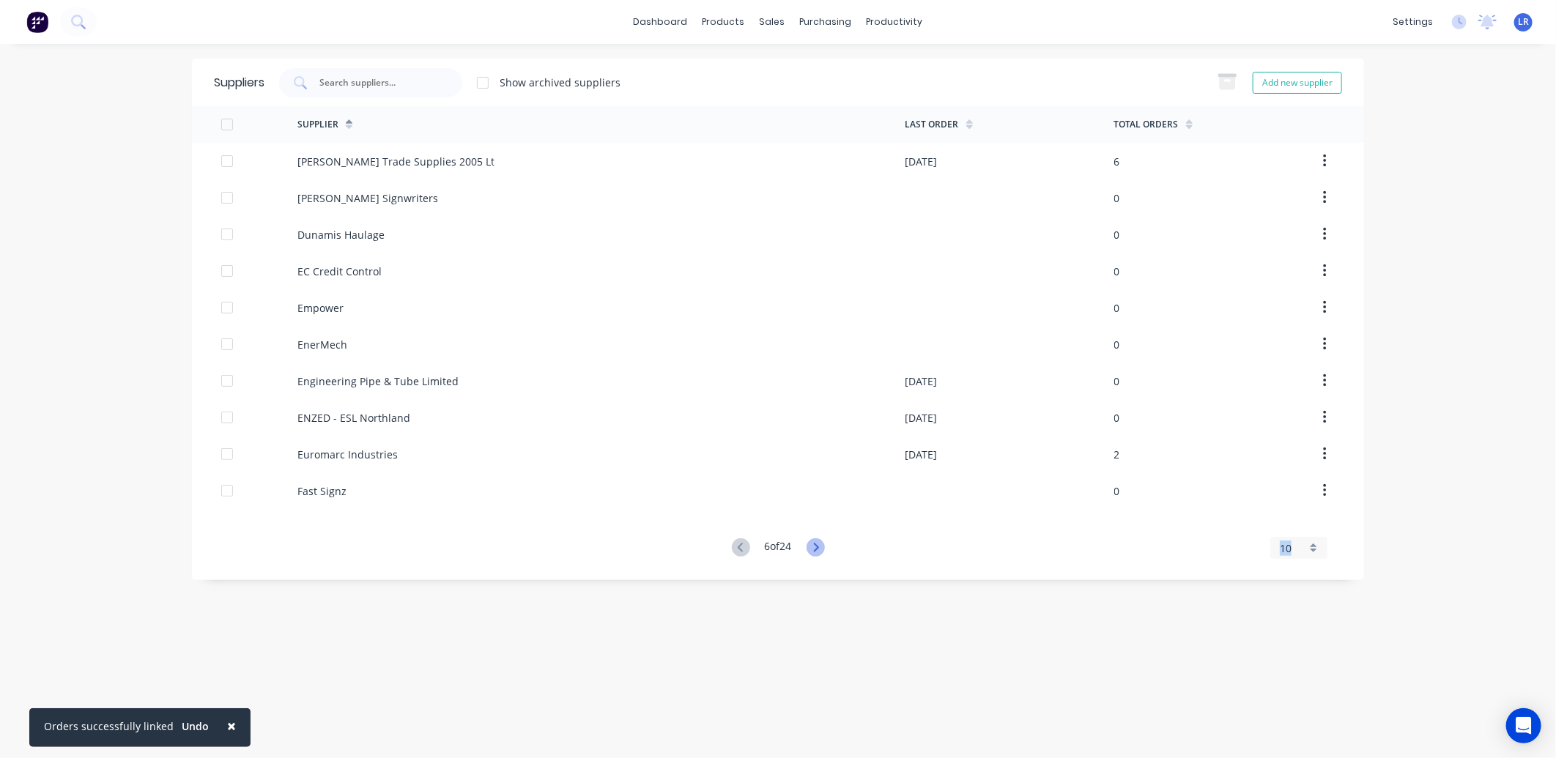
click at [822, 546] on icon at bounding box center [815, 547] width 18 height 18
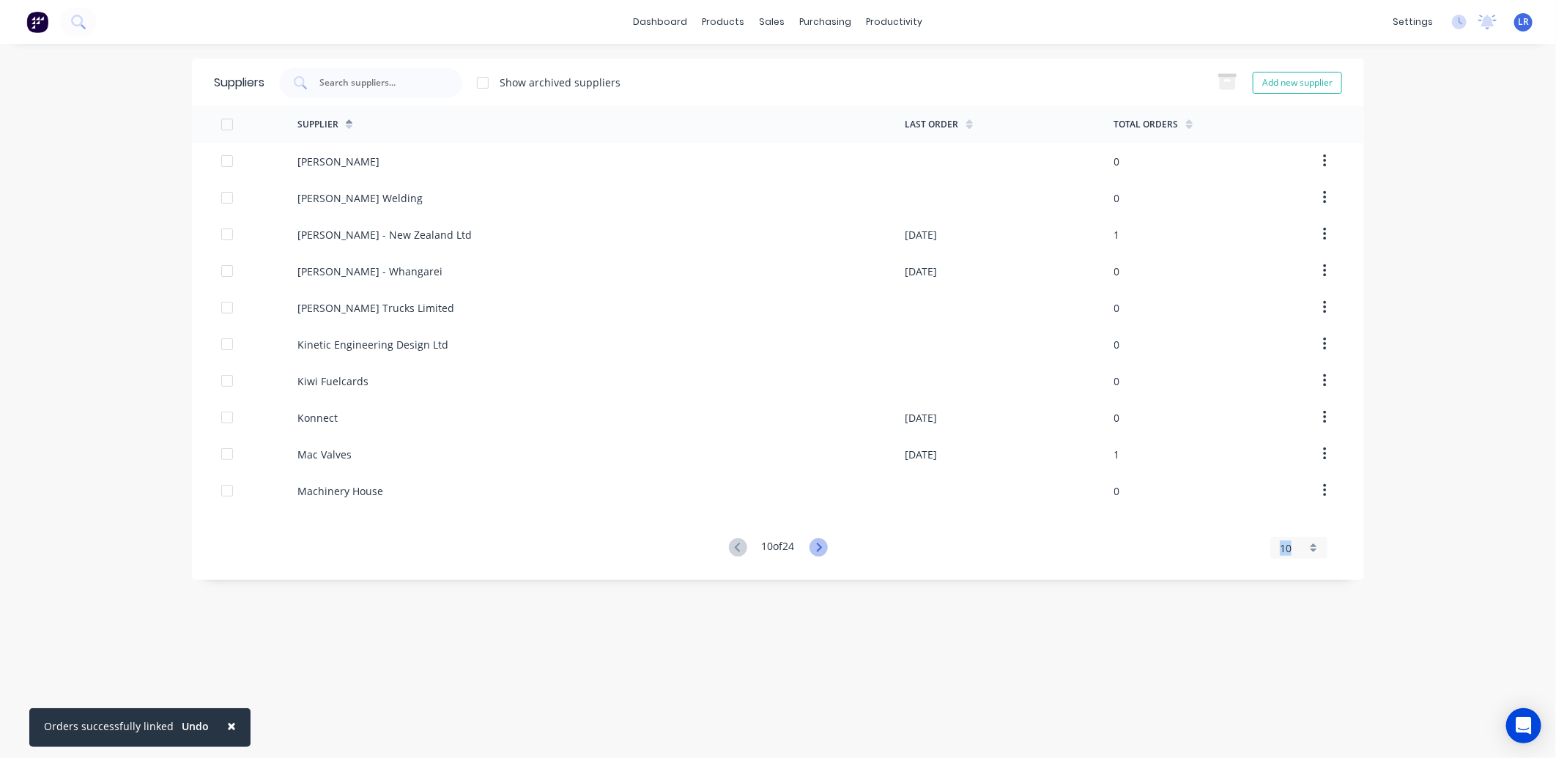
click at [821, 546] on icon at bounding box center [818, 547] width 5 height 9
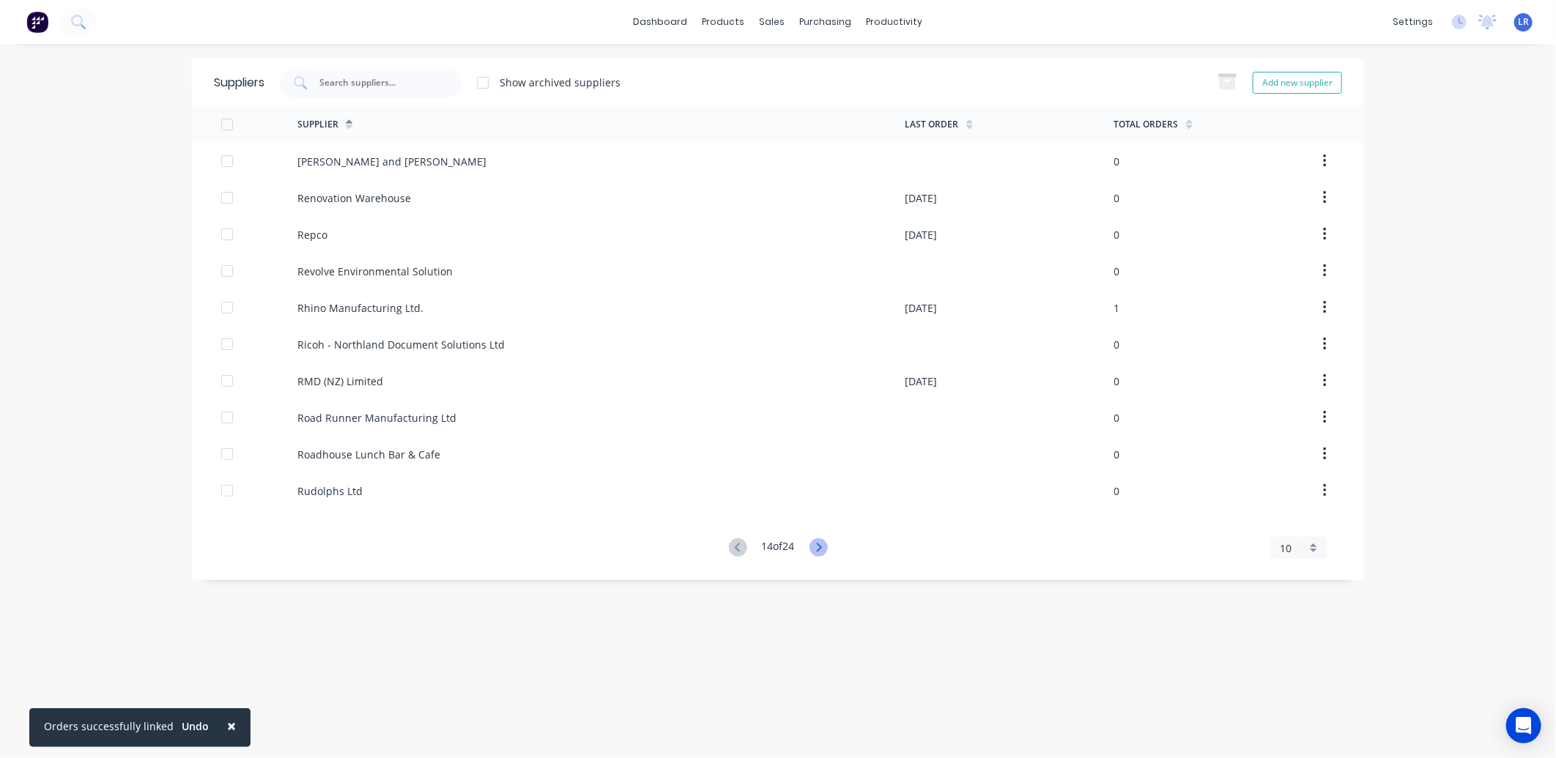
click at [821, 546] on icon at bounding box center [818, 547] width 5 height 9
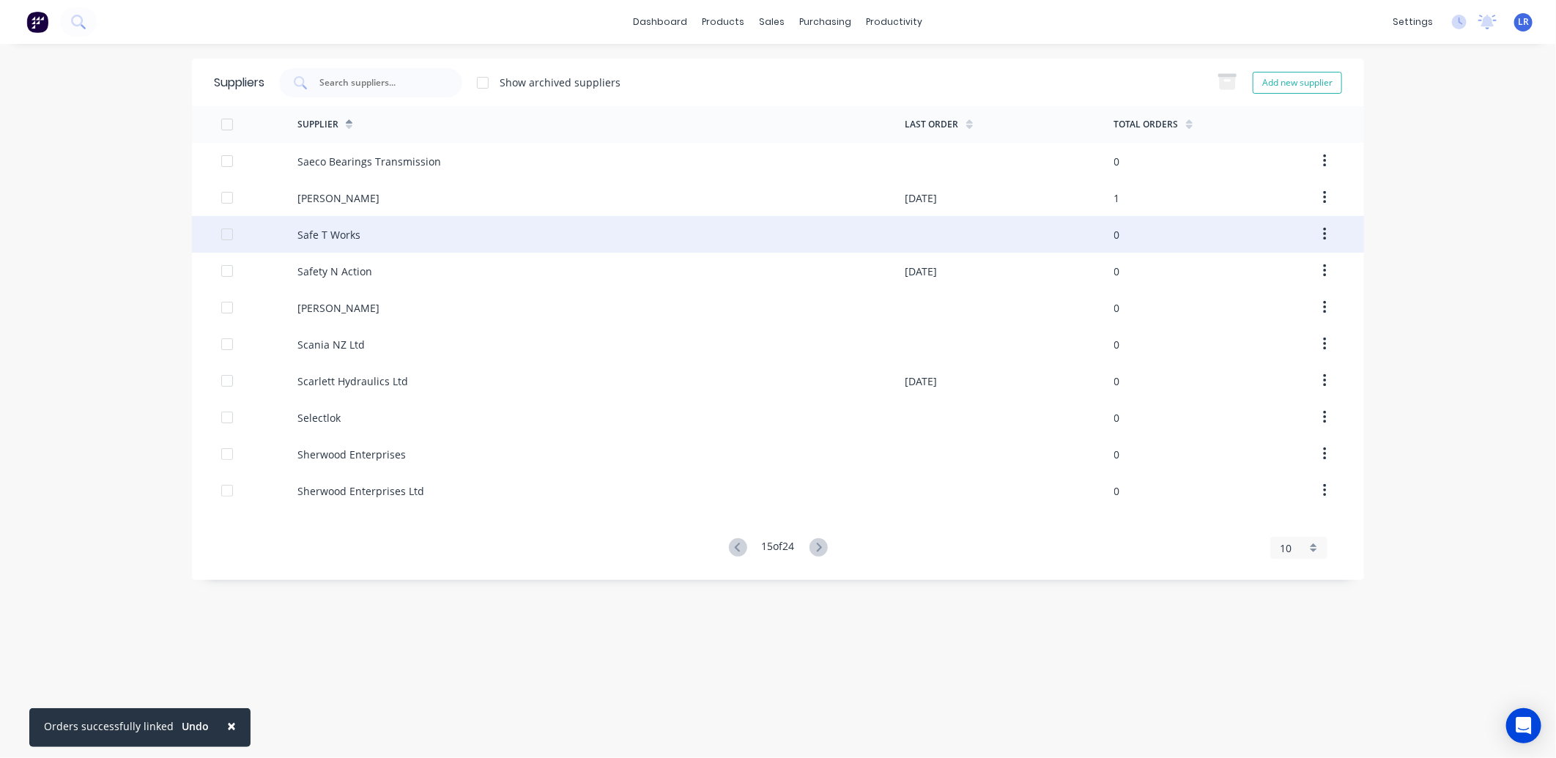
click at [389, 232] on div "Safe T Works" at bounding box center [601, 234] width 608 height 37
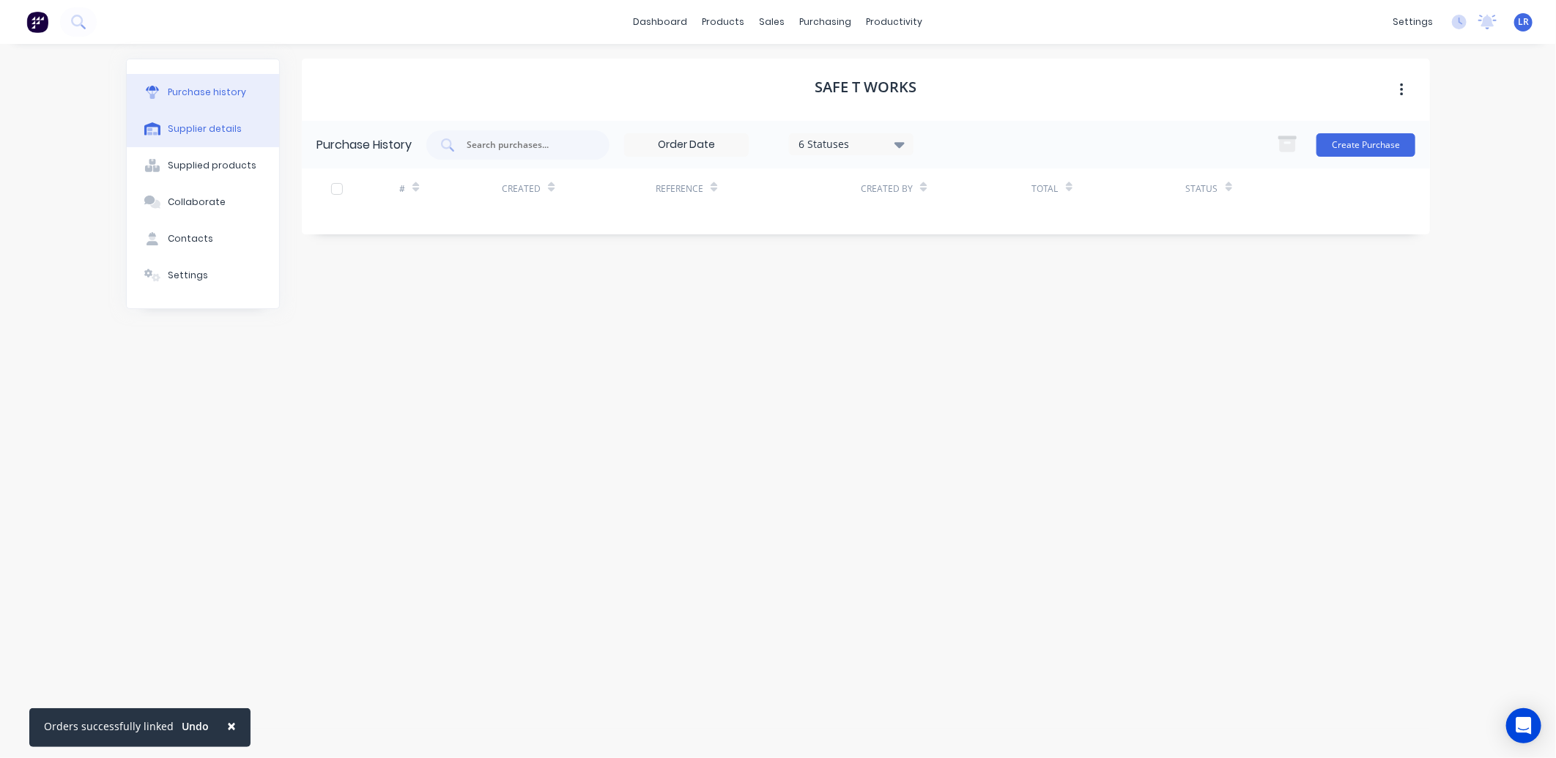
click at [224, 127] on div "Supplier details" at bounding box center [205, 128] width 74 height 13
select select "NZ"
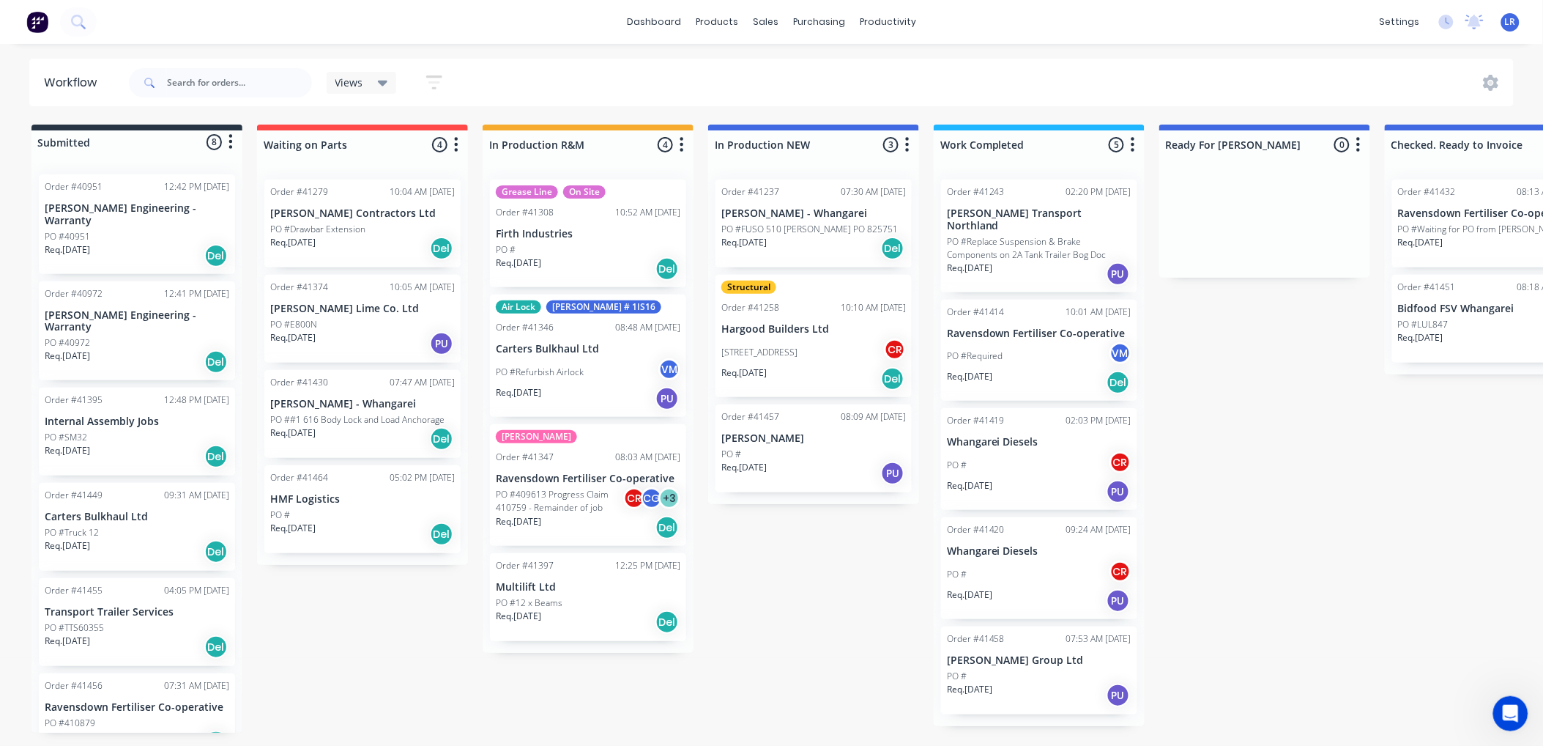
scroll to position [1, 0]
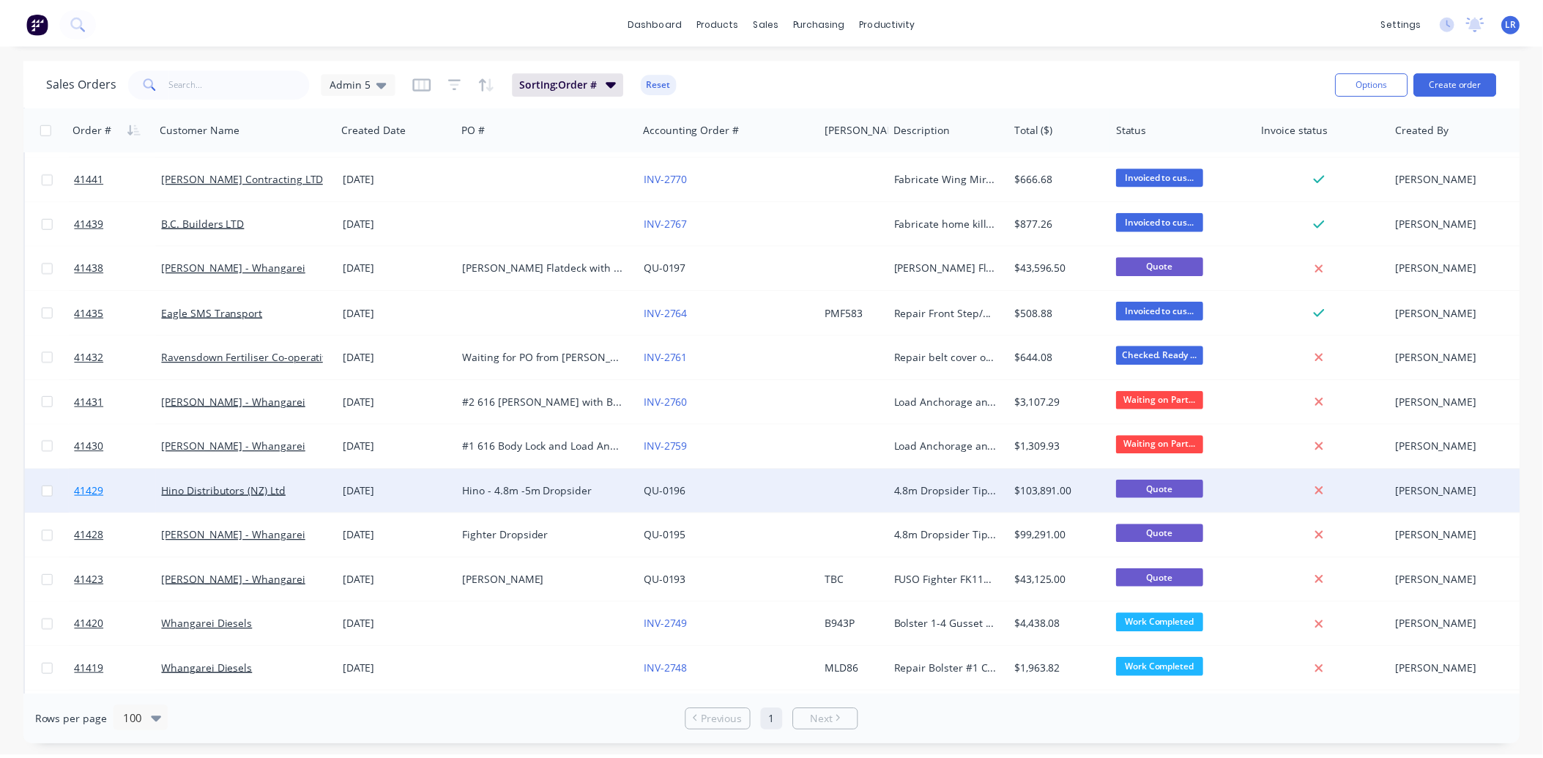
scroll to position [895, 0]
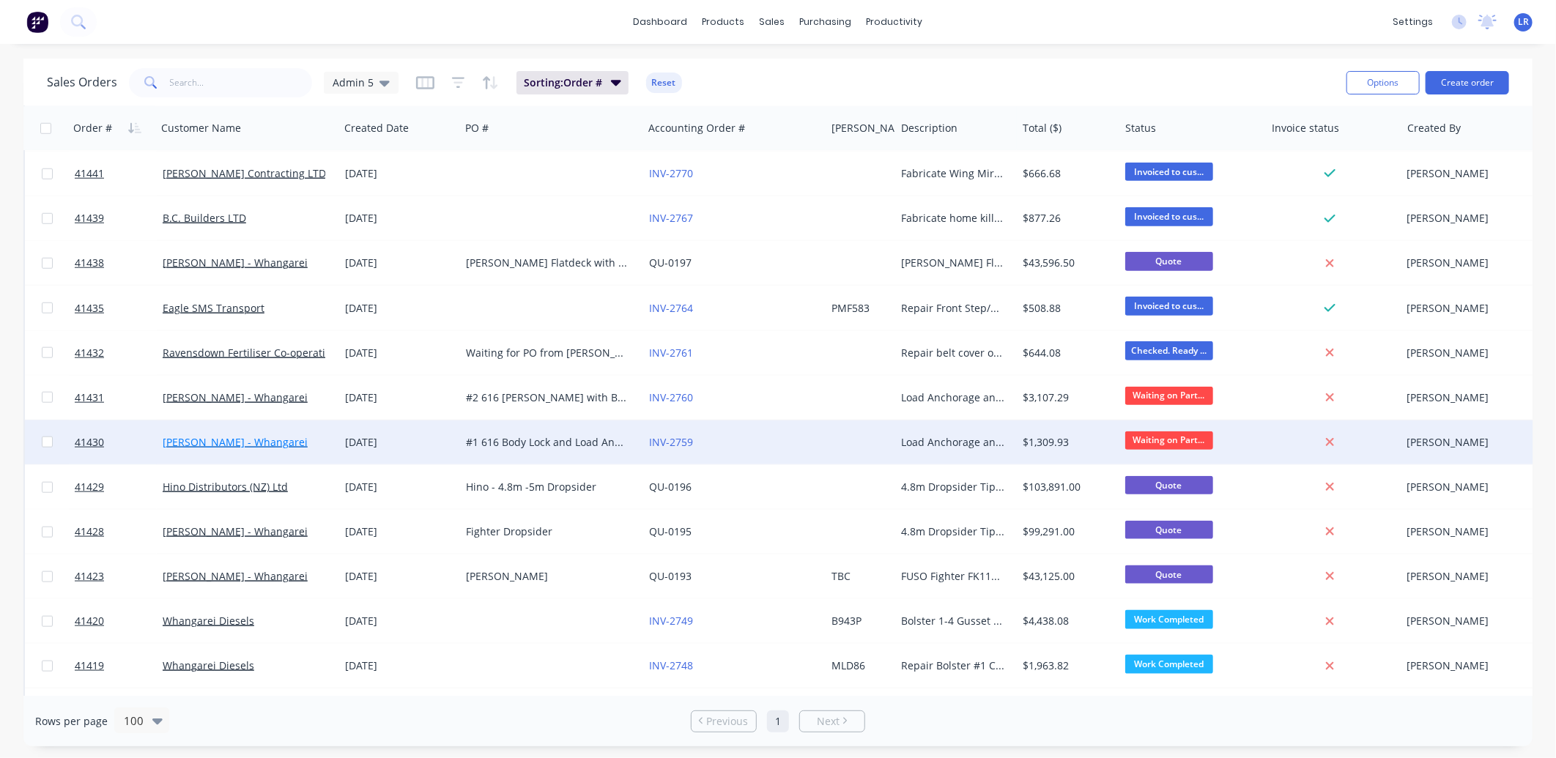
click at [202, 438] on link "[PERSON_NAME] - Whangarei" at bounding box center [235, 442] width 145 height 14
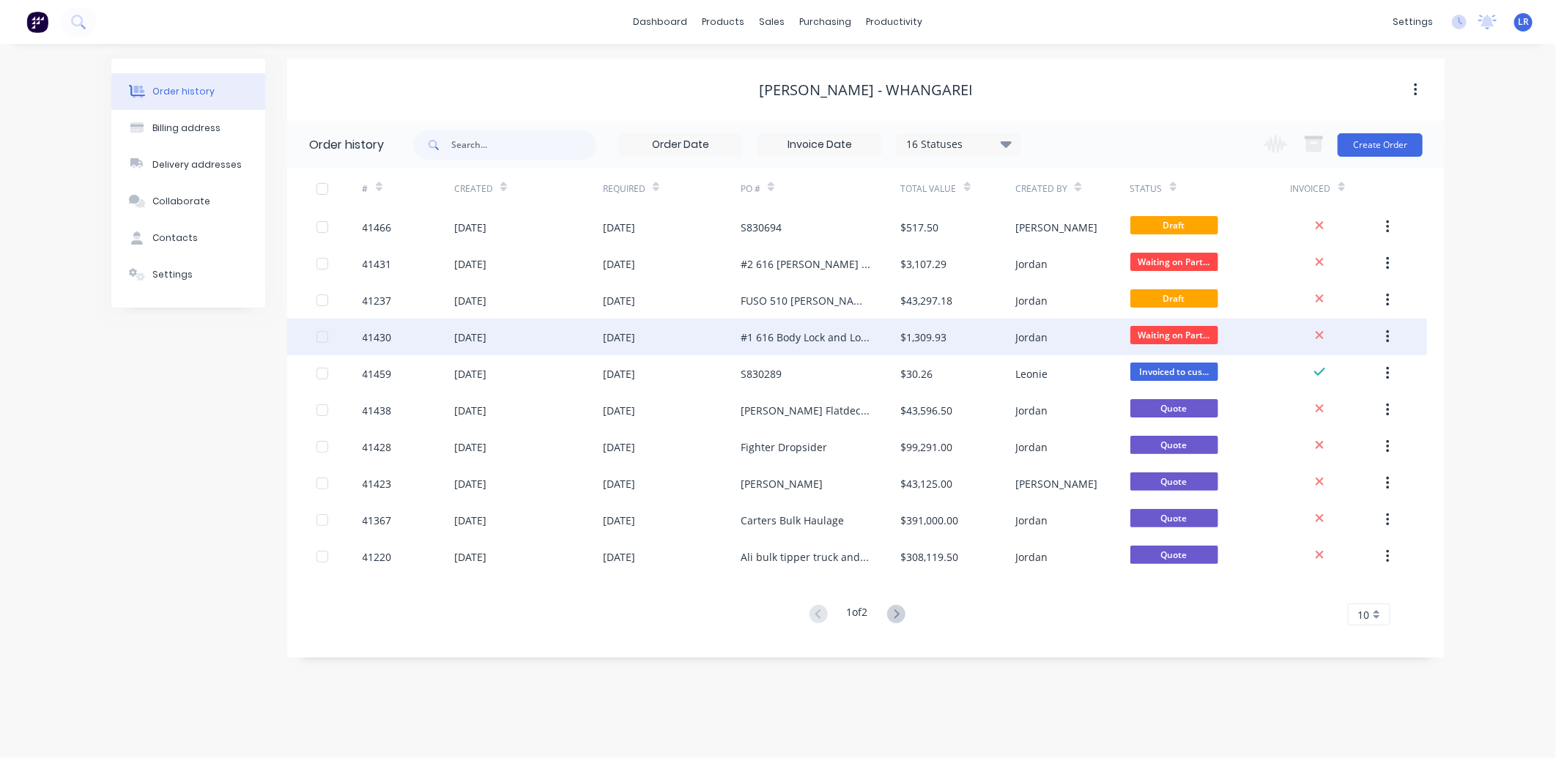
click at [481, 335] on div "[DATE]" at bounding box center [470, 337] width 32 height 15
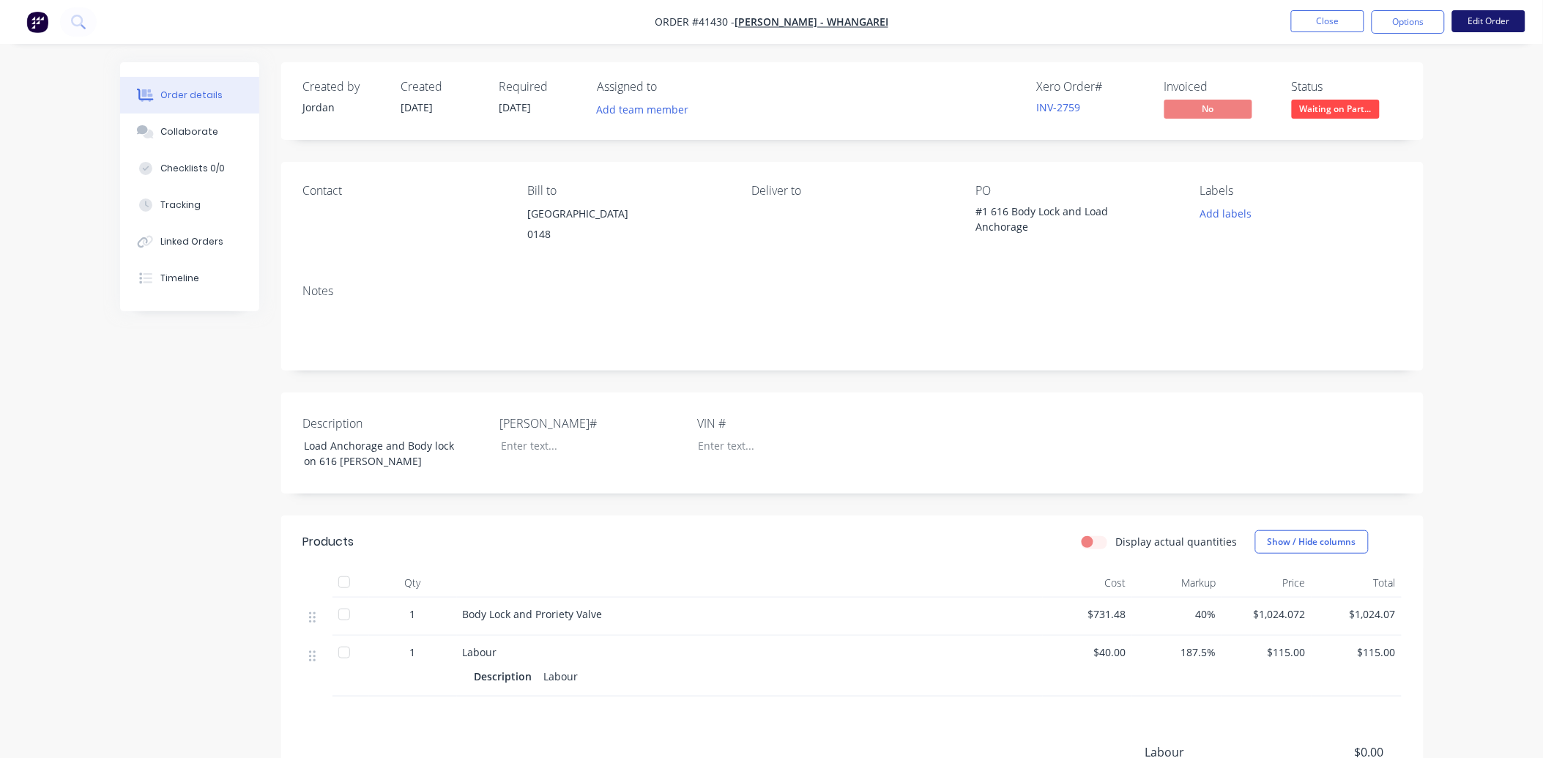
click at [1476, 15] on button "Edit Order" at bounding box center [1488, 21] width 73 height 22
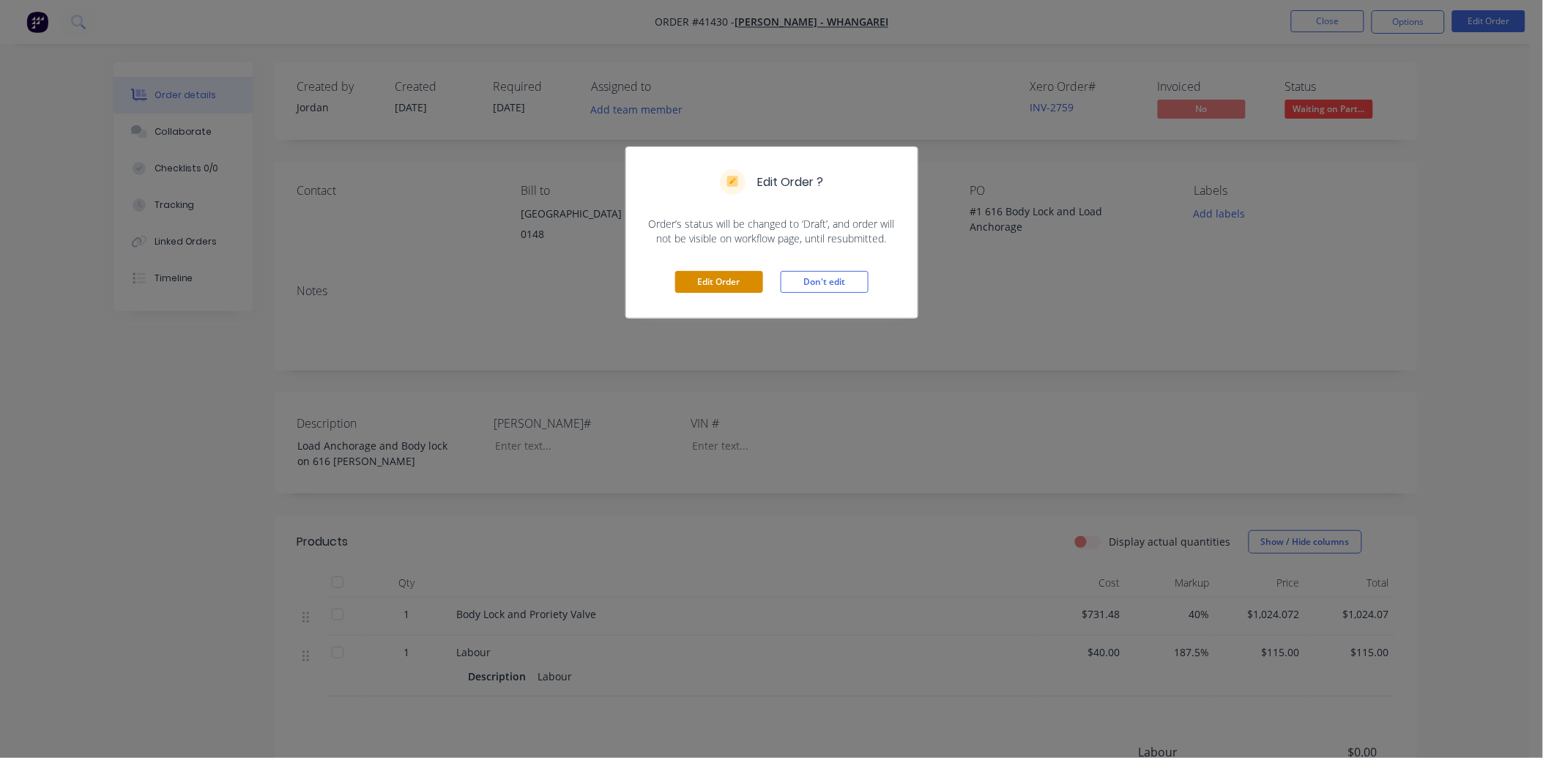
click at [708, 278] on button "Edit Order" at bounding box center [719, 282] width 88 height 22
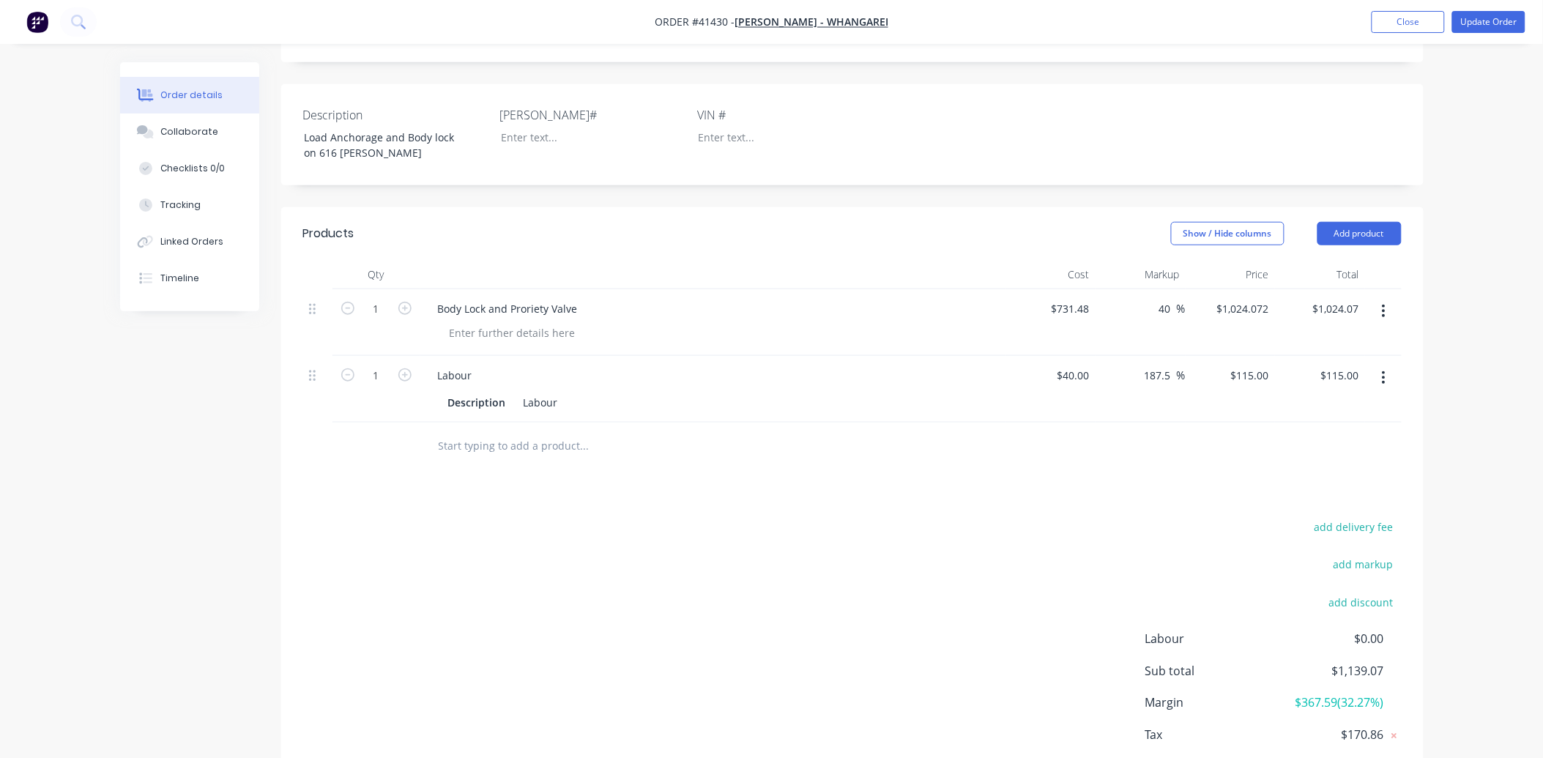
scroll to position [325, 0]
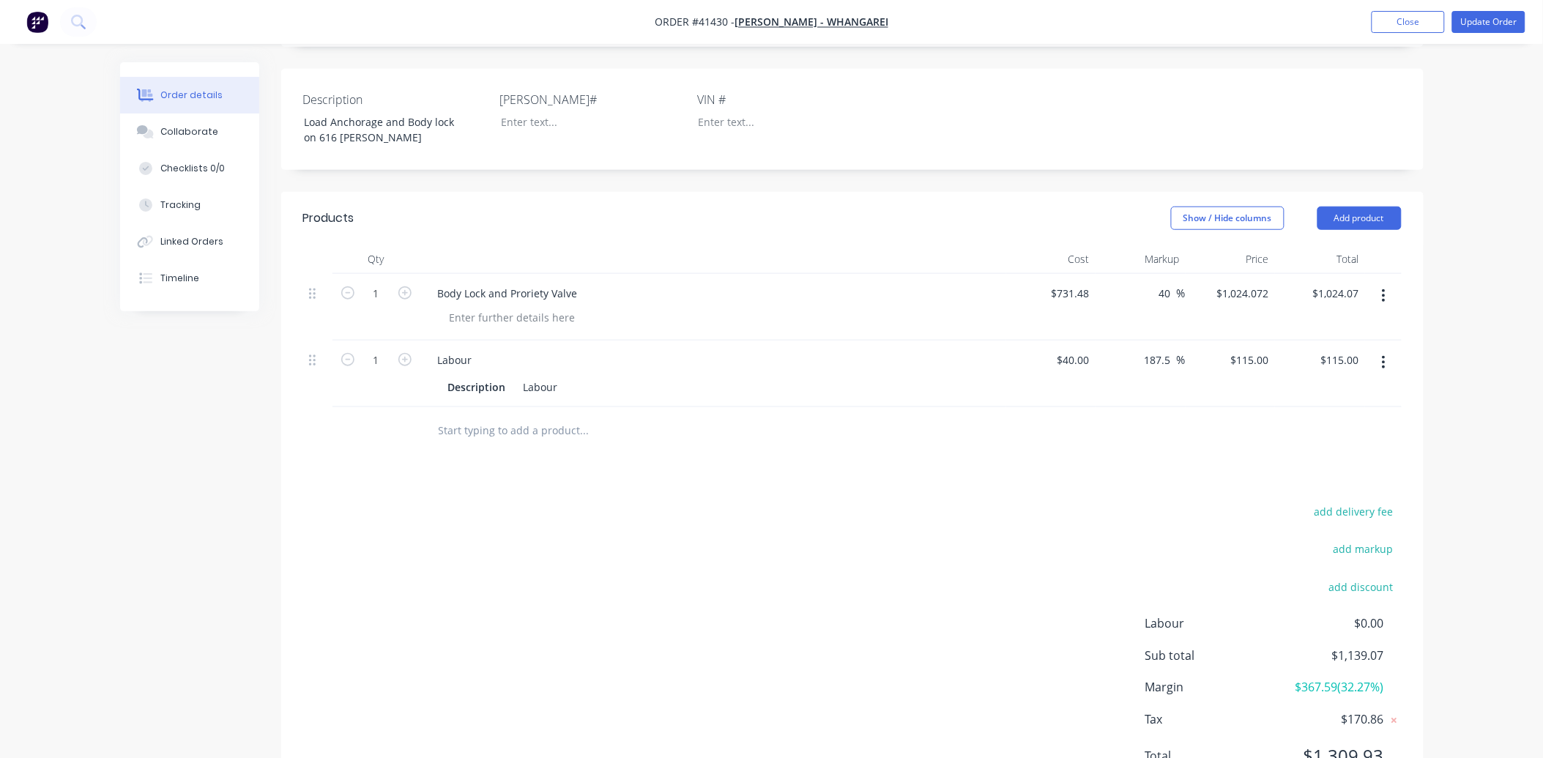
click at [450, 445] on input "text" at bounding box center [584, 430] width 293 height 29
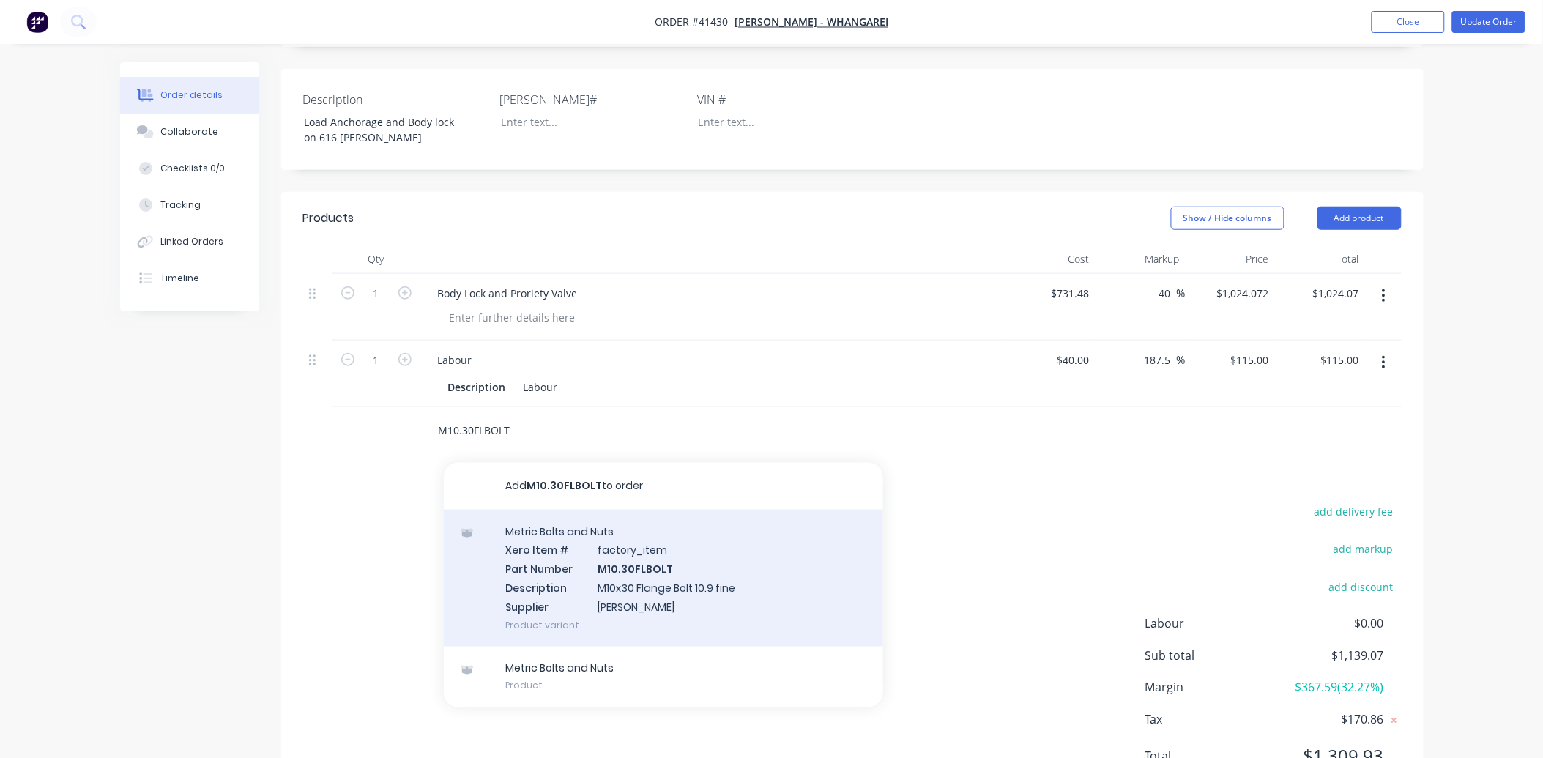
type input "M10.30FLBOLT"
click at [634, 593] on div "Metric Bolts and Nuts Xero Item # factory_item Part Number M10.30FLBOLT Descrip…" at bounding box center [663, 578] width 439 height 137
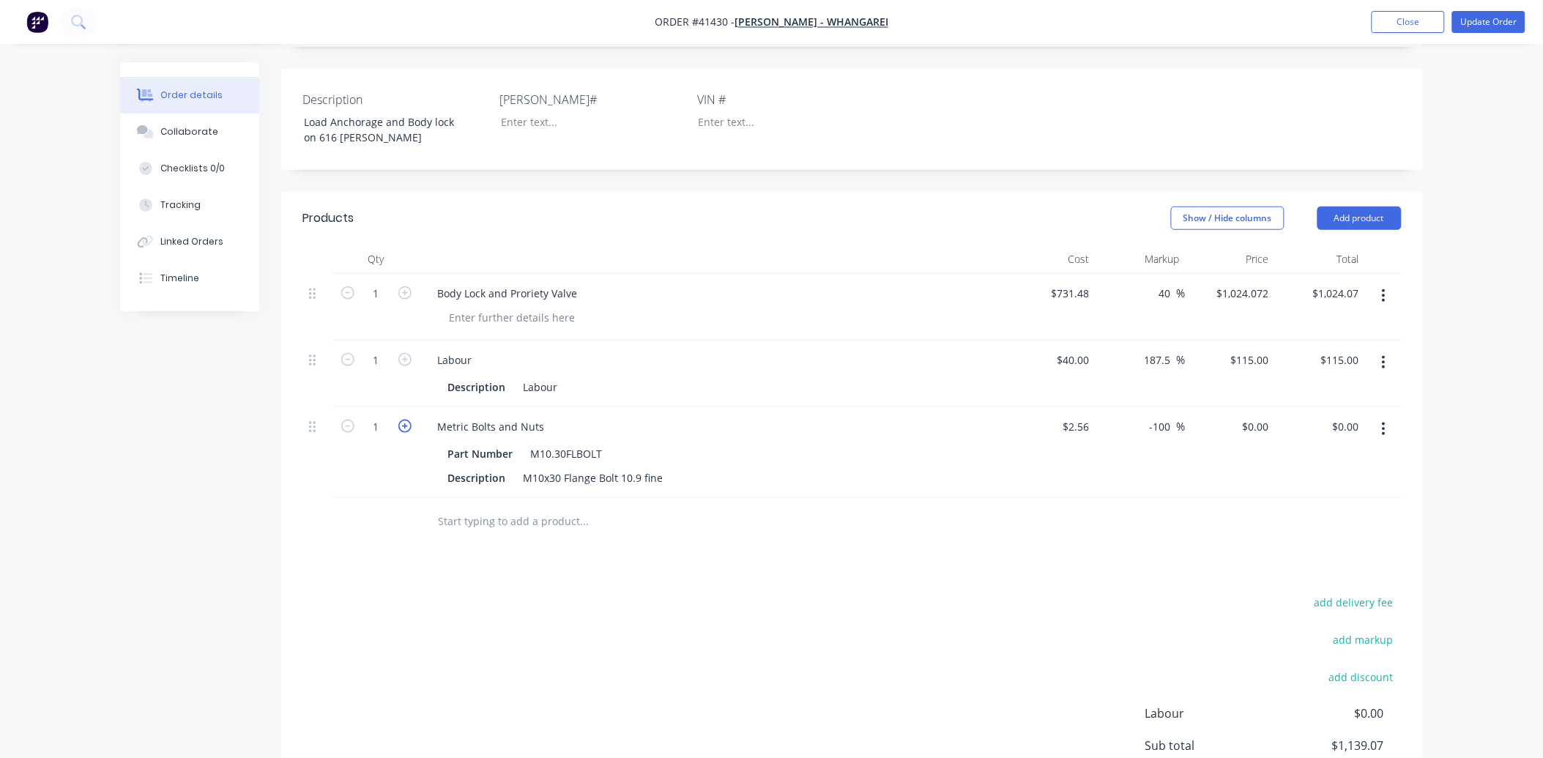
click at [398, 433] on icon "button" at bounding box center [404, 426] width 13 height 13
type input "4"
drag, startPoint x: 1172, startPoint y: 442, endPoint x: 1135, endPoint y: 442, distance: 36.6
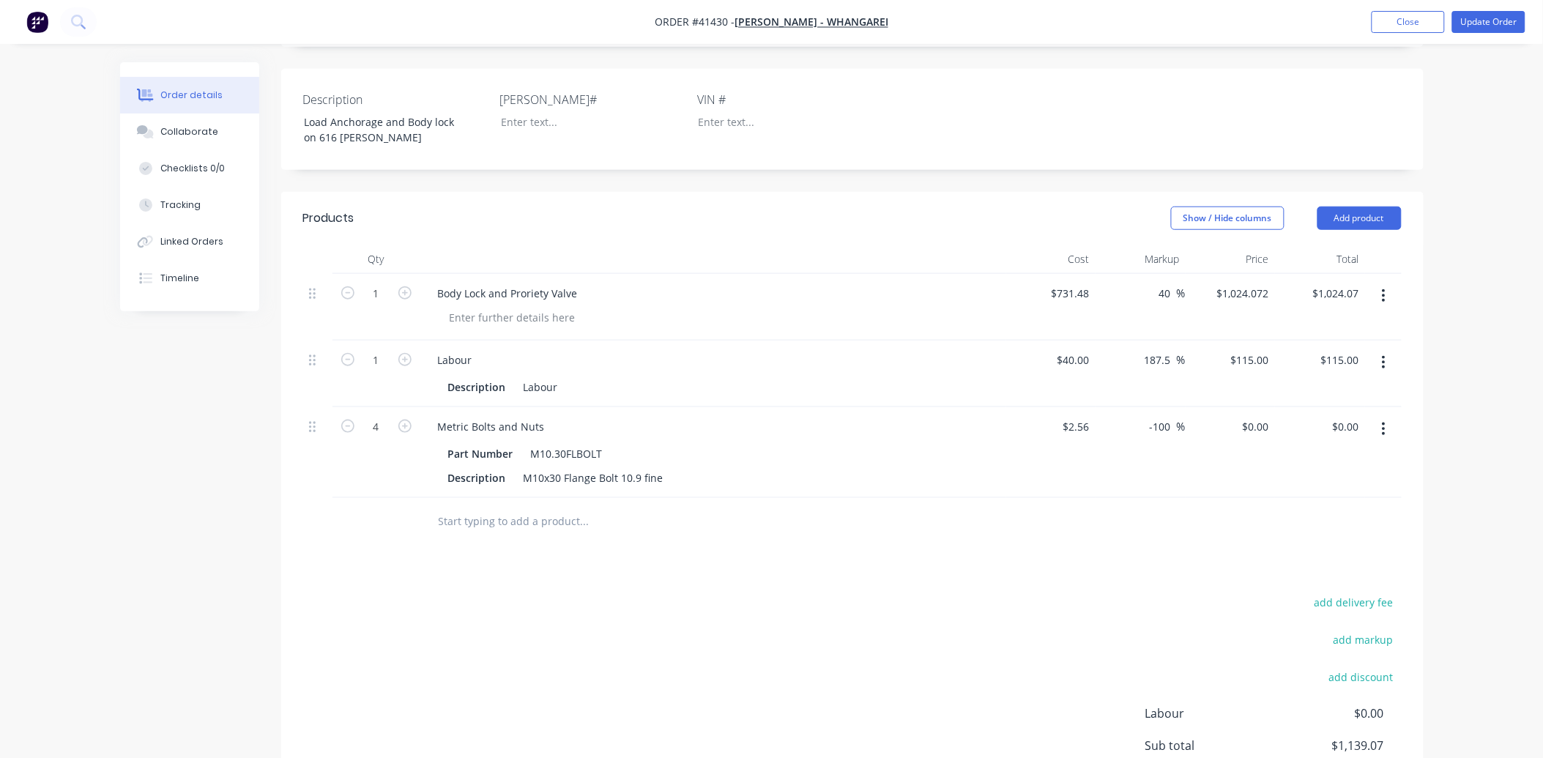
click at [1135, 442] on div "-100 -100 %" at bounding box center [1141, 452] width 90 height 91
type input "50"
type input "3.84"
type input "$15.36"
type input "$3.84"
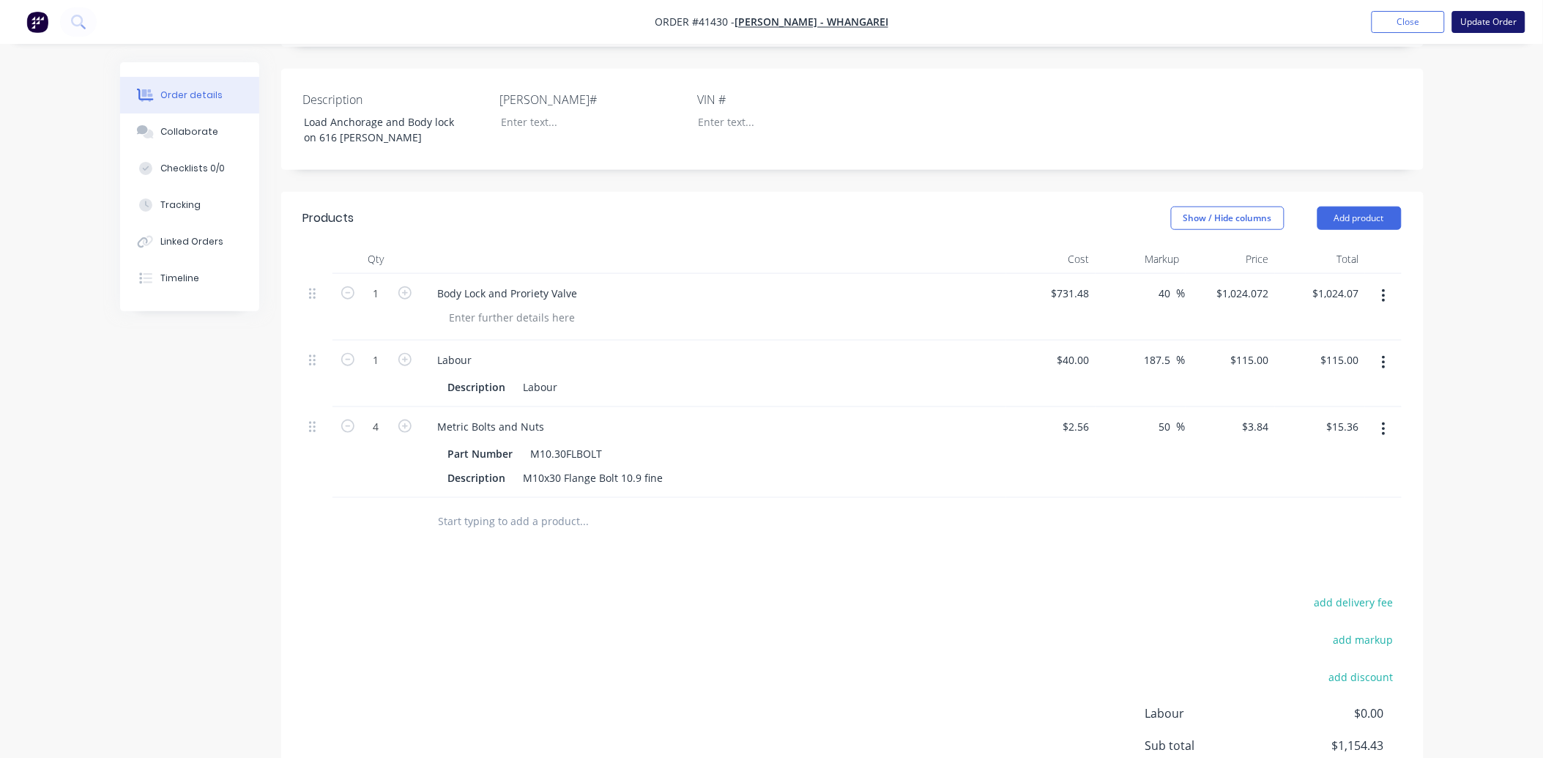
click at [1490, 17] on button "Update Order" at bounding box center [1488, 22] width 73 height 22
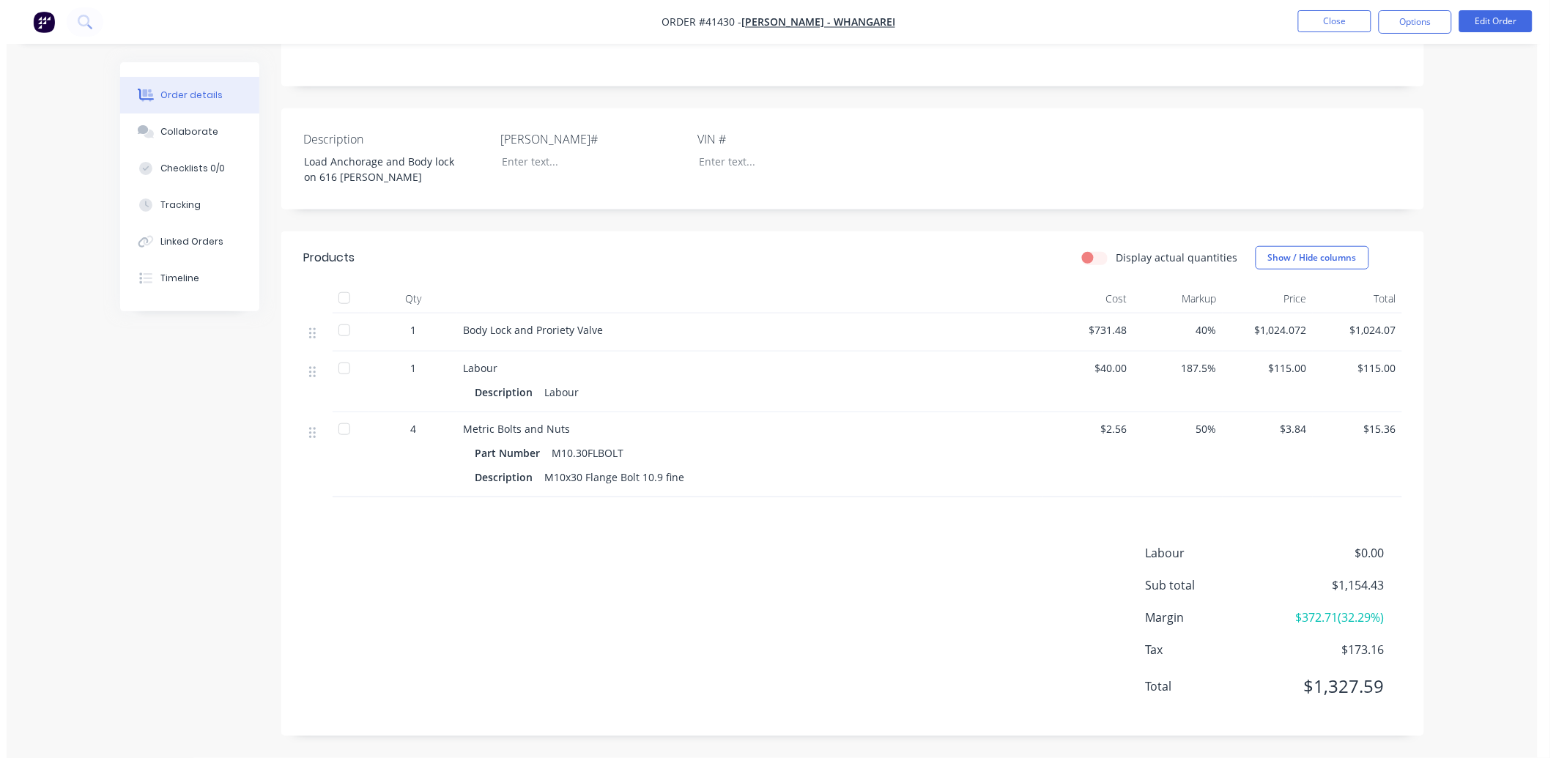
scroll to position [0, 0]
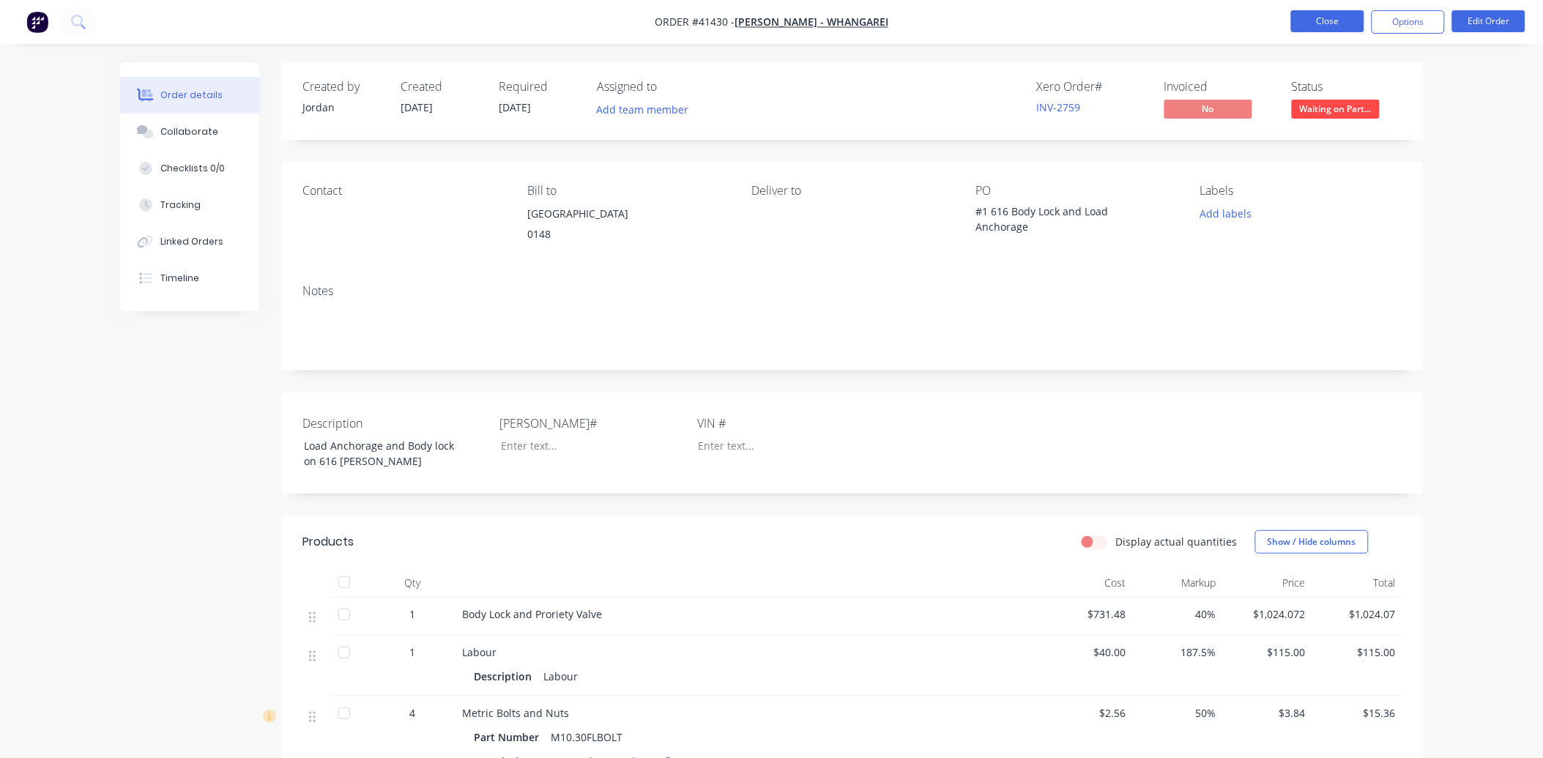
click at [1336, 22] on button "Close" at bounding box center [1327, 21] width 73 height 22
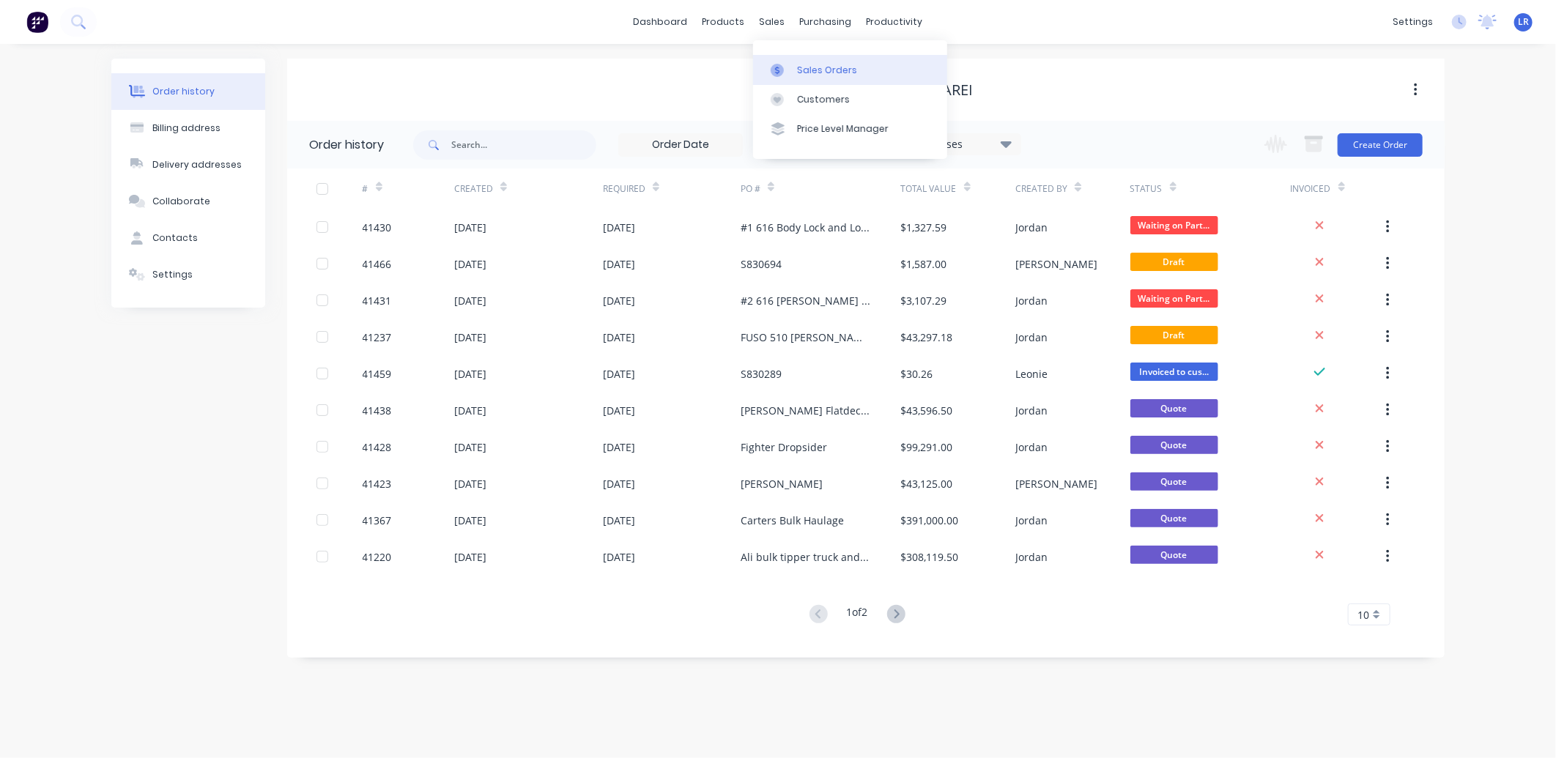
click at [809, 64] on div "Sales Orders" at bounding box center [827, 70] width 60 height 13
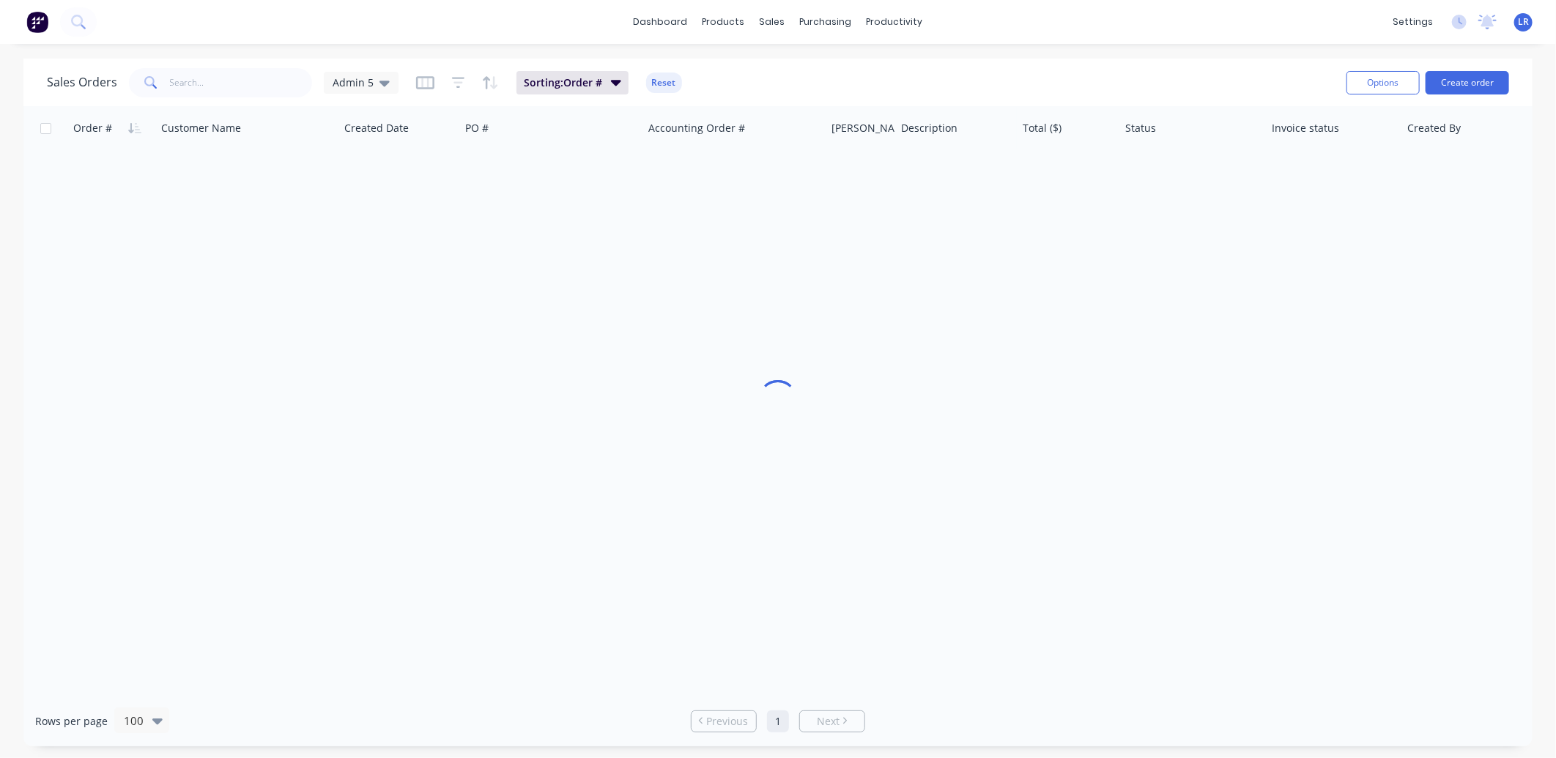
click at [809, 62] on div "Sales Orders Admin 5 Sorting: Order # Reset Options Create order" at bounding box center [777, 83] width 1509 height 48
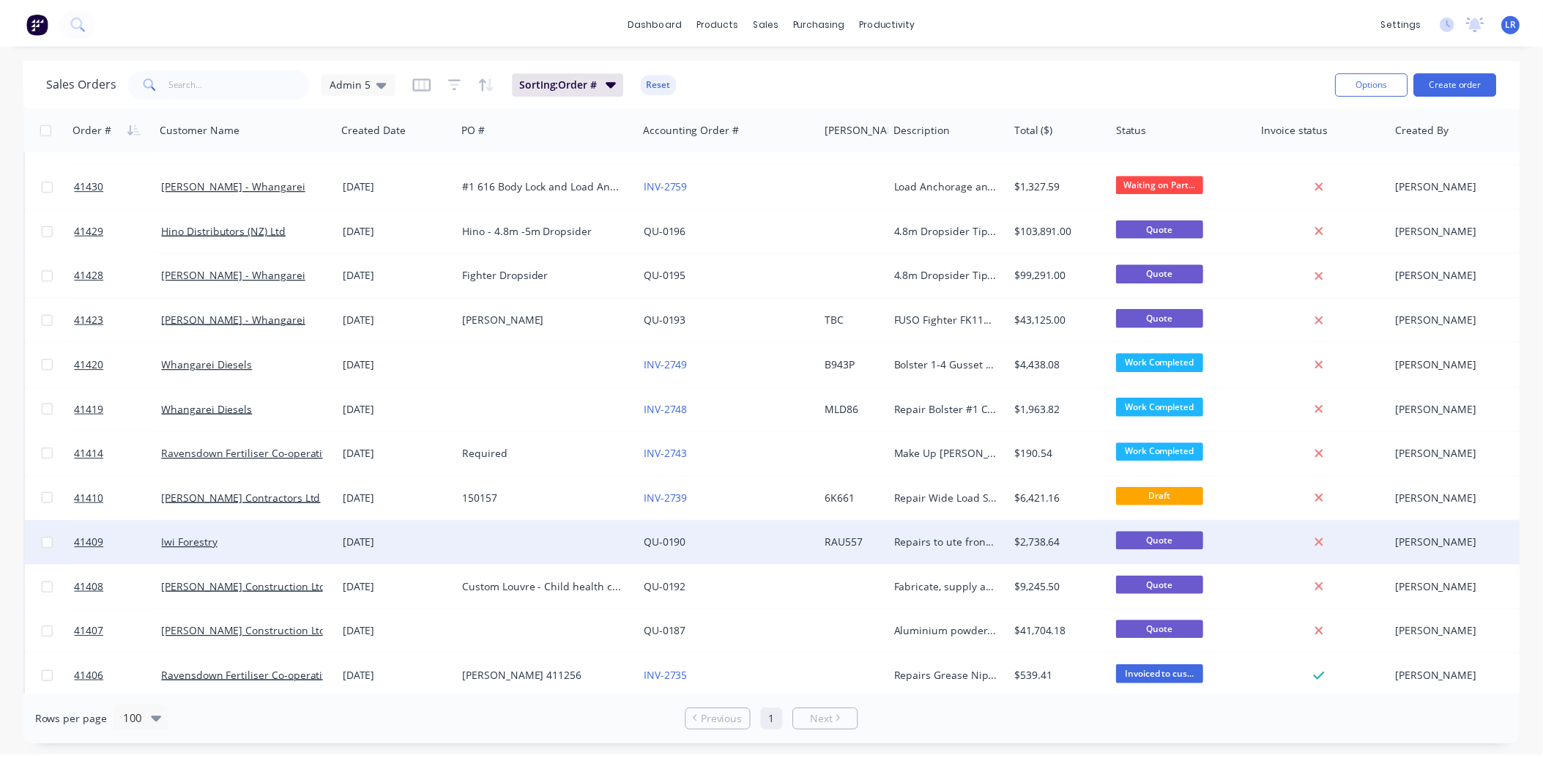
scroll to position [895, 0]
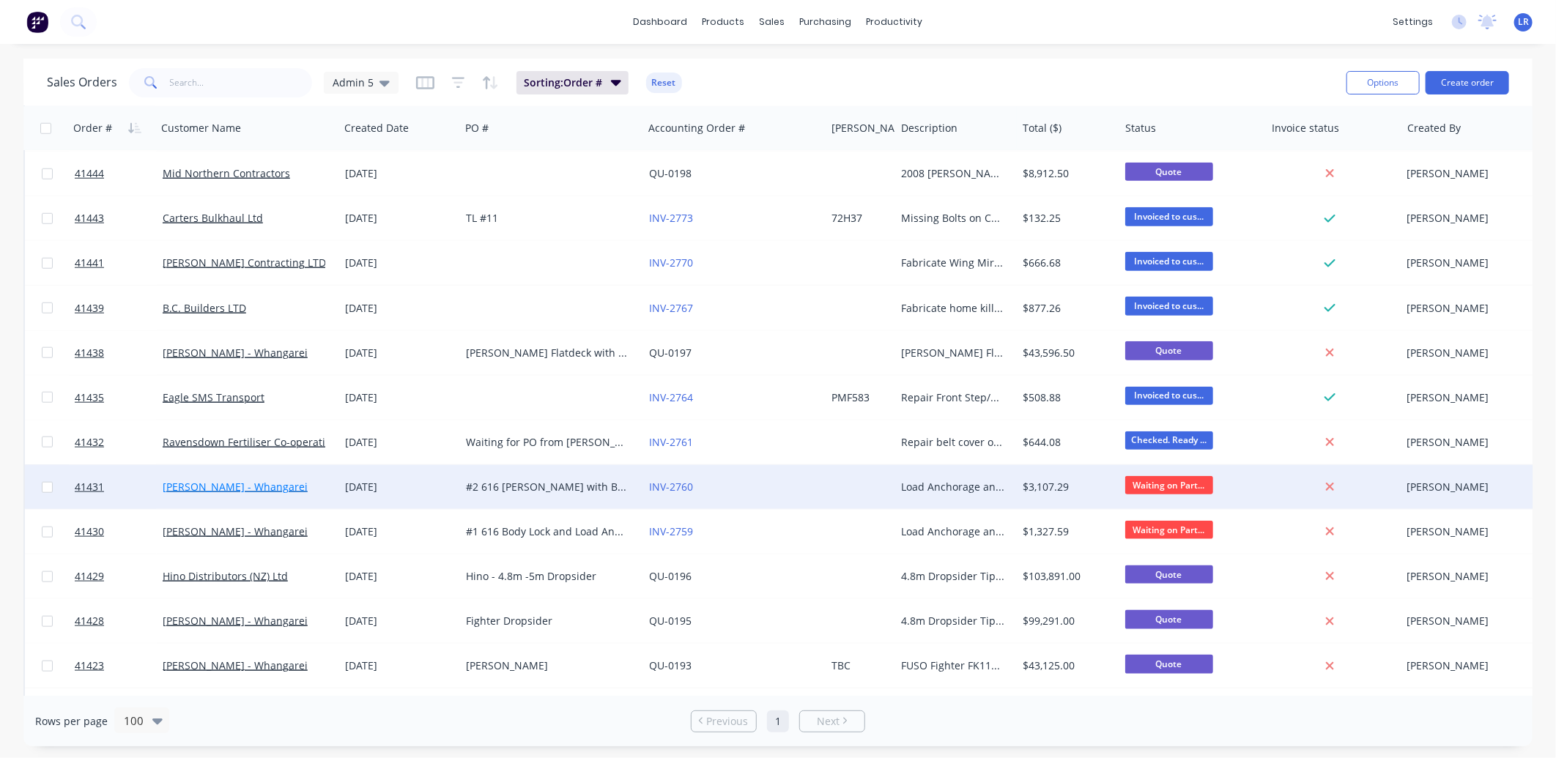
click at [247, 483] on link "[PERSON_NAME] - Whangarei" at bounding box center [235, 487] width 145 height 14
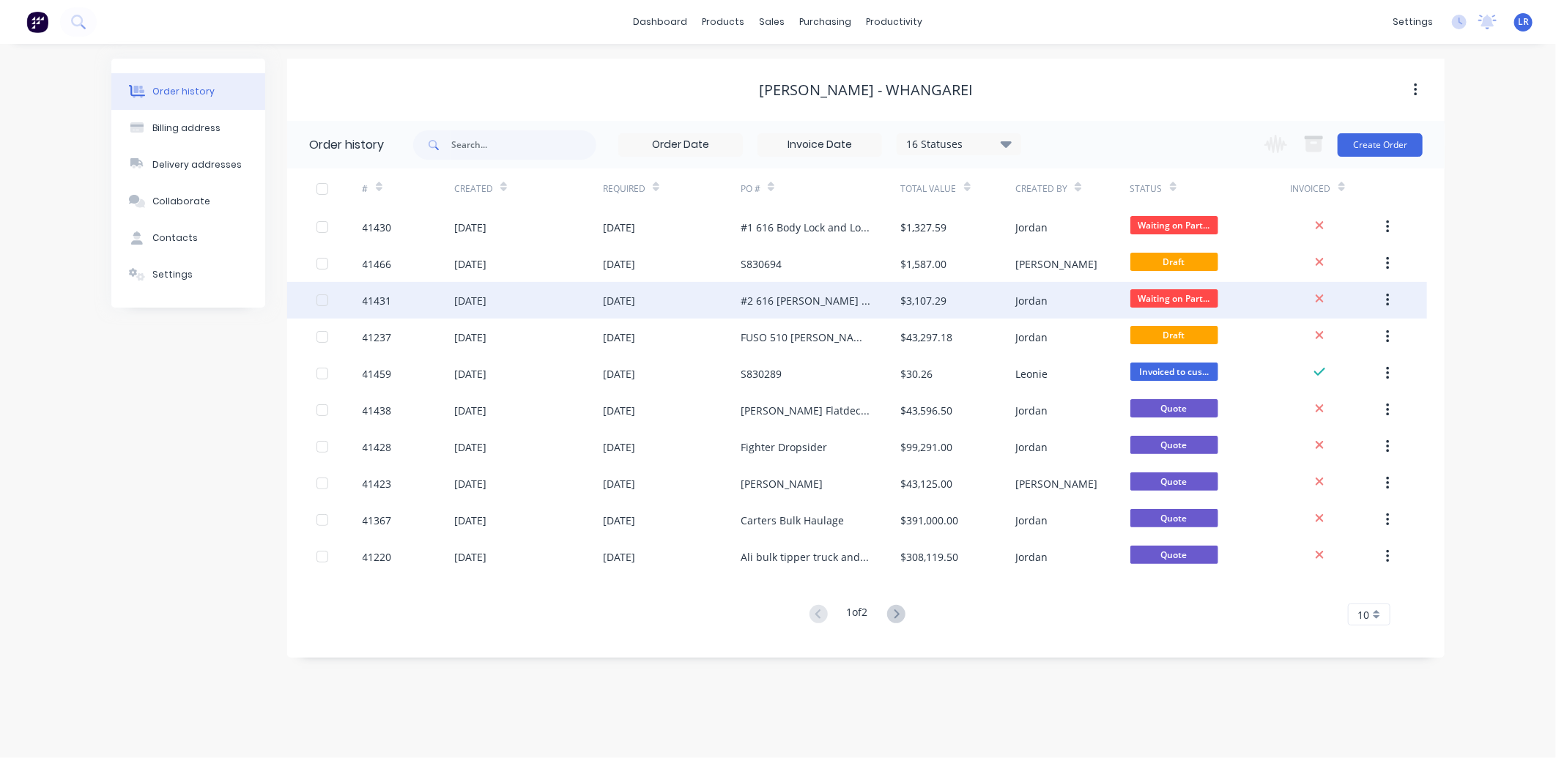
click at [460, 297] on div "[DATE]" at bounding box center [470, 300] width 32 height 15
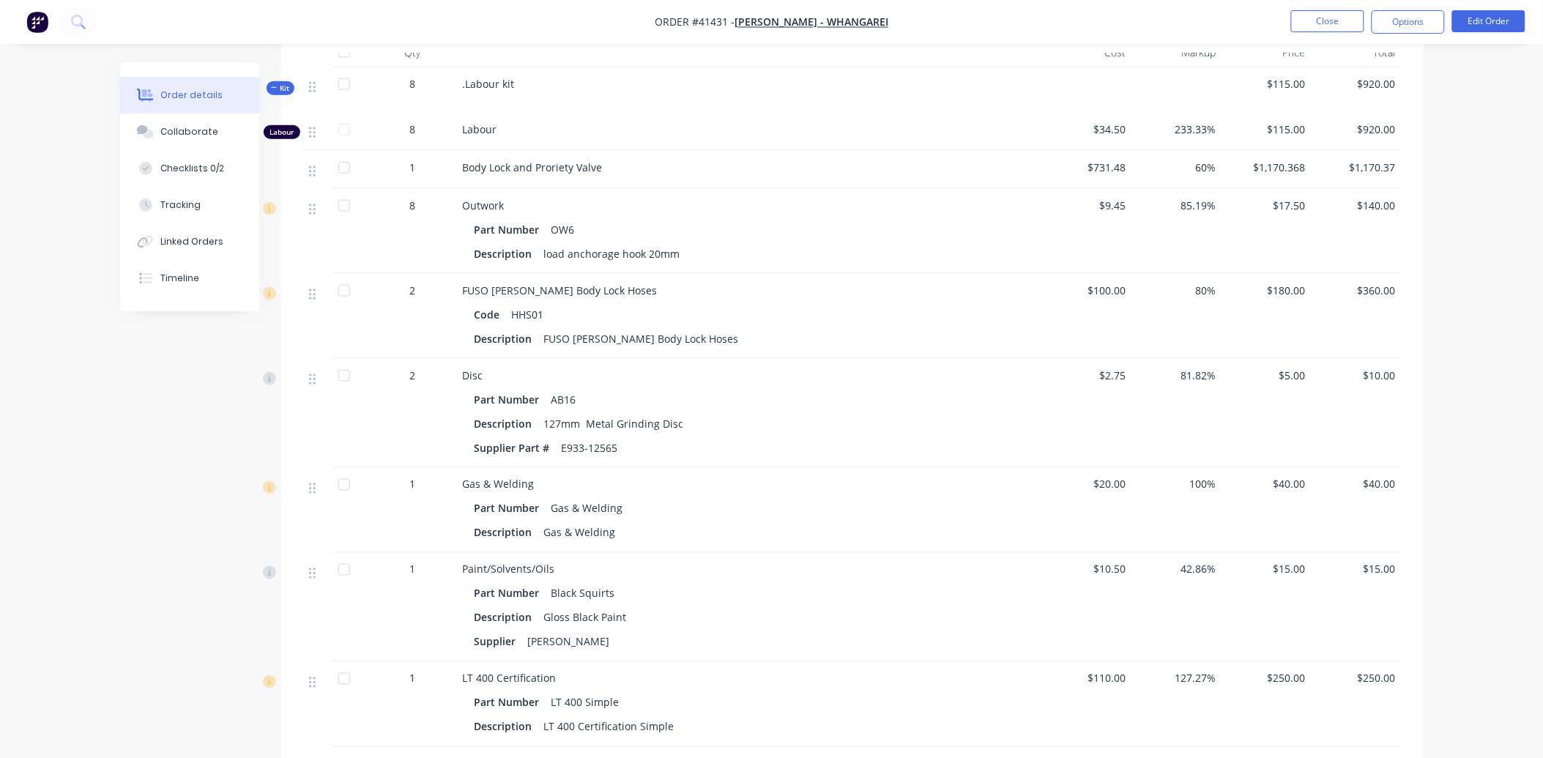
scroll to position [569, 0]
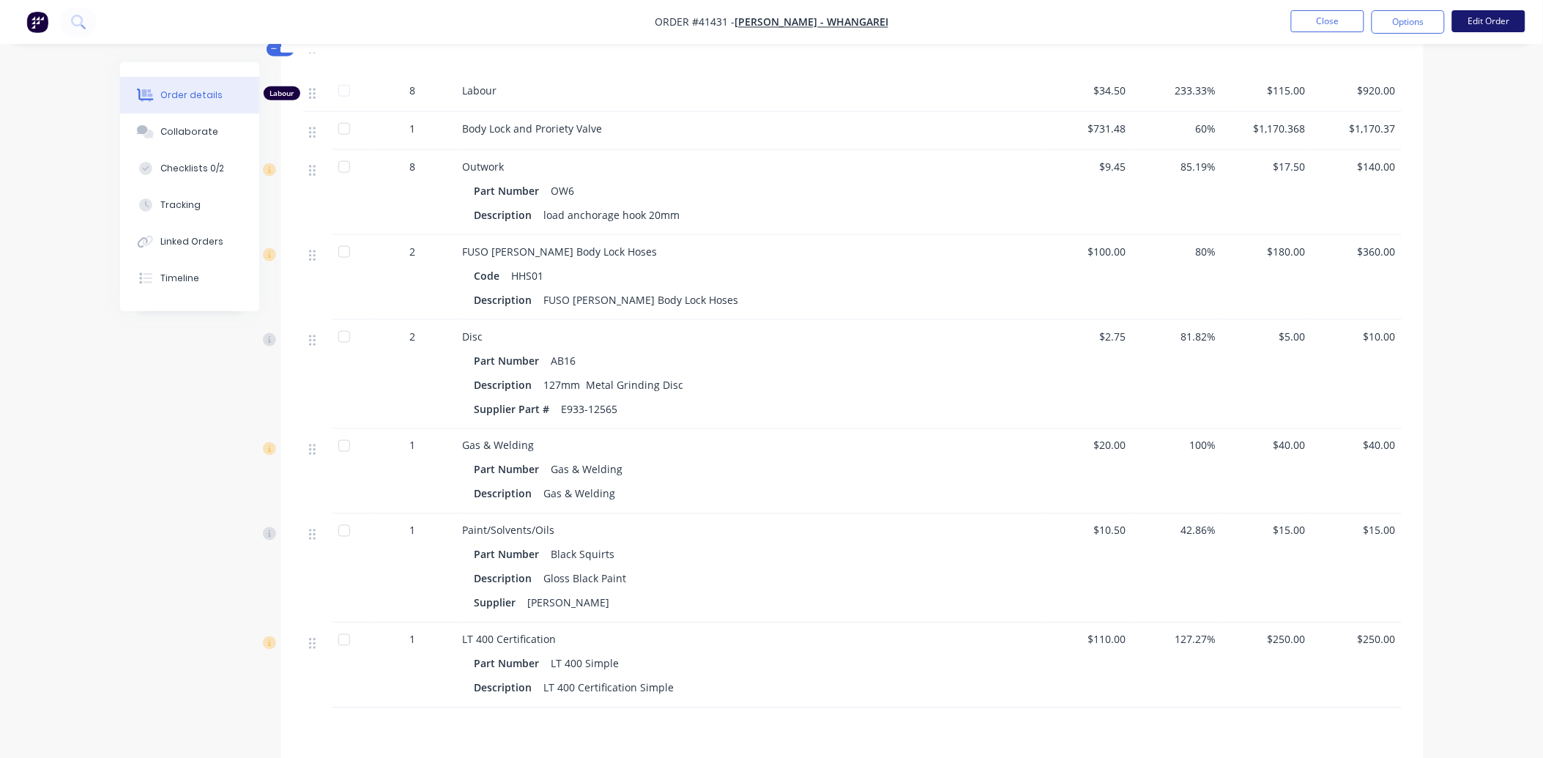
click at [1495, 18] on button "Edit Order" at bounding box center [1488, 21] width 73 height 22
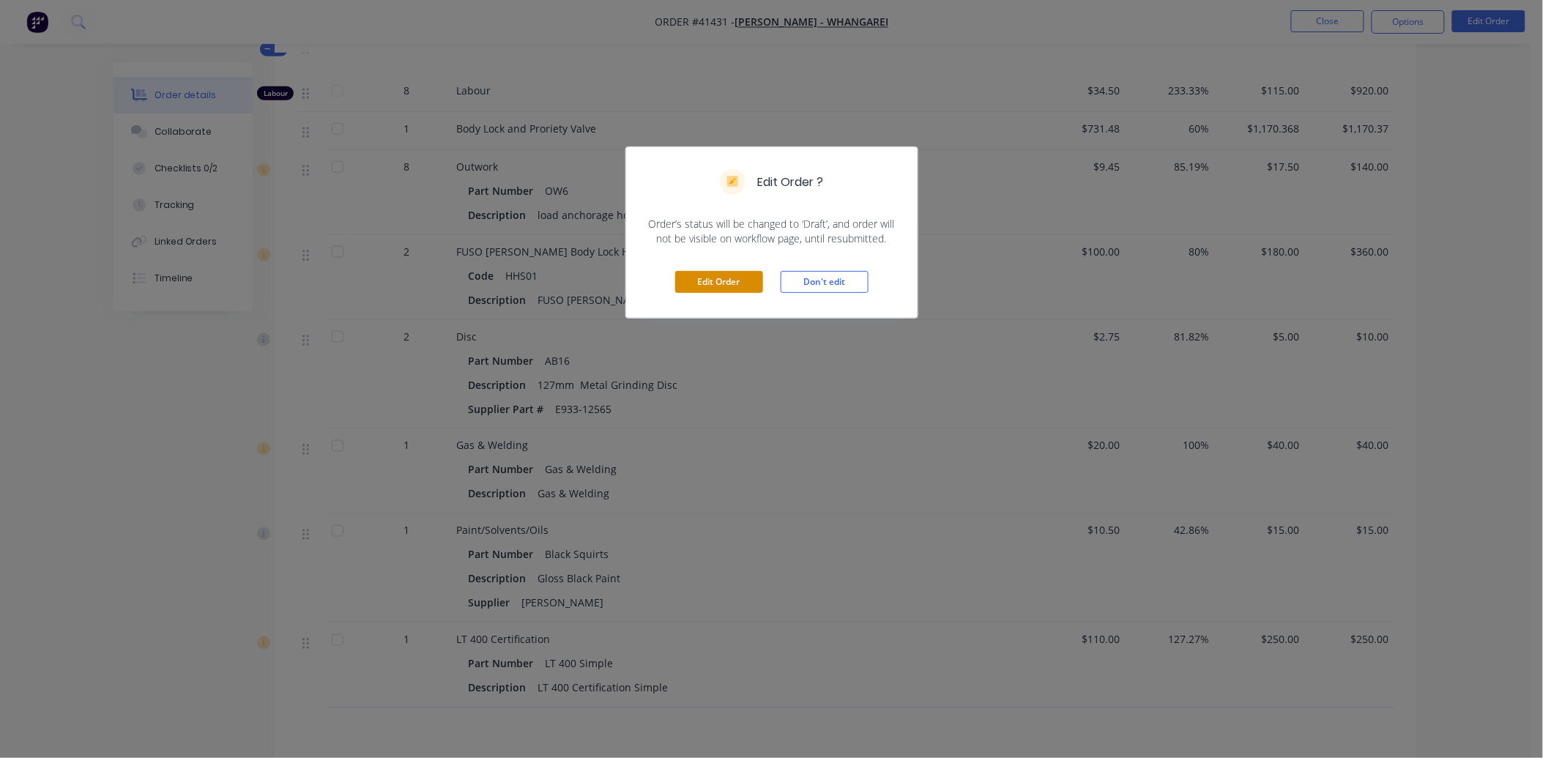
click at [732, 275] on button "Edit Order" at bounding box center [719, 282] width 88 height 22
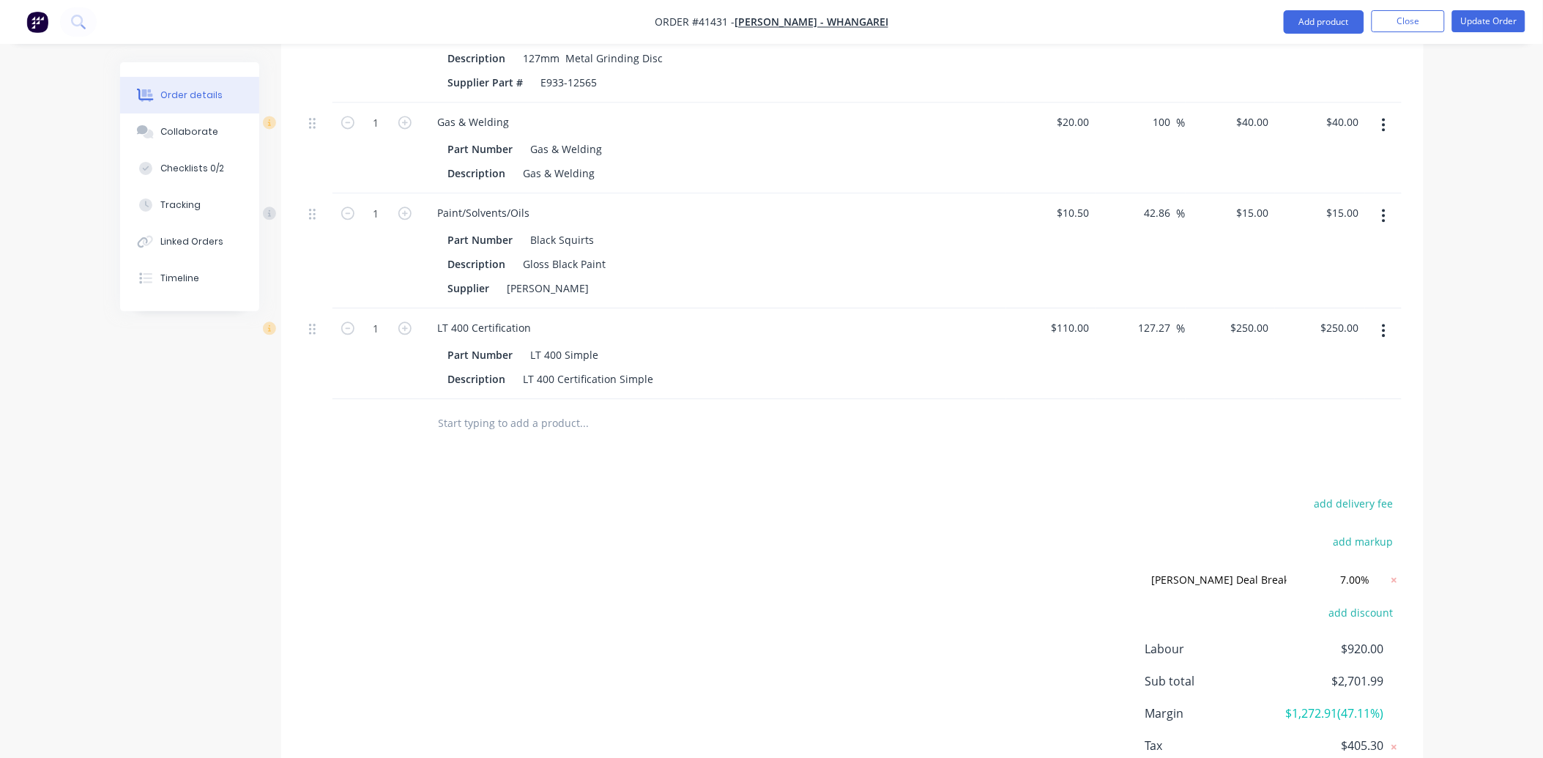
scroll to position [1058, 0]
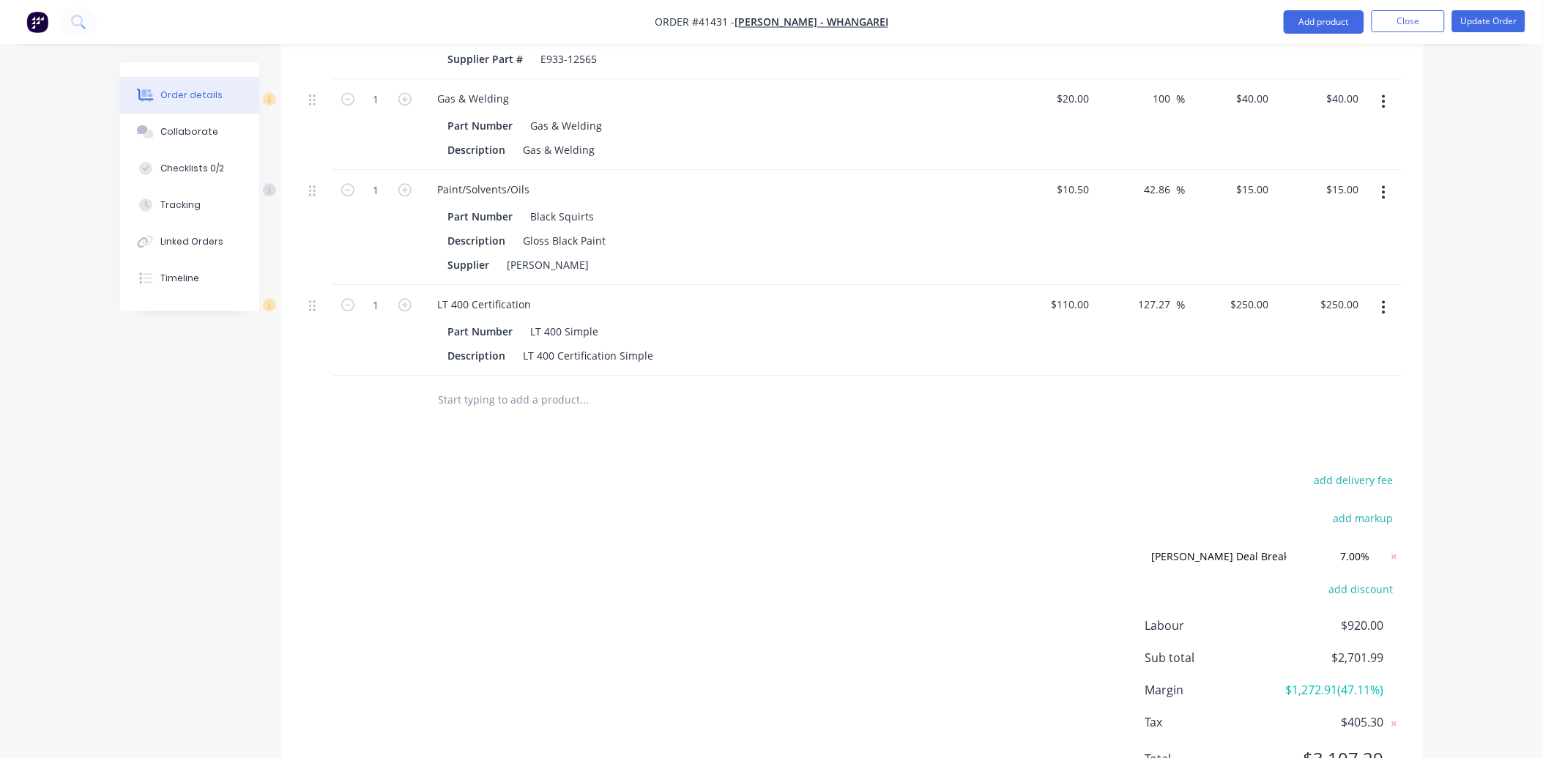
click at [450, 385] on input "text" at bounding box center [584, 399] width 293 height 29
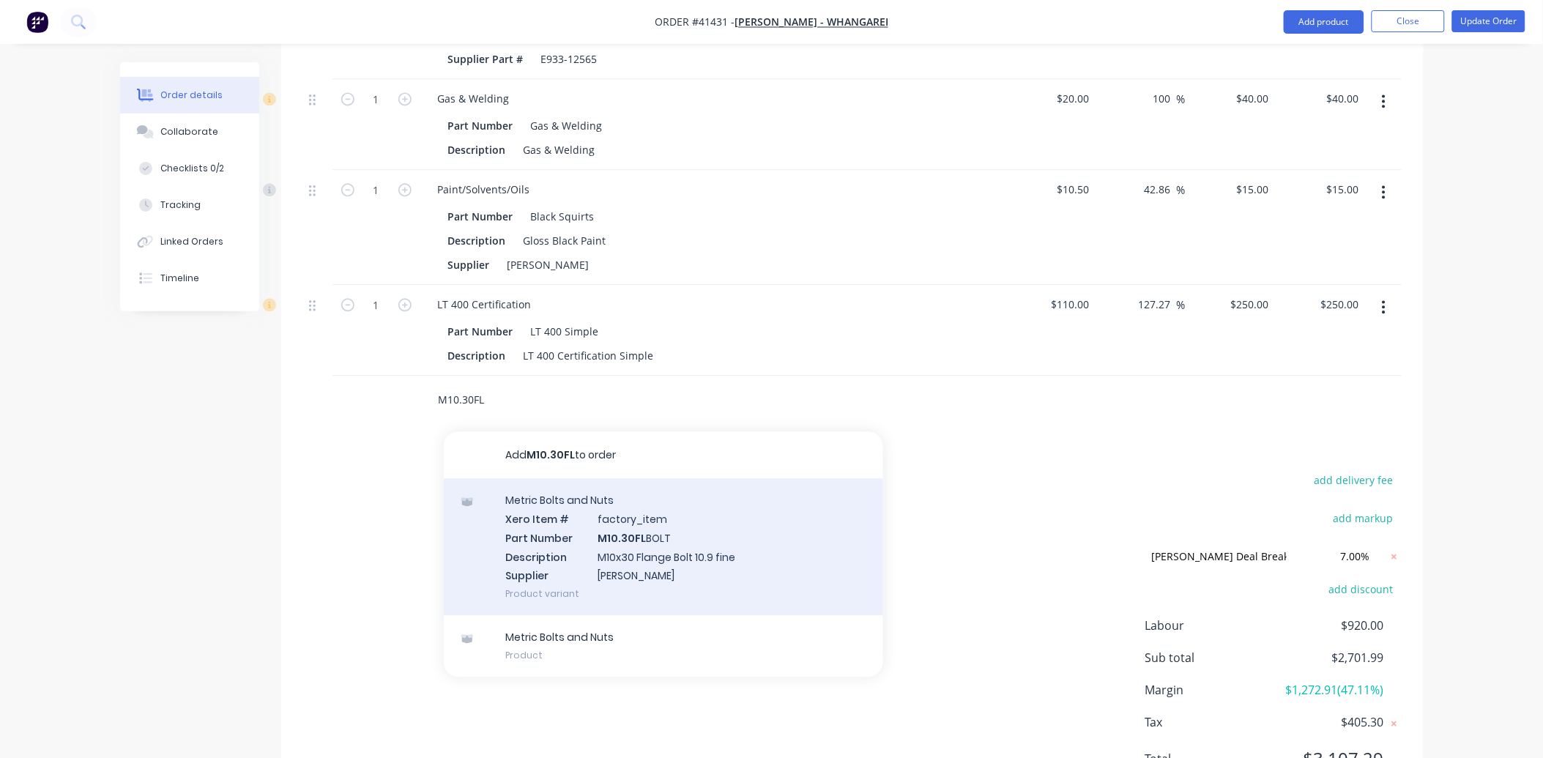
type input "M10.30FL"
click at [656, 522] on div "Metric Bolts and Nuts Xero Item # factory_item Part Number M10.30FL BOLT Descri…" at bounding box center [663, 546] width 439 height 137
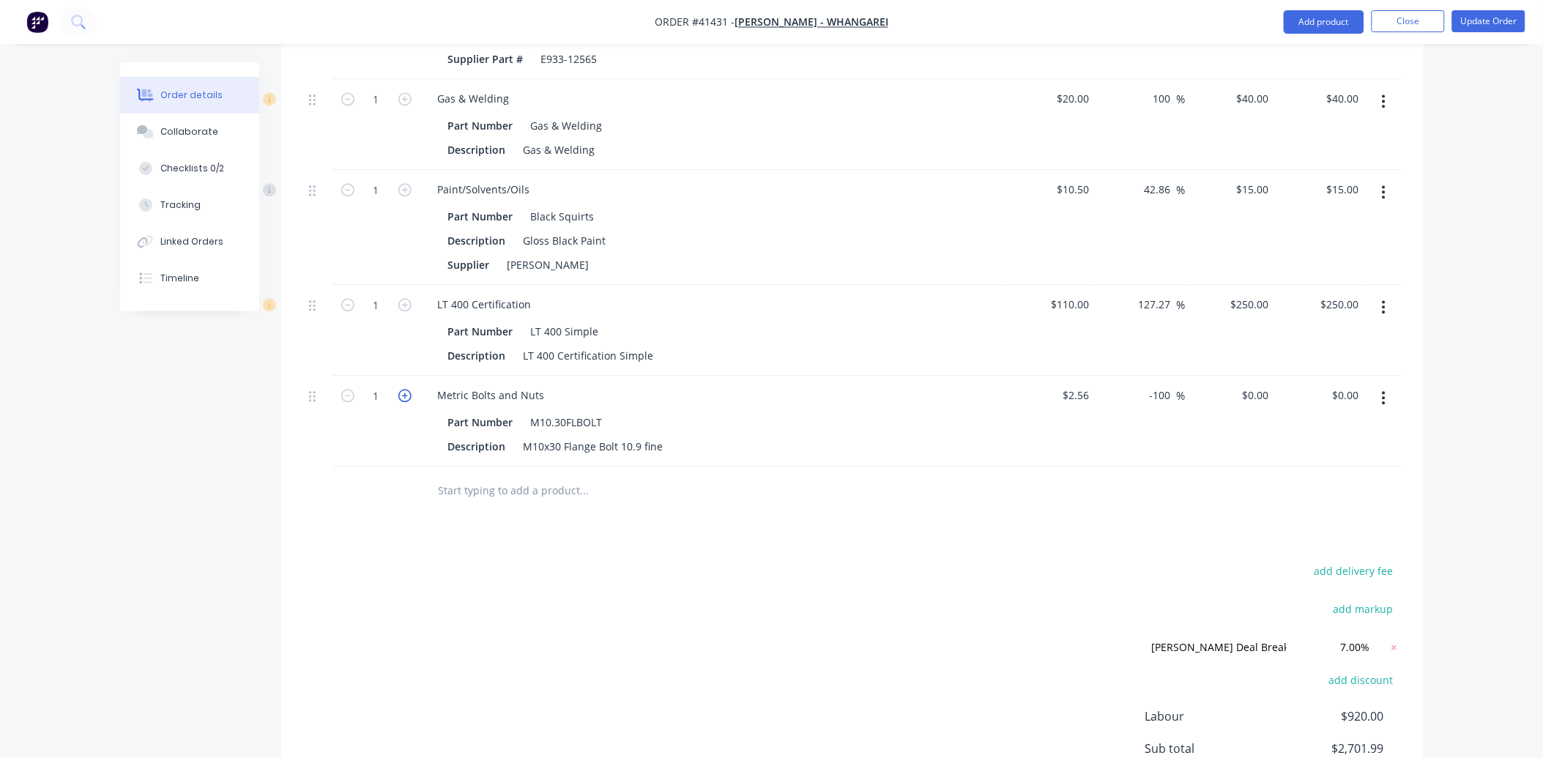
click at [403, 389] on icon "button" at bounding box center [404, 395] width 13 height 13
type input "4"
drag, startPoint x: 1173, startPoint y: 375, endPoint x: 1137, endPoint y: 374, distance: 35.9
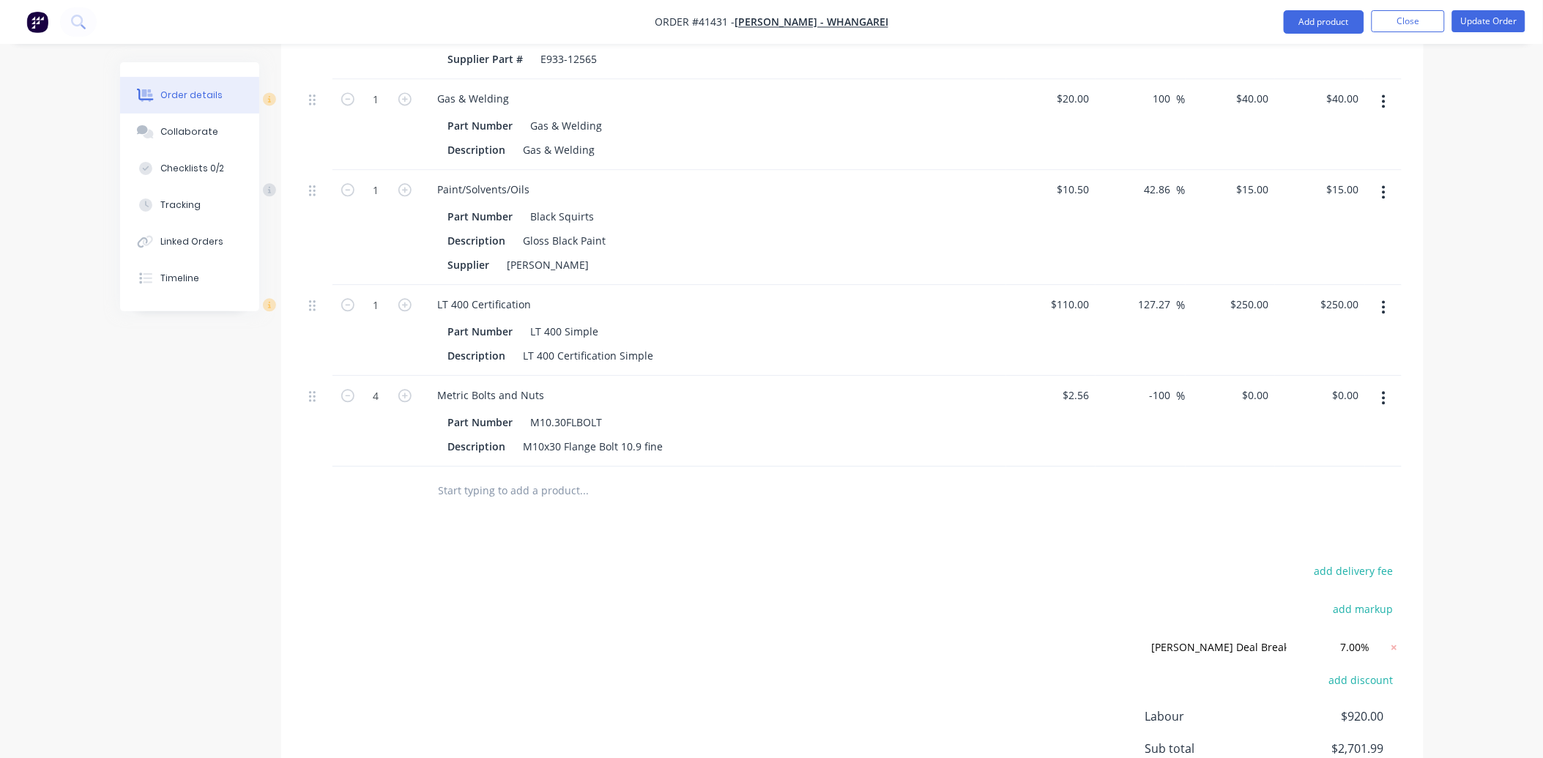
click at [1137, 376] on div "-100 -100 %" at bounding box center [1141, 421] width 90 height 91
type input "50"
type input "3.84"
type input "$15.36"
type input "$3.84"
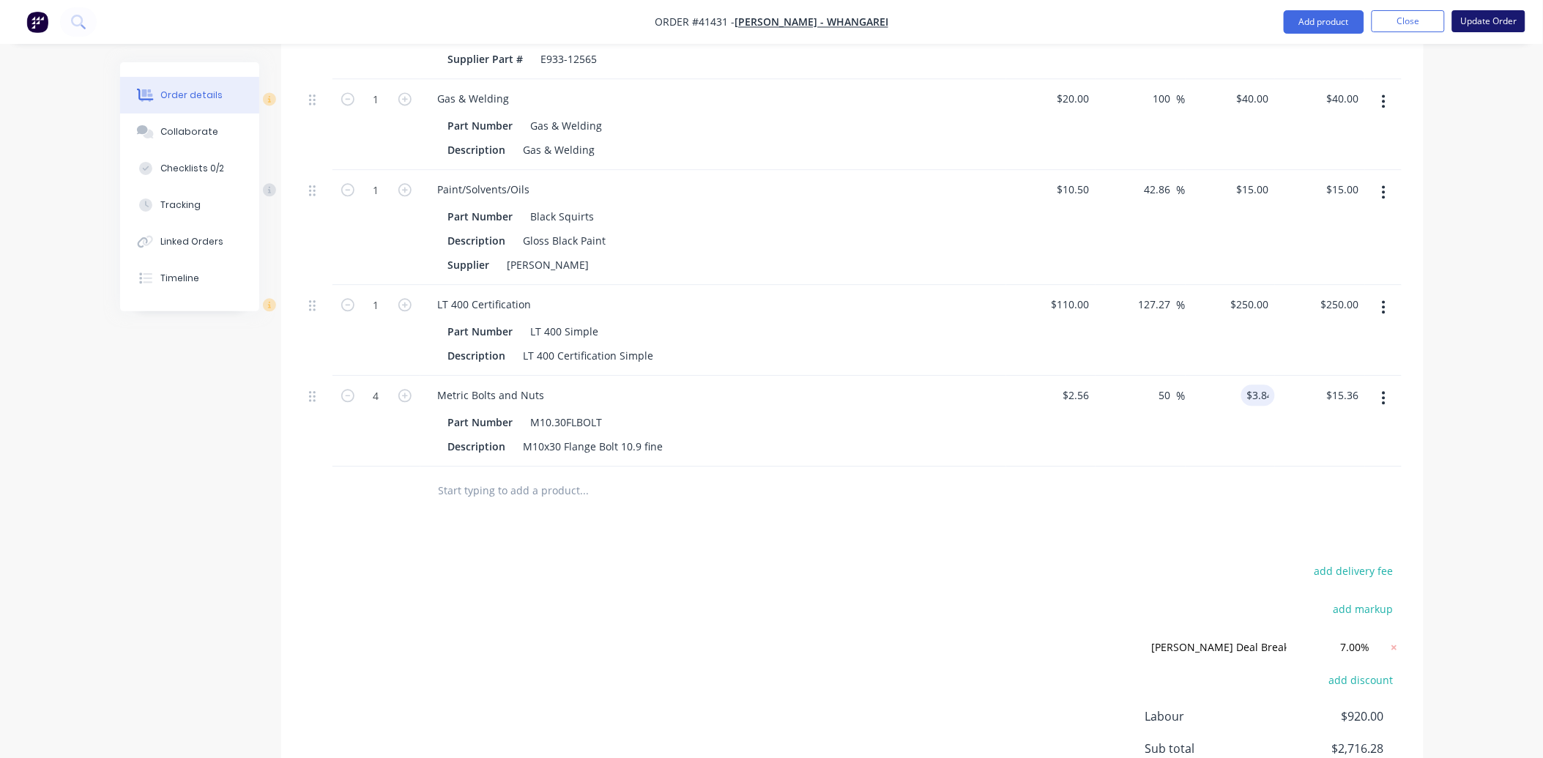
click at [1469, 17] on button "Update Order" at bounding box center [1488, 21] width 73 height 22
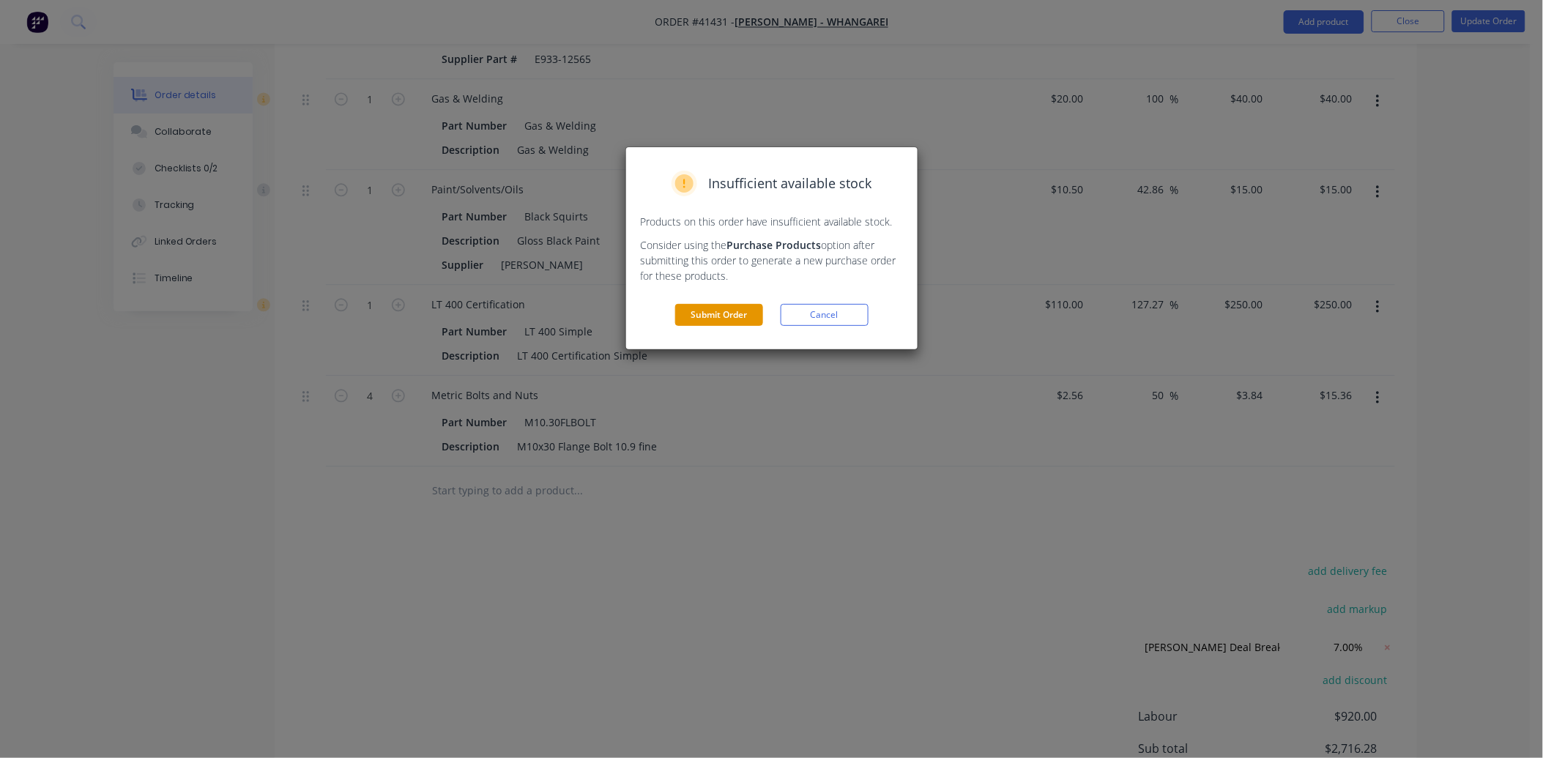
click at [721, 316] on button "Submit Order" at bounding box center [719, 315] width 88 height 22
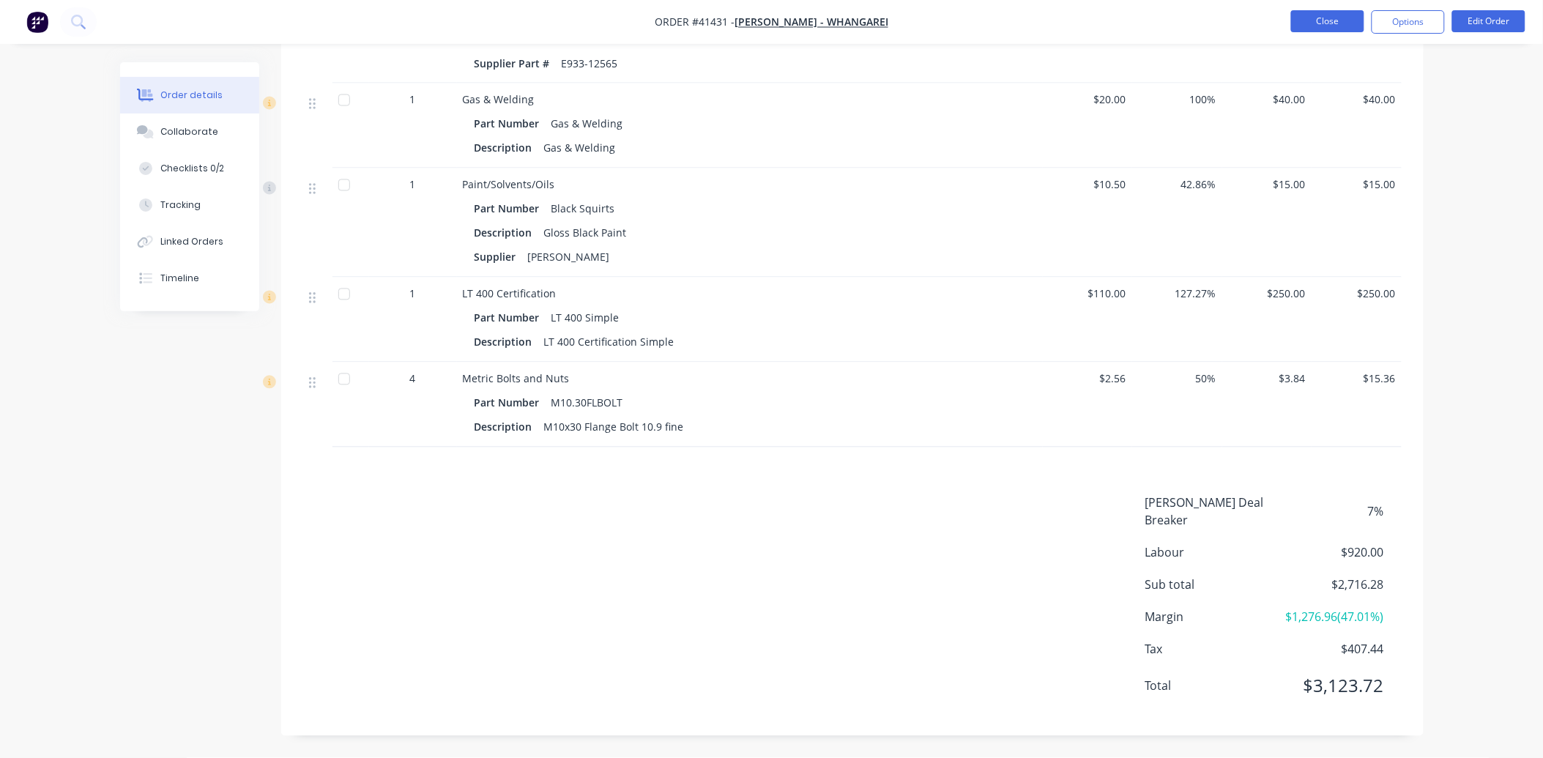
click at [1333, 24] on button "Close" at bounding box center [1327, 21] width 73 height 22
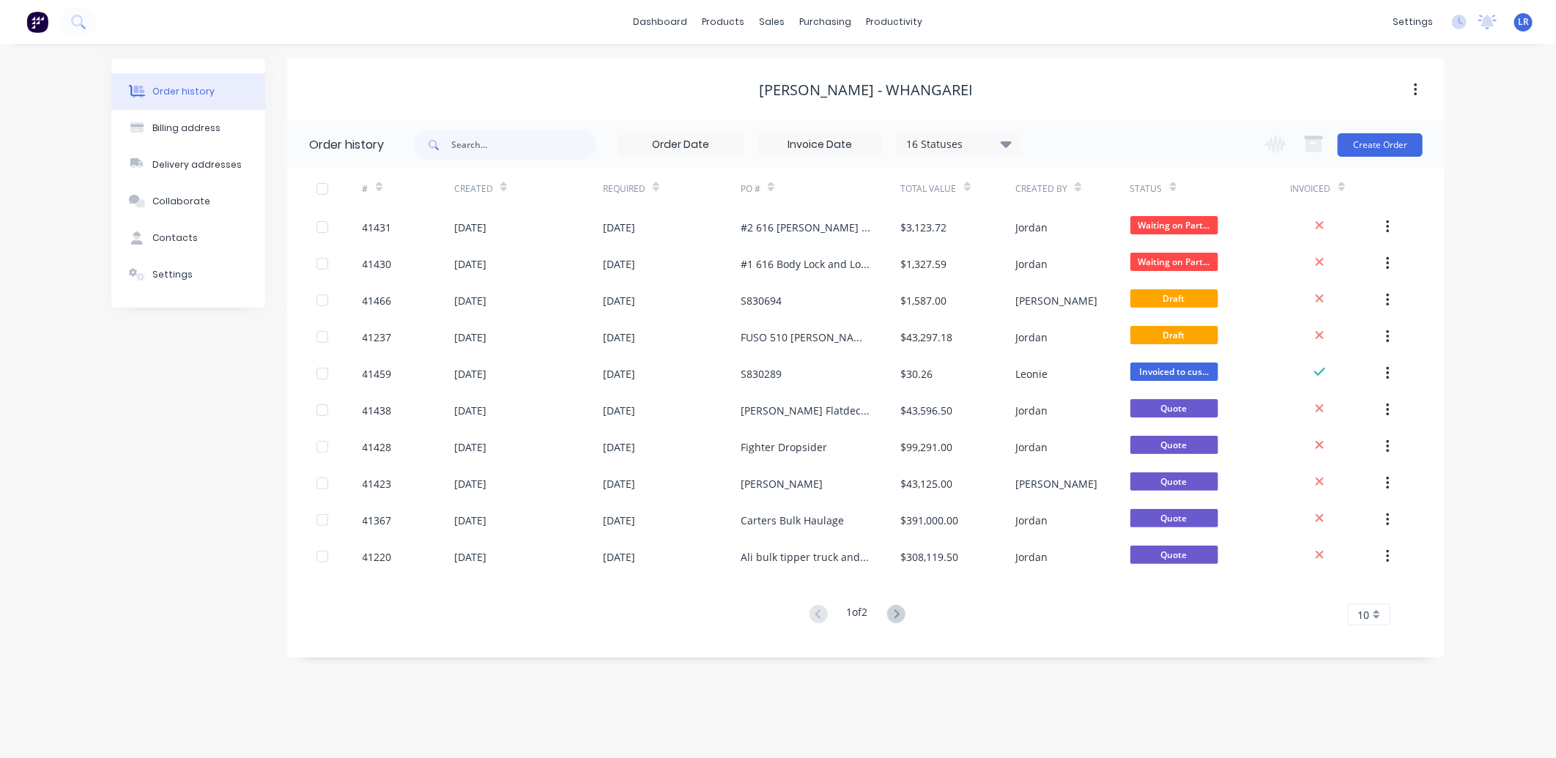
click at [1518, 19] on span "LR" at bounding box center [1523, 21] width 11 height 13
click at [1400, 177] on div "Sign out" at bounding box center [1398, 183] width 40 height 13
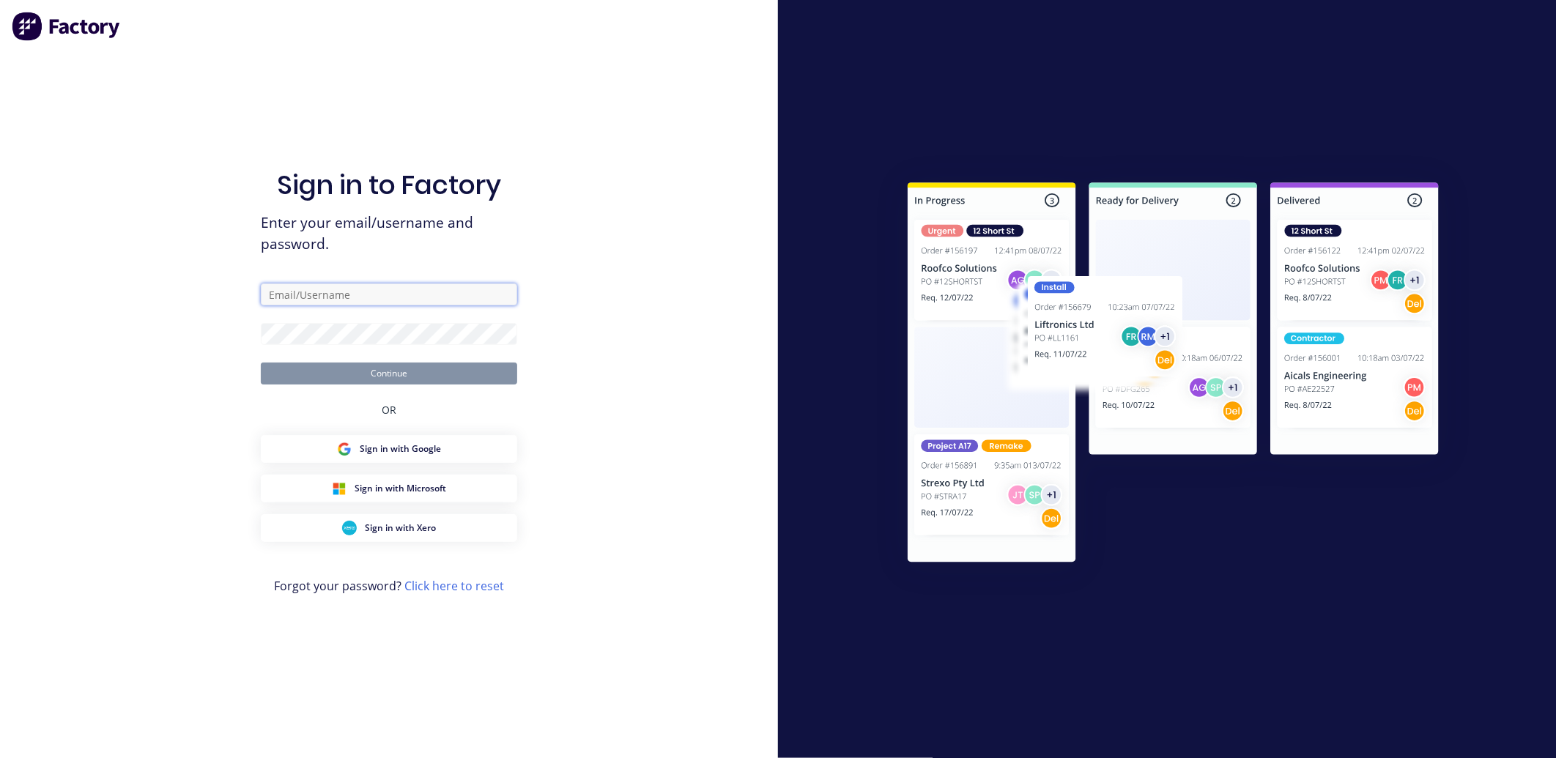
type input "[EMAIL_ADDRESS][DOMAIN_NAME]"
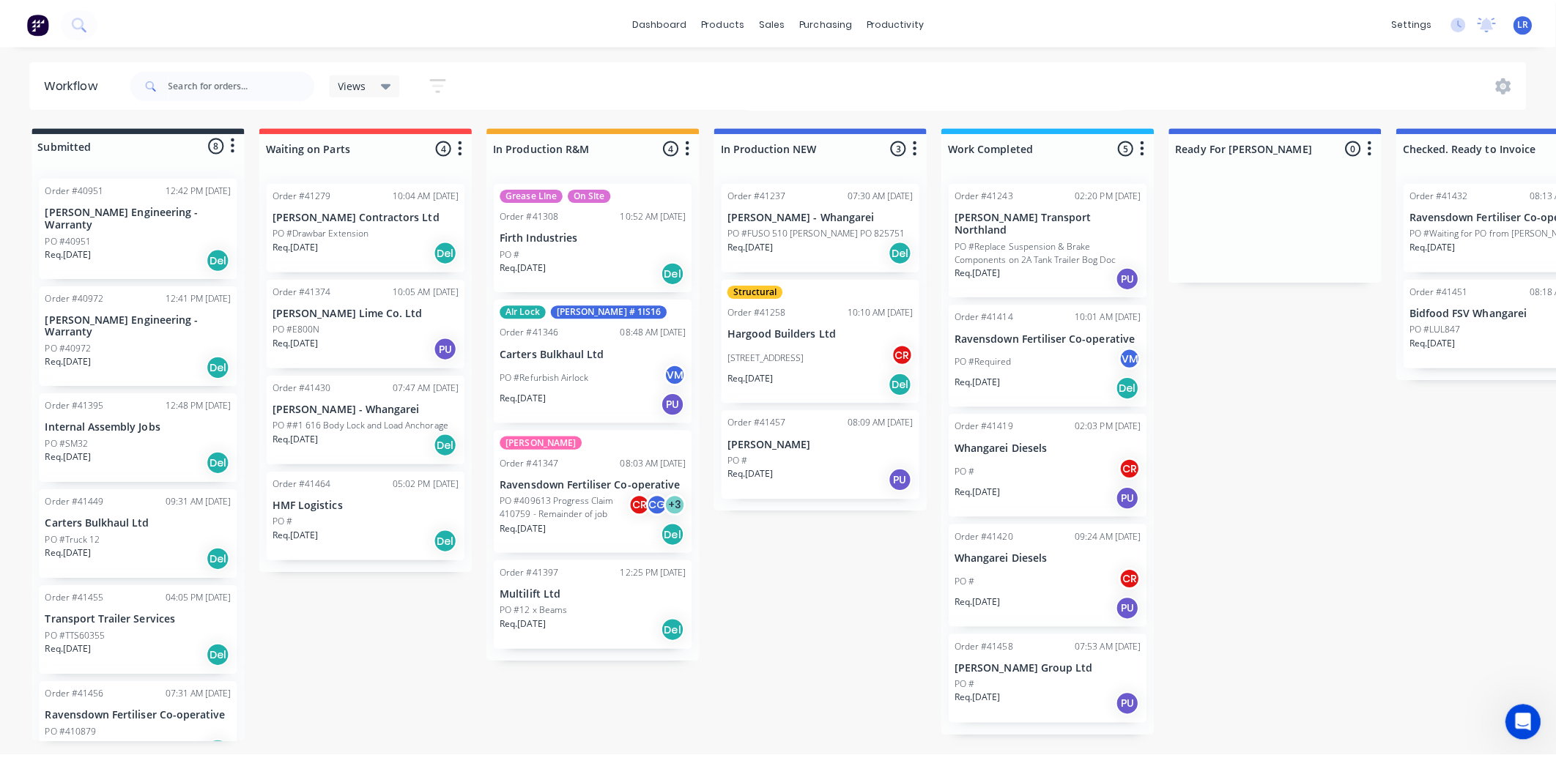
scroll to position [1, 0]
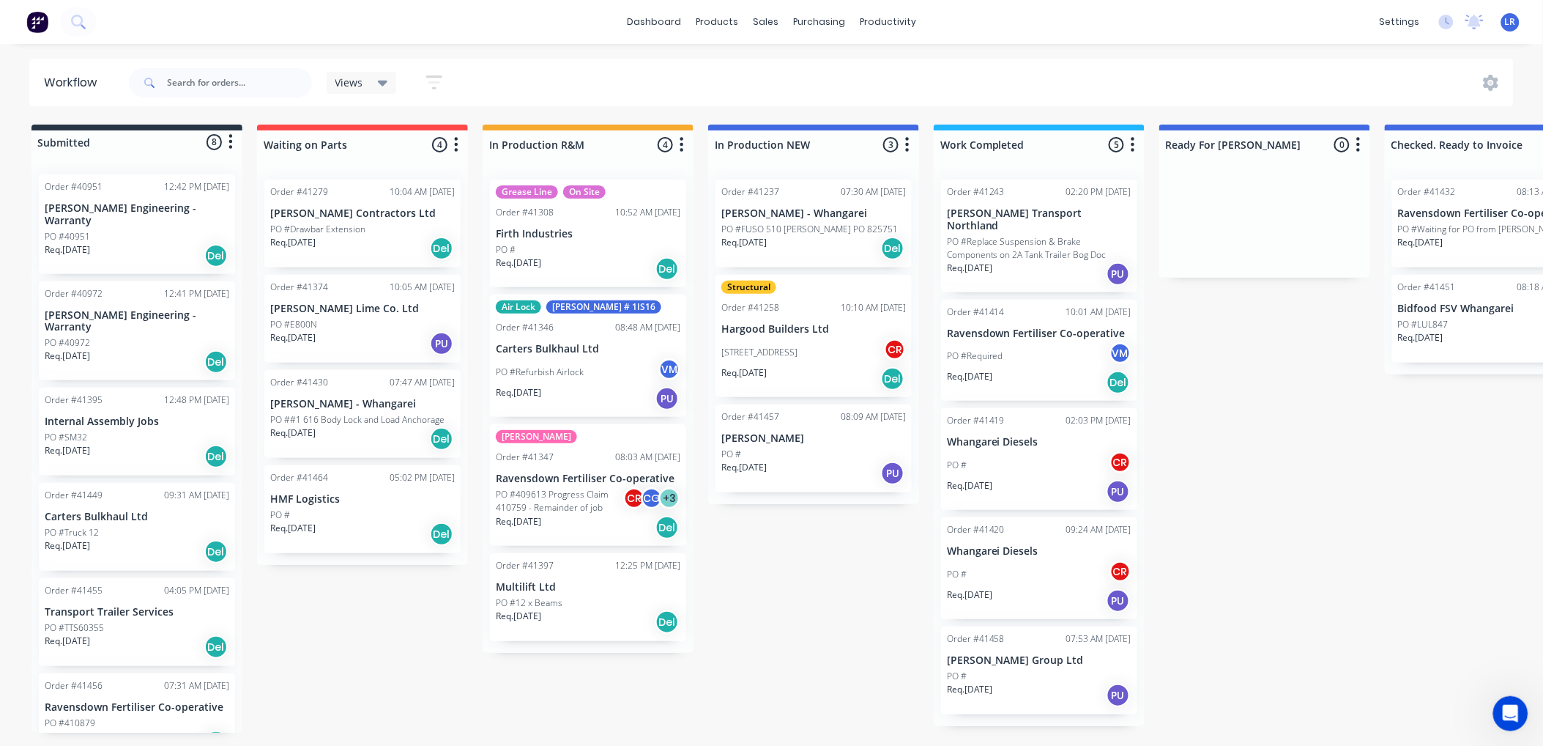
click at [1510, 19] on span "LR" at bounding box center [1510, 21] width 11 height 13
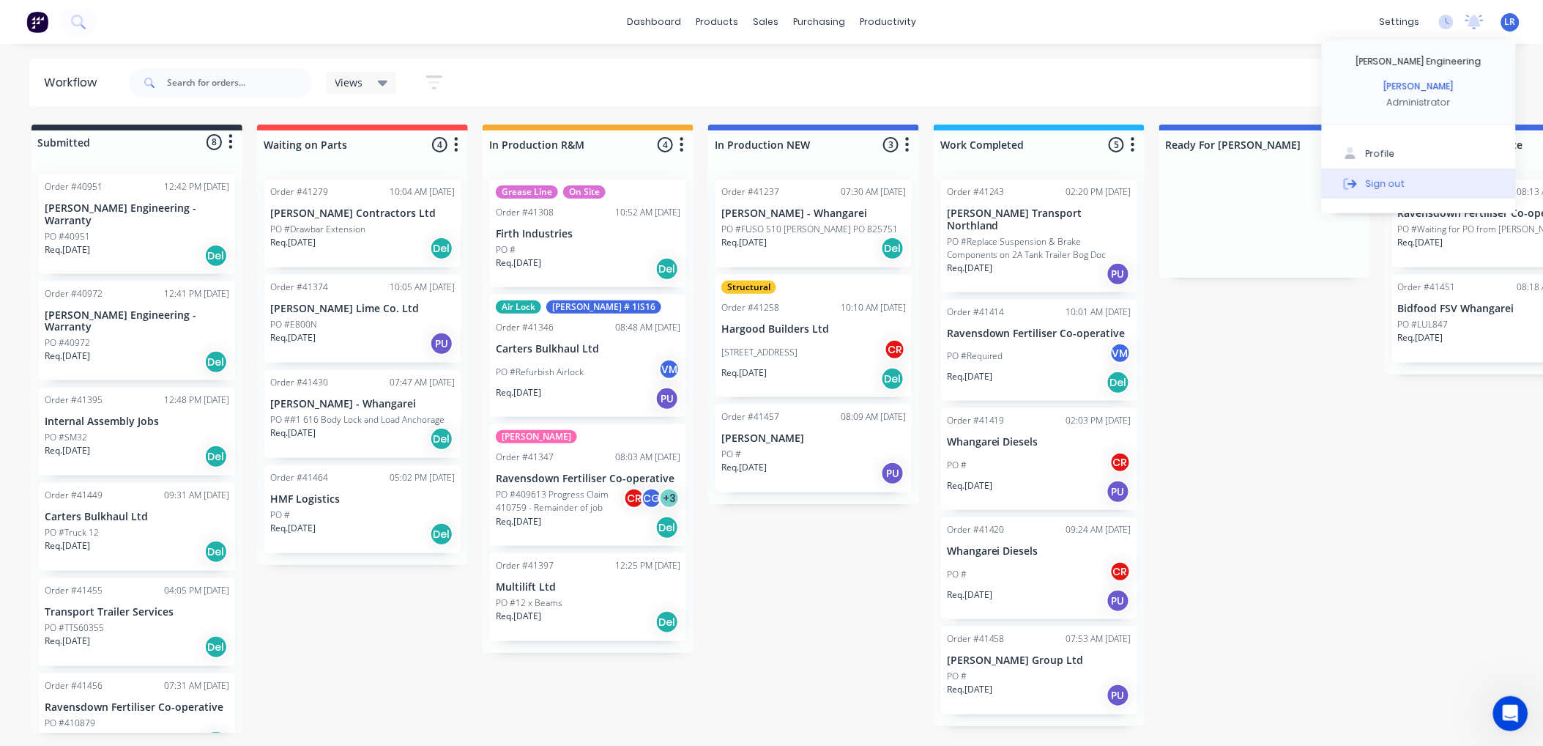
click at [1373, 177] on div "Sign out" at bounding box center [1386, 183] width 40 height 13
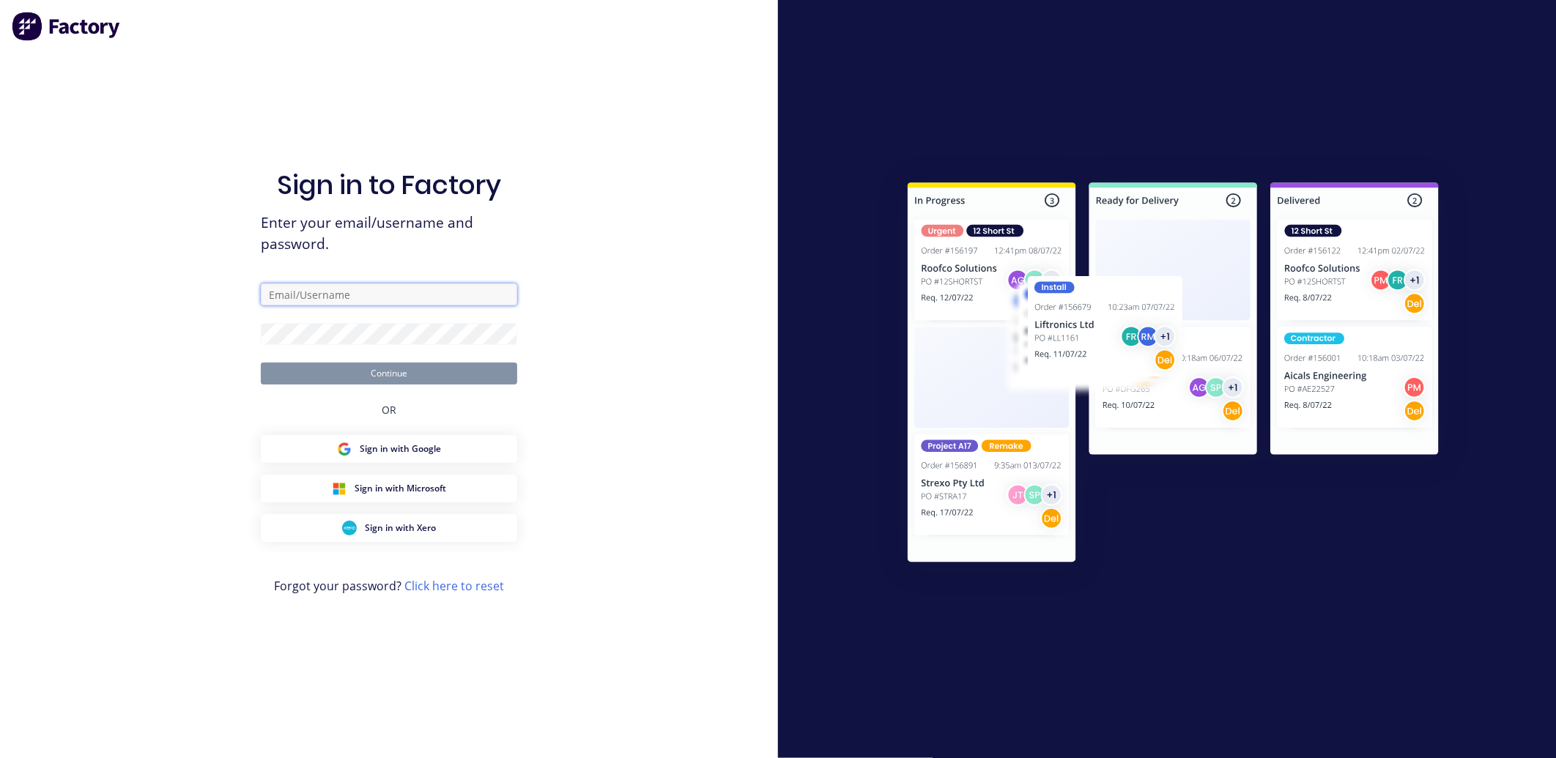
type input "[EMAIL_ADDRESS][DOMAIN_NAME]"
